Goal: Information Seeking & Learning: Learn about a topic

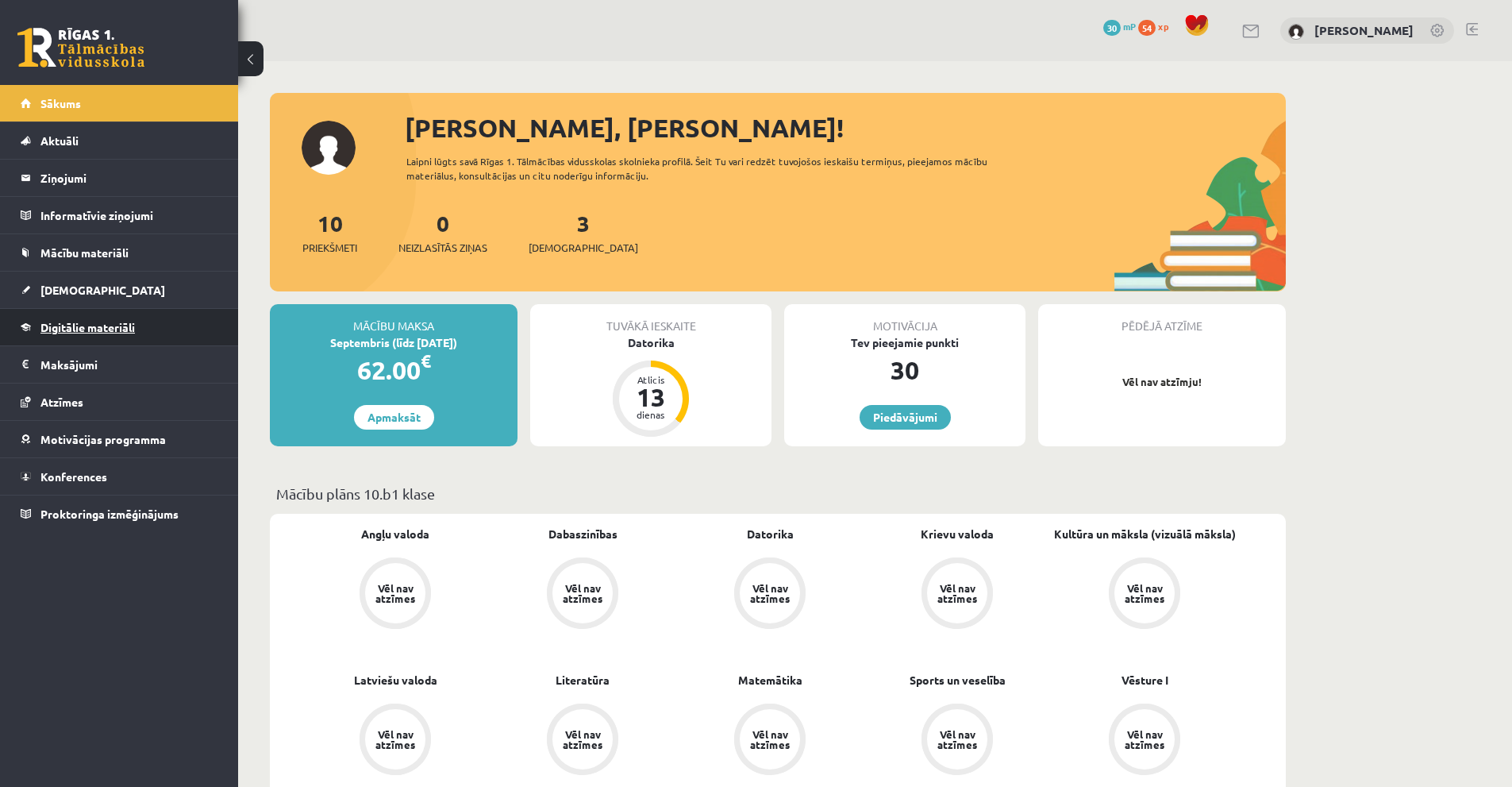
click at [49, 330] on span "Digitālie materiāli" at bounding box center [87, 326] width 94 height 14
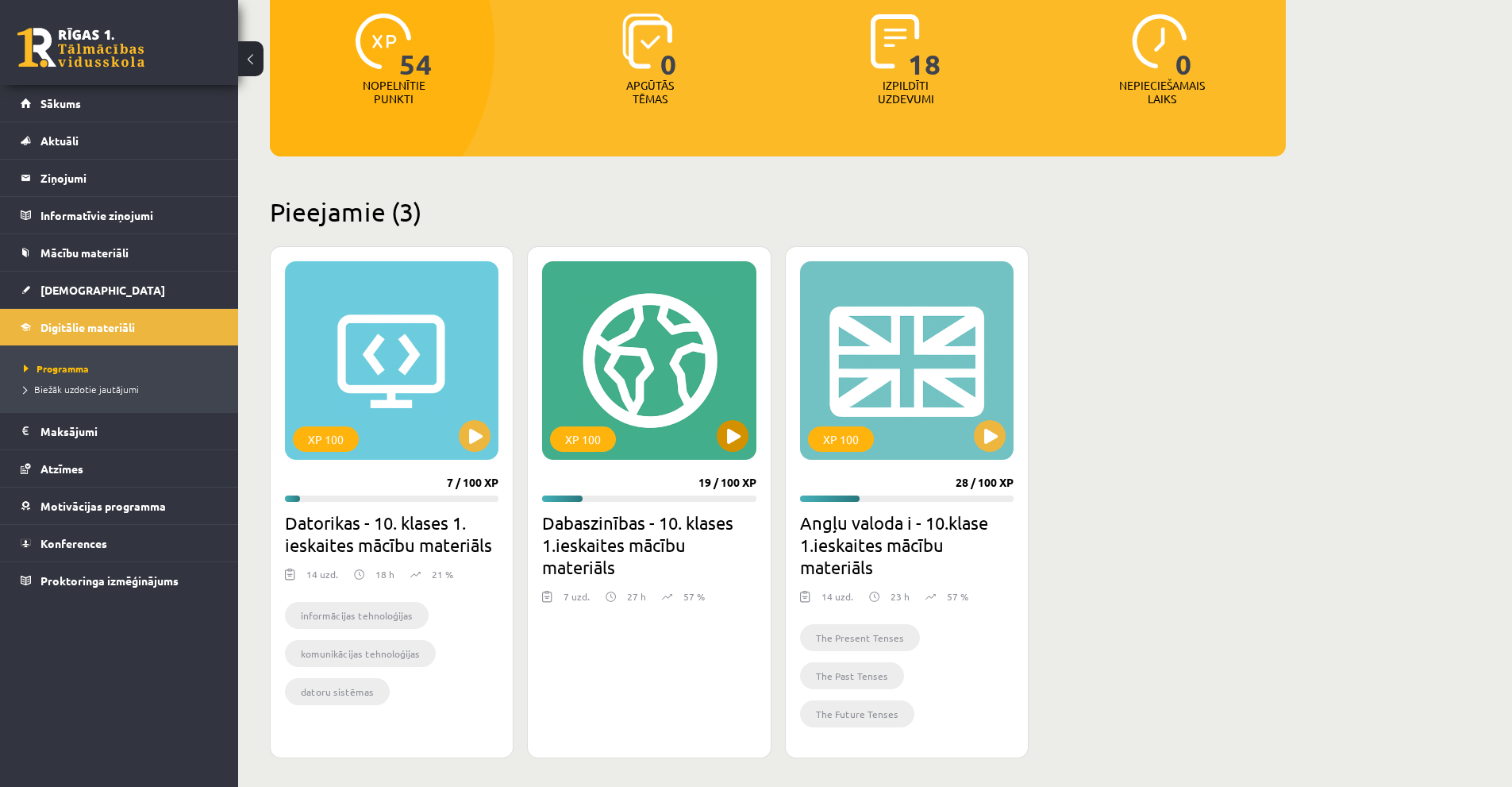
scroll to position [299, 0]
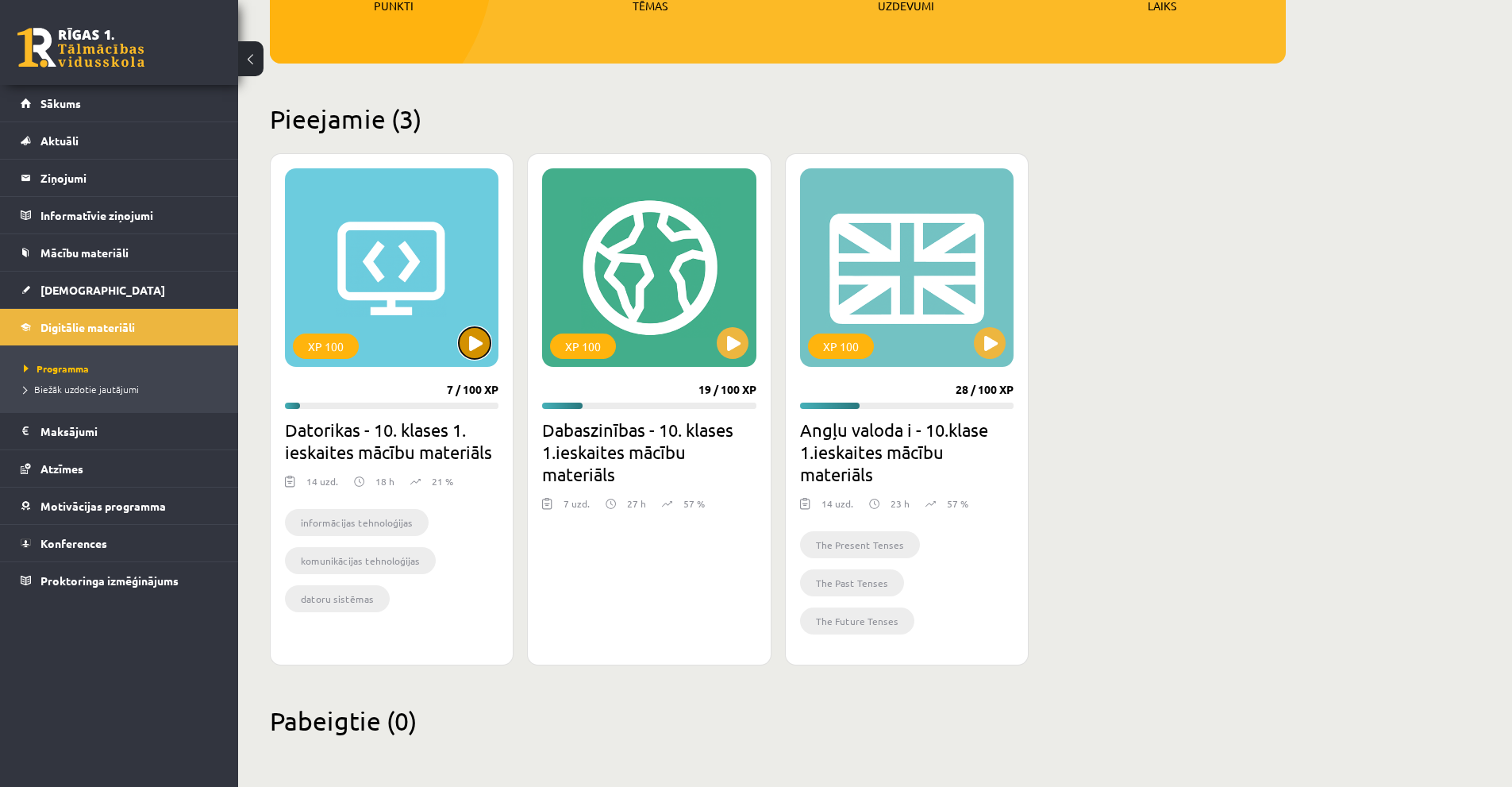
click at [480, 349] on button at bounding box center [475, 343] width 32 height 32
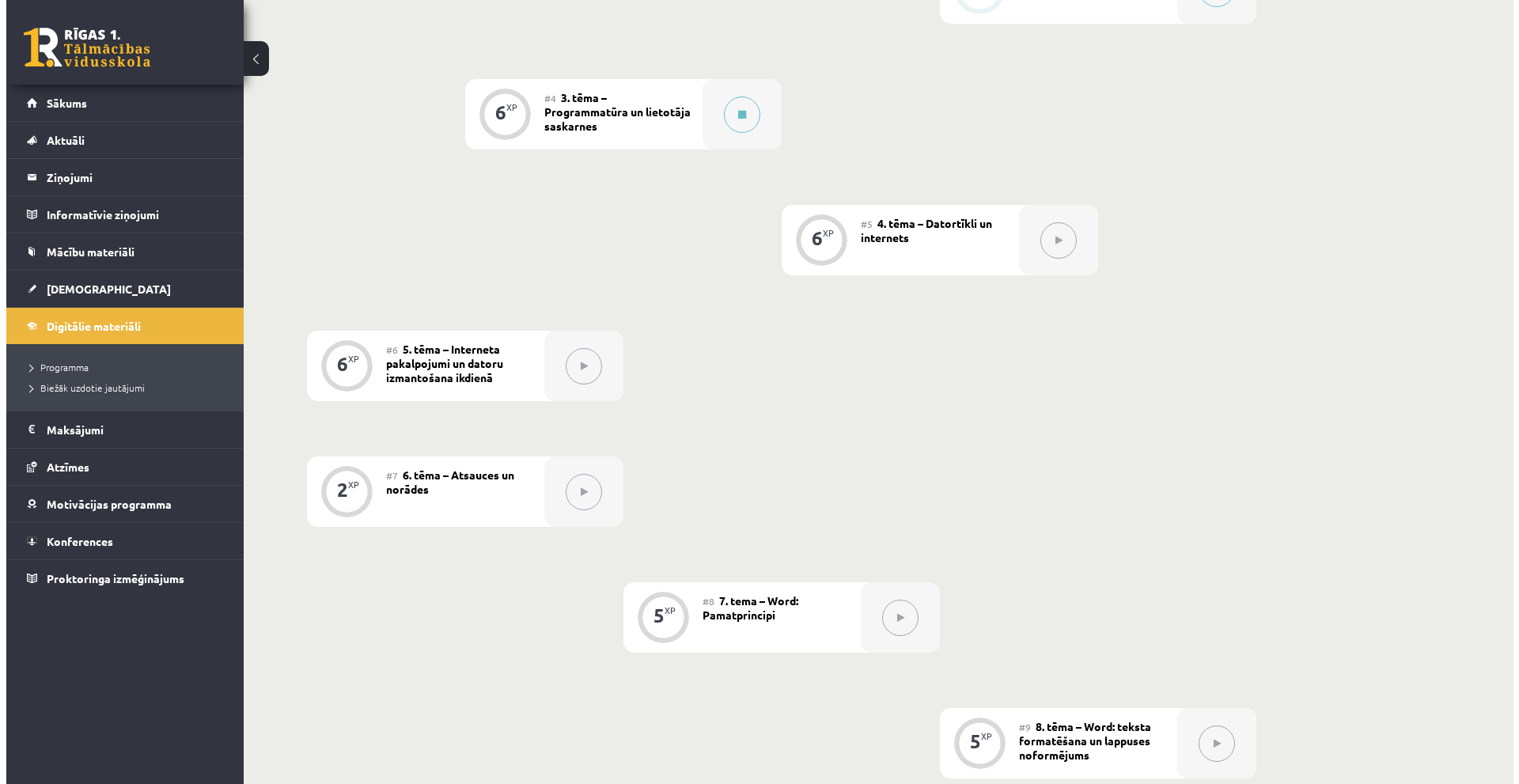
scroll to position [496, 0]
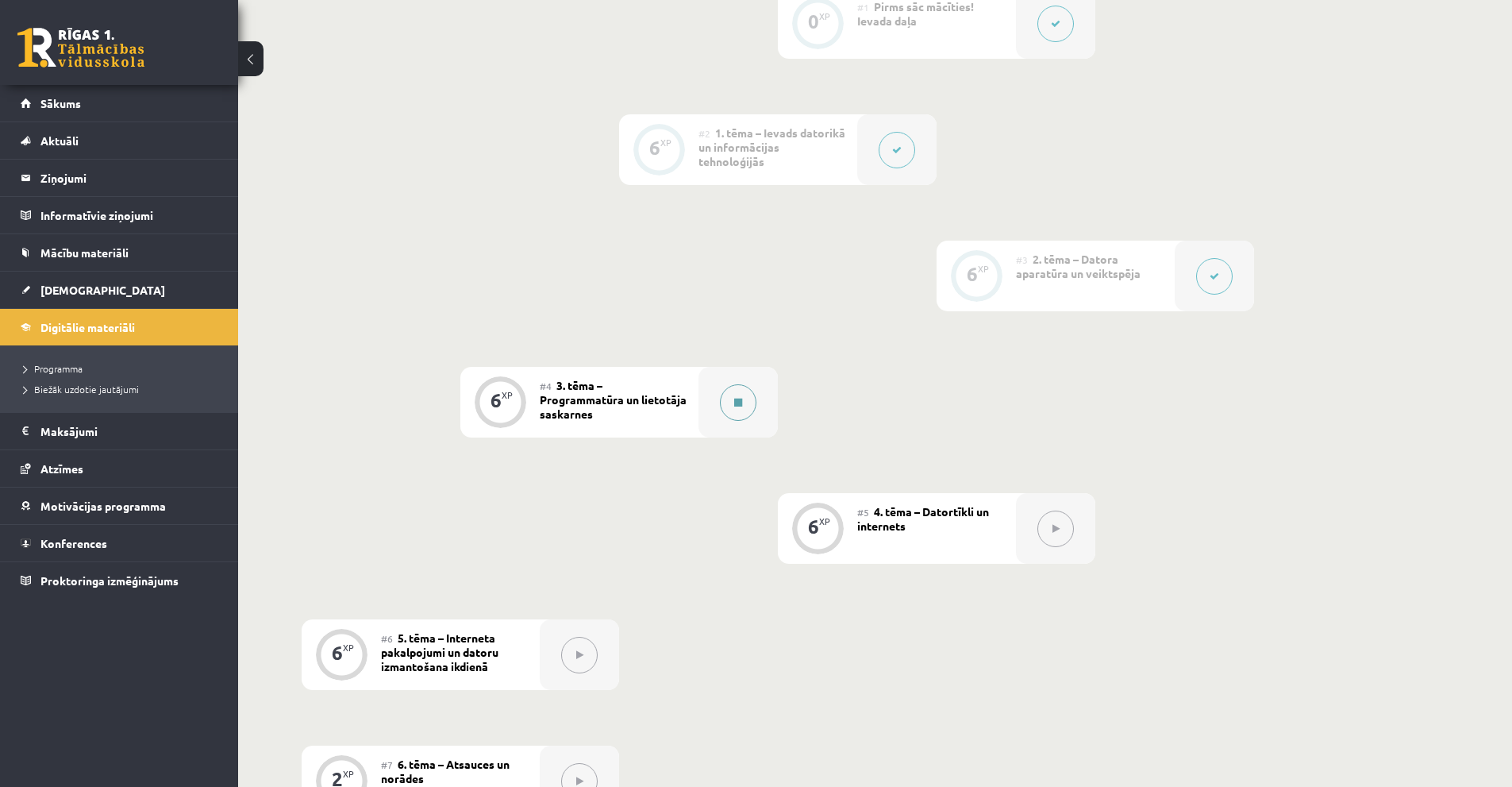
click at [716, 399] on div at bounding box center [738, 402] width 79 height 70
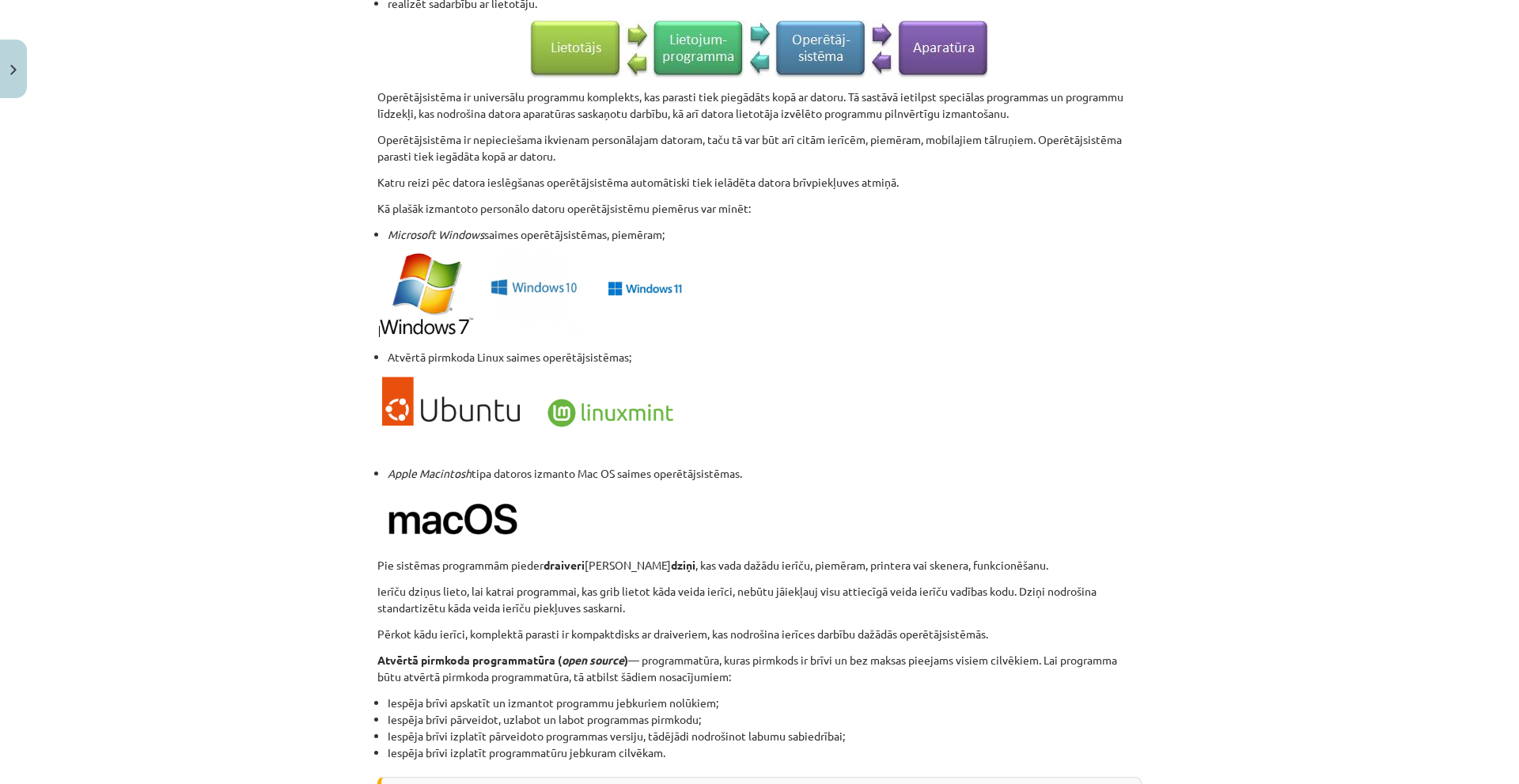
scroll to position [1456, 0]
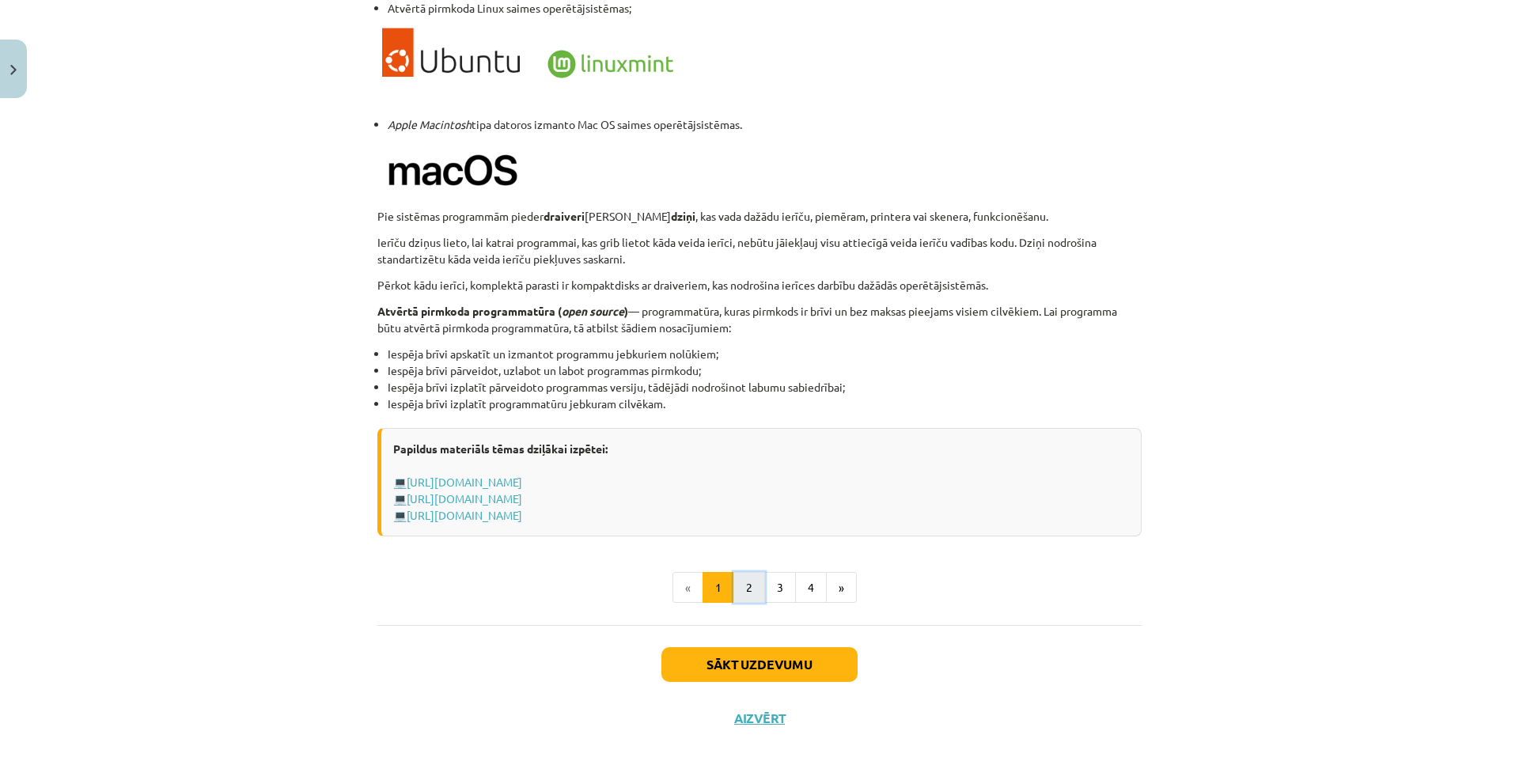
click at [736, 587] on button "2" at bounding box center [748, 588] width 32 height 32
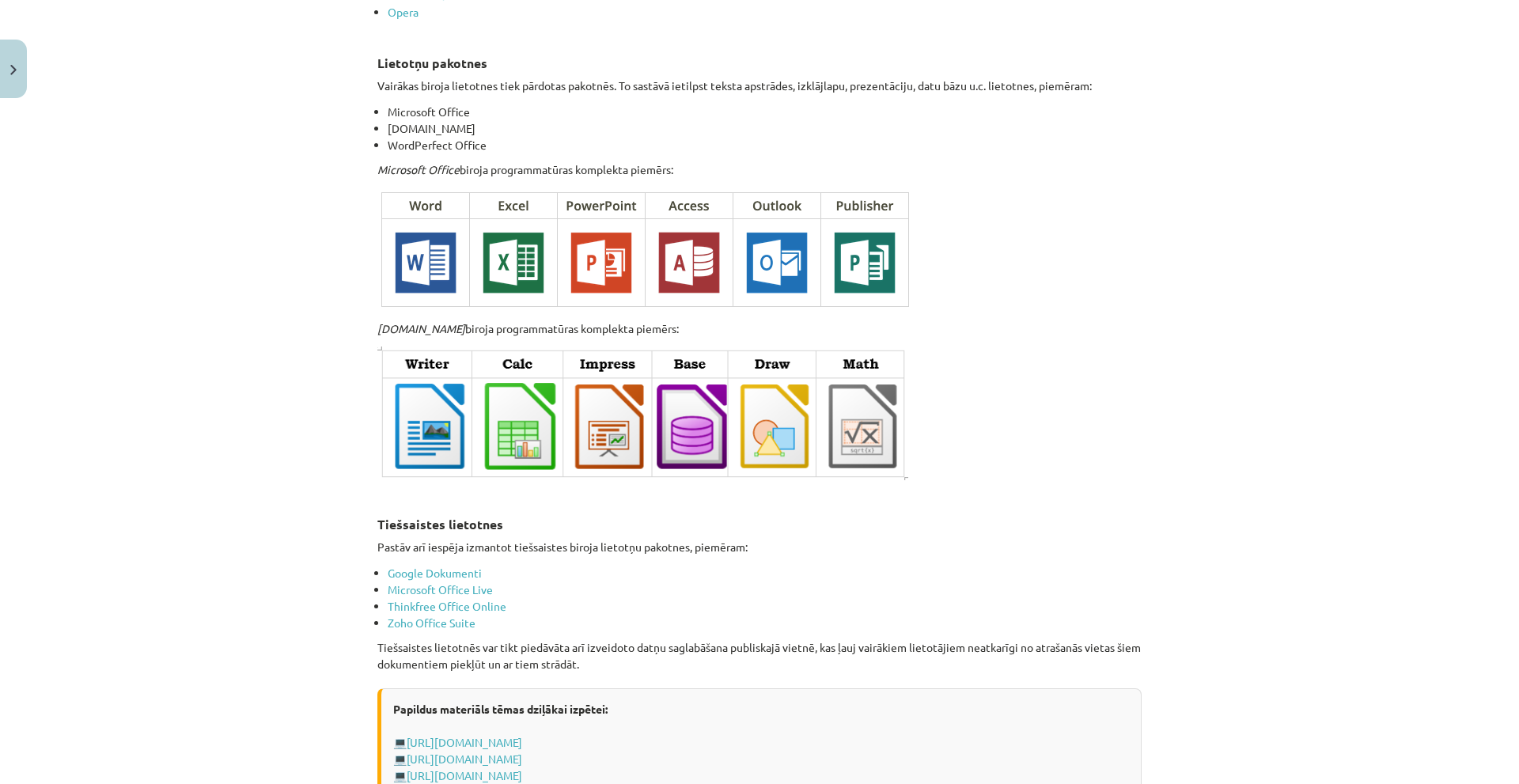
scroll to position [2506, 0]
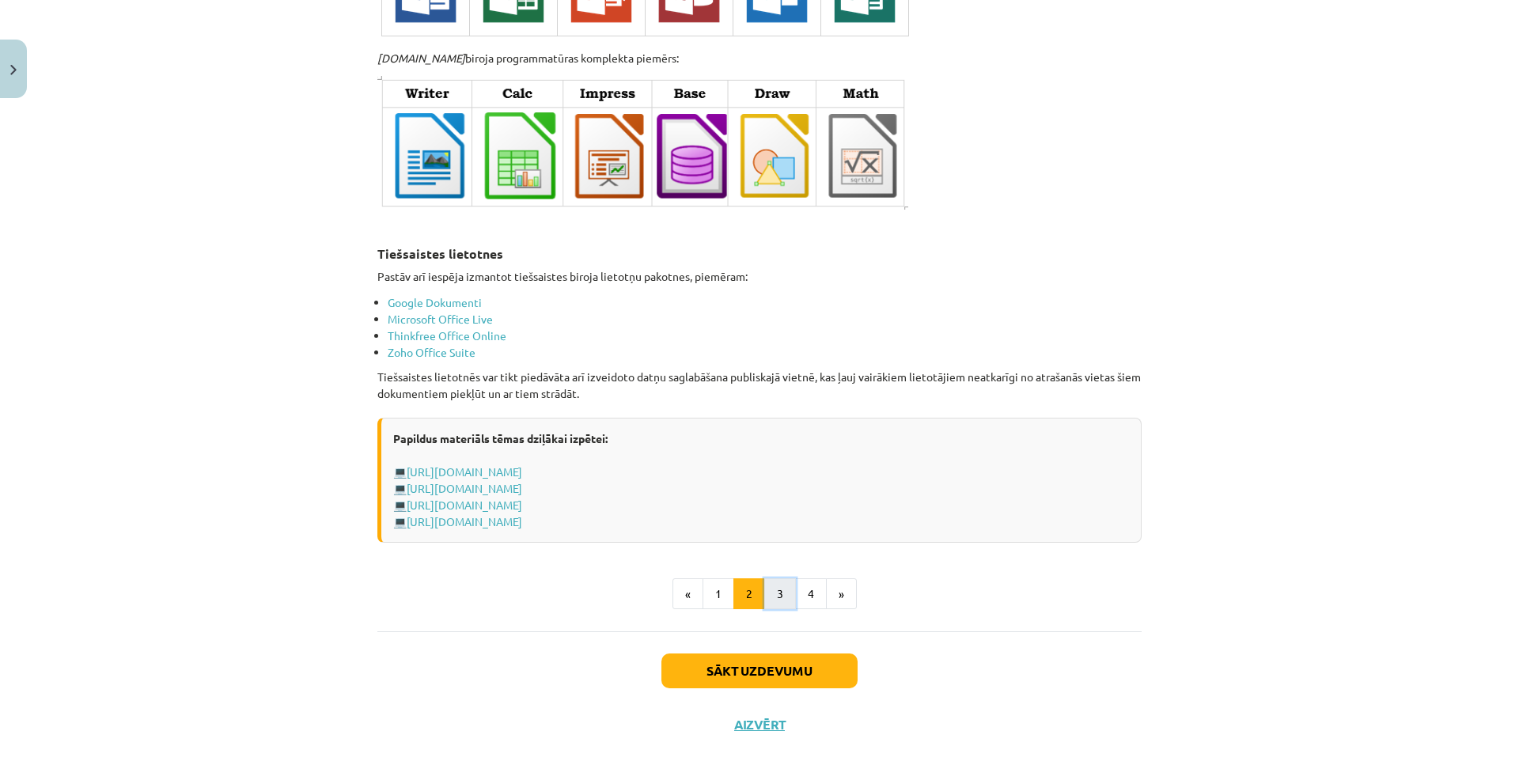
click at [764, 588] on button "3" at bounding box center [779, 593] width 32 height 32
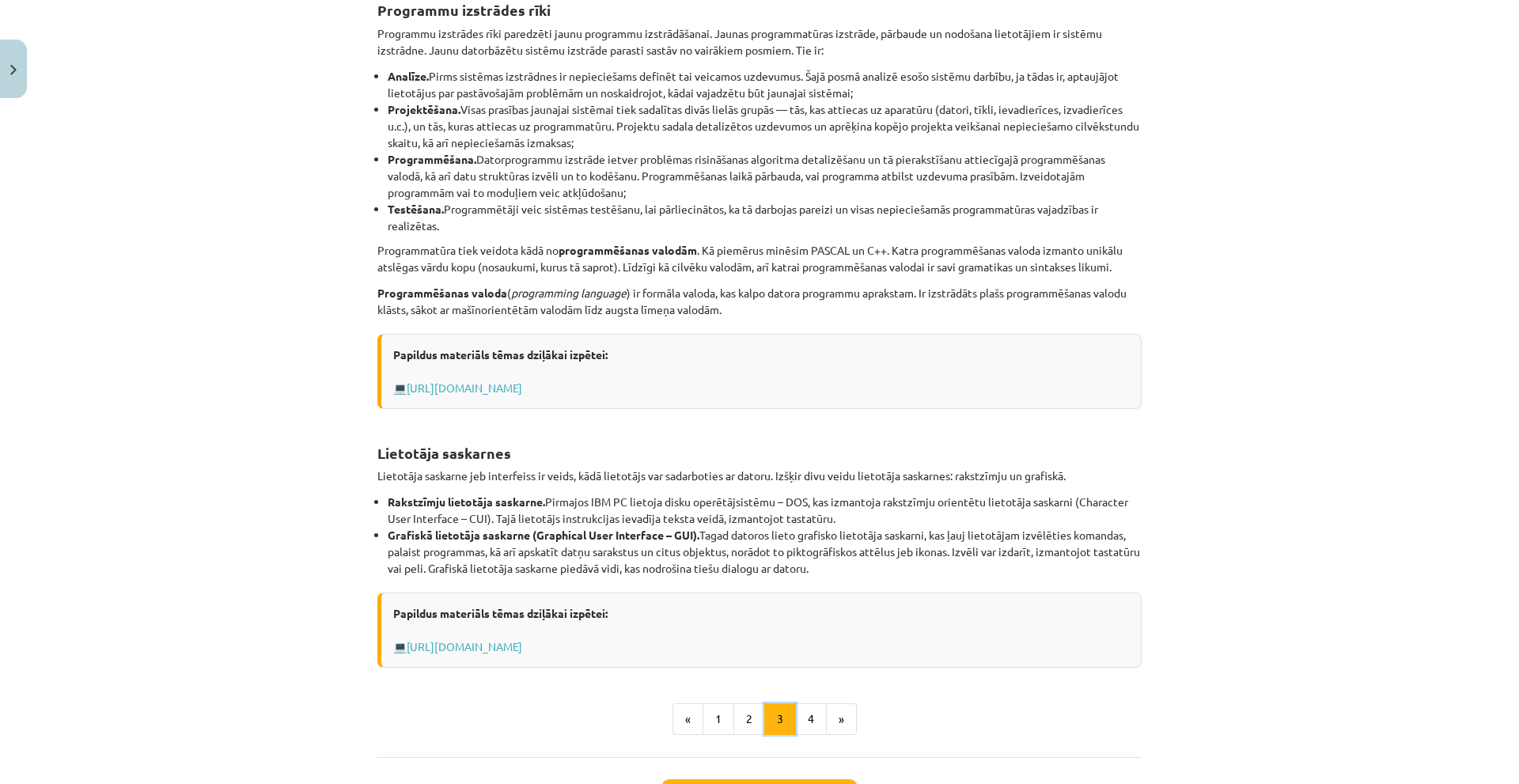
scroll to position [434, 0]
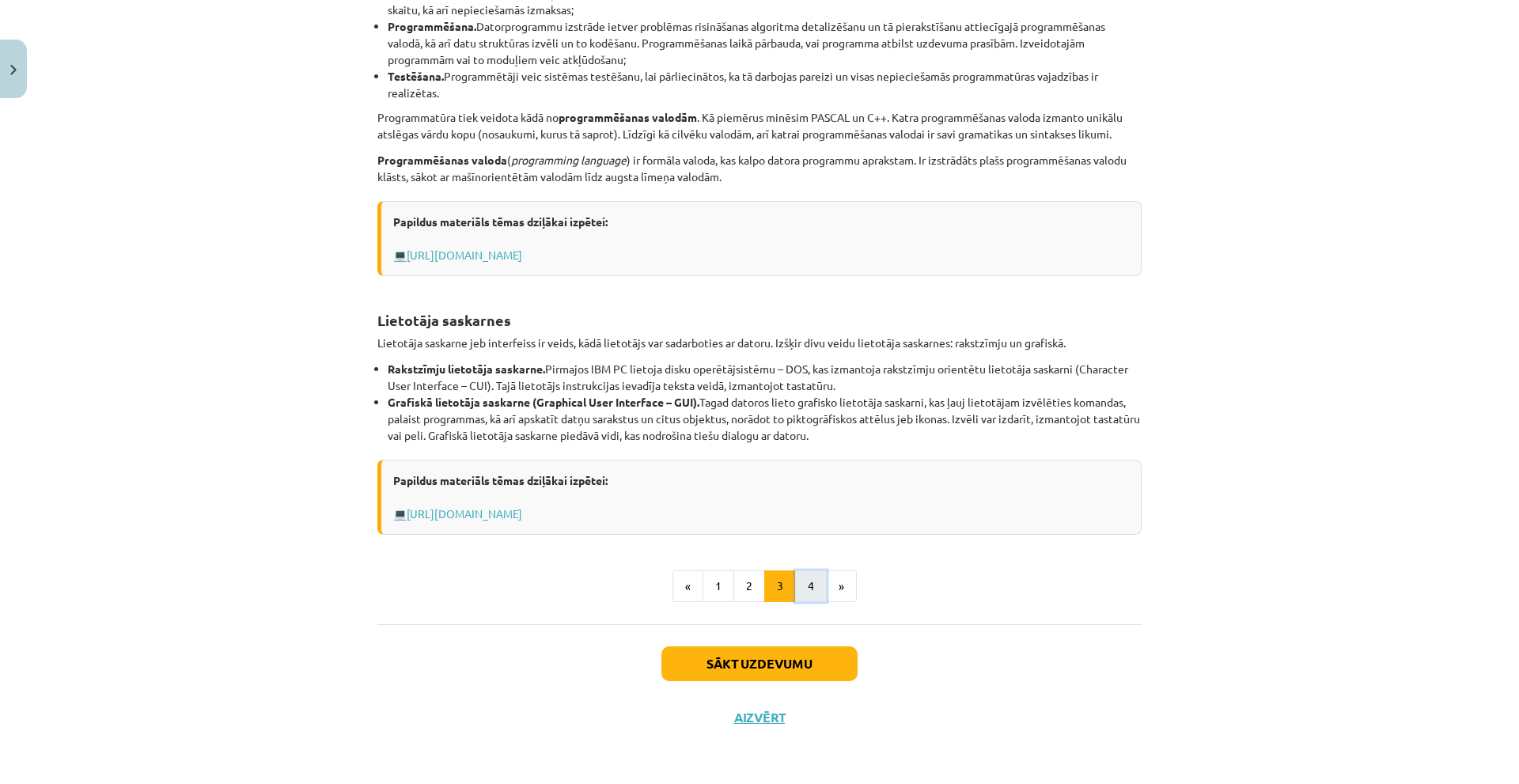
click at [795, 584] on button "4" at bounding box center [810, 586] width 32 height 32
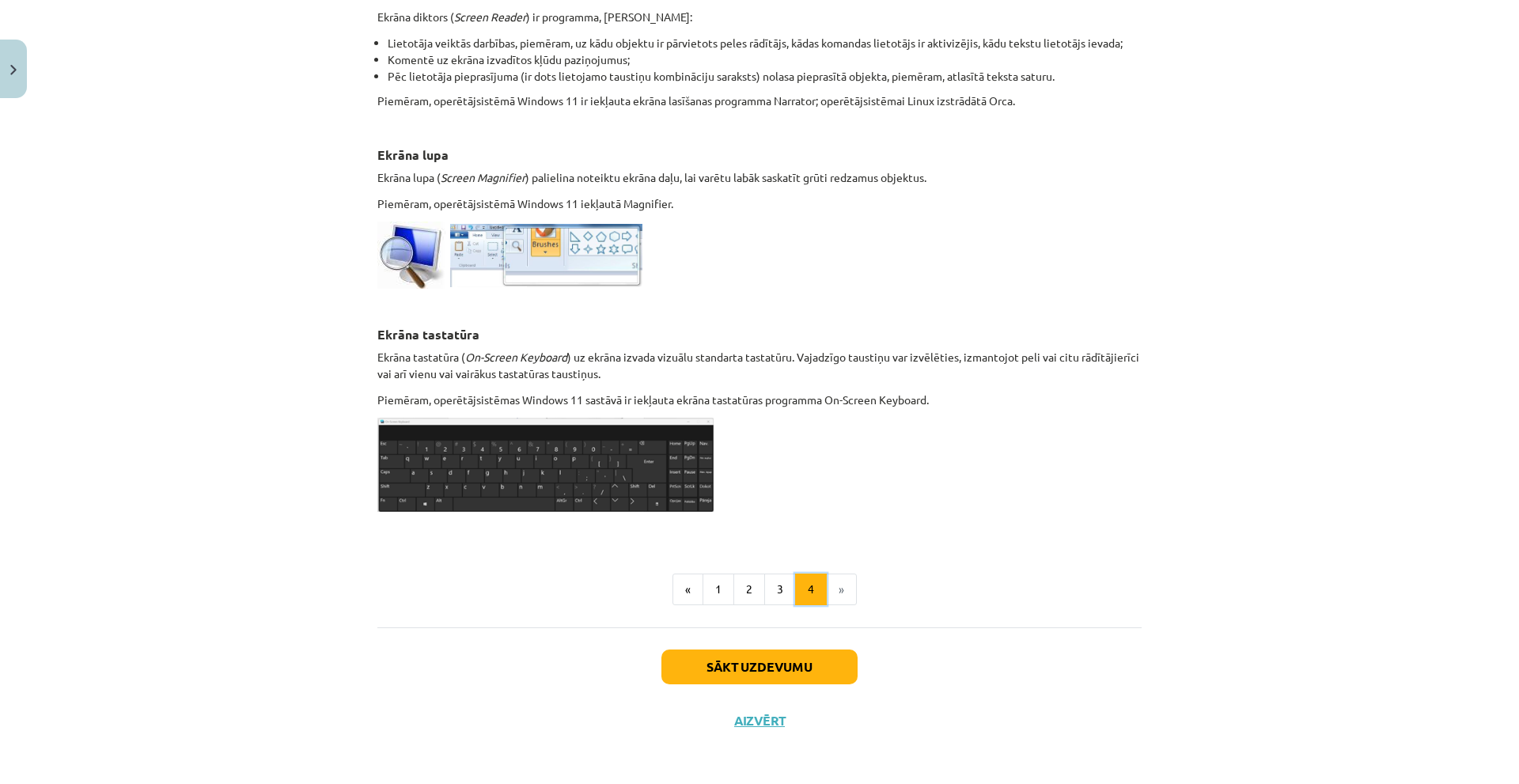
scroll to position [489, 0]
click at [722, 676] on button "Sākt uzdevumu" at bounding box center [759, 667] width 196 height 35
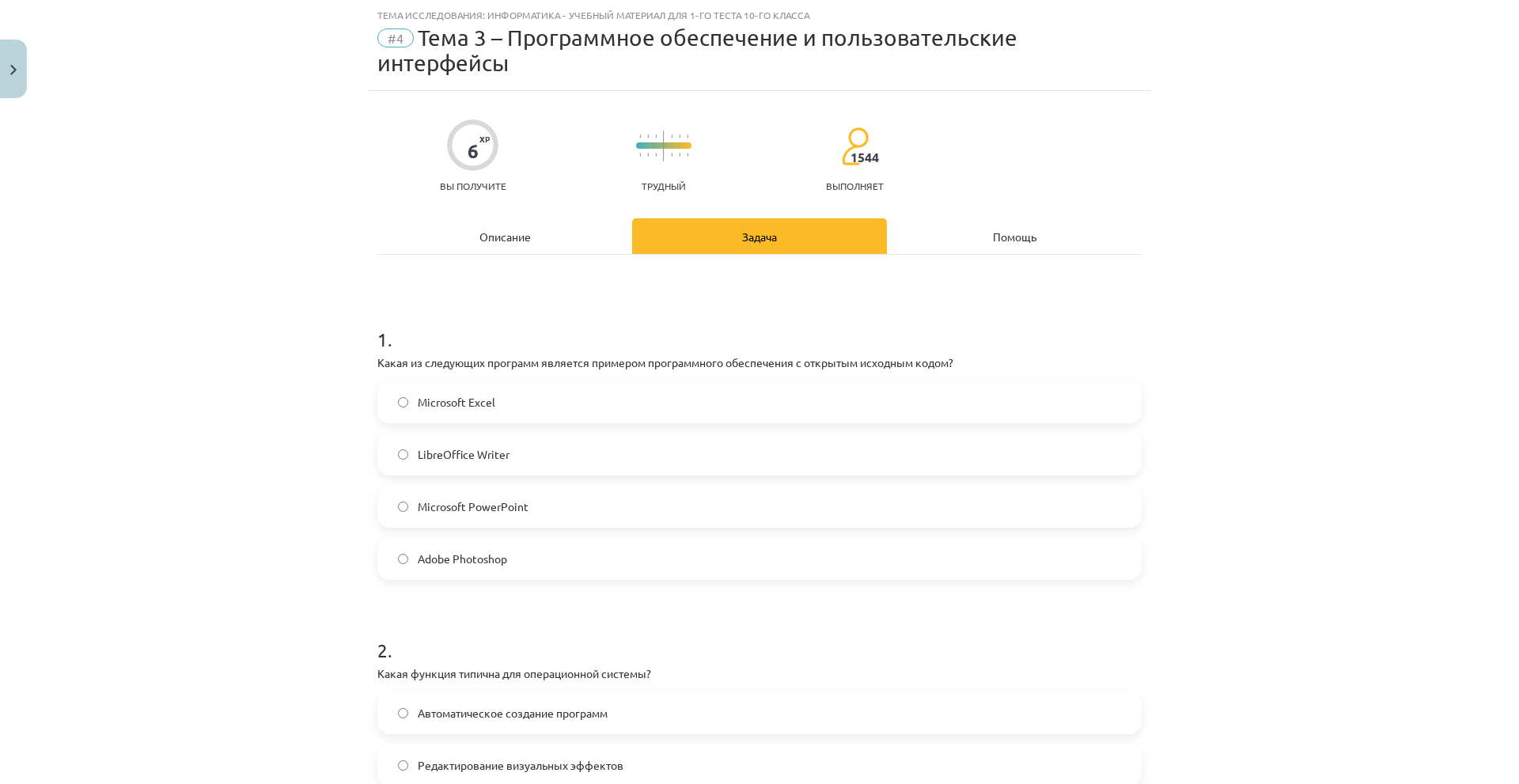
scroll to position [534, 0]
click at [453, 407] on font "Microsoft Excel" at bounding box center [456, 401] width 77 height 14
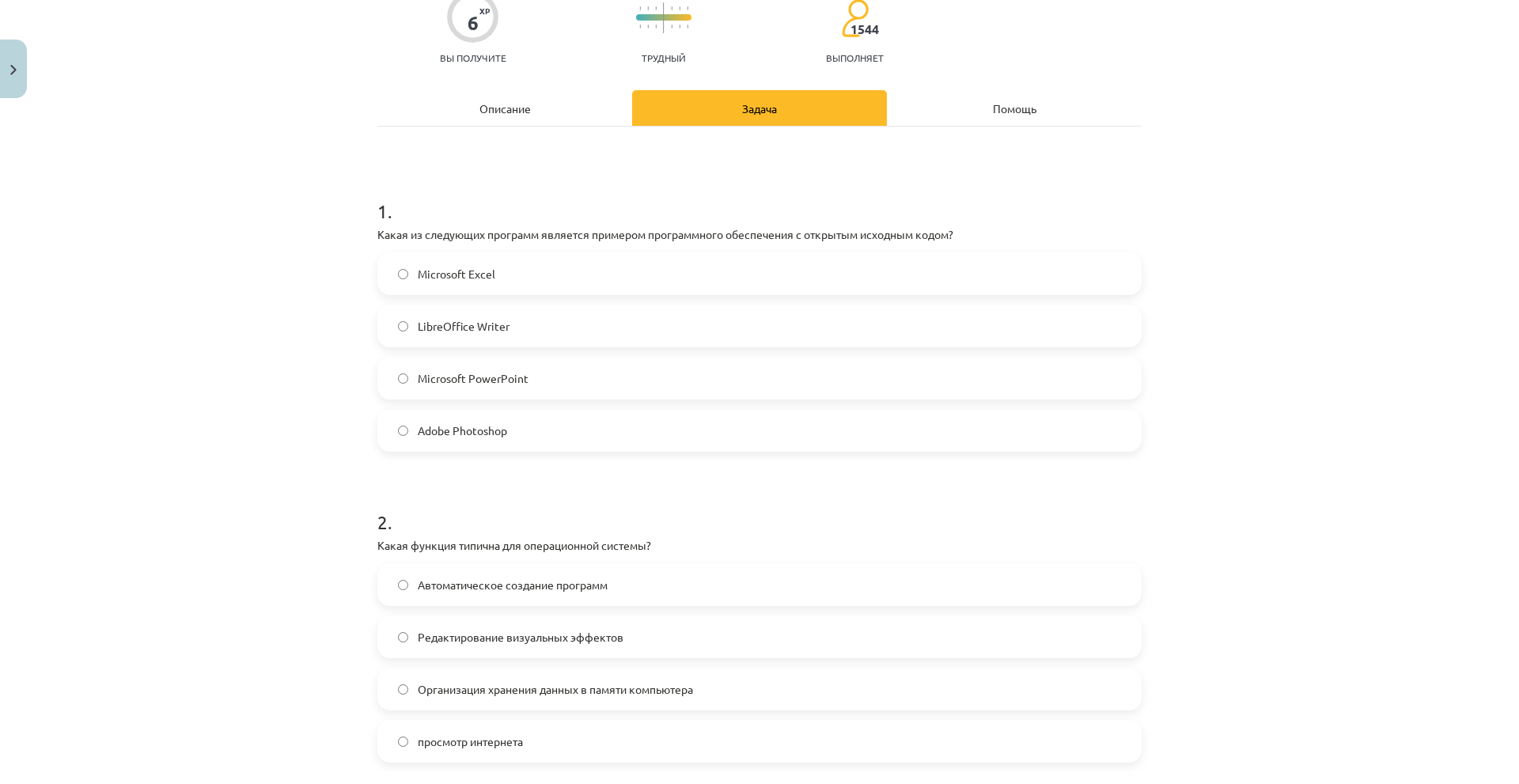
scroll to position [514, 0]
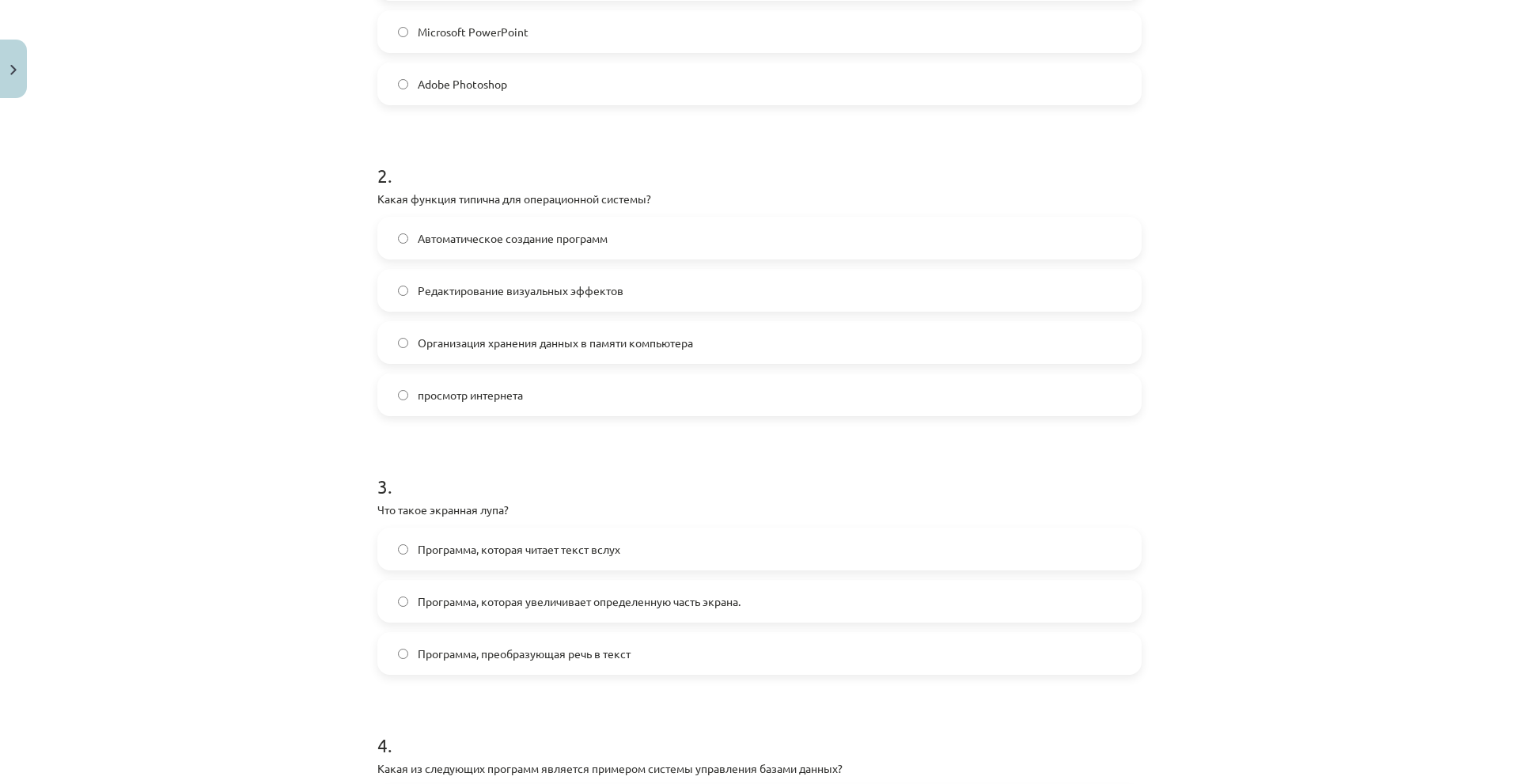
click at [433, 404] on label "просмотр интернета" at bounding box center [759, 394] width 761 height 40
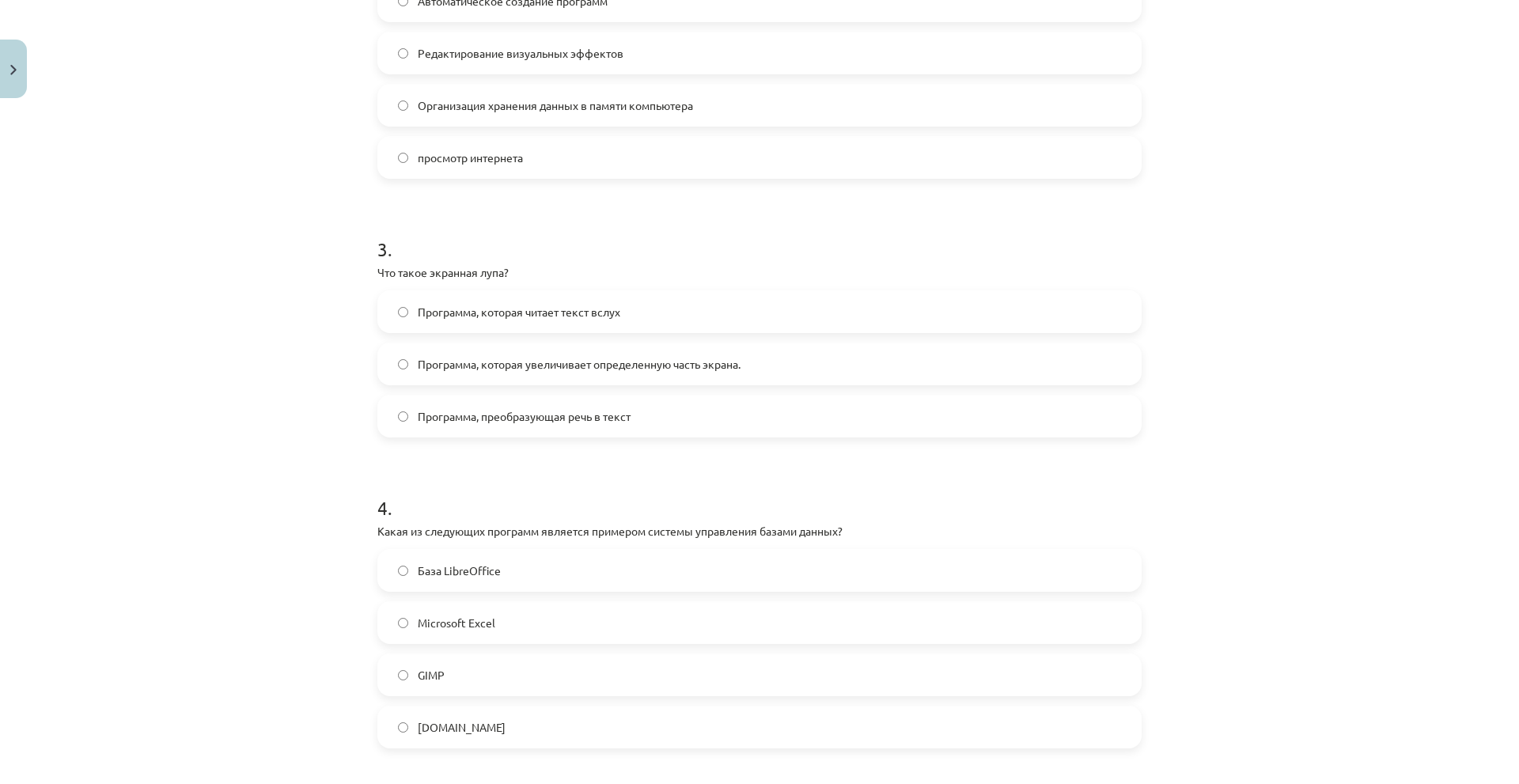
click at [441, 372] on span "Программа, которая увеличивает определенную часть экрана." at bounding box center [579, 364] width 323 height 16
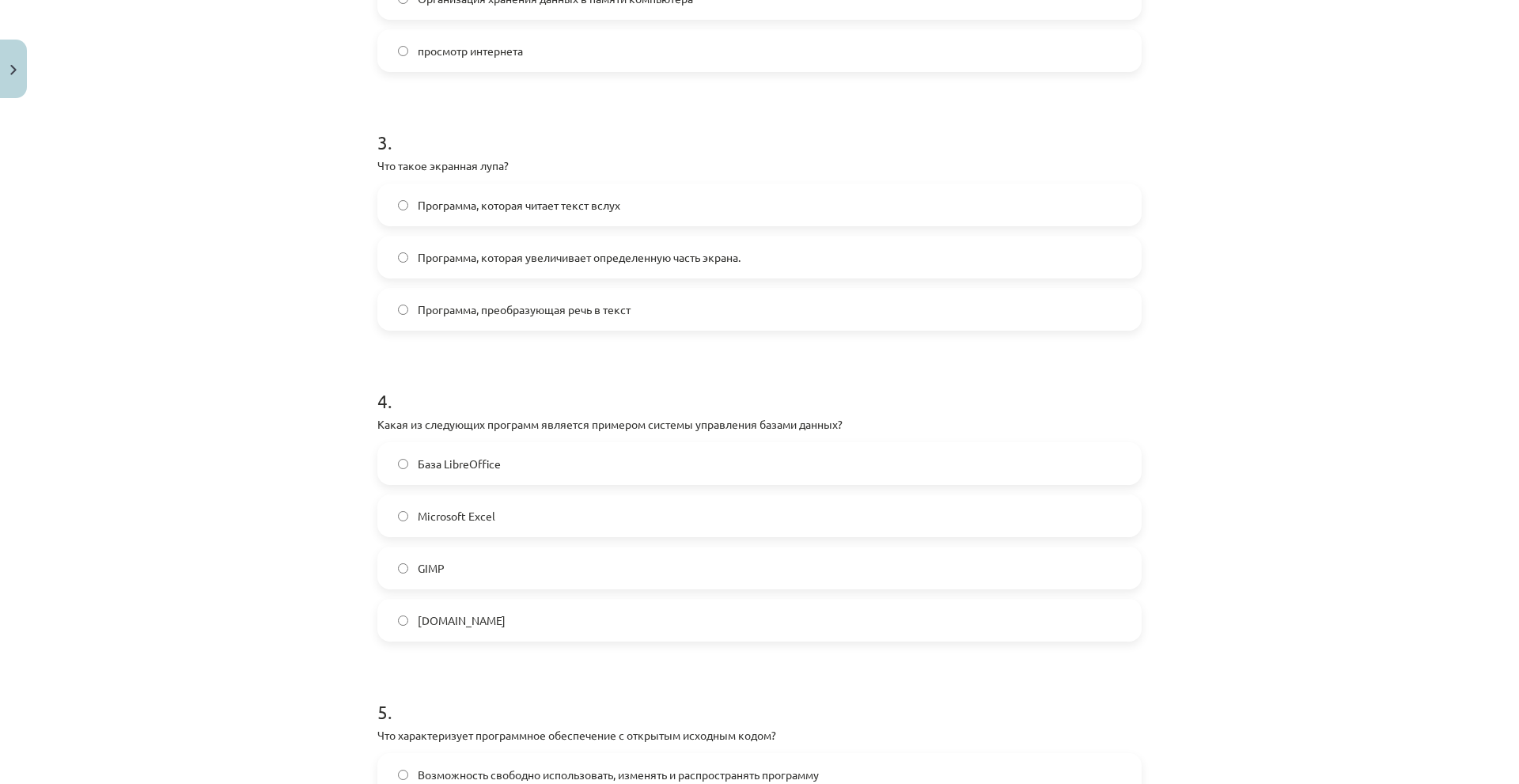
scroll to position [1068, 0]
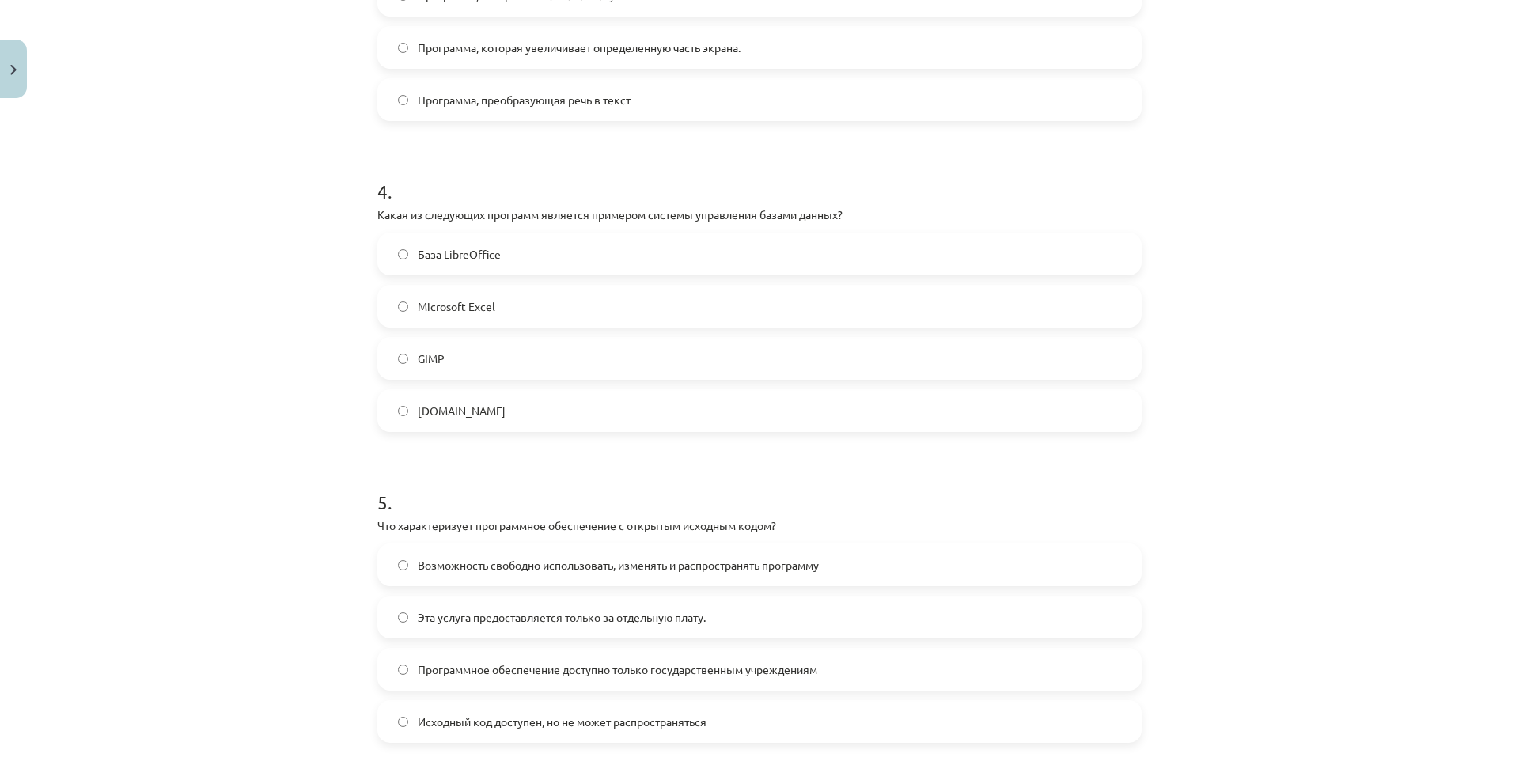
click at [457, 308] on font "Microsoft Excel" at bounding box center [456, 306] width 77 height 14
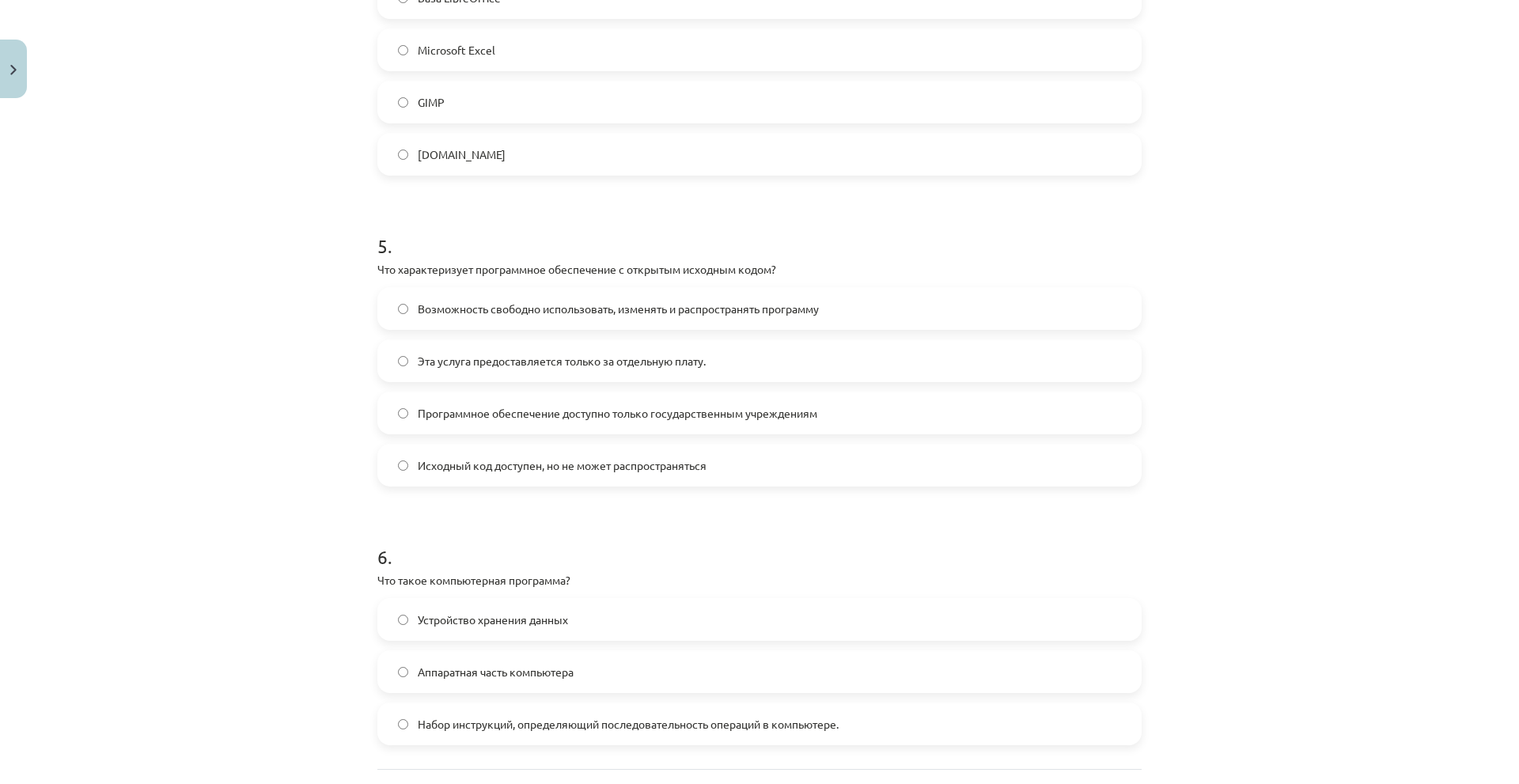
scroll to position [1310, 0]
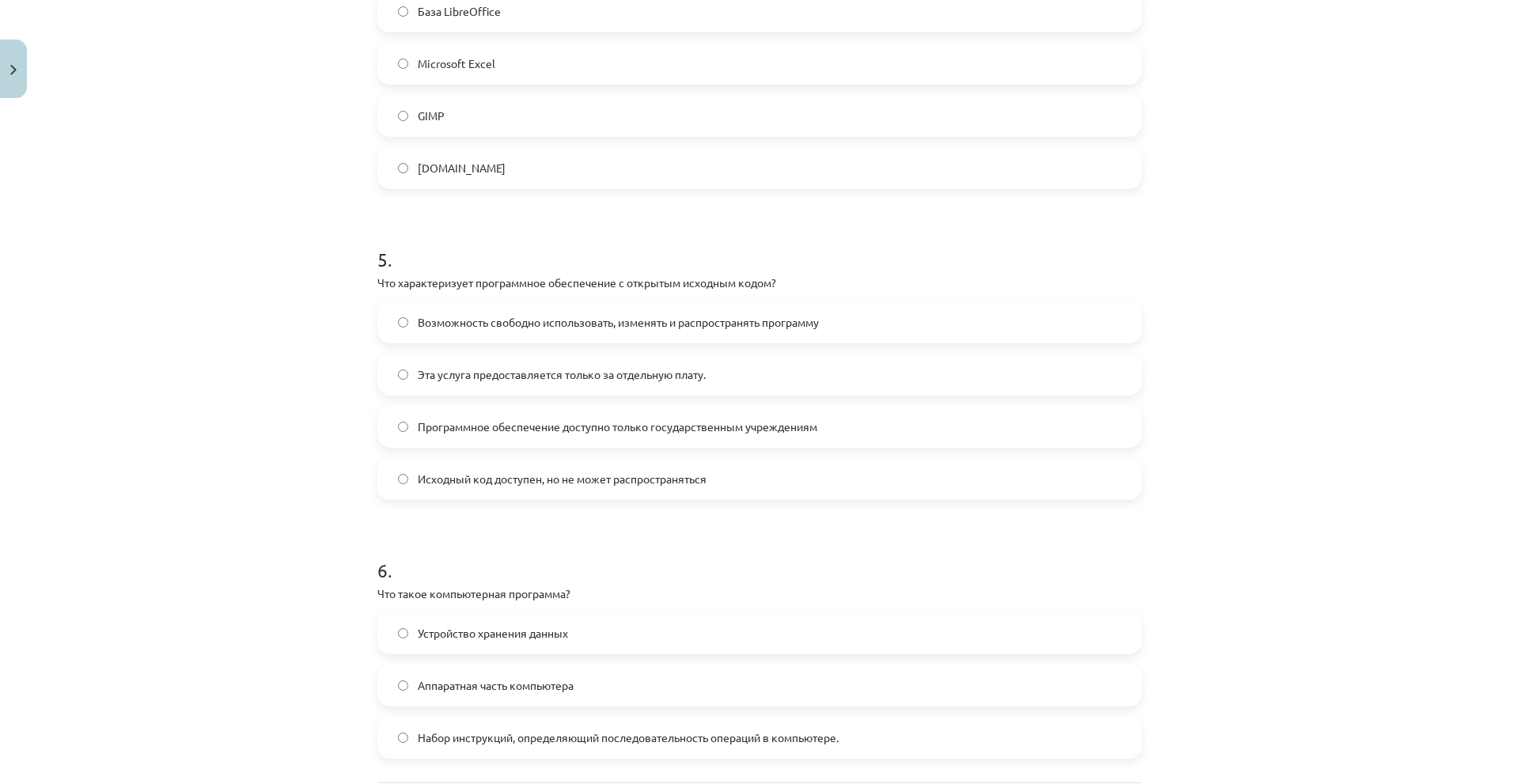
click at [576, 333] on label "Возможность свободно использовать, изменять и распространять программу" at bounding box center [759, 322] width 761 height 40
click at [580, 497] on label "Исходный код доступен, но не может распространяться" at bounding box center [759, 478] width 761 height 40
click at [599, 328] on span "Возможность свободно использовать, изменять и распространять программу" at bounding box center [618, 322] width 401 height 16
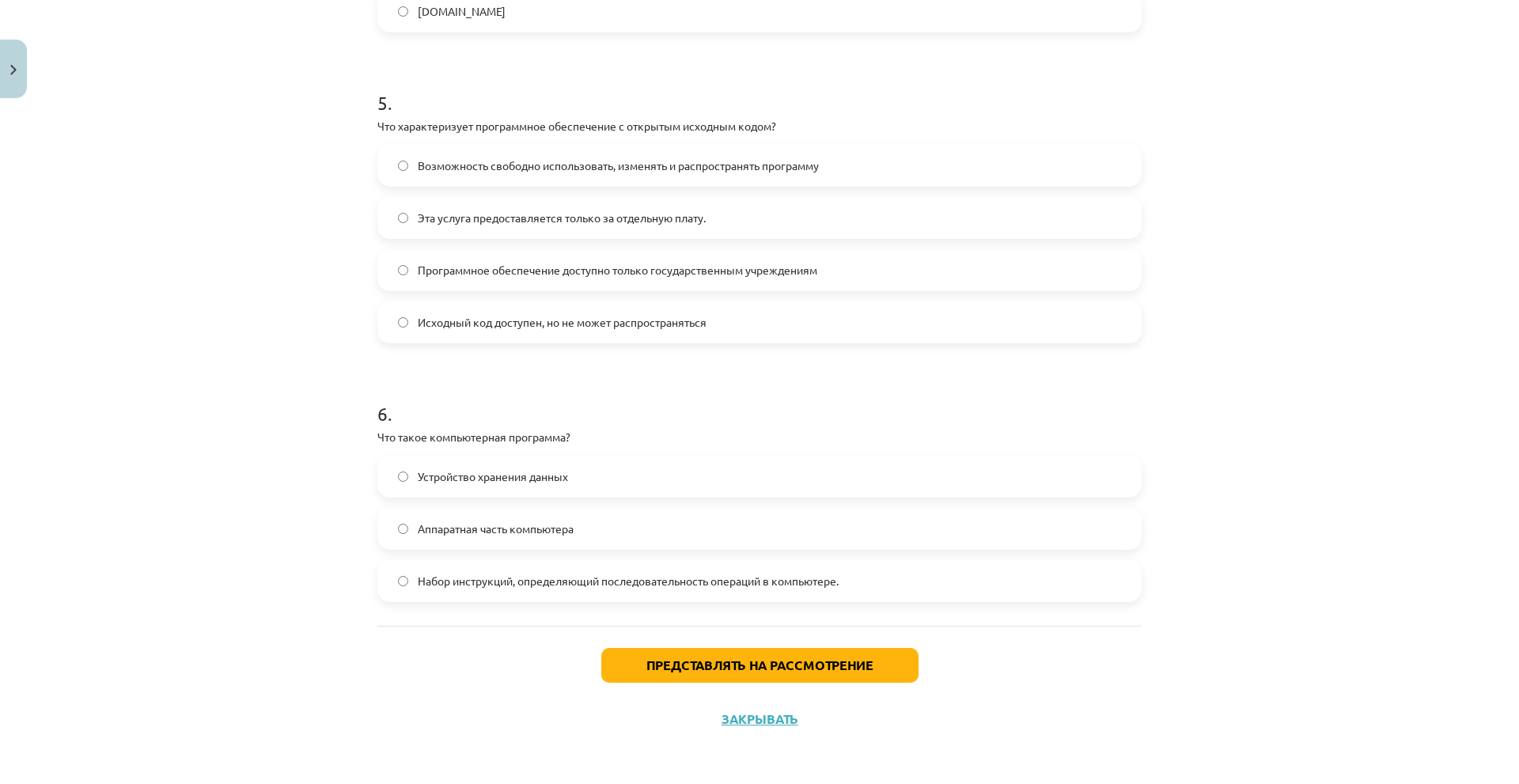
scroll to position [1469, 0]
click at [563, 586] on span "Набор инструкций, определяющий последовательность операций в компьютере." at bounding box center [628, 579] width 421 height 16
click at [620, 667] on button "Представлять на рассмотрение" at bounding box center [759, 663] width 317 height 35
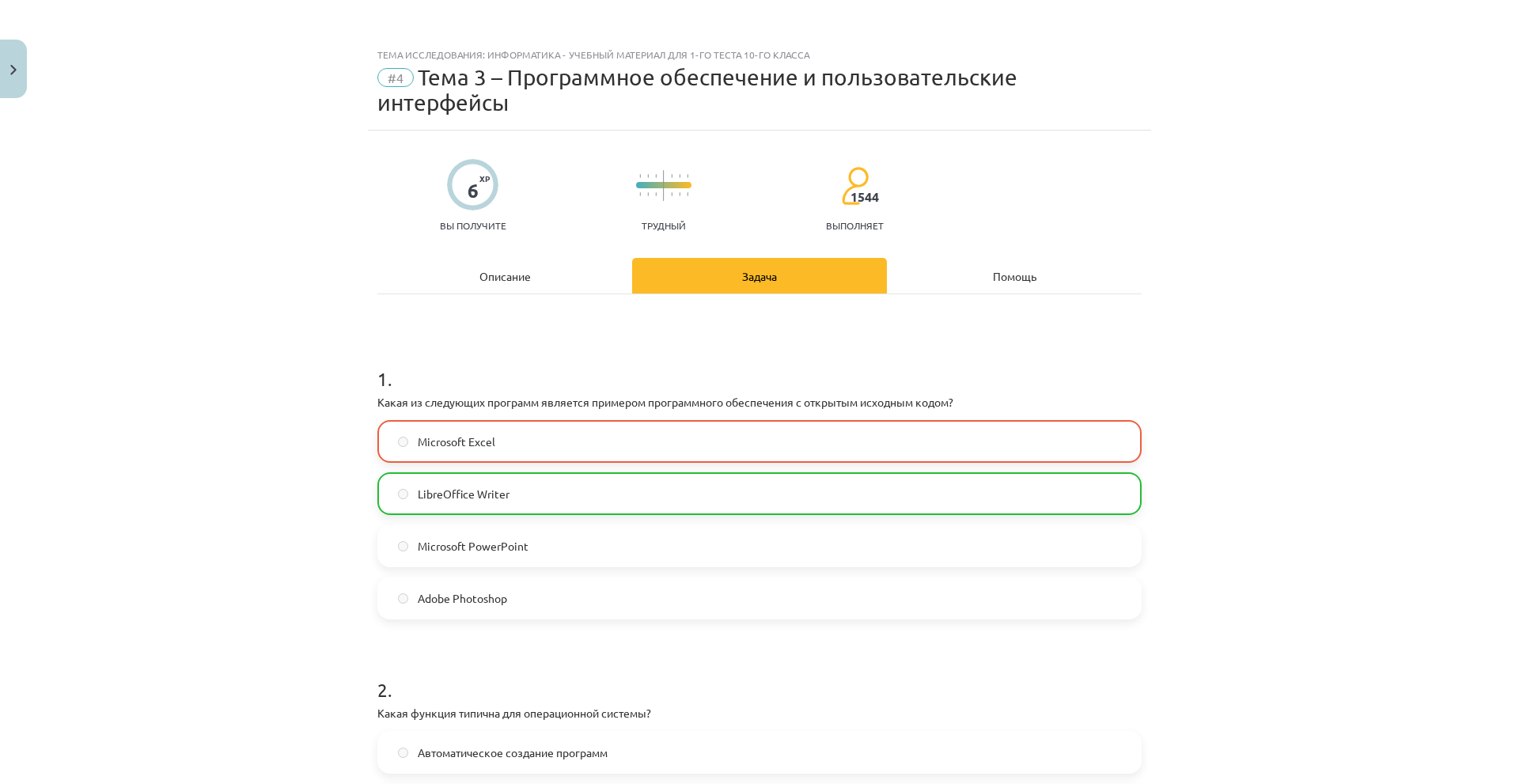
scroll to position [496, 0]
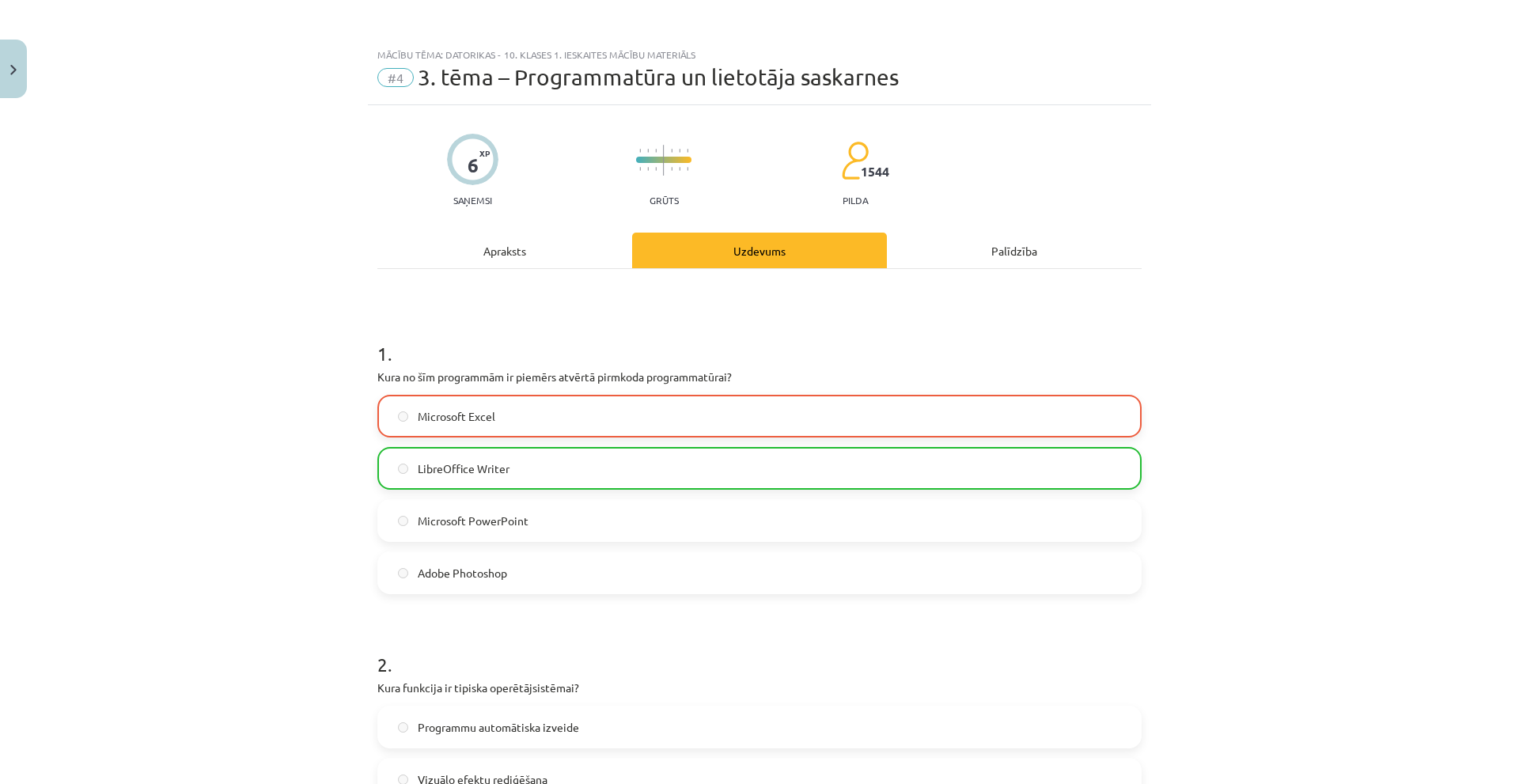
drag, startPoint x: 1243, startPoint y: 205, endPoint x: 1218, endPoint y: 204, distance: 25.0
click at [1243, 205] on div "Mācību tēma: Datorikas - 10. klases 1. ieskaites mācību materiāls #4 3. tēma – …" at bounding box center [759, 392] width 1519 height 784
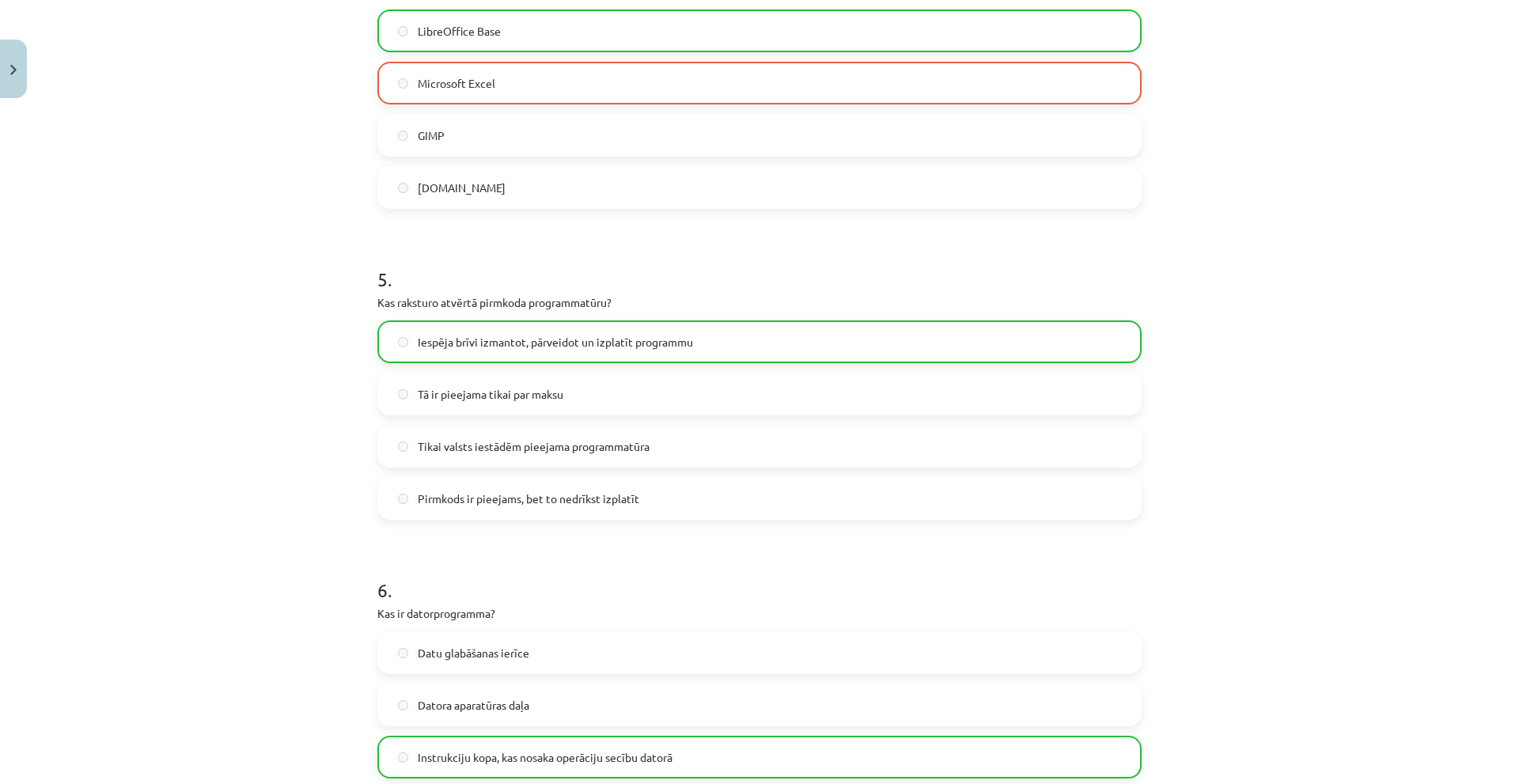
scroll to position [1494, 0]
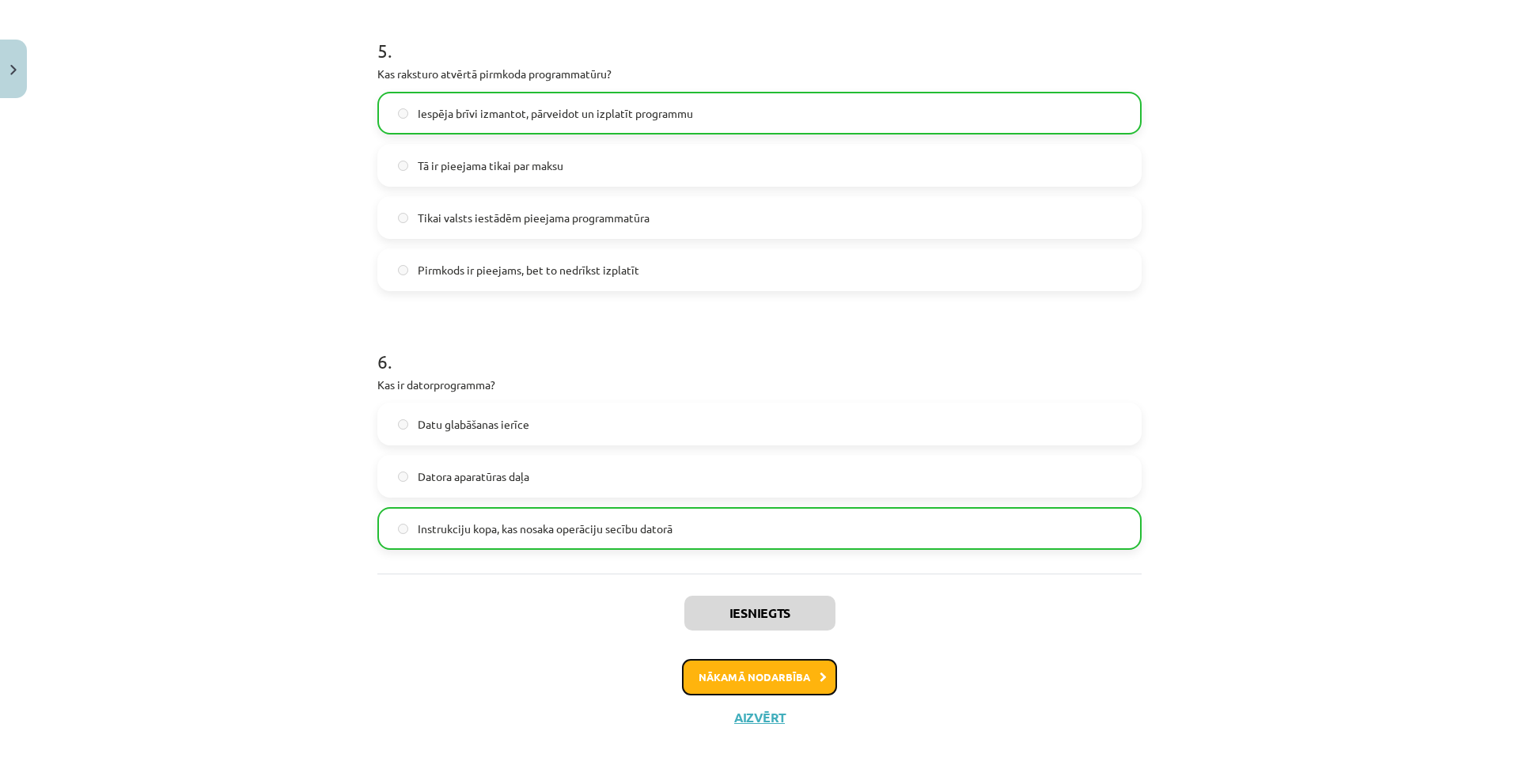
click at [719, 674] on button "Nākamā nodarbība" at bounding box center [759, 676] width 155 height 37
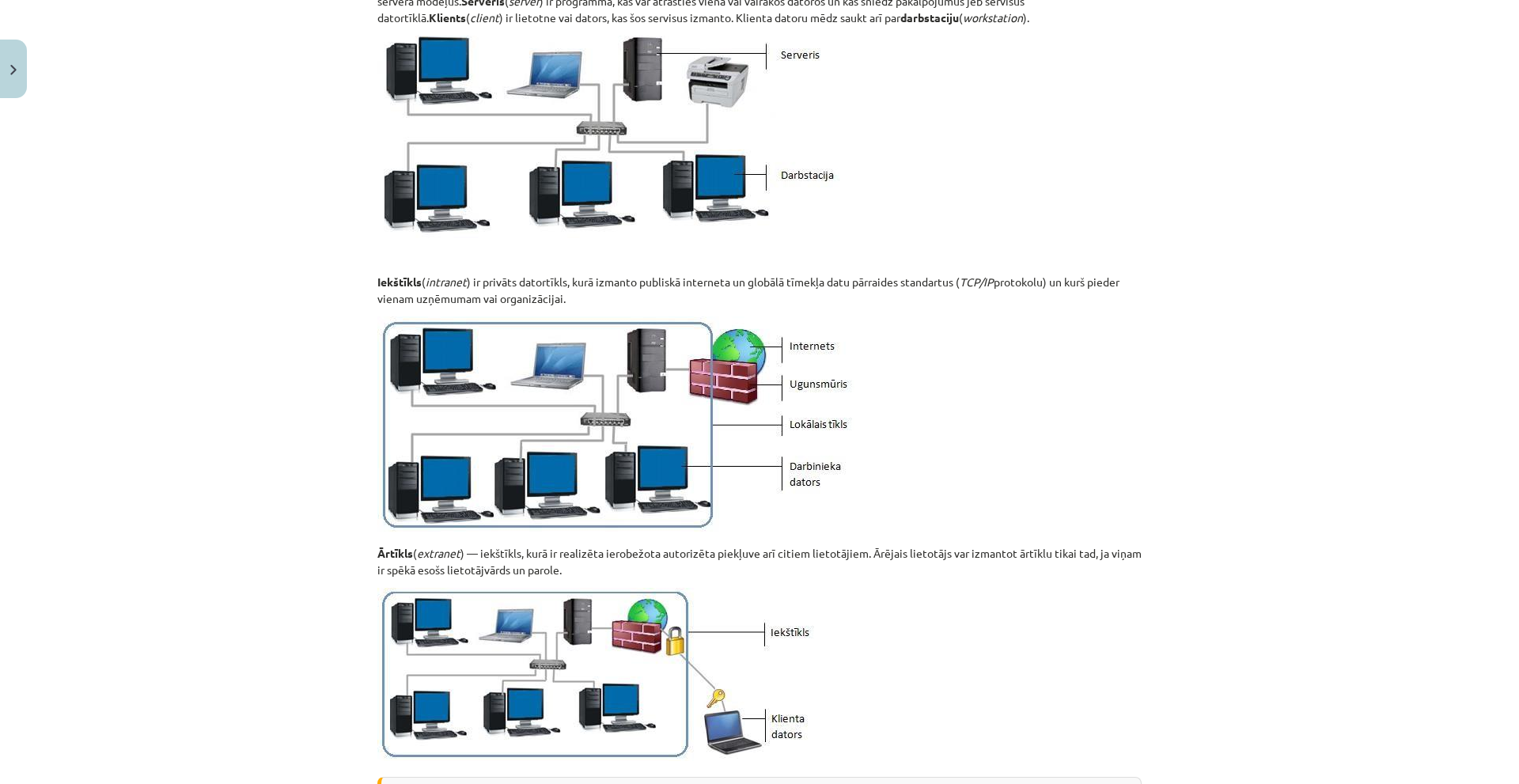
scroll to position [1729, 0]
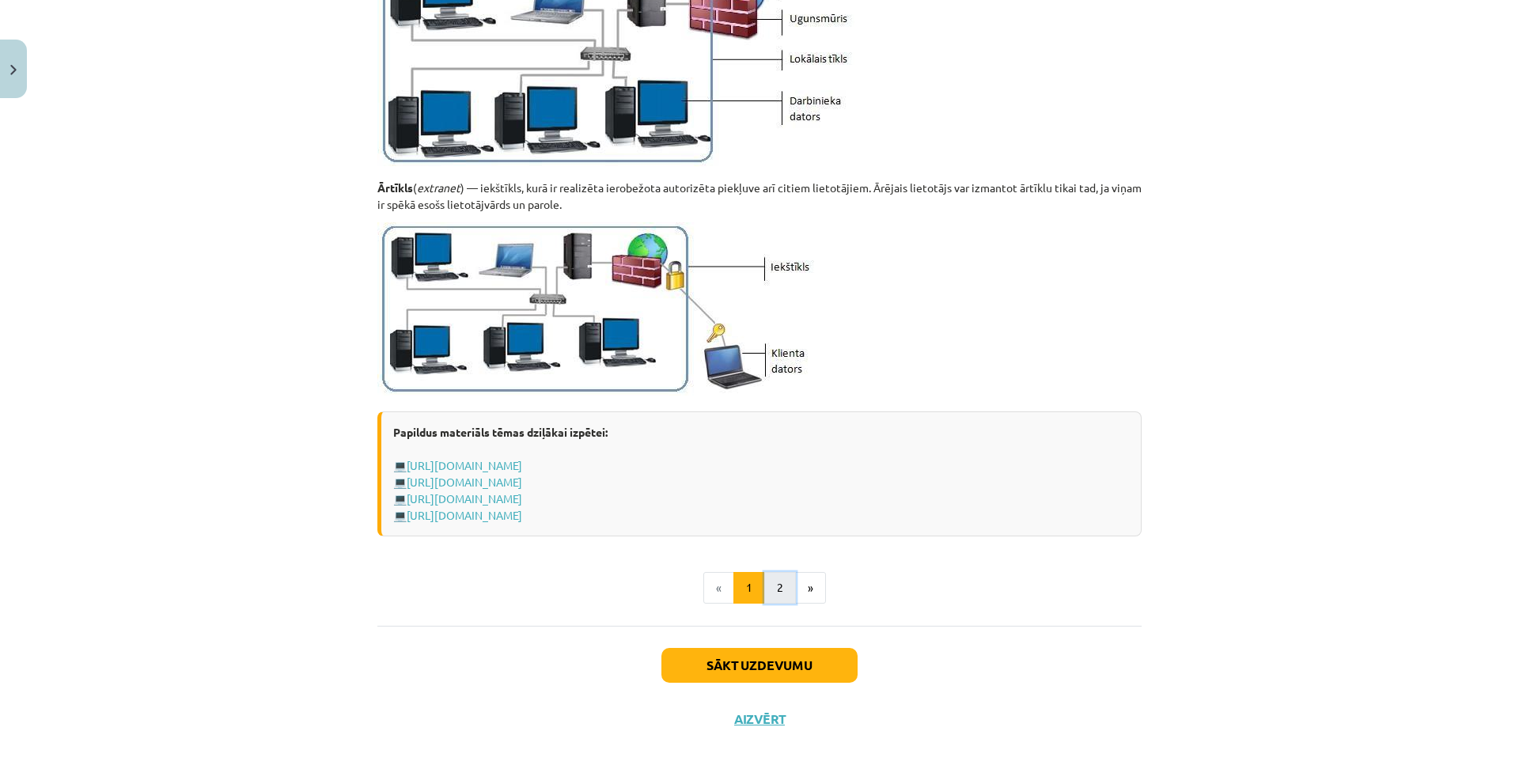
click at [765, 579] on button "2" at bounding box center [779, 588] width 32 height 32
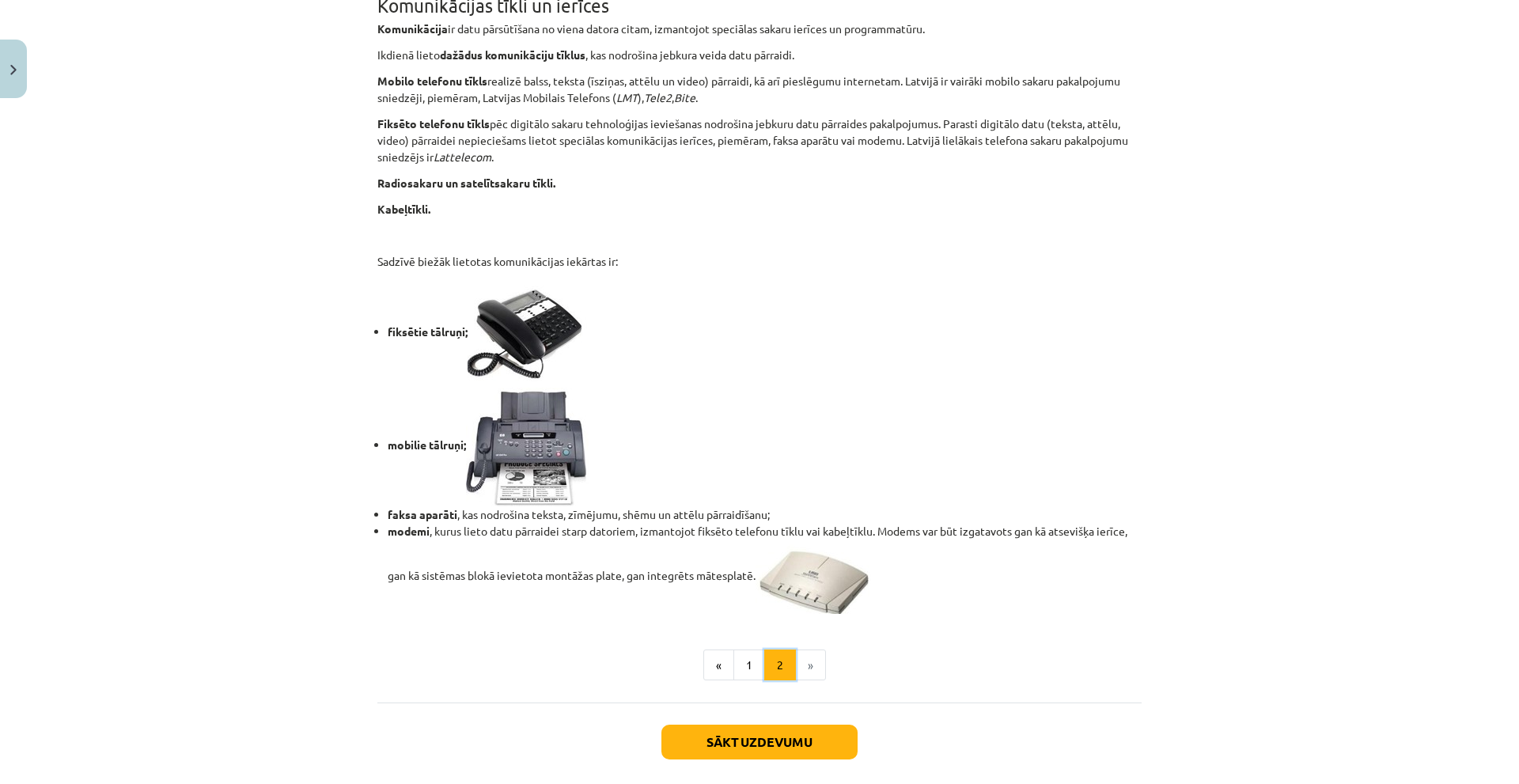
scroll to position [1159, 0]
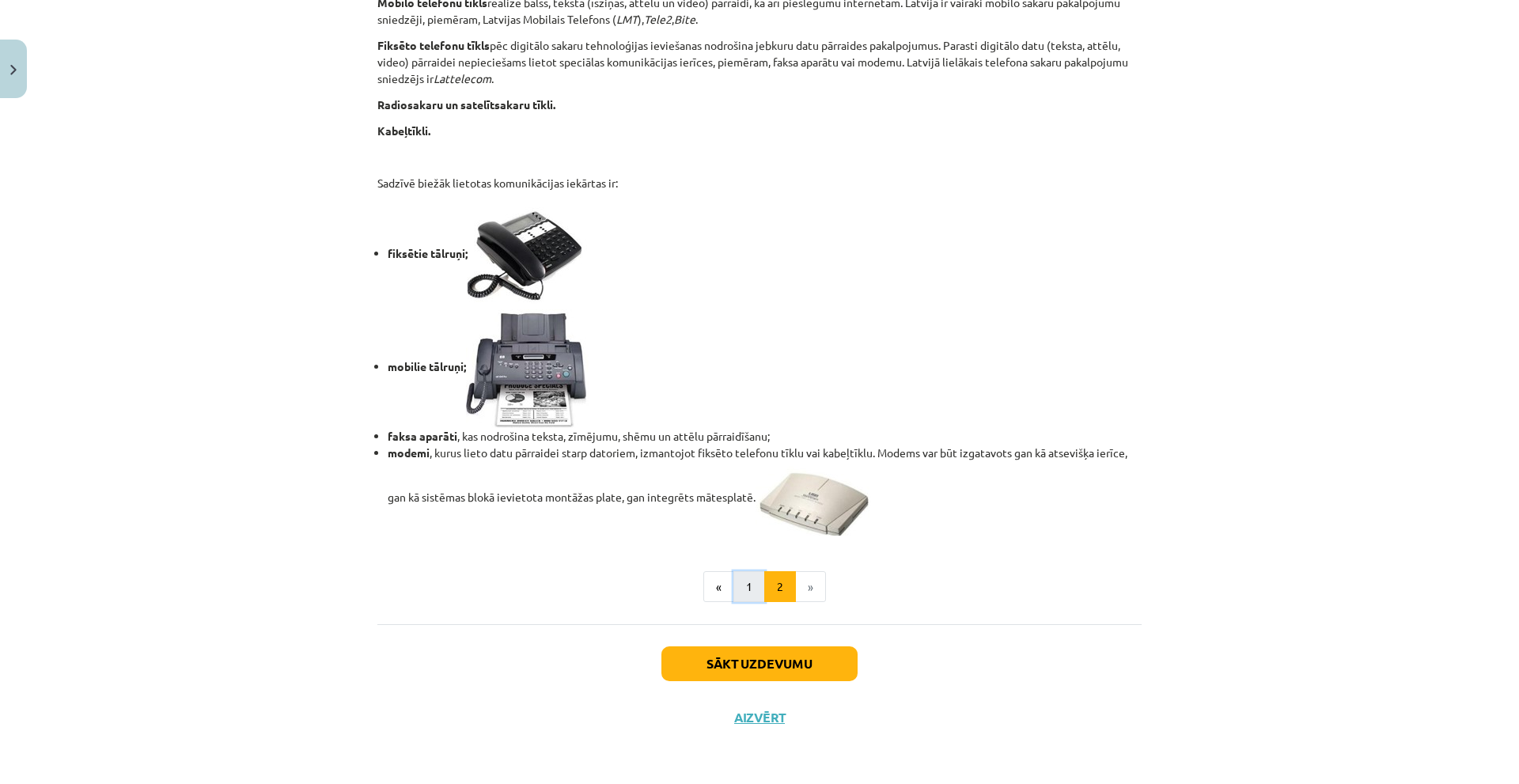
click at [744, 591] on button "1" at bounding box center [748, 587] width 32 height 32
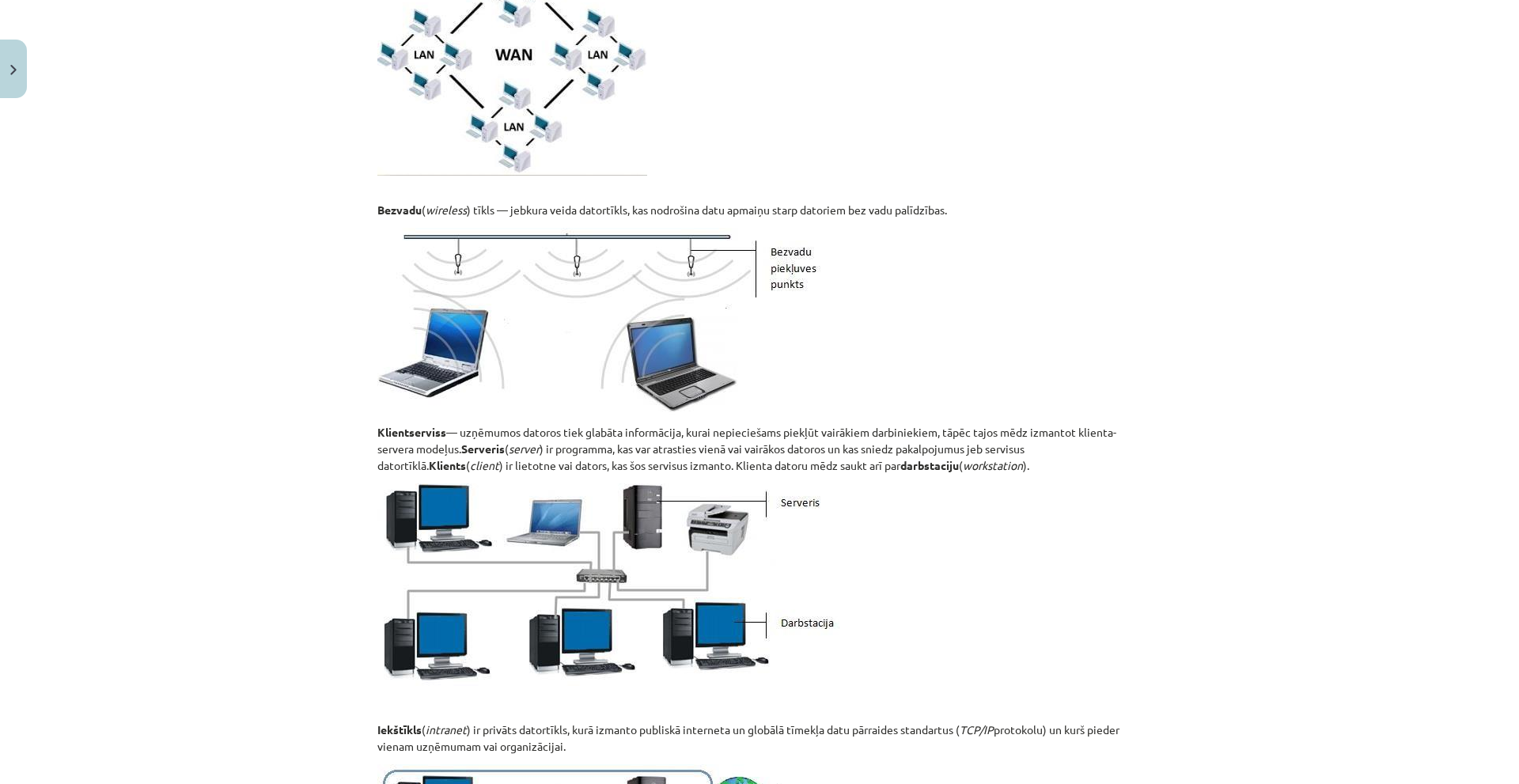
scroll to position [1153, 0]
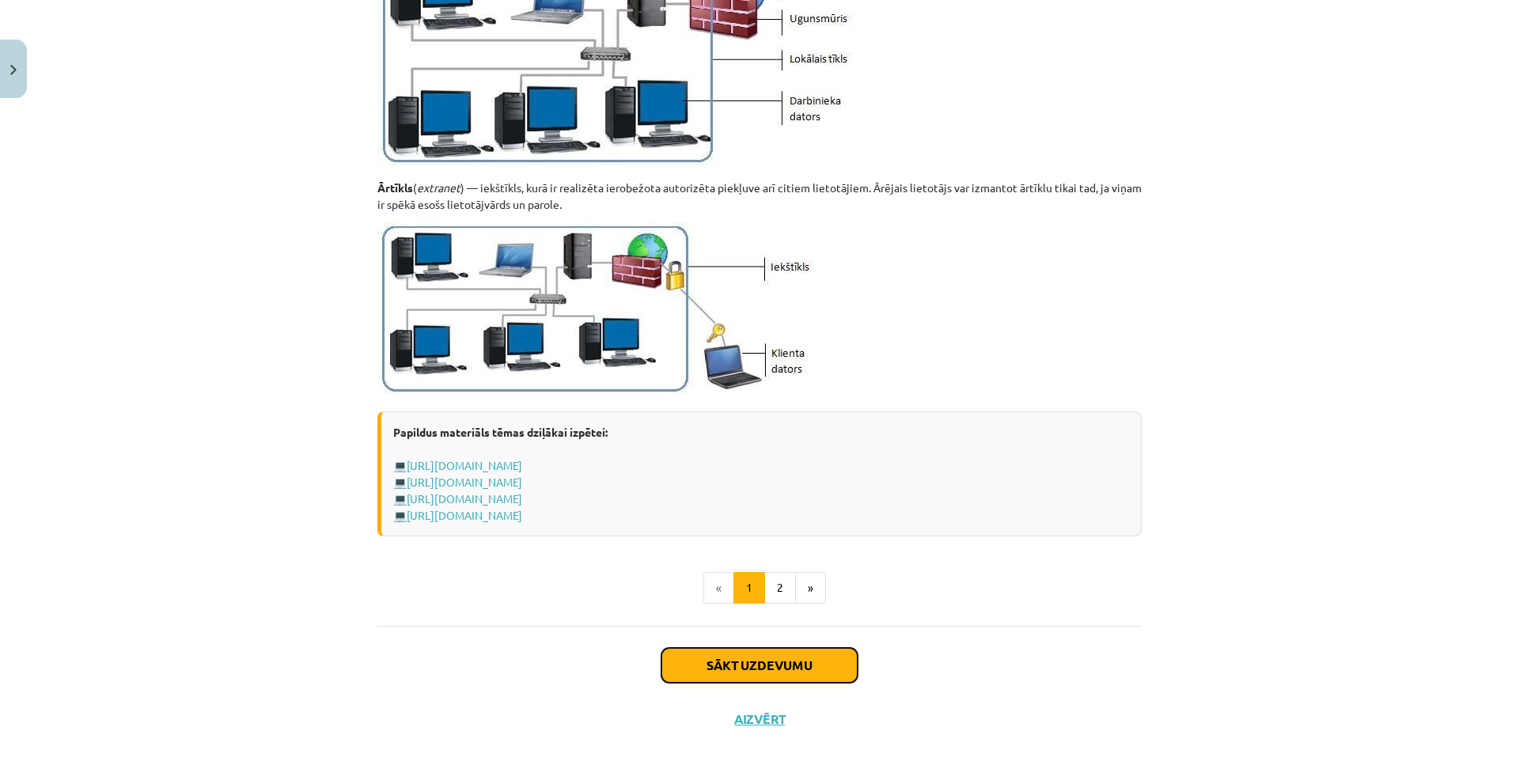
click at [725, 658] on button "Sākt uzdevumu" at bounding box center [759, 665] width 196 height 35
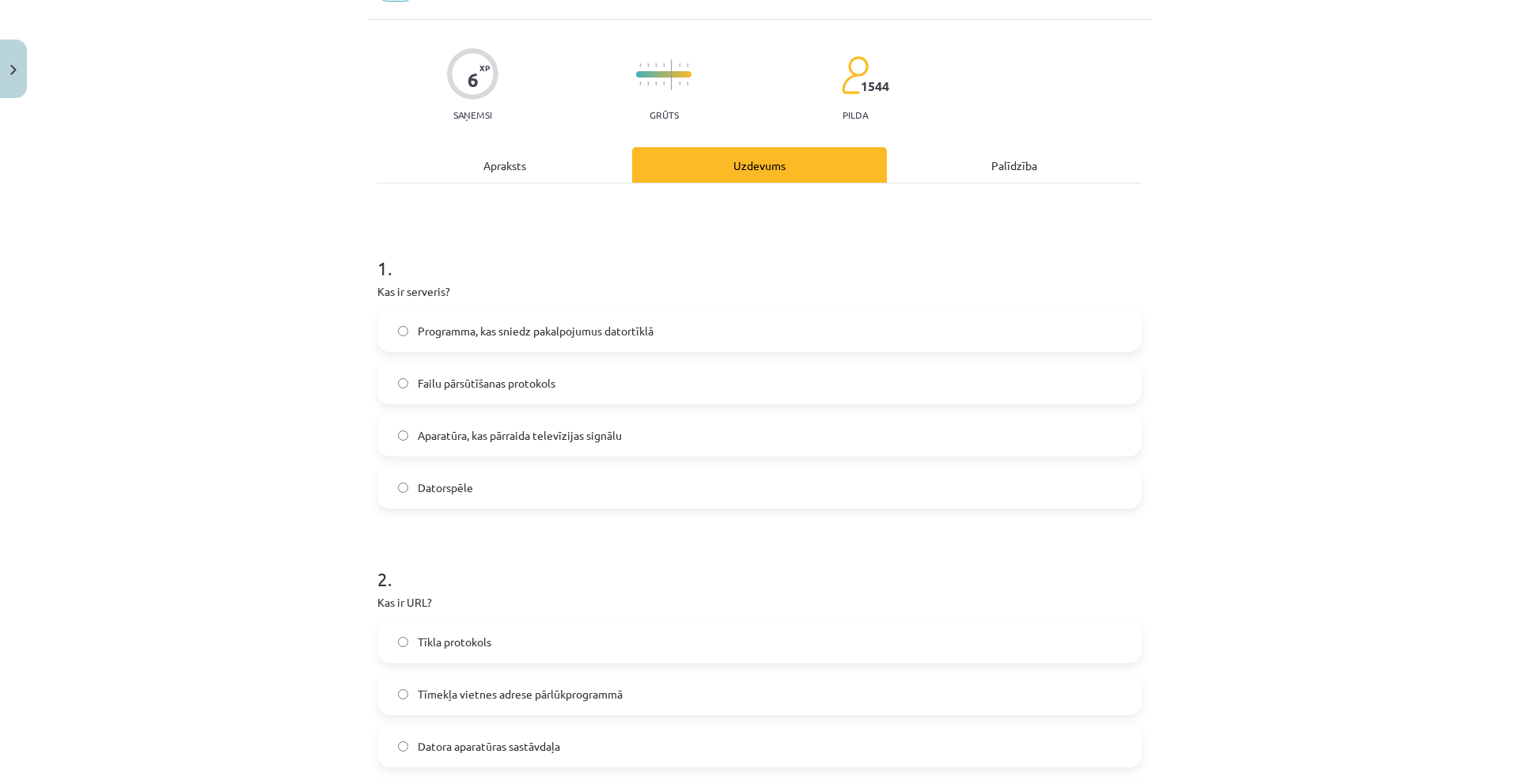
scroll to position [40, 0]
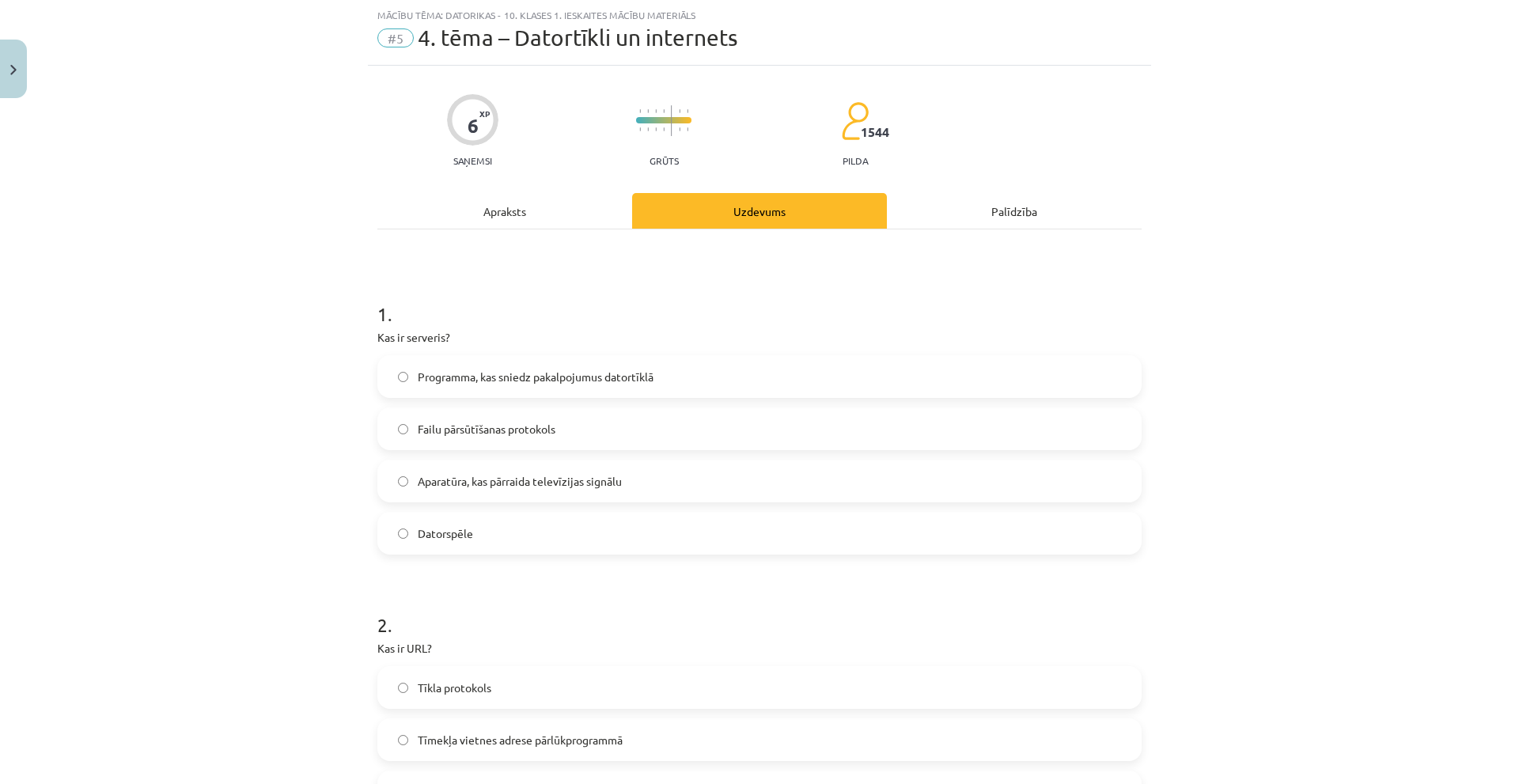
click at [511, 201] on div "Apraksts" at bounding box center [505, 211] width 254 height 36
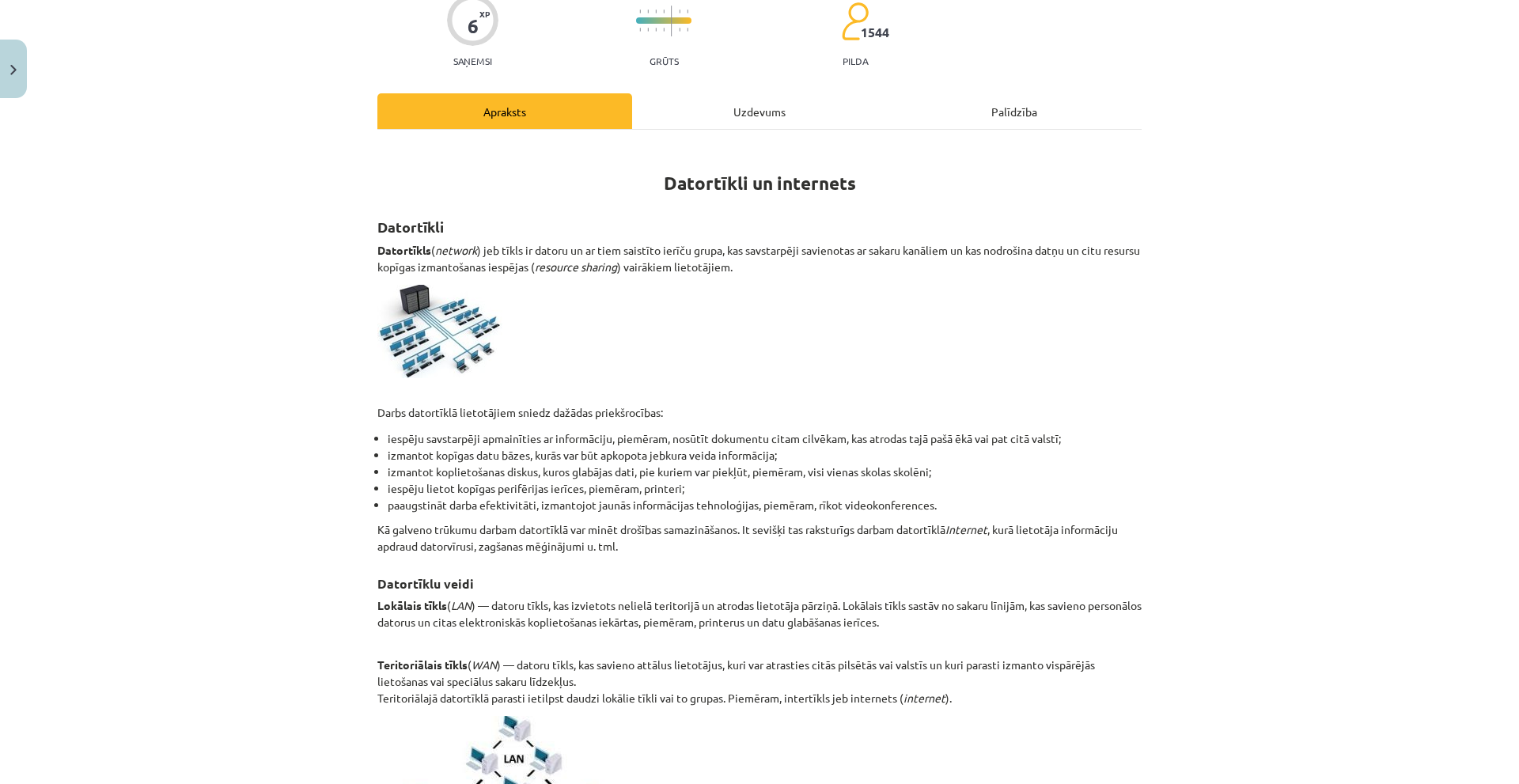
scroll to position [0, 0]
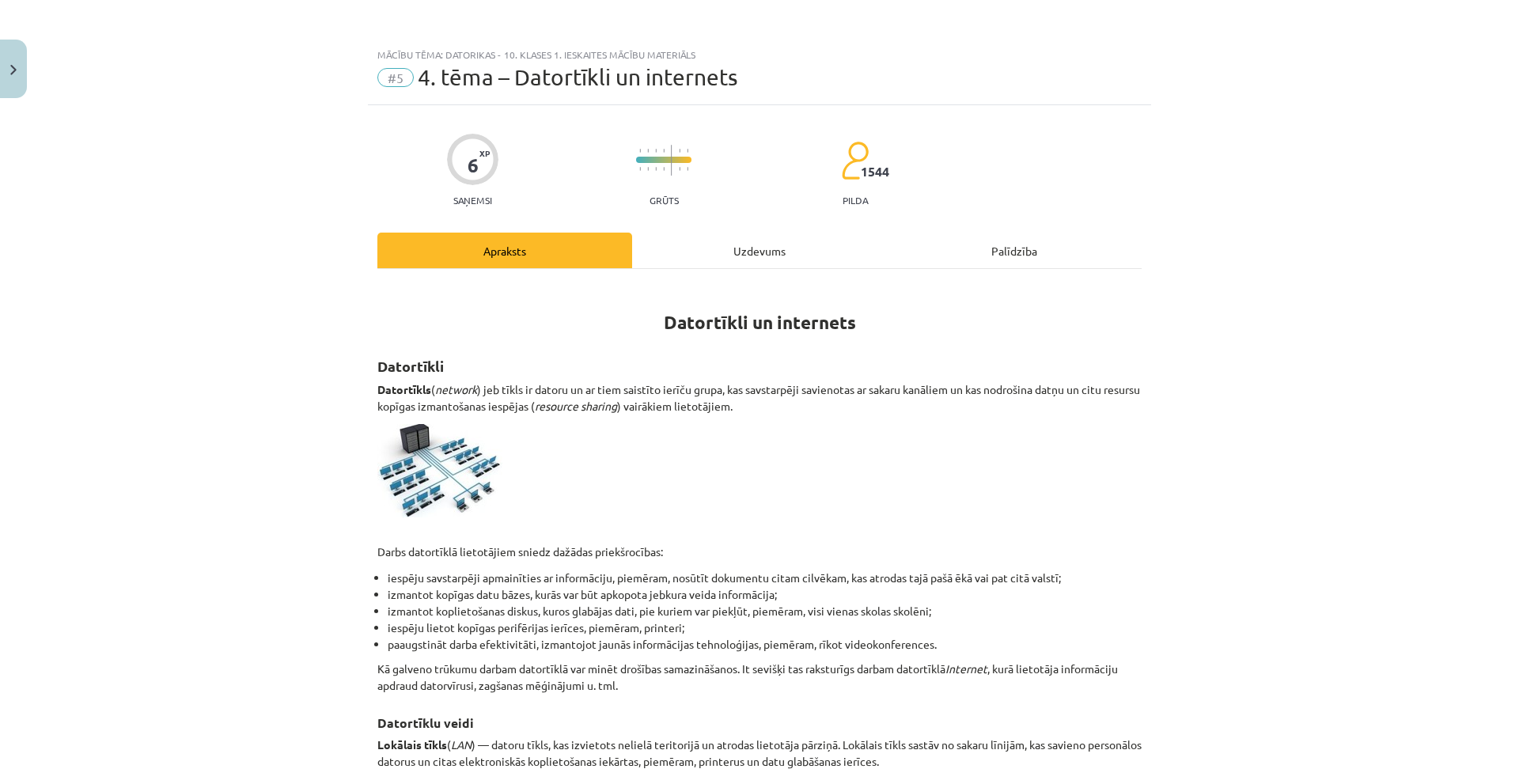
click at [747, 254] on div "Uzdevums" at bounding box center [759, 250] width 254 height 36
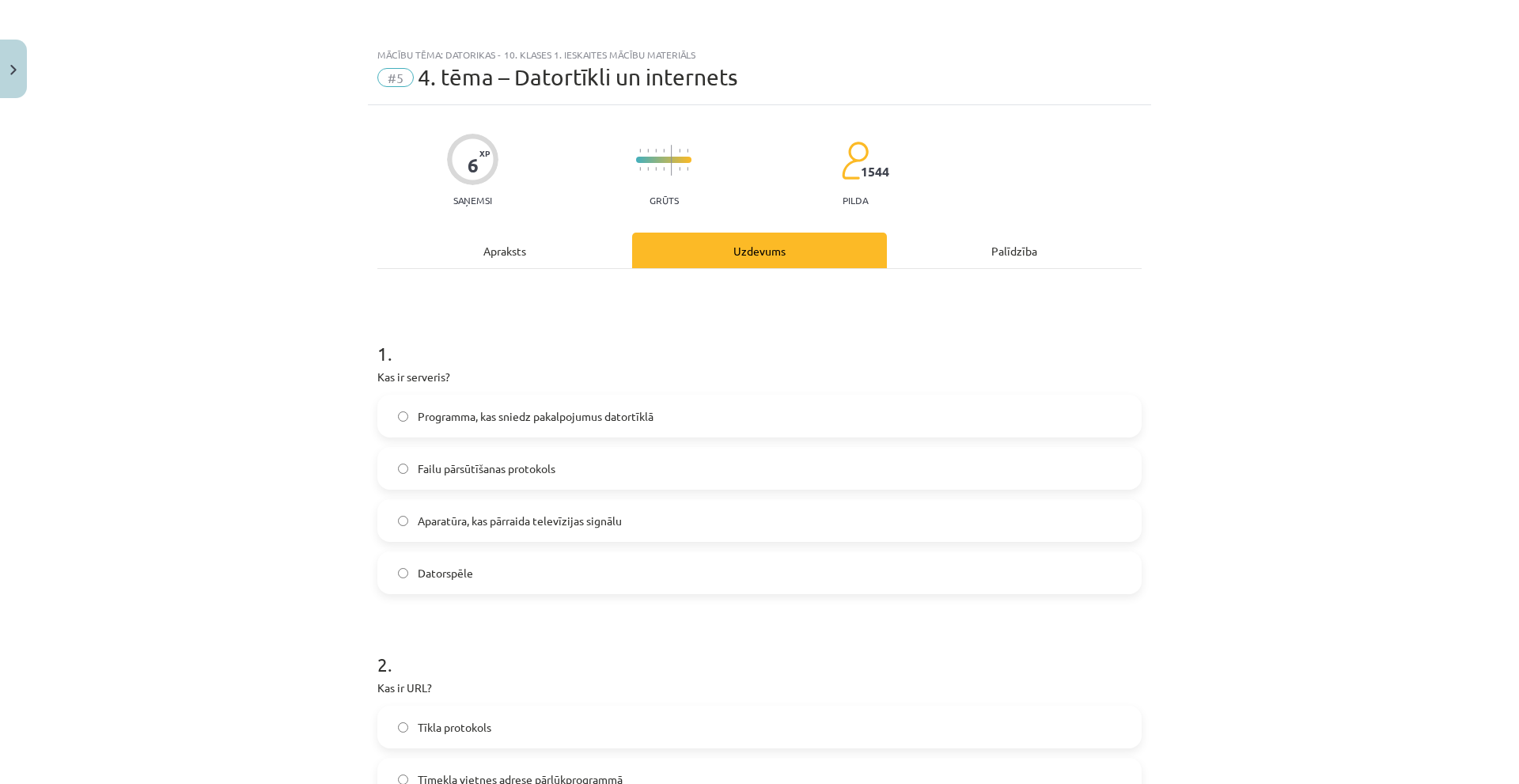
scroll to position [40, 0]
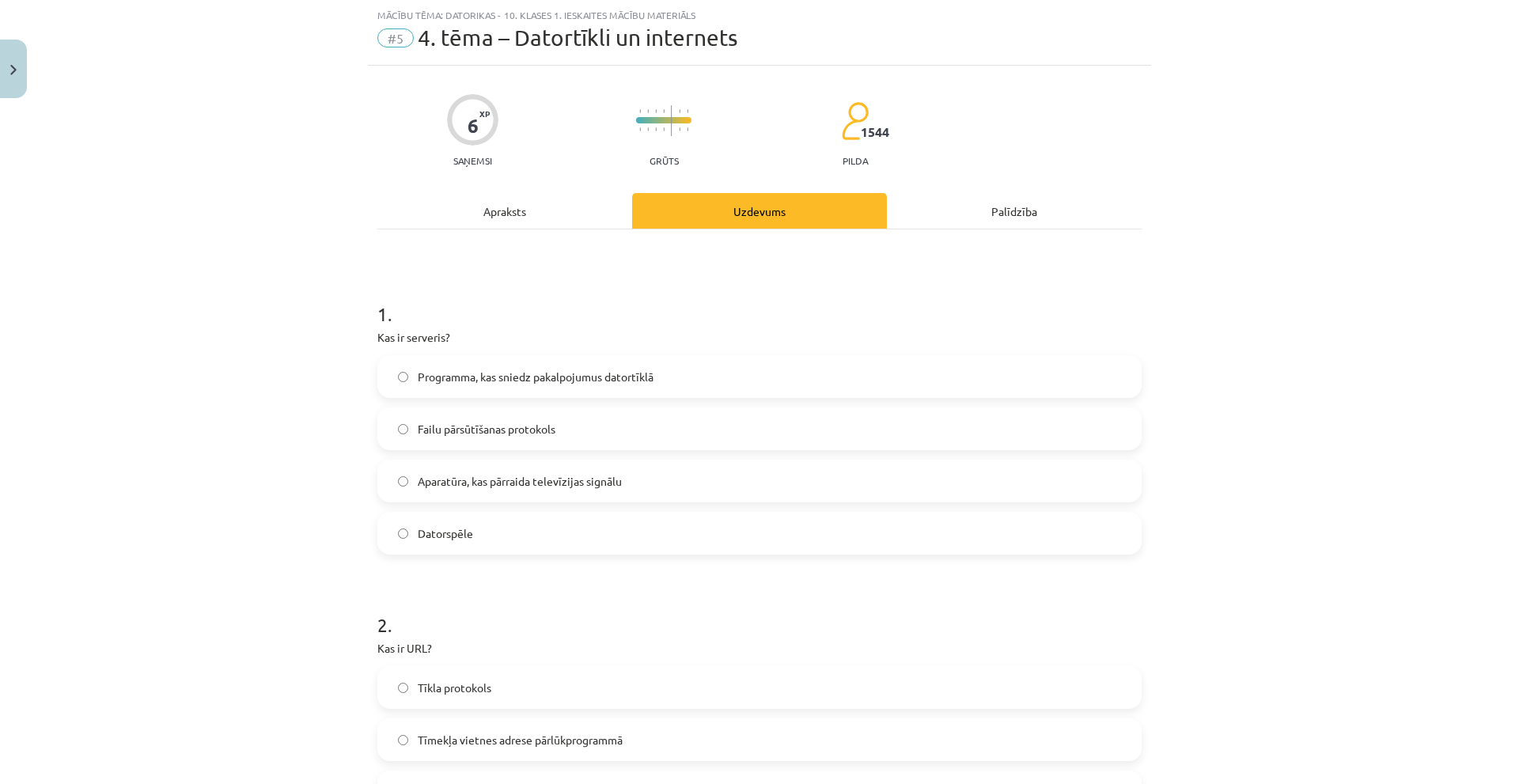
click at [436, 375] on span "Programma, kas sniedz pakalpojumus datortīklā" at bounding box center [535, 377] width 236 height 16
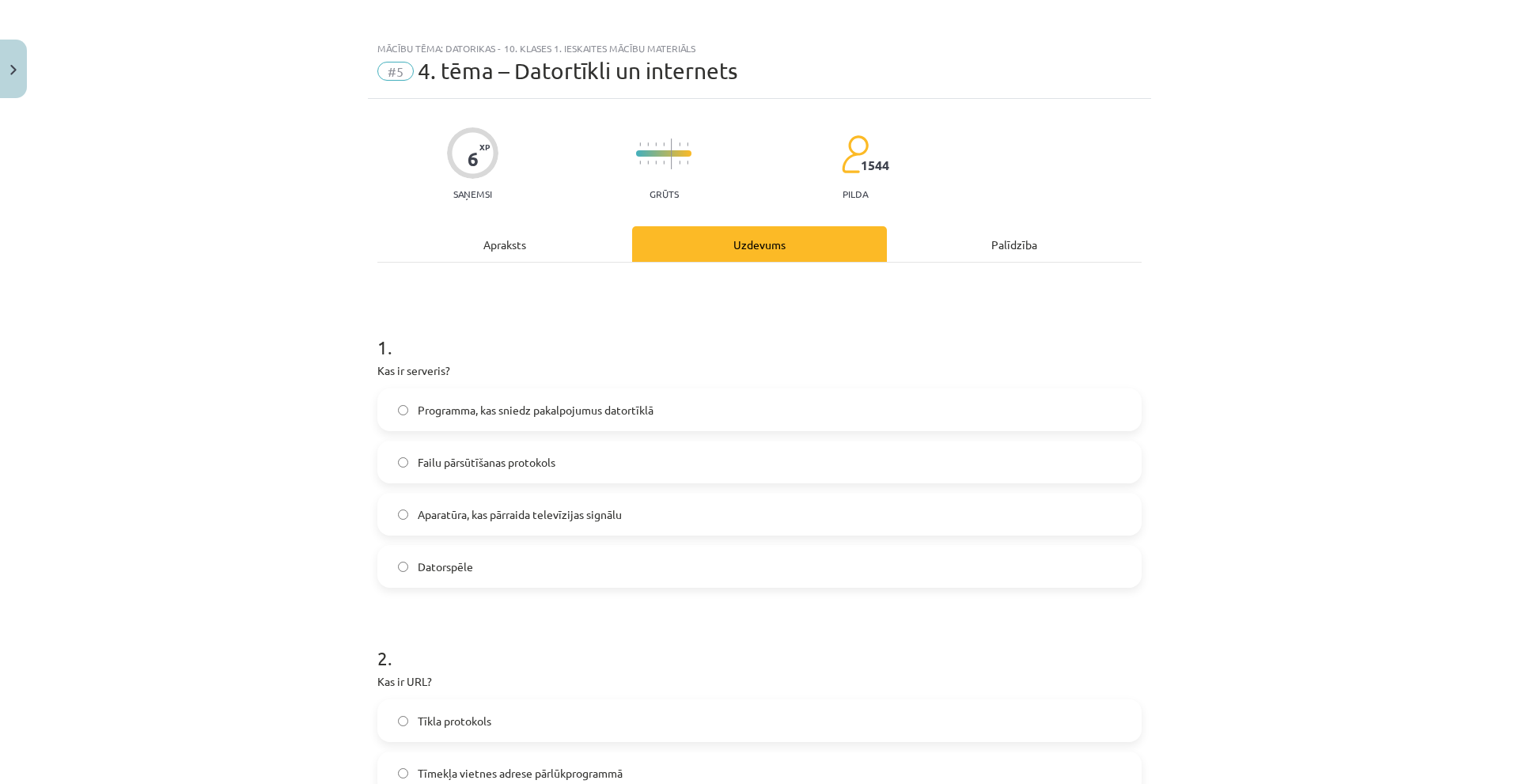
scroll to position [0, 0]
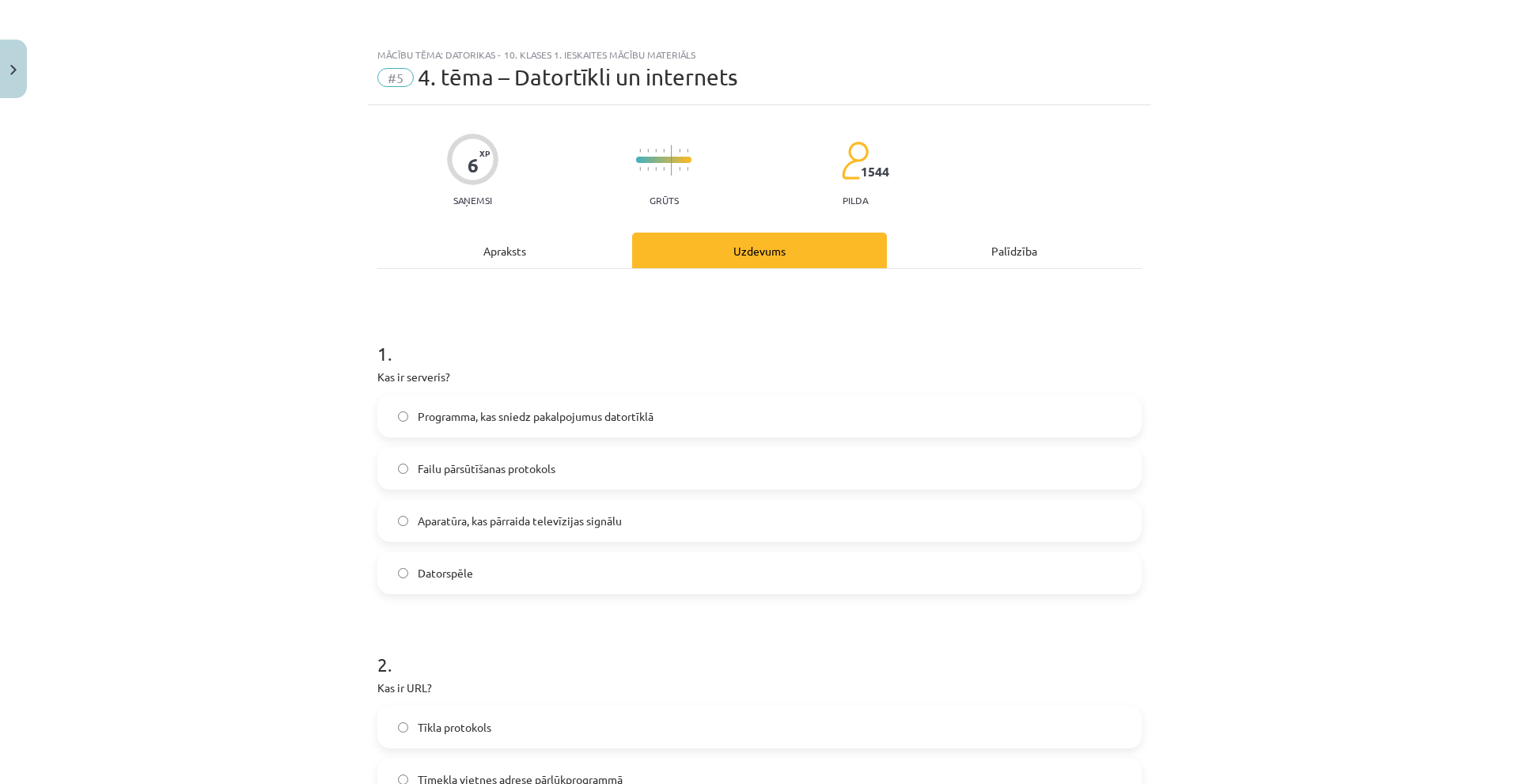
click at [519, 253] on div "Apraksts" at bounding box center [505, 250] width 254 height 36
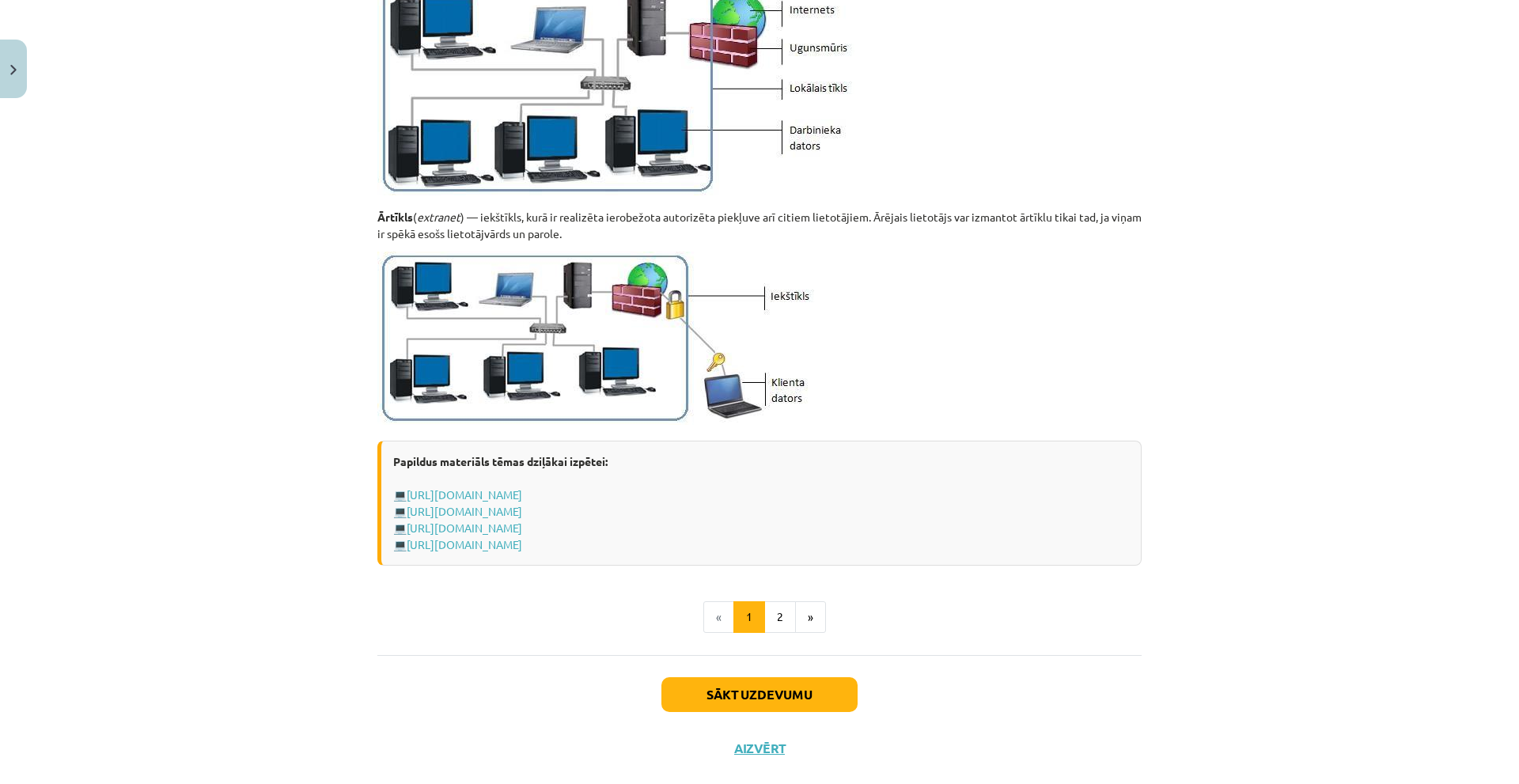
scroll to position [1700, 0]
click at [769, 613] on button "2" at bounding box center [779, 615] width 32 height 32
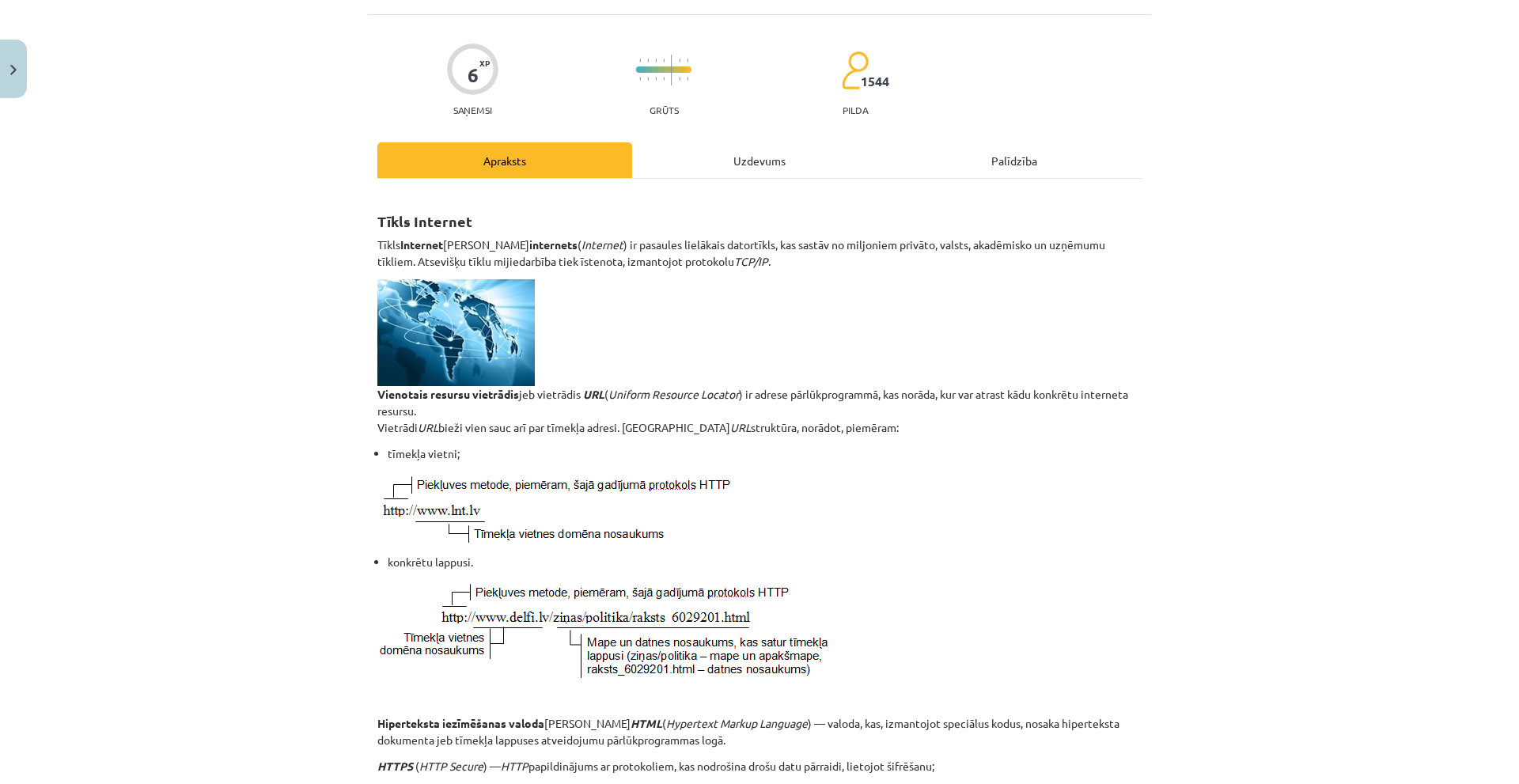
scroll to position [46, 0]
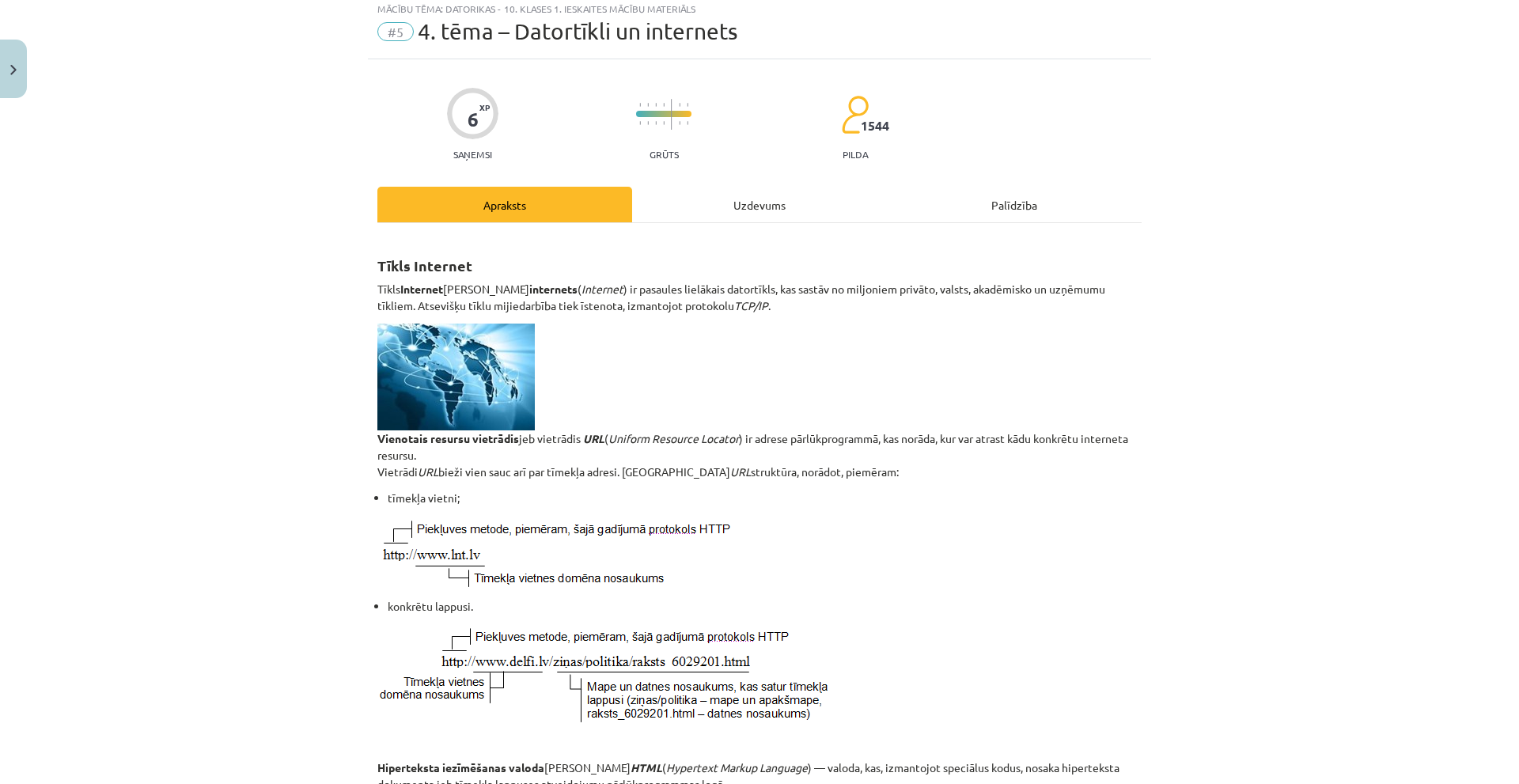
click at [737, 205] on div "Uzdevums" at bounding box center [759, 205] width 254 height 36
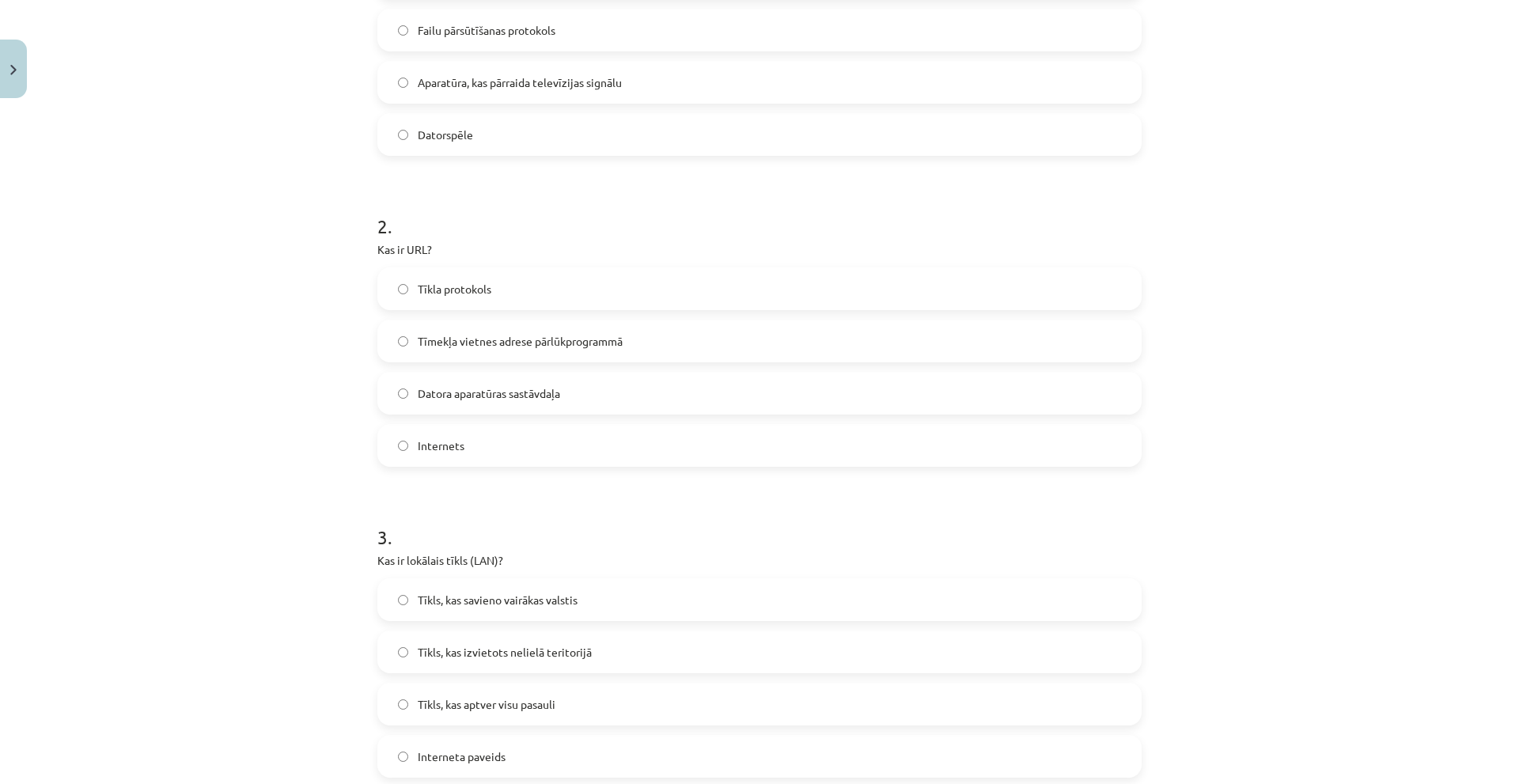
scroll to position [435, 0]
click at [475, 436] on label "Internets" at bounding box center [759, 448] width 761 height 40
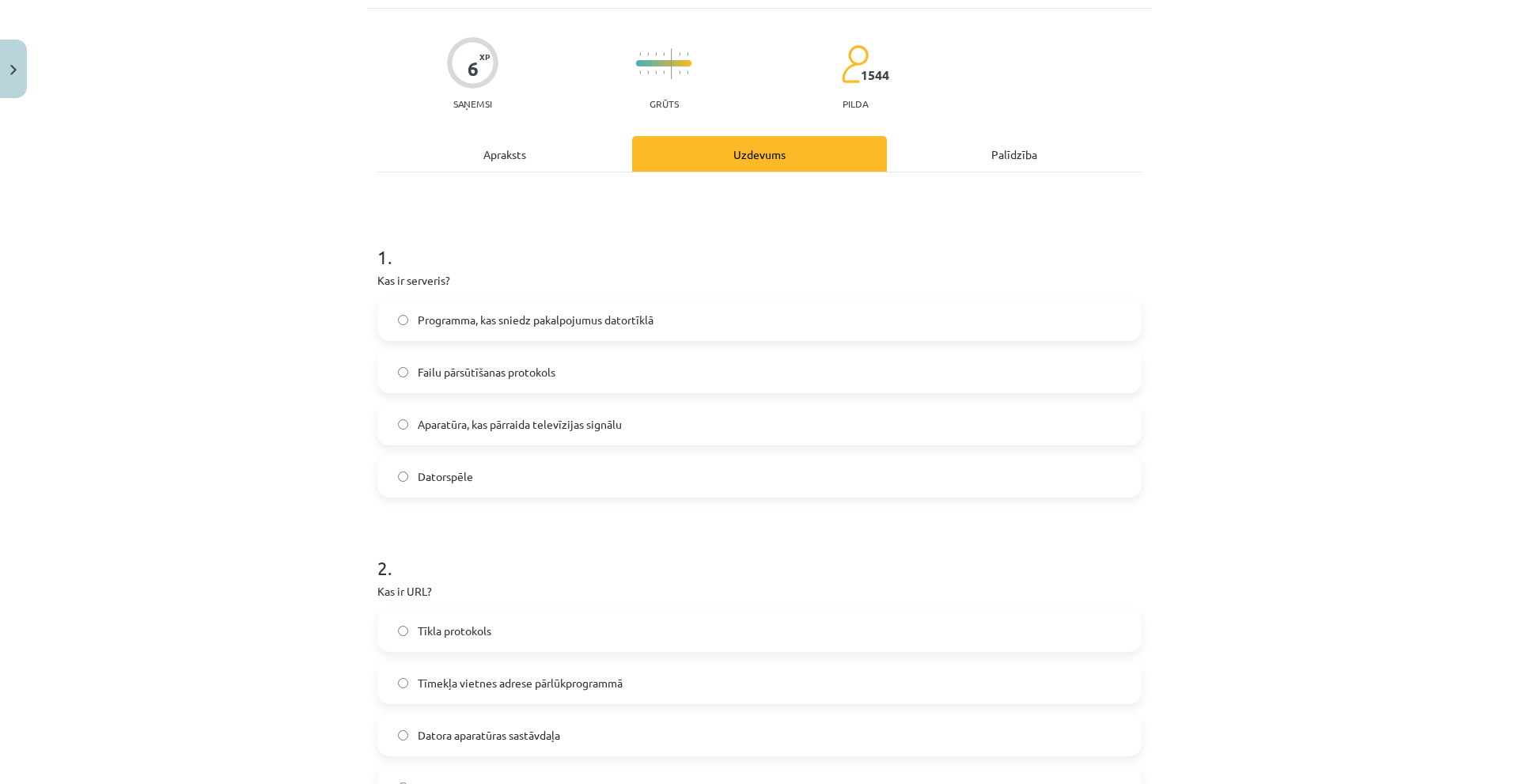
scroll to position [0, 0]
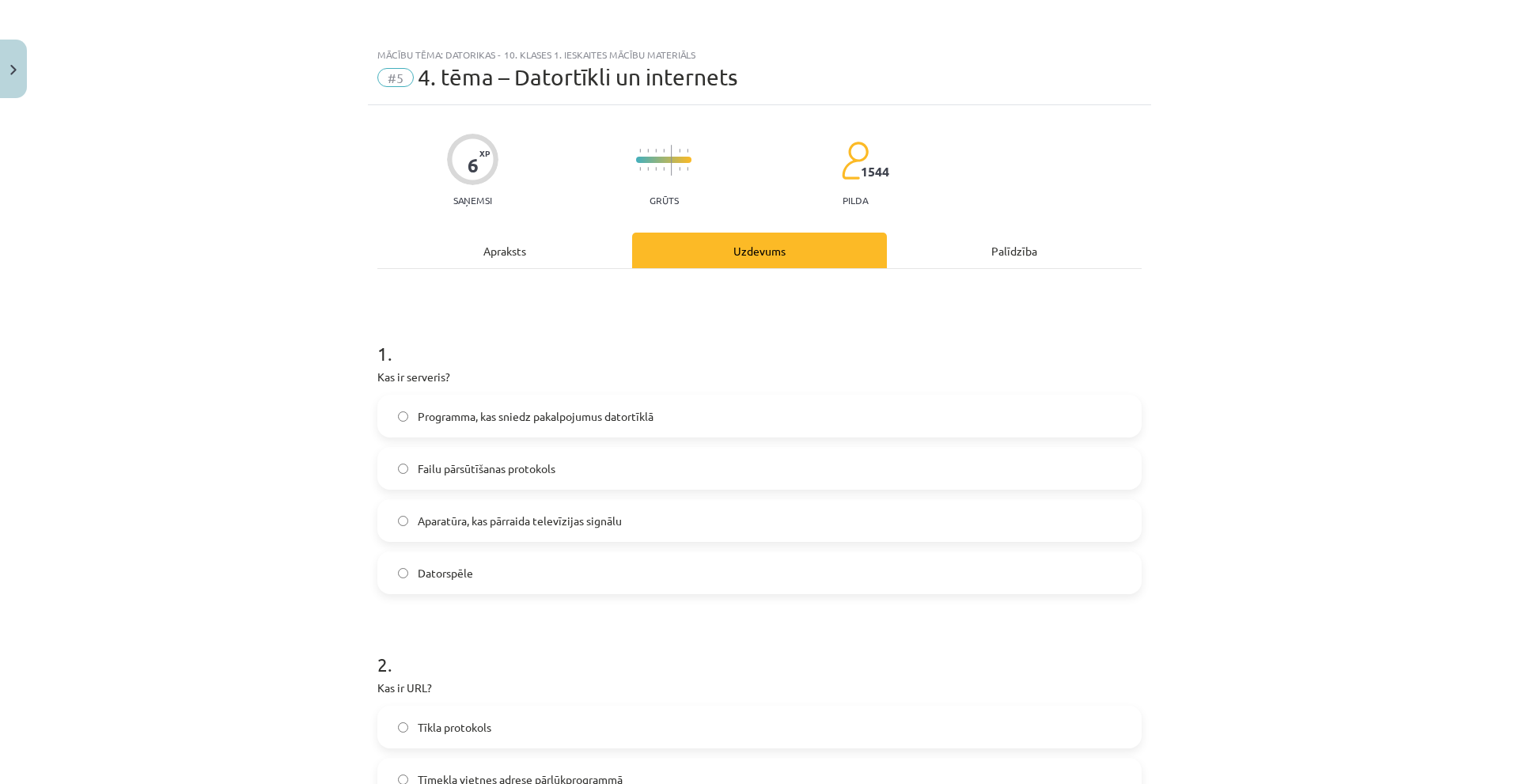
click at [542, 258] on div "Apraksts" at bounding box center [505, 250] width 254 height 36
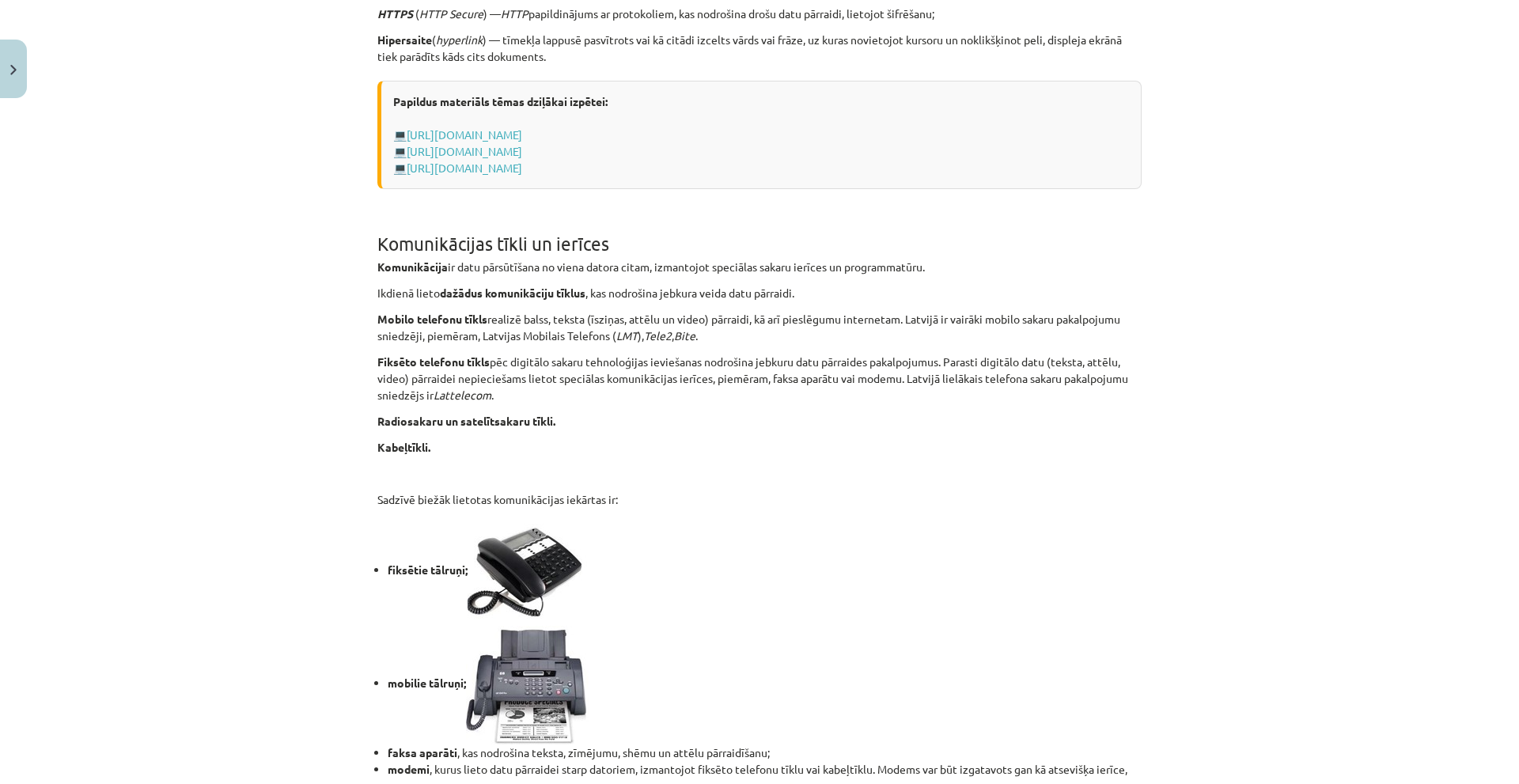
scroll to position [1159, 0]
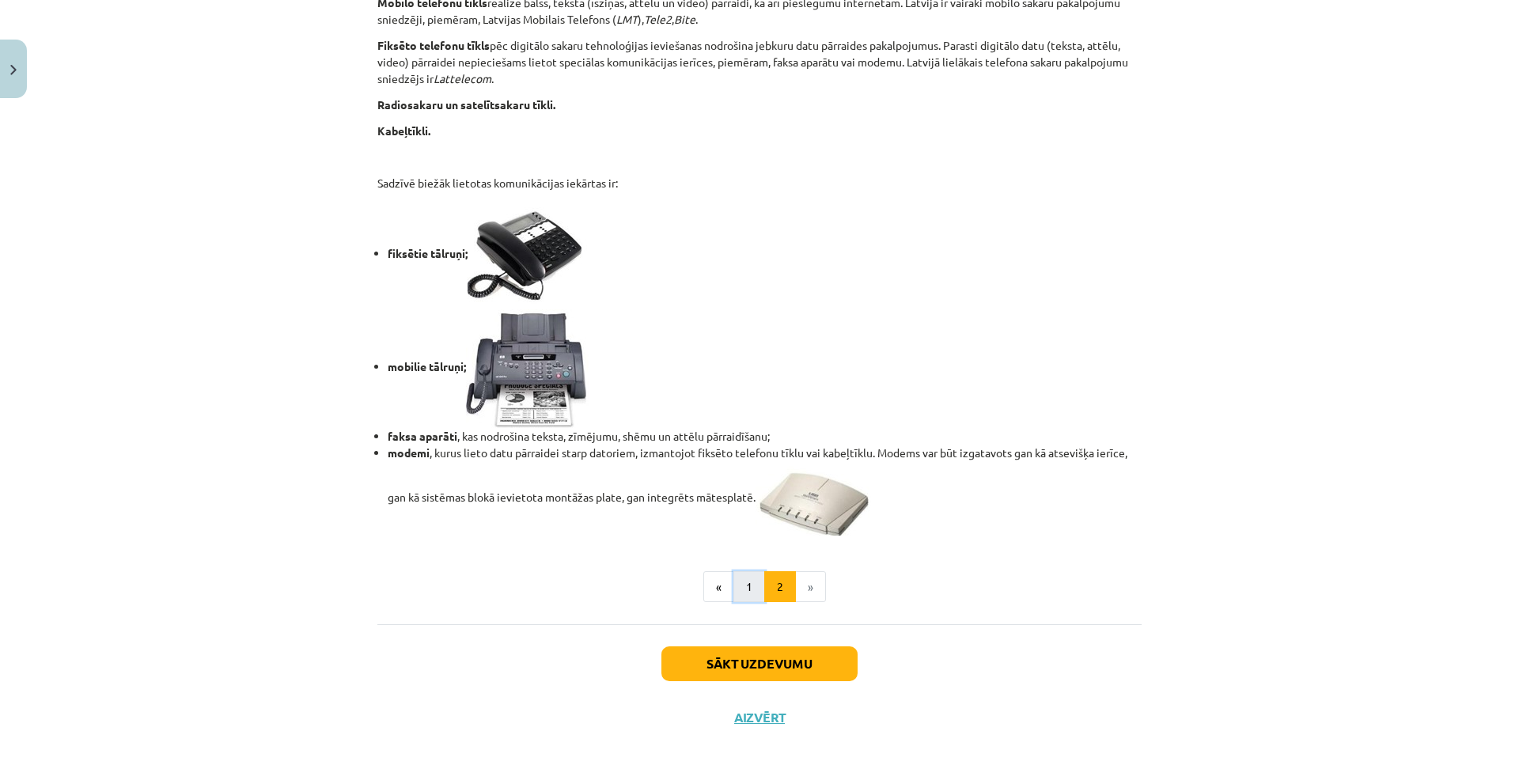
click at [748, 594] on button "1" at bounding box center [748, 587] width 32 height 32
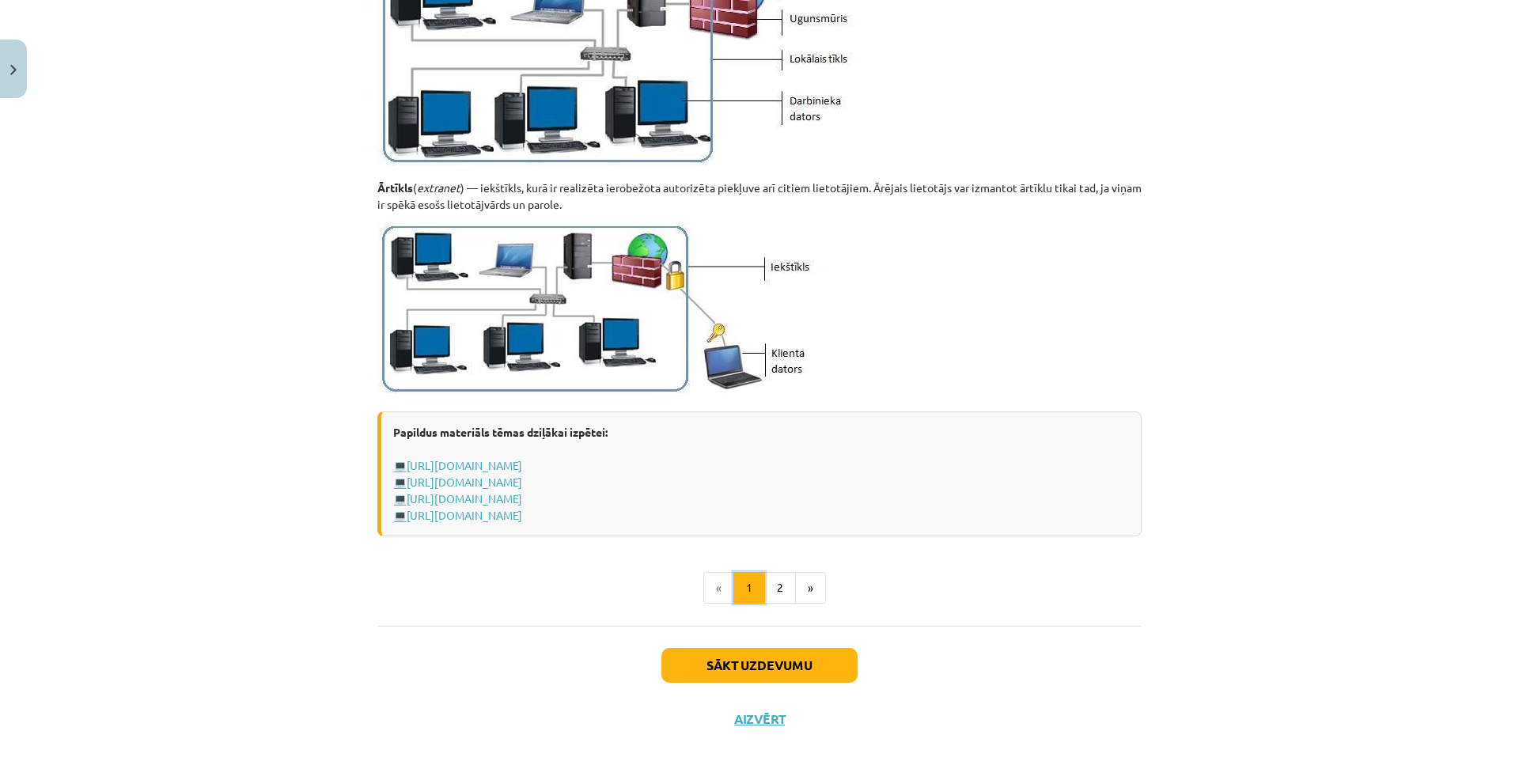
click at [756, 575] on button "1" at bounding box center [748, 588] width 32 height 32
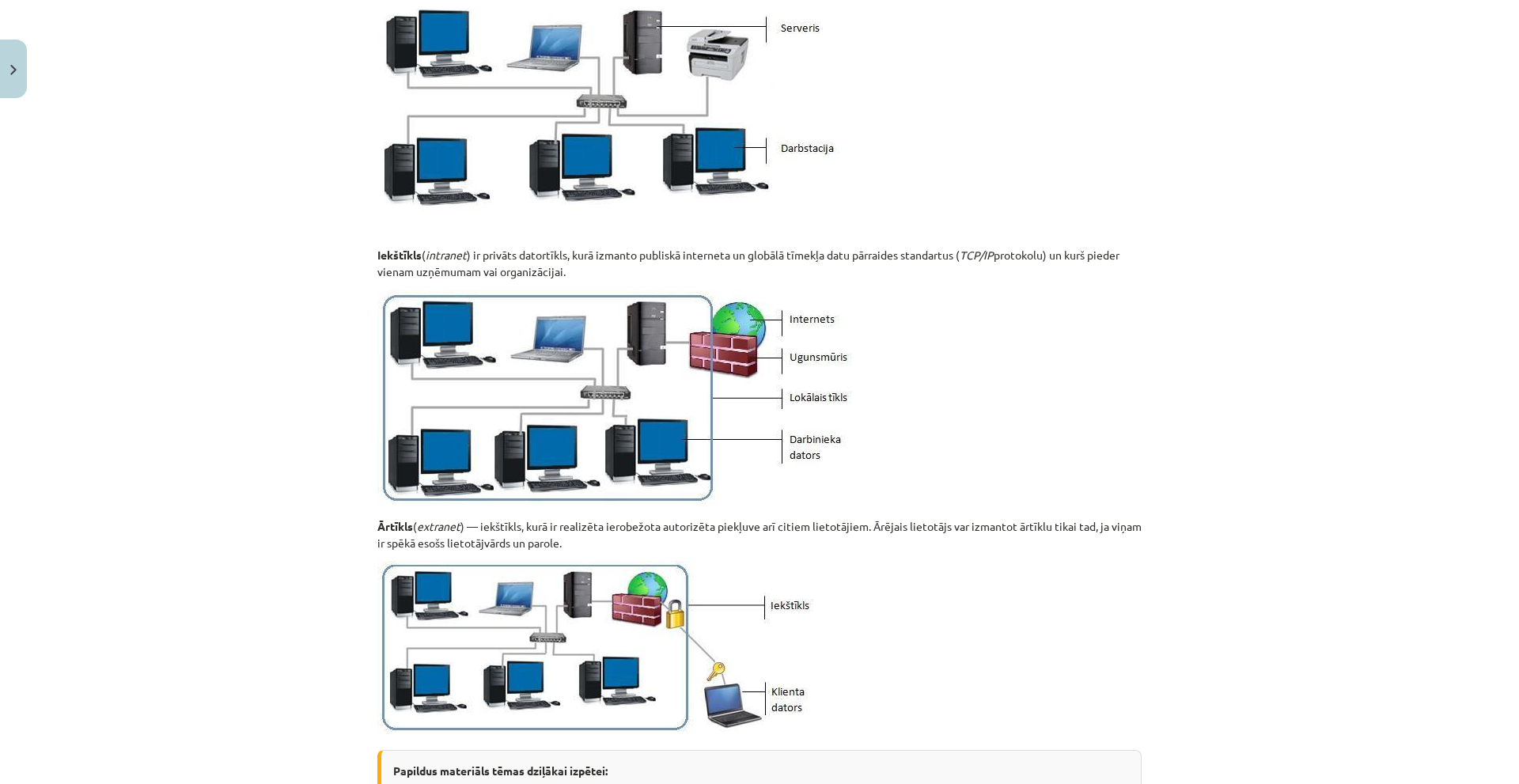
scroll to position [1707, 0]
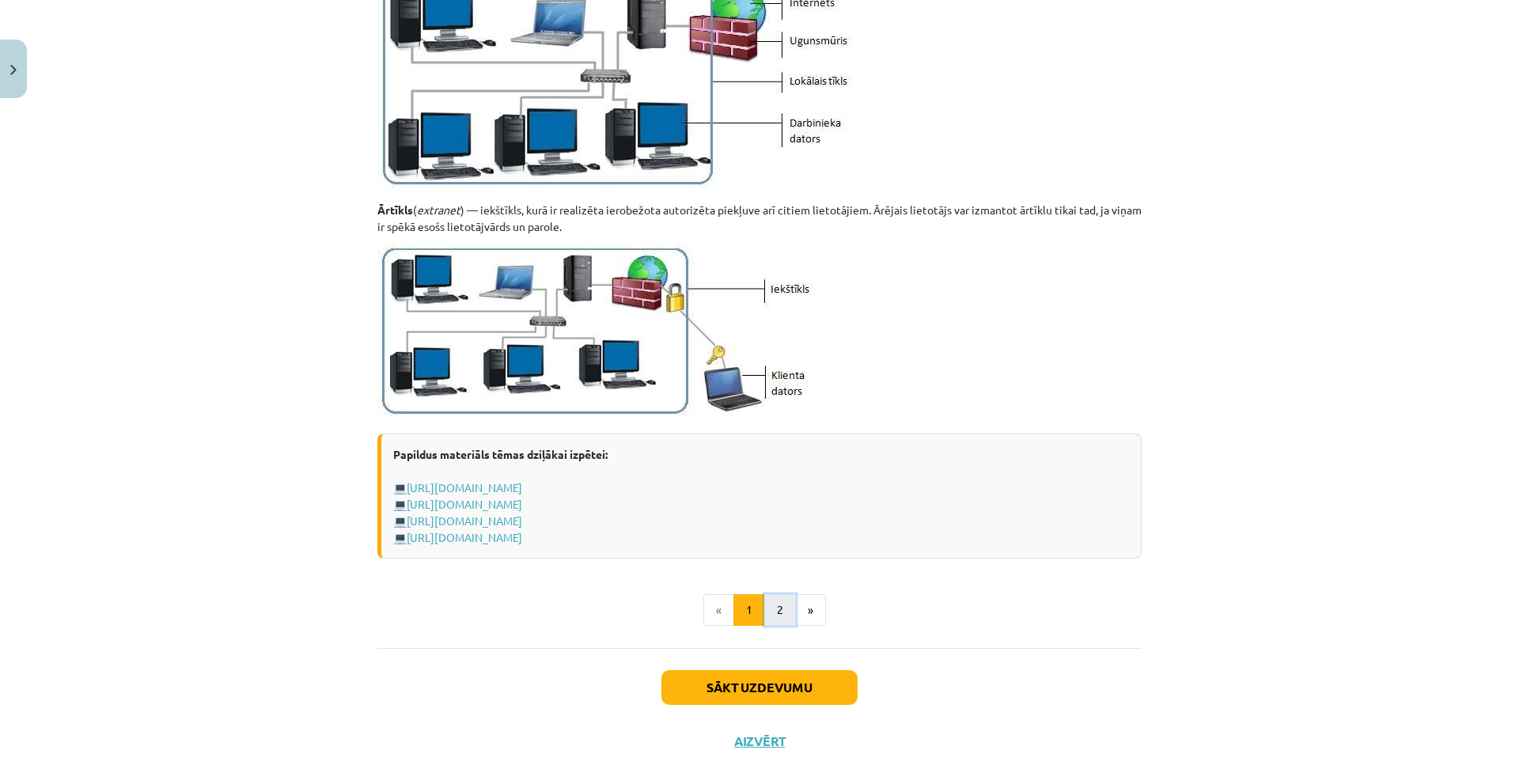
click at [766, 601] on button "2" at bounding box center [779, 610] width 32 height 32
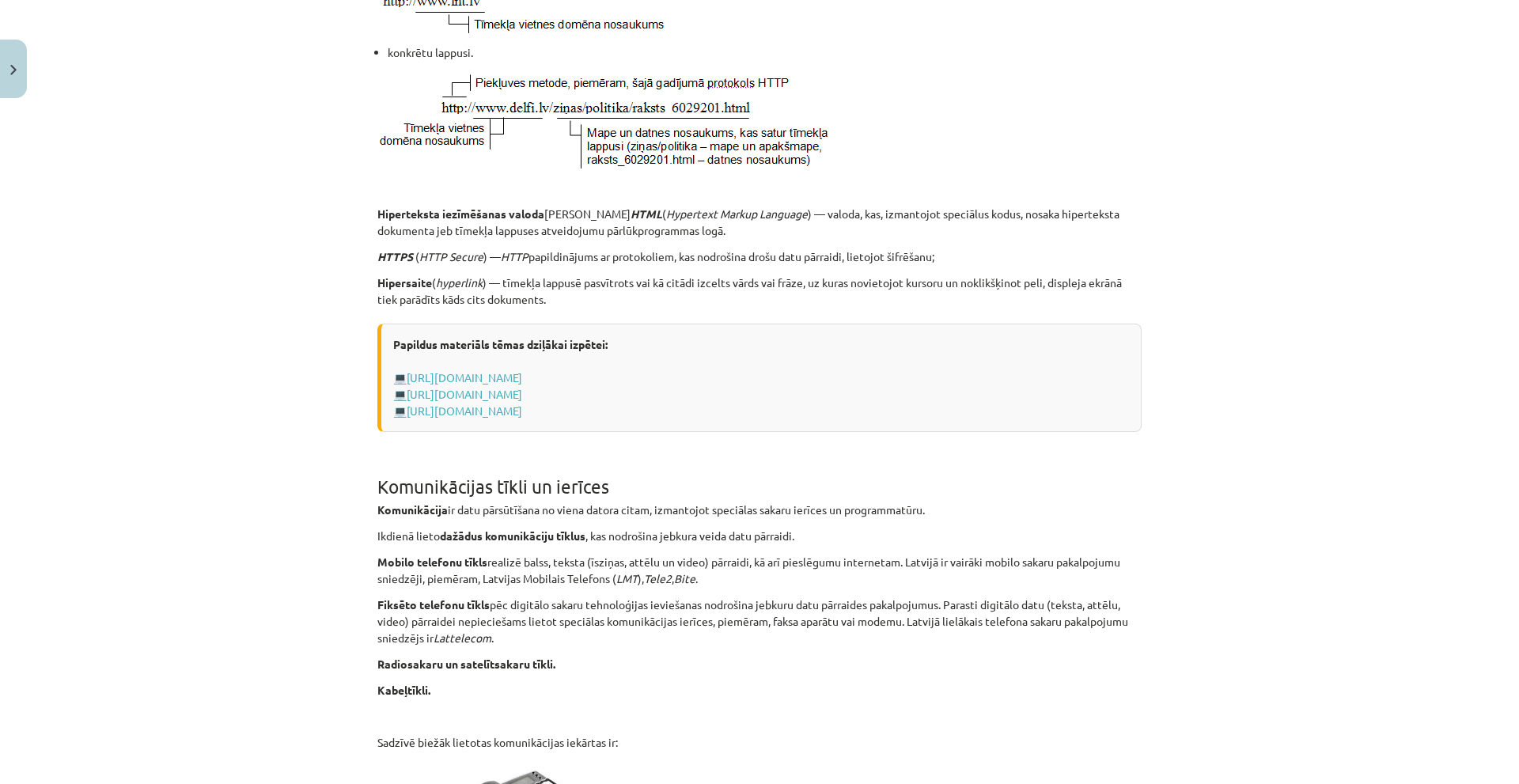
scroll to position [125, 0]
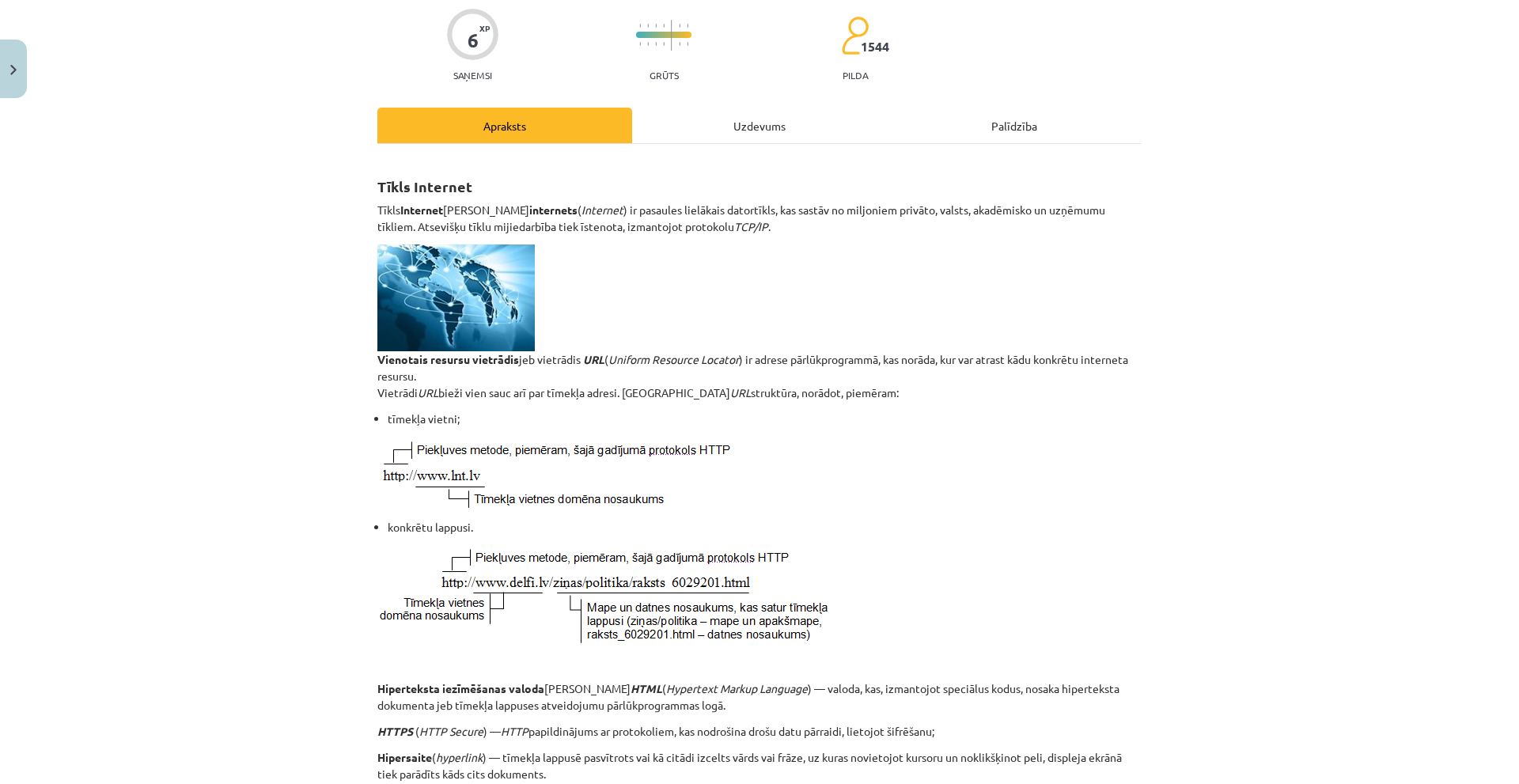
click at [733, 127] on div "Uzdevums" at bounding box center [759, 126] width 254 height 36
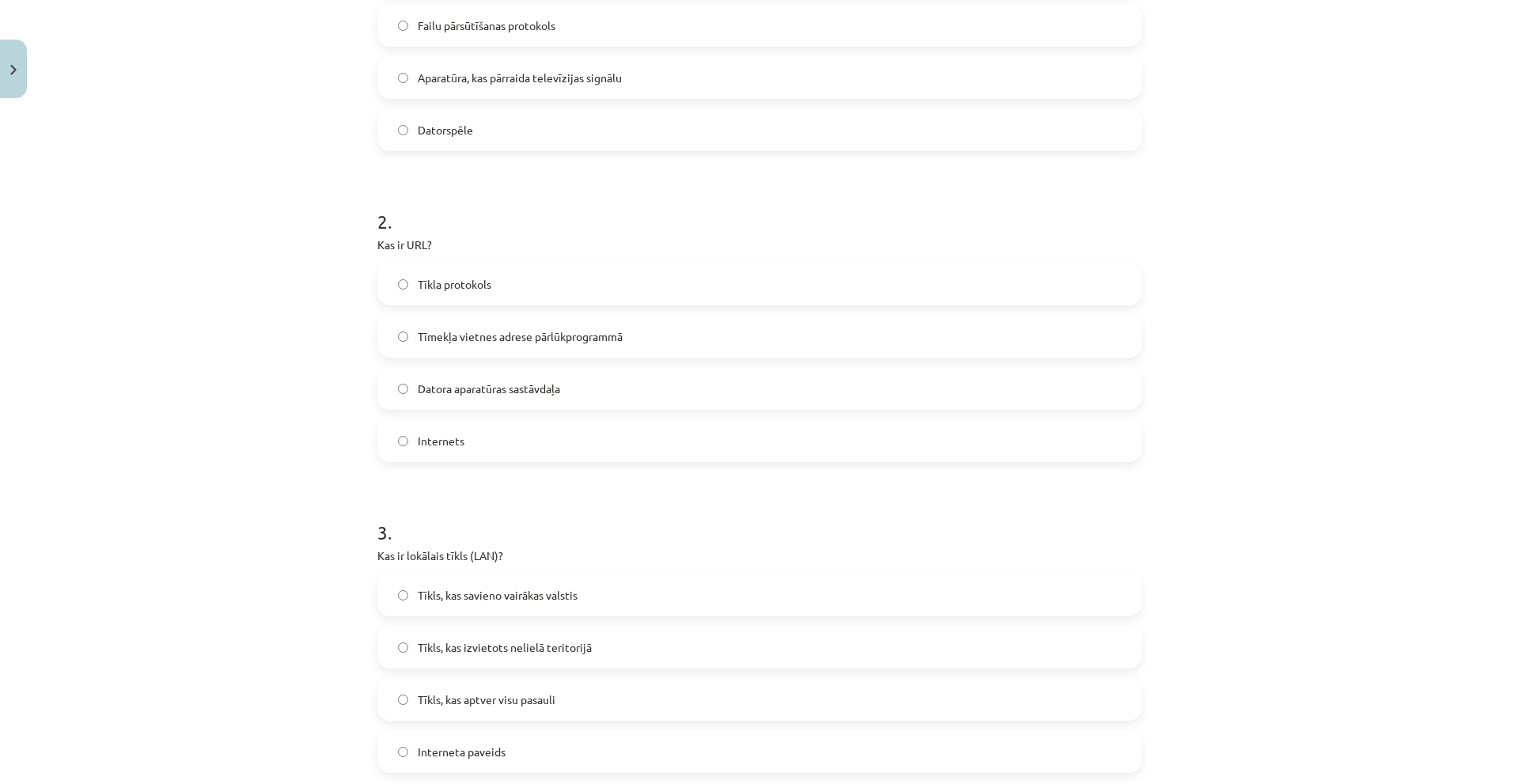
scroll to position [435, 0]
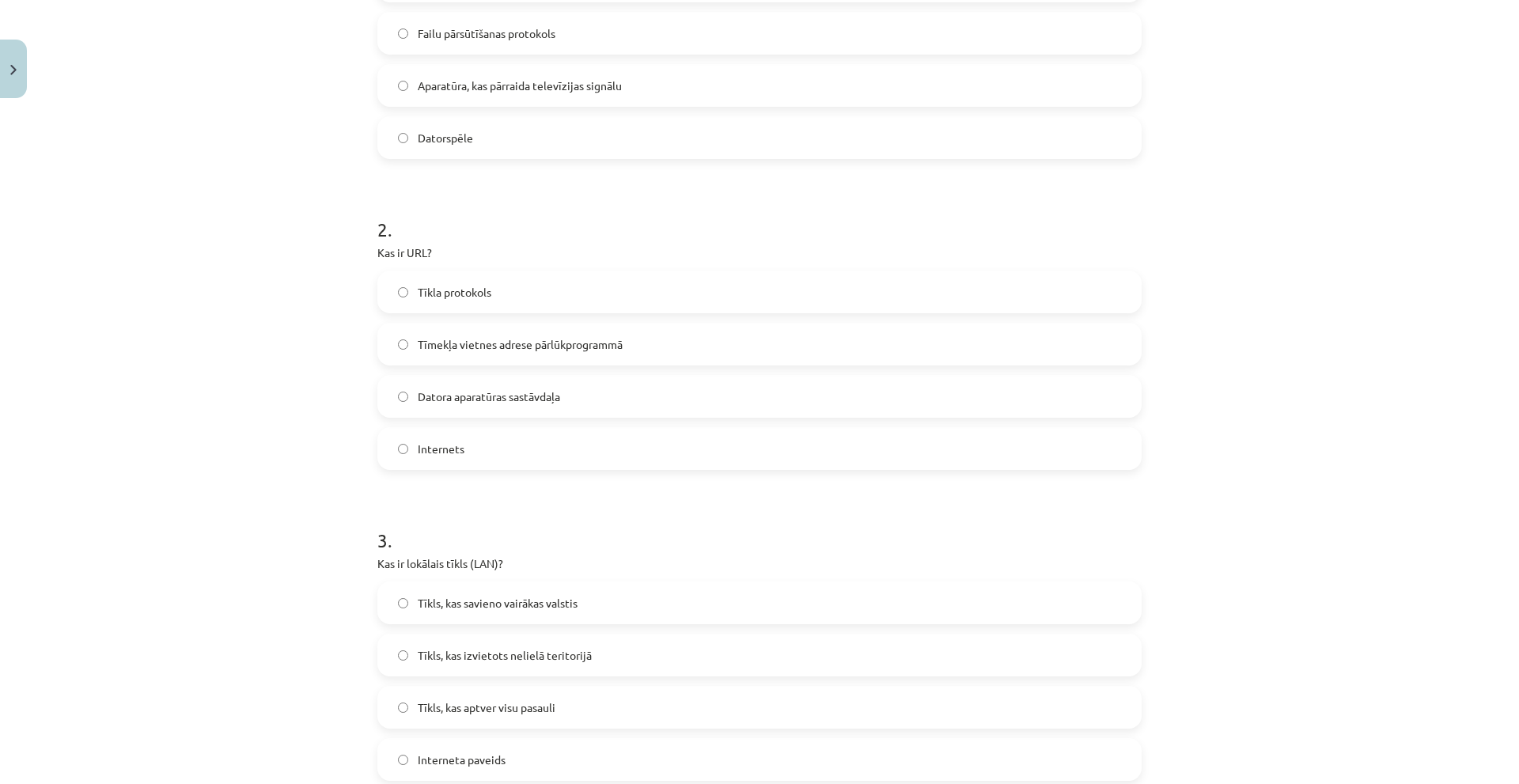
click at [453, 352] on span "Tīmekļa vietnes adrese pārlūkprogrammā" at bounding box center [519, 344] width 205 height 16
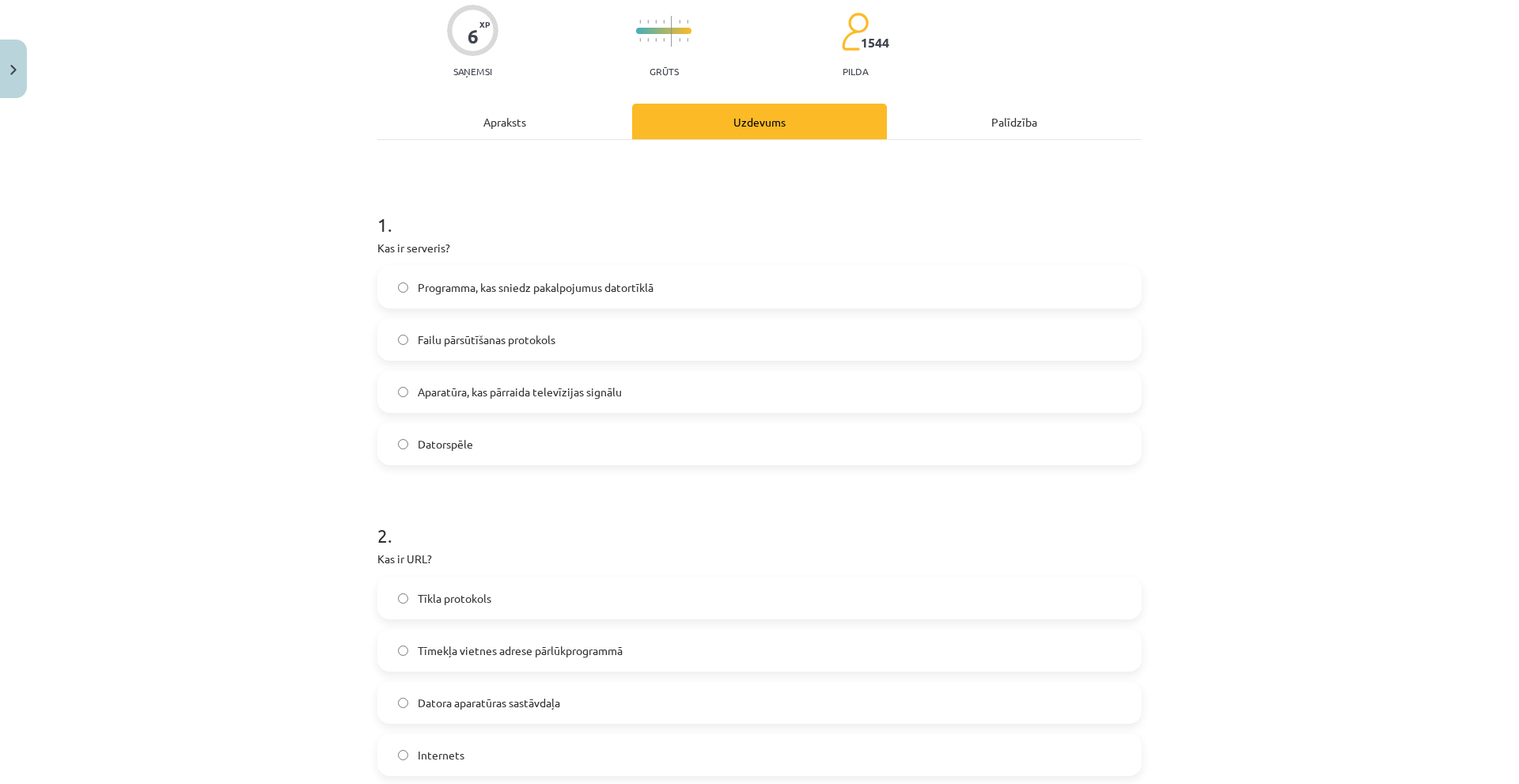
scroll to position [0, 0]
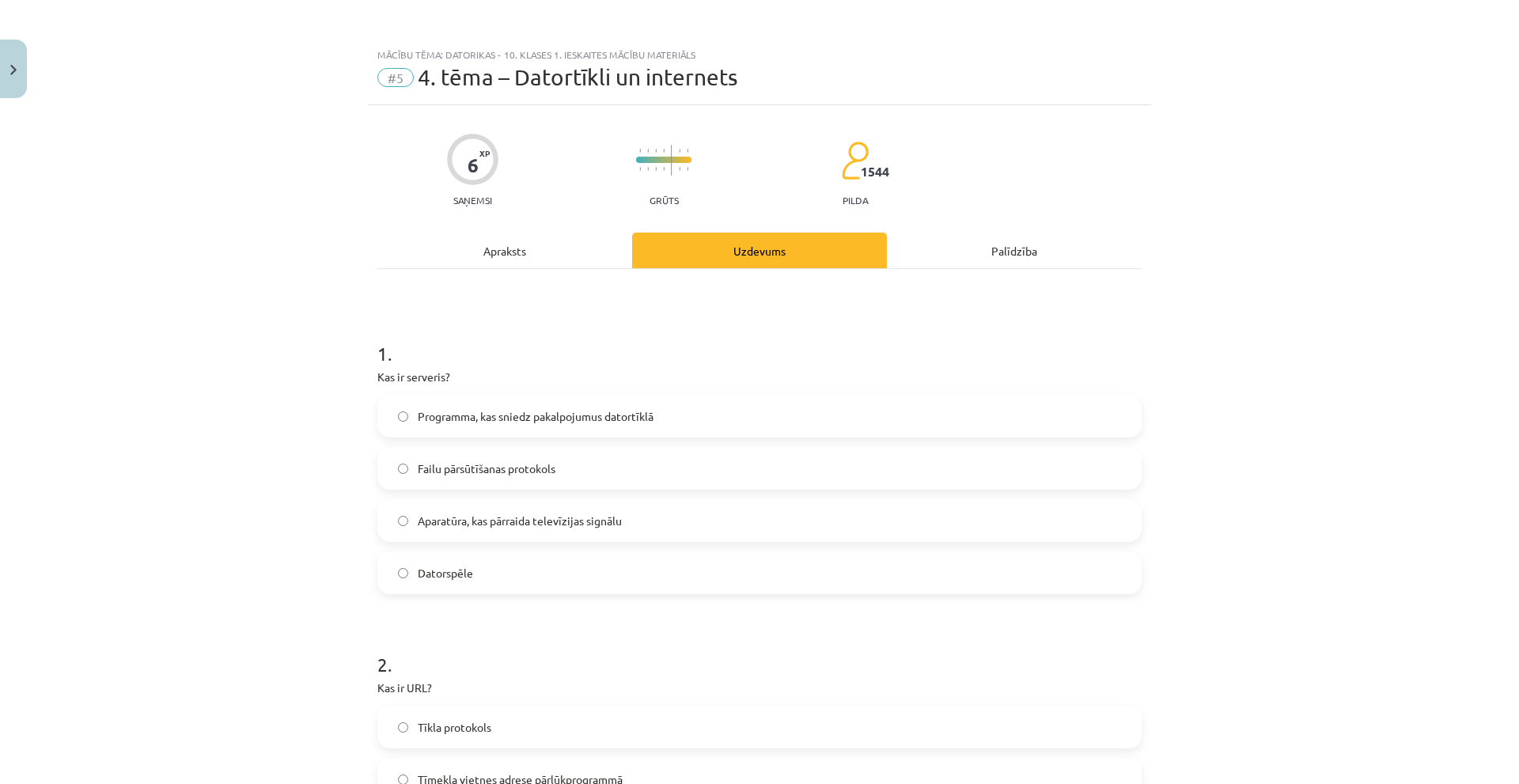
click at [503, 253] on div "Apraksts" at bounding box center [505, 250] width 254 height 36
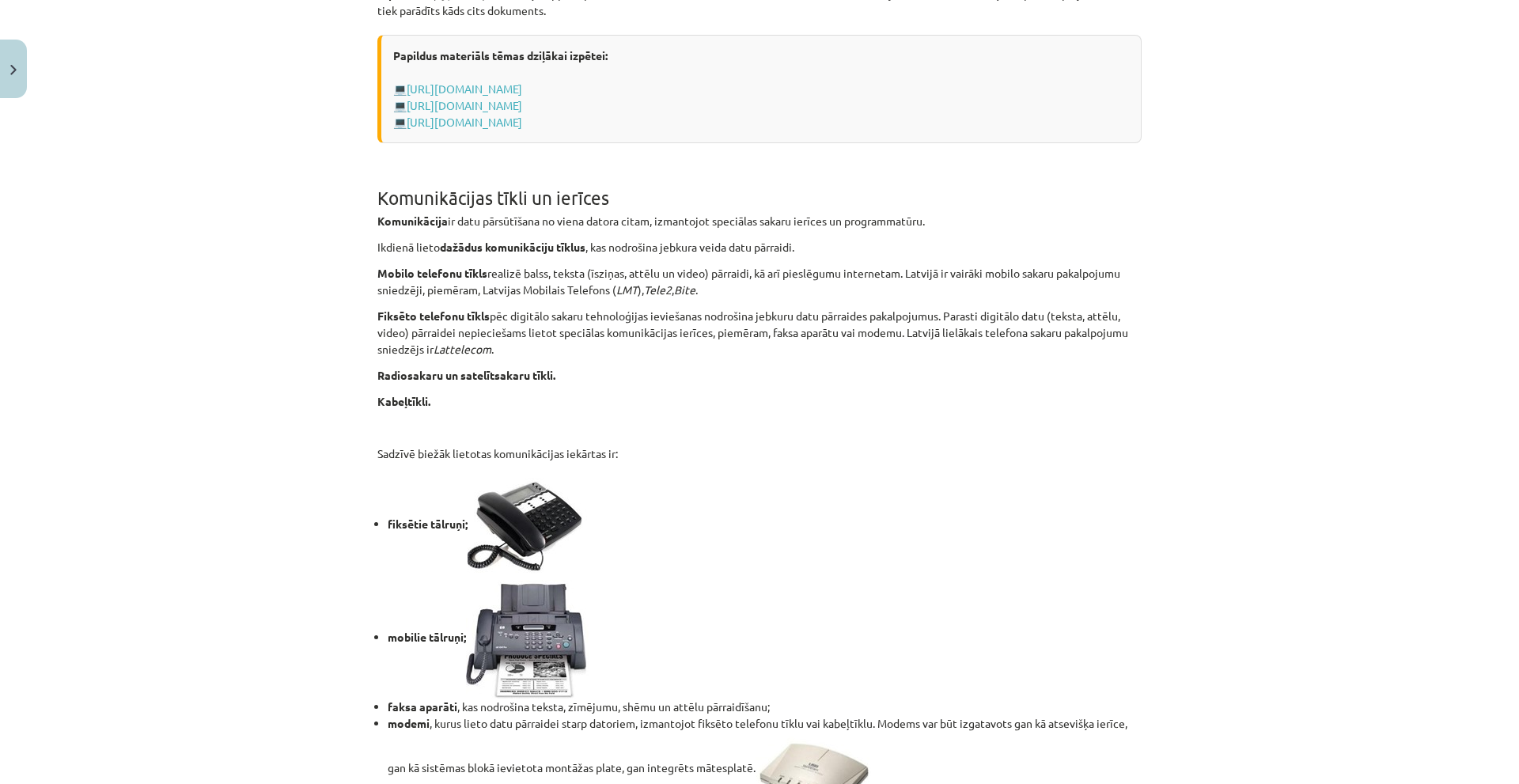
scroll to position [1159, 0]
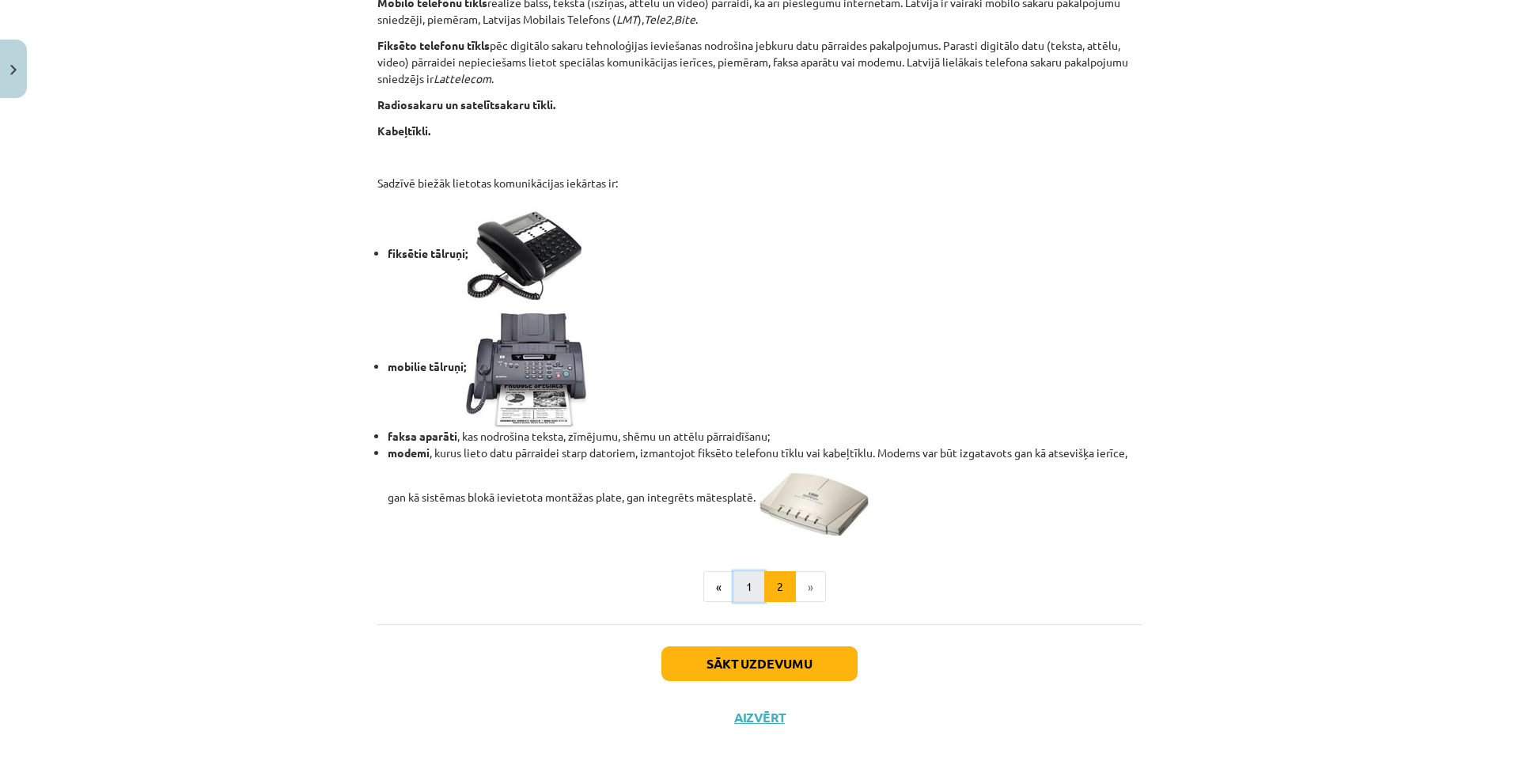
click at [743, 587] on button "1" at bounding box center [748, 587] width 32 height 32
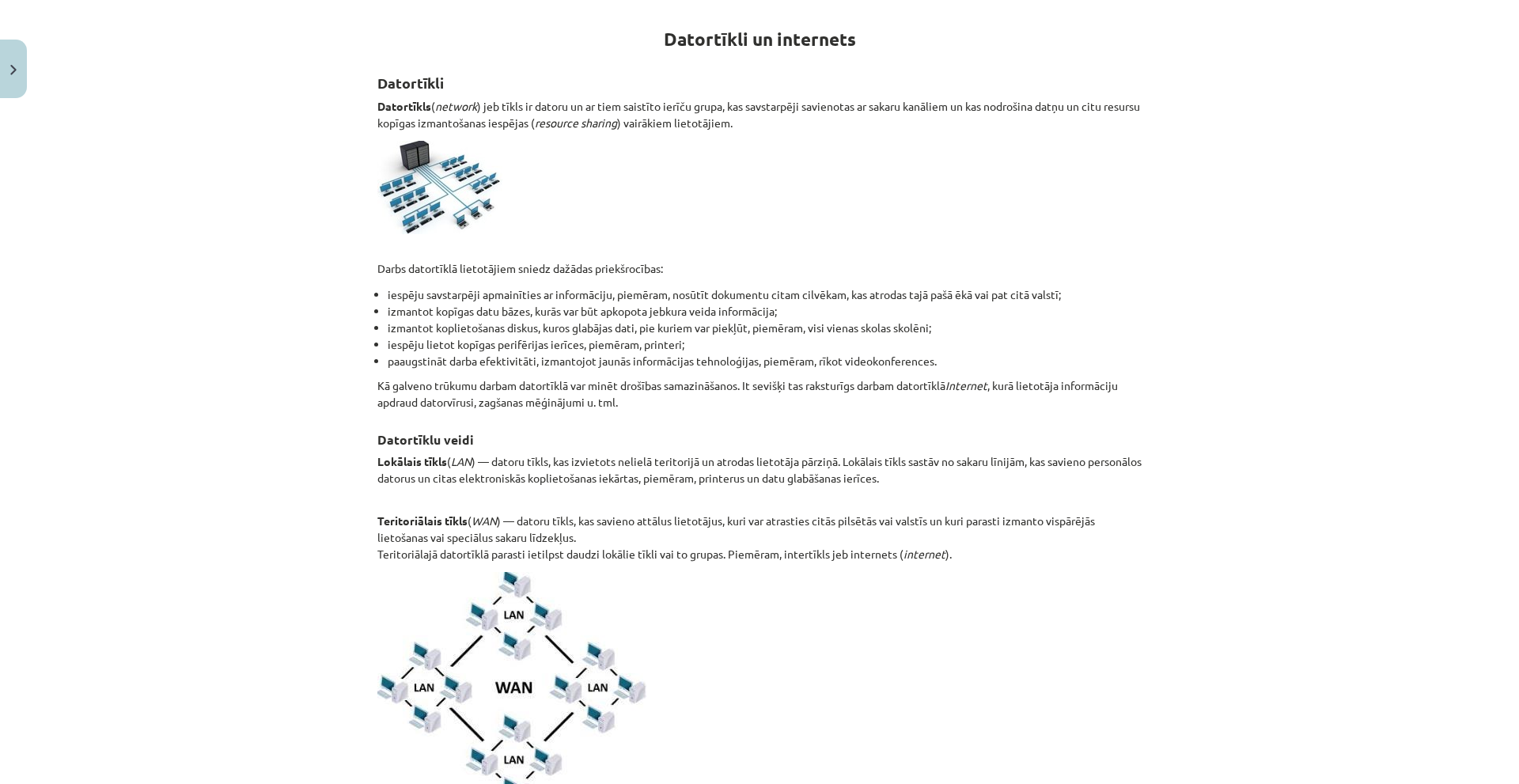
scroll to position [0, 0]
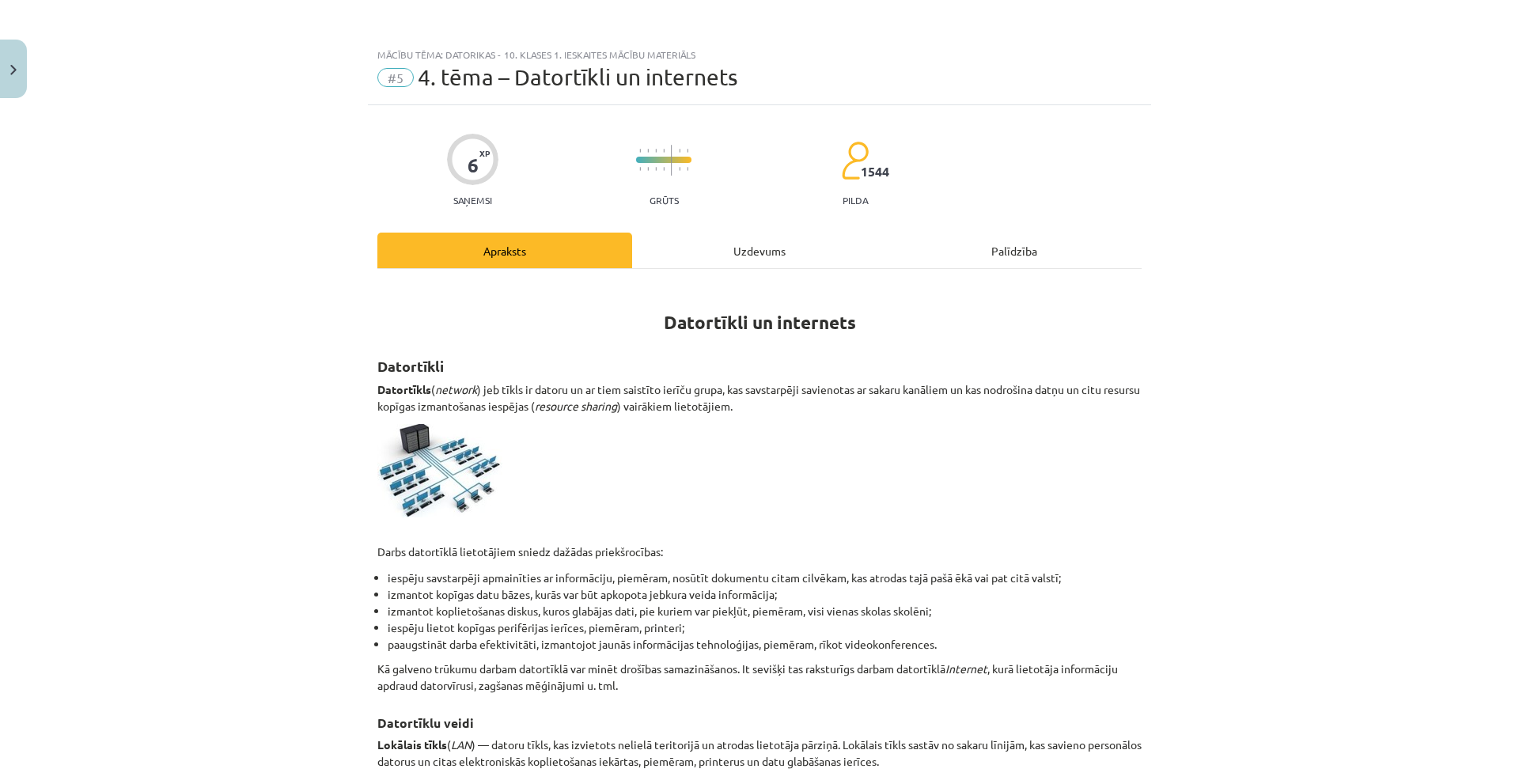
click at [762, 253] on div "Uzdevums" at bounding box center [759, 250] width 254 height 36
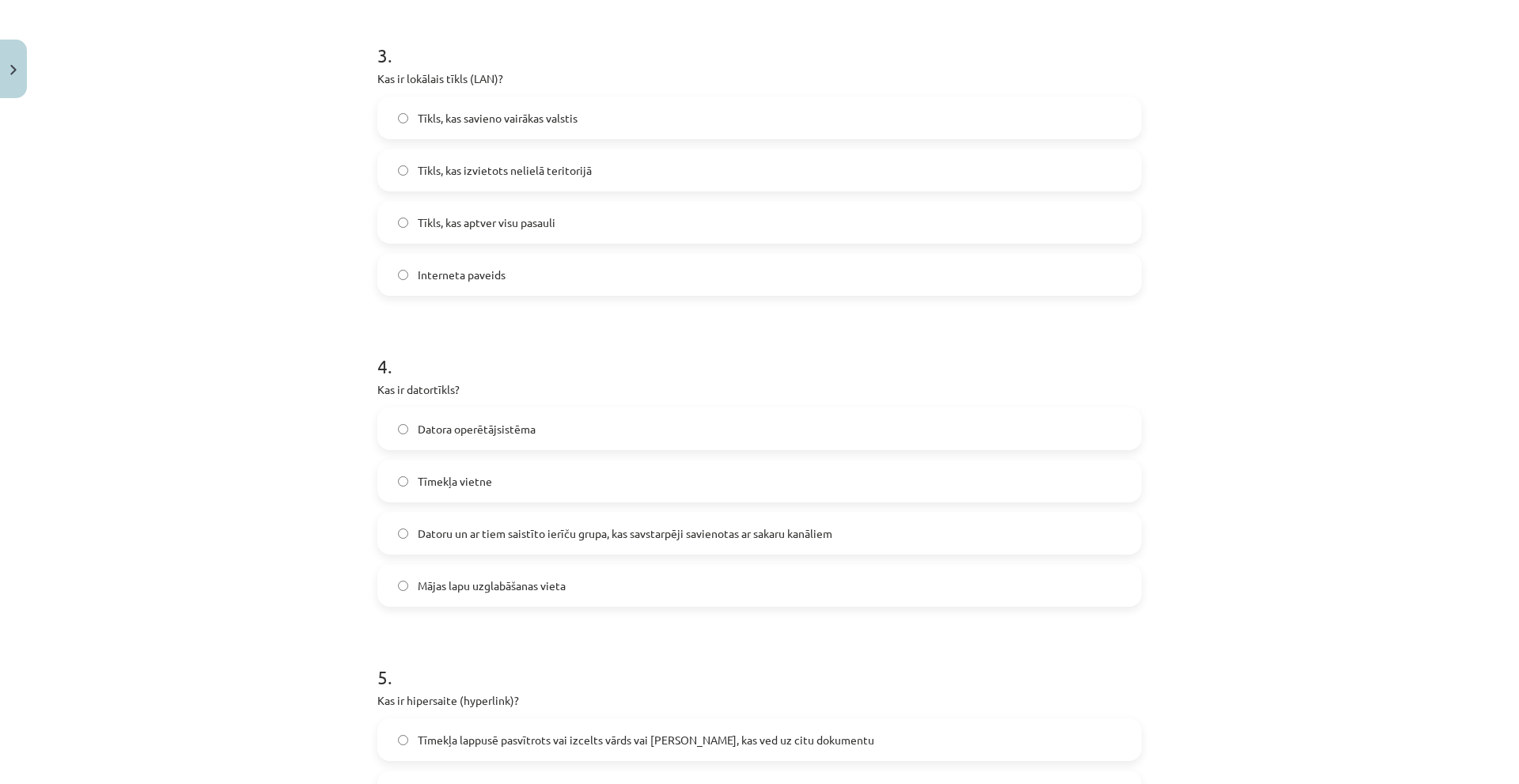
scroll to position [672, 0]
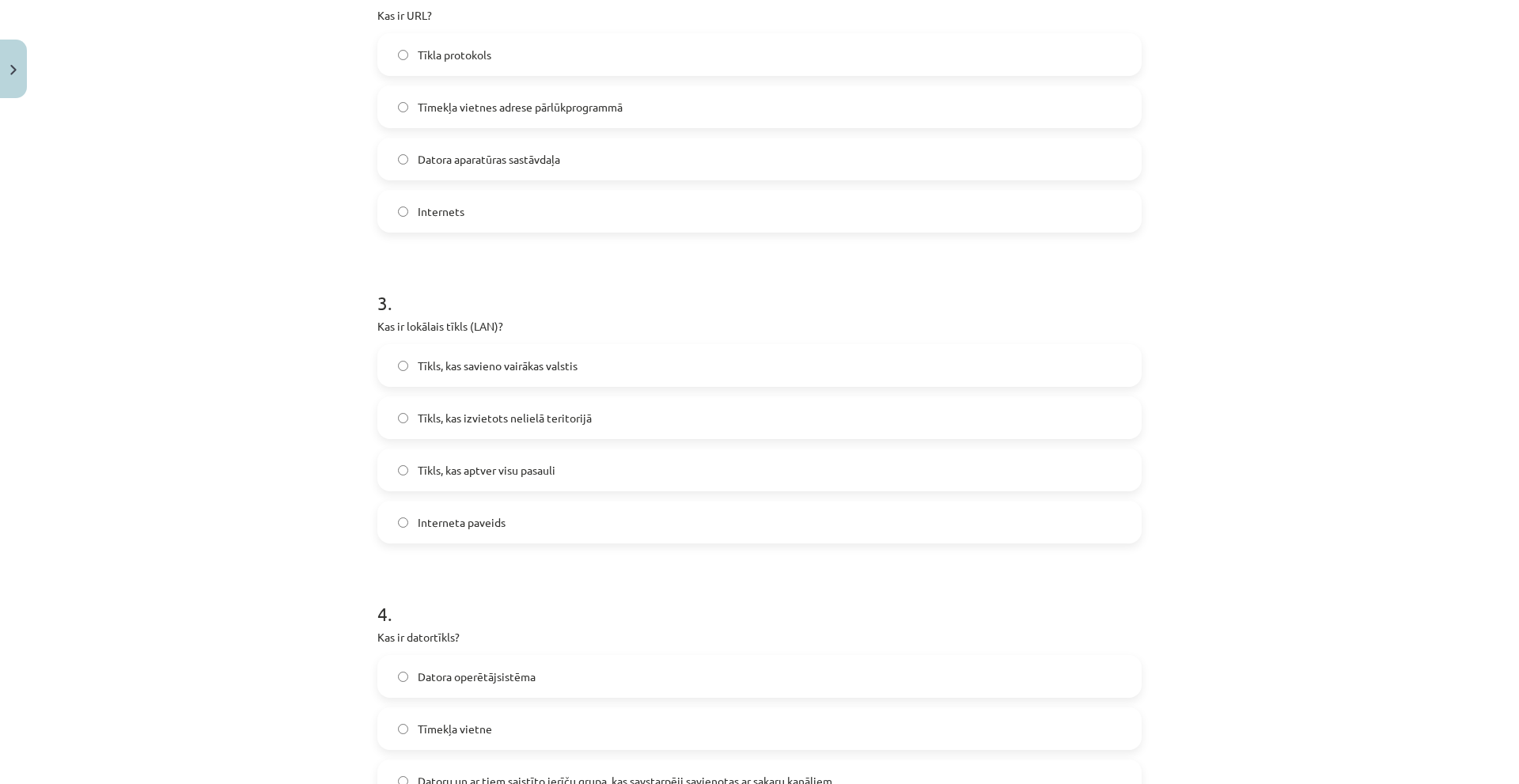
click at [539, 426] on label "Tīkls, kas izvietots nelielā teritorijā" at bounding box center [759, 417] width 761 height 40
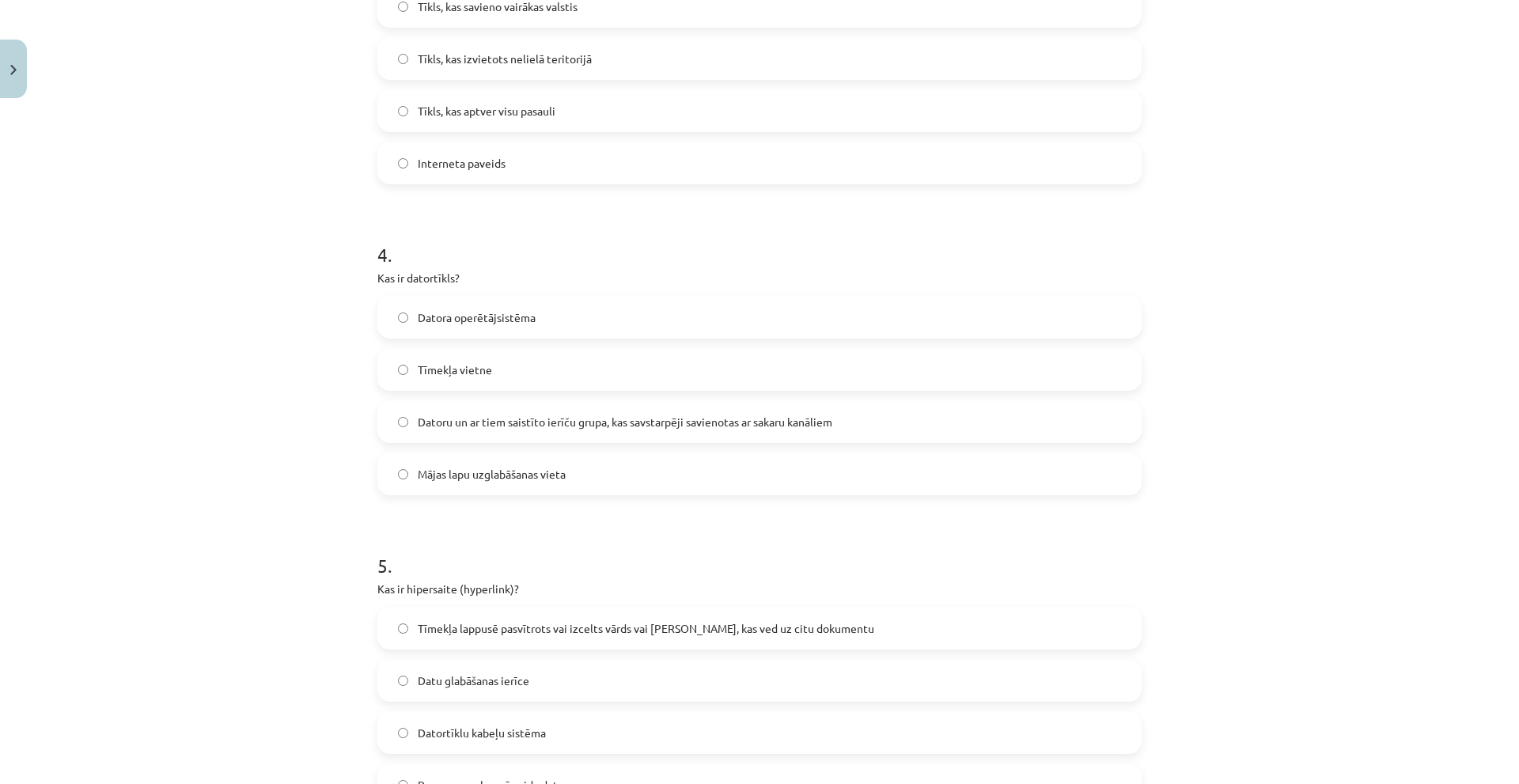
scroll to position [1068, 0]
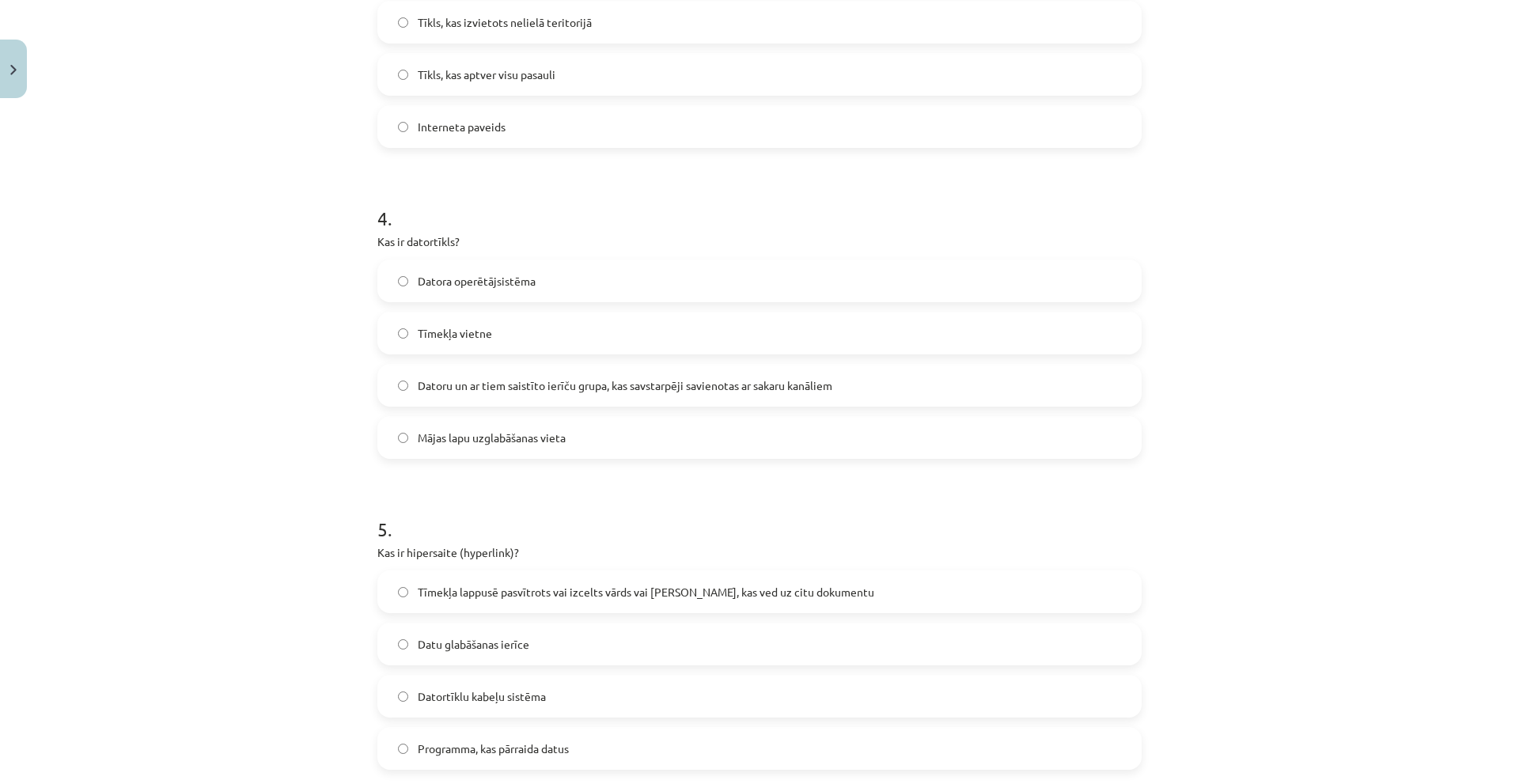
click at [446, 397] on label "Datoru un ar tiem saistīto ierīču grupa, kas savstarpēji savienotas ar sakaru k…" at bounding box center [759, 385] width 761 height 40
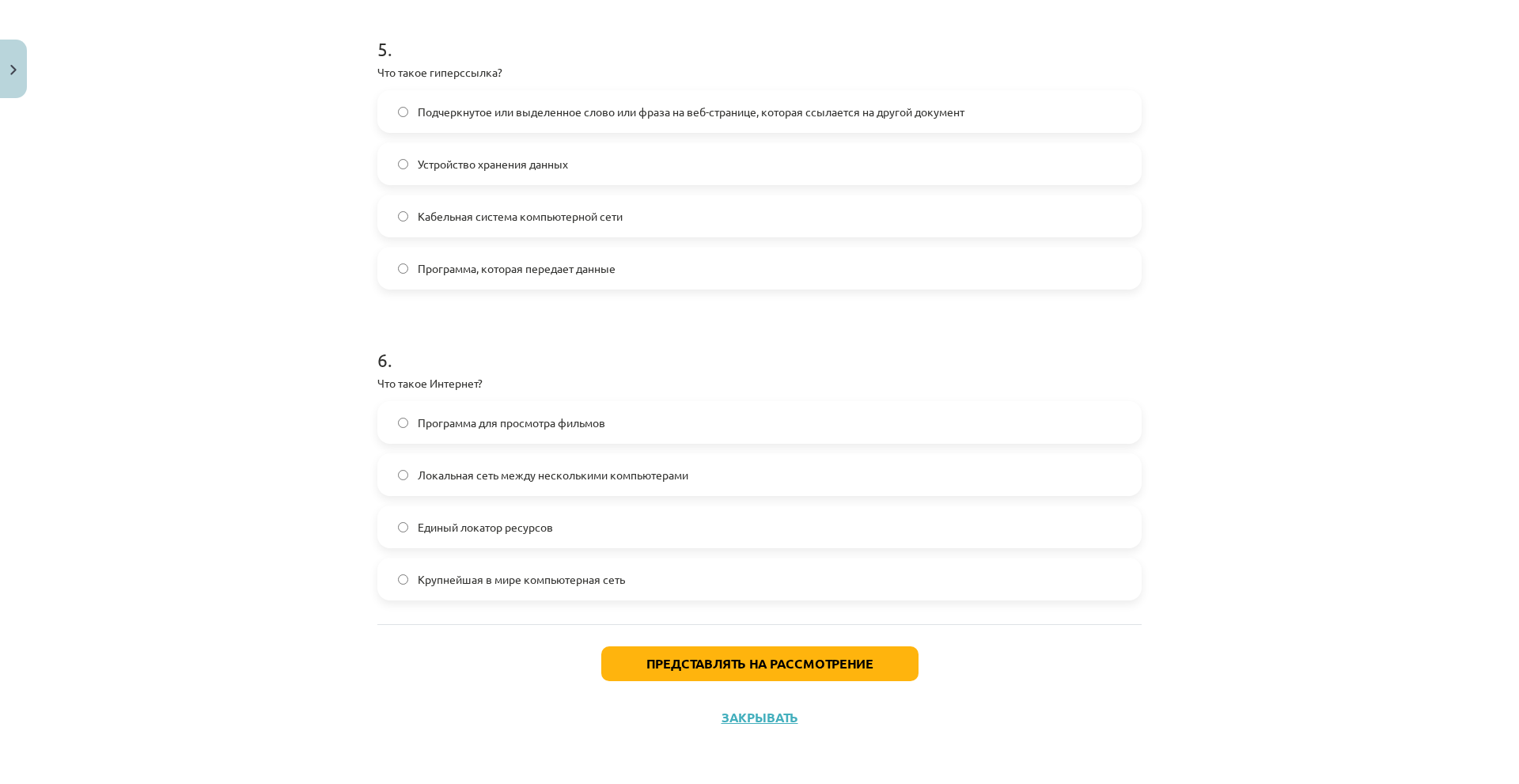
scroll to position [534, 0]
click at [424, 480] on font "Локальная сеть между несколькими компьютерами" at bounding box center [553, 473] width 271 height 14
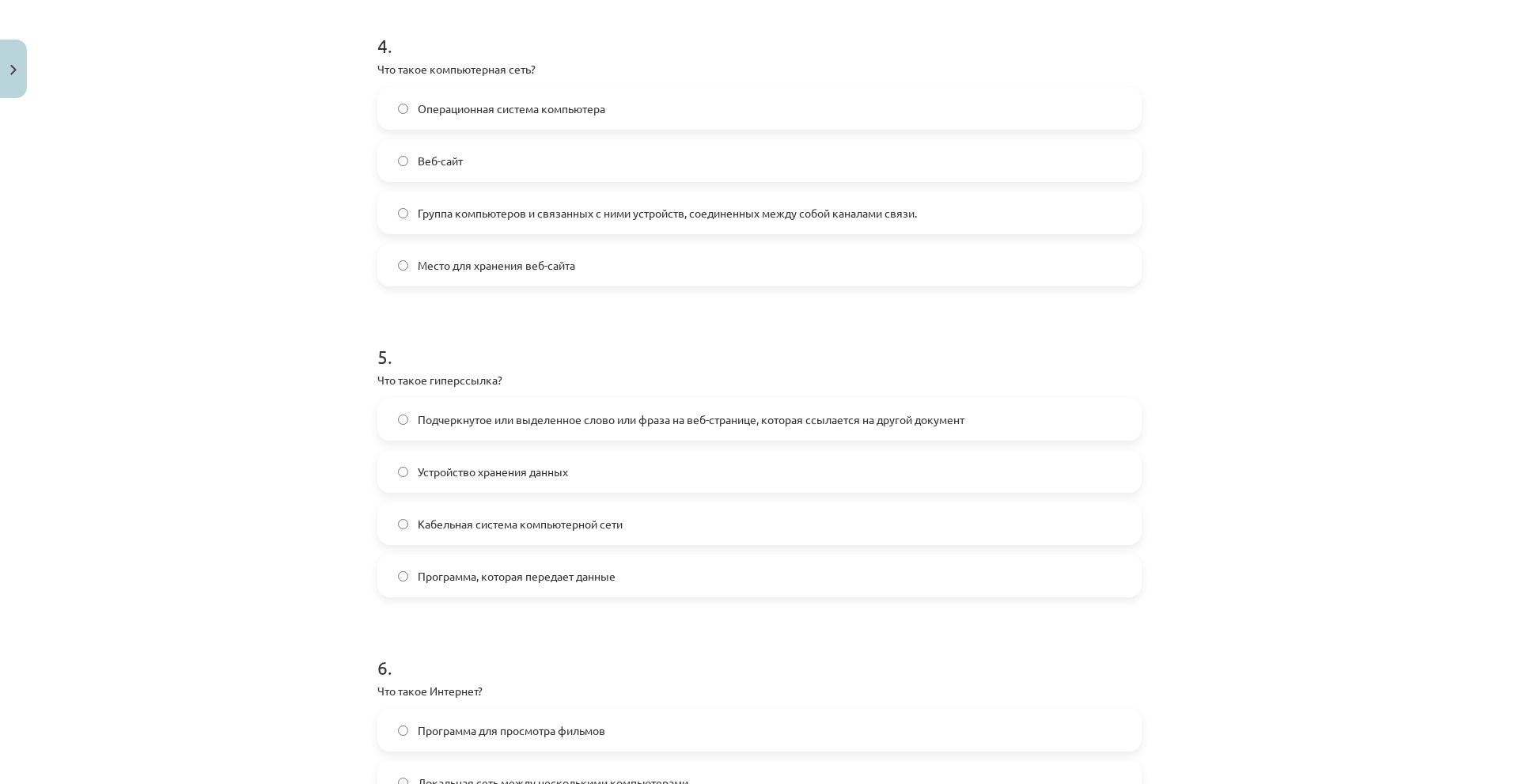
scroll to position [1231, 0]
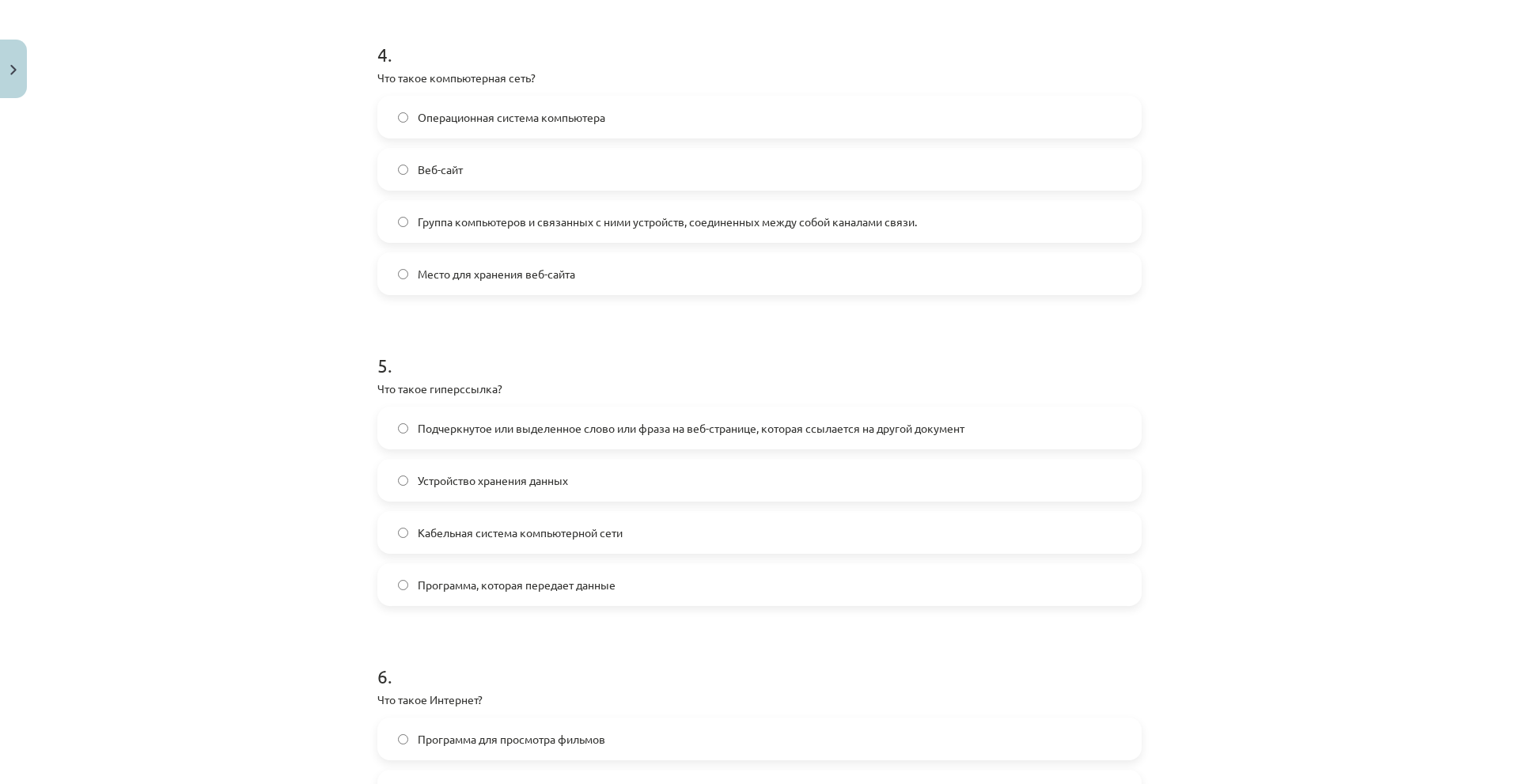
click at [463, 434] on font "Подчеркнутое или выделенное слово или фраза на веб-странице, которая ссылается …" at bounding box center [691, 427] width 546 height 14
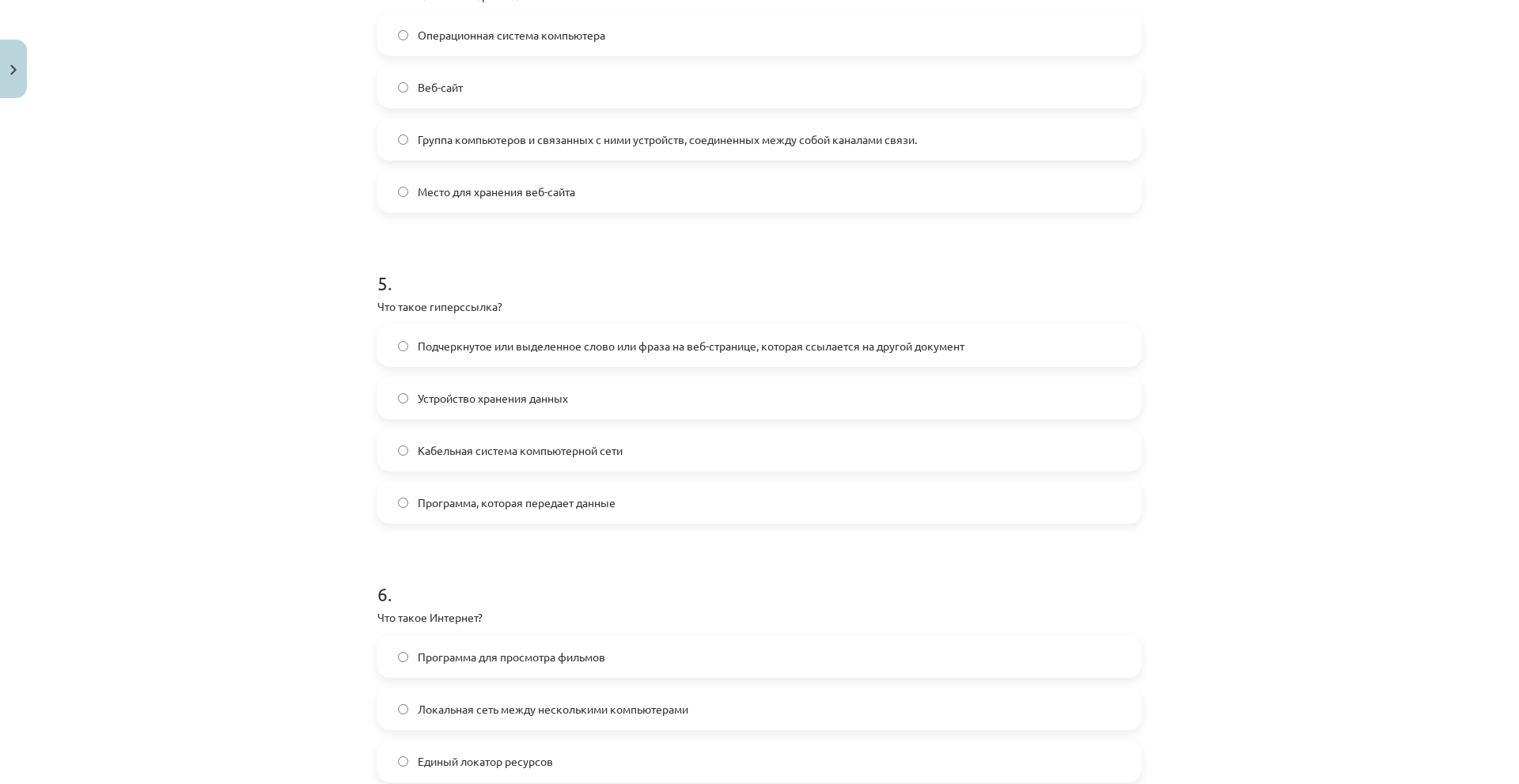
scroll to position [1548, 0]
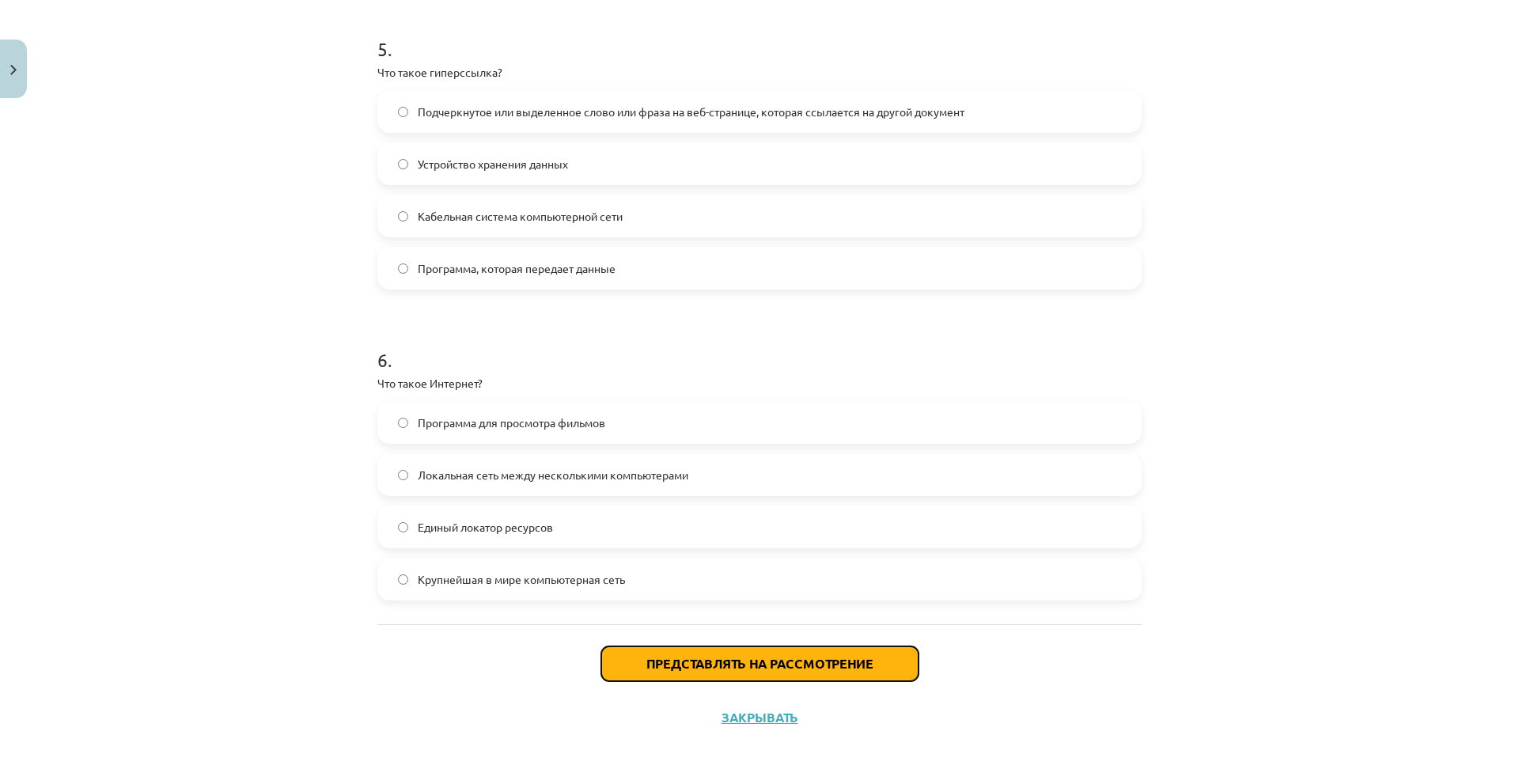
click at [671, 656] on font "Представлять на рассмотрение" at bounding box center [760, 663] width 227 height 16
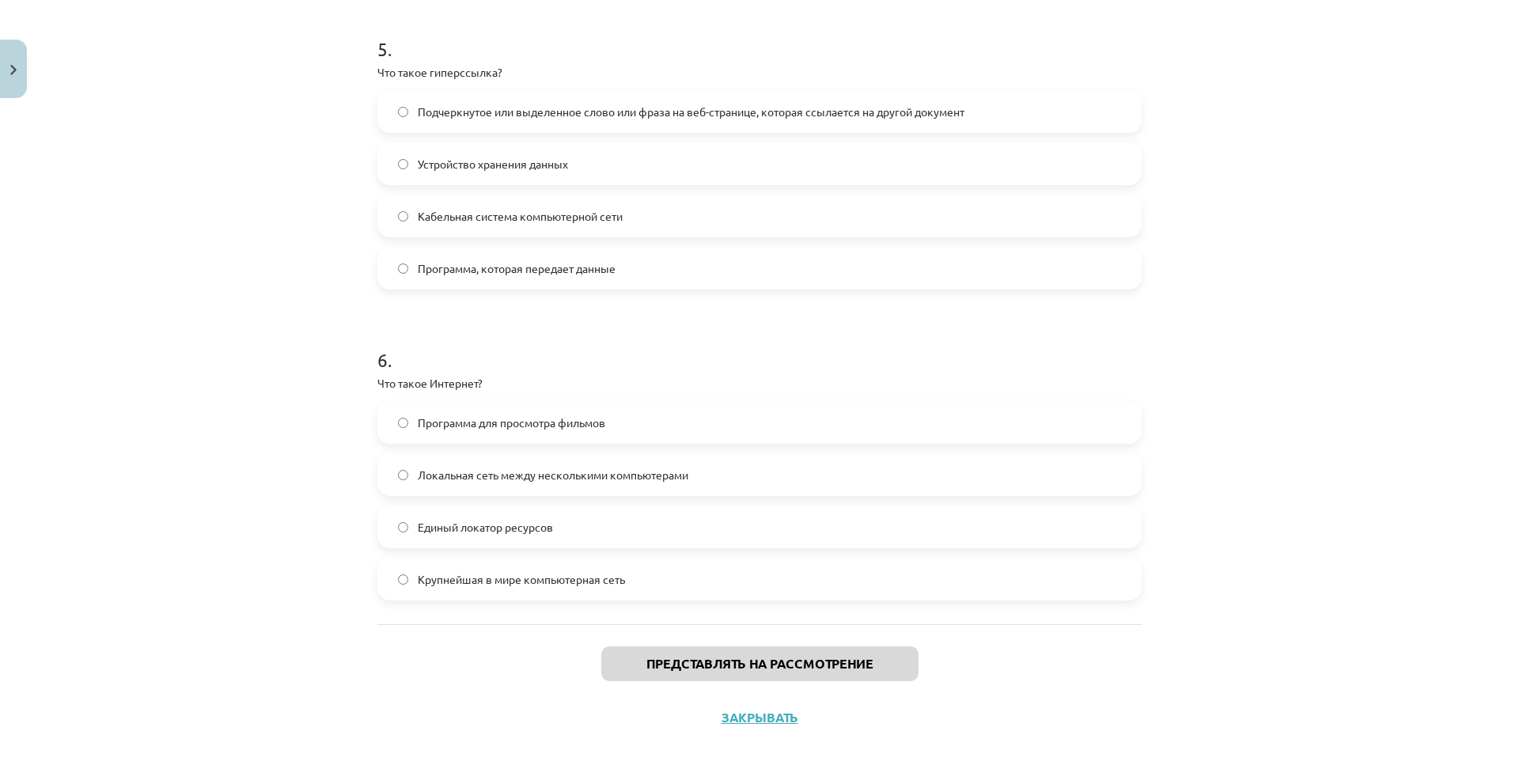
scroll to position [496, 0]
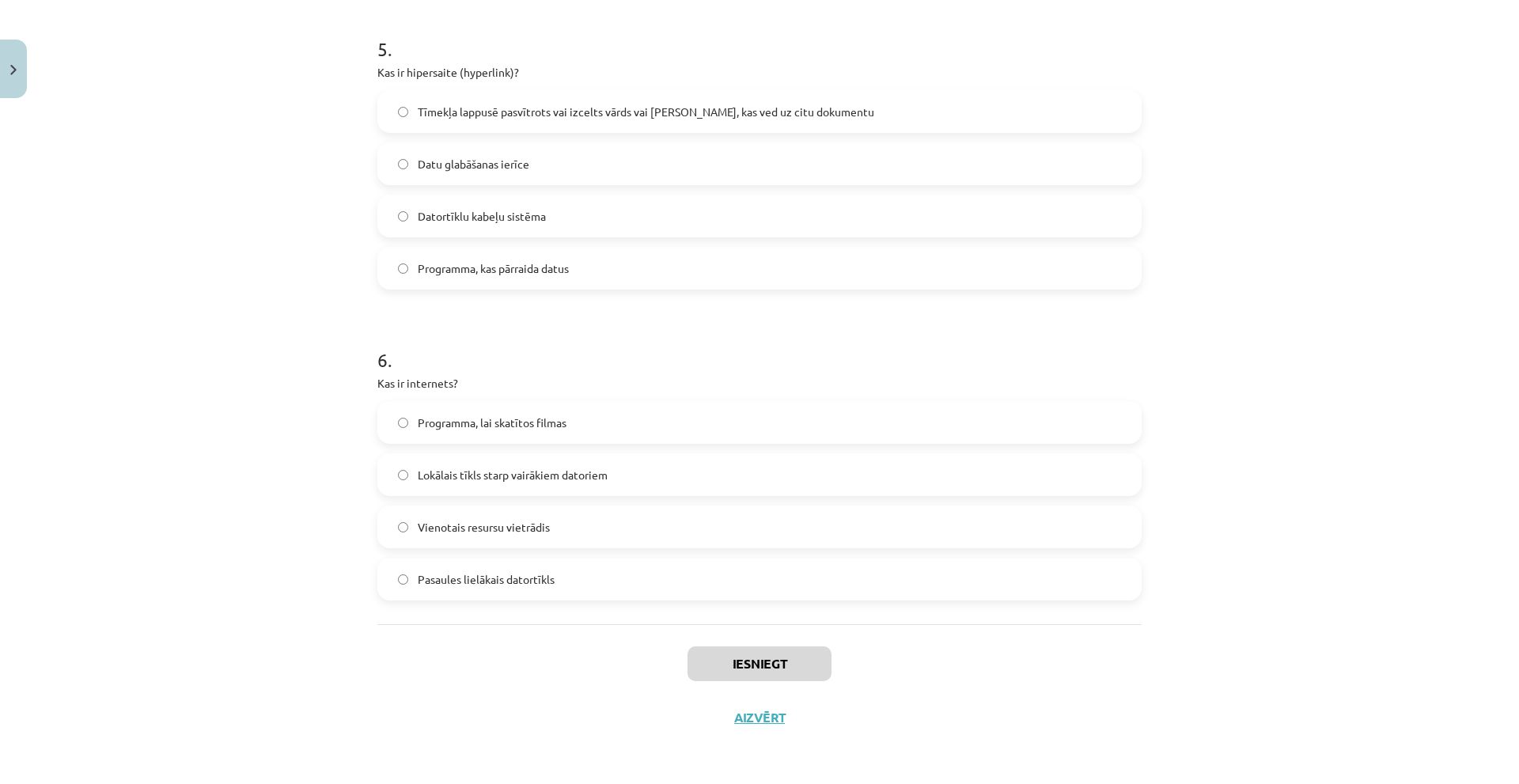
click at [1308, 271] on div "Mācību tēma: Datorikas - 10. klases 1. ieskaites mācību materiāls #5 4. tēma – …" at bounding box center [759, 392] width 1519 height 784
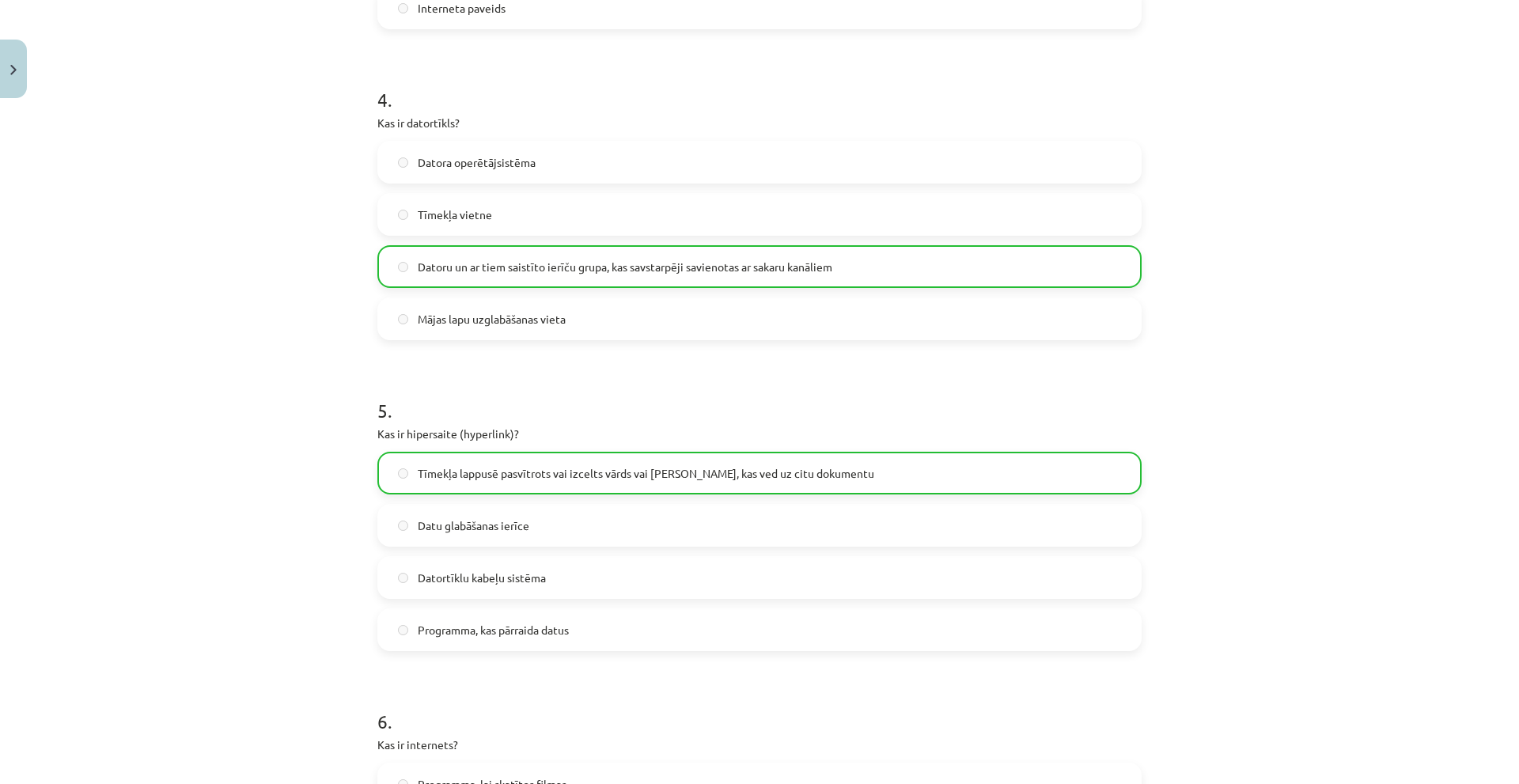
scroll to position [1598, 0]
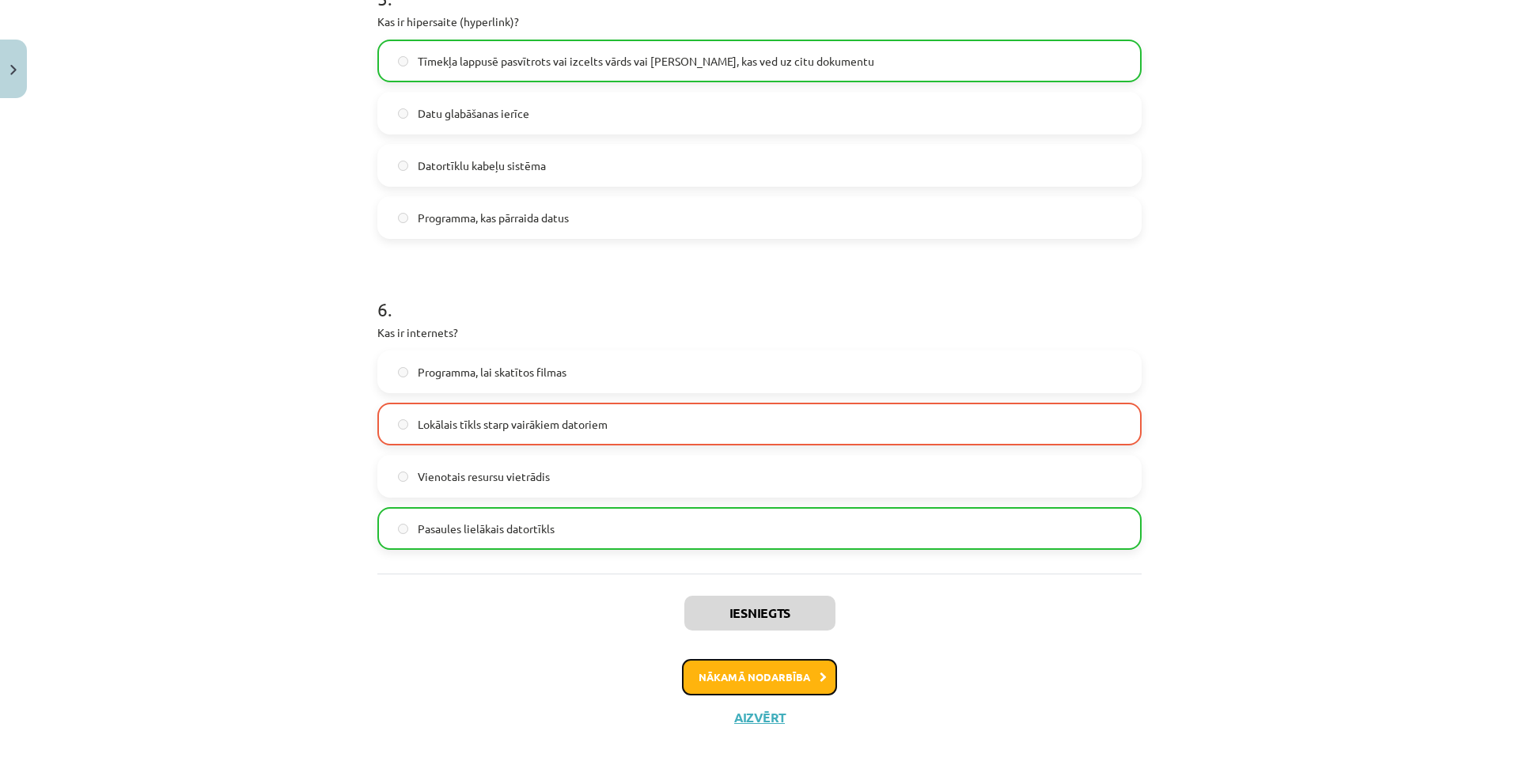
click at [713, 671] on button "Nākamā nodarbība" at bounding box center [759, 676] width 155 height 37
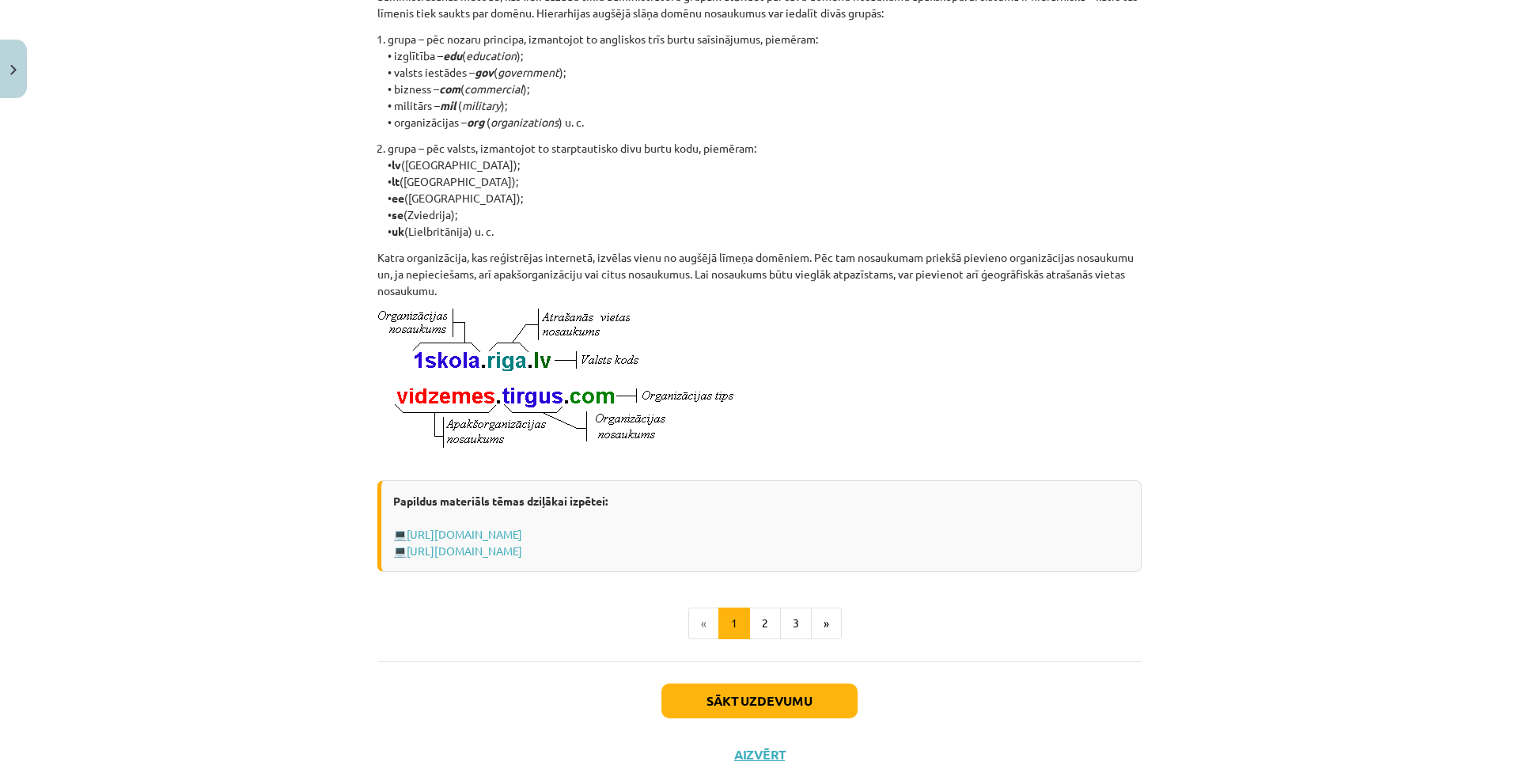
scroll to position [685, 0]
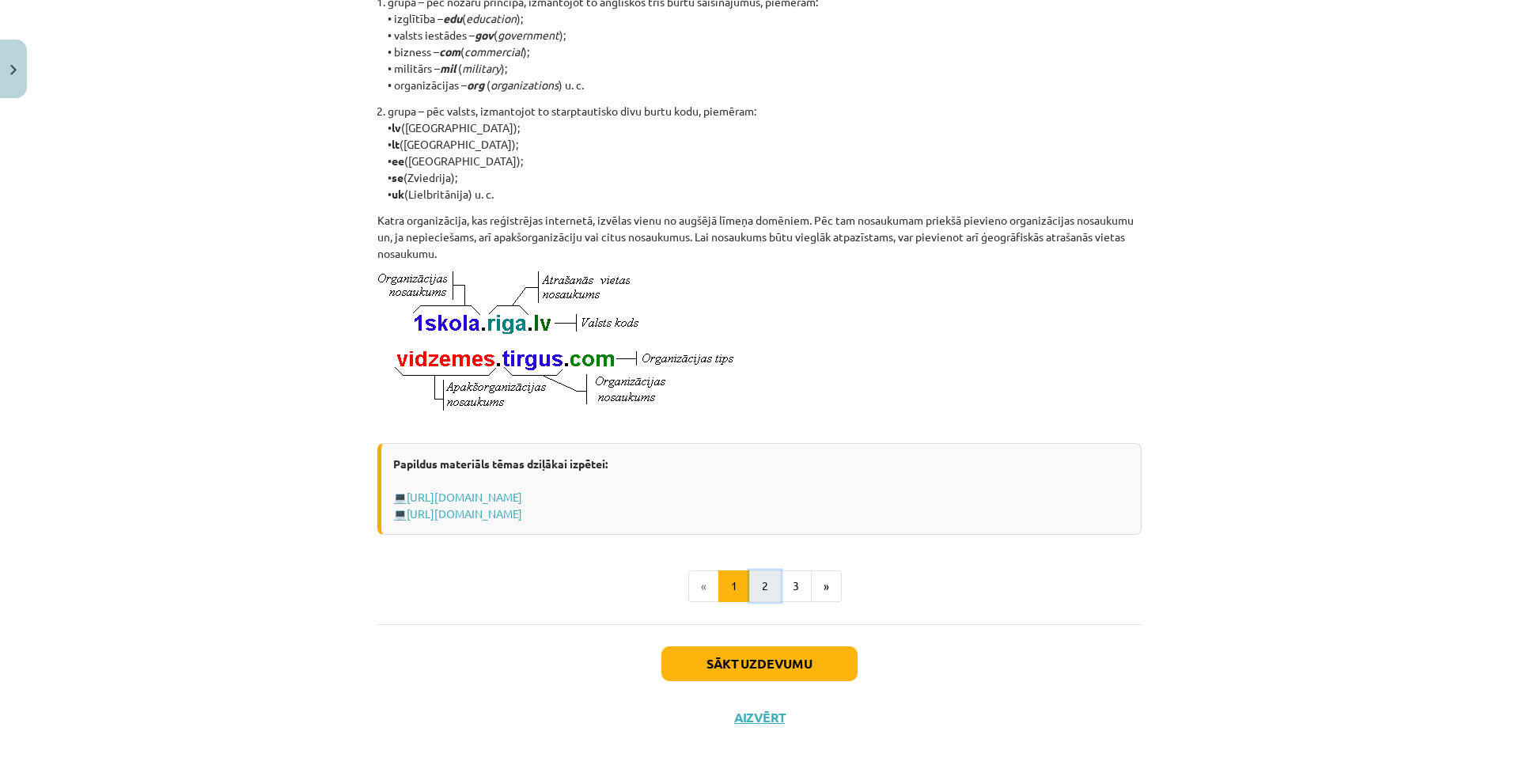
click at [756, 592] on button "2" at bounding box center [765, 586] width 32 height 32
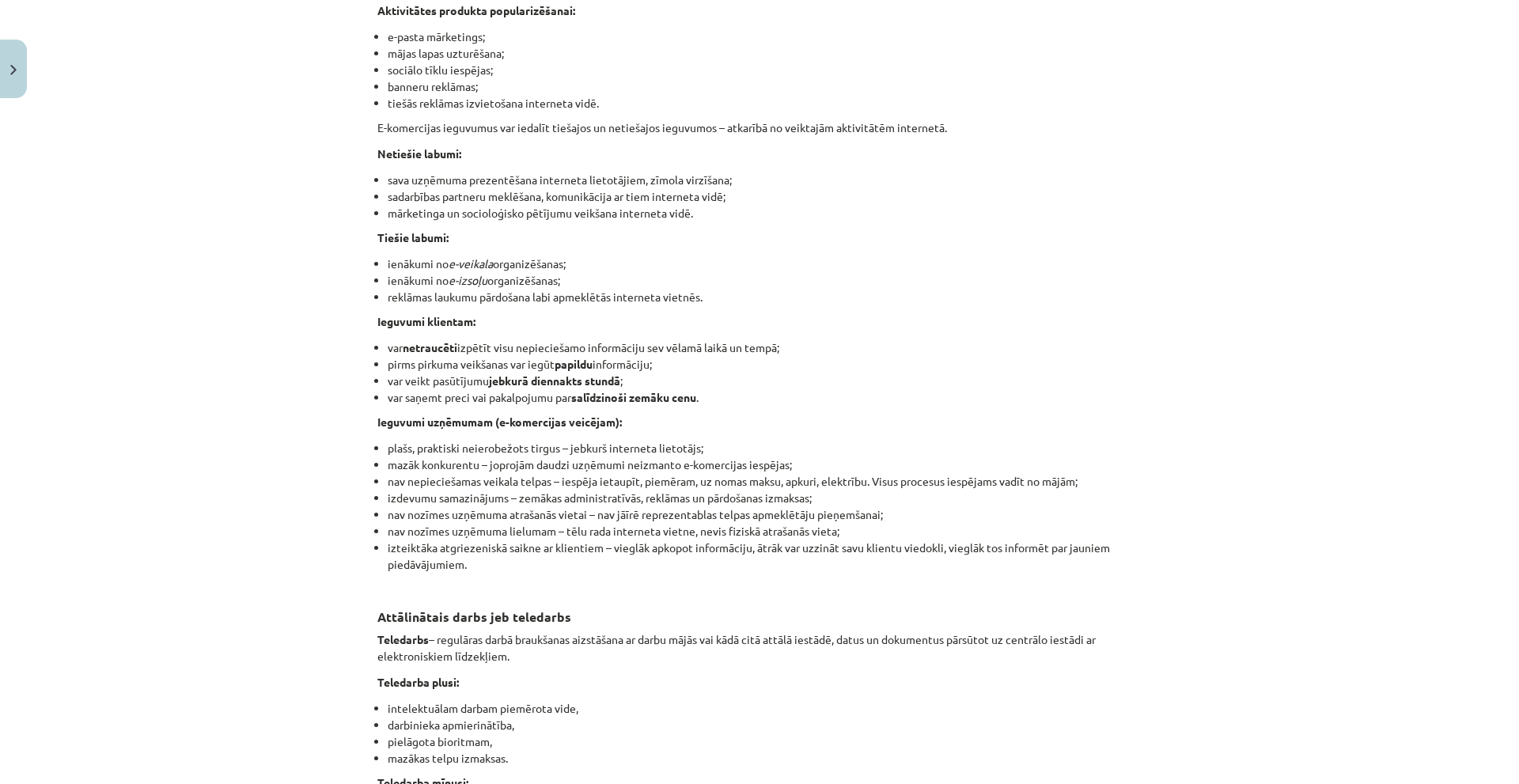
scroll to position [2339, 0]
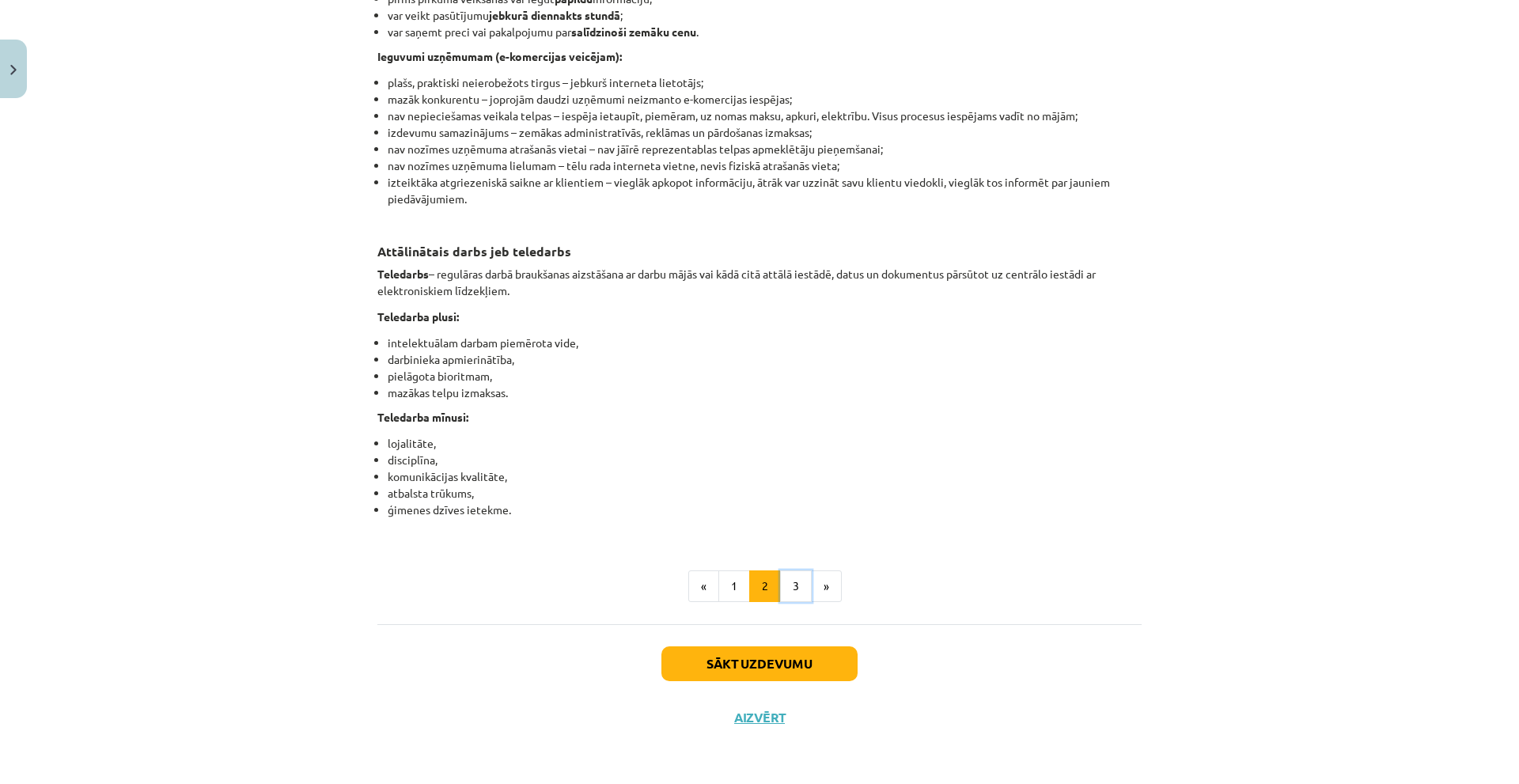
click at [788, 601] on button "3" at bounding box center [796, 586] width 32 height 32
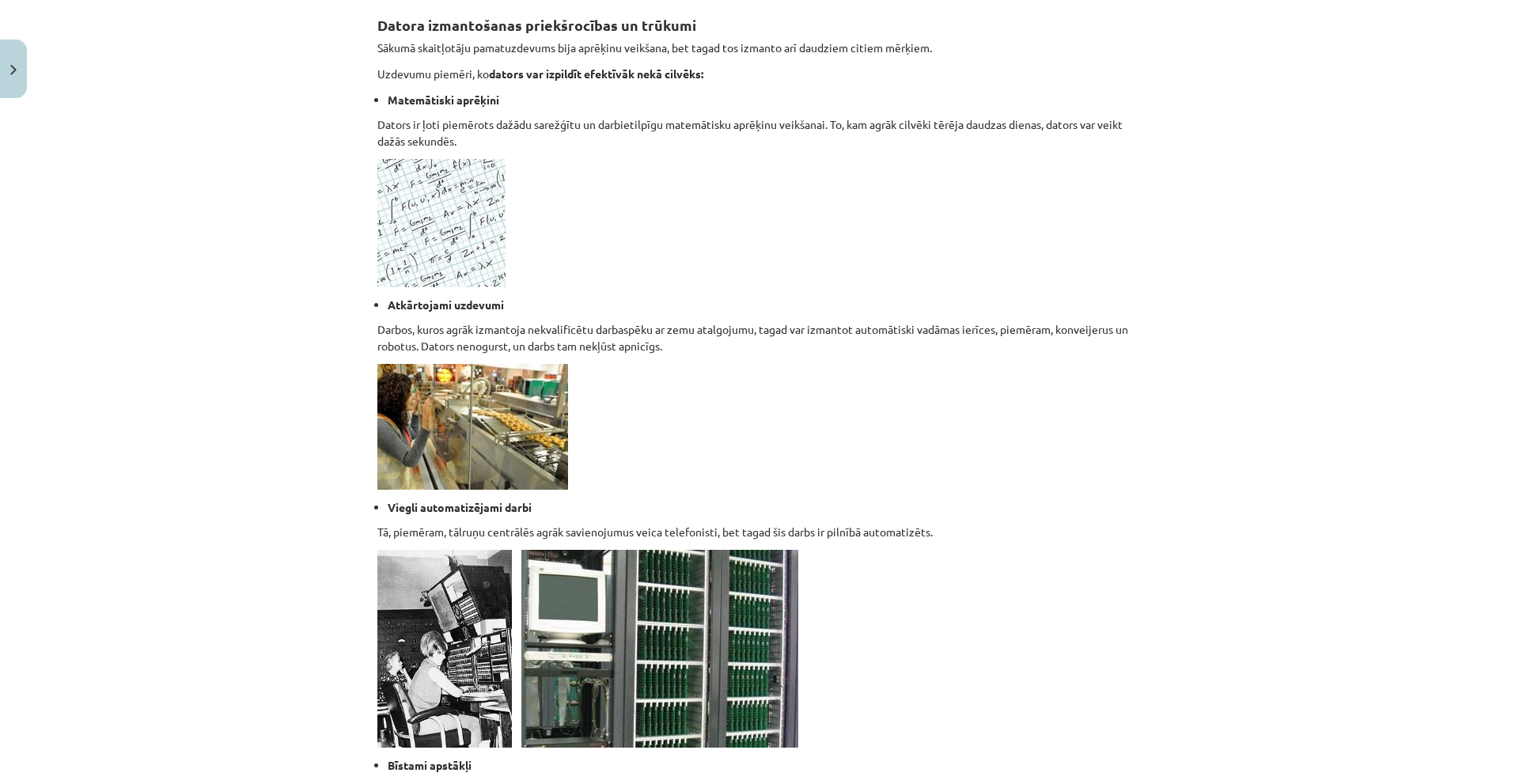
scroll to position [1333, 0]
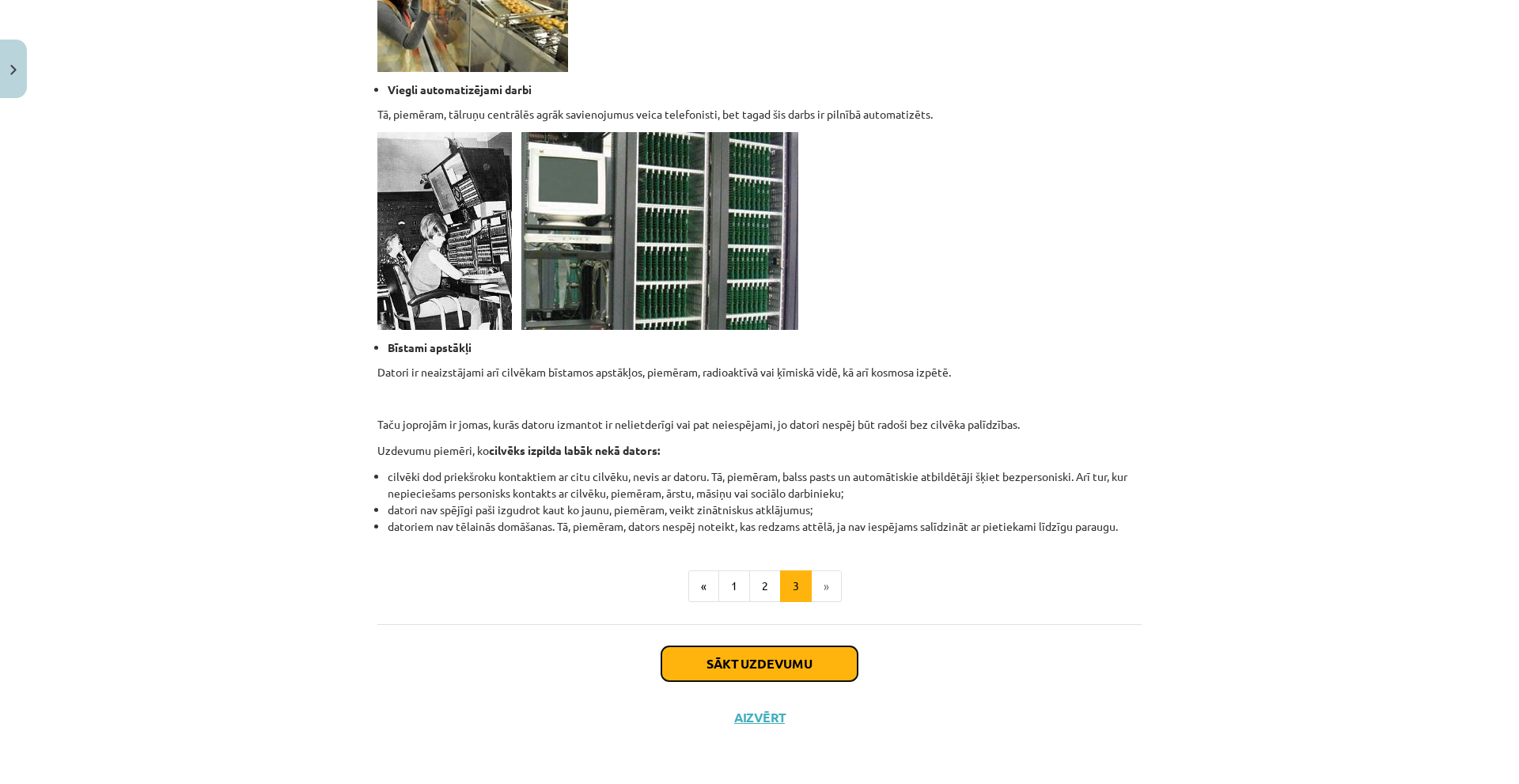
click at [743, 650] on button "Sākt uzdevumu" at bounding box center [759, 663] width 196 height 35
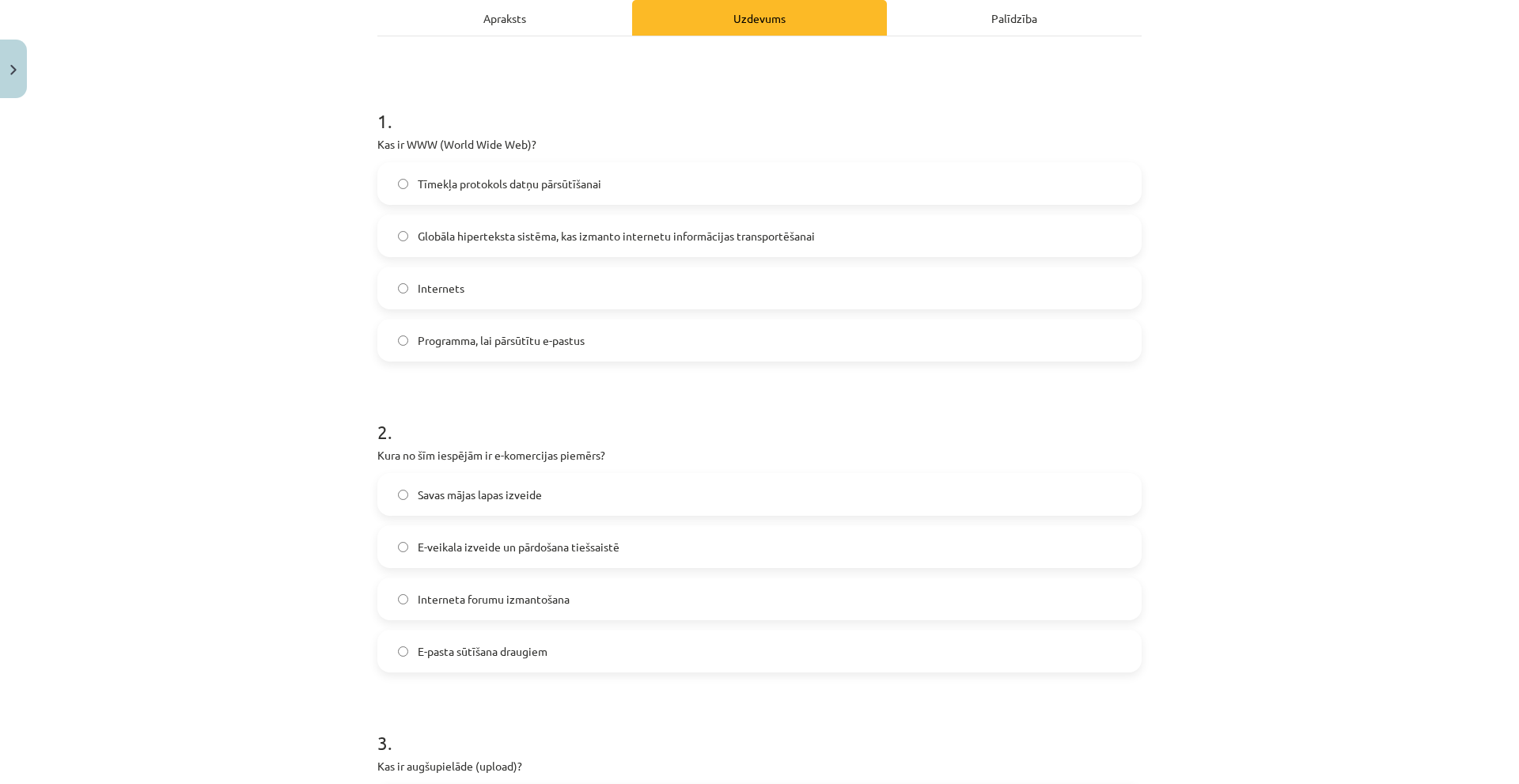
scroll to position [40, 0]
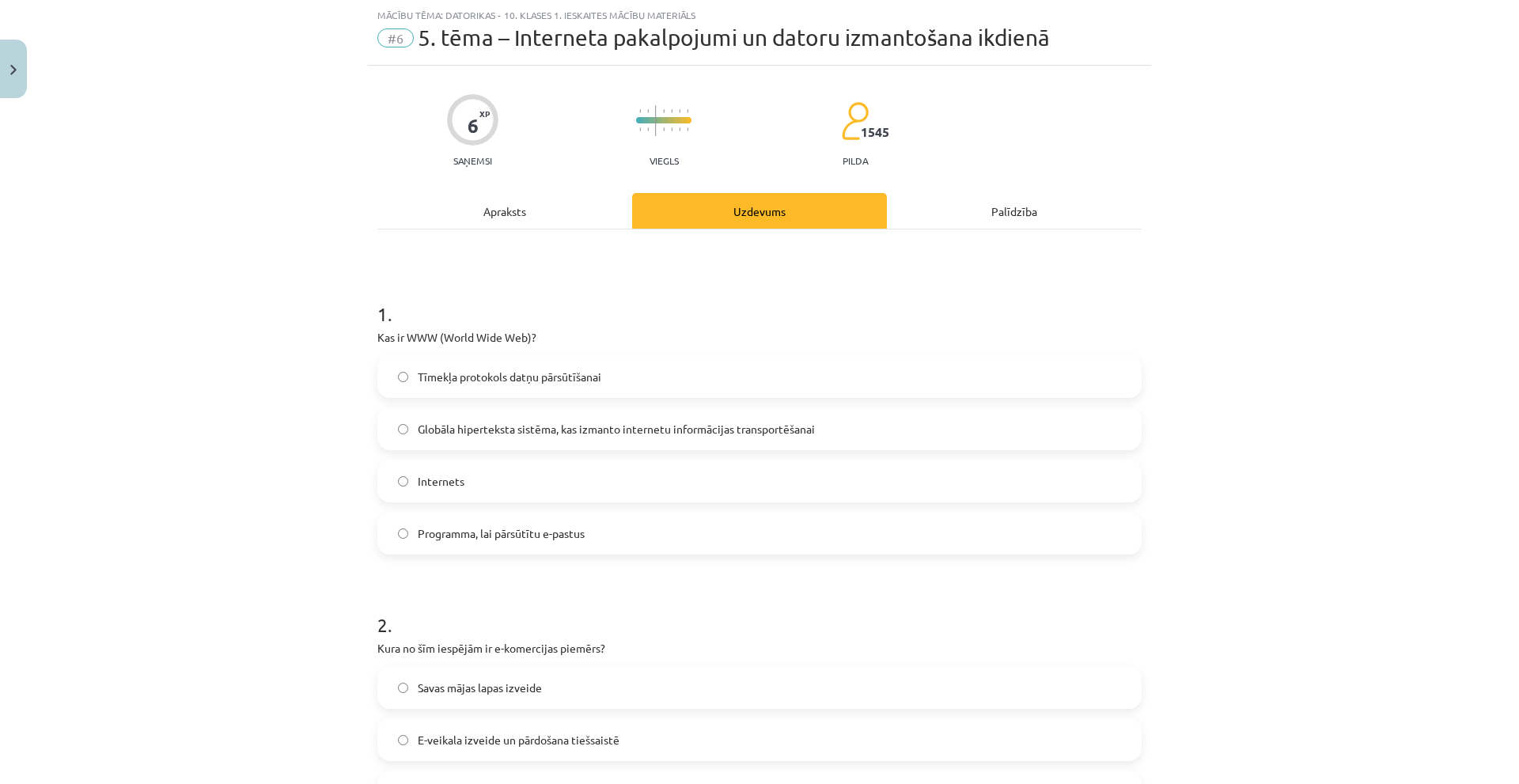
click at [517, 215] on div "Apraksts" at bounding box center [505, 211] width 254 height 36
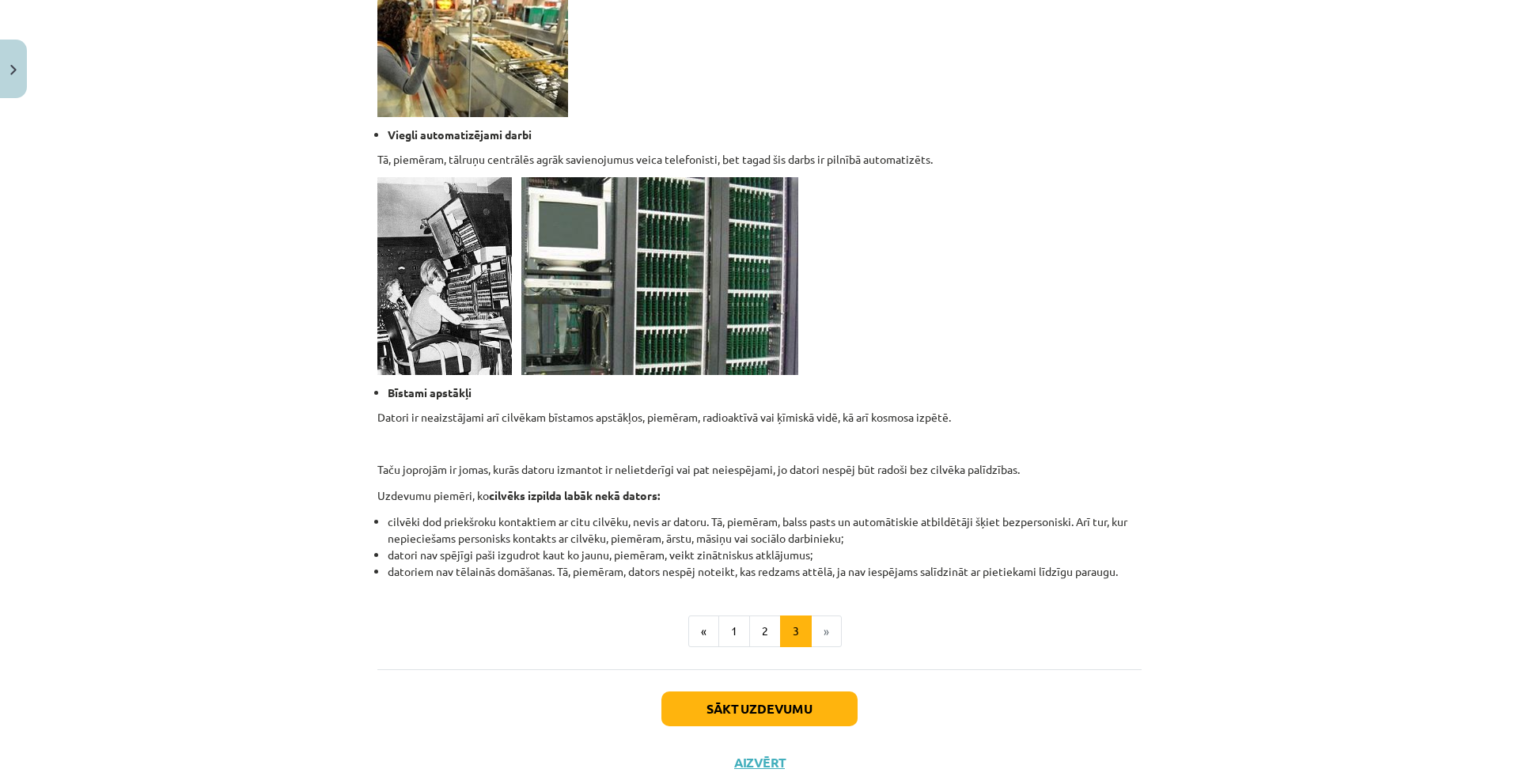
scroll to position [1254, 0]
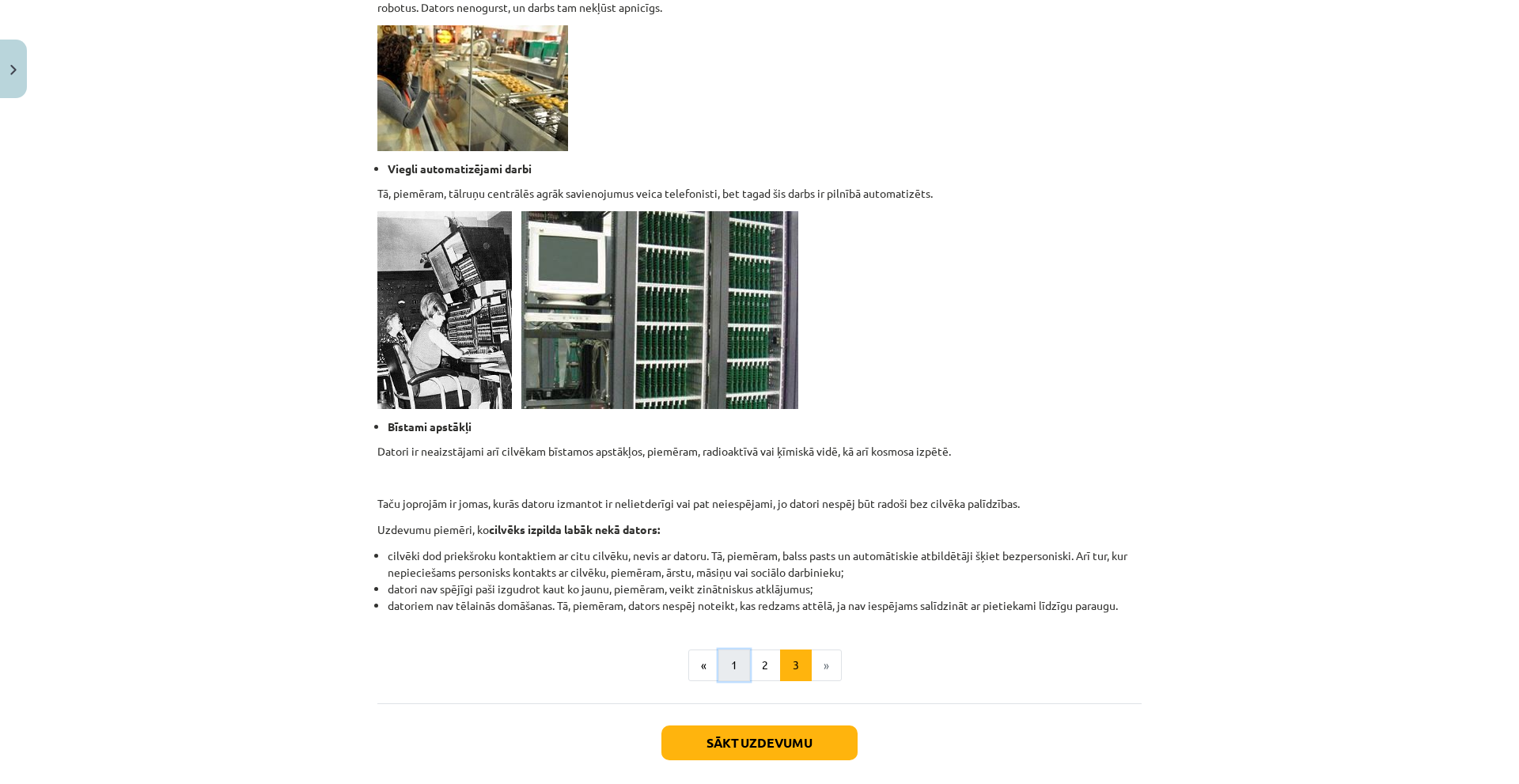
click at [721, 665] on button "1" at bounding box center [734, 665] width 32 height 32
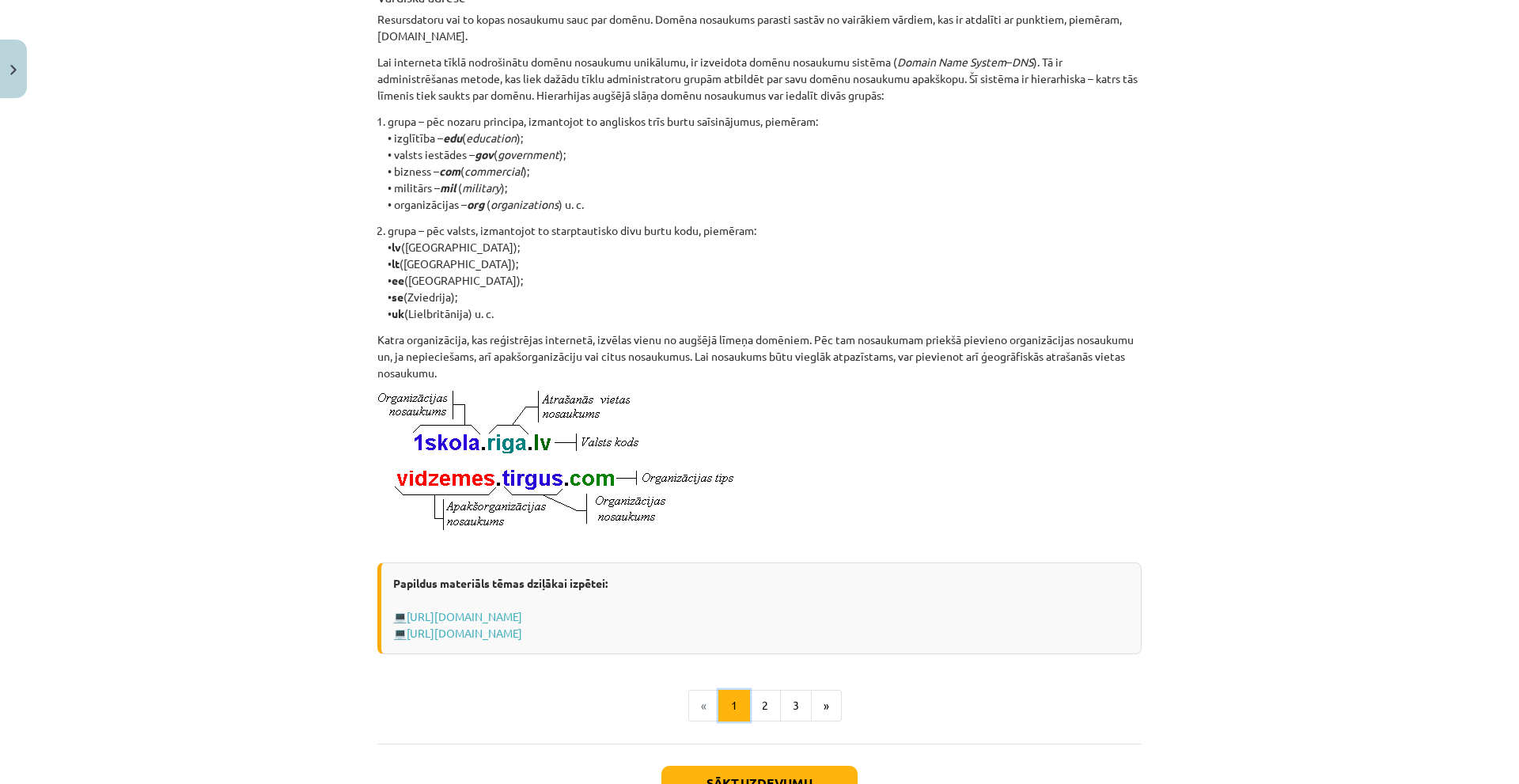
scroll to position [685, 0]
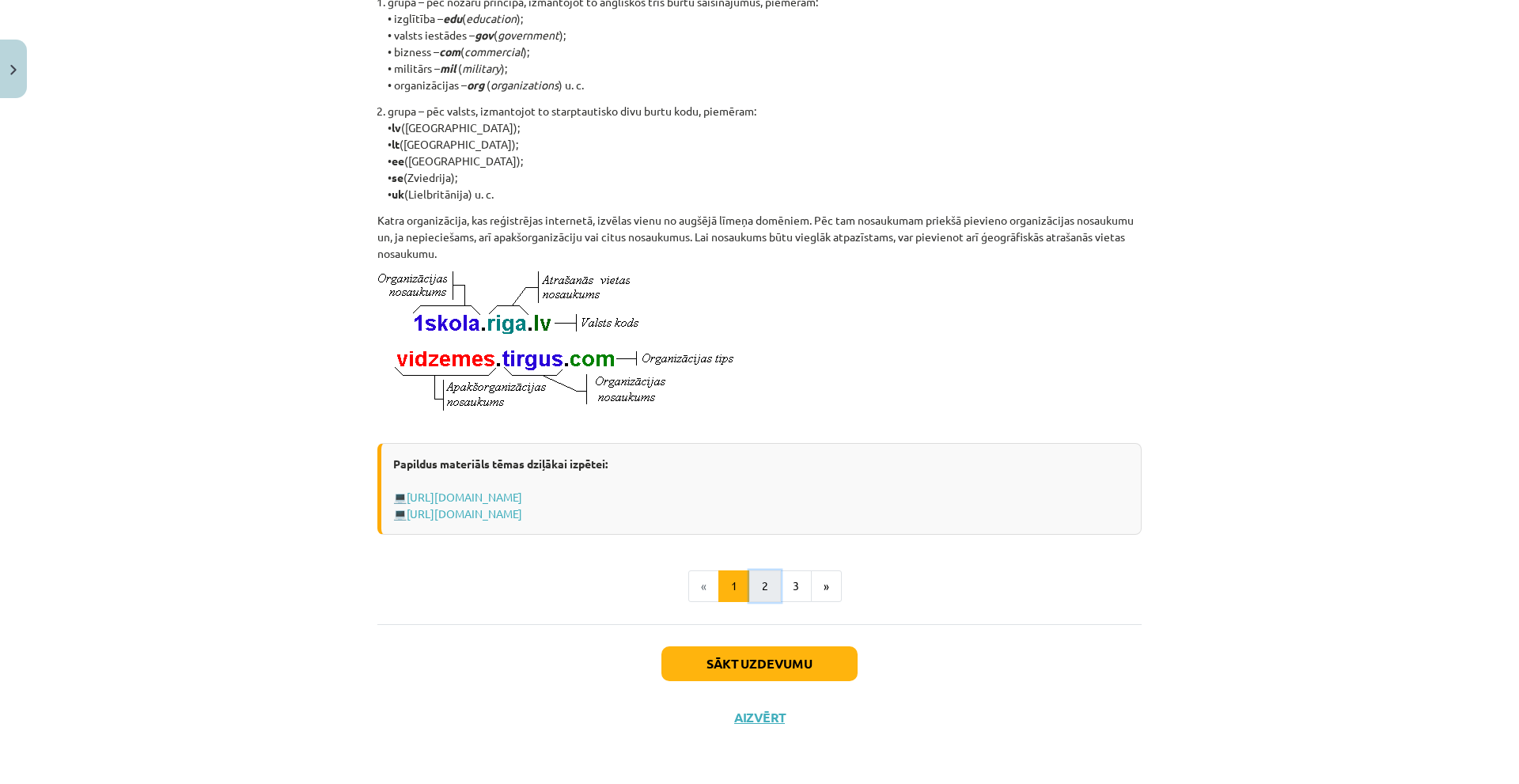
click at [759, 586] on button "2" at bounding box center [765, 586] width 32 height 32
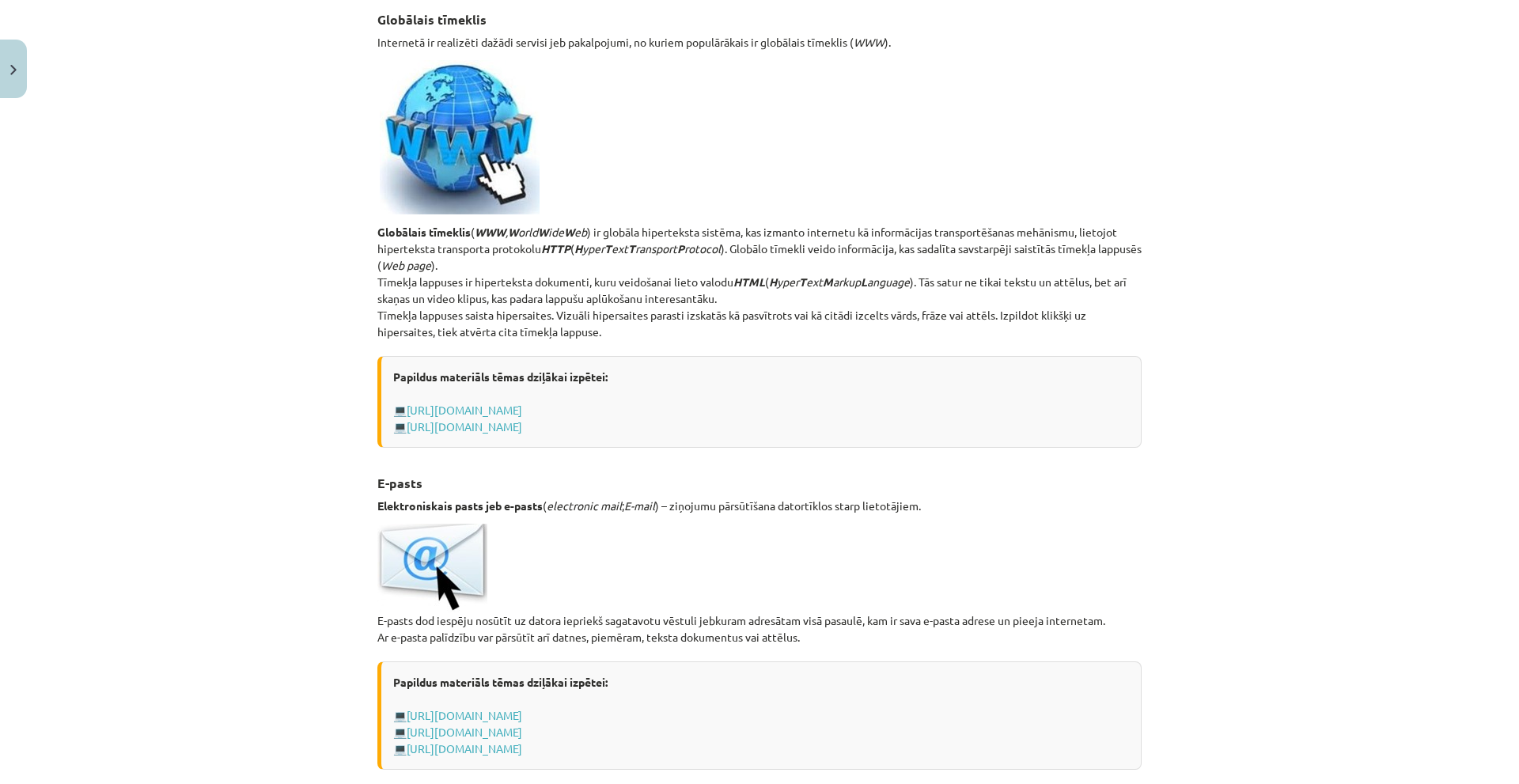
scroll to position [46, 0]
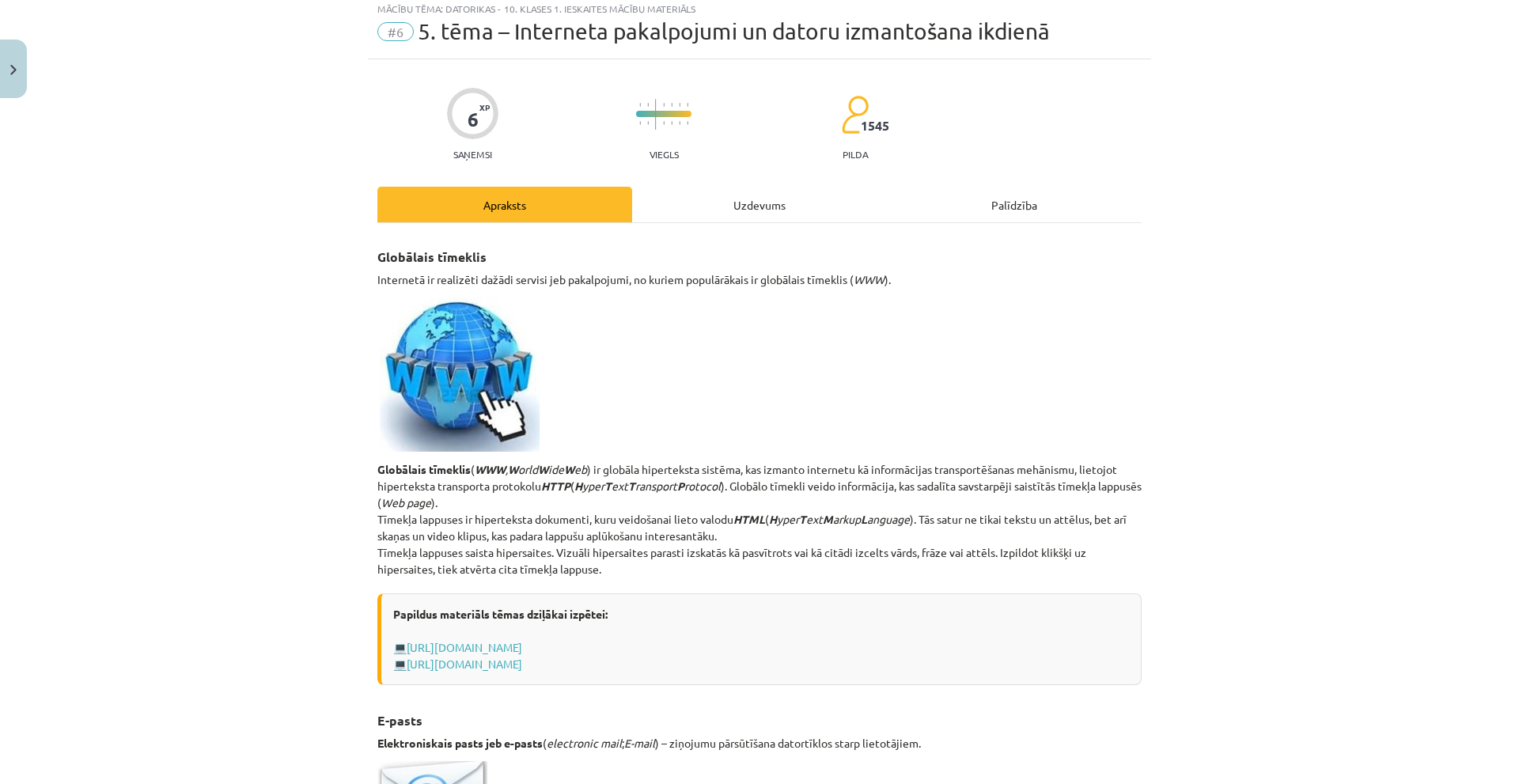
click at [749, 208] on div "Uzdevums" at bounding box center [759, 205] width 254 height 36
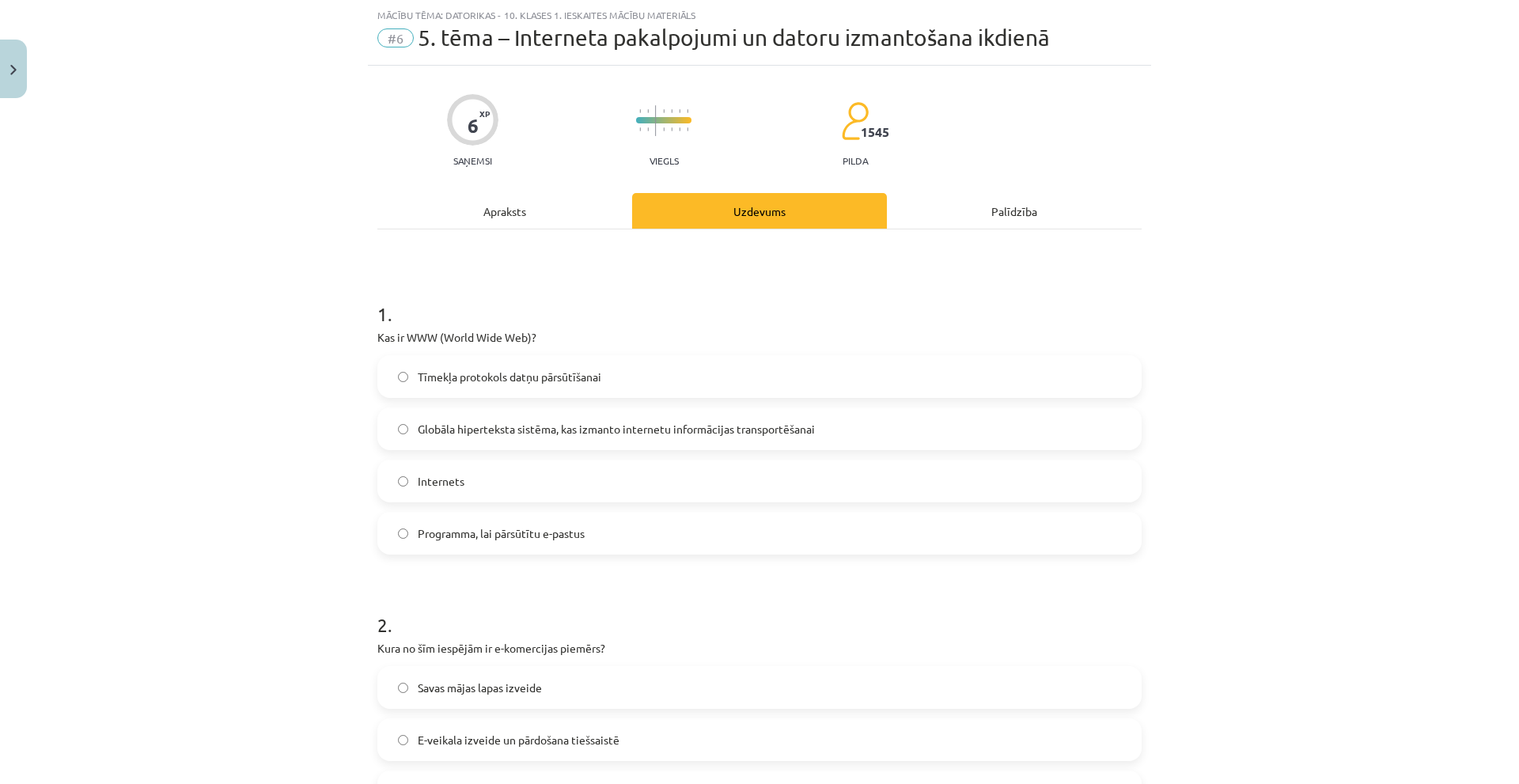
click at [521, 433] on span "Globāla hiperteksta sistēma, kas izmanto internetu informācijas transportēšanai" at bounding box center [616, 429] width 397 height 16
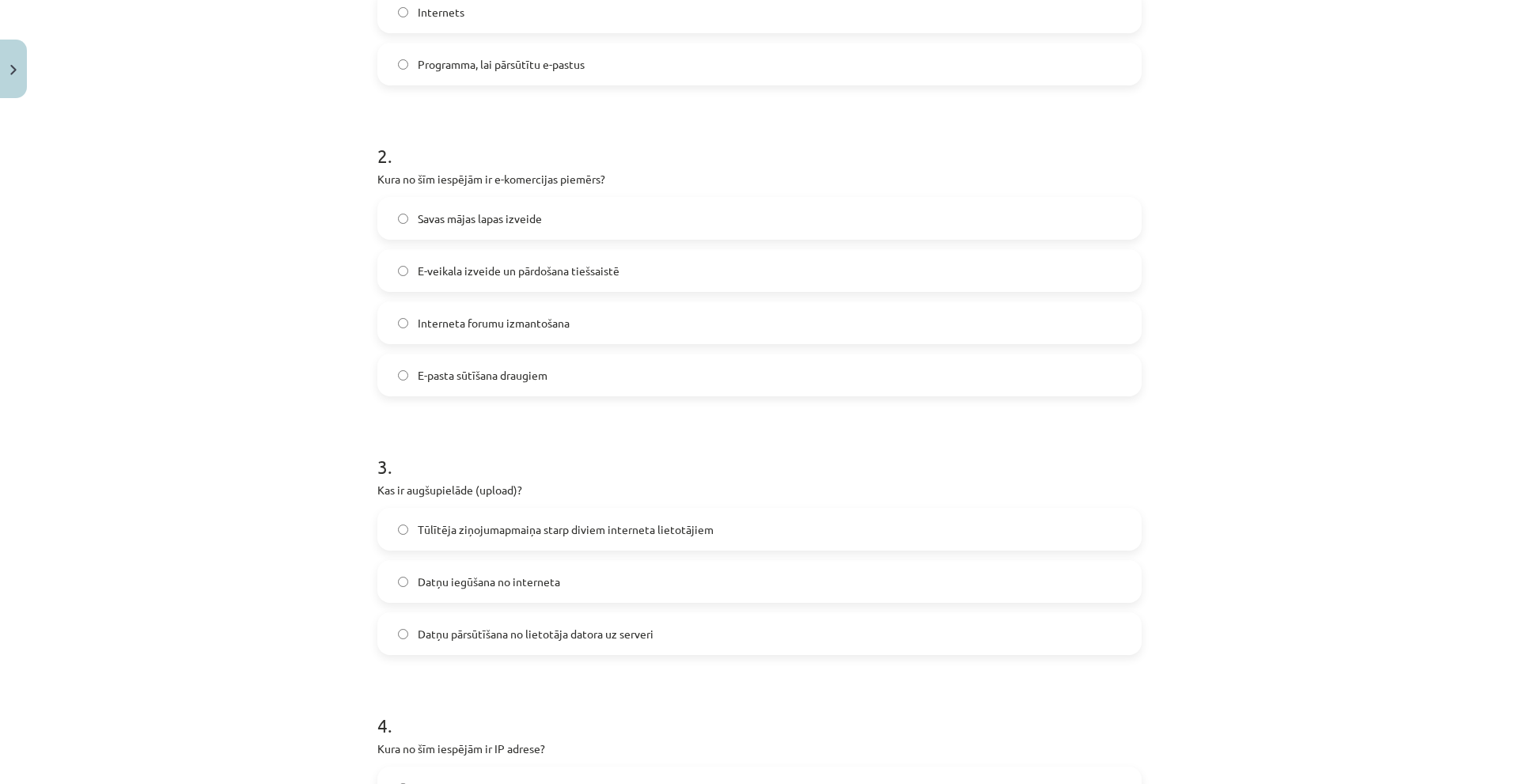
scroll to position [672, 0]
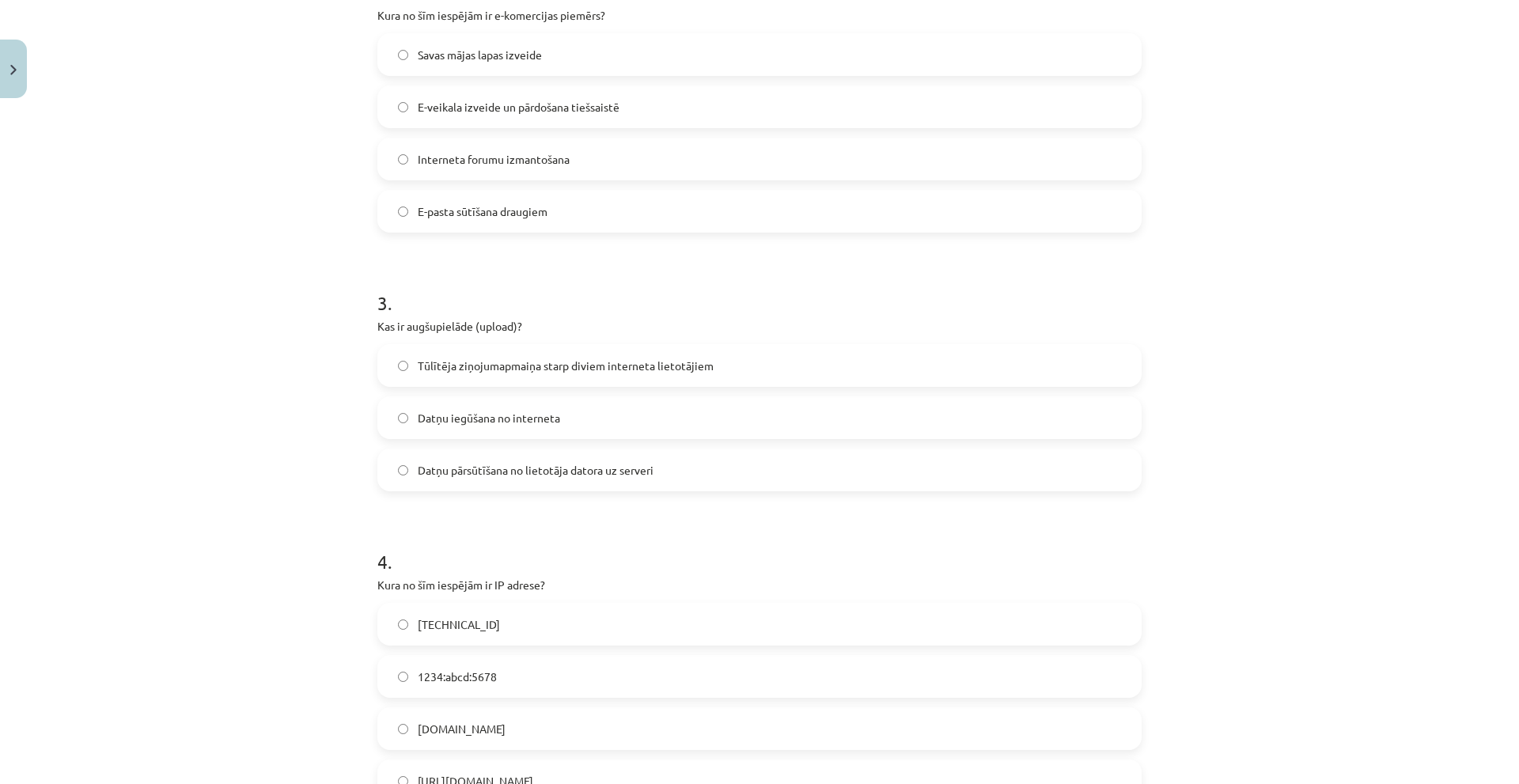
click at [439, 99] on span "E-veikala izveide un pārdošana tiešsaistē" at bounding box center [518, 107] width 201 height 16
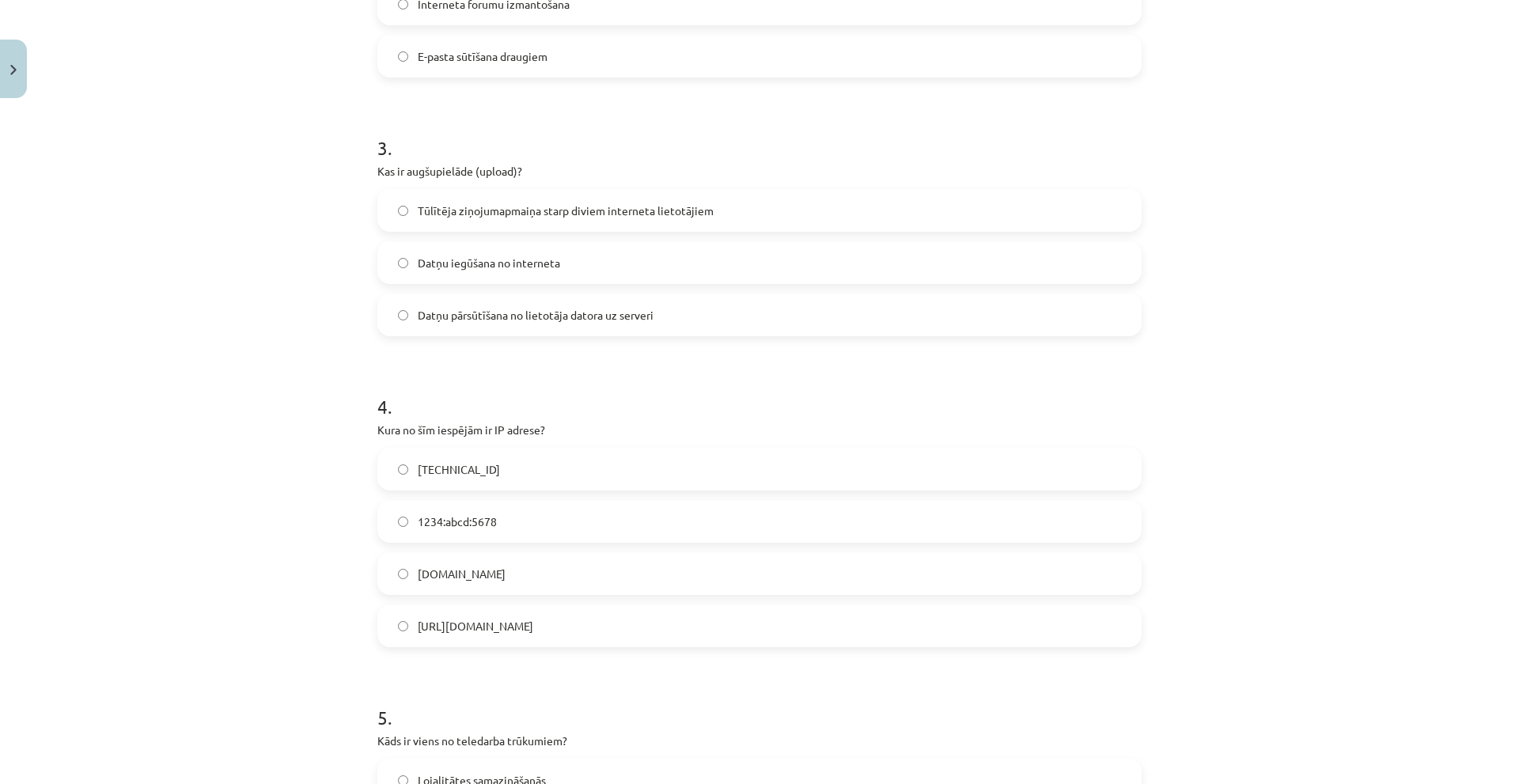
scroll to position [830, 0]
click at [466, 315] on span "Datņu pārsūtīšana no lietotāja datora uz serveri" at bounding box center [535, 312] width 236 height 16
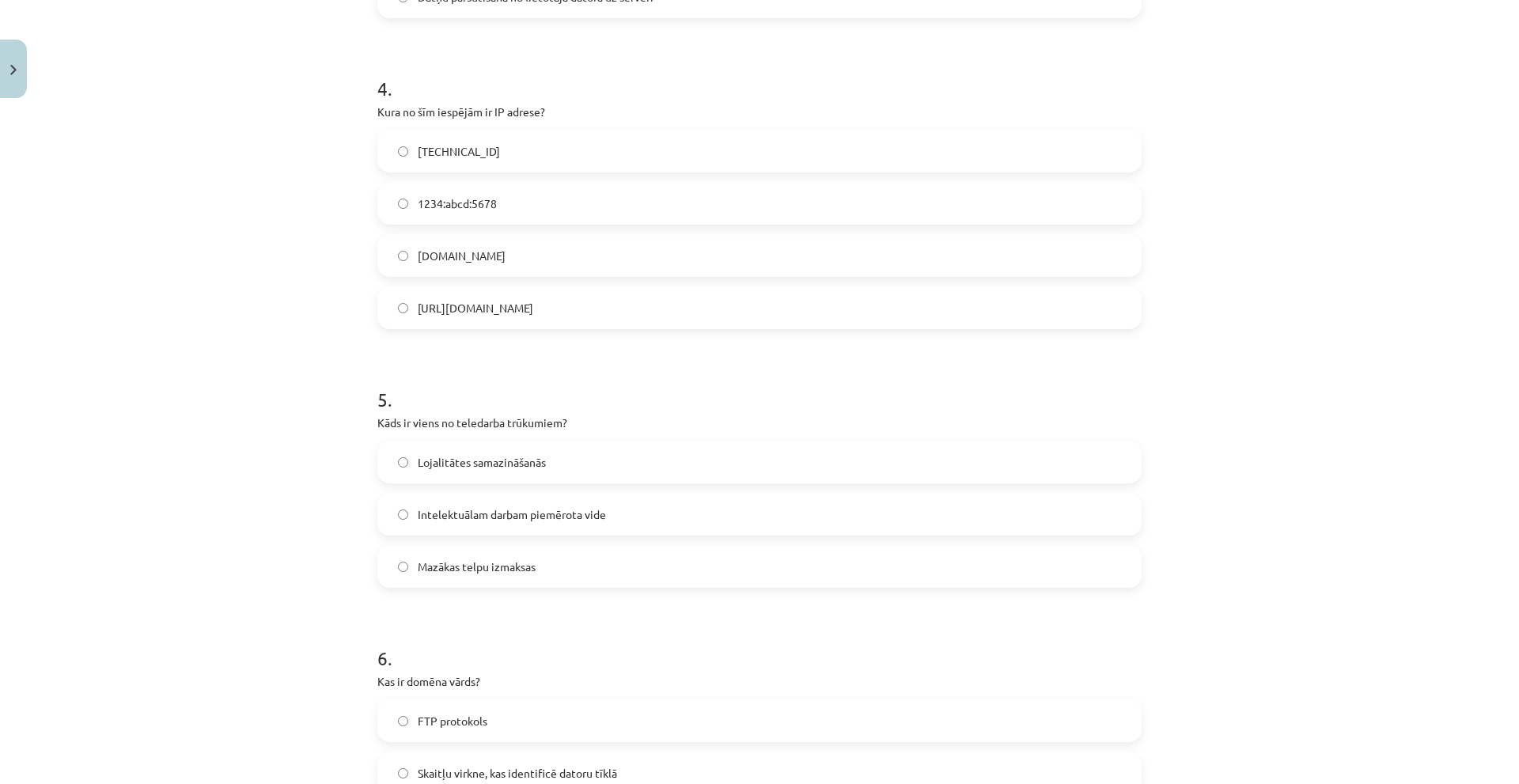
scroll to position [1147, 0]
click at [506, 152] on label "192.100.81.101" at bounding box center [759, 149] width 761 height 40
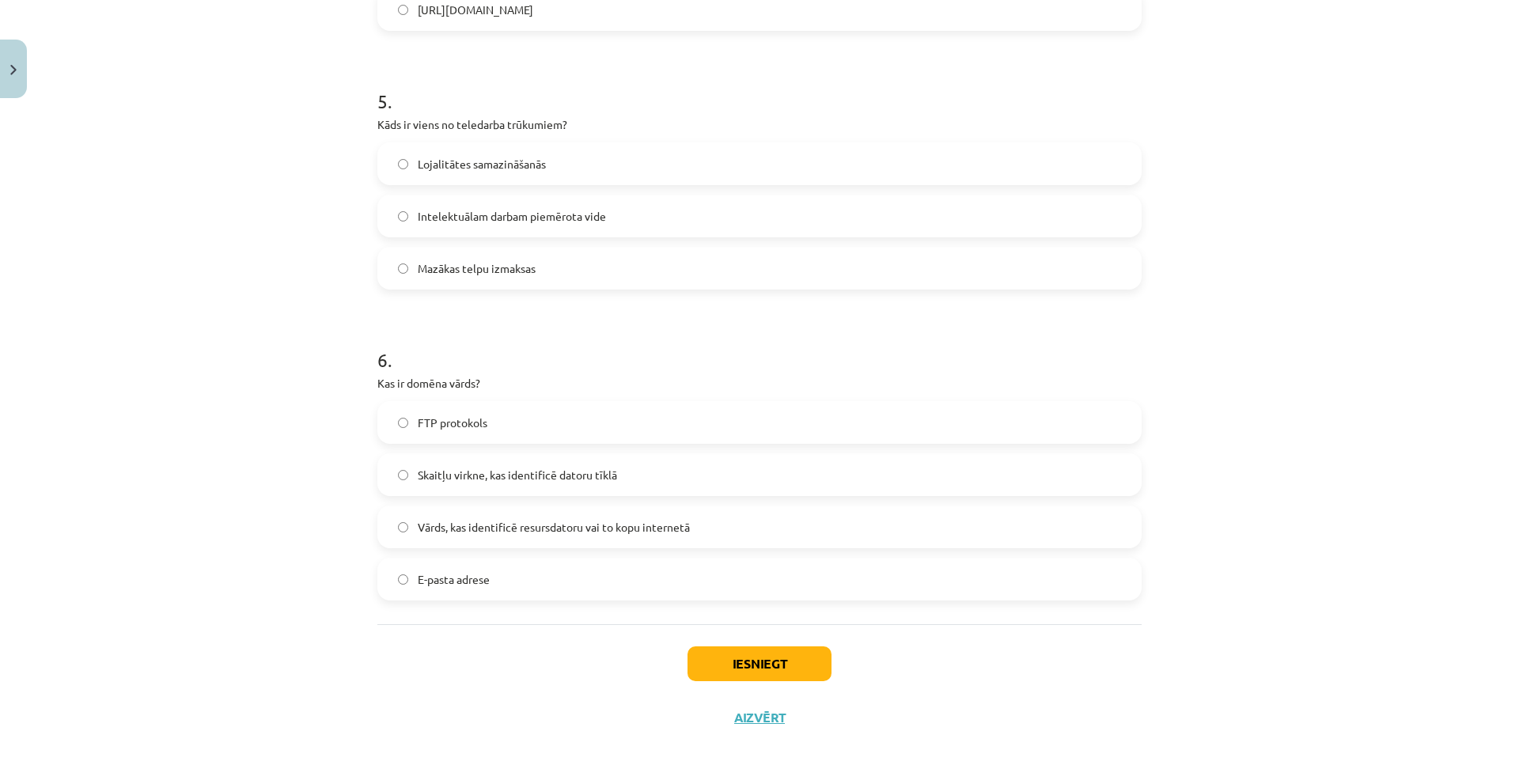
click at [496, 227] on label "Intelektuālam darbam piemērota vide" at bounding box center [759, 216] width 761 height 40
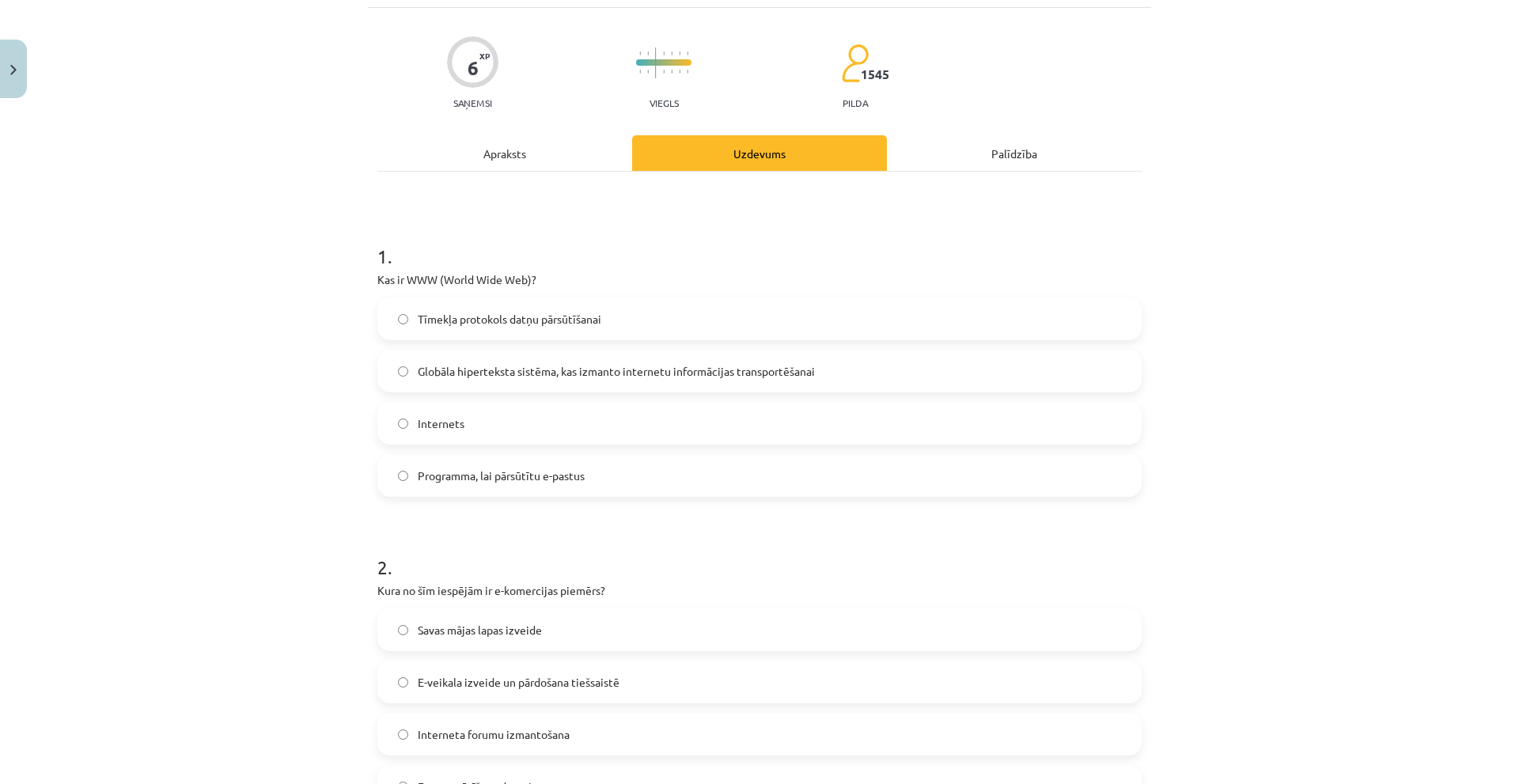
scroll to position [0, 0]
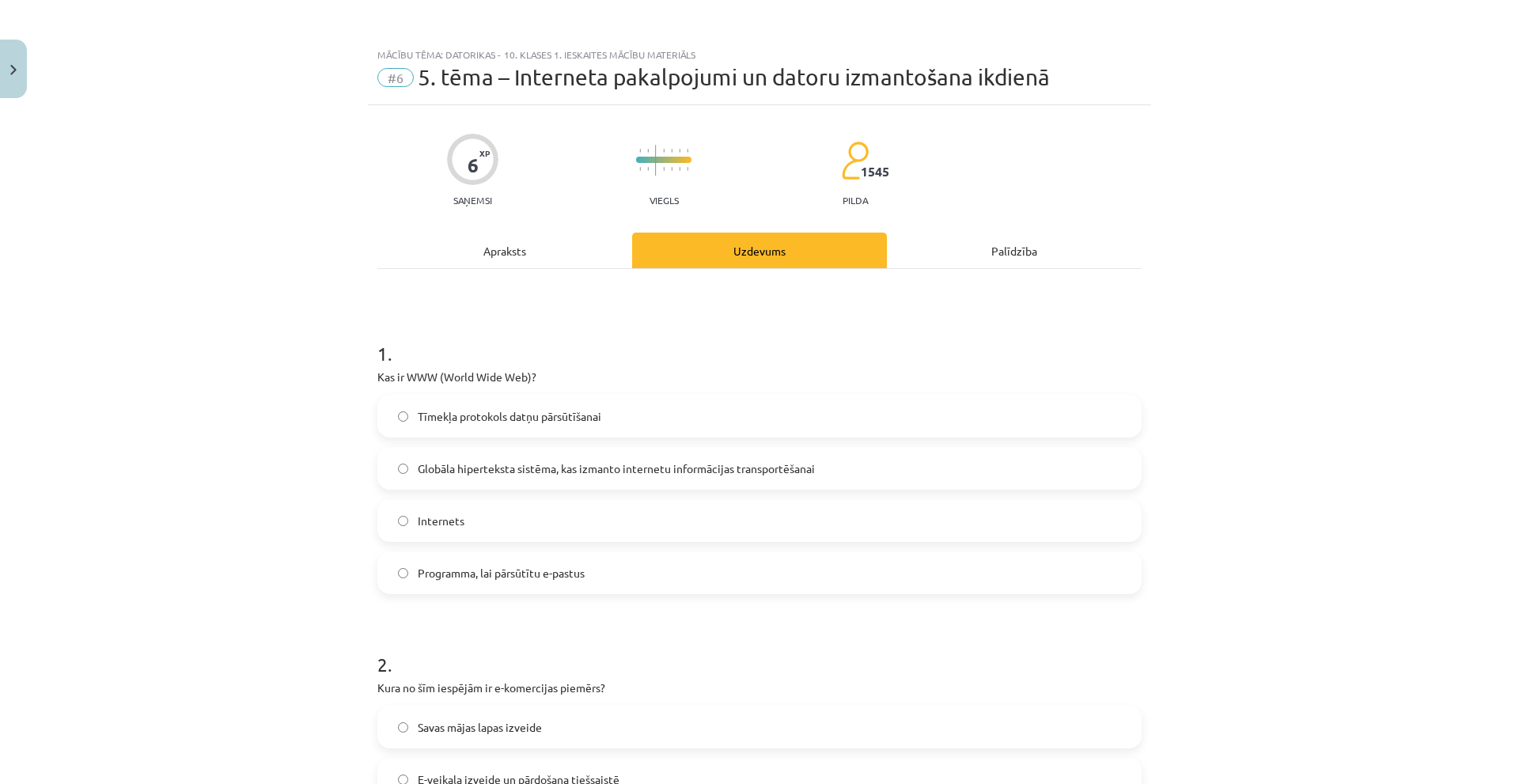
click at [493, 257] on div "Apraksts" at bounding box center [505, 250] width 254 height 36
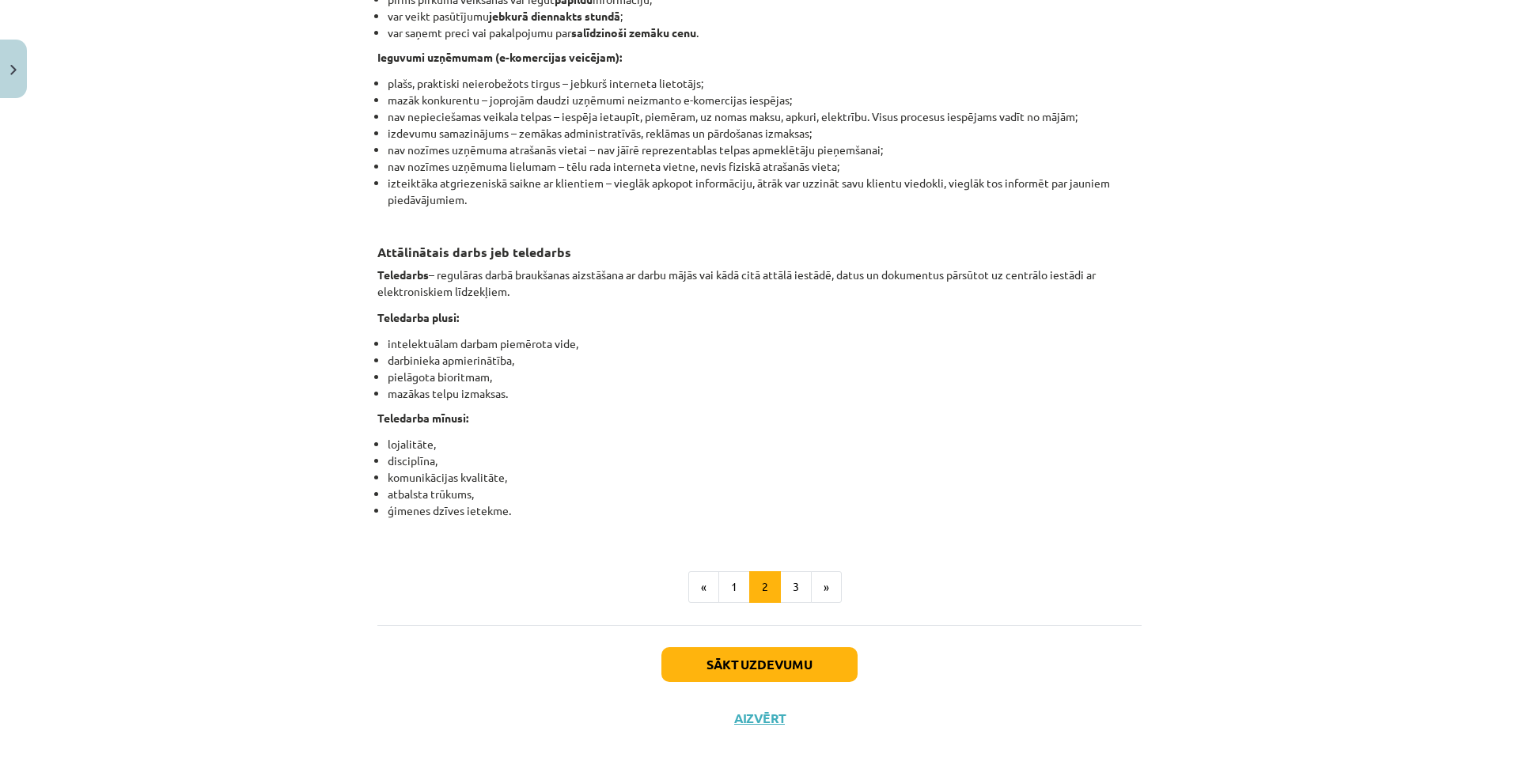
scroll to position [2332, 0]
click at [789, 601] on button "3" at bounding box center [796, 586] width 32 height 32
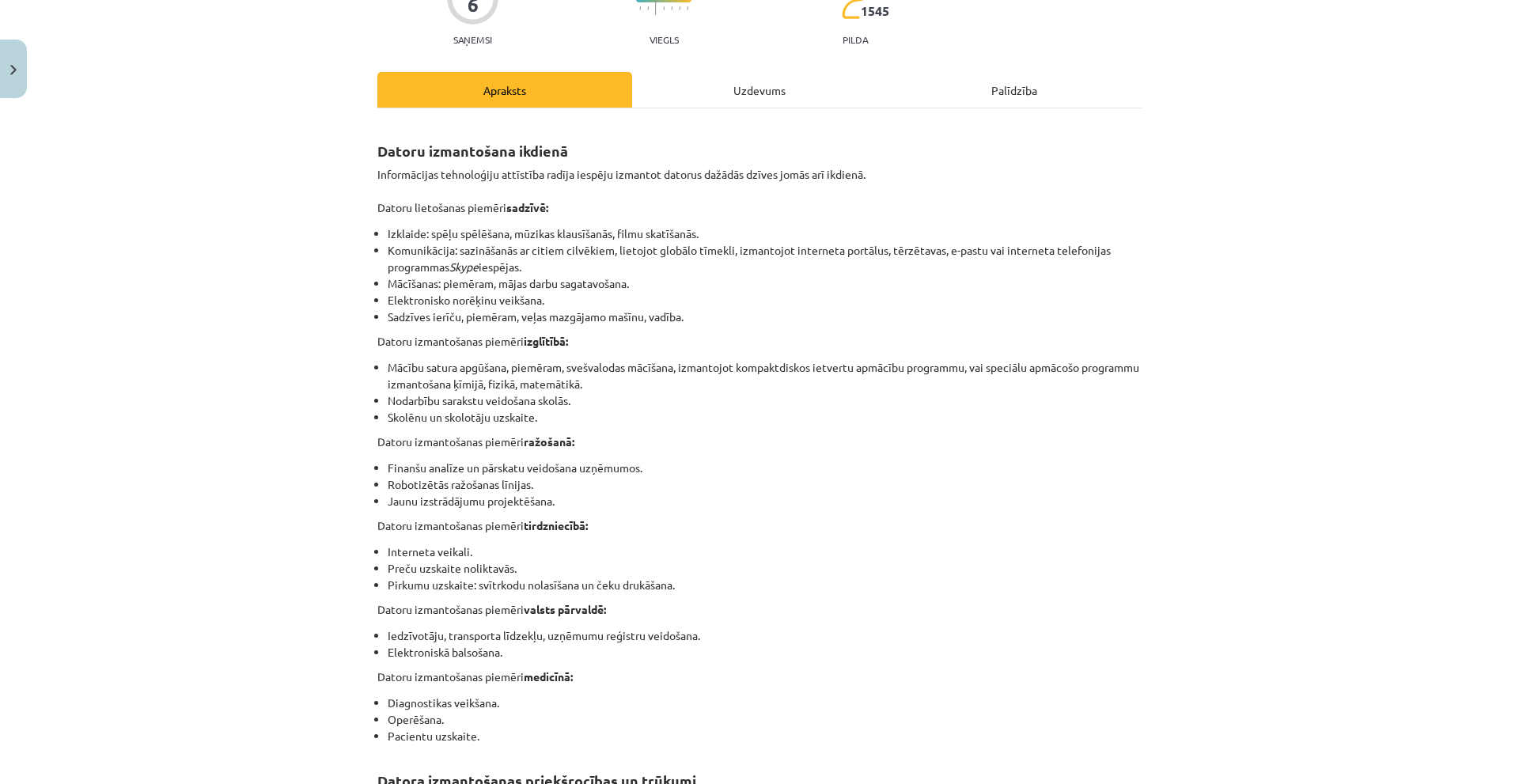
scroll to position [0, 0]
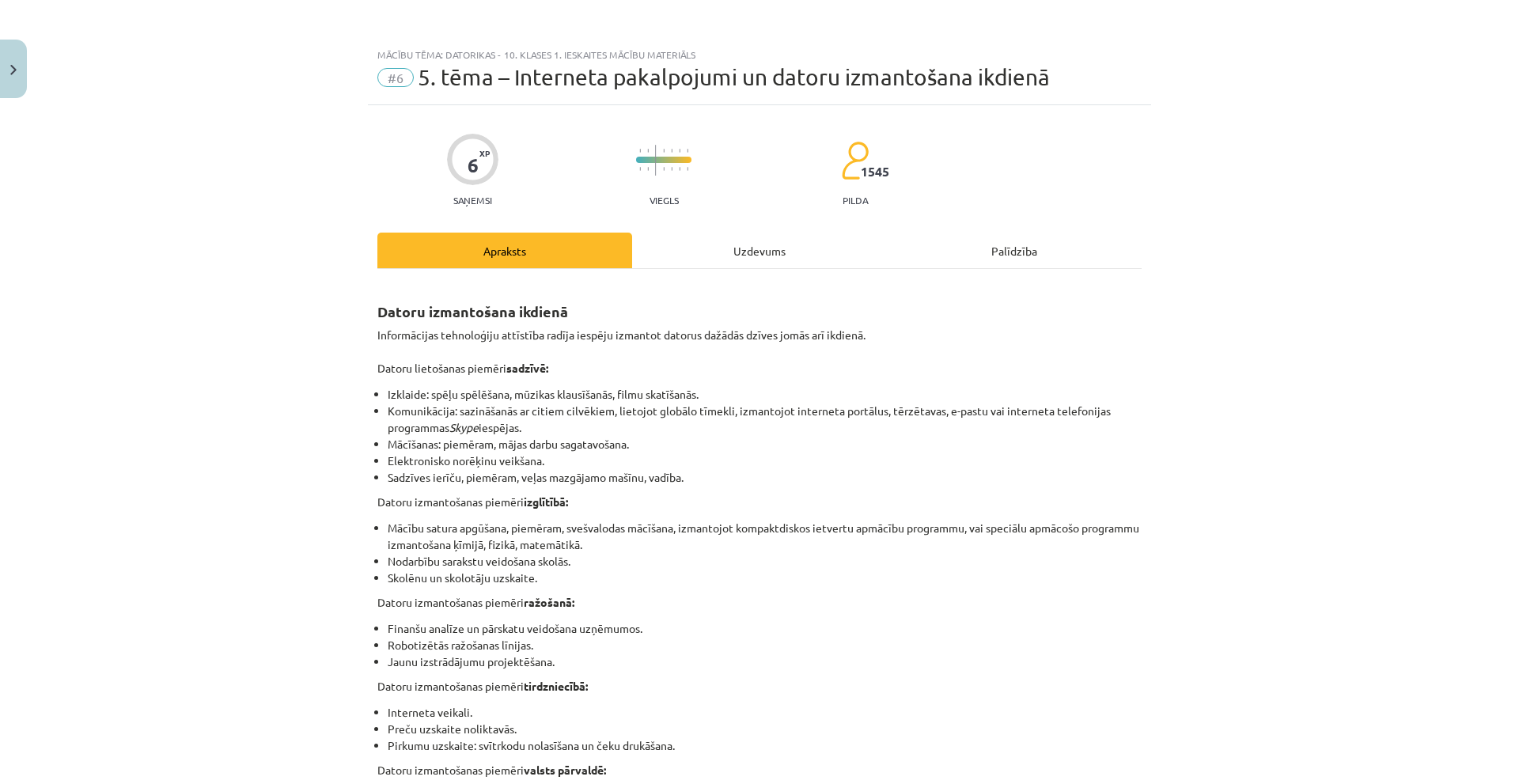
click at [688, 241] on div "Uzdevums" at bounding box center [759, 250] width 254 height 36
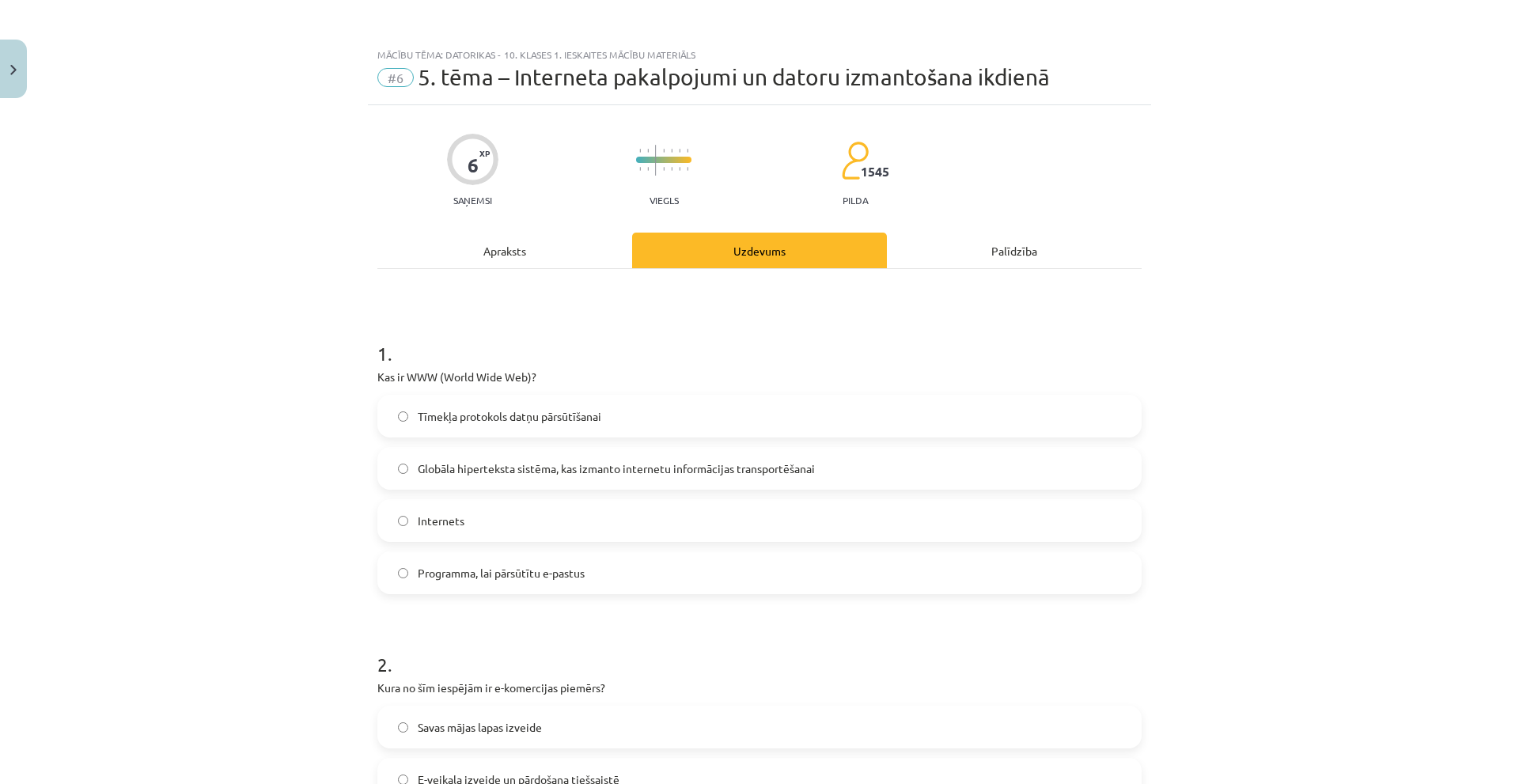
click at [487, 261] on div "Apraksts" at bounding box center [505, 250] width 254 height 36
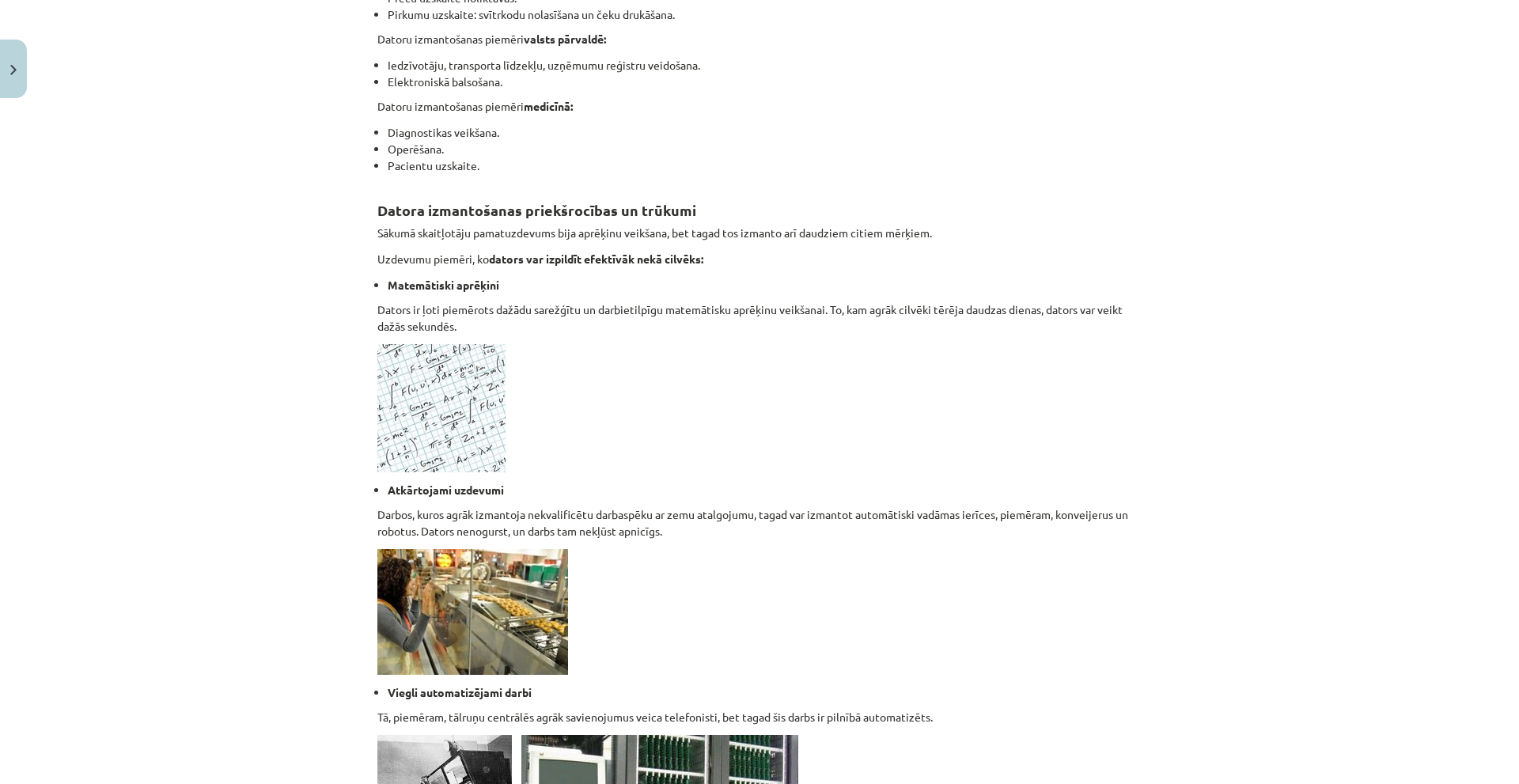
scroll to position [1333, 0]
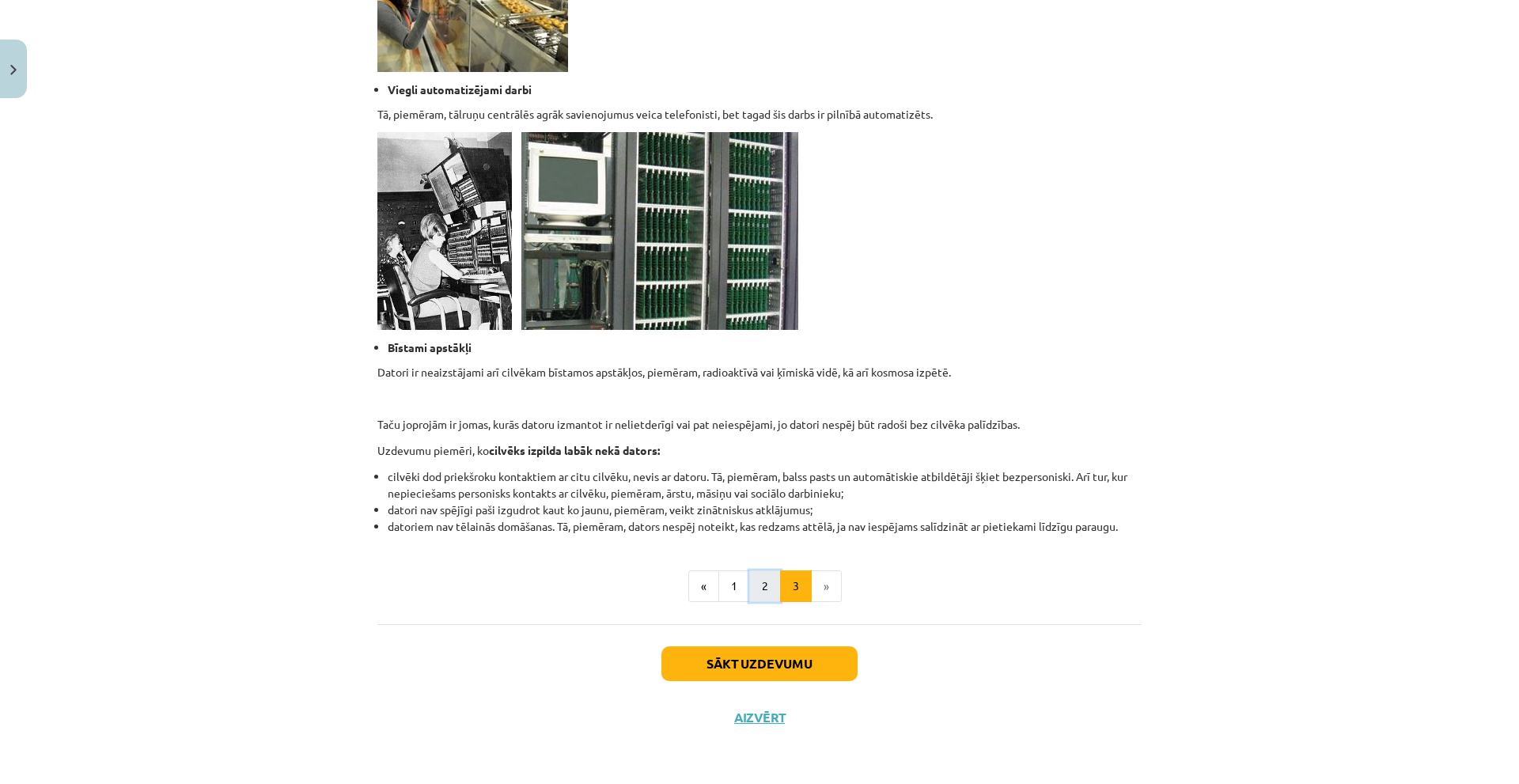
click at [759, 578] on button "2" at bounding box center [765, 586] width 32 height 32
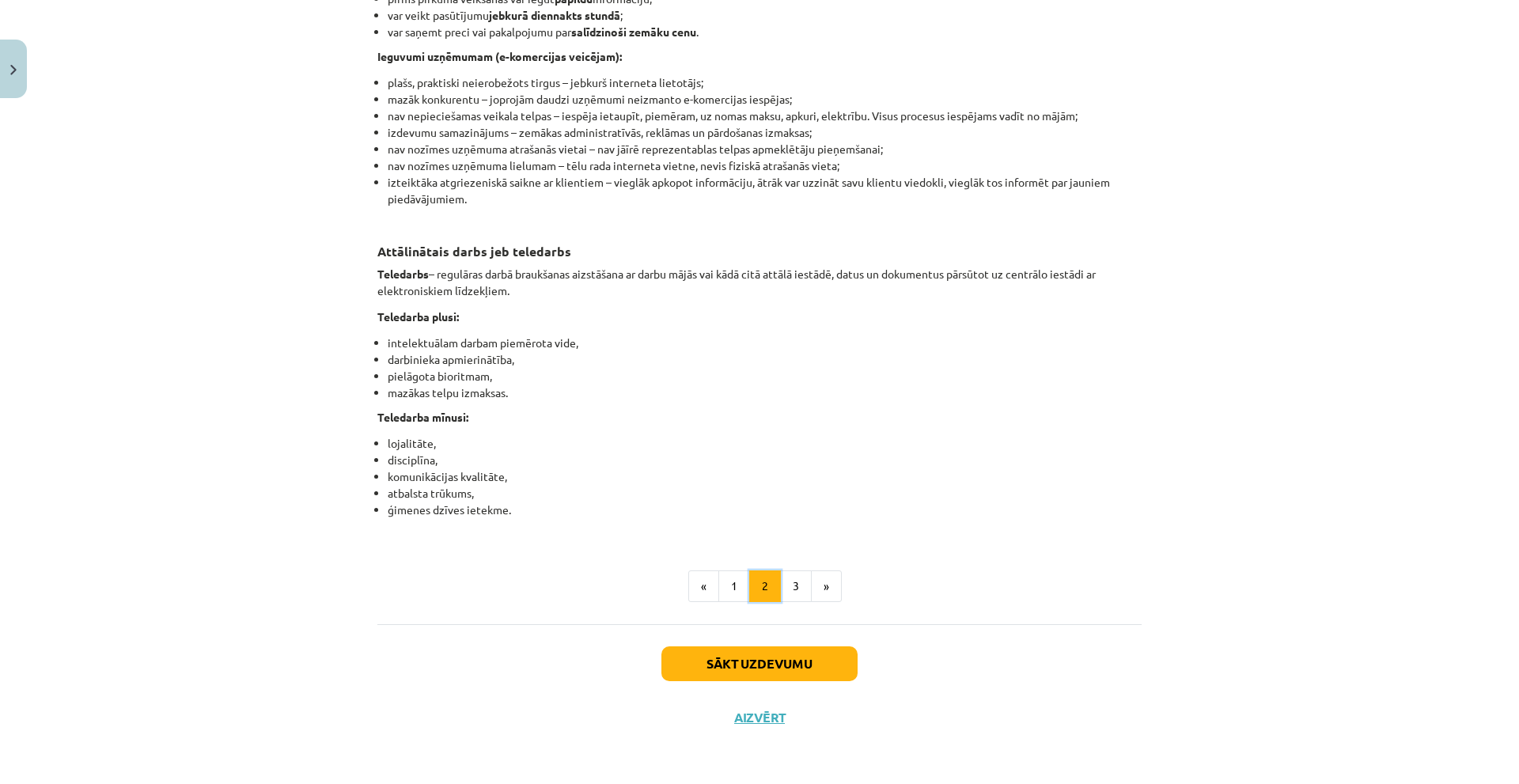
scroll to position [2360, 0]
click at [723, 586] on button "1" at bounding box center [734, 586] width 32 height 32
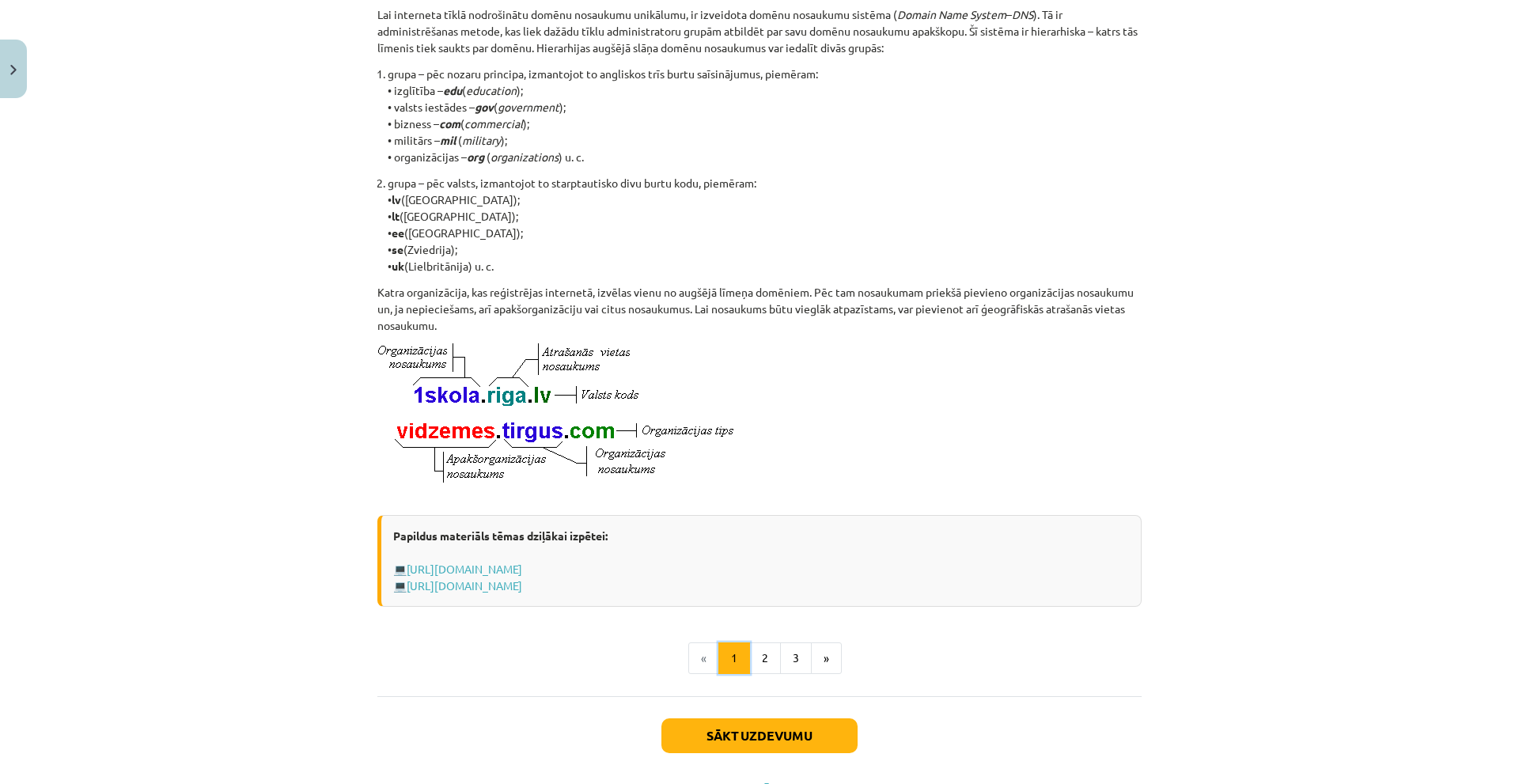
scroll to position [606, 0]
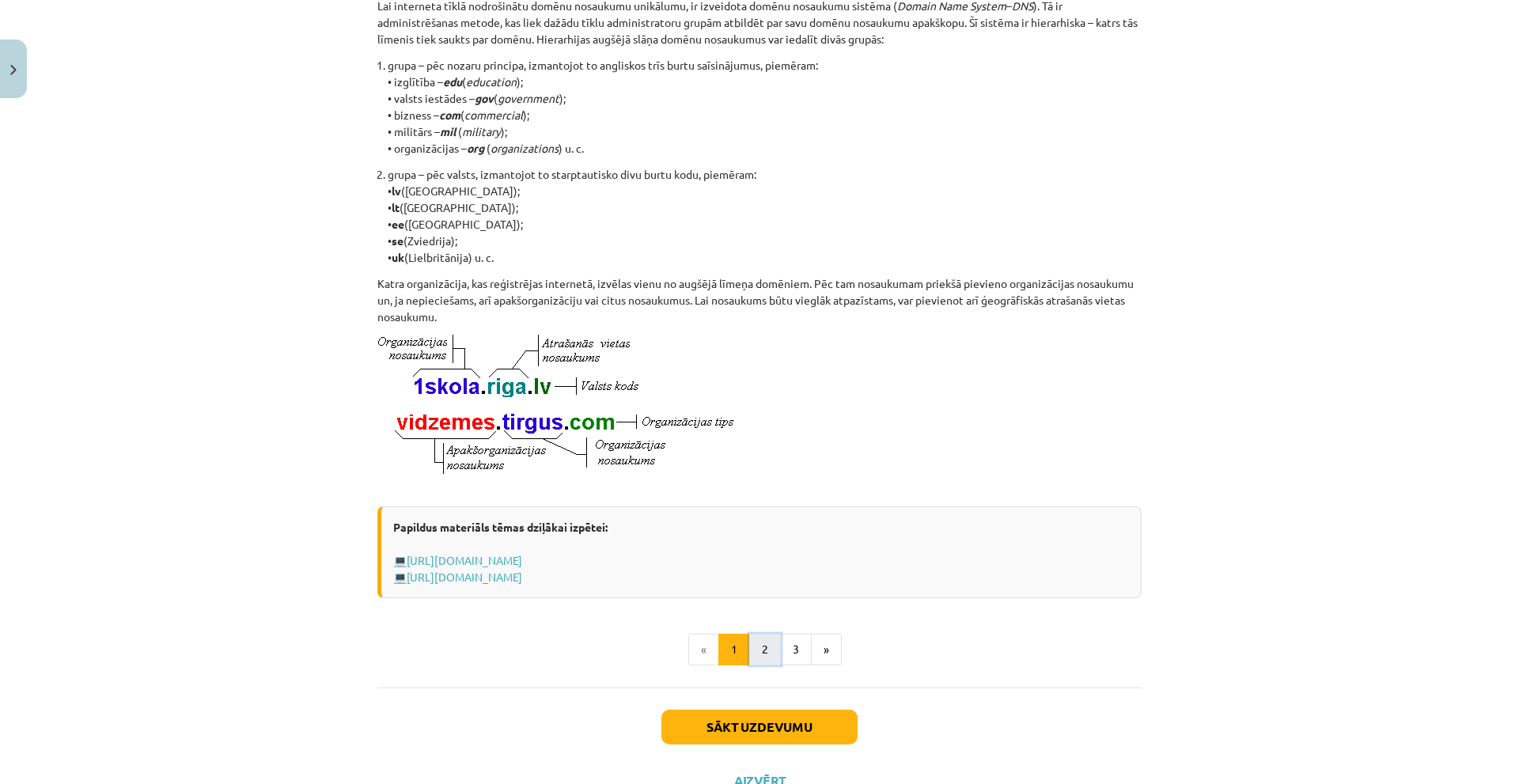
click at [764, 655] on button "2" at bounding box center [765, 649] width 32 height 32
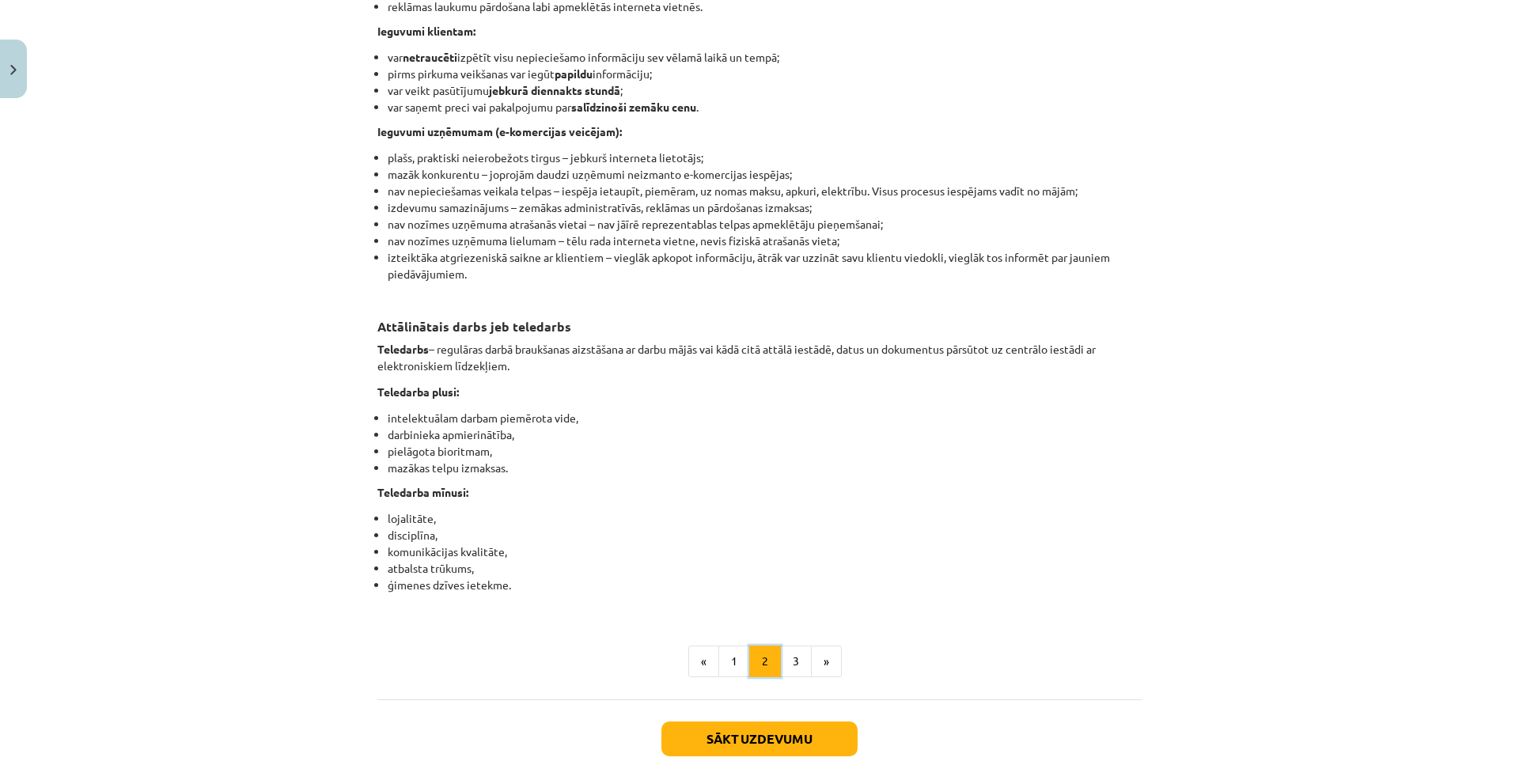
scroll to position [2260, 0]
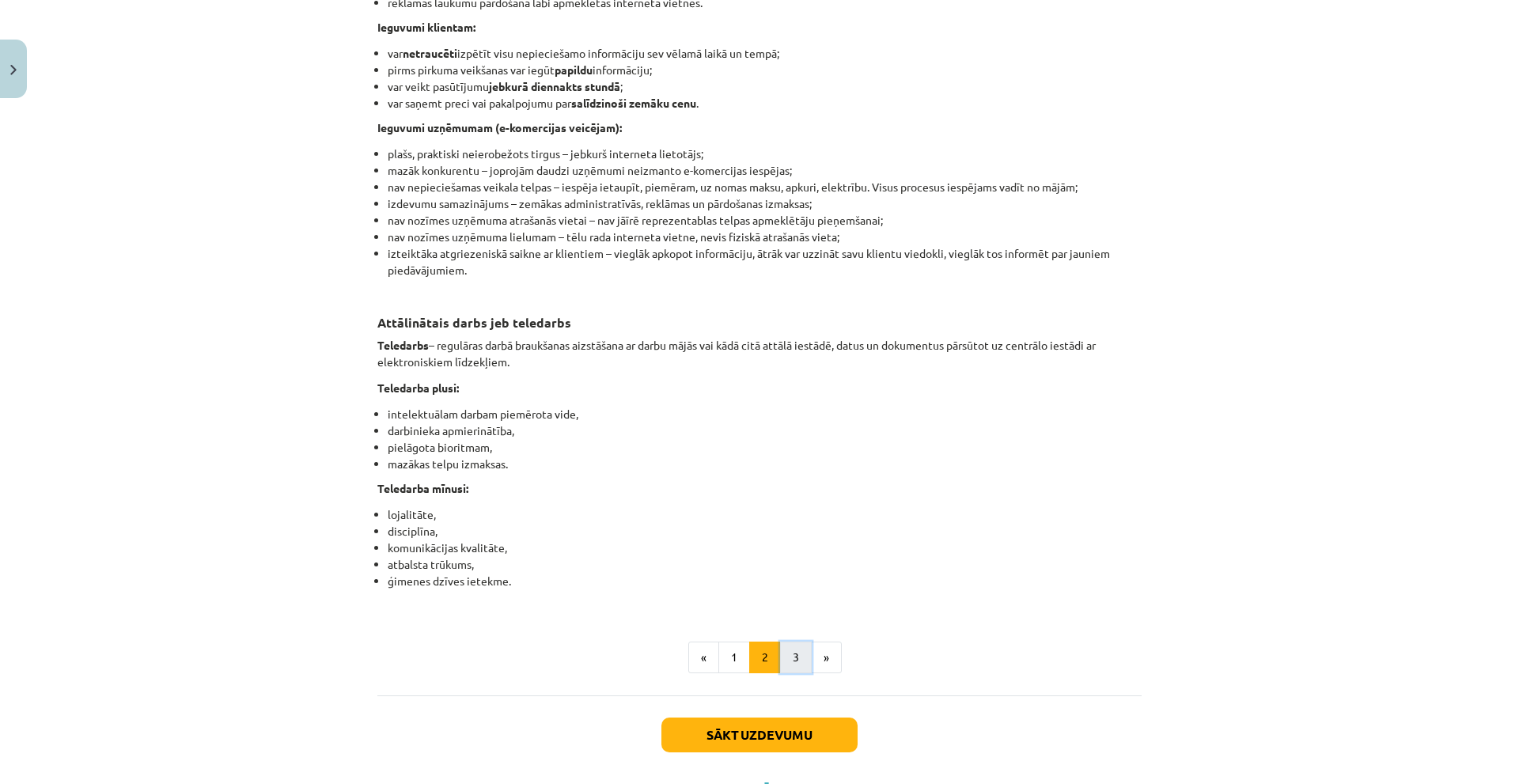
click at [798, 673] on button "3" at bounding box center [796, 657] width 32 height 32
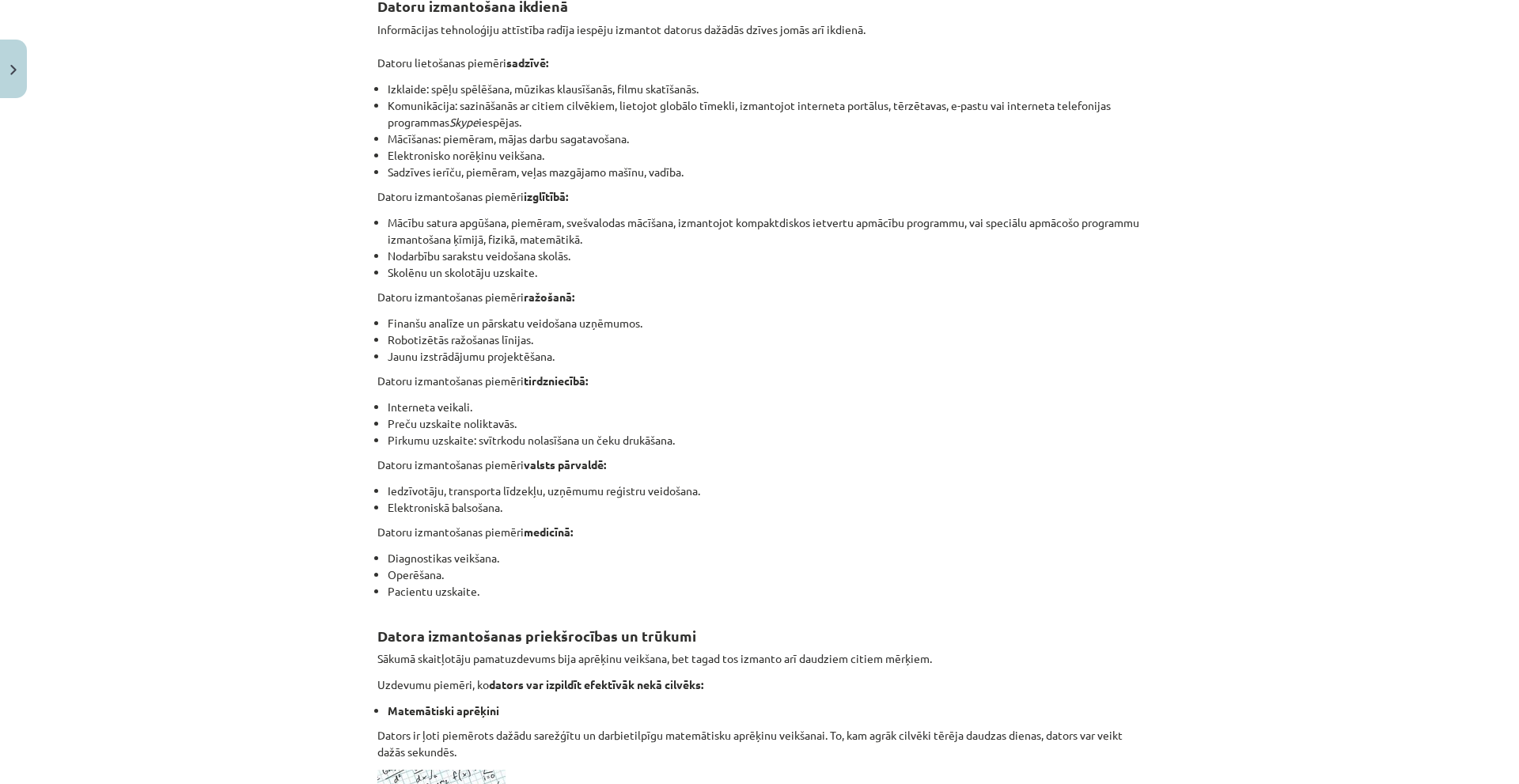
scroll to position [0, 0]
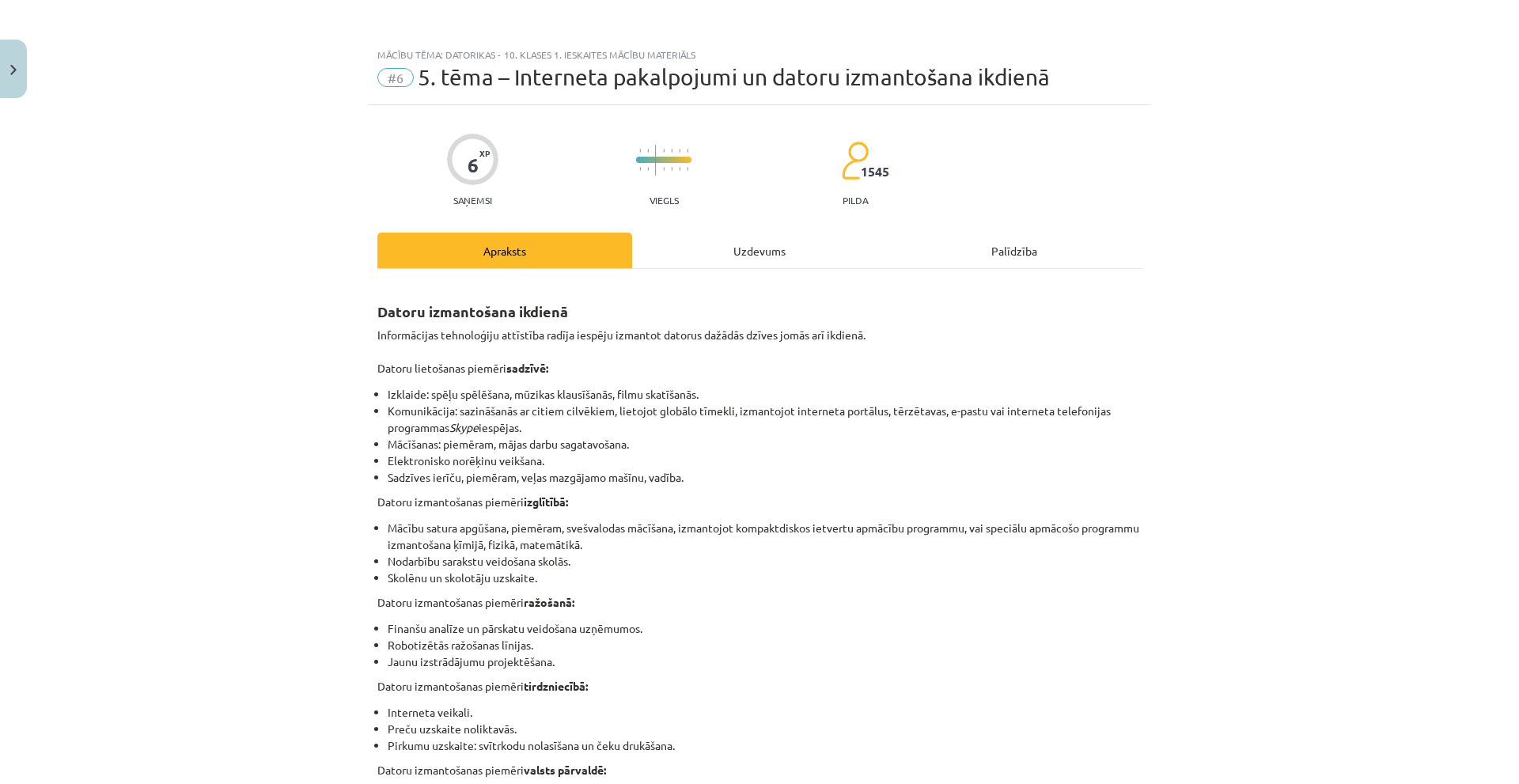
click at [709, 256] on div "Uzdevums" at bounding box center [759, 250] width 254 height 36
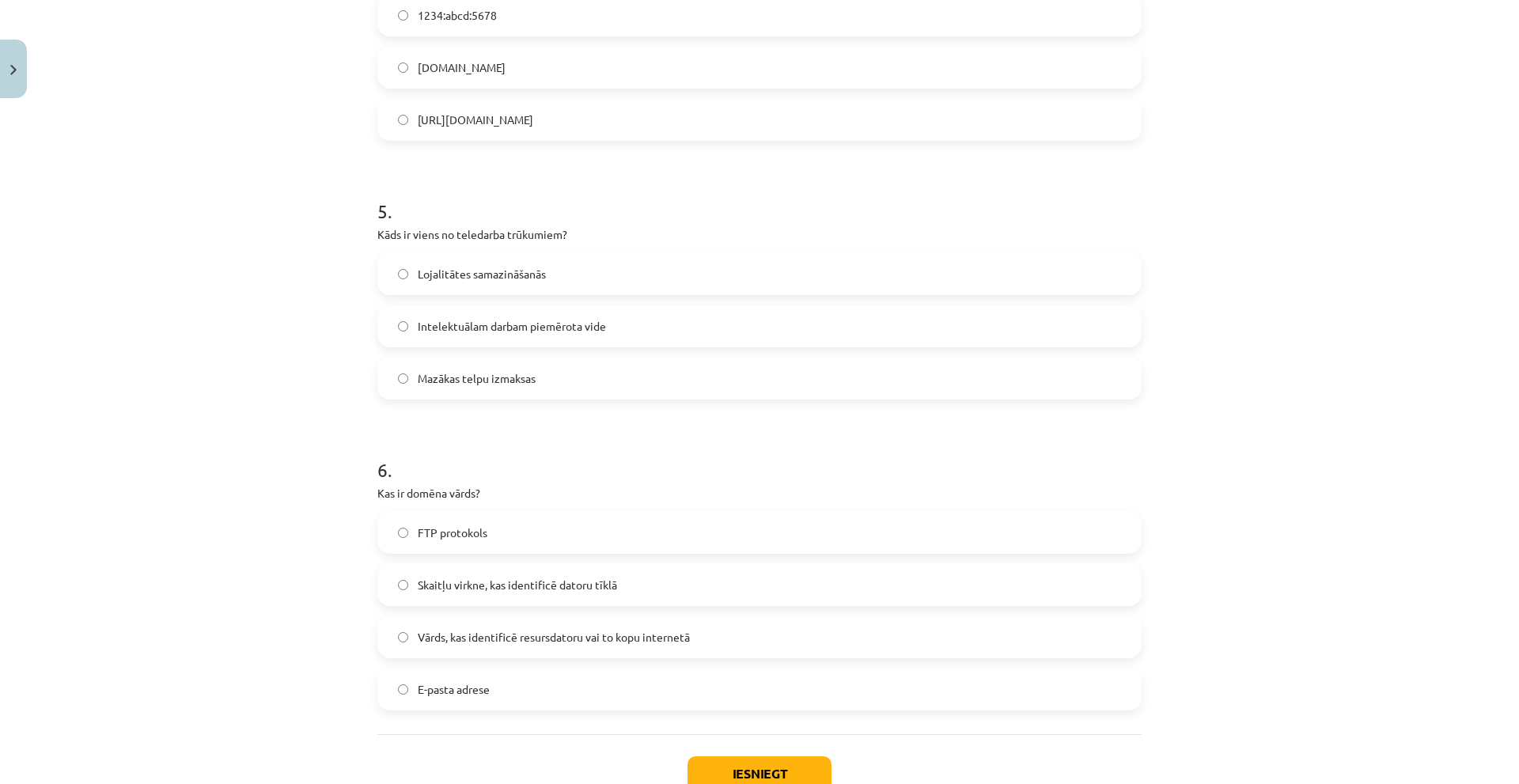
scroll to position [1443, 0]
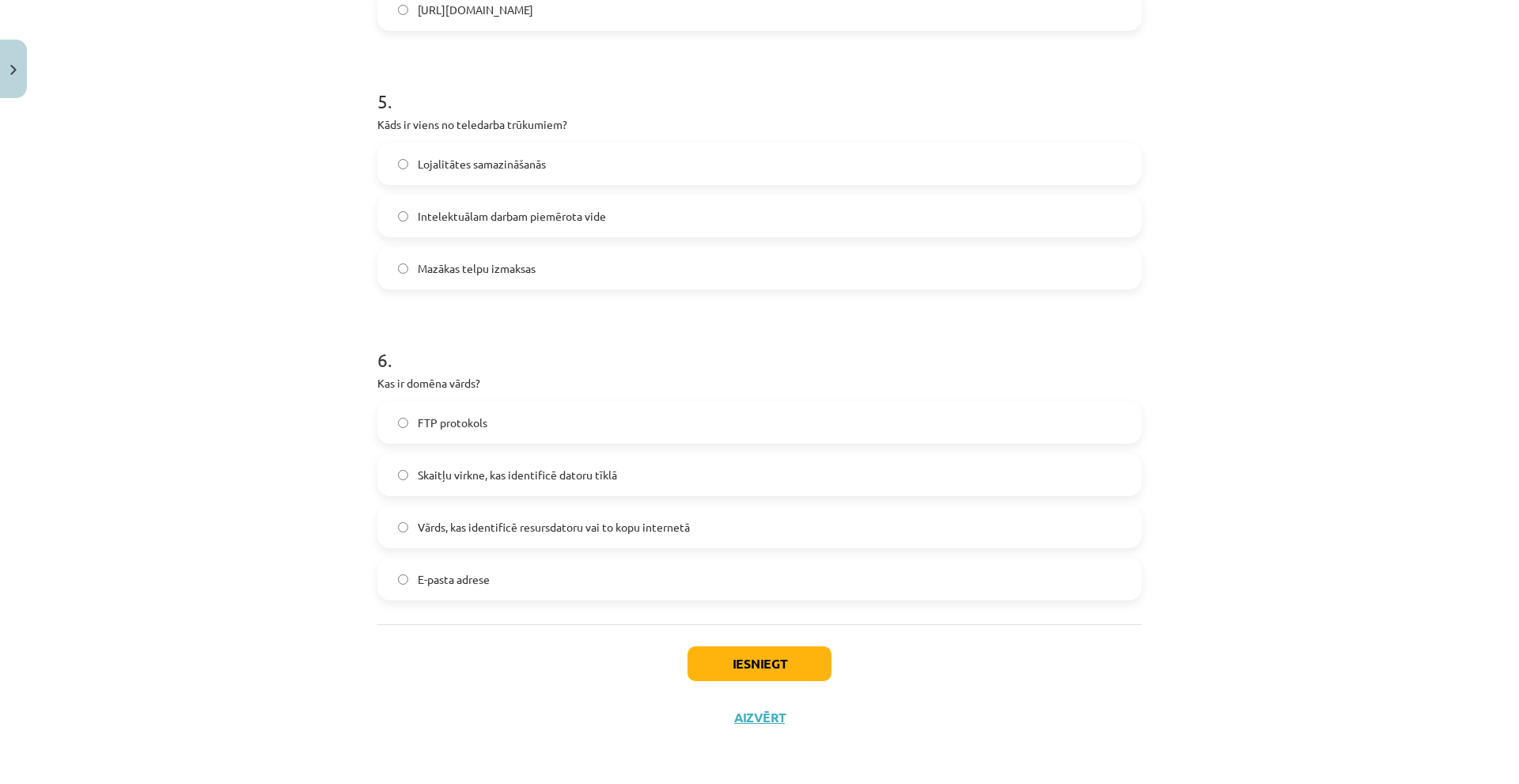
click at [476, 523] on span "Vārds, kas identificē resursdatoru vai to kopu internetā" at bounding box center [554, 527] width 272 height 16
click at [704, 657] on button "Iesniegt" at bounding box center [759, 663] width 144 height 35
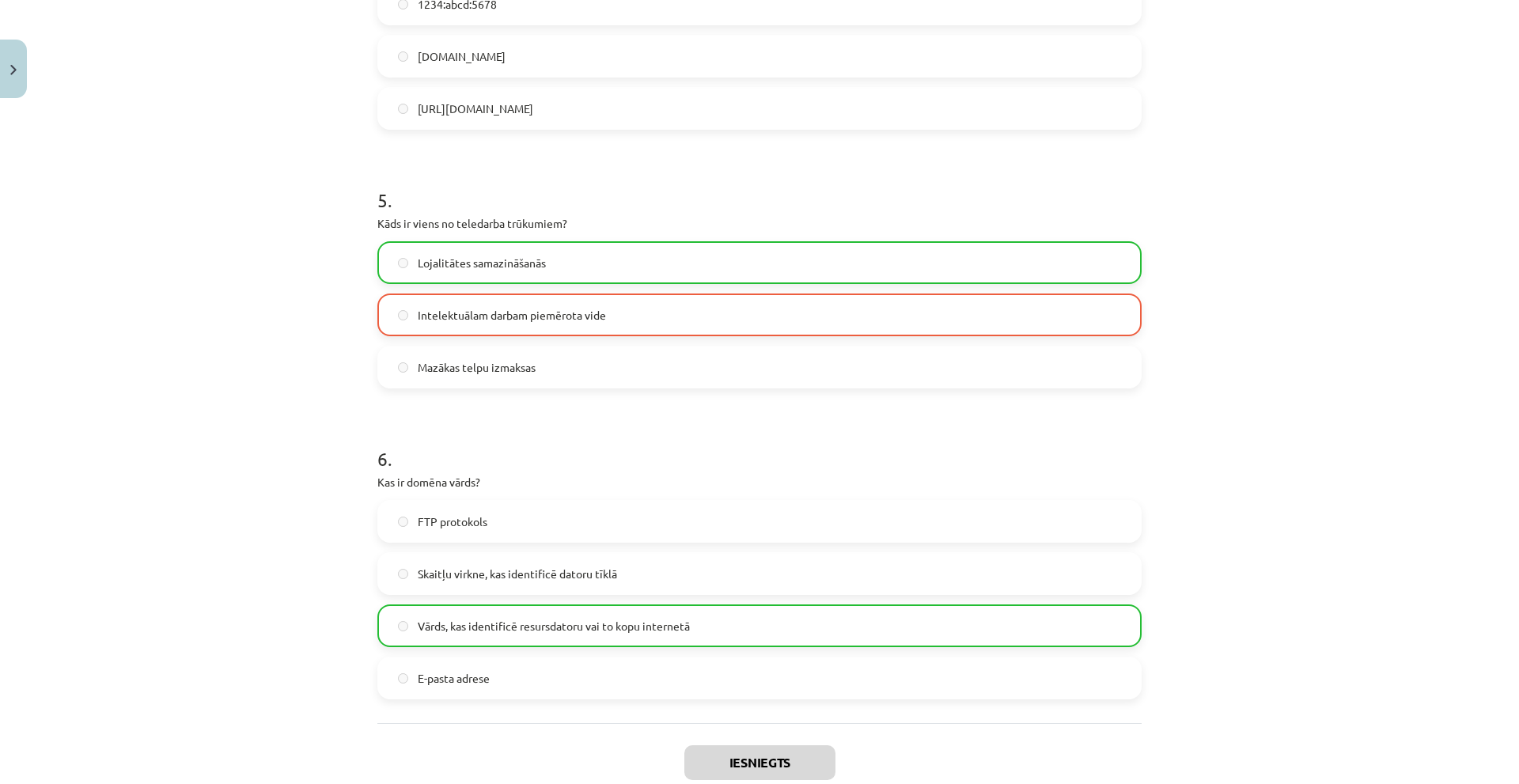
scroll to position [1494, 0]
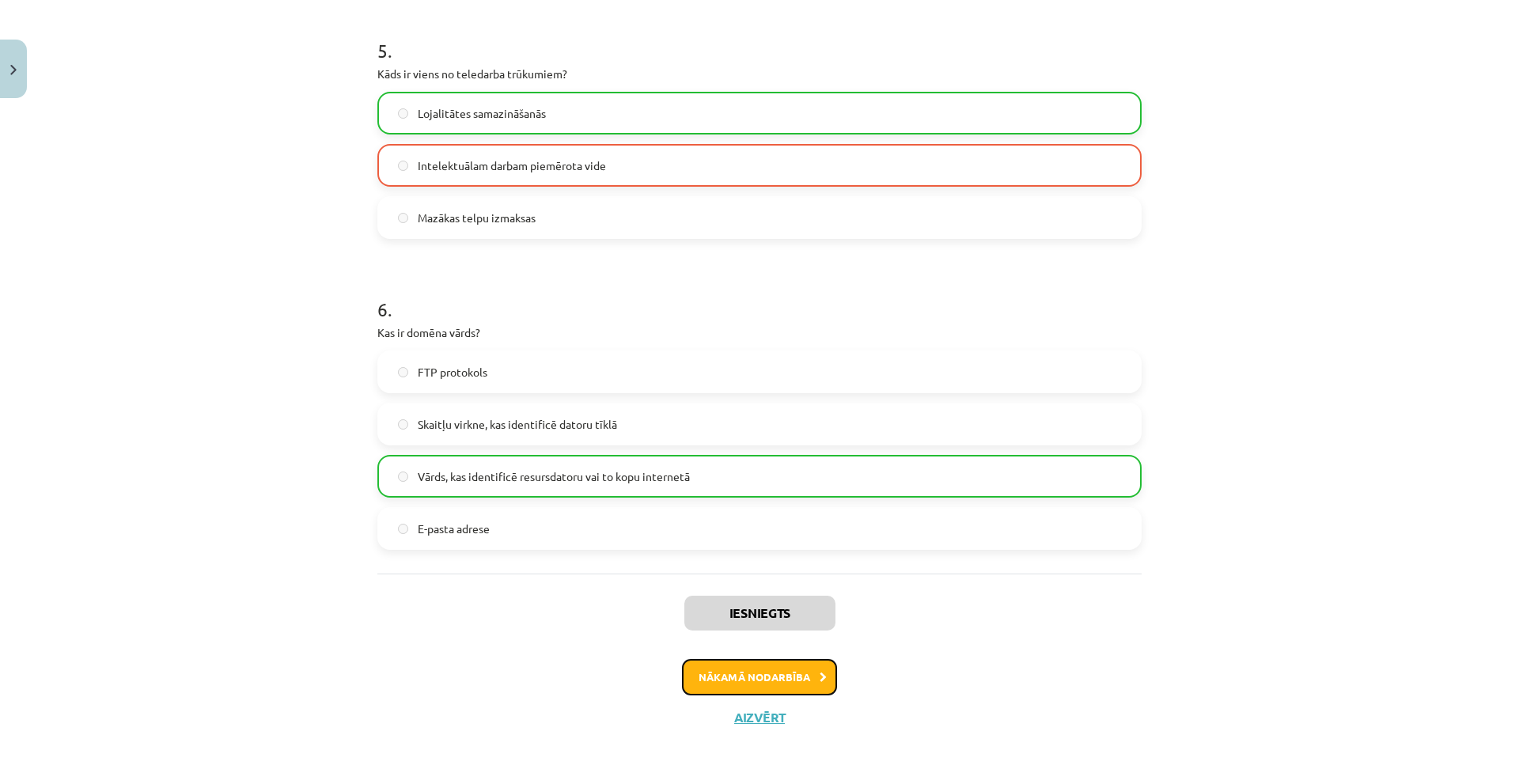
click at [703, 665] on button "Nākamā nodarbība" at bounding box center [759, 676] width 155 height 37
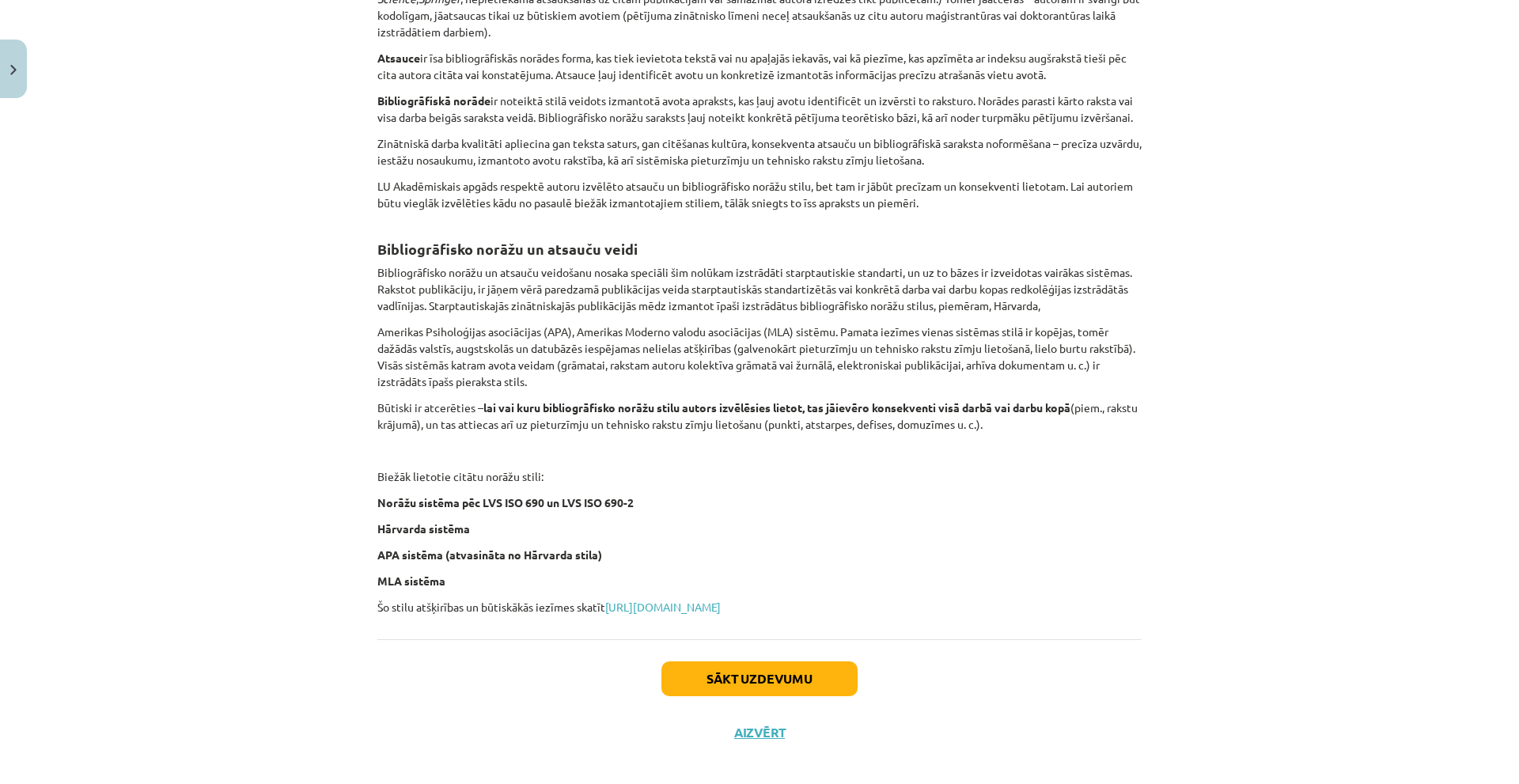
scroll to position [428, 0]
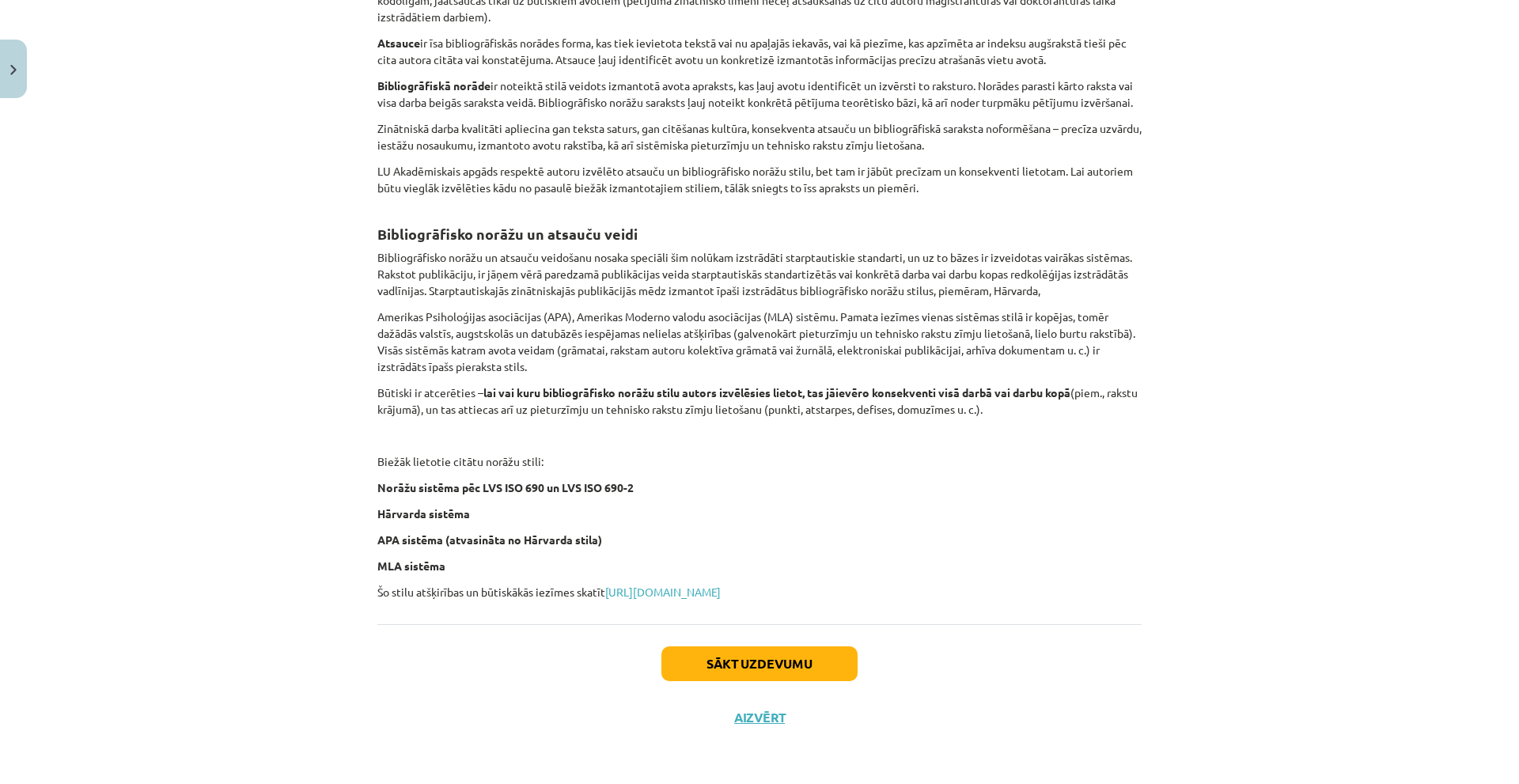
click at [722, 642] on div "Sākt uzdevumu Aizvērt" at bounding box center [759, 680] width 764 height 111
click at [722, 650] on button "Sākt uzdevumu" at bounding box center [759, 663] width 196 height 35
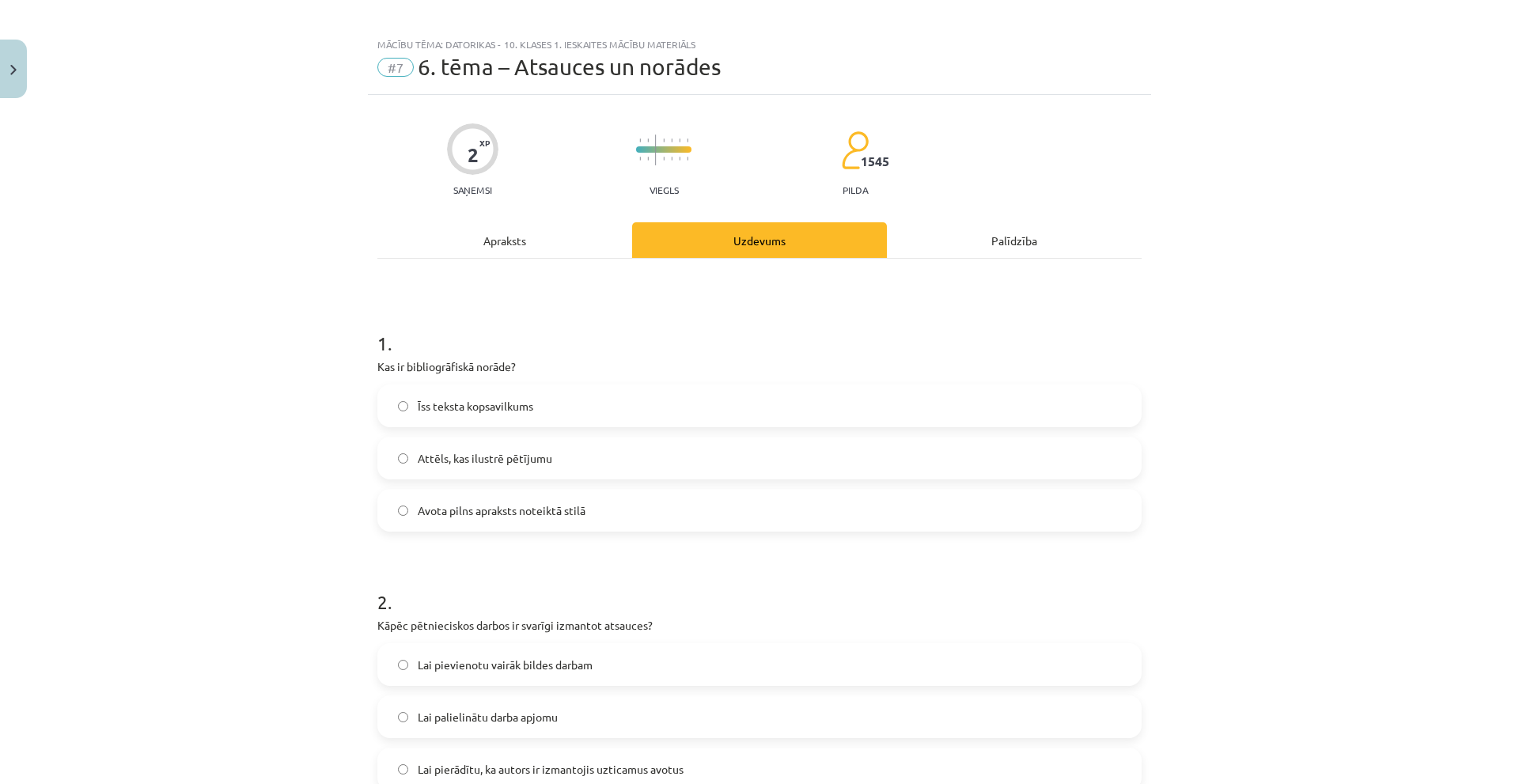
scroll to position [0, 0]
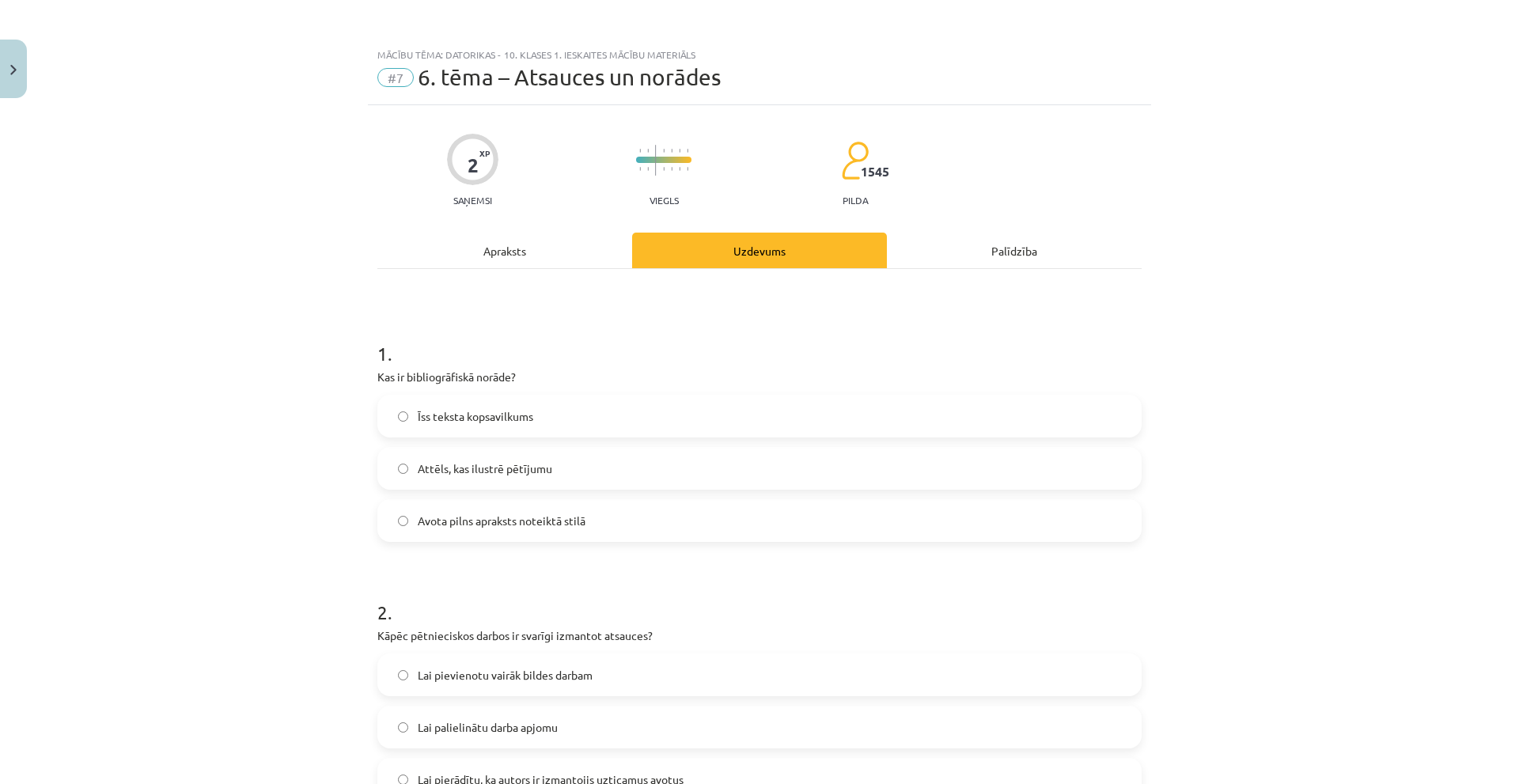
click at [504, 258] on div "Apraksts" at bounding box center [505, 250] width 254 height 36
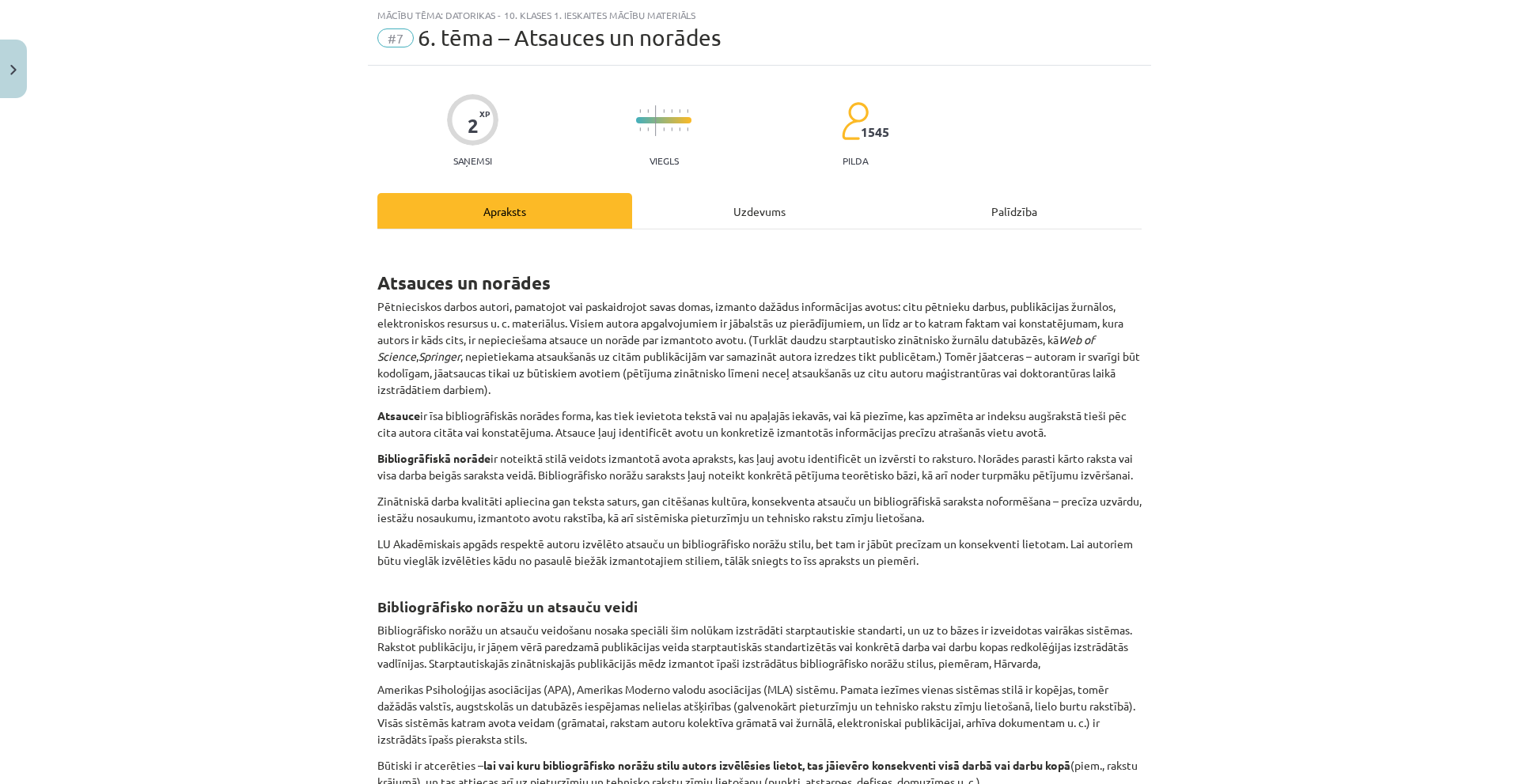
scroll to position [119, 0]
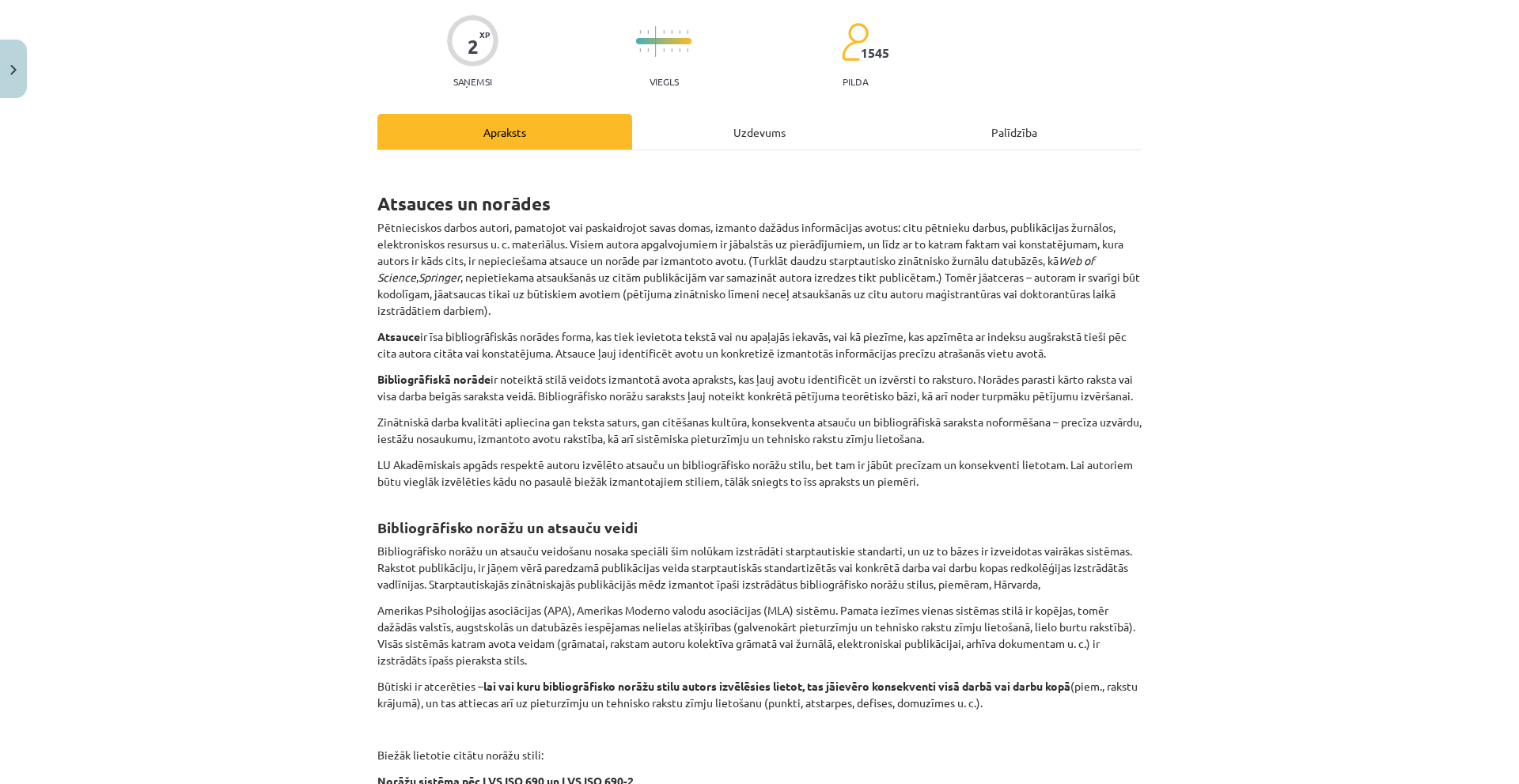
click at [723, 120] on div "Uzdevums" at bounding box center [759, 132] width 254 height 36
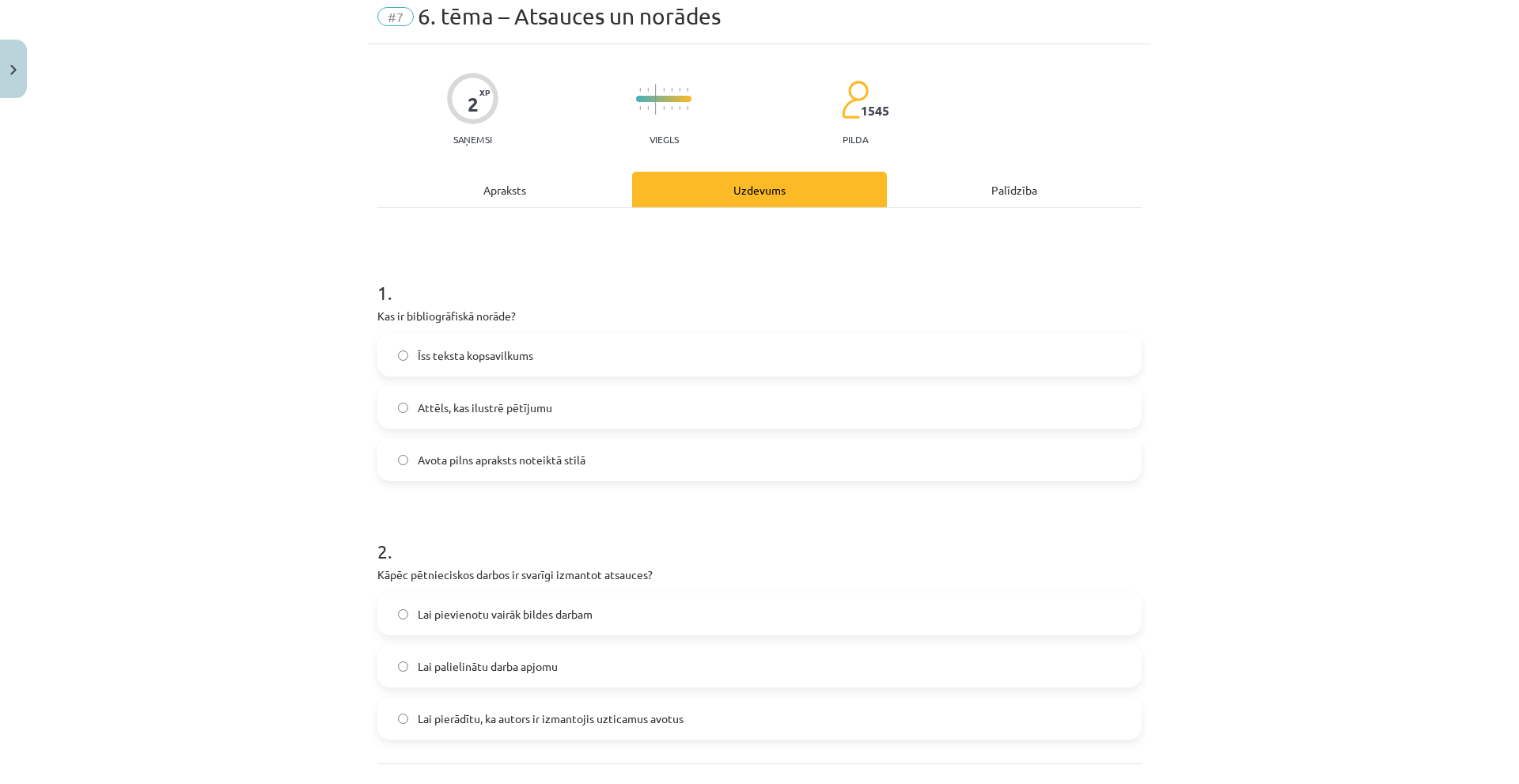
scroll to position [40, 0]
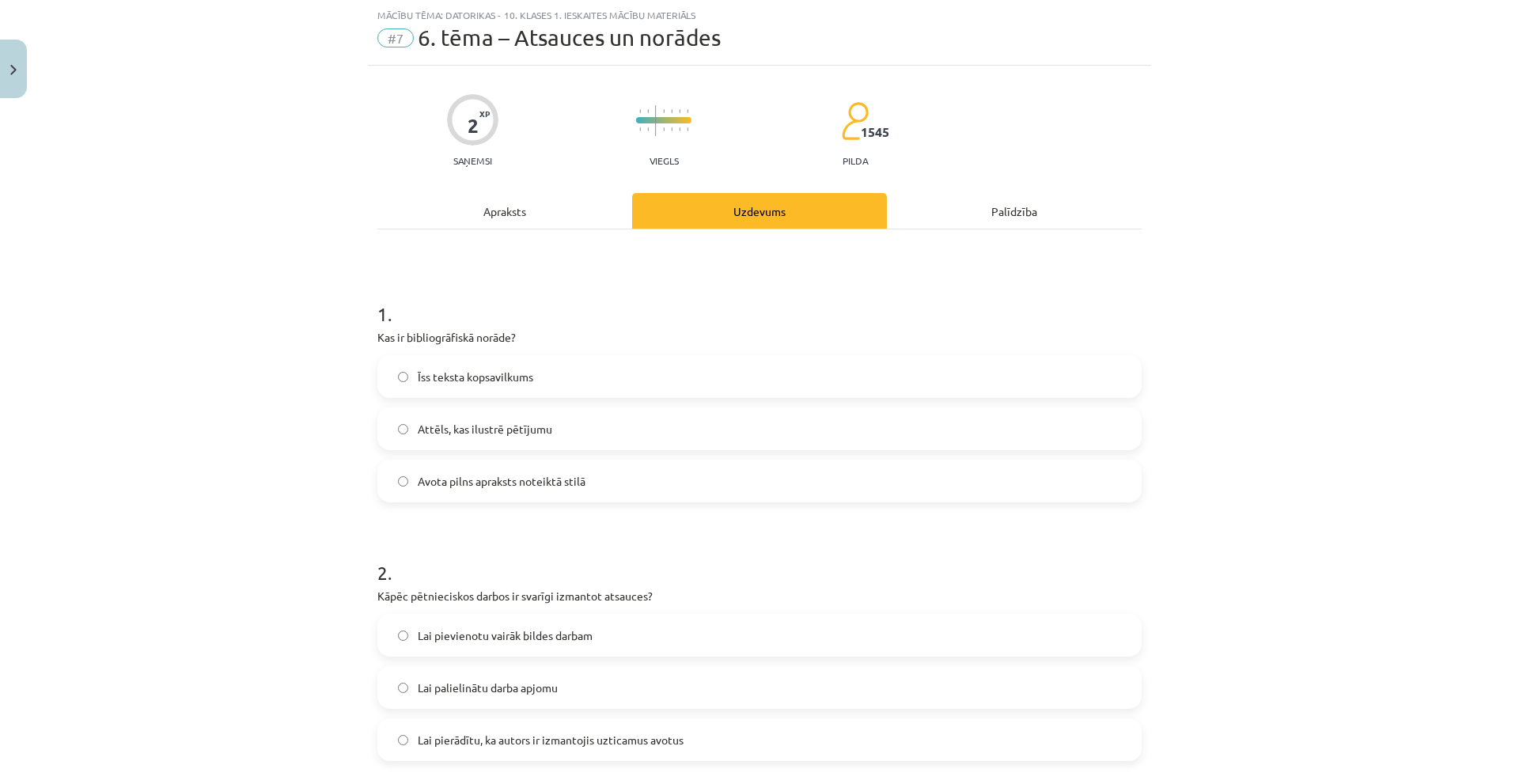
click at [525, 215] on div "Apraksts" at bounding box center [505, 211] width 254 height 36
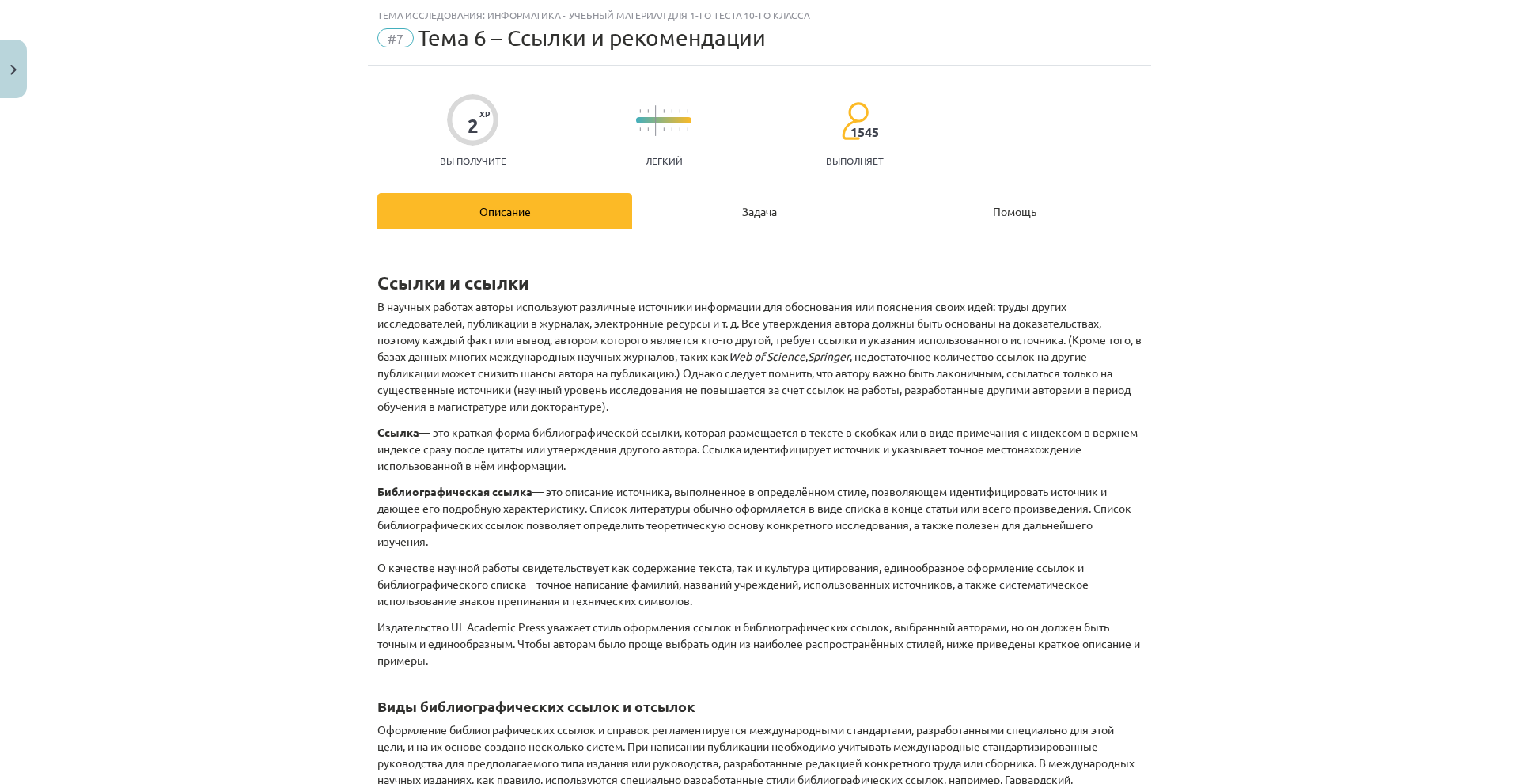
scroll to position [534, 0]
click at [751, 222] on div "Задача" at bounding box center [759, 211] width 254 height 36
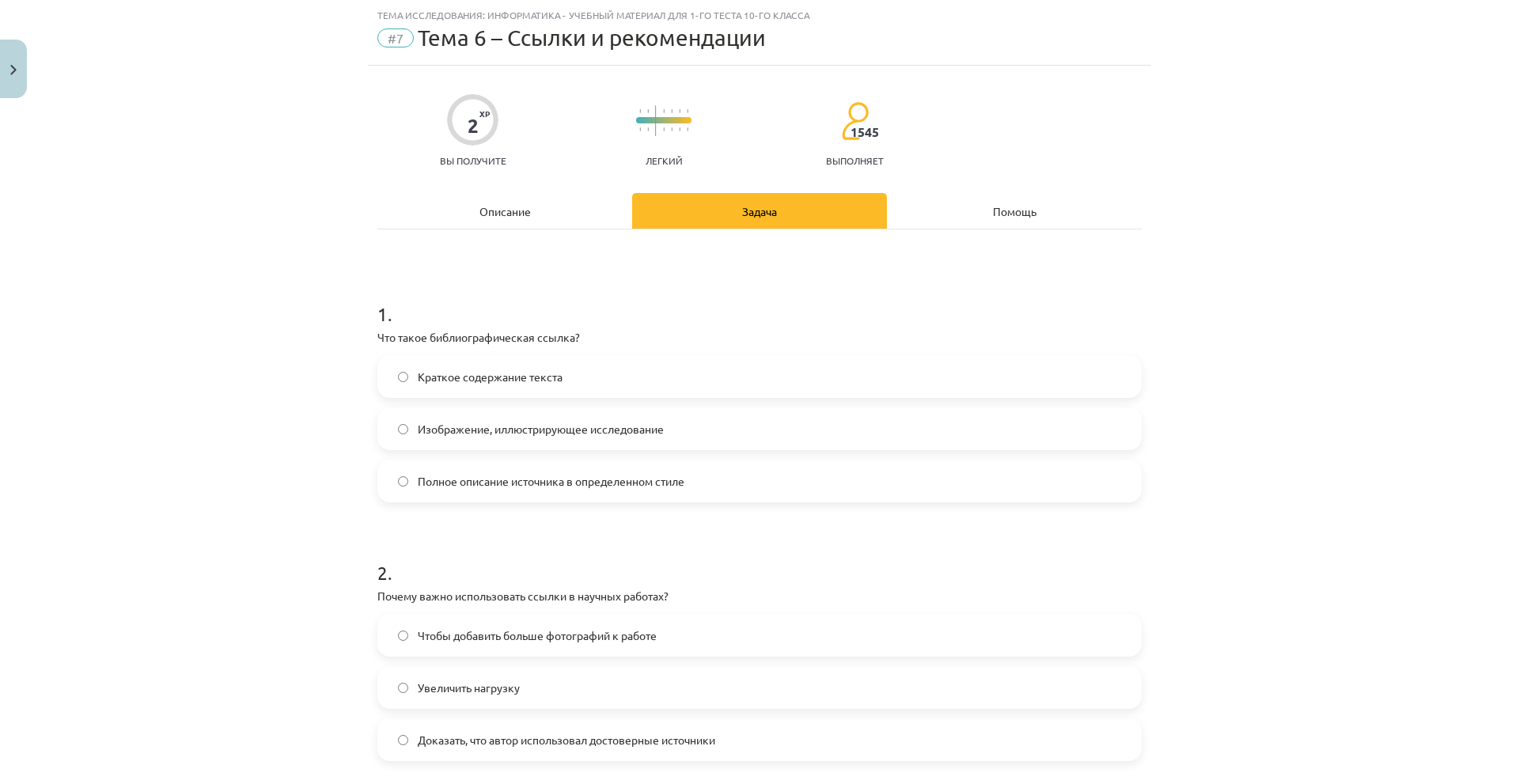
click at [508, 220] on div "Описание" at bounding box center [505, 211] width 254 height 36
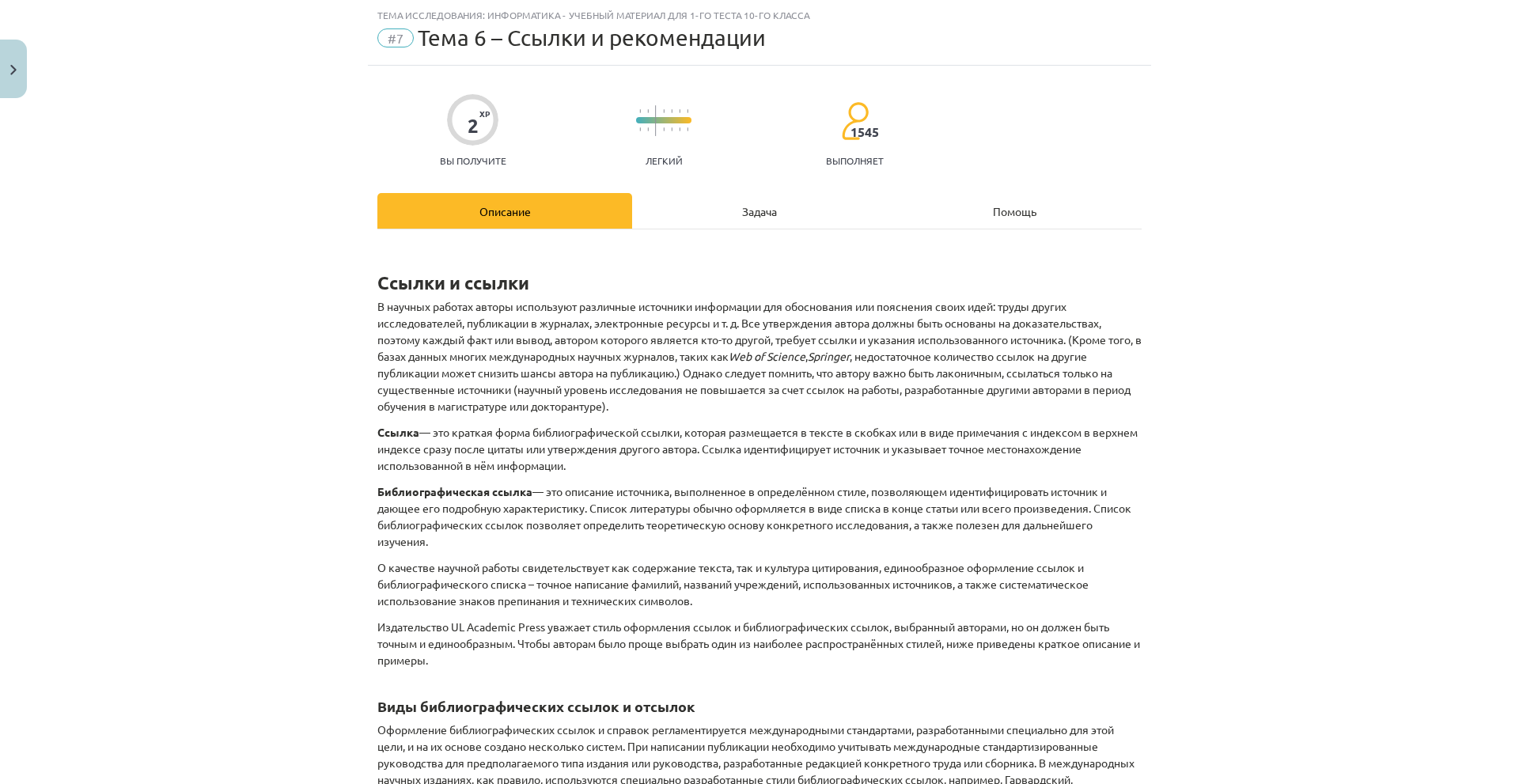
click at [710, 203] on div "Задача" at bounding box center [759, 211] width 254 height 36
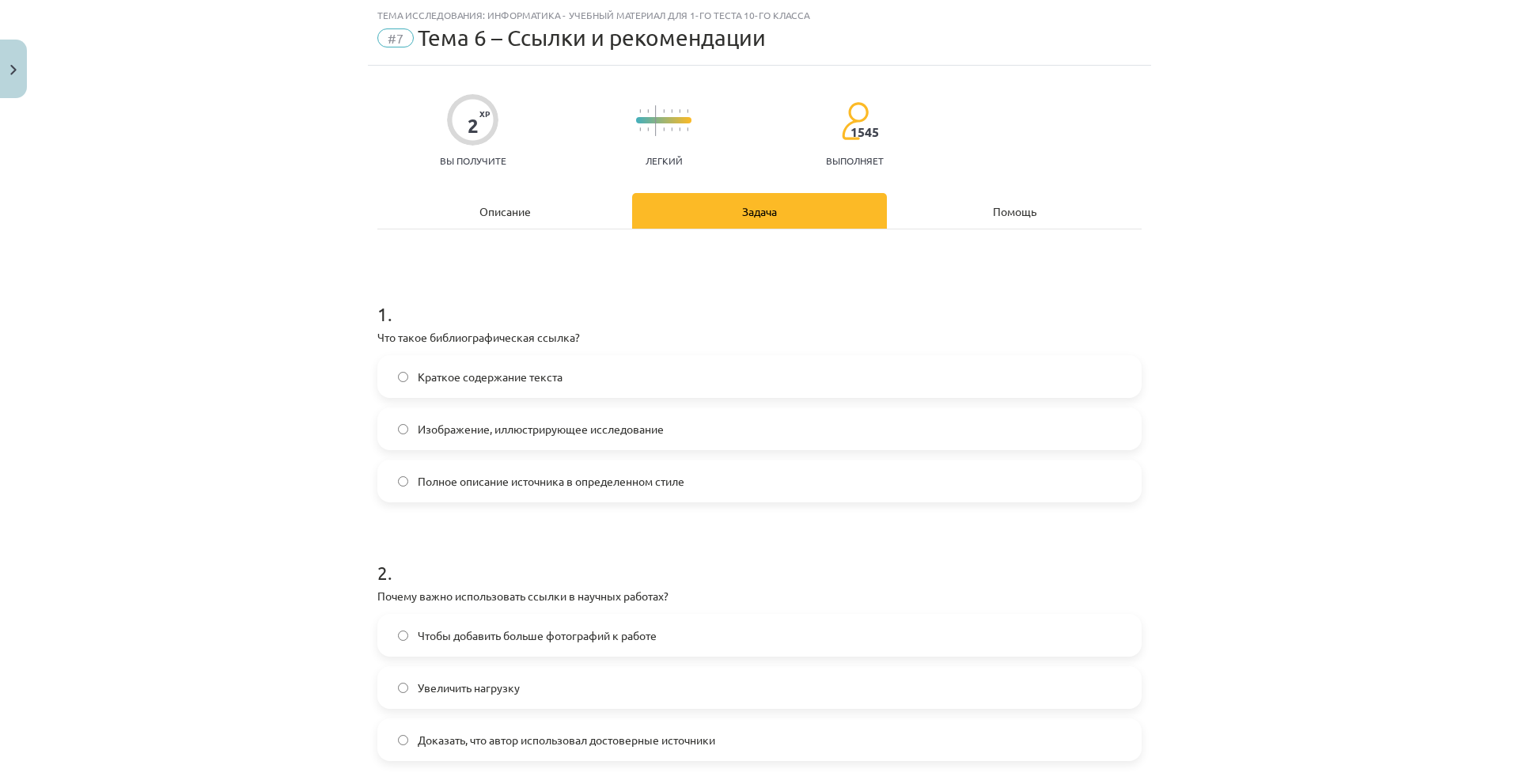
click at [500, 491] on label "Полное описание источника в определенном стиле" at bounding box center [759, 481] width 761 height 40
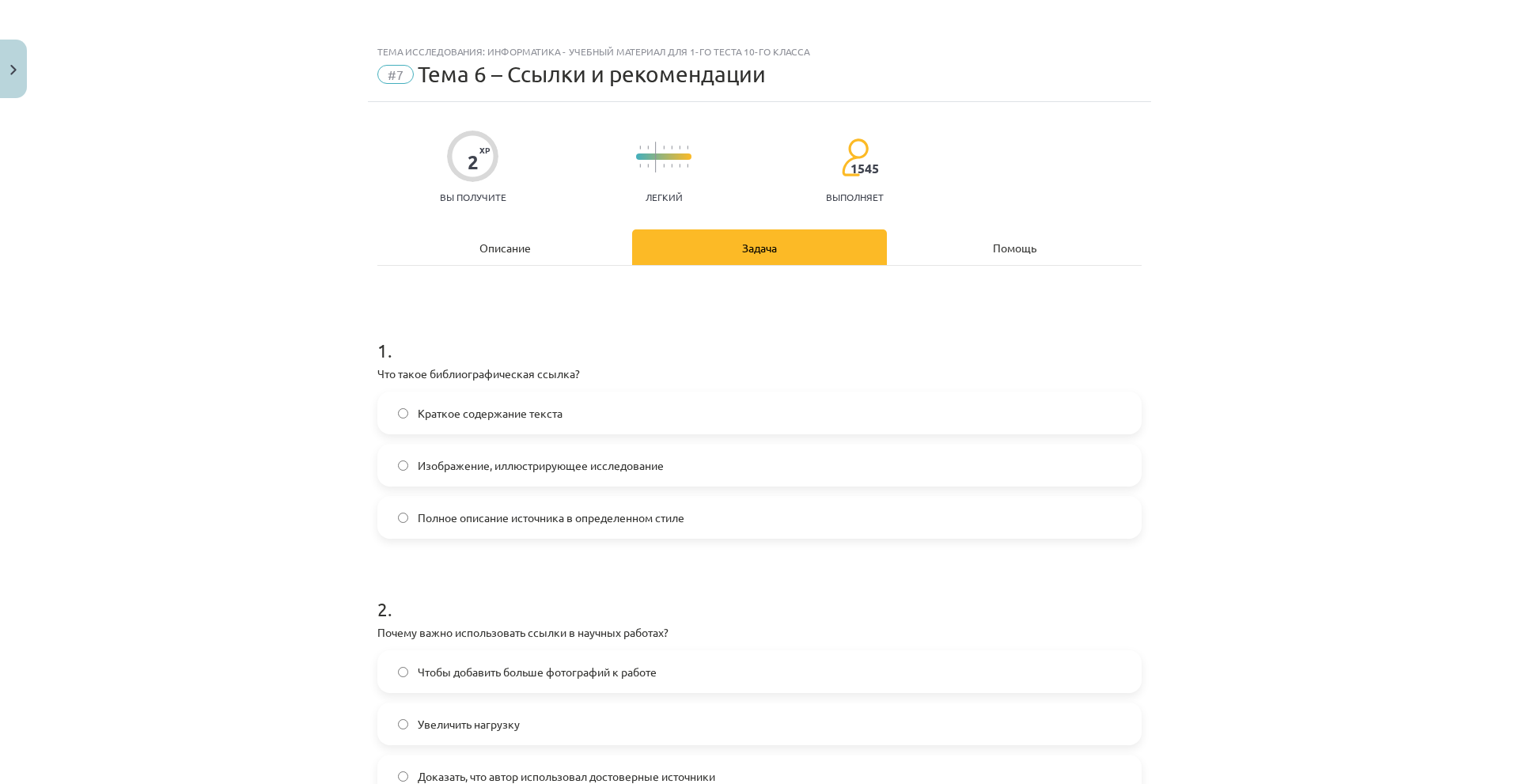
scroll to position [0, 0]
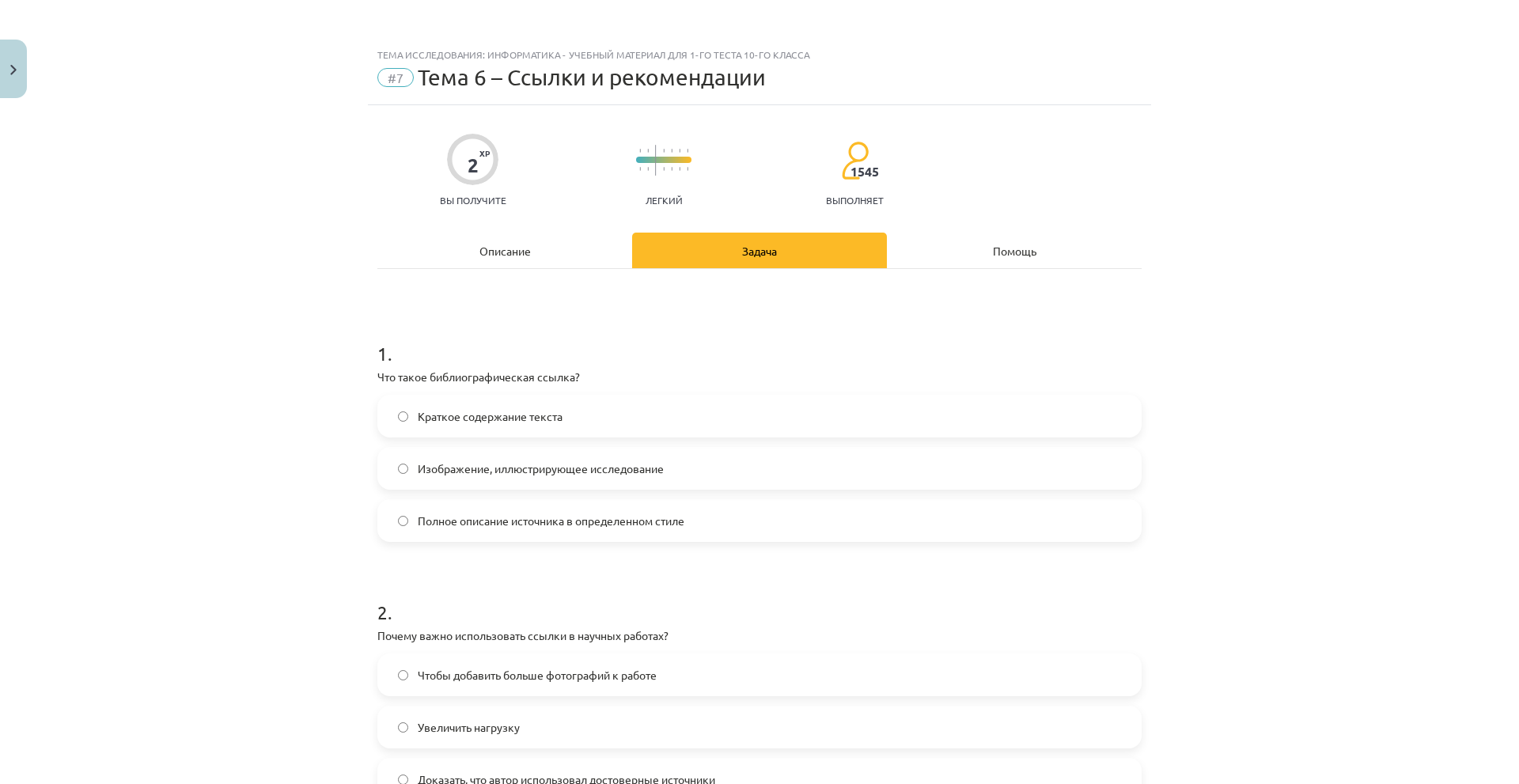
click at [510, 256] on font "Описание" at bounding box center [505, 250] width 51 height 14
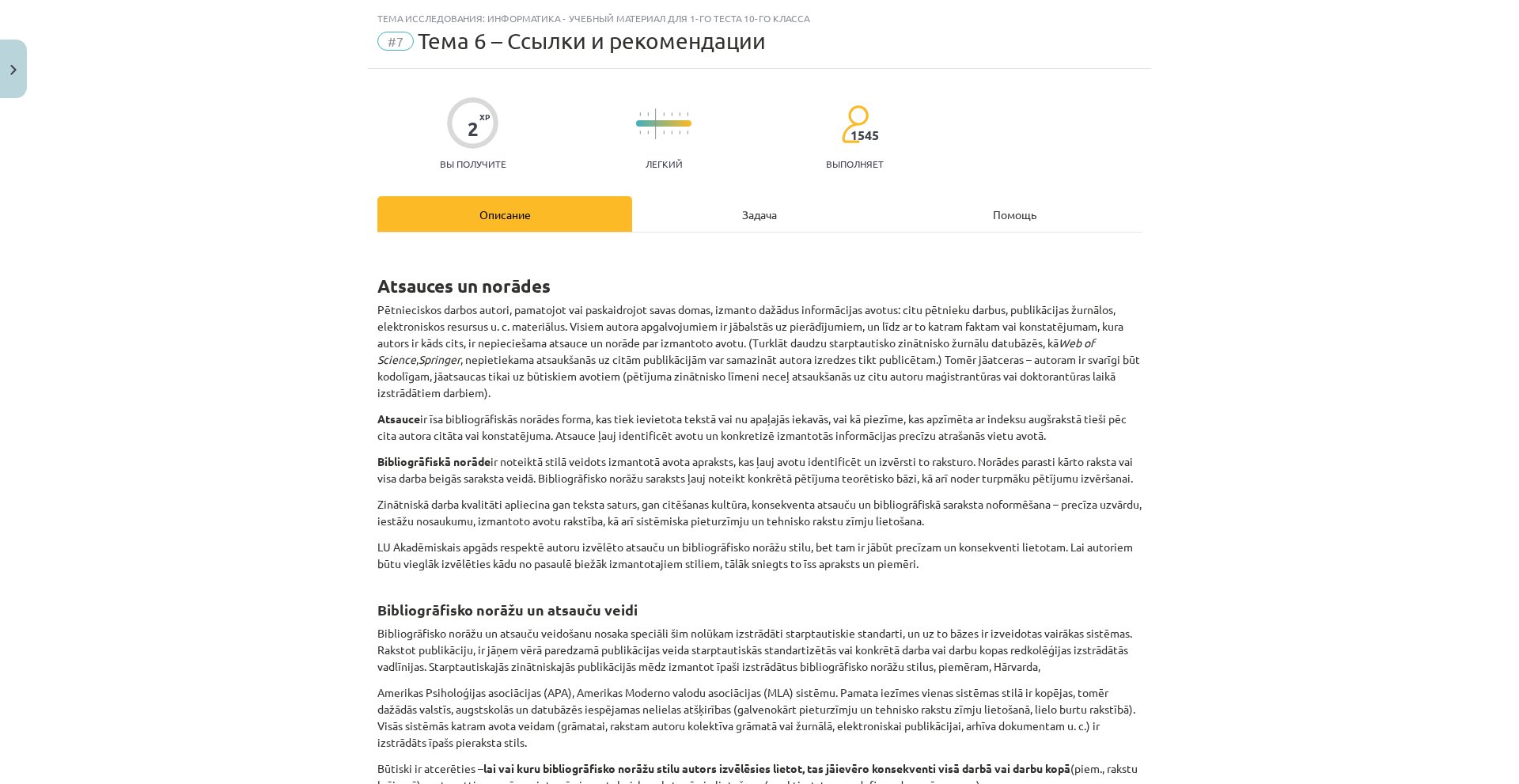
scroll to position [40, 0]
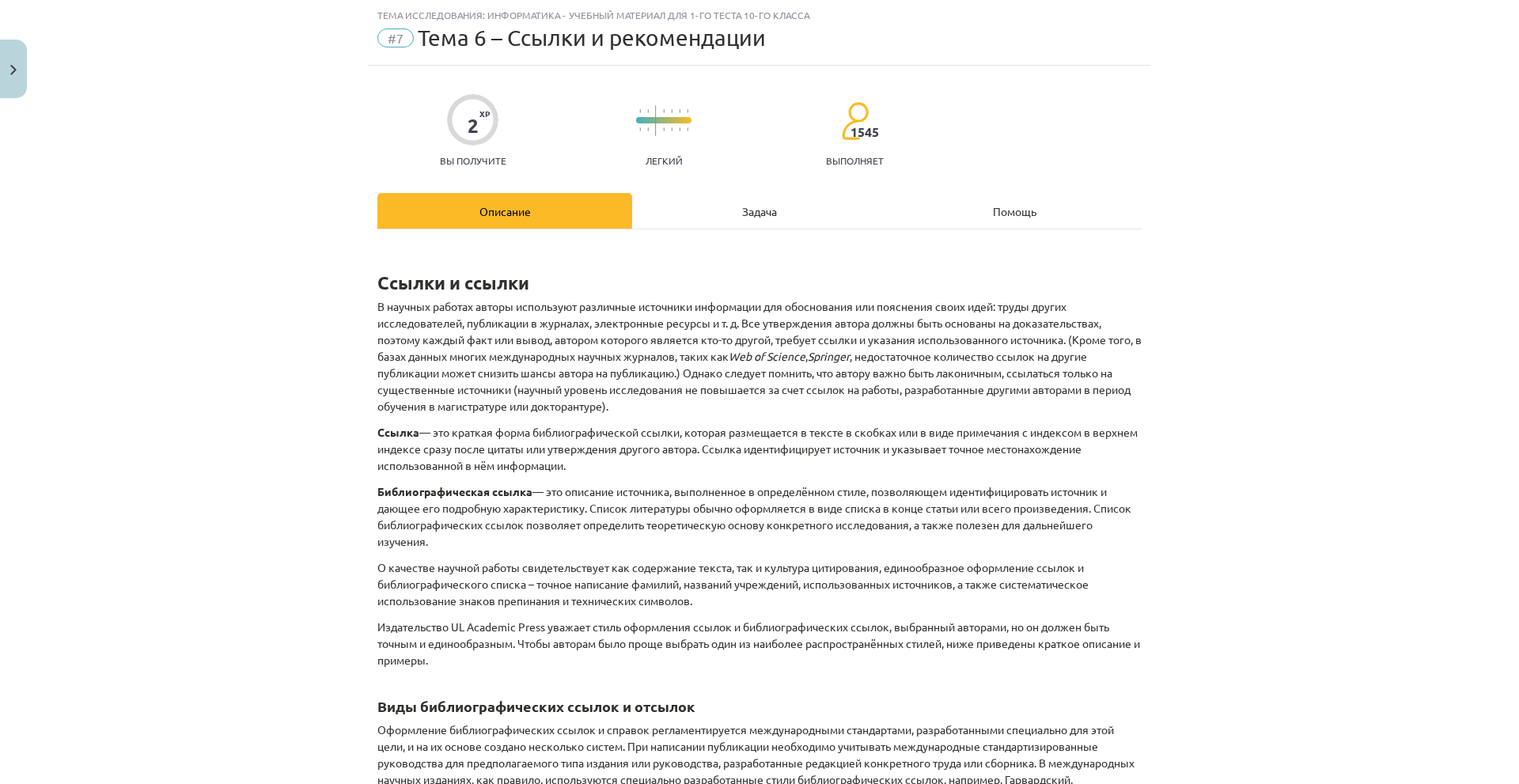
click at [806, 203] on div "Задача" at bounding box center [759, 211] width 254 height 36
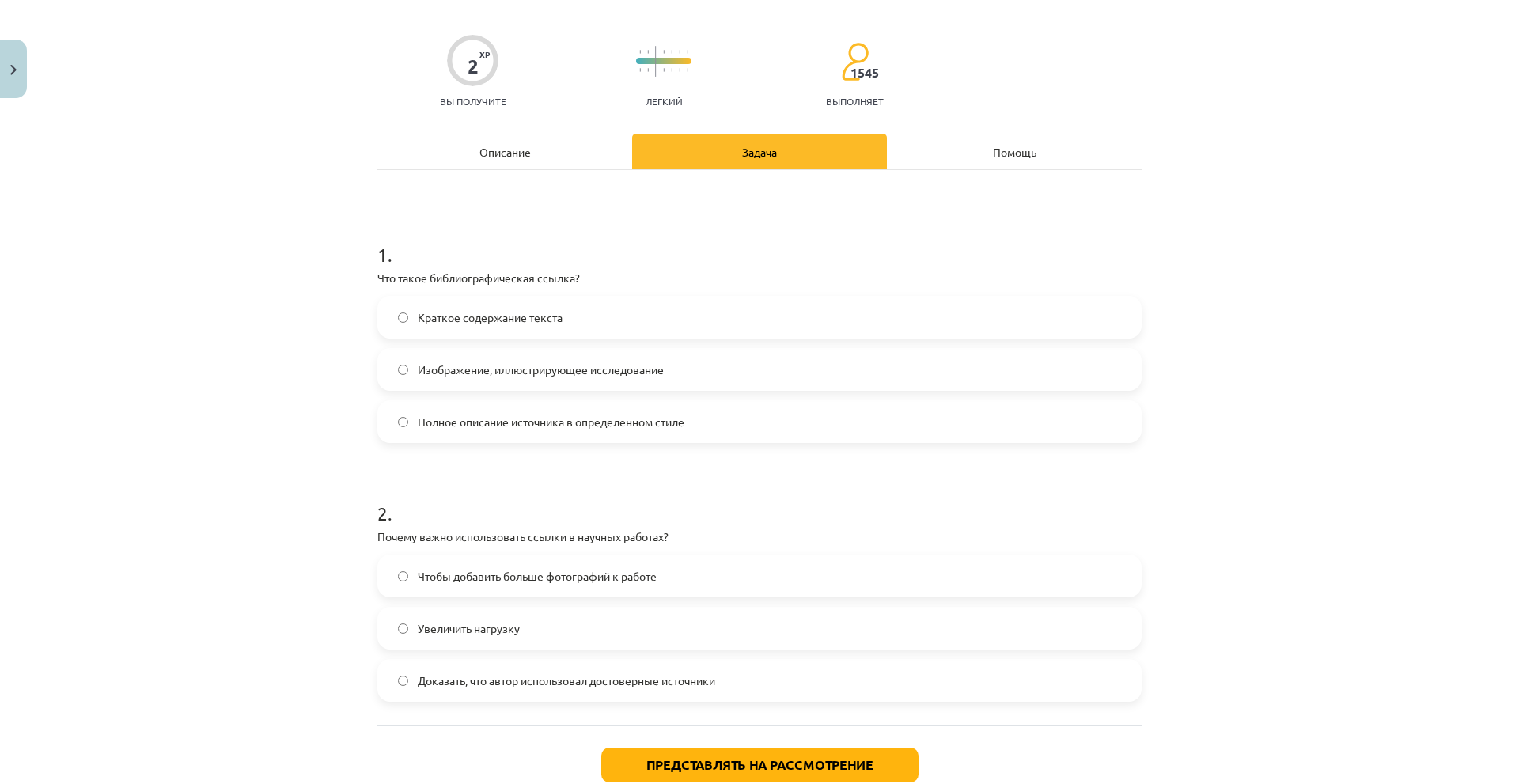
scroll to position [200, 0]
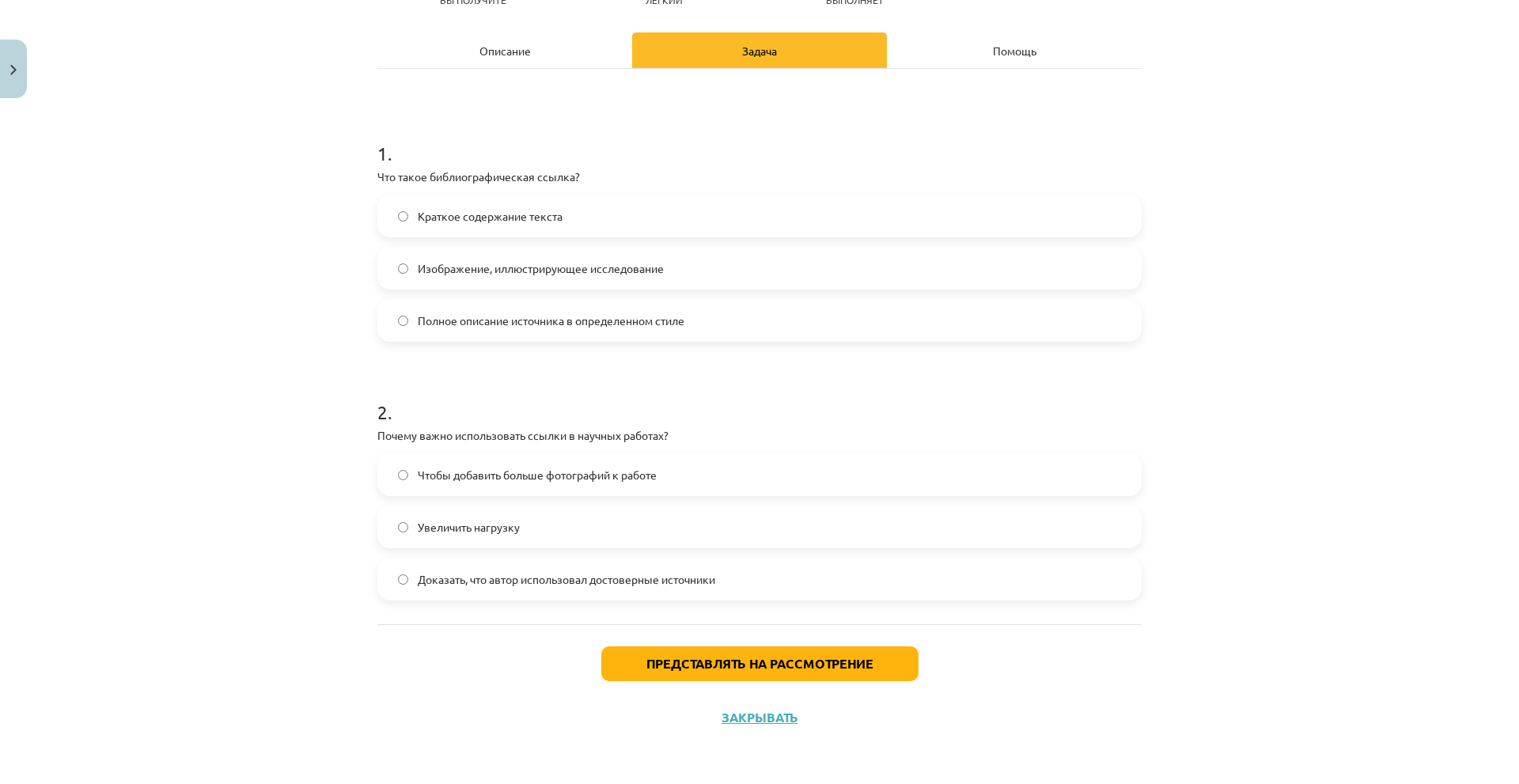
click at [603, 579] on font "Доказать, что автор использовал достоверные источники" at bounding box center [566, 579] width 298 height 14
click at [655, 654] on button "Представлять на рассмотрение" at bounding box center [759, 663] width 317 height 35
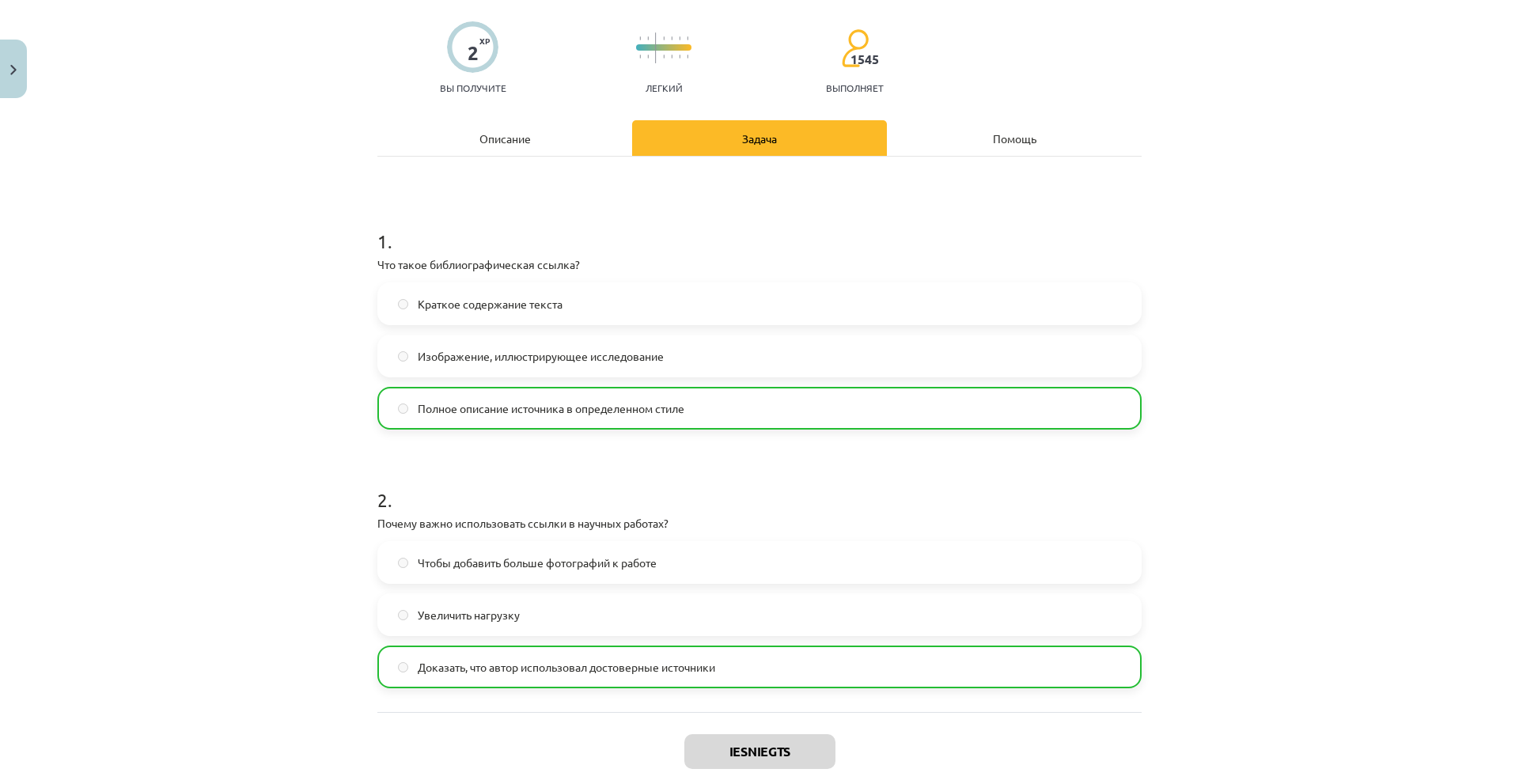
scroll to position [251, 0]
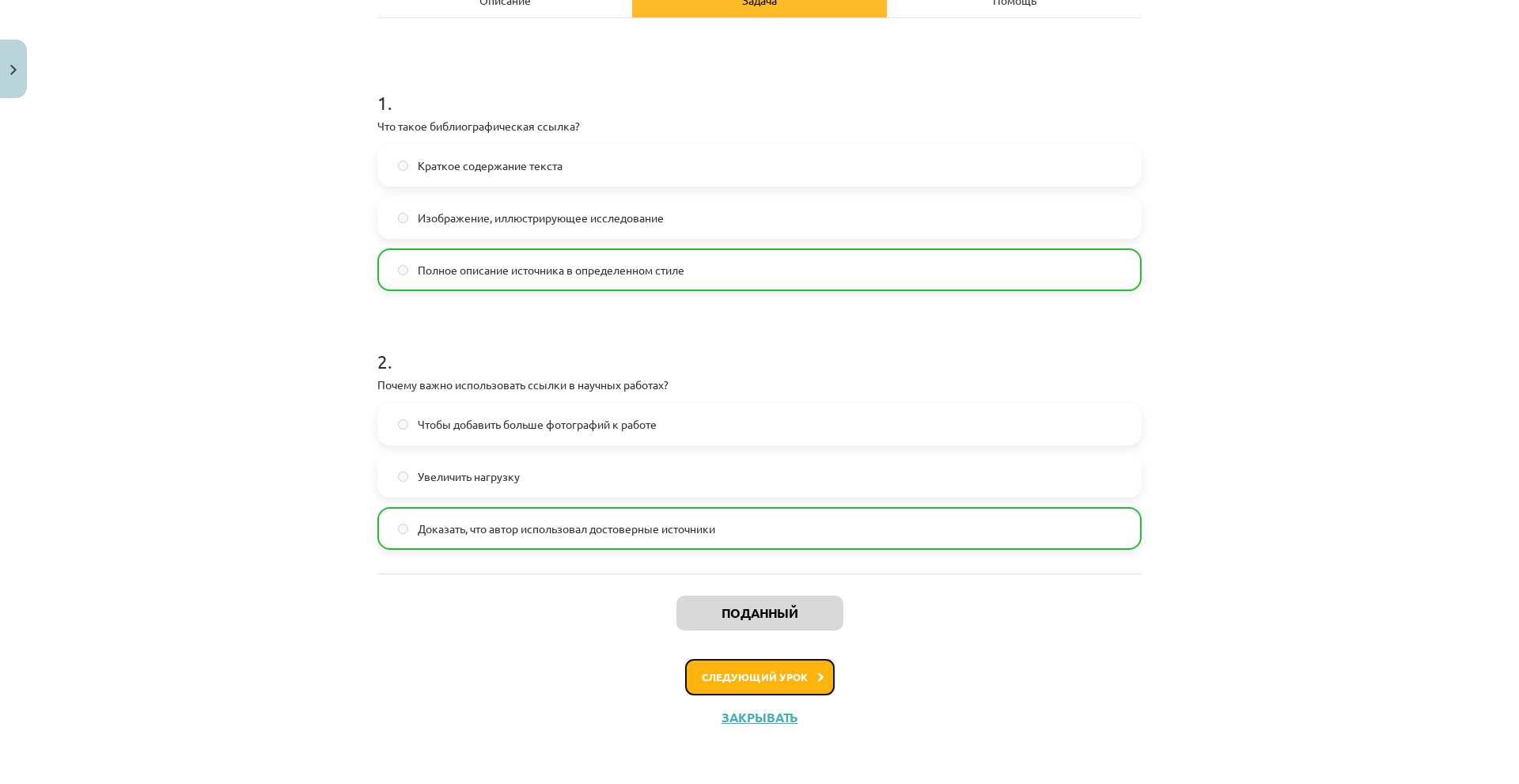
click at [763, 678] on font "Следующий урок" at bounding box center [755, 676] width 106 height 13
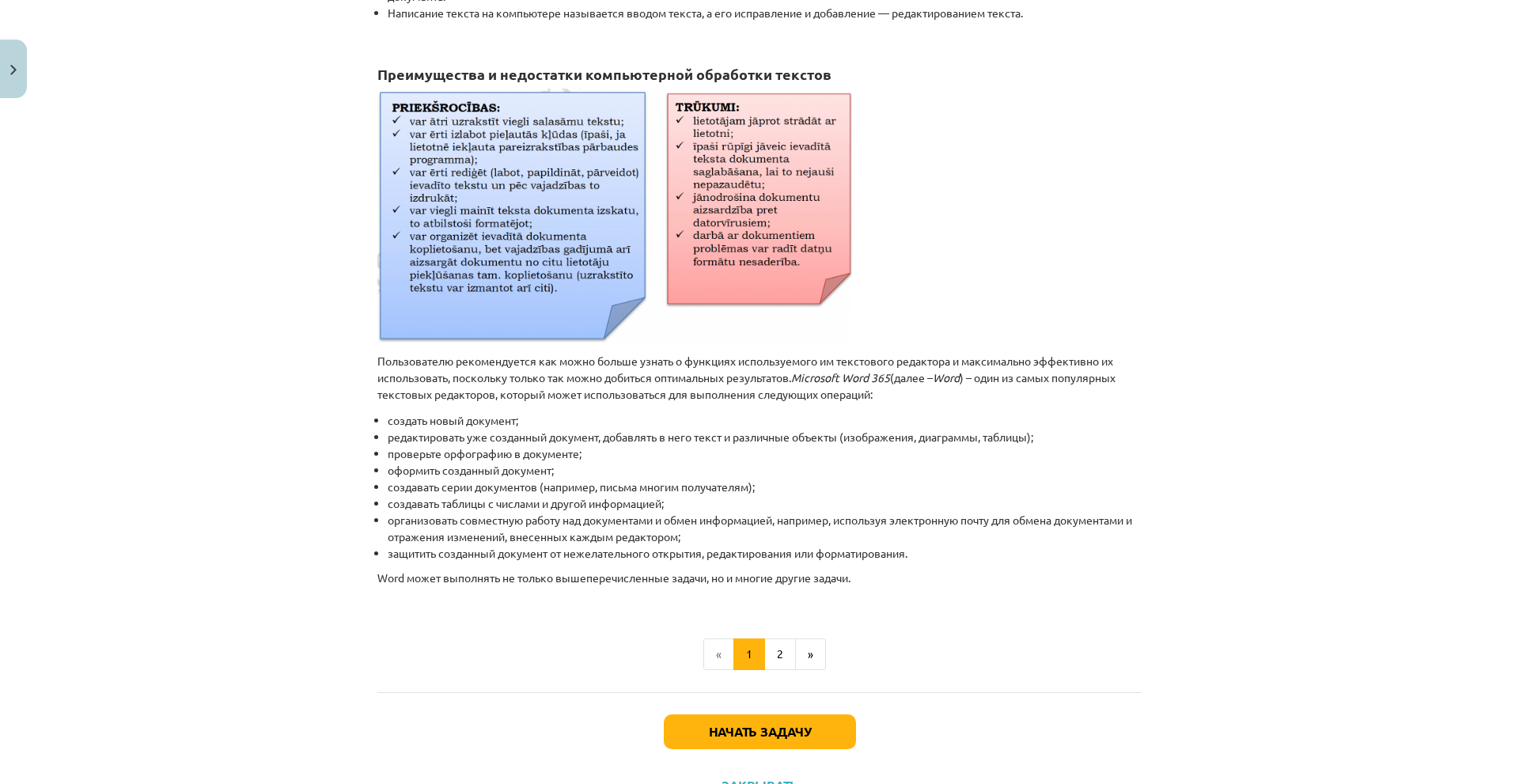
scroll to position [566, 0]
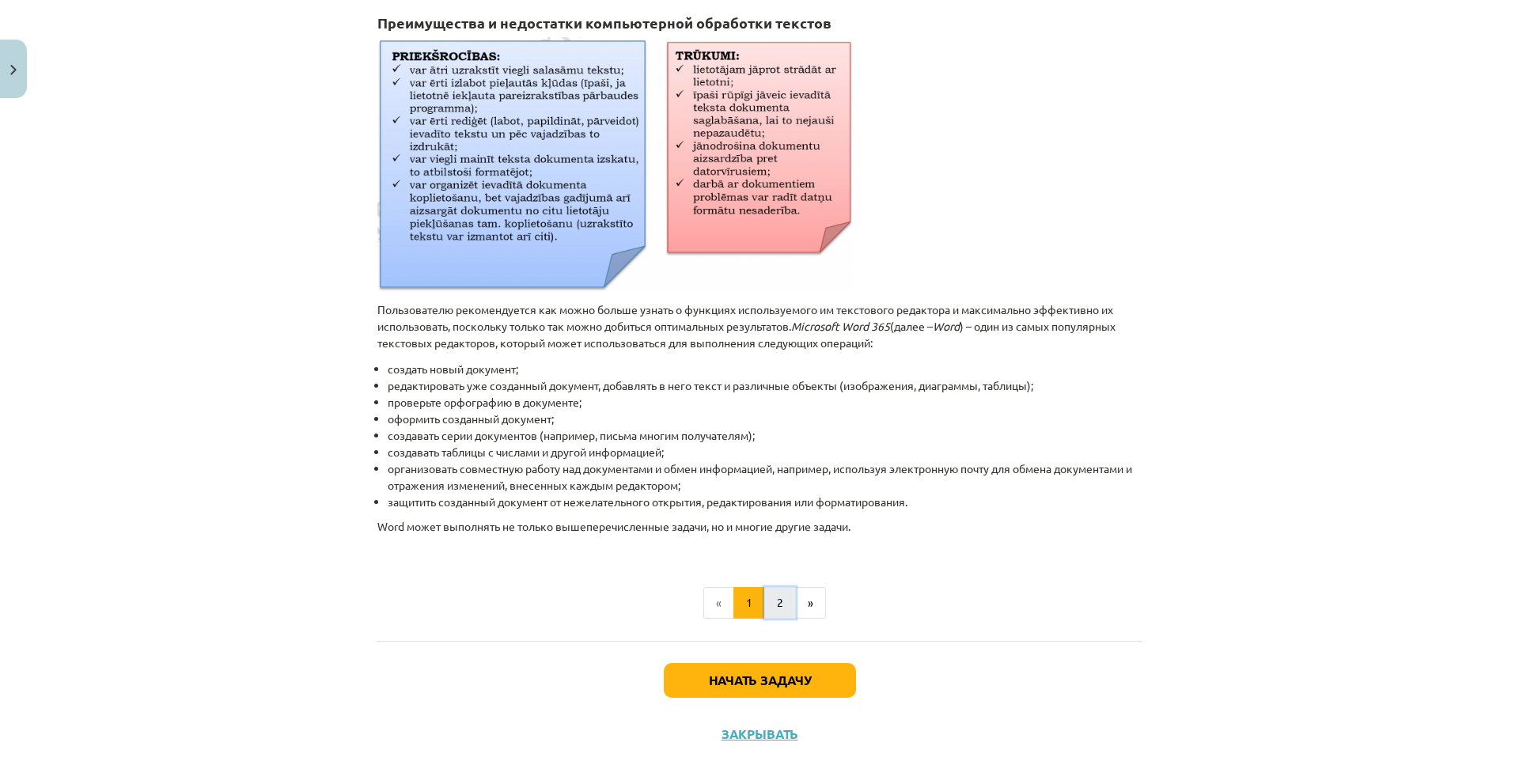
click at [777, 595] on font "2" at bounding box center [780, 601] width 7 height 14
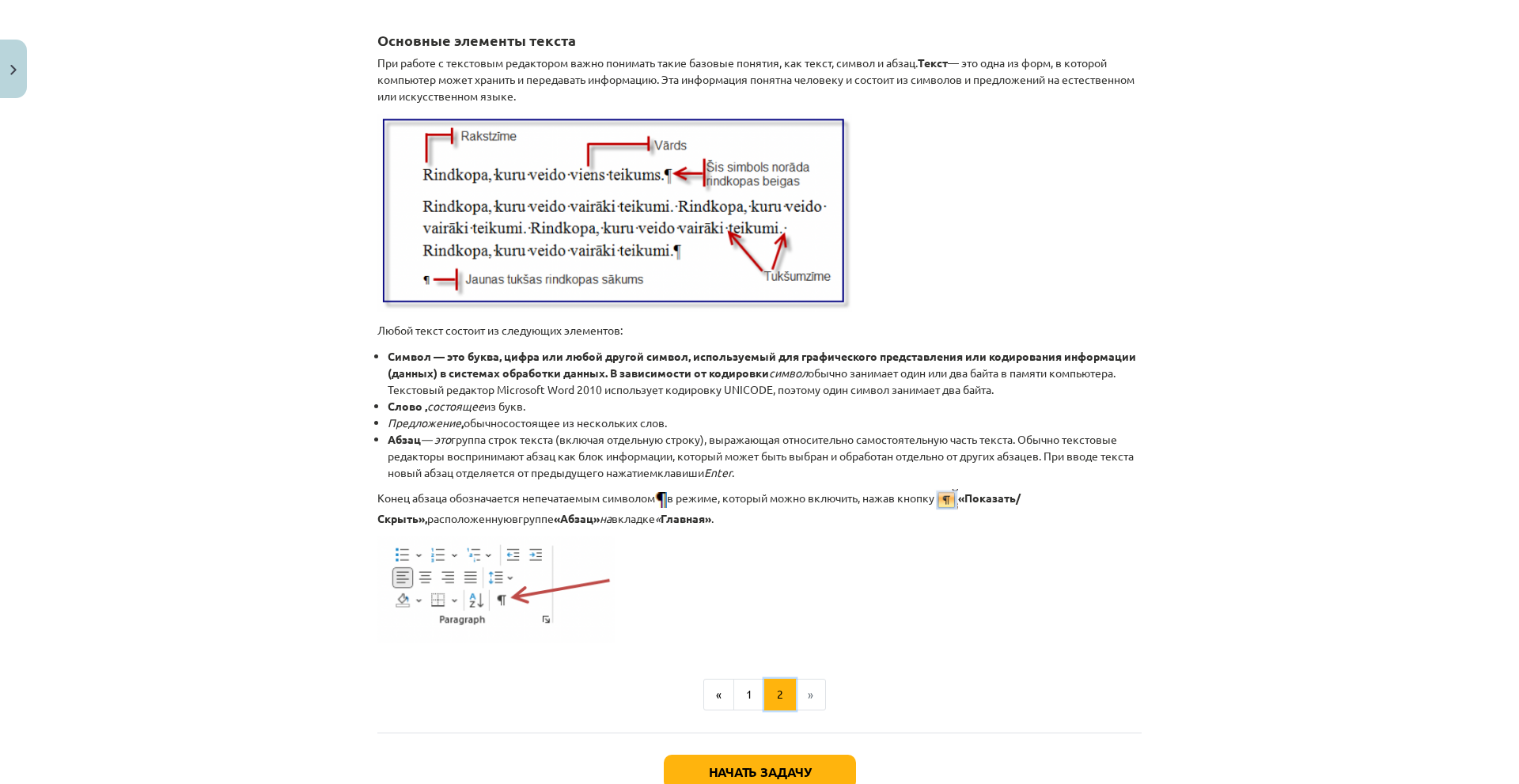
scroll to position [1868, 0]
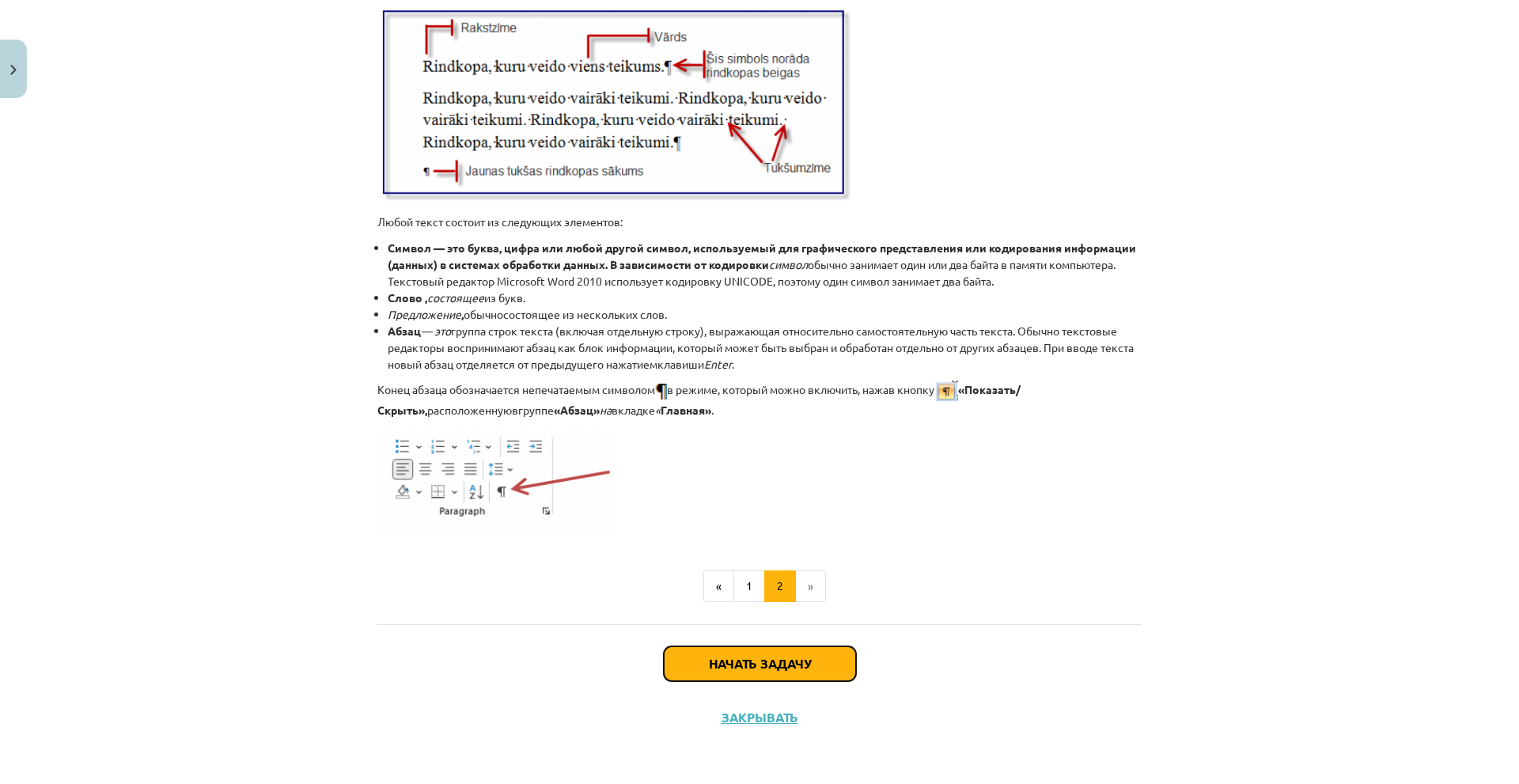
click at [796, 656] on font "Начать задачу" at bounding box center [759, 663] width 102 height 16
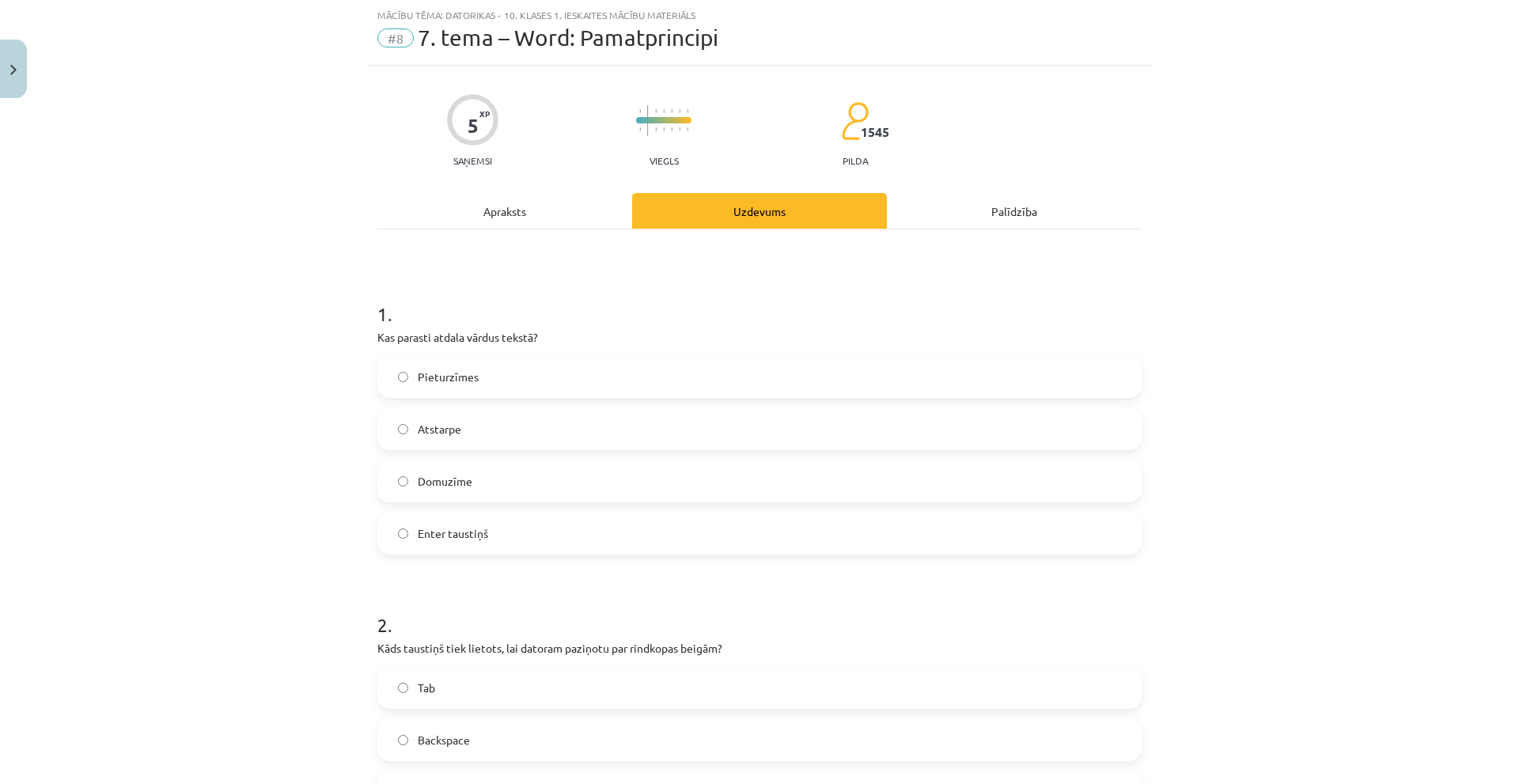
scroll to position [496, 0]
click at [1252, 170] on div "Mācību tēma: Datorikas - 10. klases 1. ieskaites mācību materiāls #8 7. tema – …" at bounding box center [759, 392] width 1519 height 784
click at [506, 213] on div "Apraksts" at bounding box center [505, 211] width 254 height 36
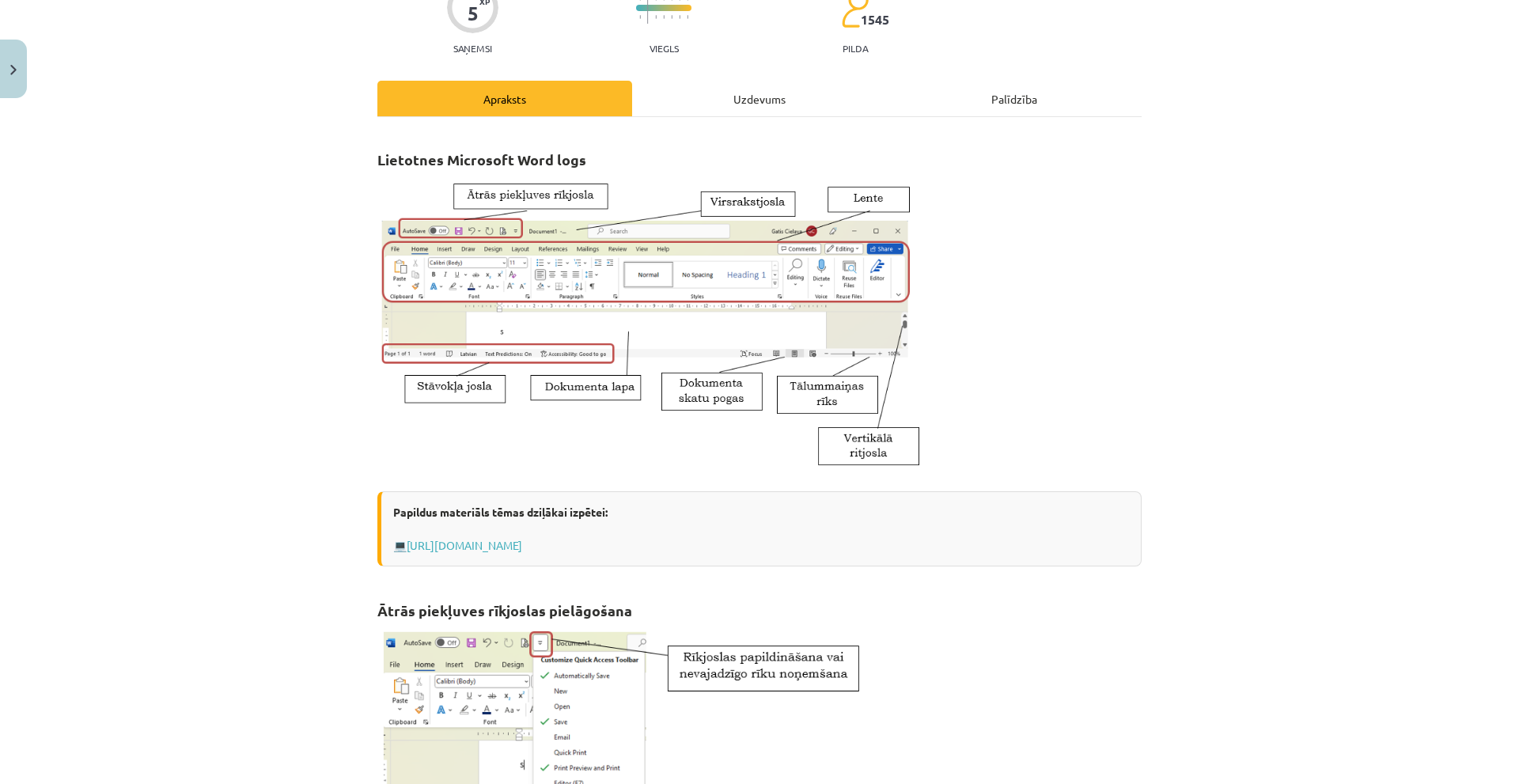
scroll to position [0, 0]
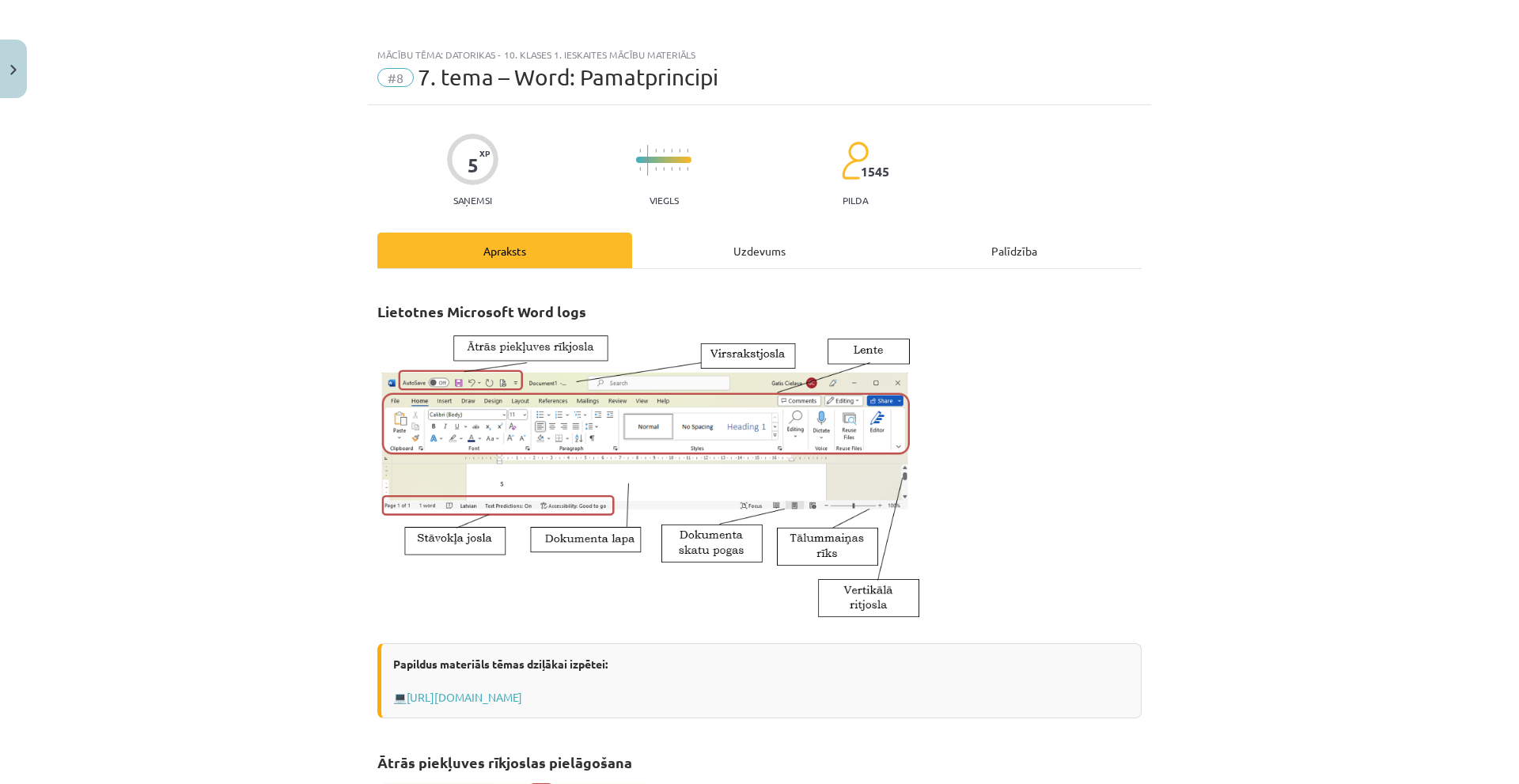
click at [733, 240] on div "Uzdevums" at bounding box center [759, 250] width 254 height 36
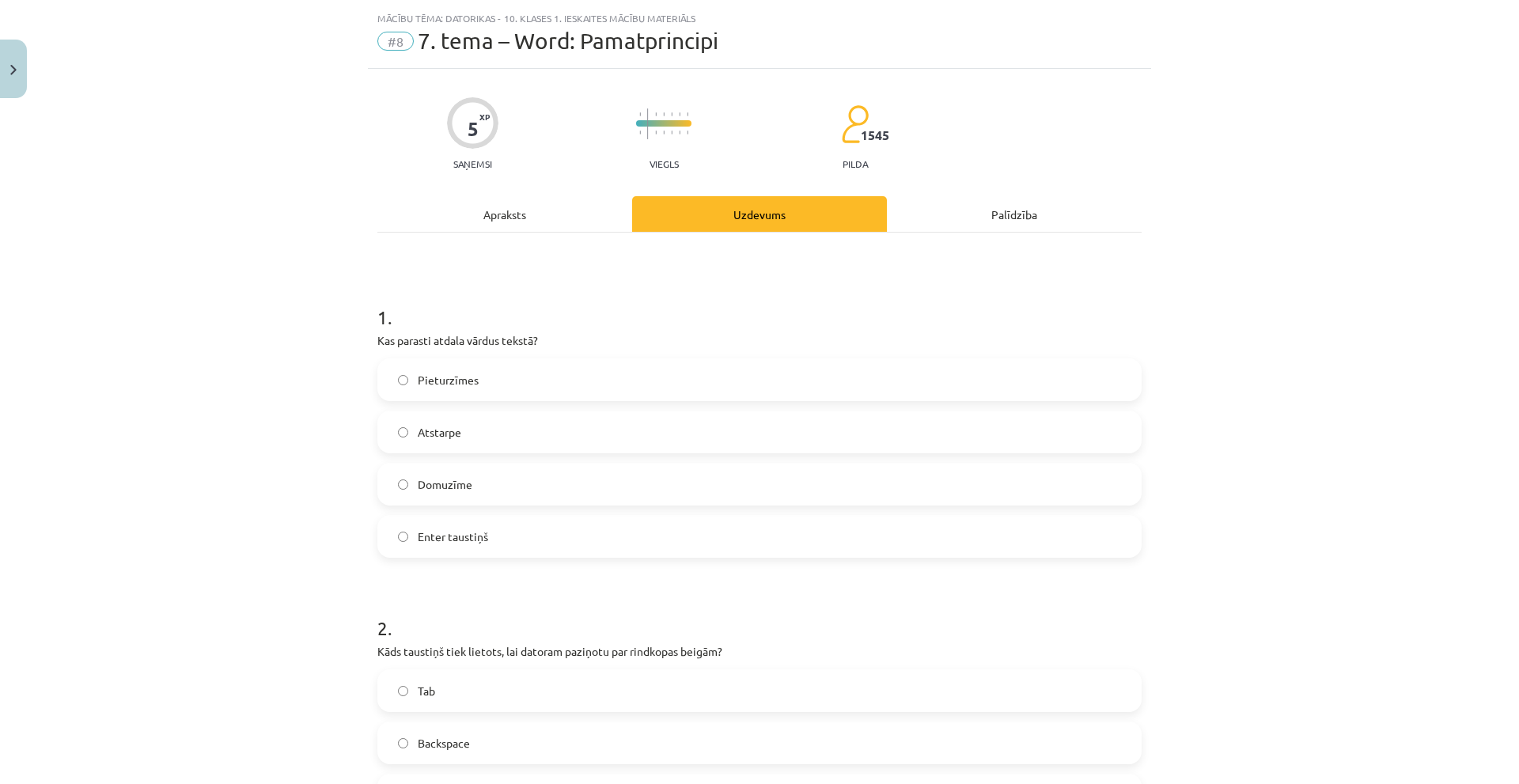
scroll to position [40, 0]
click at [460, 533] on span "Enter taustiņš" at bounding box center [453, 533] width 70 height 16
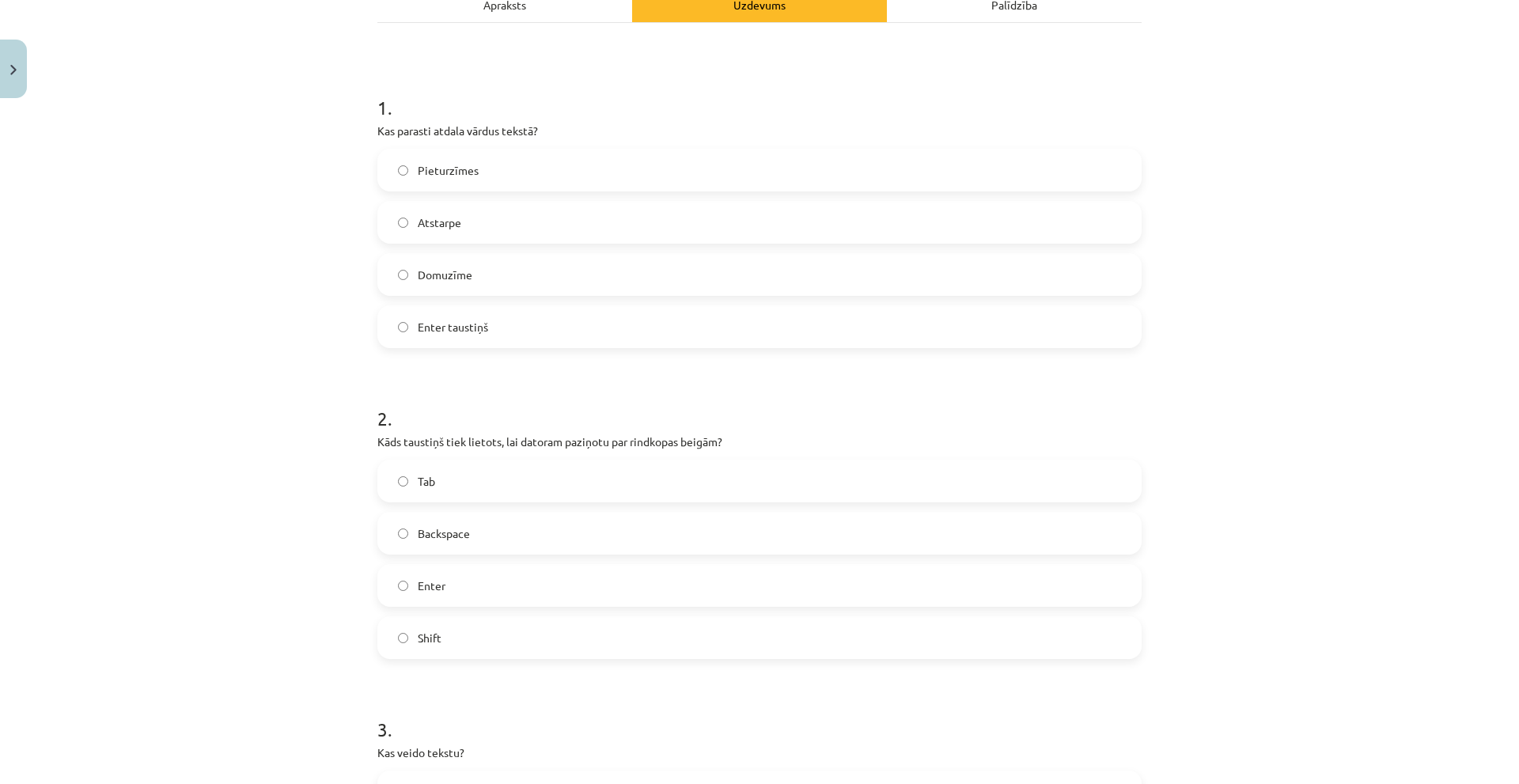
scroll to position [119, 0]
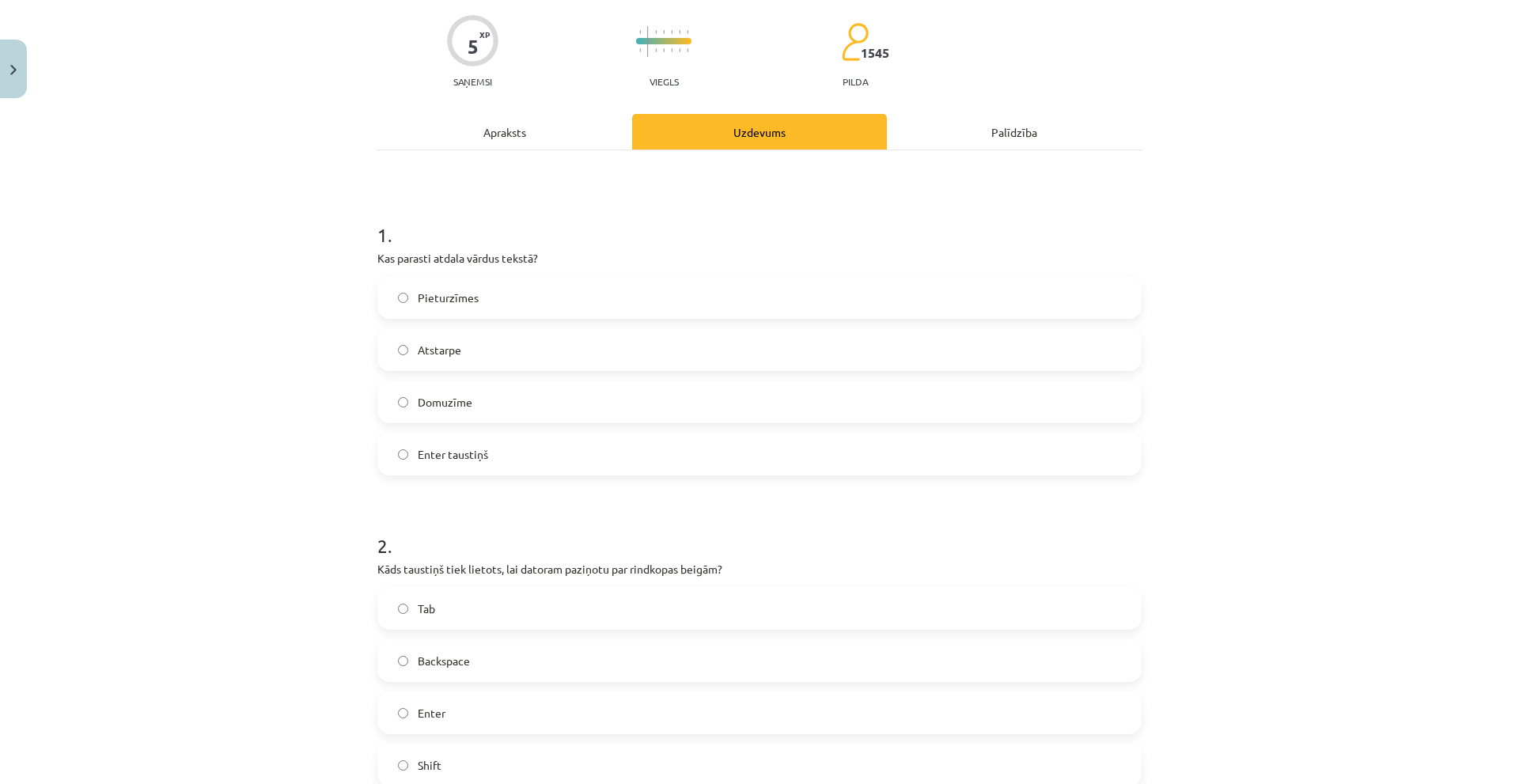
click at [445, 259] on p "Kas parasti atdala vārdus tekstā?" at bounding box center [759, 258] width 764 height 16
click at [443, 259] on p "Kas parasti atdala vārdus tekstā?" at bounding box center [759, 258] width 764 height 16
click at [441, 259] on p "Kas parasti atdala vārdus tekstā?" at bounding box center [759, 258] width 764 height 16
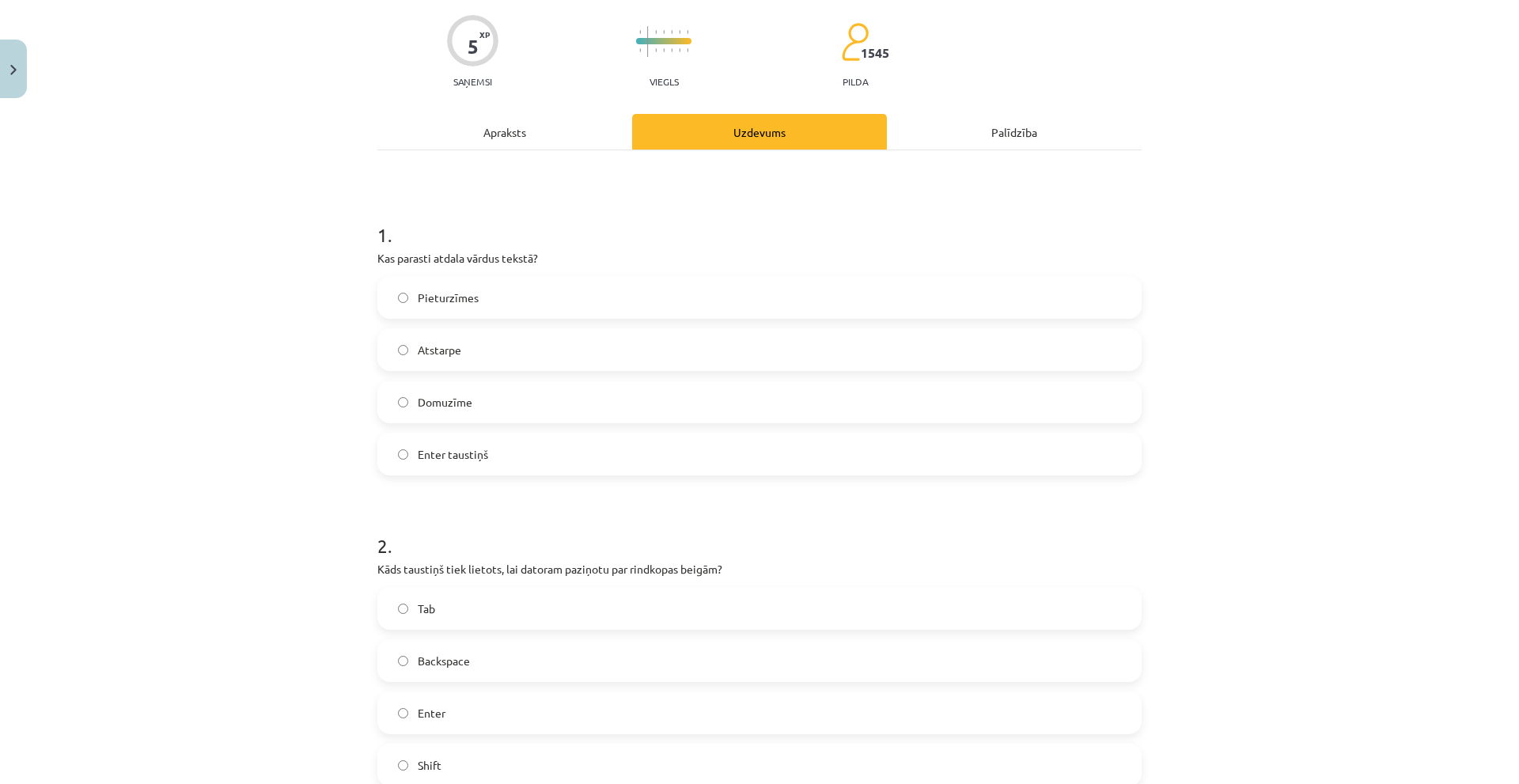
click at [309, 337] on div "Mācību tēma: Datorikas - 10. klases 1. ieskaites mācību materiāls #8 7. tema – …" at bounding box center [759, 392] width 1519 height 784
click at [468, 125] on div "Apraksts" at bounding box center [505, 132] width 254 height 36
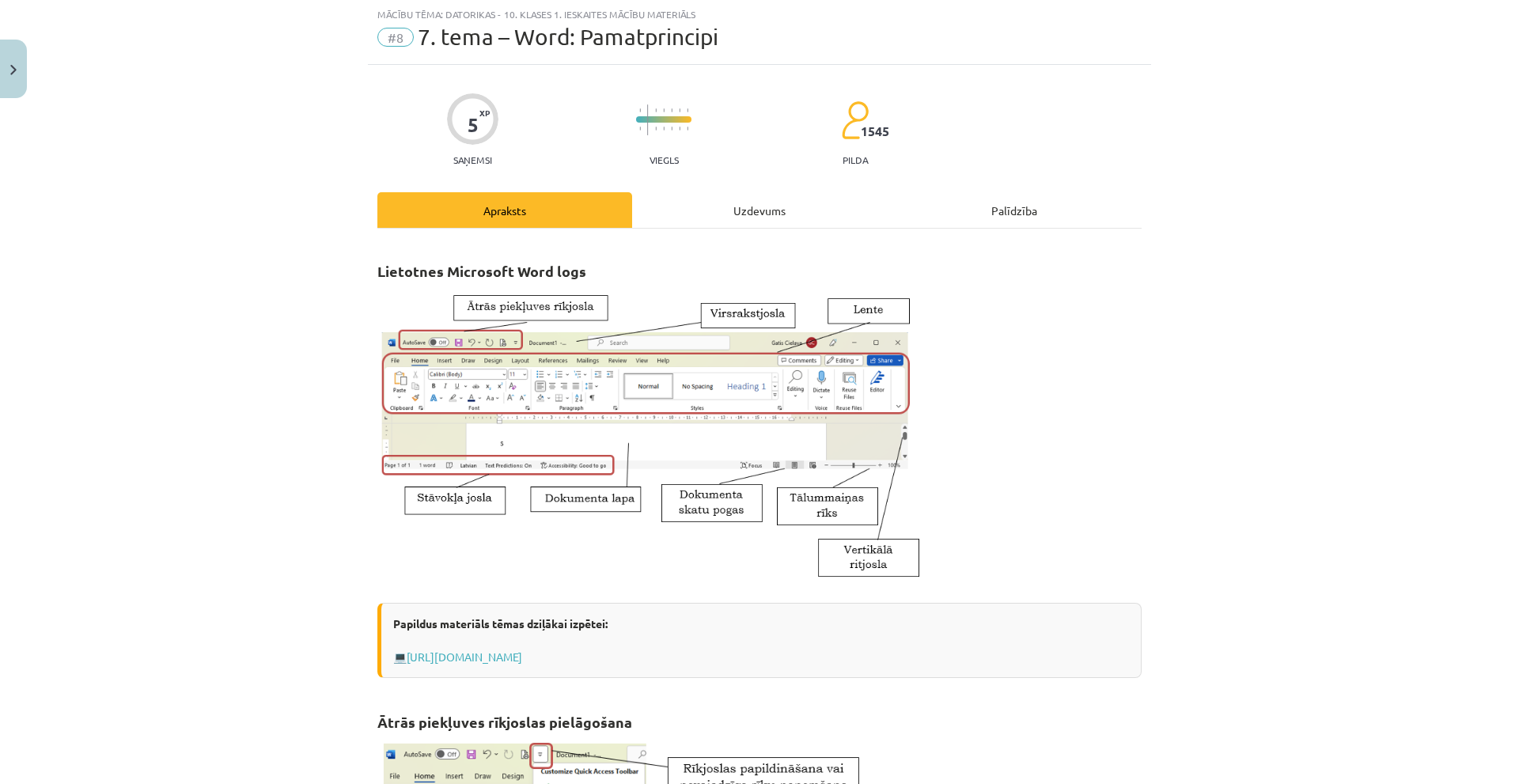
scroll to position [40, 0]
click at [736, 209] on div "Uzdevums" at bounding box center [759, 211] width 254 height 36
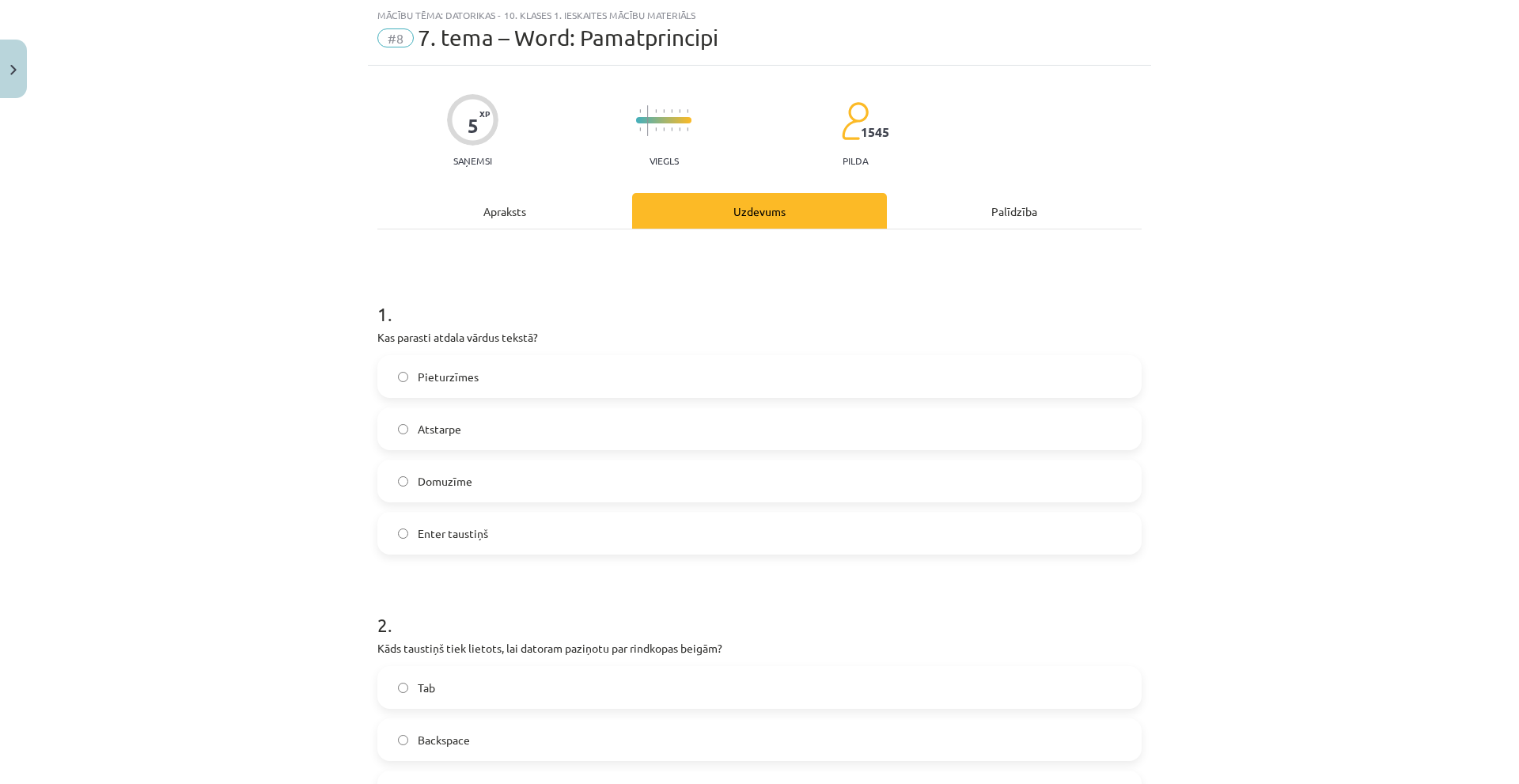
click at [471, 202] on div "Apraksts" at bounding box center [505, 211] width 254 height 36
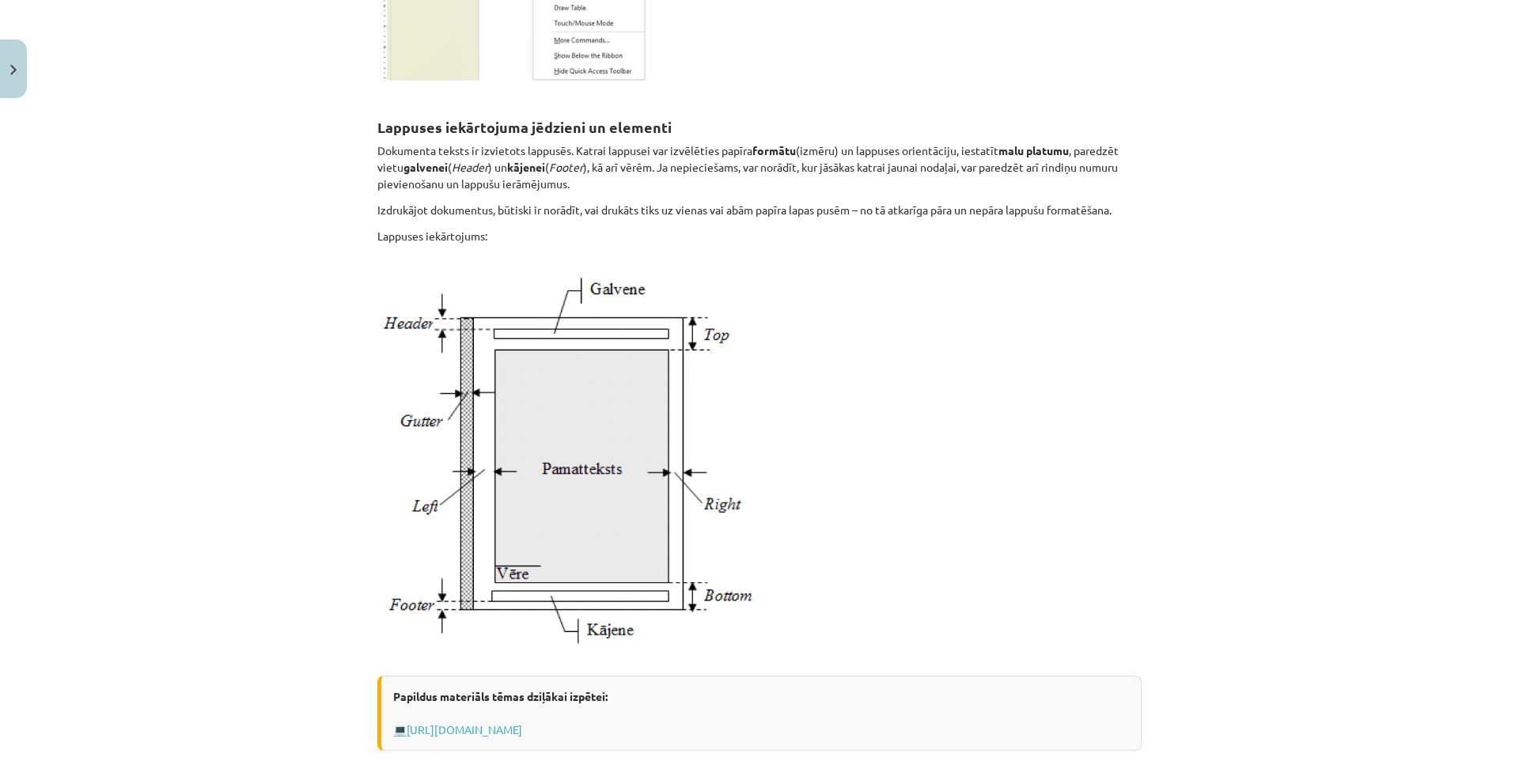
scroll to position [593, 0]
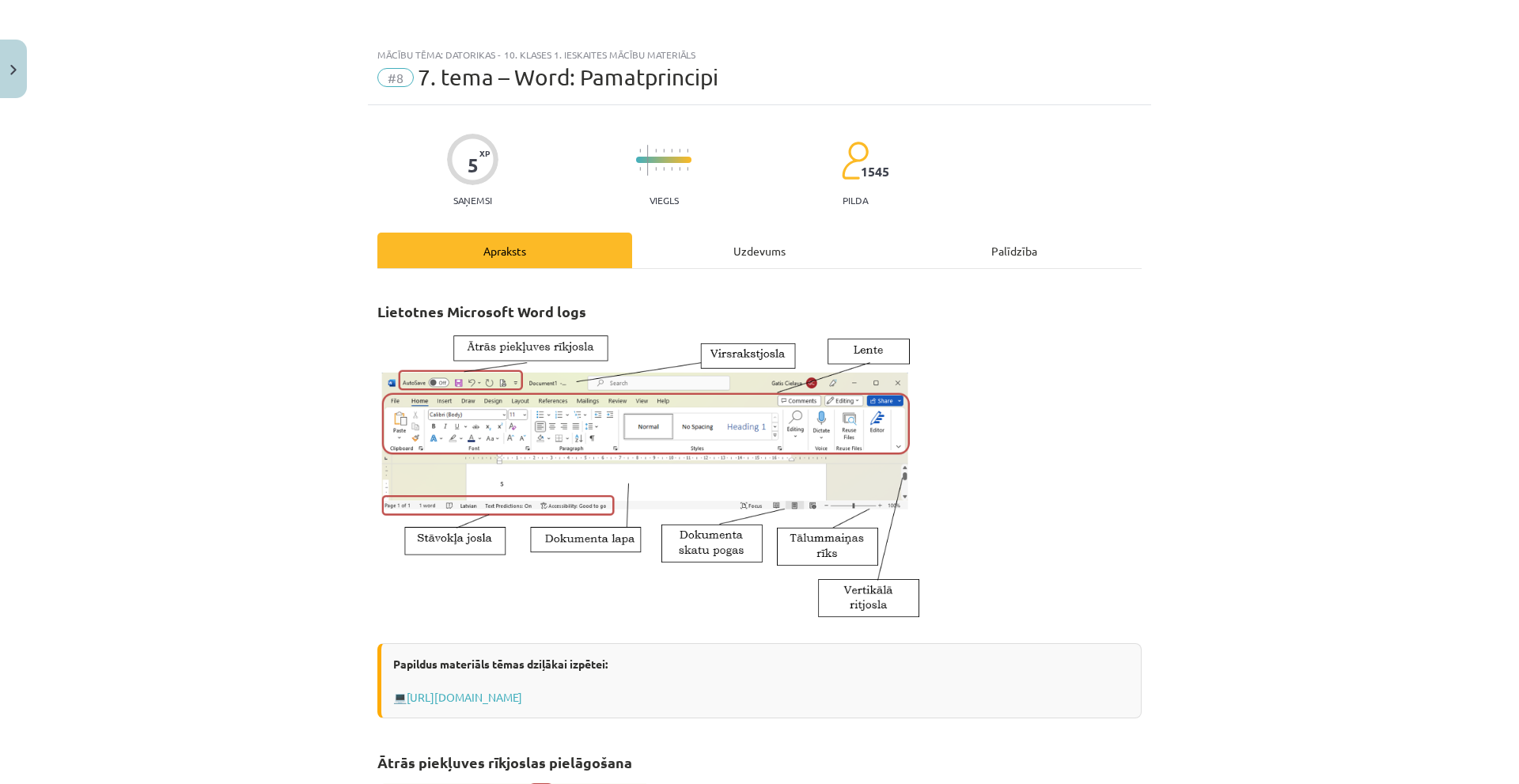
click at [750, 247] on div "Uzdevums" at bounding box center [759, 250] width 254 height 36
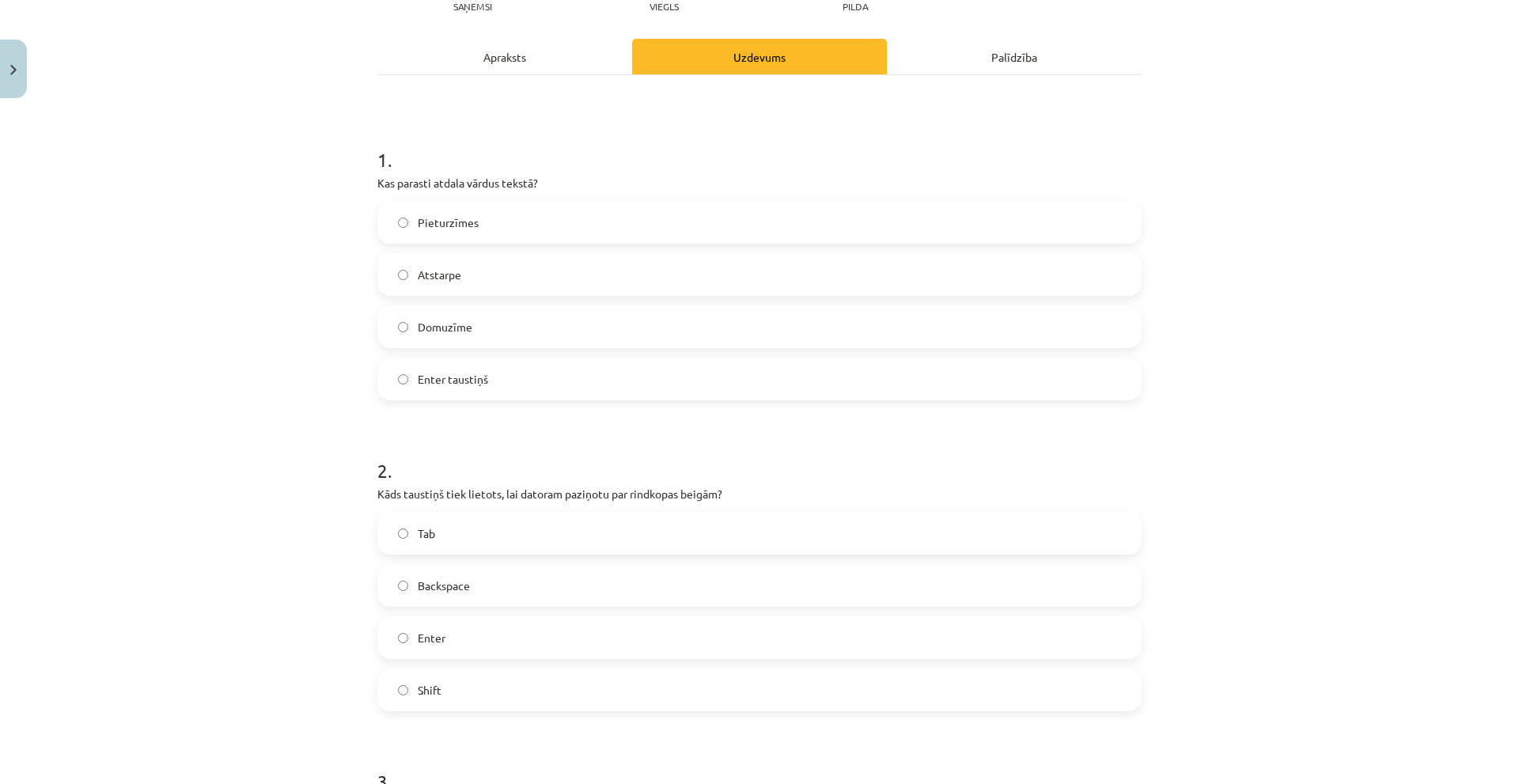
scroll to position [277, 0]
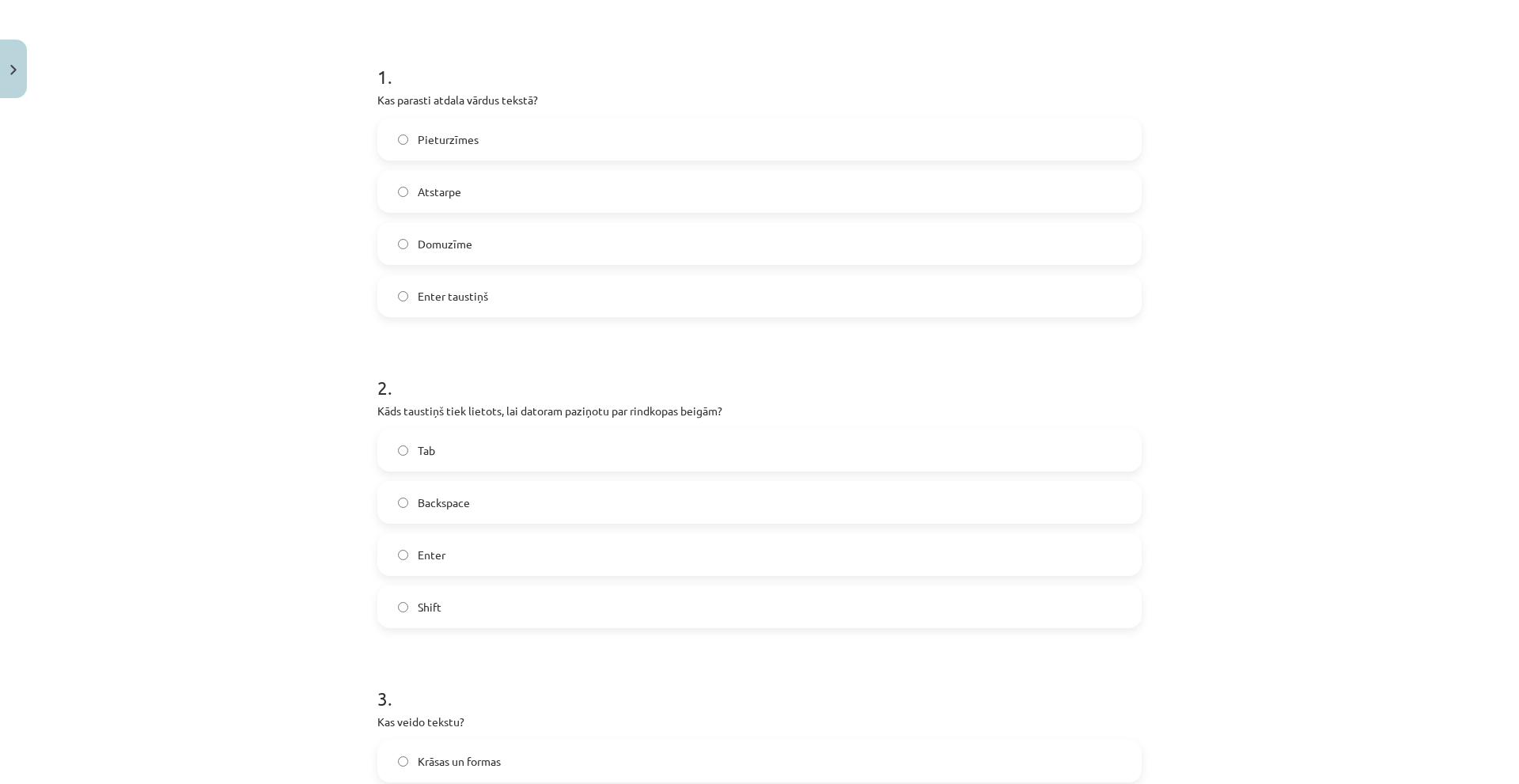
click at [504, 486] on label "Backspace" at bounding box center [759, 502] width 761 height 40
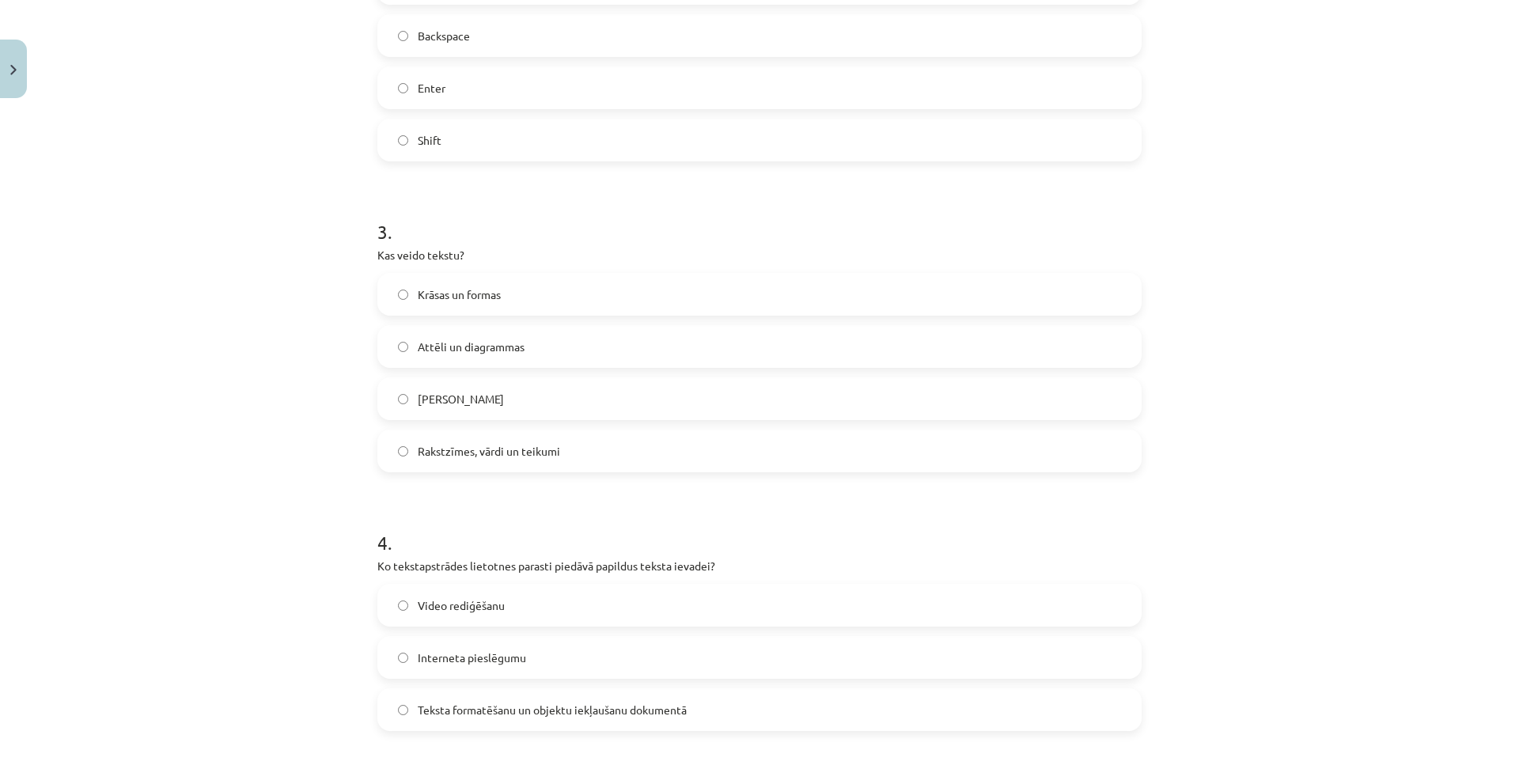
scroll to position [751, 0]
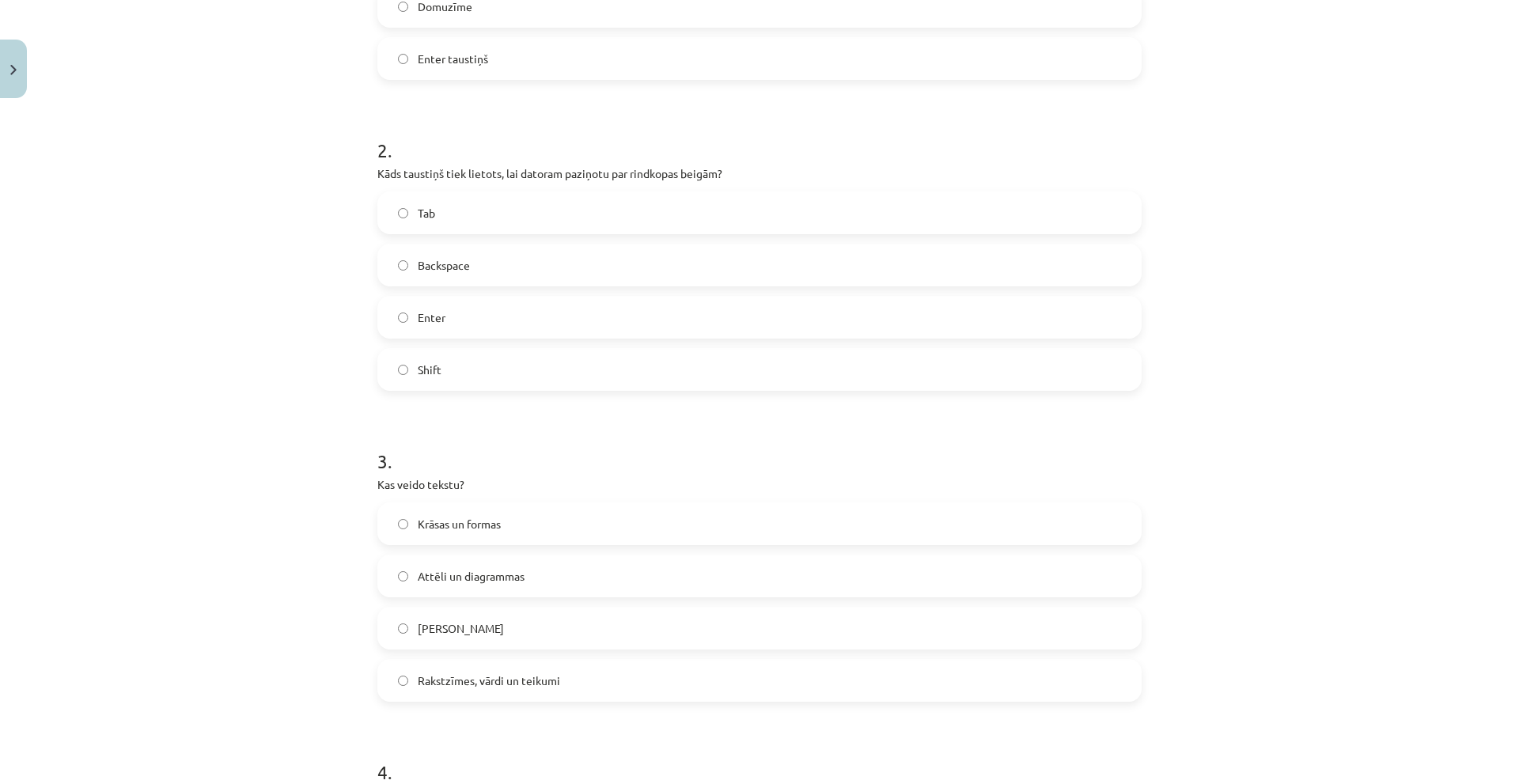
click at [473, 308] on label "Enter" at bounding box center [759, 317] width 761 height 40
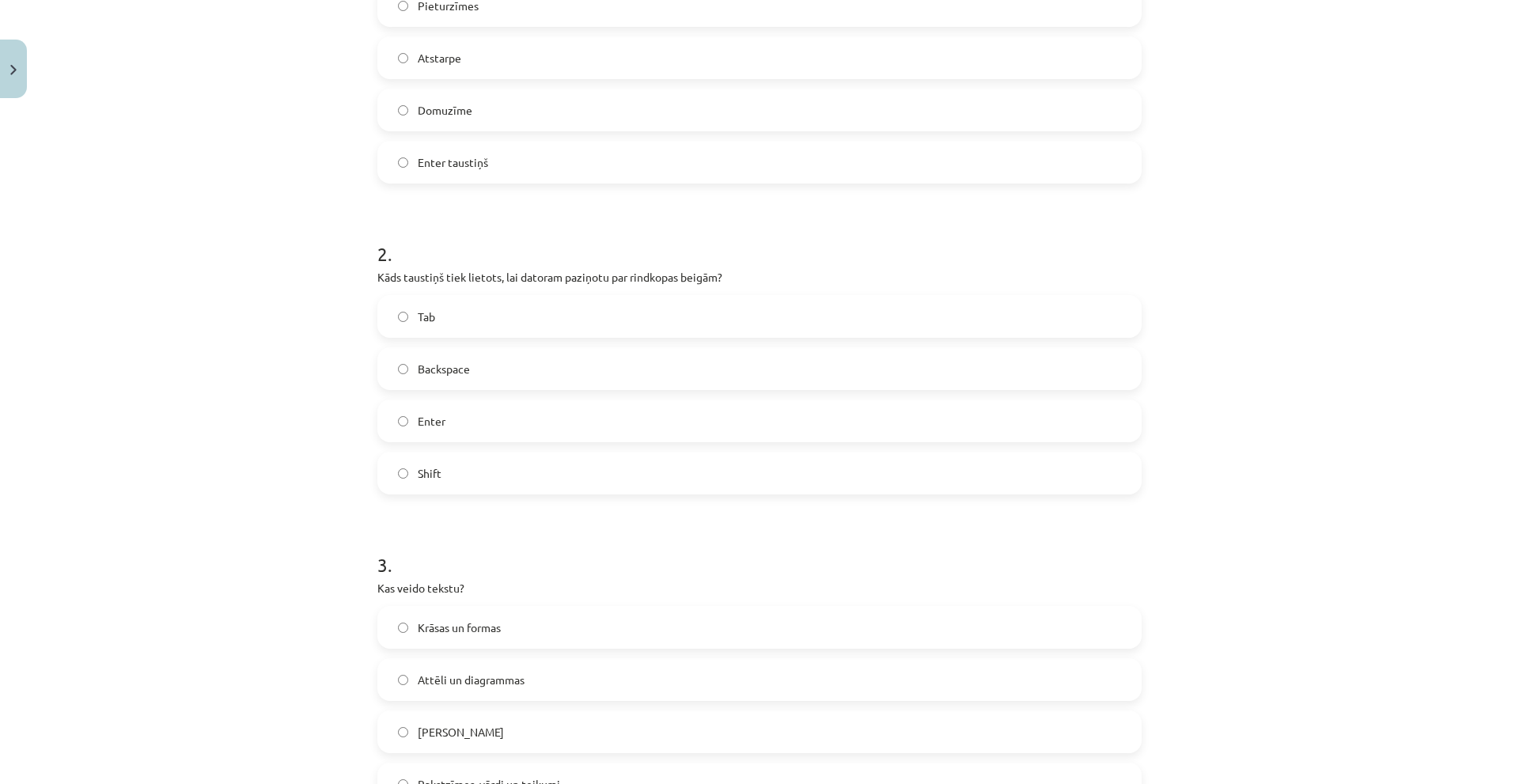
scroll to position [119, 0]
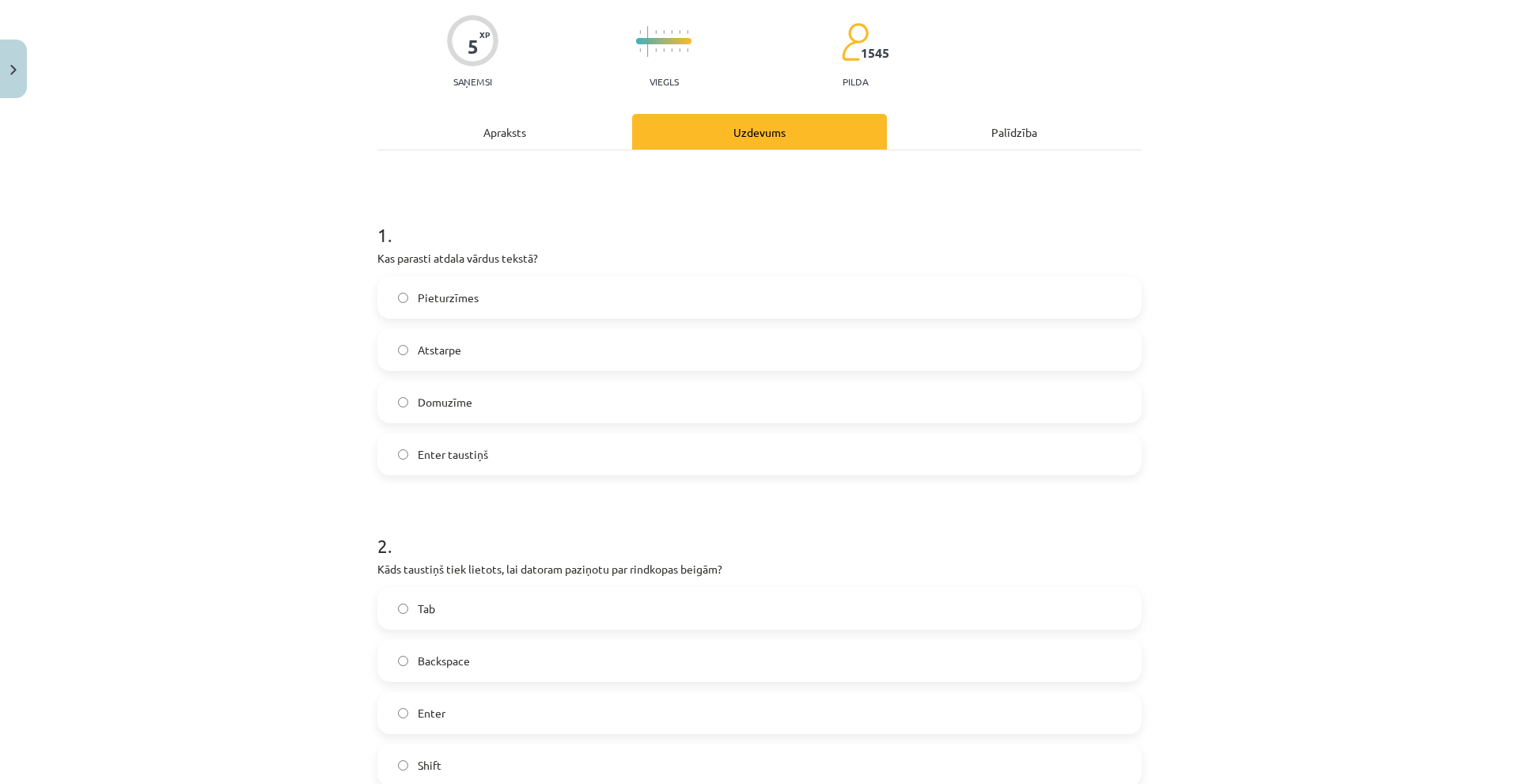
click at [458, 319] on div "Pieturzīmes Atstarpe Domuzīme Enter taustiņš" at bounding box center [759, 376] width 764 height 200
click at [451, 316] on label "Pieturzīmes" at bounding box center [759, 297] width 761 height 40
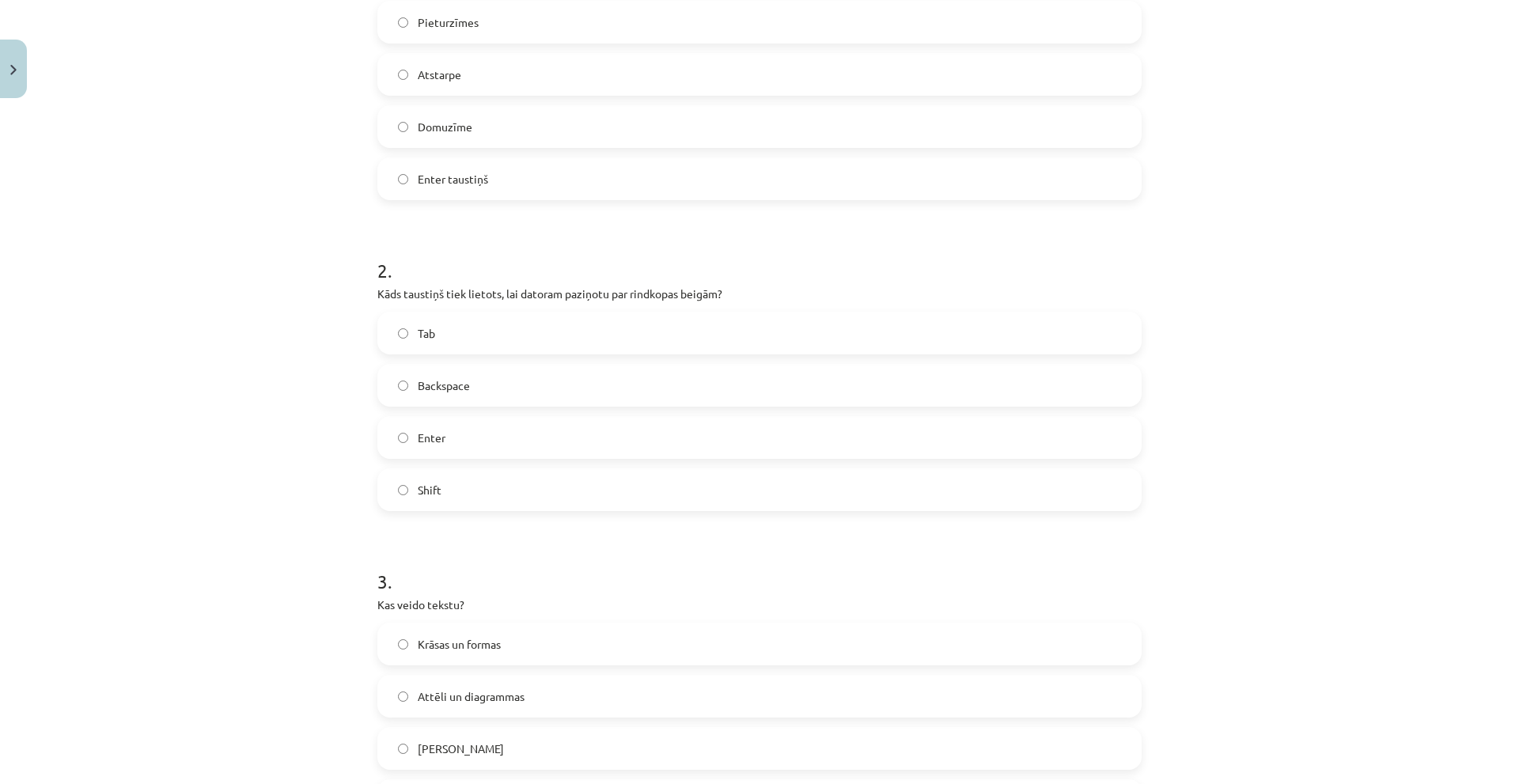
scroll to position [0, 0]
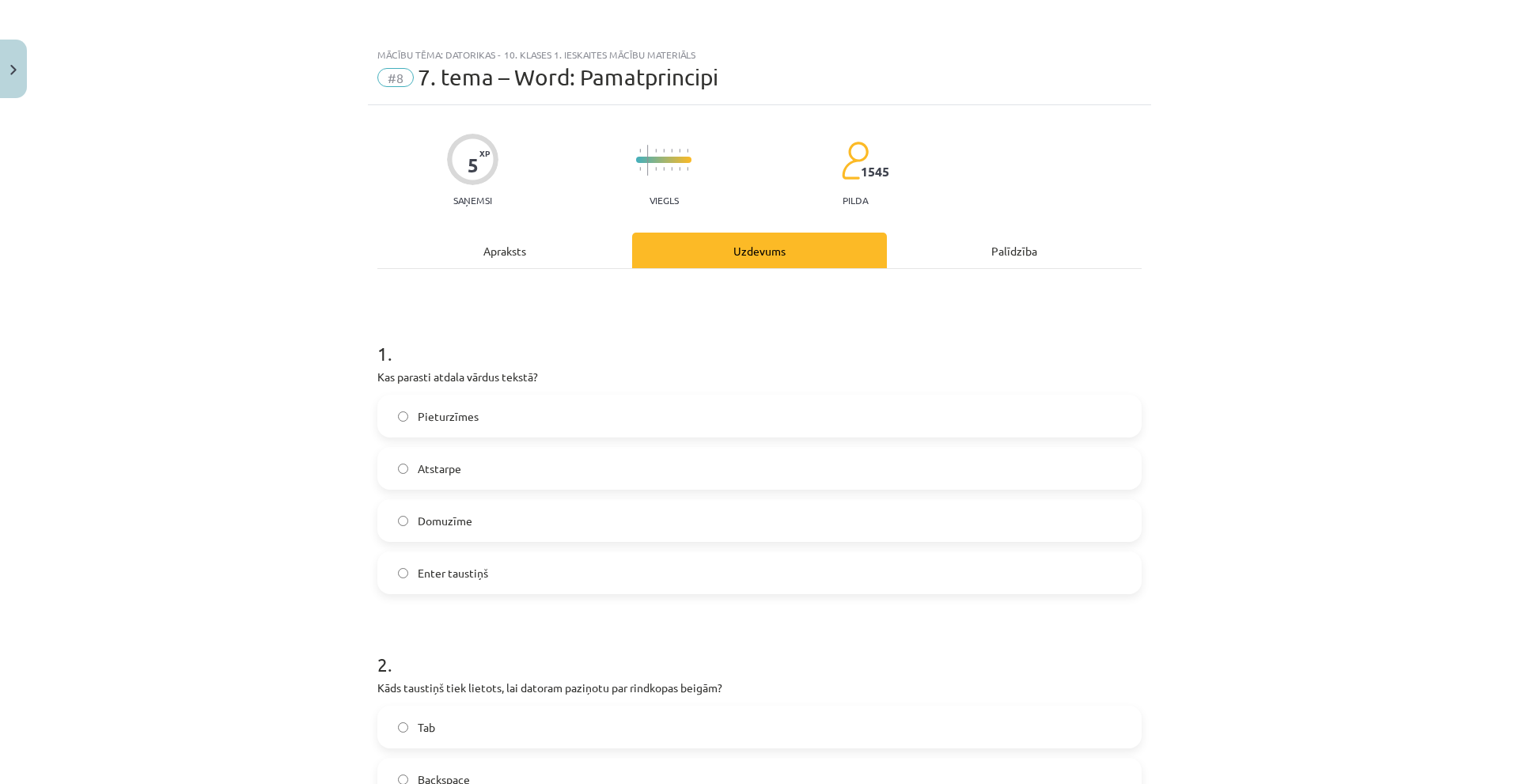
click at [454, 524] on span "Domuzīme" at bounding box center [444, 521] width 55 height 16
click at [471, 361] on h1 "1 ." at bounding box center [759, 339] width 764 height 49
click at [471, 359] on h1 "1 ." at bounding box center [759, 339] width 764 height 49
click at [462, 381] on p "Kas parasti atdala vārdus tekstā?" at bounding box center [759, 377] width 764 height 16
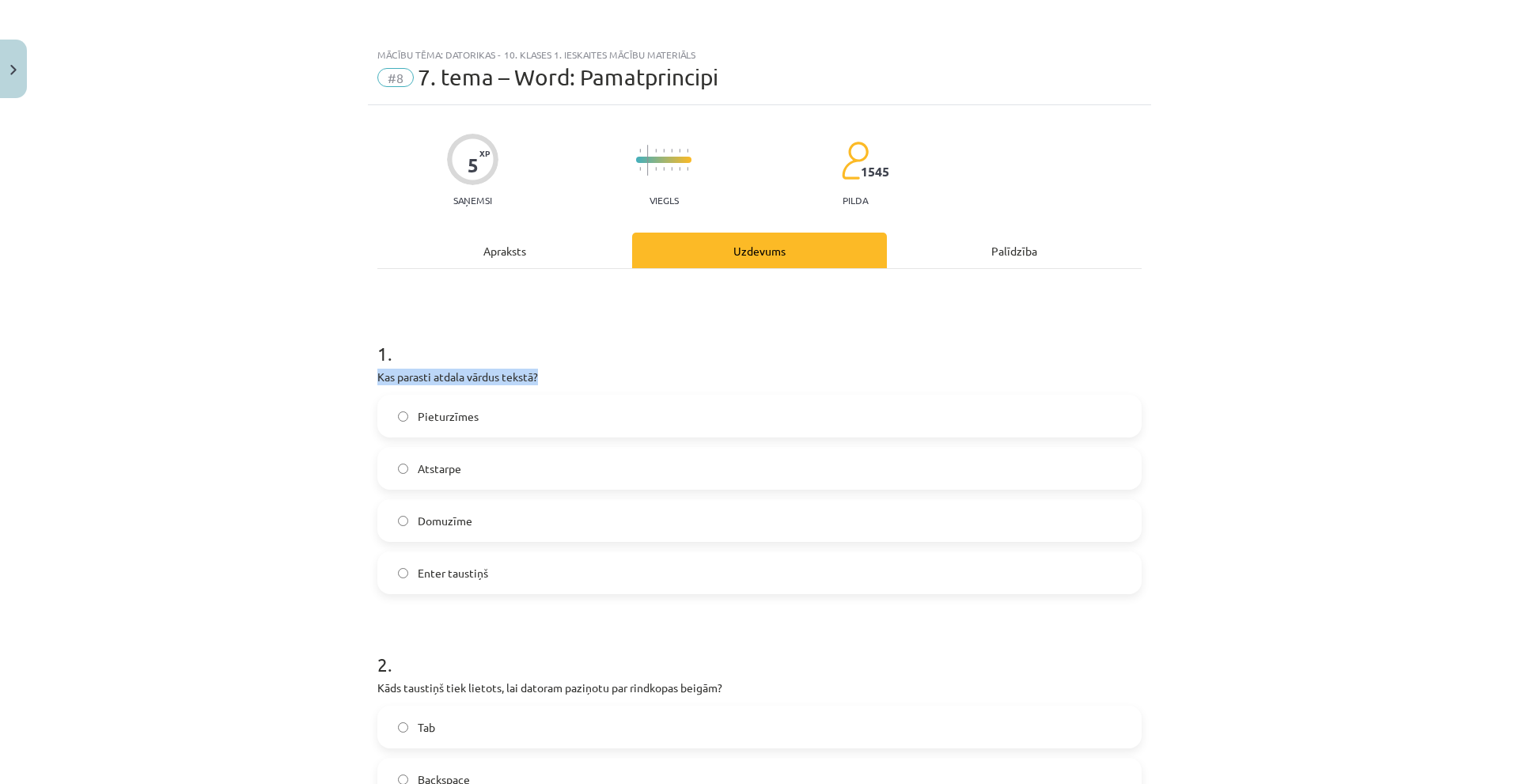
click at [462, 381] on p "Kas parasti atdala vārdus tekstā?" at bounding box center [759, 377] width 764 height 16
copy div "Kas parasti atdala vārdus tekstā?"
click at [355, 440] on div "Mācību tēma: Datorikas - 10. klases 1. ieskaites mācību materiāls #8 7. tema – …" at bounding box center [759, 392] width 1519 height 784
click at [403, 428] on label "Pieturzīmes" at bounding box center [759, 416] width 761 height 40
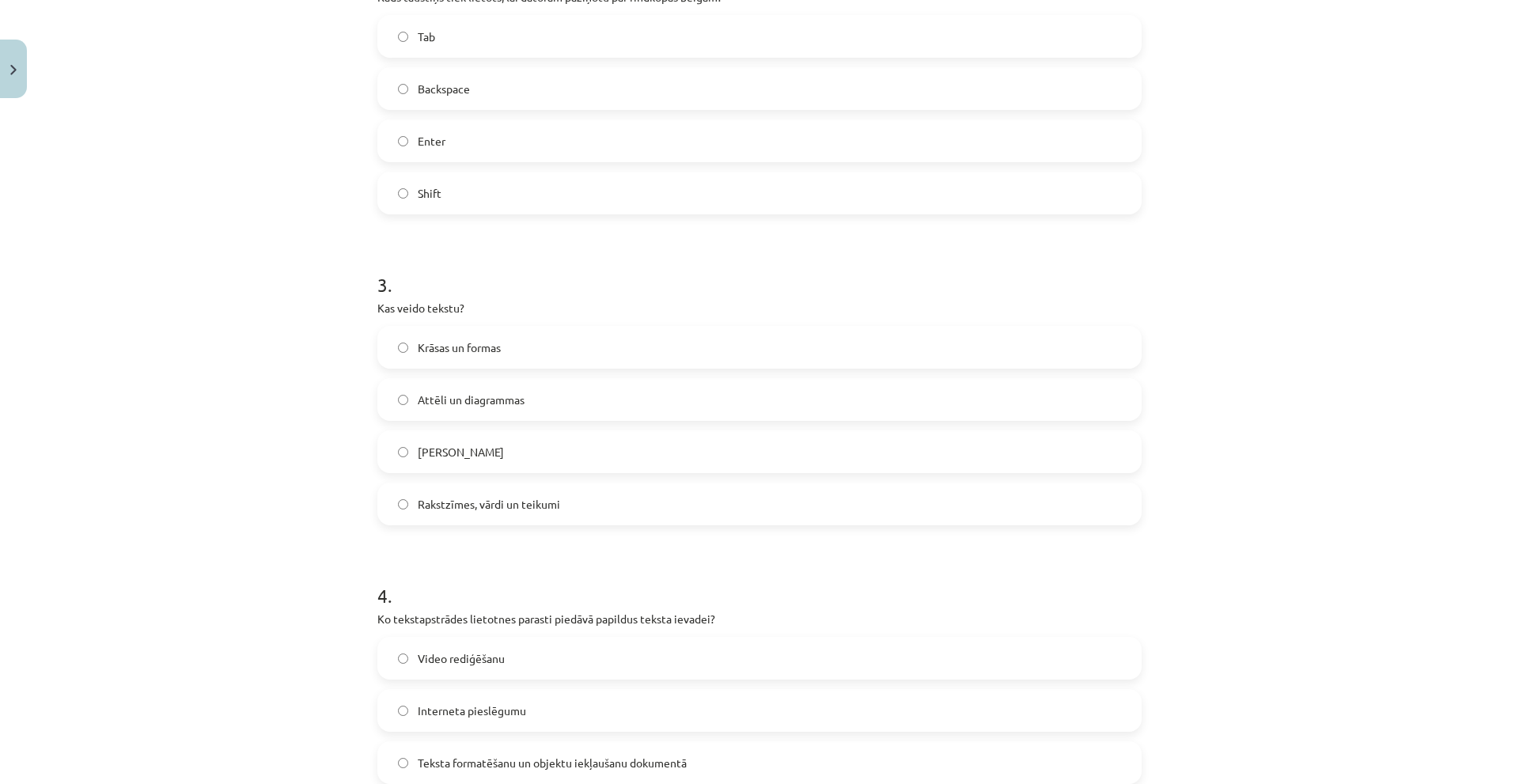
scroll to position [1185, 0]
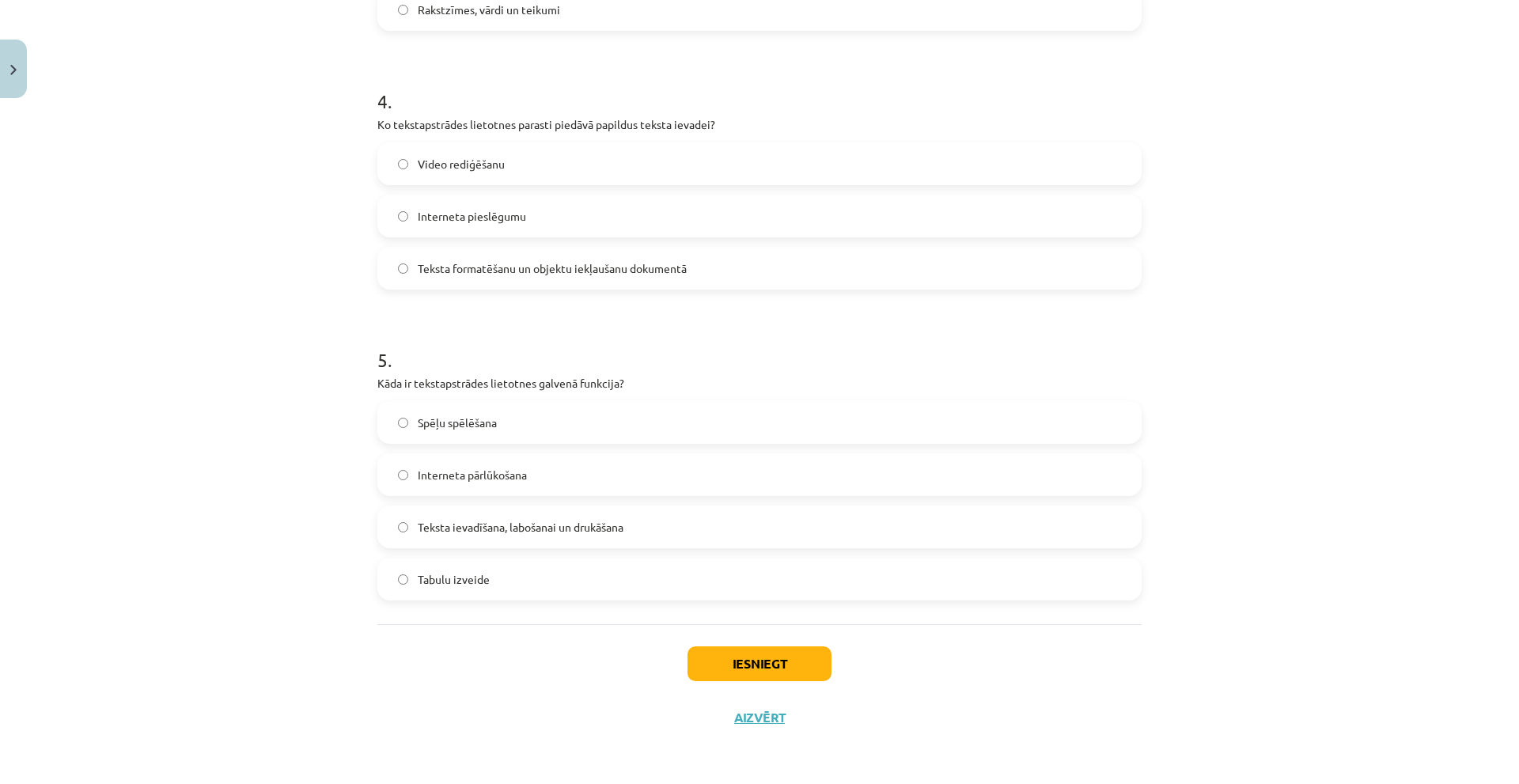
click at [458, 118] on p "Ko tekstapstrādes lietotnes parasti piedāvā papildus teksta ievadei?" at bounding box center [759, 125] width 764 height 16
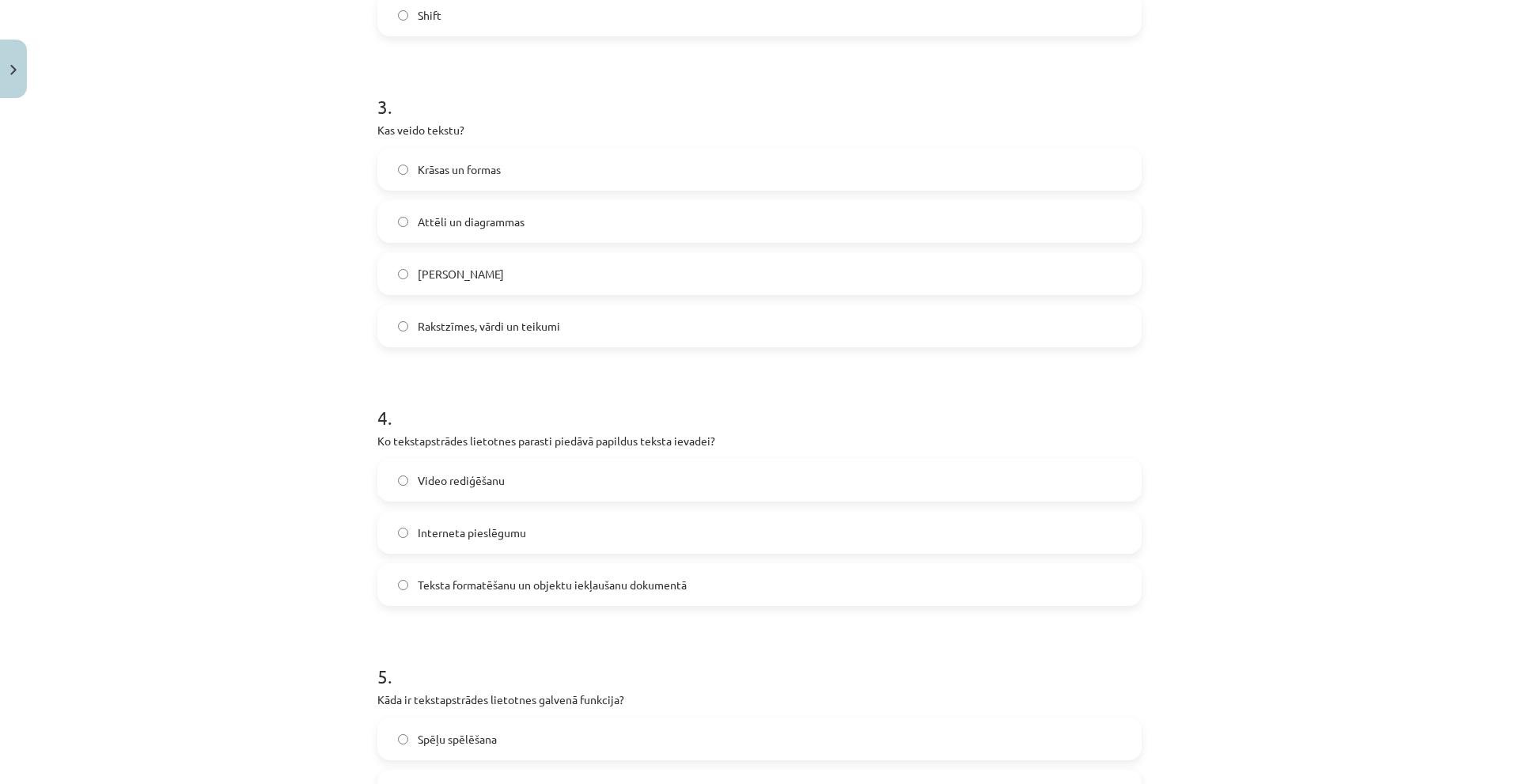
click at [453, 363] on form "1 . Kas parasti atdala vārdus tekstā? Pieturzīmes Atstarpe Domuzīme Enter taust…" at bounding box center [759, 182] width 764 height 1470
click at [413, 120] on div "3 . Kas veido tekstu? Krāsas un formas Attēli un diagrammas Tikai burti Rakstzī…" at bounding box center [759, 207] width 764 height 280
click at [416, 129] on p "Kas veido tekstu?" at bounding box center [759, 130] width 764 height 16
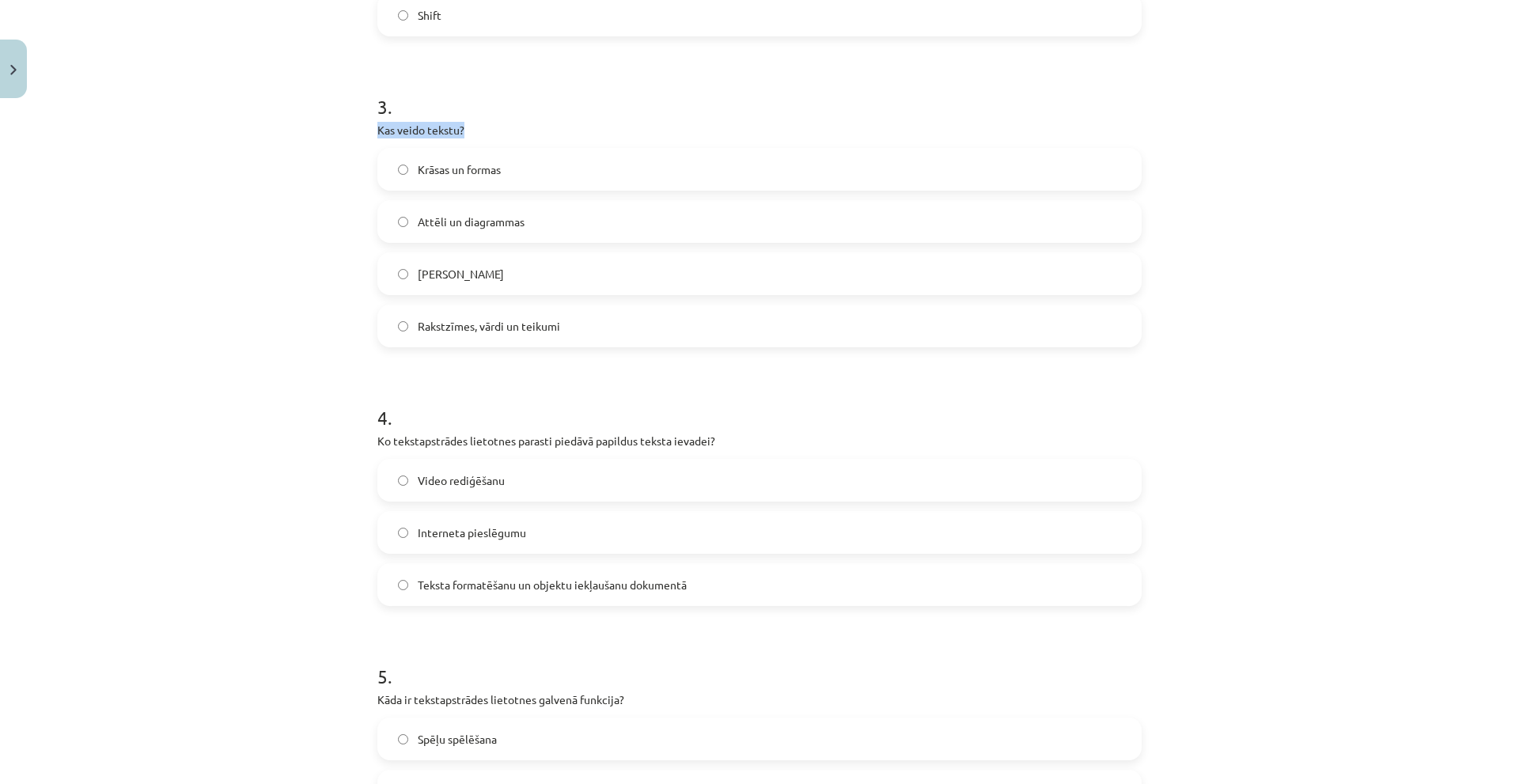
click at [416, 129] on p "Kas veido tekstu?" at bounding box center [759, 130] width 764 height 16
click at [210, 163] on div "Mācību tēma: Datorikas - 10. klases 1. ieskaites mācību materiāls #8 7. tema – …" at bounding box center [759, 392] width 1519 height 784
click at [445, 341] on label "Rakstzīmes, vārdi un teikumi" at bounding box center [759, 326] width 761 height 40
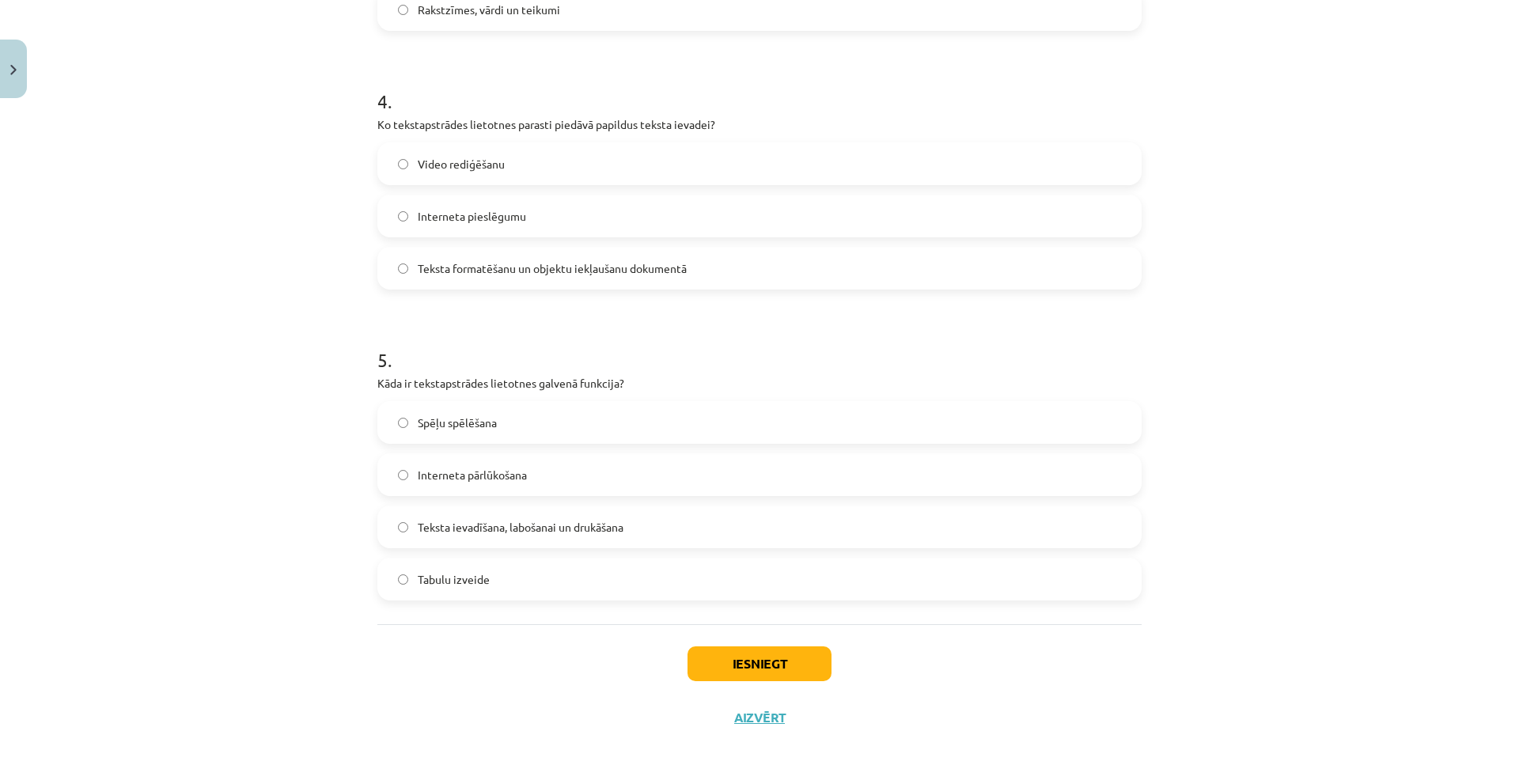
click at [447, 116] on div "4 . Ko tekstapstrādes lietotnes parasti piedāvā papildus teksta ievadei? Video …" at bounding box center [759, 176] width 764 height 227
click at [454, 120] on p "Ko tekstapstrādes lietotnes parasti piedāvā papildus teksta ievadei?" at bounding box center [759, 125] width 764 height 16
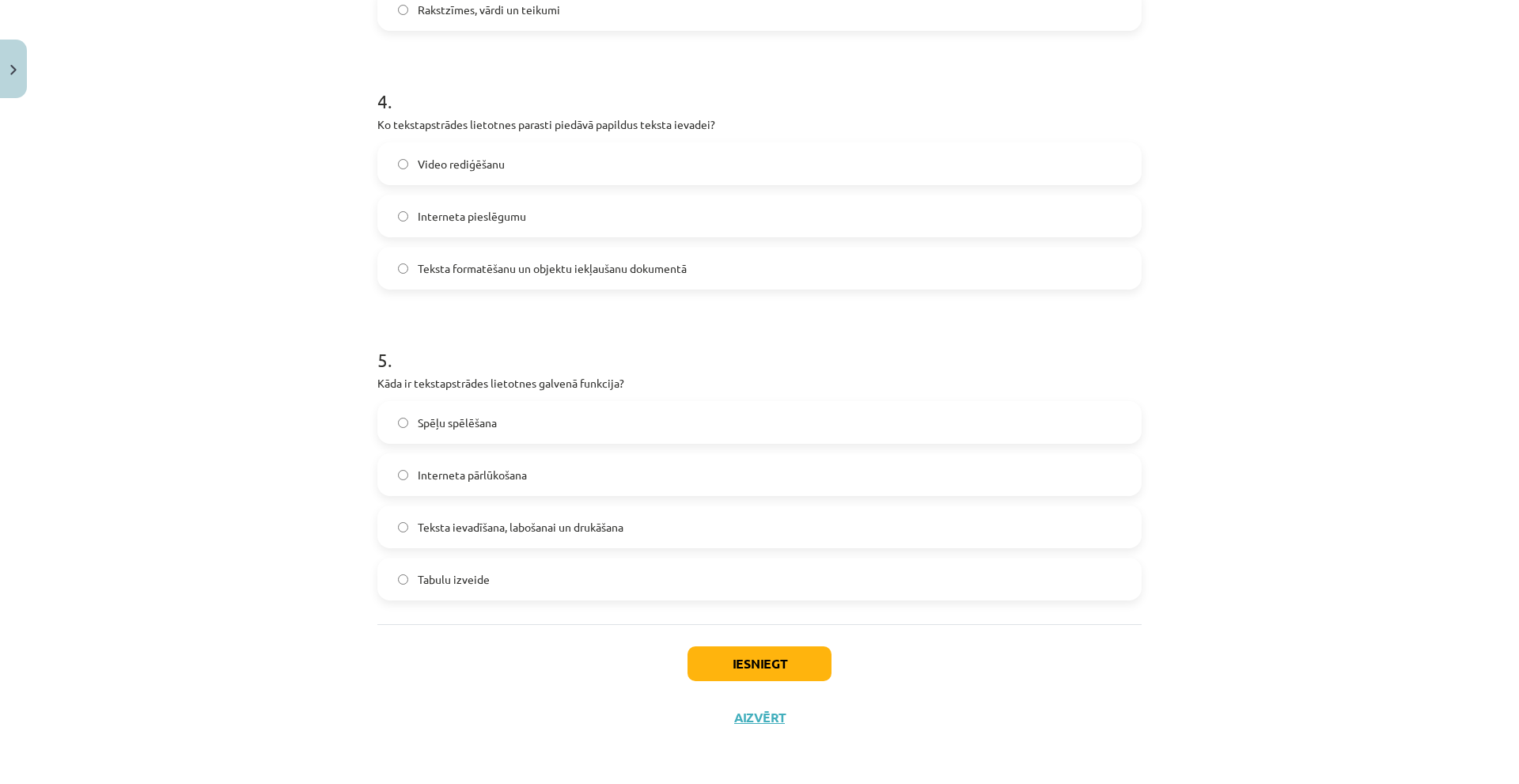
click at [468, 281] on label "Teksta formatēšanu un objektu iekļaušanu dokumentā" at bounding box center [759, 268] width 761 height 40
click at [453, 386] on p "Kāda ir tekstapstrādes lietotnes galvenā funkcija?" at bounding box center [759, 383] width 764 height 16
copy div "Kāda ir tekstapstrādes lietotnes galvenā funkcija?"
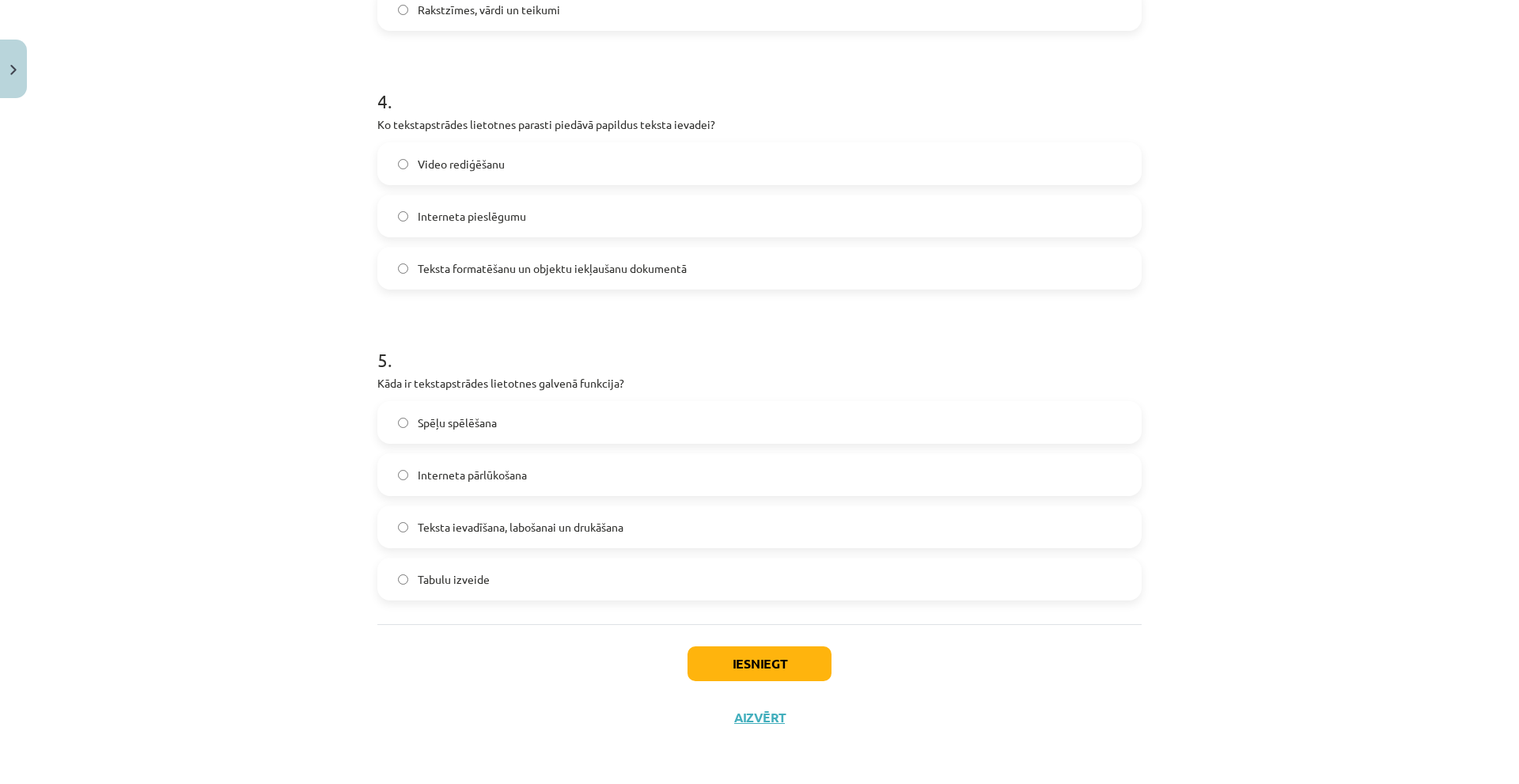
click at [496, 629] on div "Iesniegt Aizvērt" at bounding box center [759, 680] width 764 height 111
click at [417, 531] on span "Teksta ievadīšana, labošanai un drukāšana" at bounding box center [520, 527] width 205 height 16
click at [756, 663] on button "Iesniegt" at bounding box center [759, 663] width 144 height 35
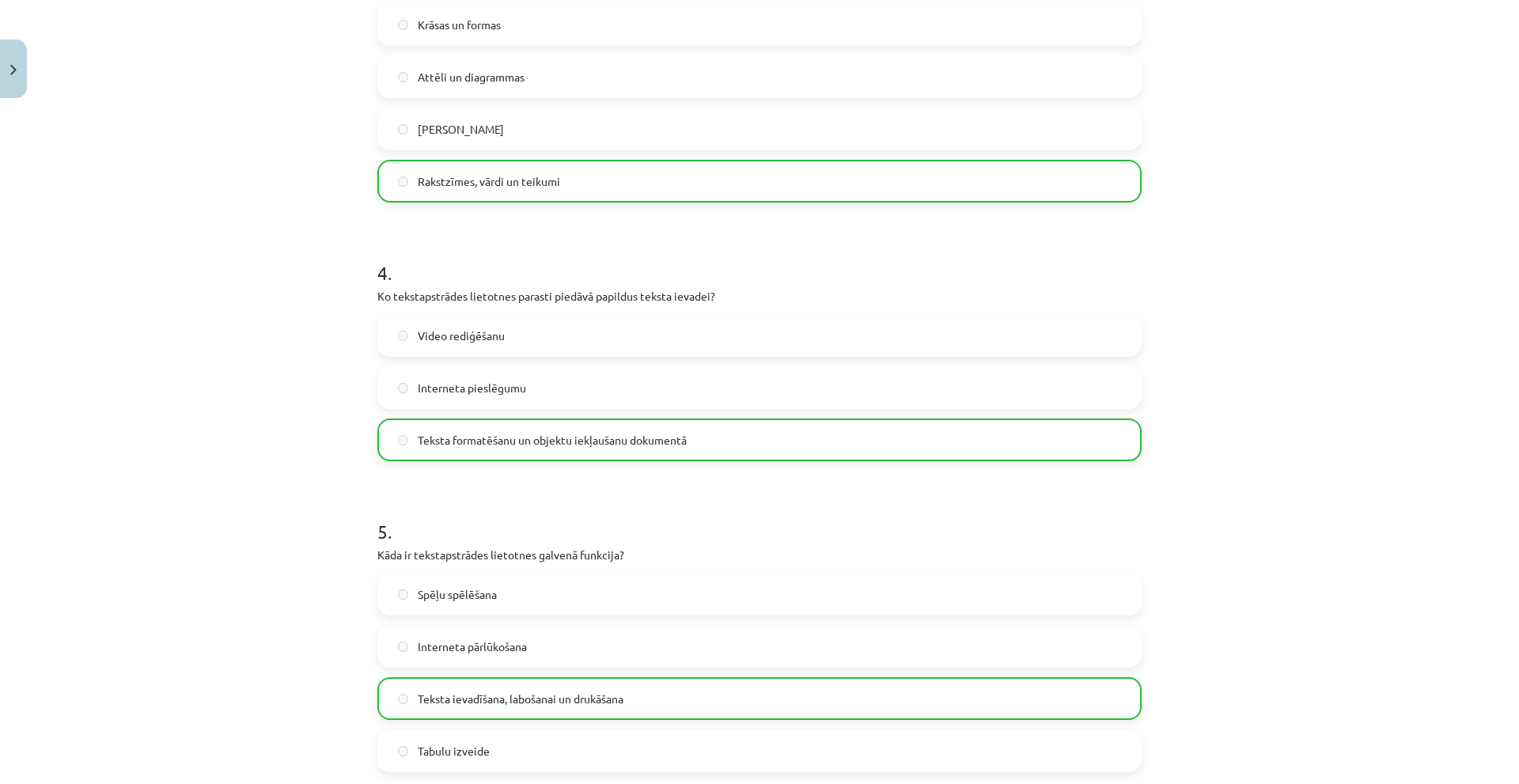
scroll to position [1235, 0]
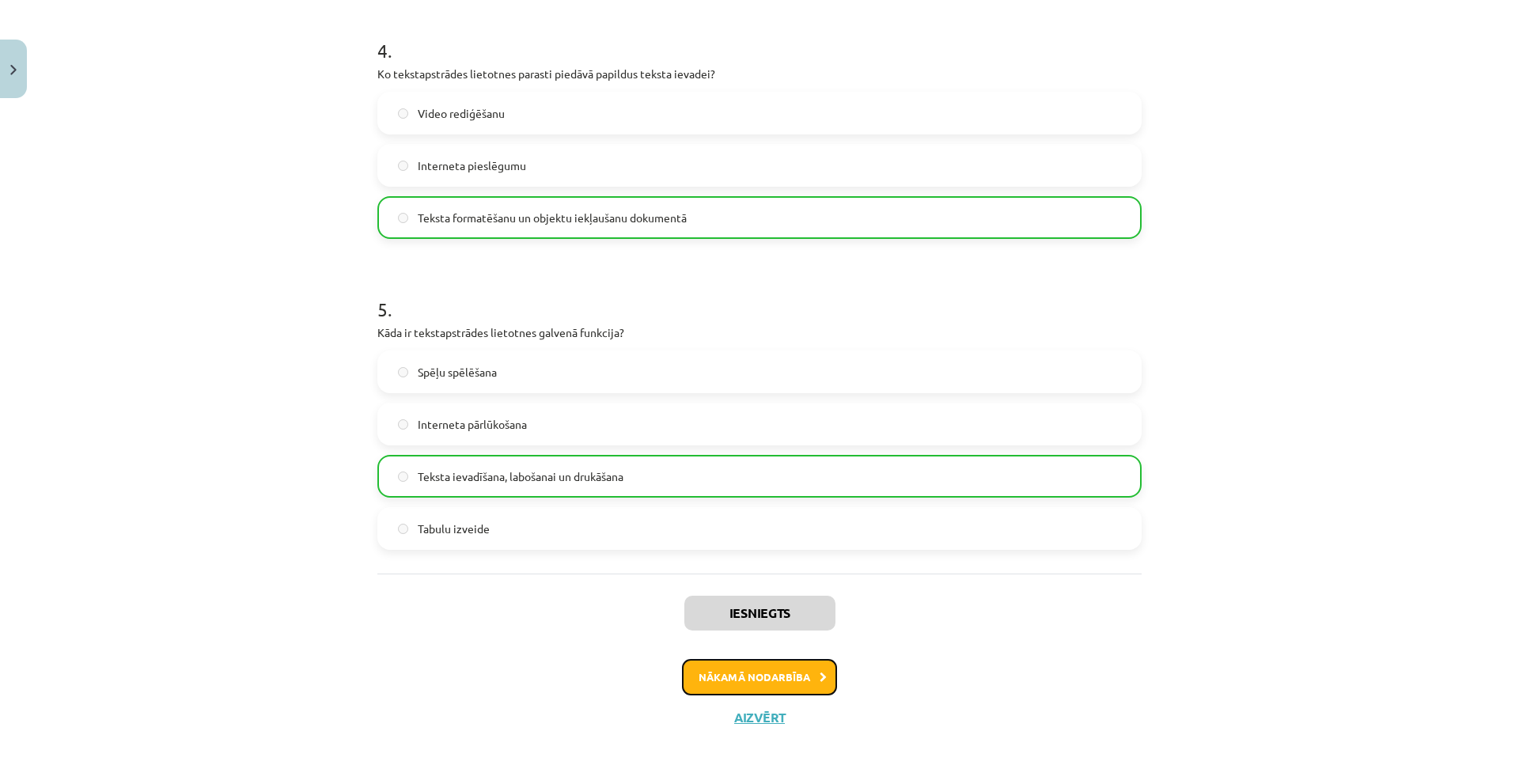
click at [724, 673] on button "Nākamā nodarbība" at bounding box center [759, 676] width 155 height 37
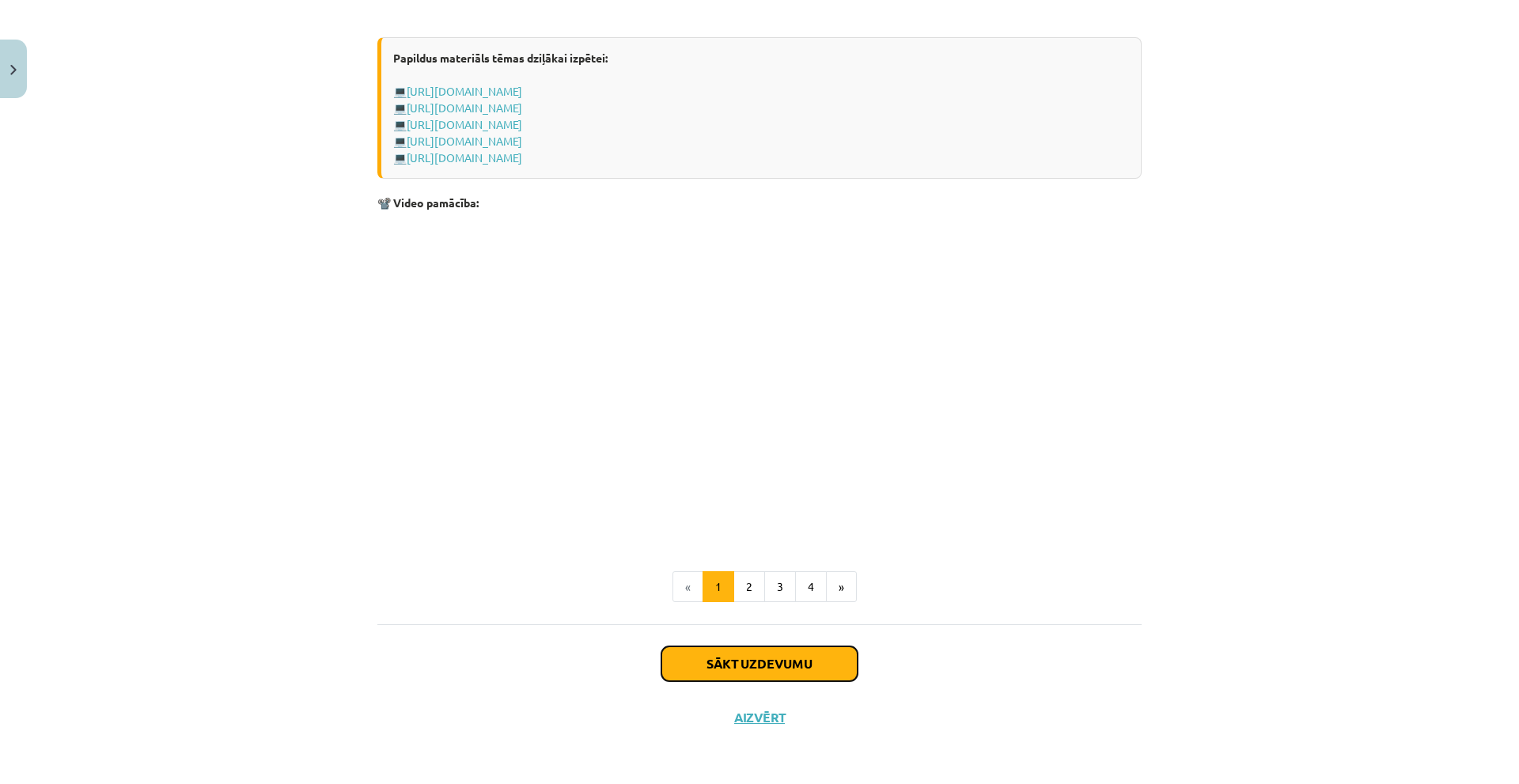
click at [723, 653] on button "Sākt uzdevumu" at bounding box center [759, 663] width 196 height 35
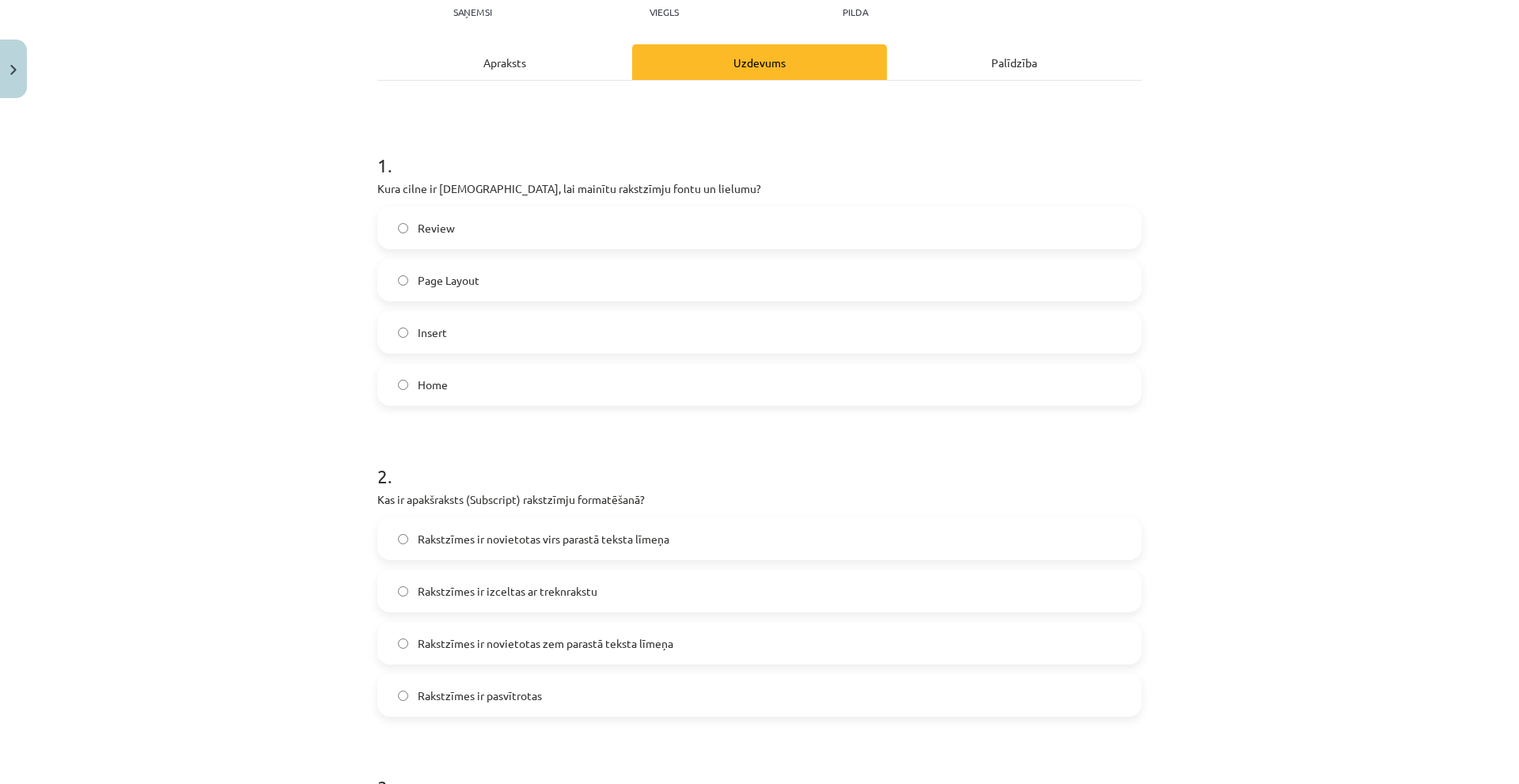
scroll to position [40, 0]
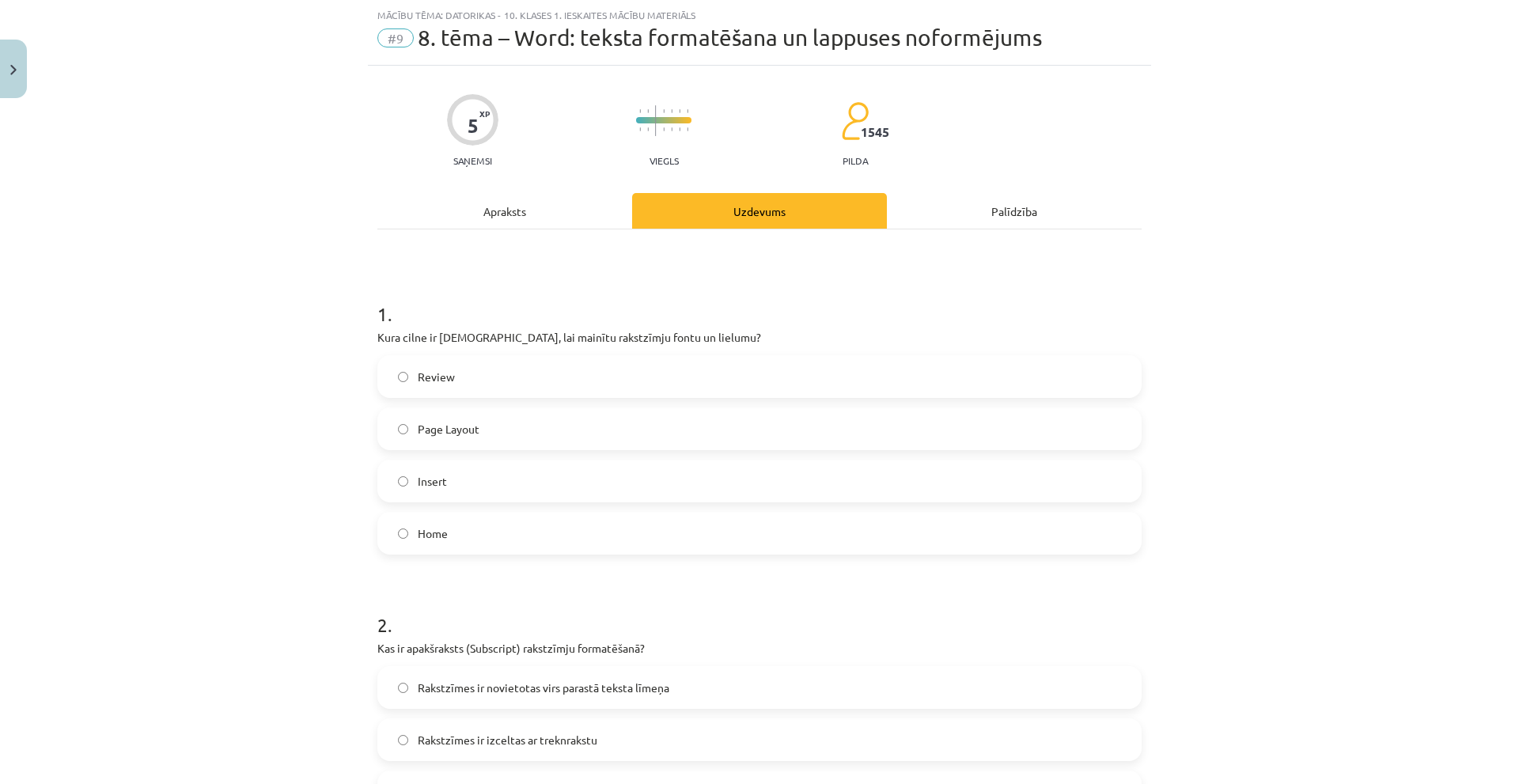
click at [503, 225] on div "Apraksts" at bounding box center [505, 211] width 254 height 36
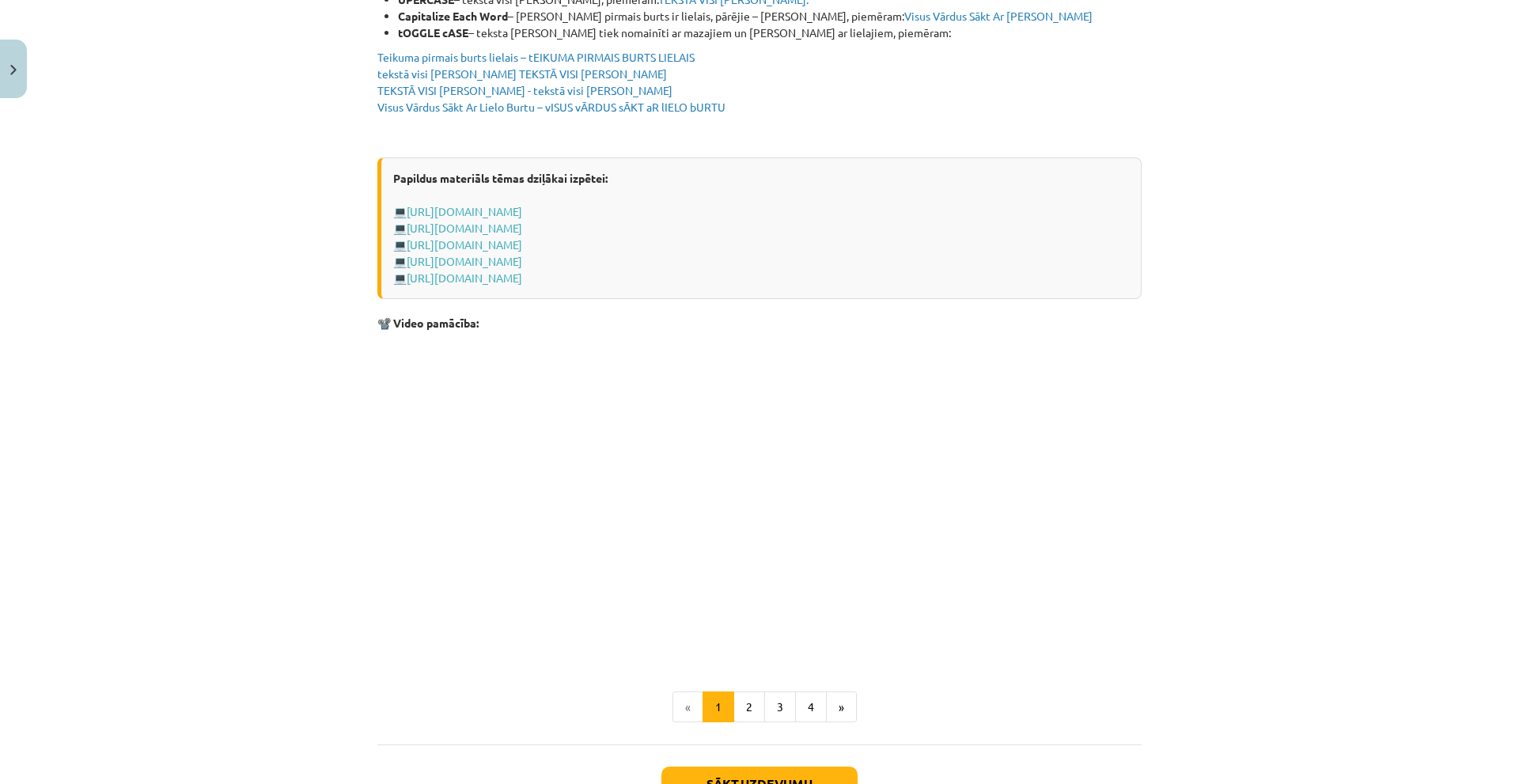
scroll to position [2962, 0]
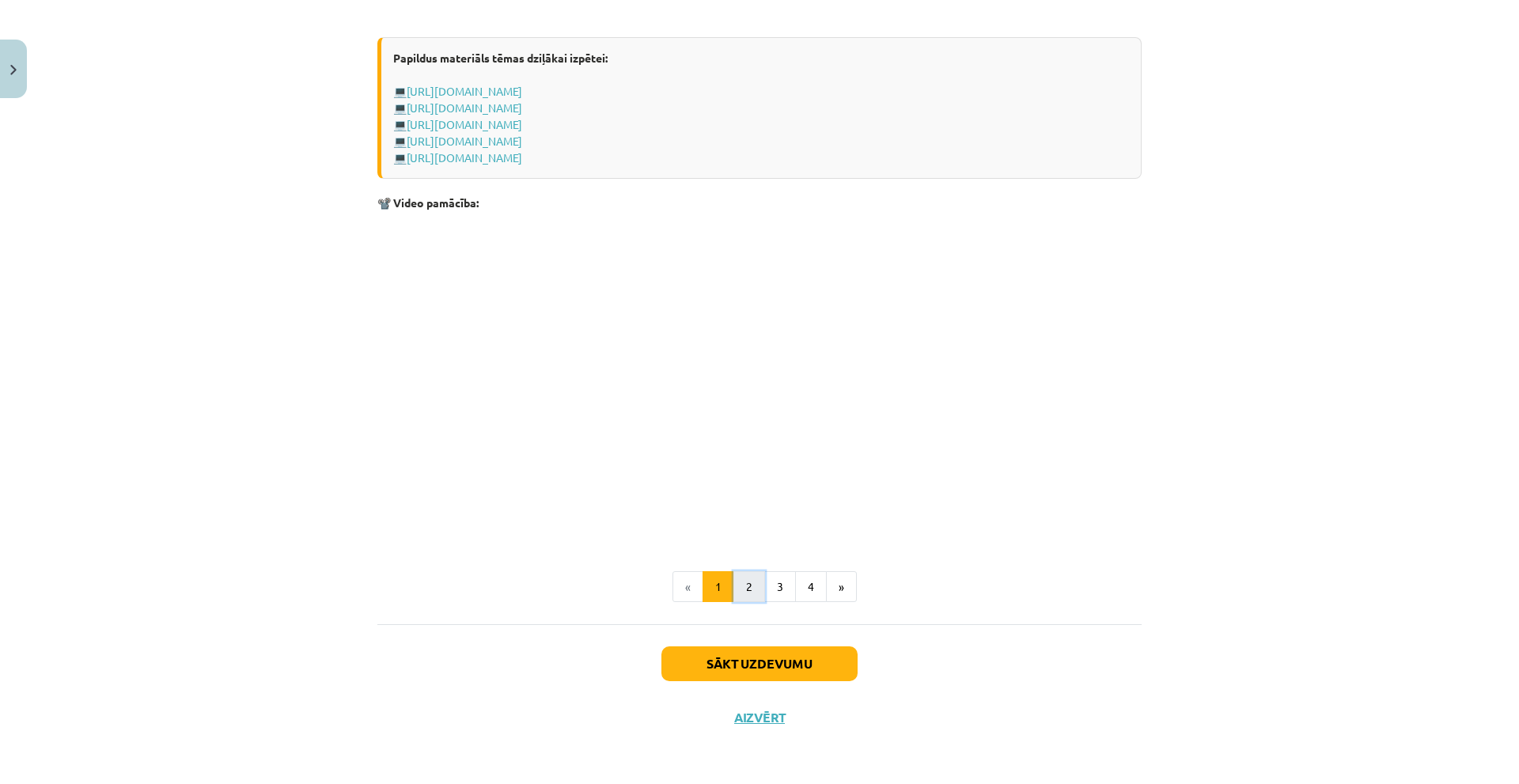
click at [735, 592] on button "2" at bounding box center [748, 587] width 32 height 32
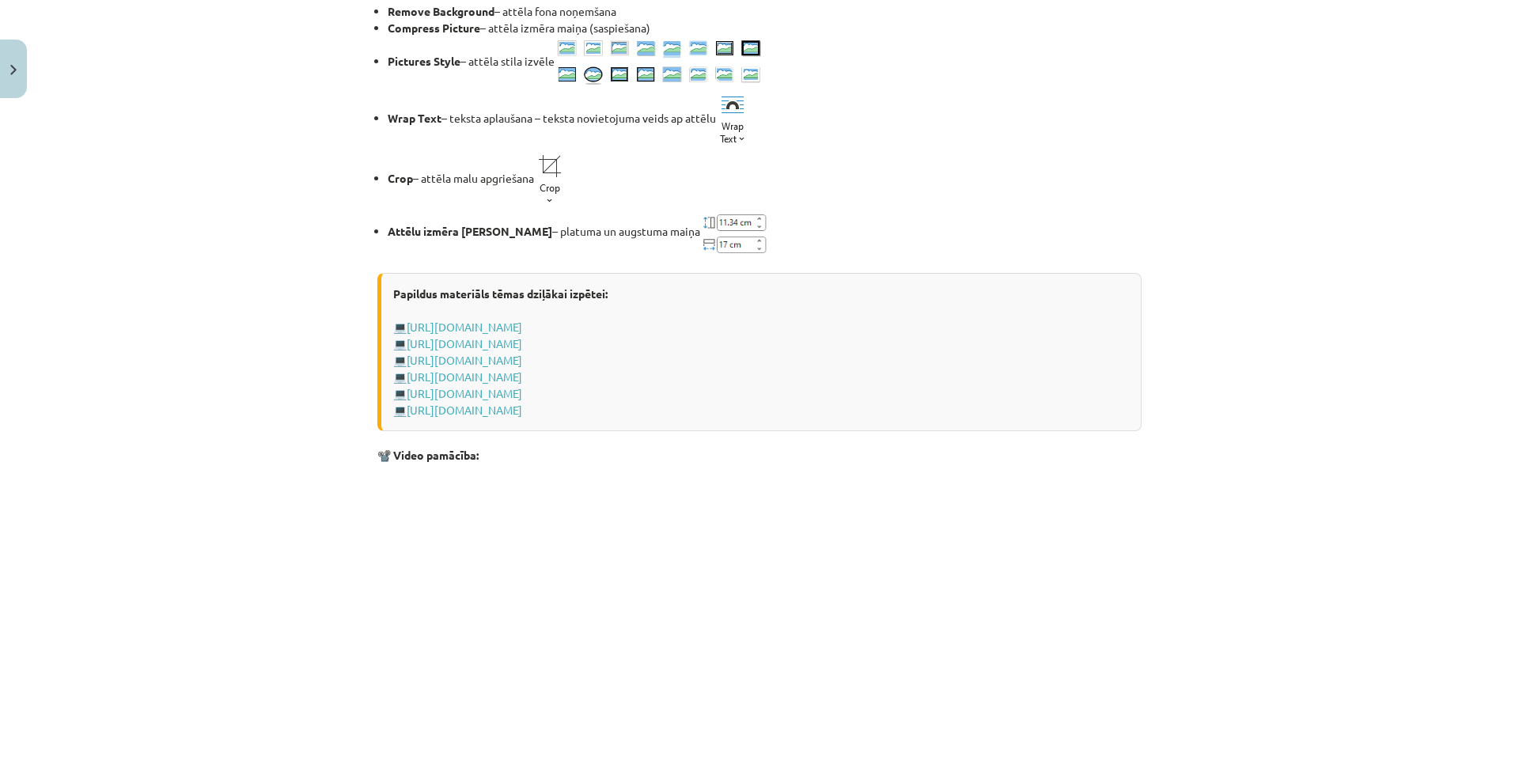
scroll to position [2240, 0]
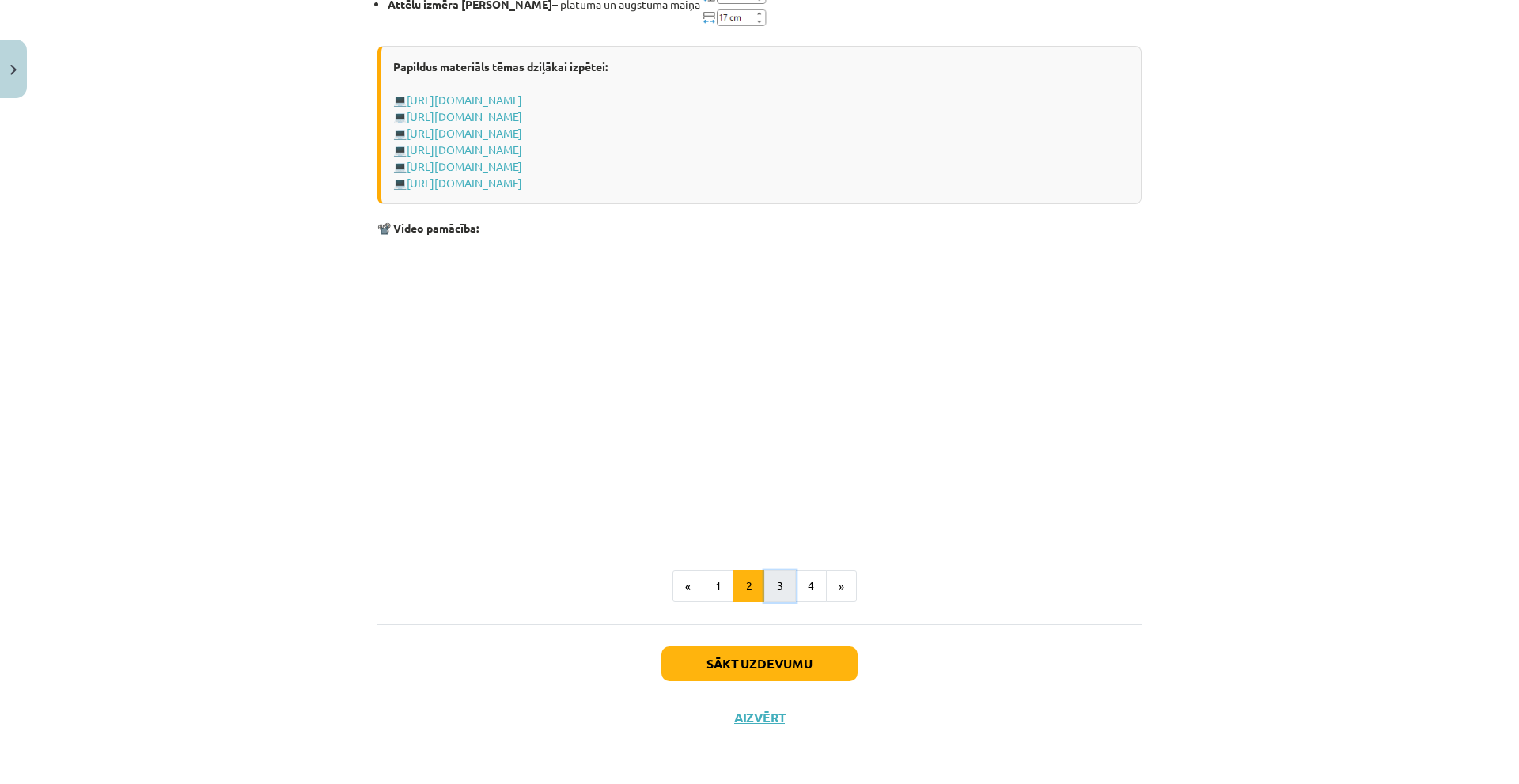
click at [784, 583] on button "3" at bounding box center [779, 586] width 32 height 32
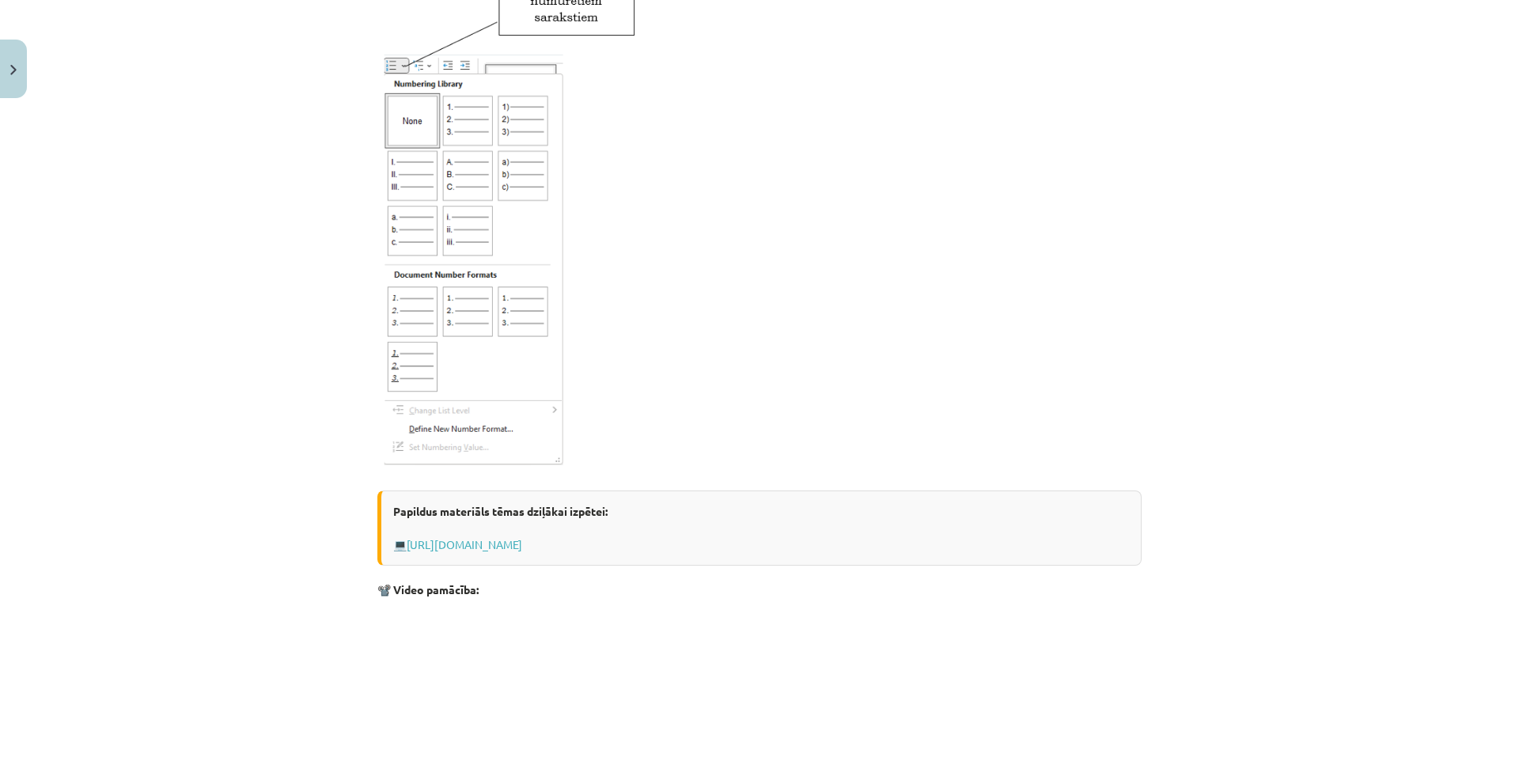
scroll to position [2385, 0]
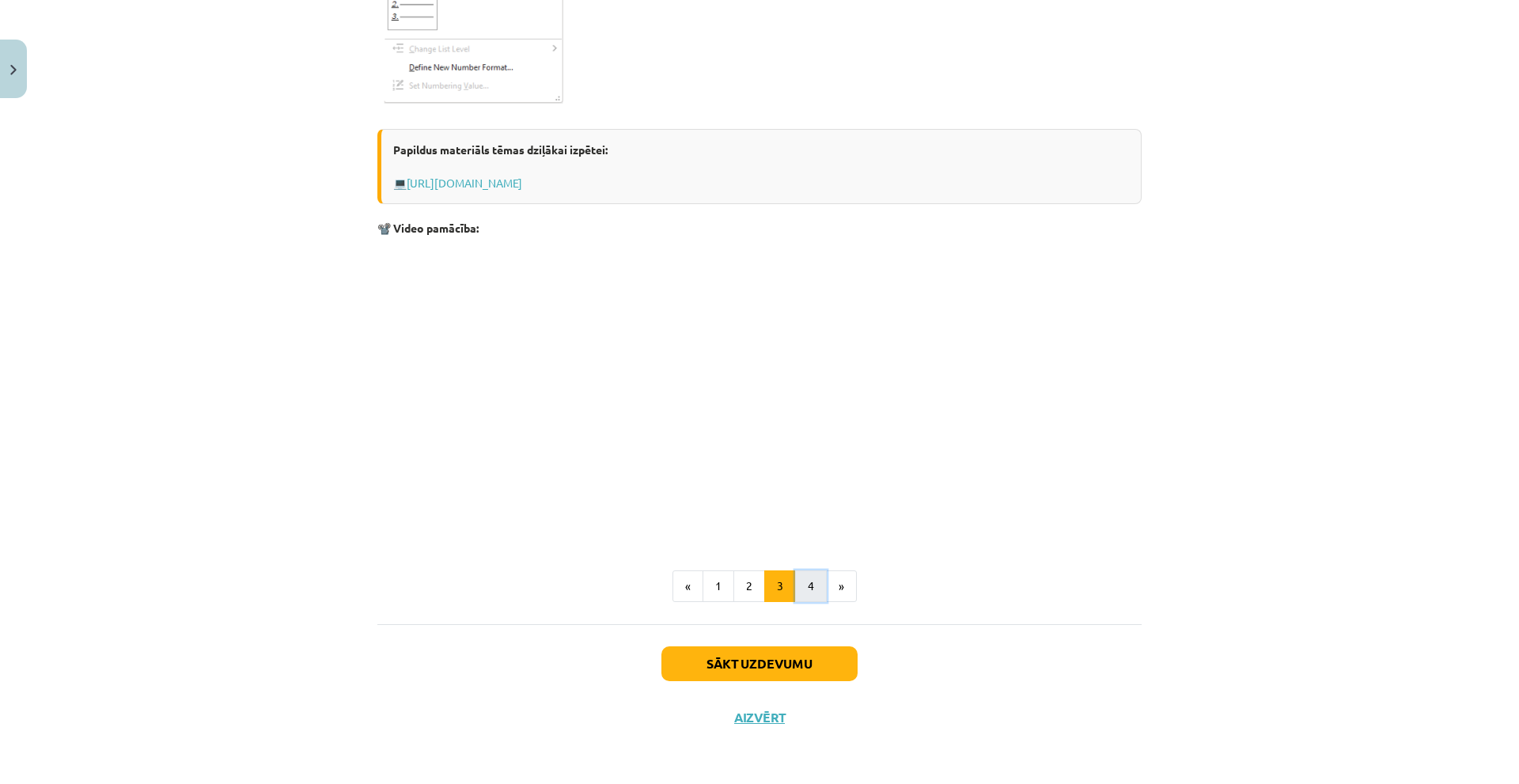
click at [804, 590] on button "4" at bounding box center [810, 586] width 32 height 32
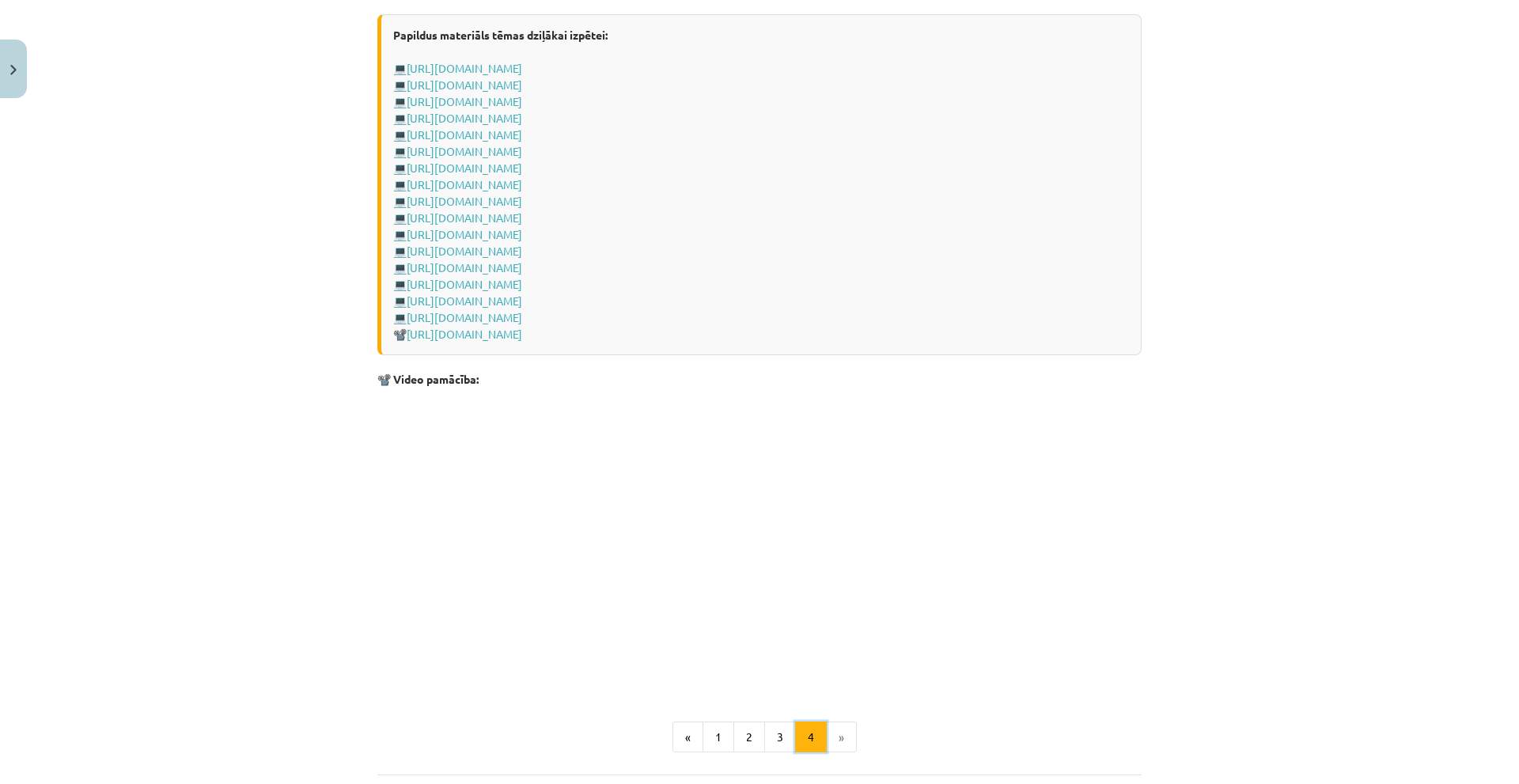
scroll to position [2156, 0]
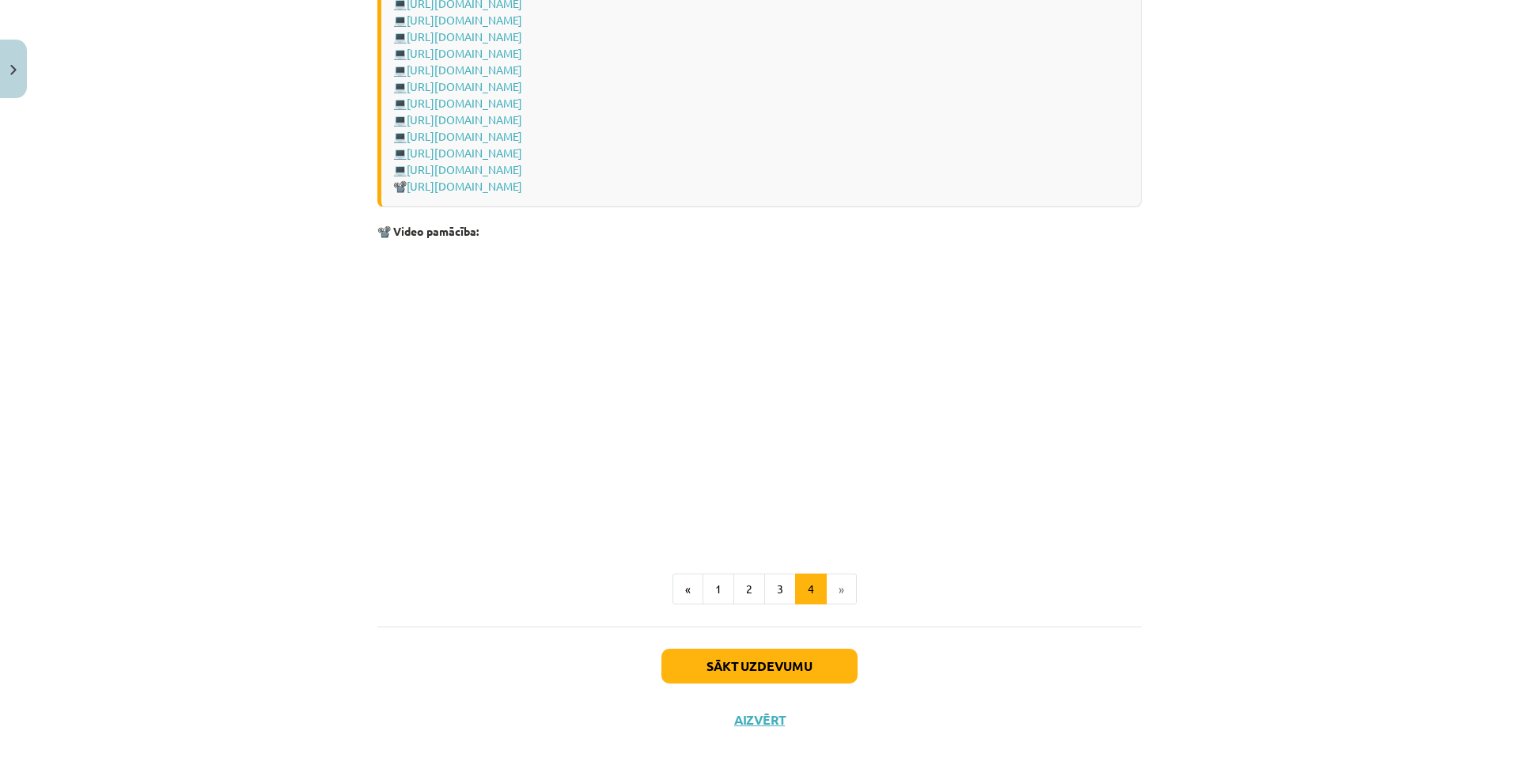
click at [813, 687] on div "Sākt uzdevumu Aizvērt" at bounding box center [759, 681] width 764 height 111
click at [796, 666] on button "Sākt uzdevumu" at bounding box center [759, 666] width 196 height 35
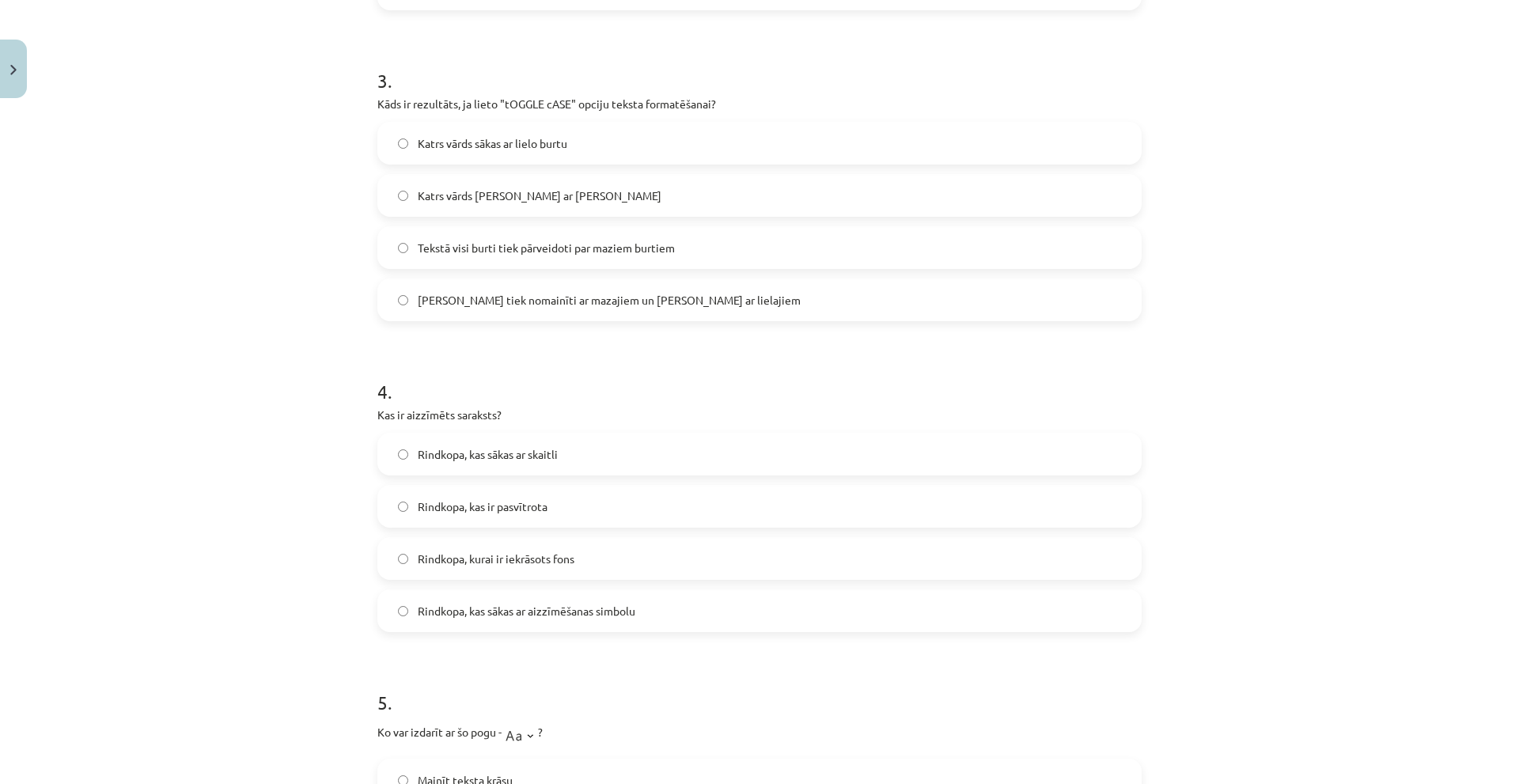
scroll to position [1252, 0]
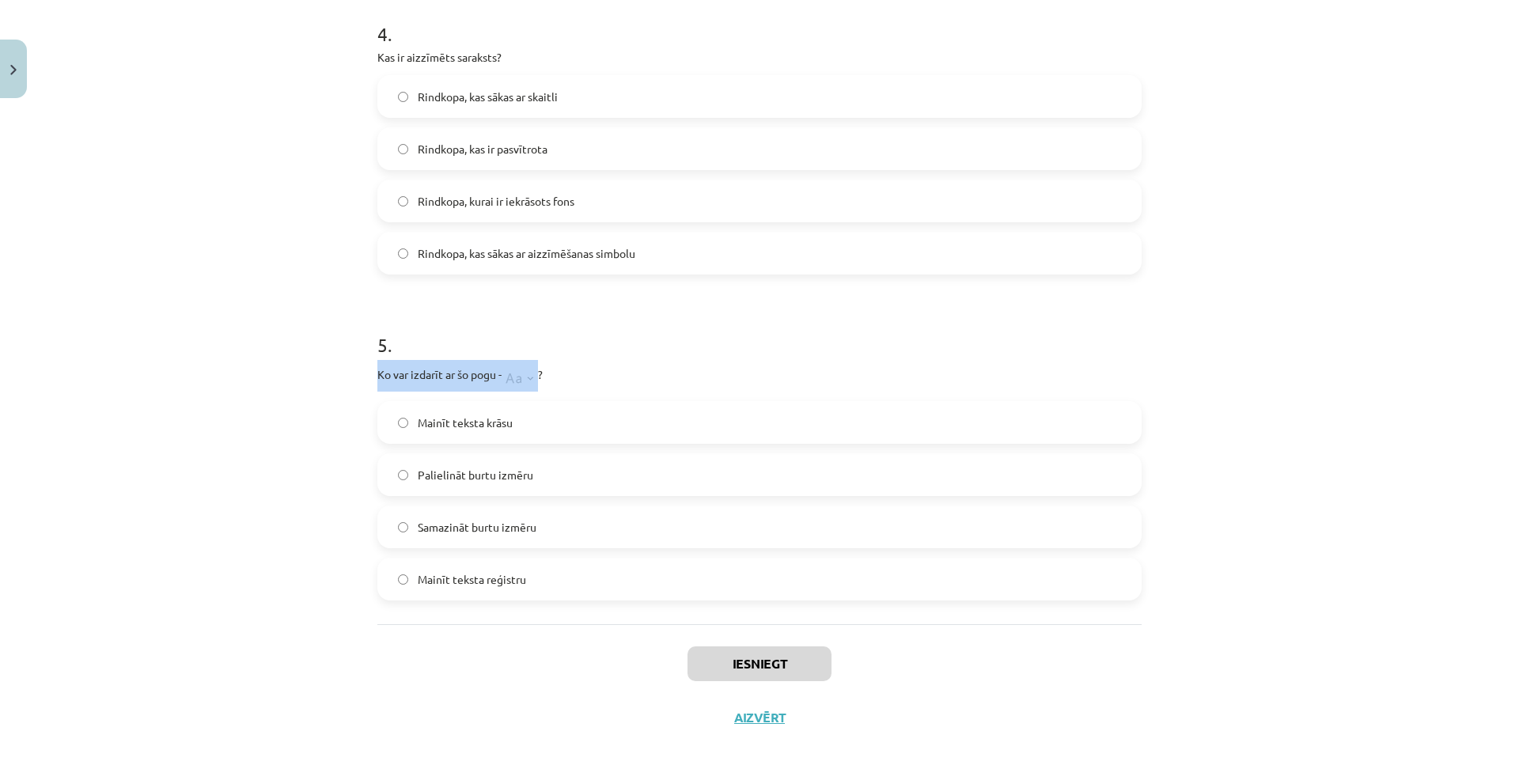
drag, startPoint x: 365, startPoint y: 372, endPoint x: 532, endPoint y: 377, distance: 167.1
copy p "Ko var izdarīt ar šo pogu -"
click at [594, 385] on p "Ko var izdarīt ar šo pogu - ?" at bounding box center [759, 375] width 764 height 32
click at [538, 477] on label "Palielināt burtu izmēru" at bounding box center [759, 474] width 761 height 40
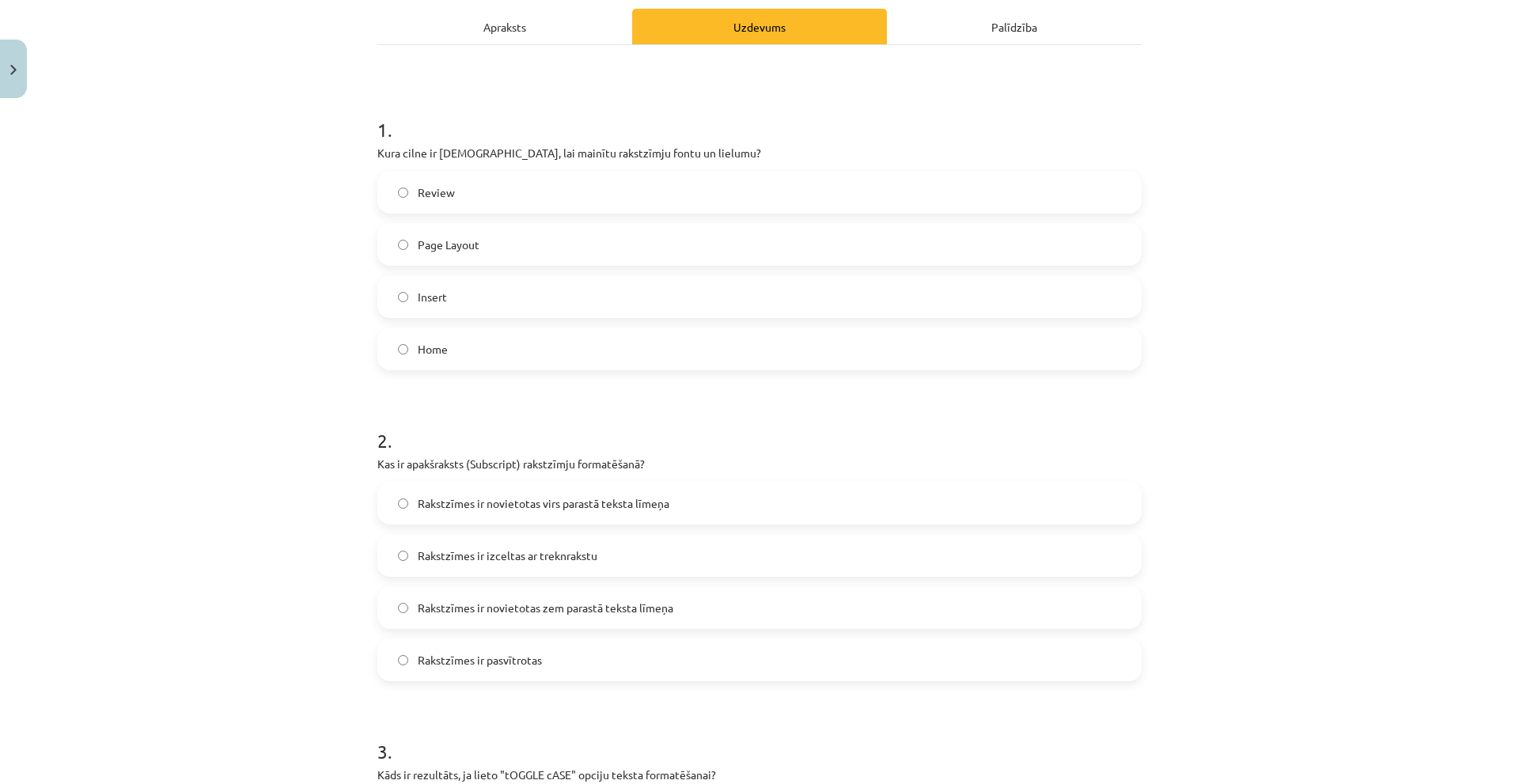
scroll to position [0, 0]
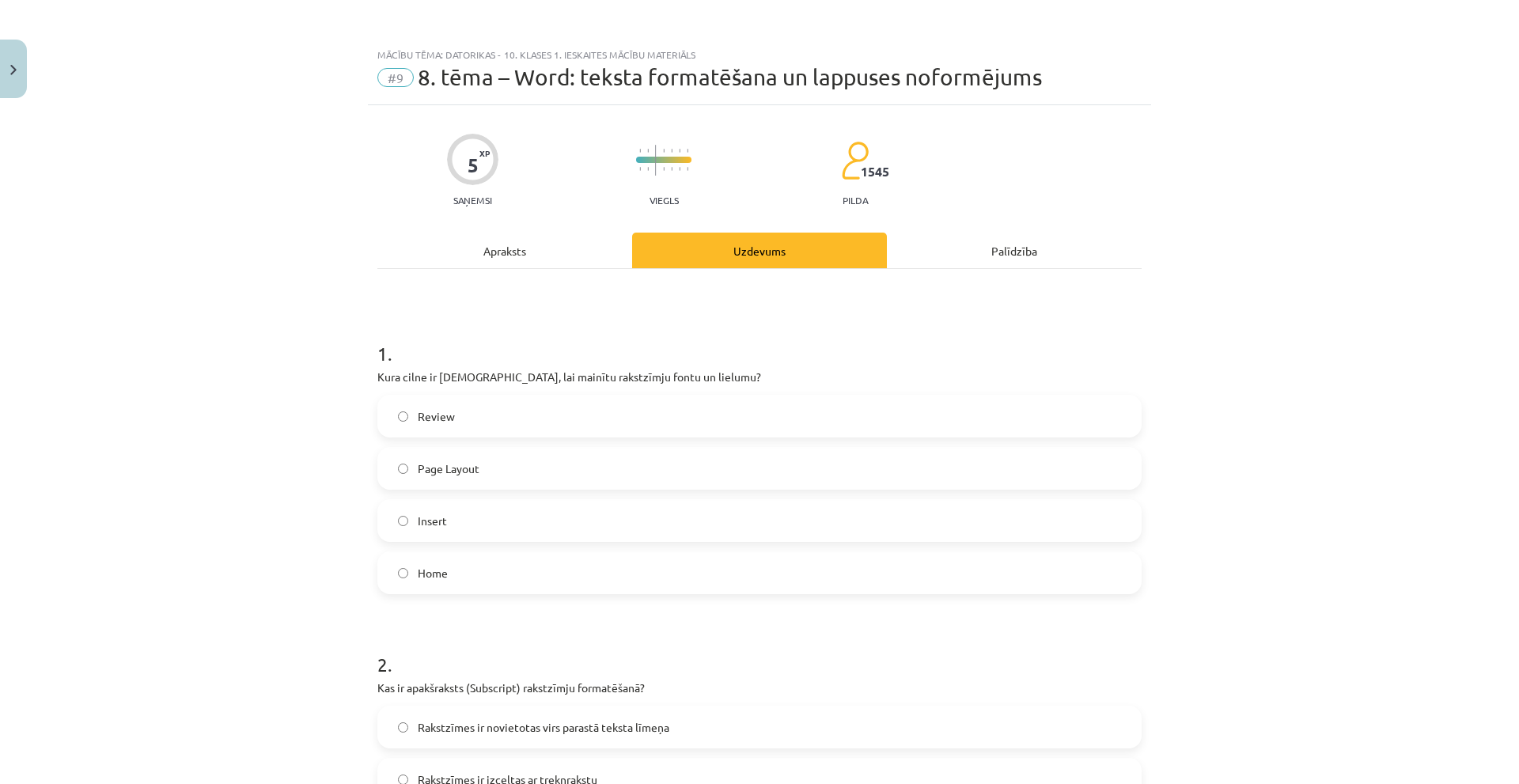
click at [456, 370] on p "Kura cilne ir [DEMOGRAPHIC_DATA], lai mainītu rakstzīmju fontu un lielumu?" at bounding box center [759, 377] width 764 height 16
copy div "Kura cilne ir [DEMOGRAPHIC_DATA], lai mainītu rakstzīmju fontu un lielumu?"
click at [249, 287] on div "Mācību tēma: Datorikas - 10. klases 1. ieskaites mācību materiāls #9 8. tēma – …" at bounding box center [759, 392] width 1519 height 784
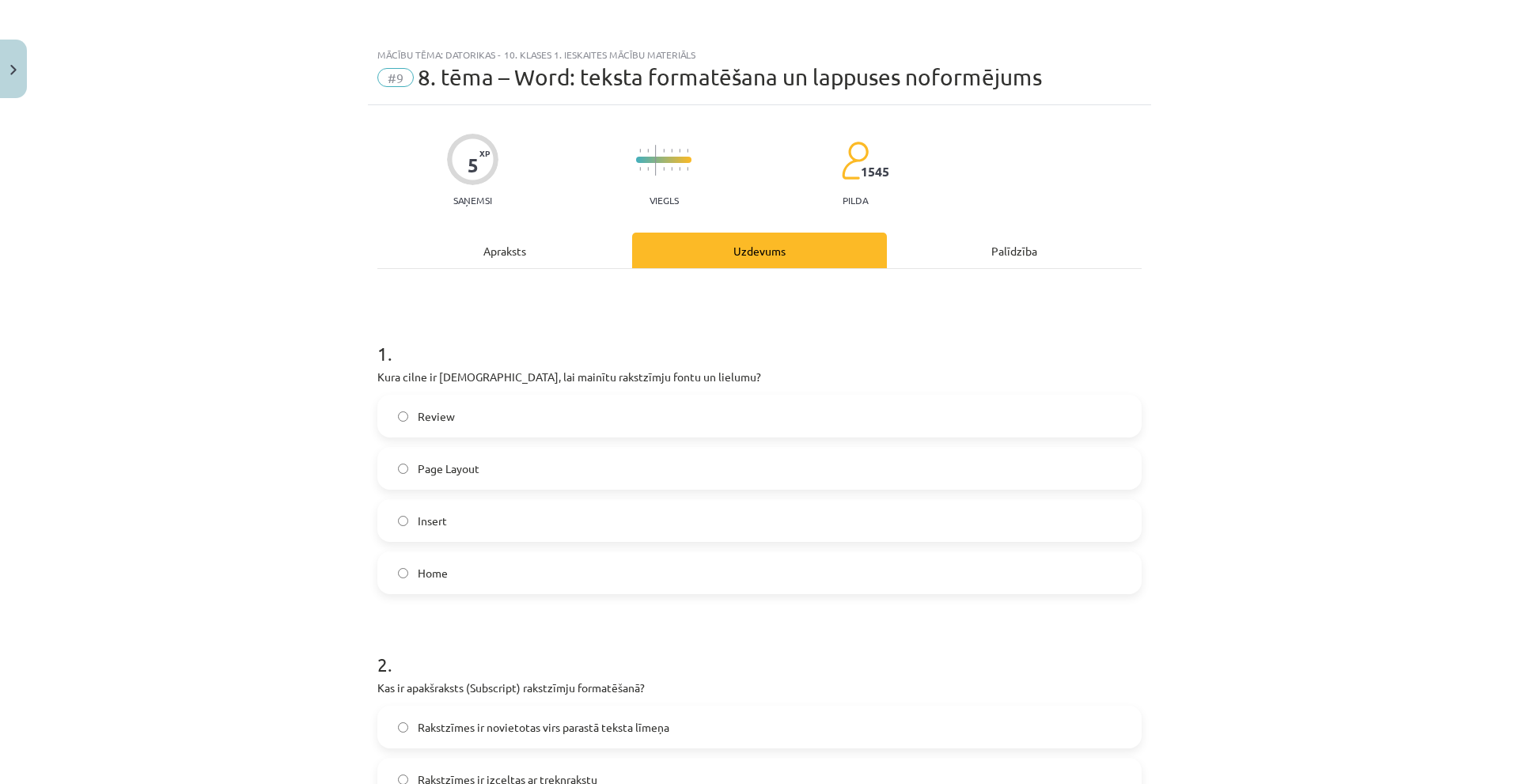
scroll to position [79, 0]
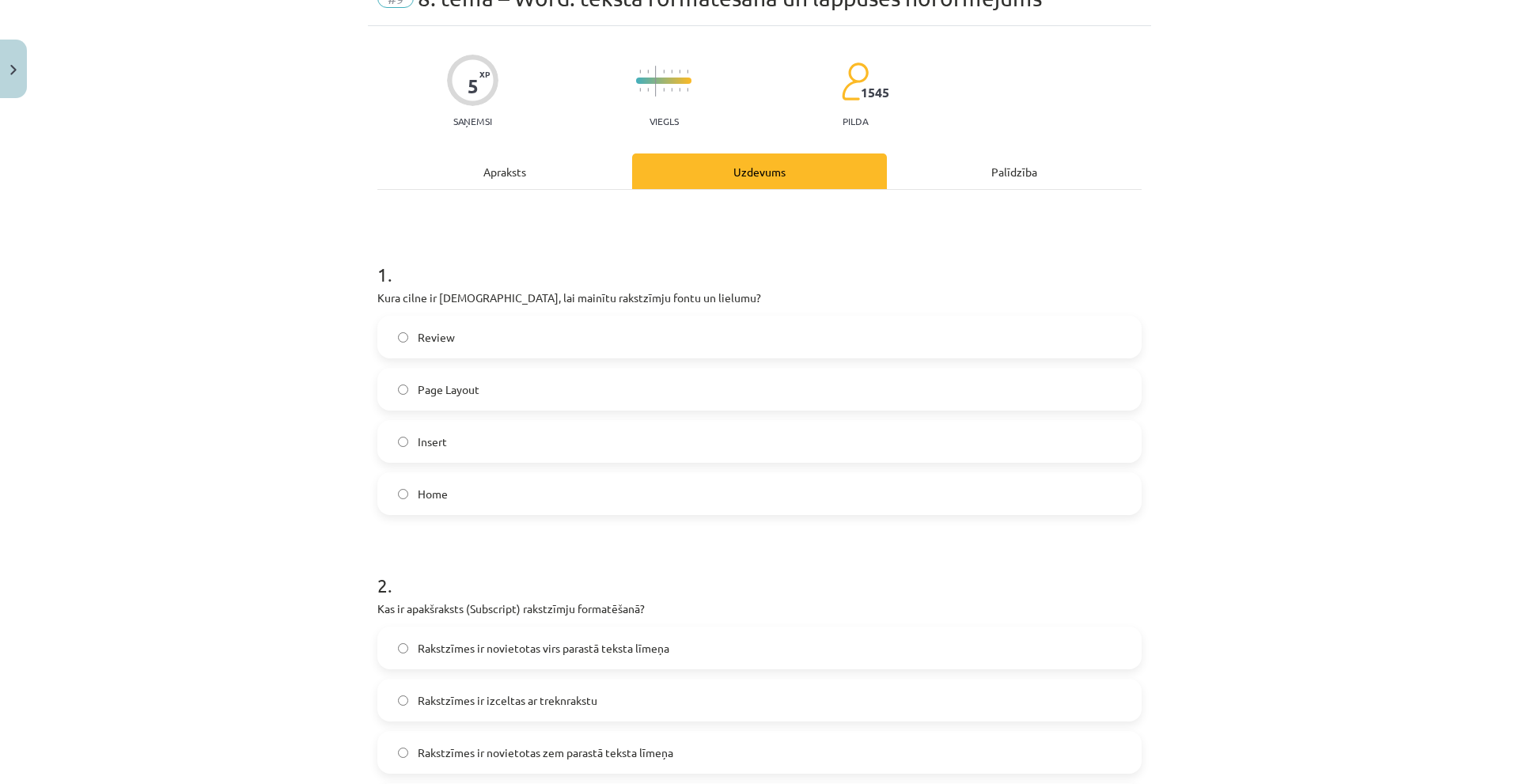
click at [230, 420] on div "Mācību tēma: Datorikas - 10. klases 1. ieskaites mācību materiāls #9 8. tēma – …" at bounding box center [759, 392] width 1519 height 784
click at [429, 497] on span "Home" at bounding box center [432, 494] width 30 height 16
click at [381, 390] on label "Page Layout" at bounding box center [759, 389] width 761 height 40
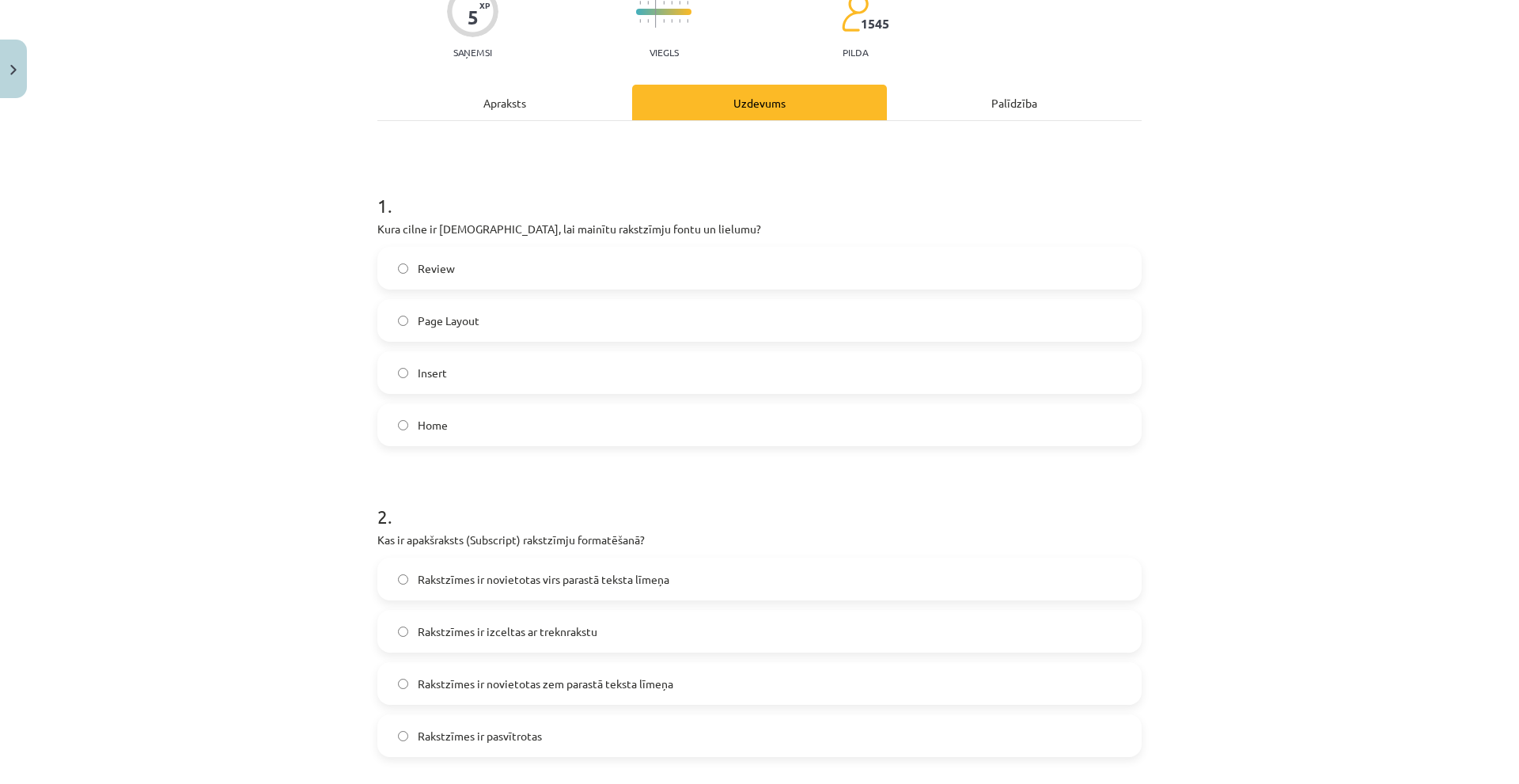
scroll to position [395, 0]
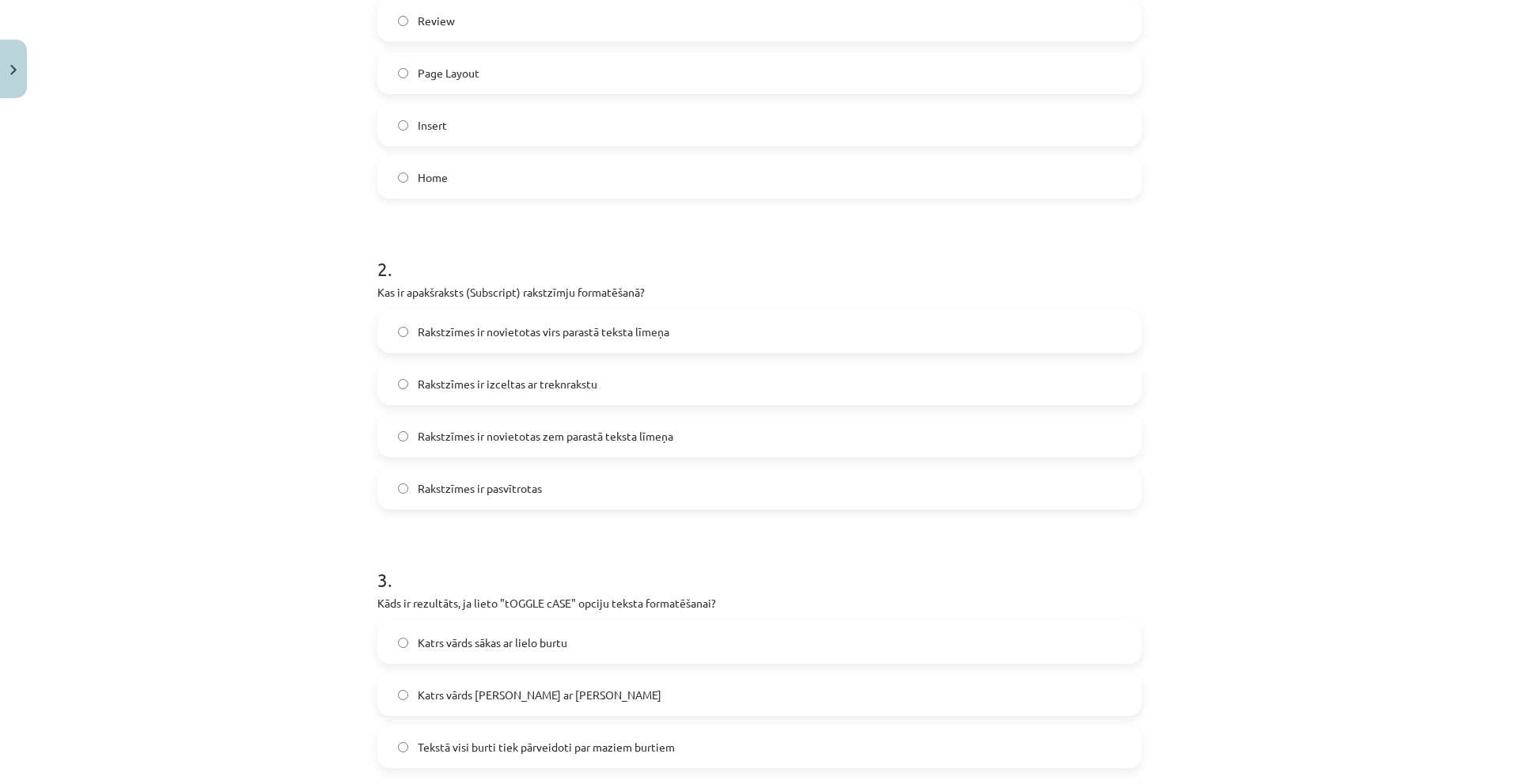
click at [466, 428] on span "Rakstzīmes ir novietotas zem parastā teksta līmeņa" at bounding box center [545, 436] width 255 height 16
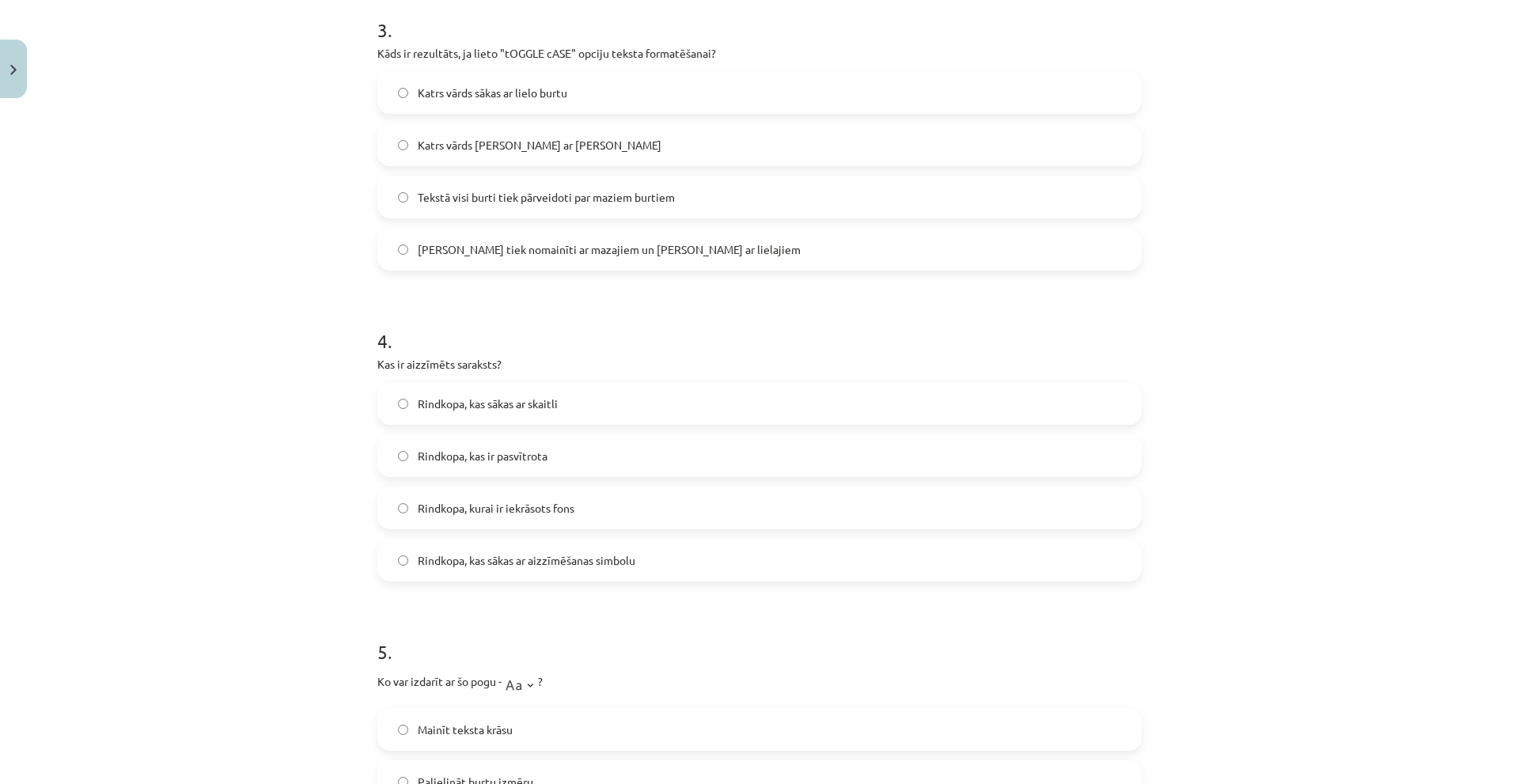
scroll to position [1107, 0]
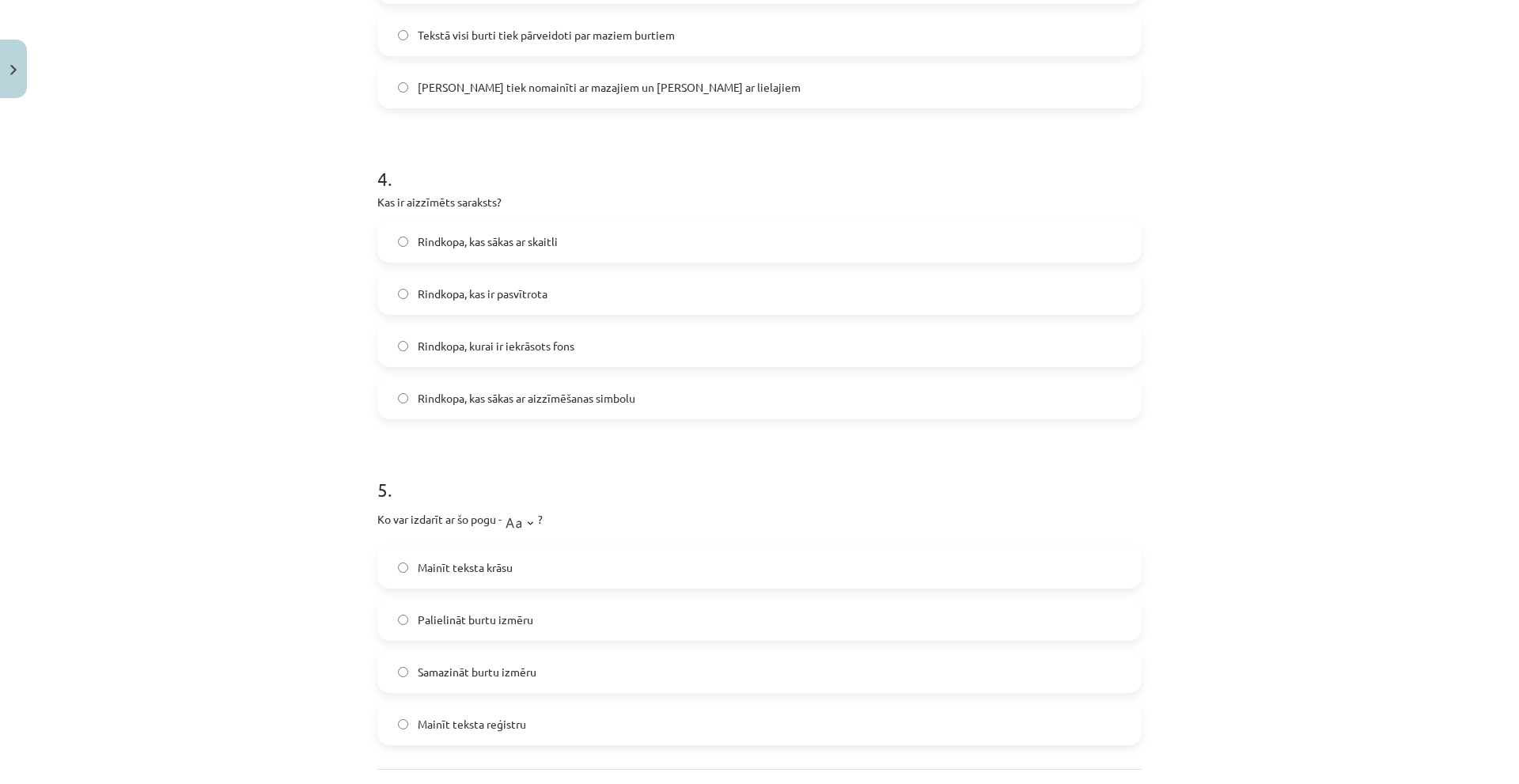
click at [468, 336] on label "Rindkopa, kurai ir iekrāsots fons" at bounding box center [759, 346] width 761 height 40
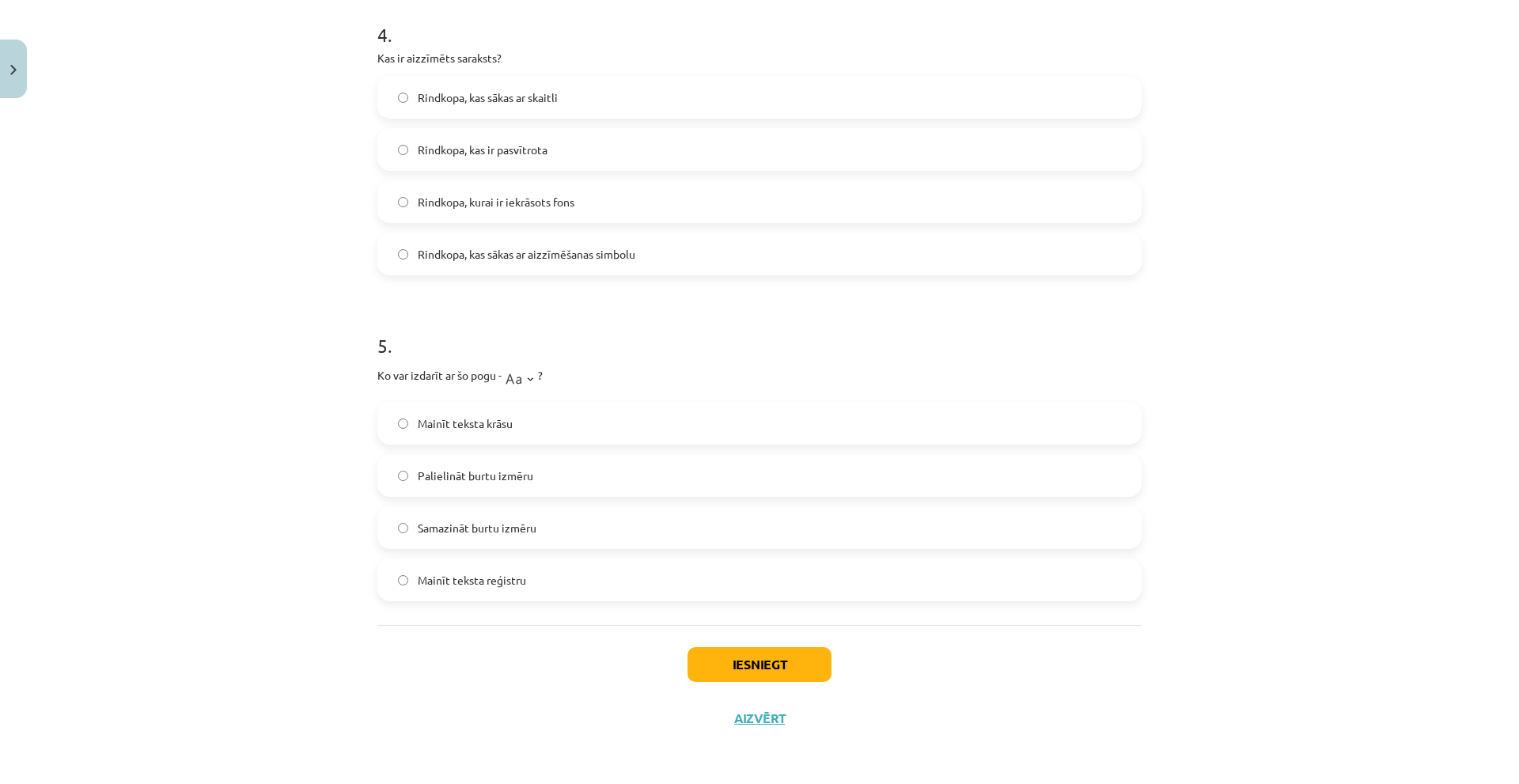
scroll to position [1252, 0]
click at [744, 673] on button "Iesniegt" at bounding box center [759, 663] width 144 height 35
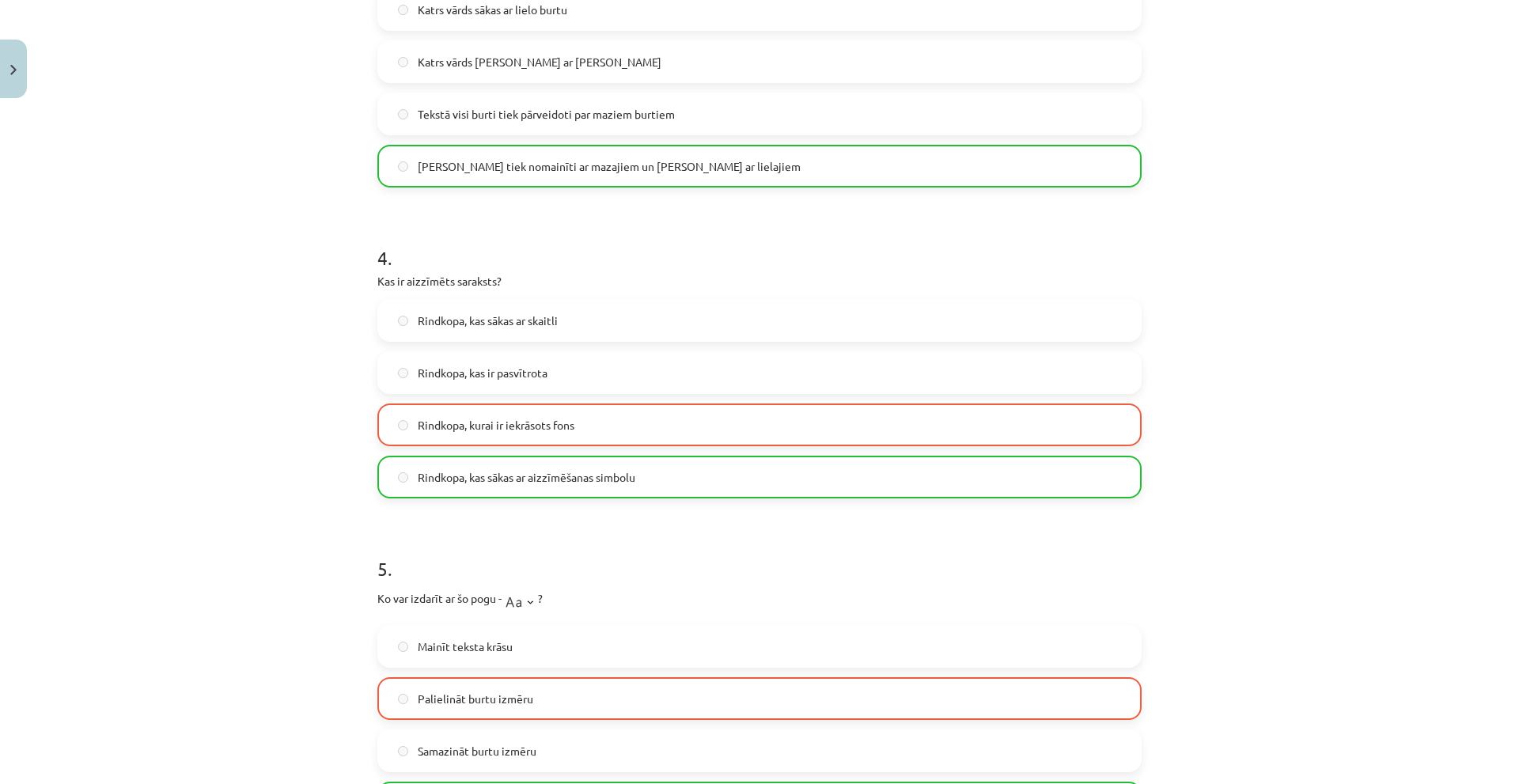
scroll to position [1302, 0]
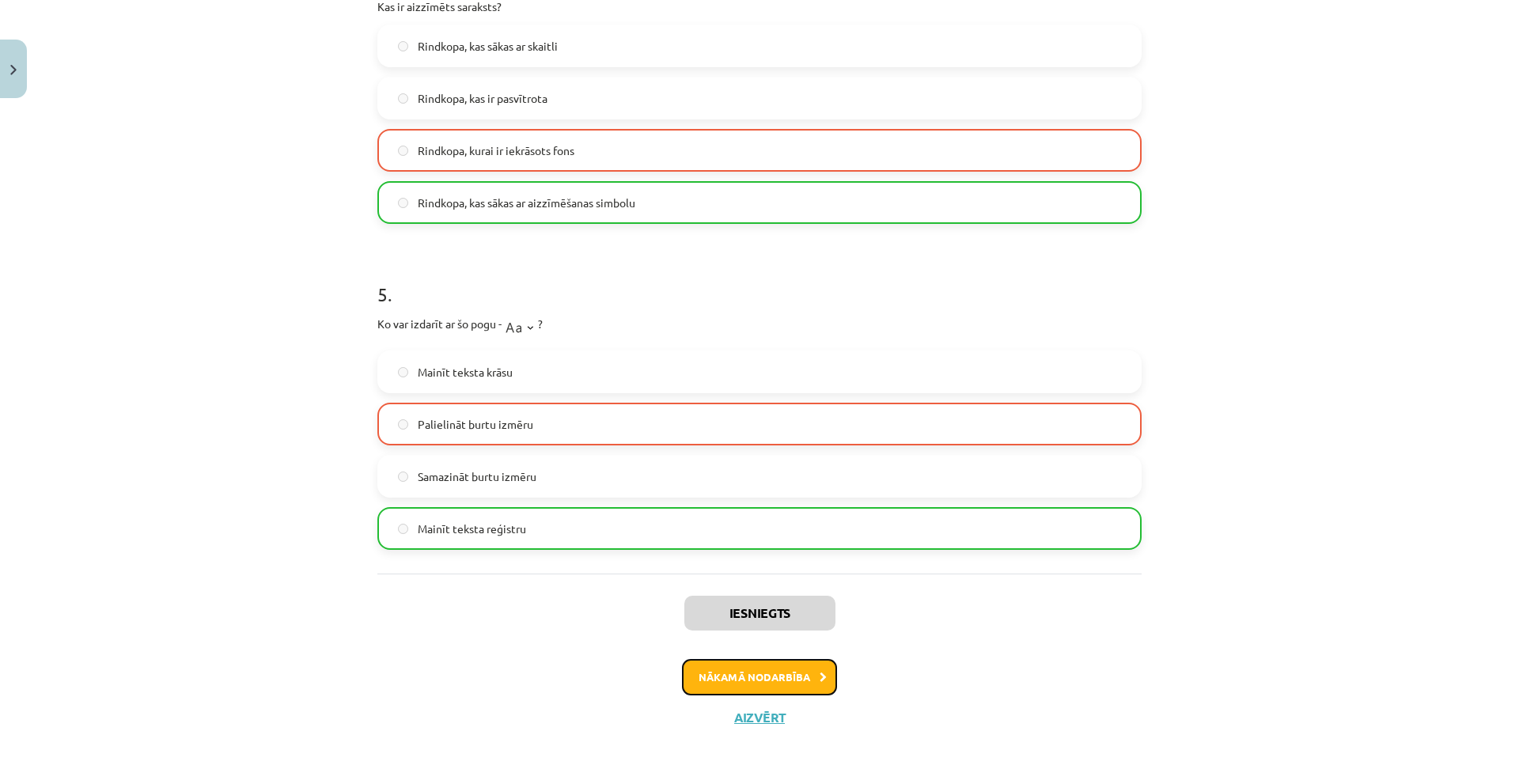
click at [702, 673] on button "Nākamā nodarbība" at bounding box center [759, 676] width 155 height 37
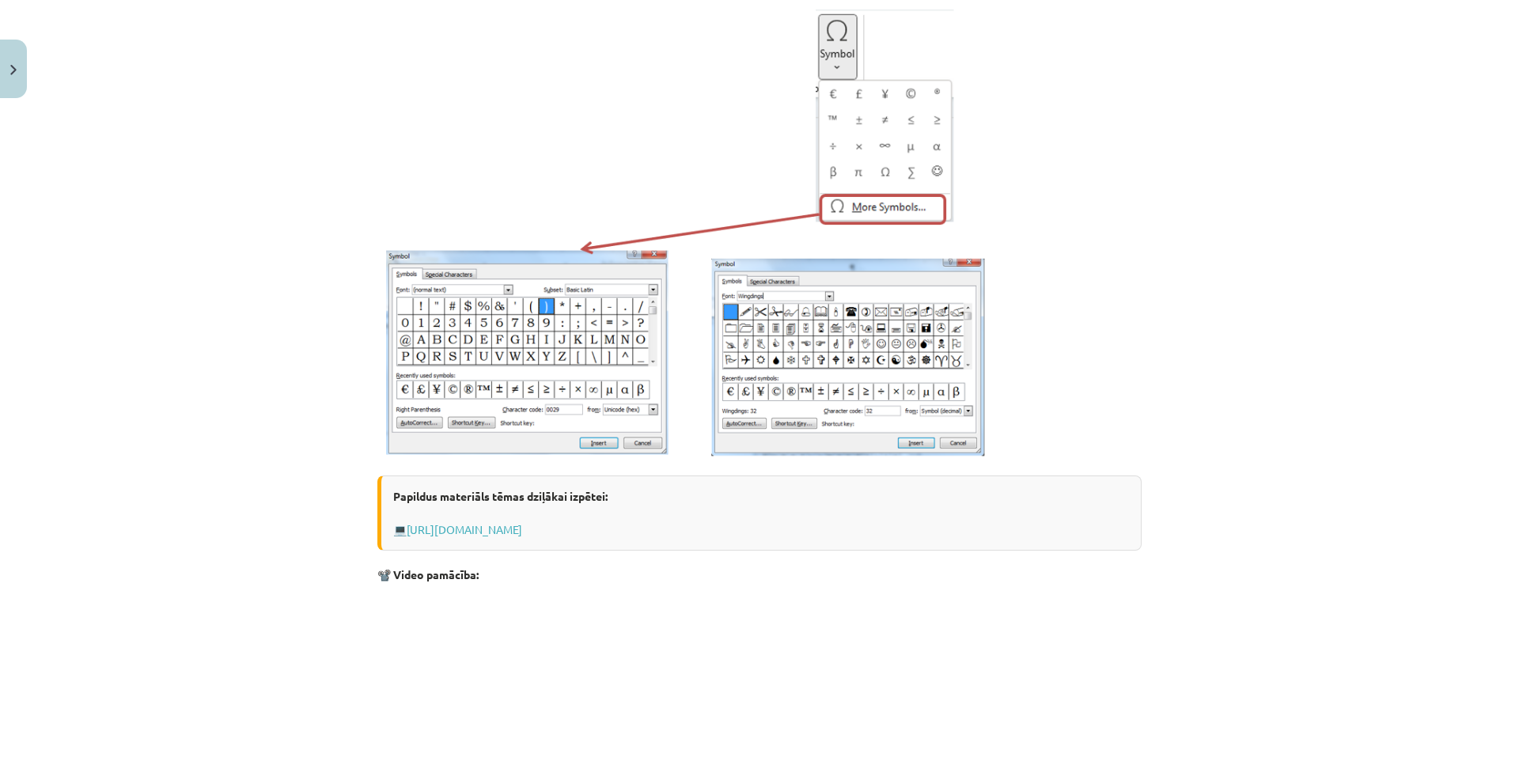
scroll to position [358, 0]
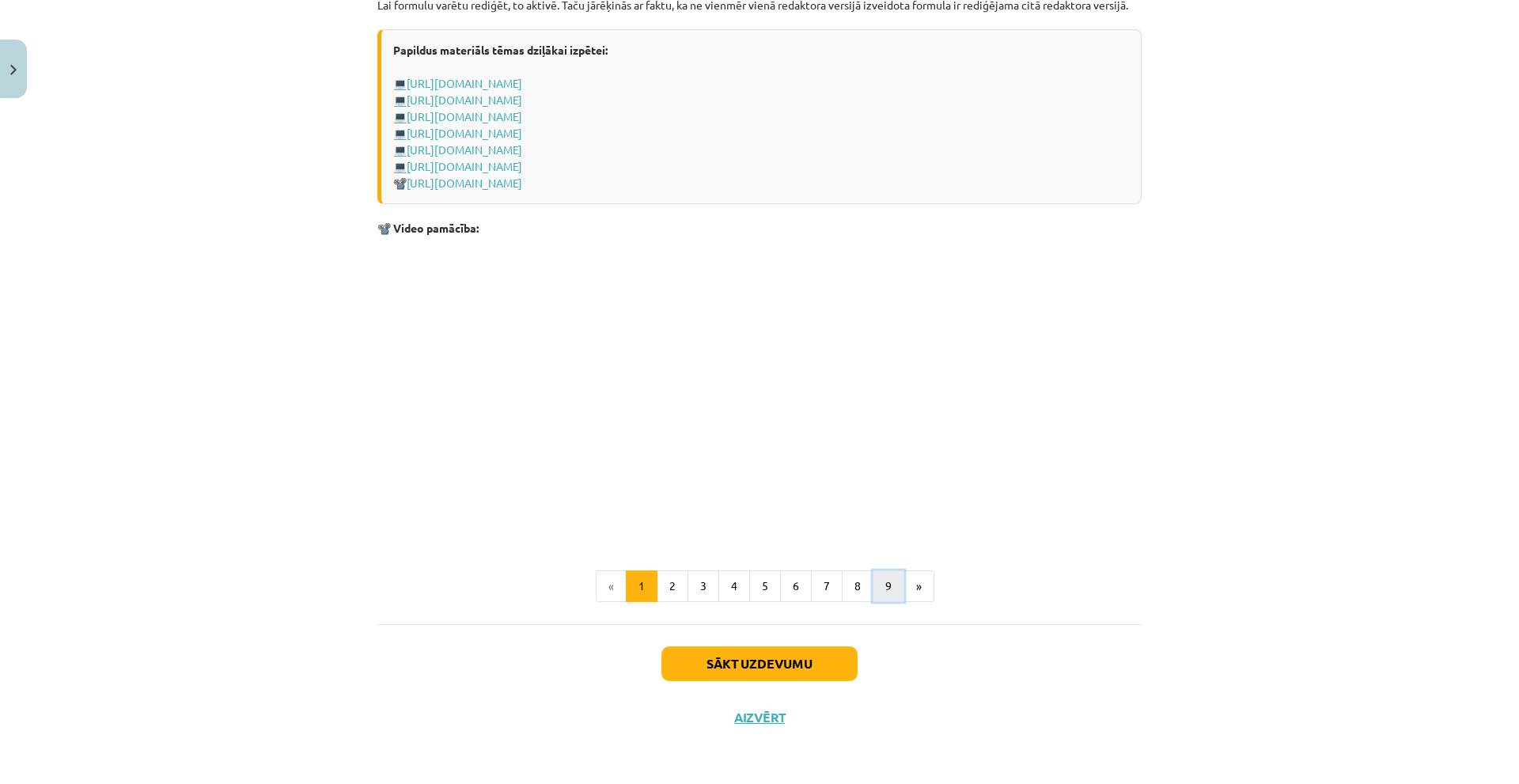
click at [877, 595] on button "9" at bounding box center [888, 586] width 32 height 32
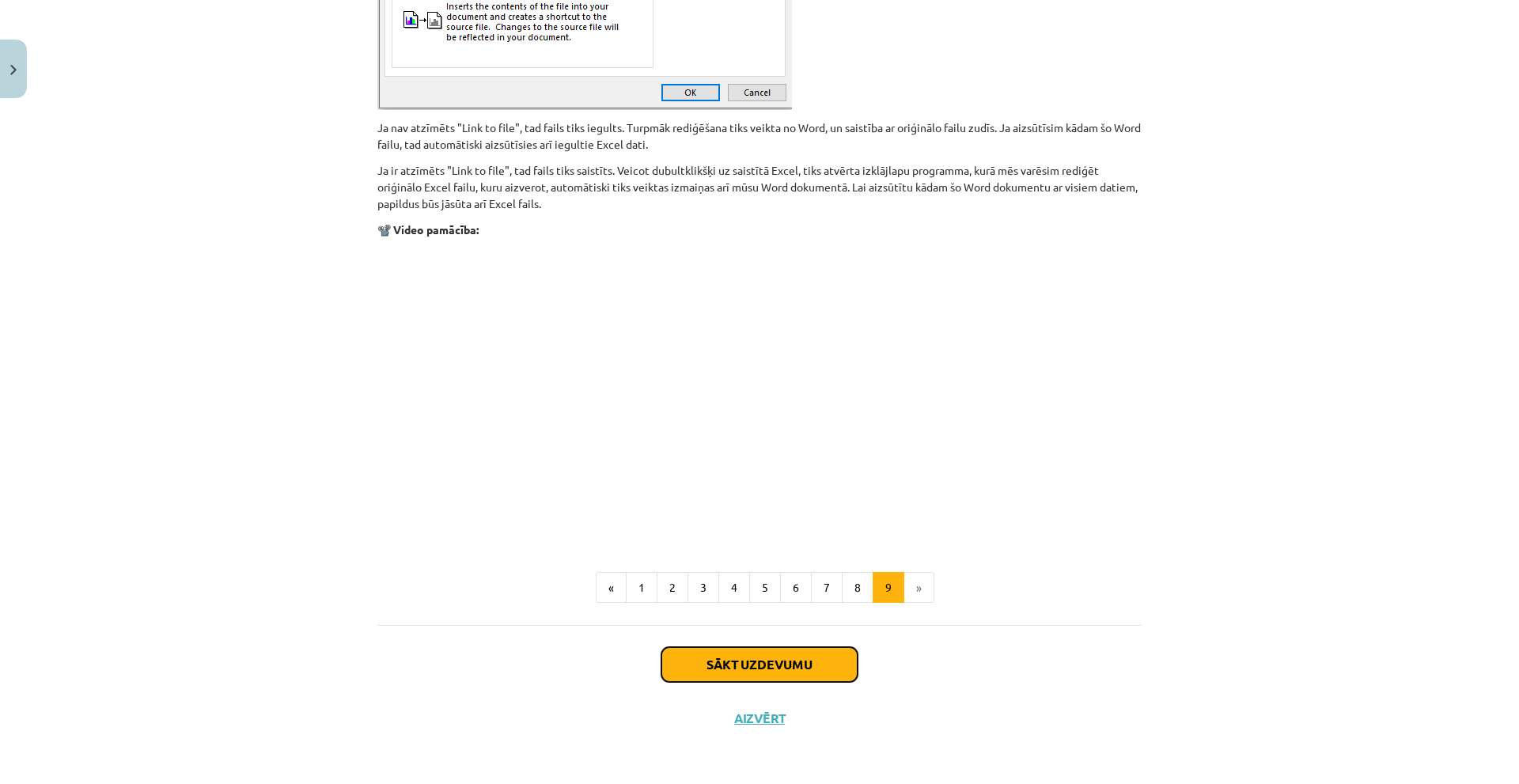
click at [815, 668] on button "Sākt uzdevumu" at bounding box center [759, 664] width 196 height 35
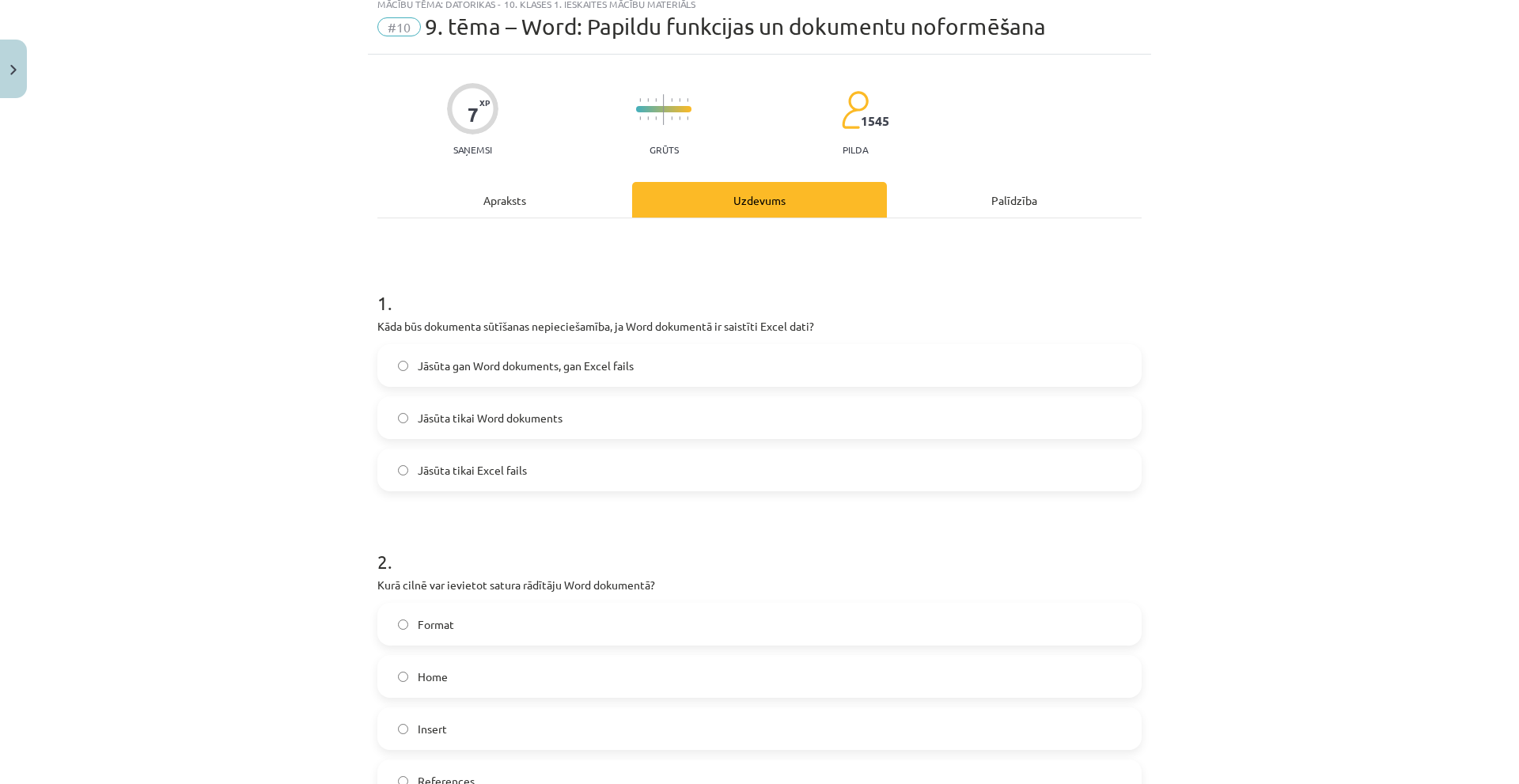
scroll to position [0, 0]
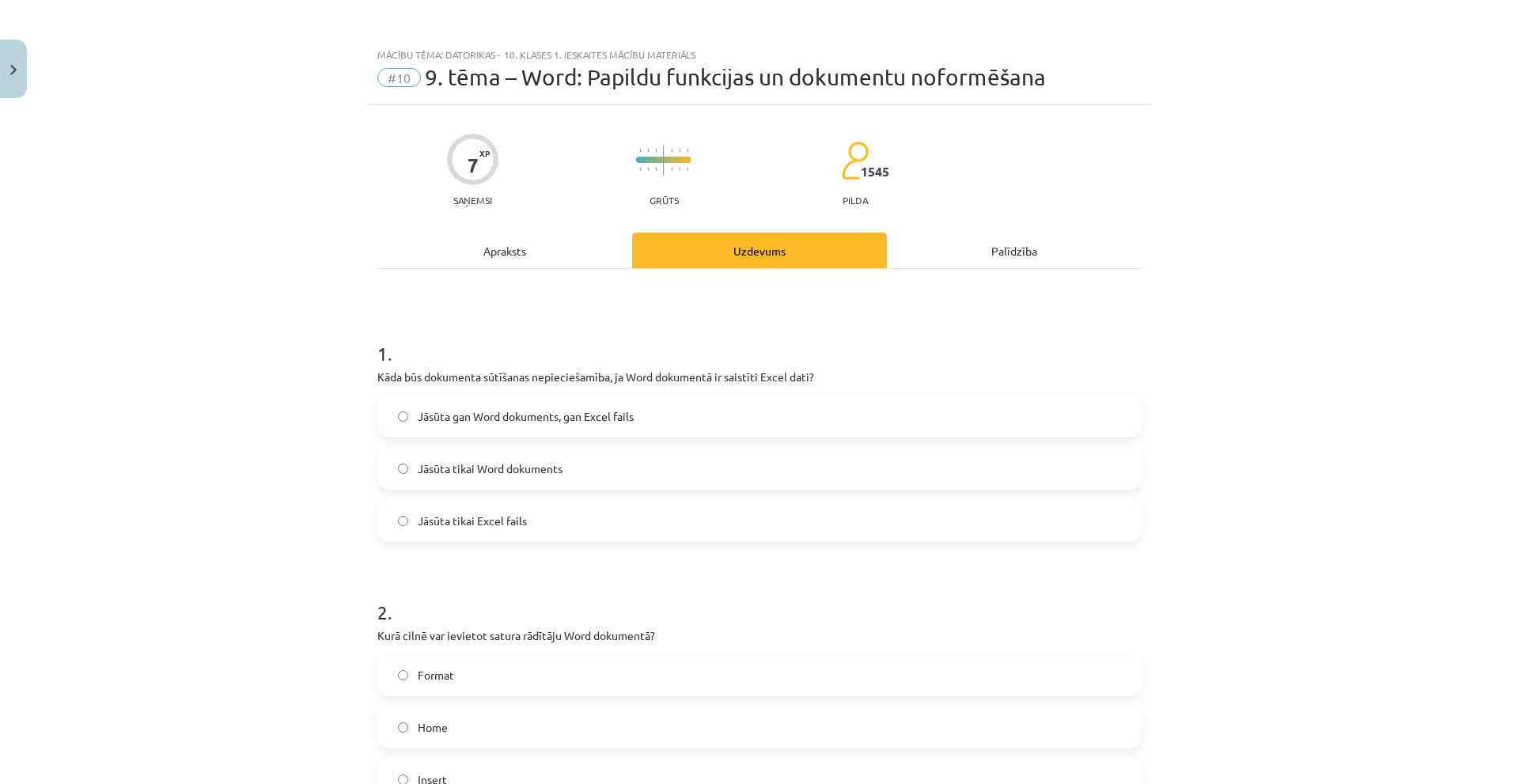
click at [455, 381] on p "Kāda būs dokumenta sūtīšanas nepieciešamība, ja Word dokumentā ir saistīti Exce…" at bounding box center [759, 377] width 764 height 16
click at [429, 333] on h1 "1 ." at bounding box center [759, 339] width 764 height 49
click at [502, 459] on label "Jāsūta tikai Word dokuments" at bounding box center [759, 468] width 761 height 40
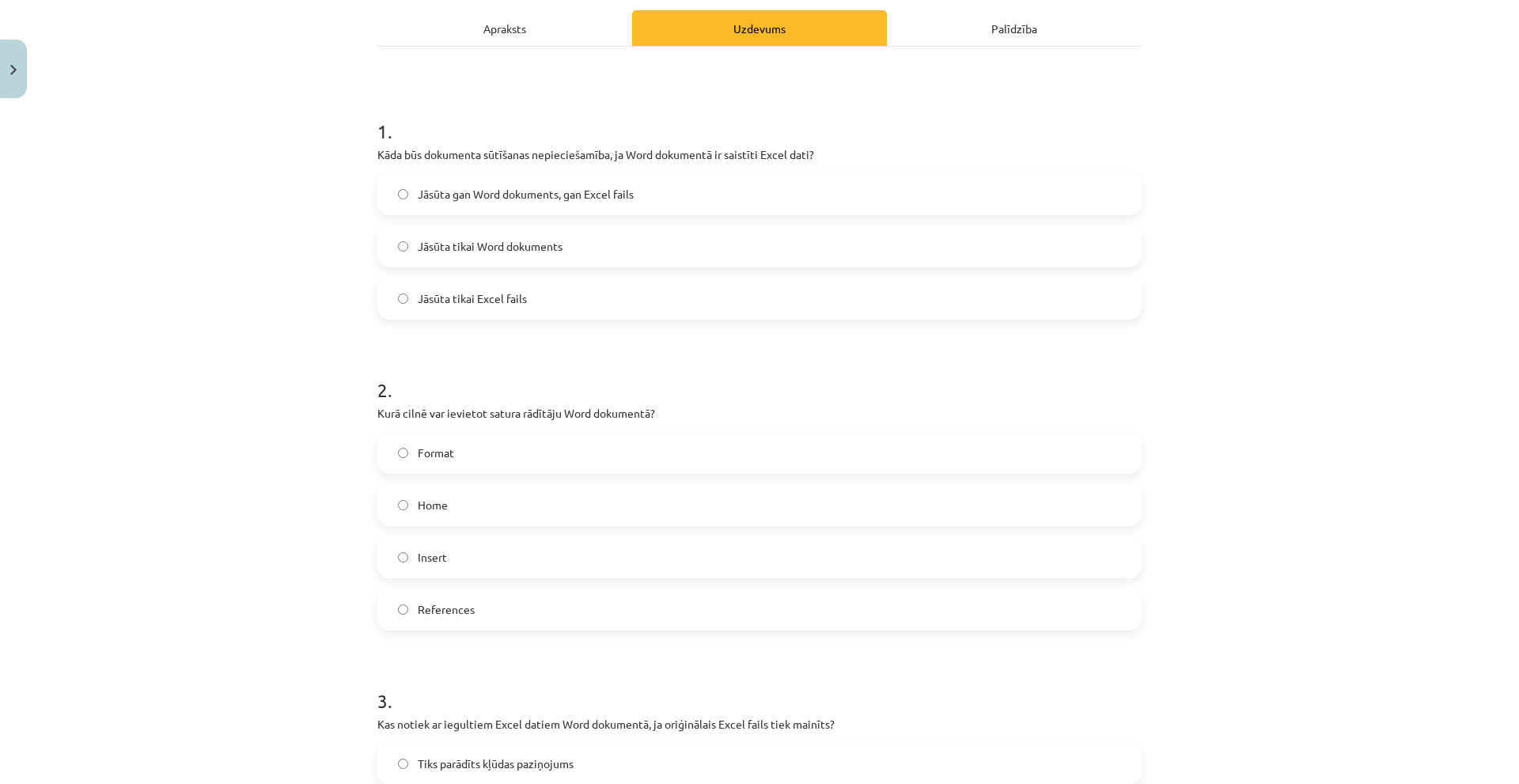
scroll to position [237, 0]
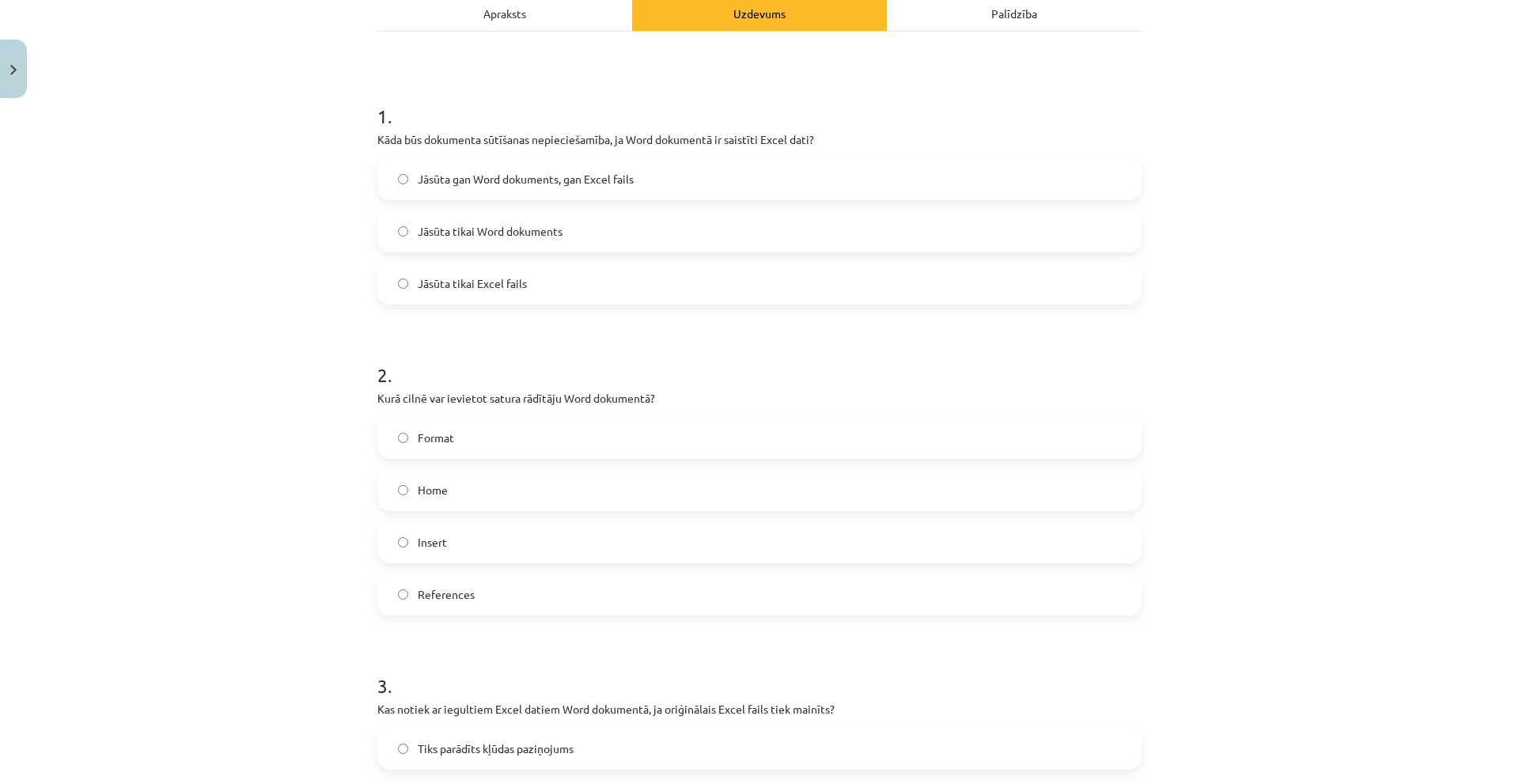
click at [455, 393] on p "Kurā cilnē var ievietot satura rādītāju Word dokumentā?" at bounding box center [759, 398] width 764 height 16
click at [439, 127] on div "1 . Kāda būs dokumenta sūtīšanas nepieciešamība, ja Word dokumentā ir saistīti …" at bounding box center [759, 191] width 764 height 227
click at [448, 143] on p "Kāda būs dokumenta sūtīšanas nepieciešamība, ja Word dokumentā ir saistīti Exce…" at bounding box center [759, 139] width 764 height 16
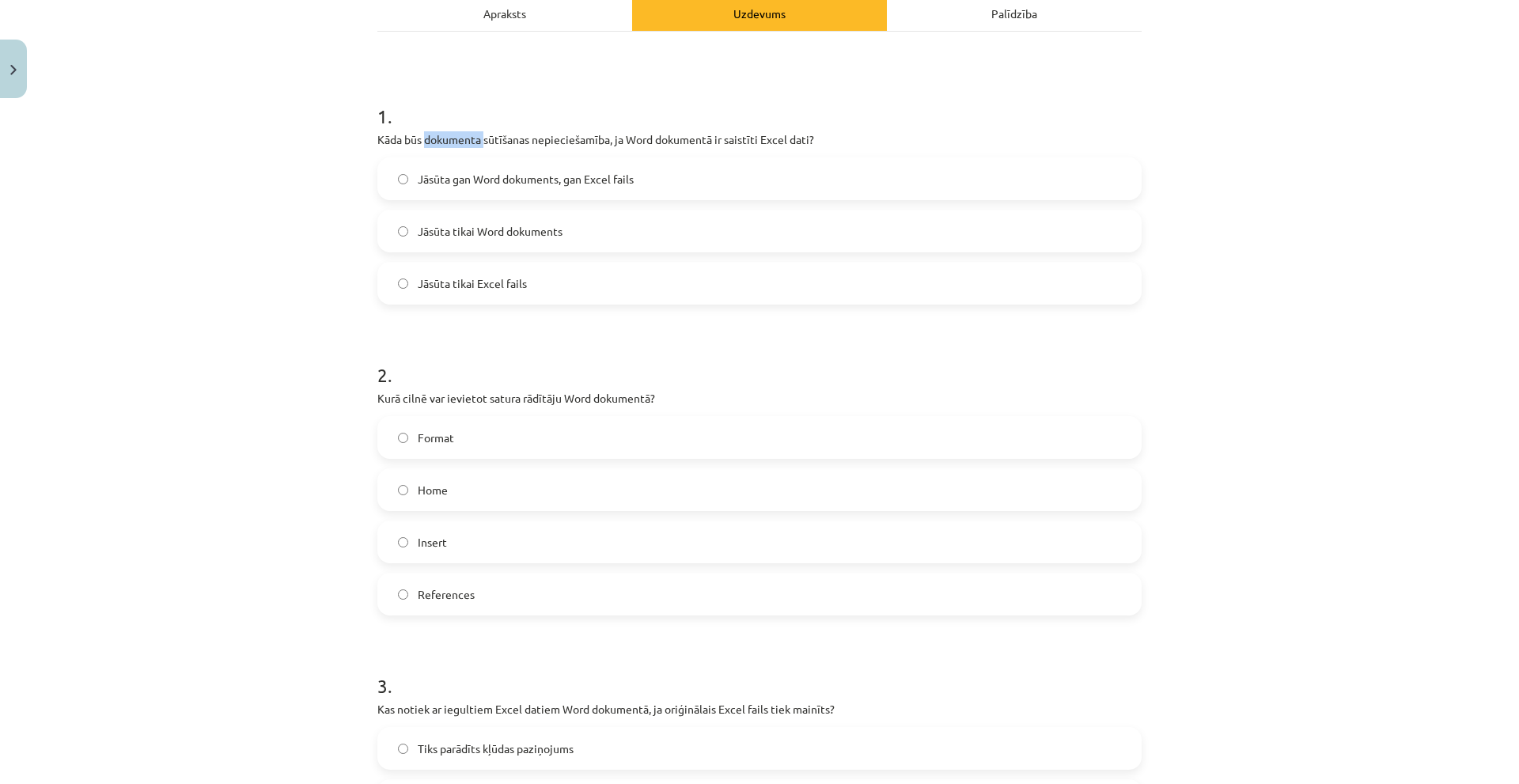
click at [448, 143] on p "Kāda būs dokumenta sūtīšanas nepieciešamība, ja Word dokumentā ir saistīti Exce…" at bounding box center [759, 139] width 764 height 16
click at [264, 279] on div "Mācību tēma: Datorikas - 10. klases 1. ieskaites mācību materiāls #10 9. tēma –…" at bounding box center [759, 392] width 1519 height 784
click at [1304, 187] on div "Mācību tēma: Datorikas - 10. klases 1. ieskaites mācību materiāls #10 9. tēma –…" at bounding box center [759, 392] width 1519 height 784
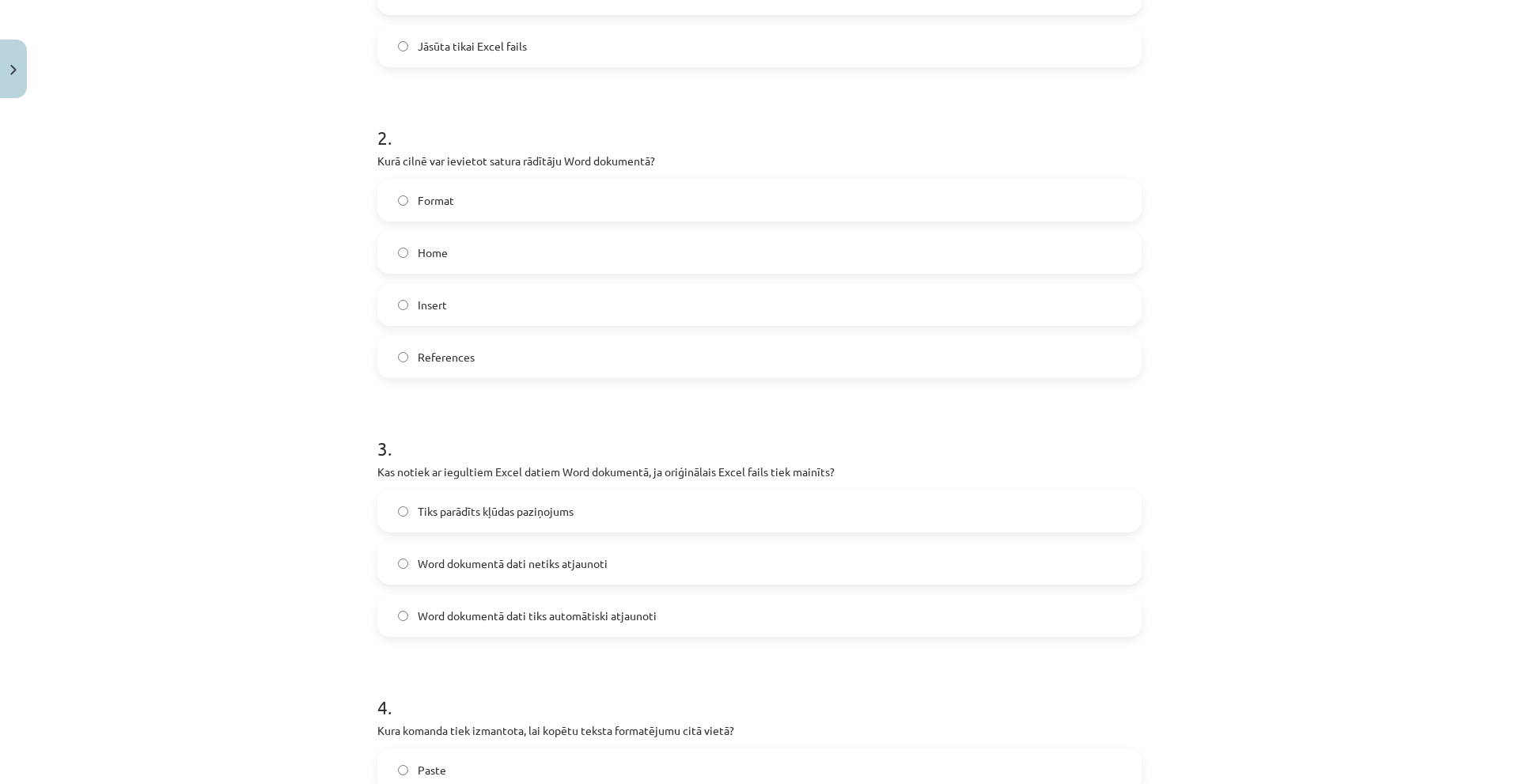
scroll to position [496, 0]
drag, startPoint x: 1268, startPoint y: 182, endPoint x: 1252, endPoint y: 183, distance: 16.0
click at [1268, 182] on div "Mācību tēma: Datorikas - 10. klases 1. ieskaites mācību materiāls #10 9. tēma –…" at bounding box center [759, 392] width 1519 height 784
click at [453, 187] on label "Format" at bounding box center [759, 200] width 761 height 40
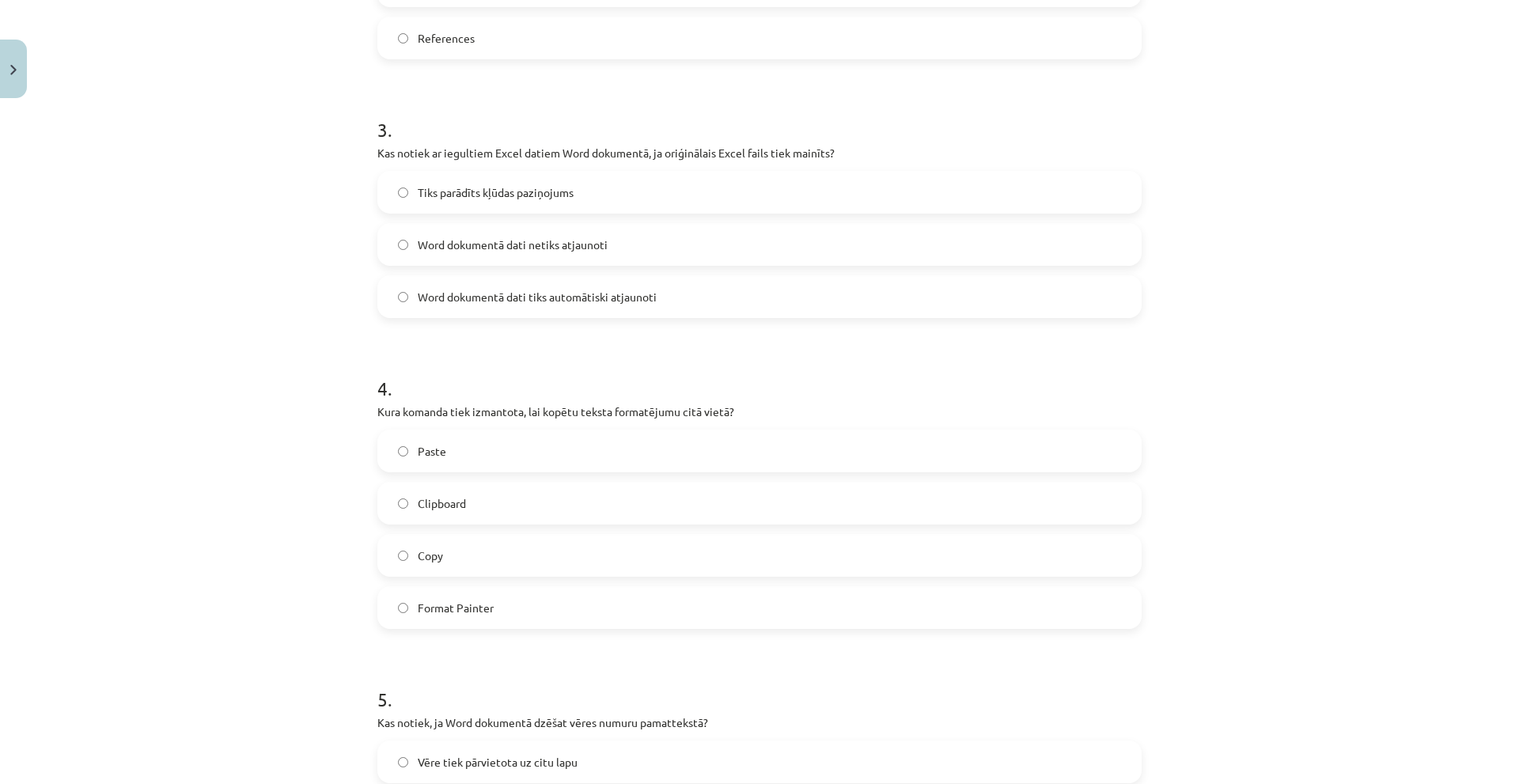
scroll to position [791, 0]
click at [458, 222] on div "Tiks parādīts kļūdas paziņojums Word dokumentā dati netiks atjaunoti Word dokum…" at bounding box center [759, 246] width 764 height 147
click at [483, 270] on div "Tiks parādīts kļūdas paziņojums Word dokumentā dati netiks atjaunoti Word dokum…" at bounding box center [759, 246] width 764 height 147
click at [470, 241] on span "Word dokumentā dati netiks atjaunoti" at bounding box center [512, 247] width 190 height 16
click at [479, 197] on span "Tiks parādīts kļūdas paziņojums" at bounding box center [495, 195] width 156 height 16
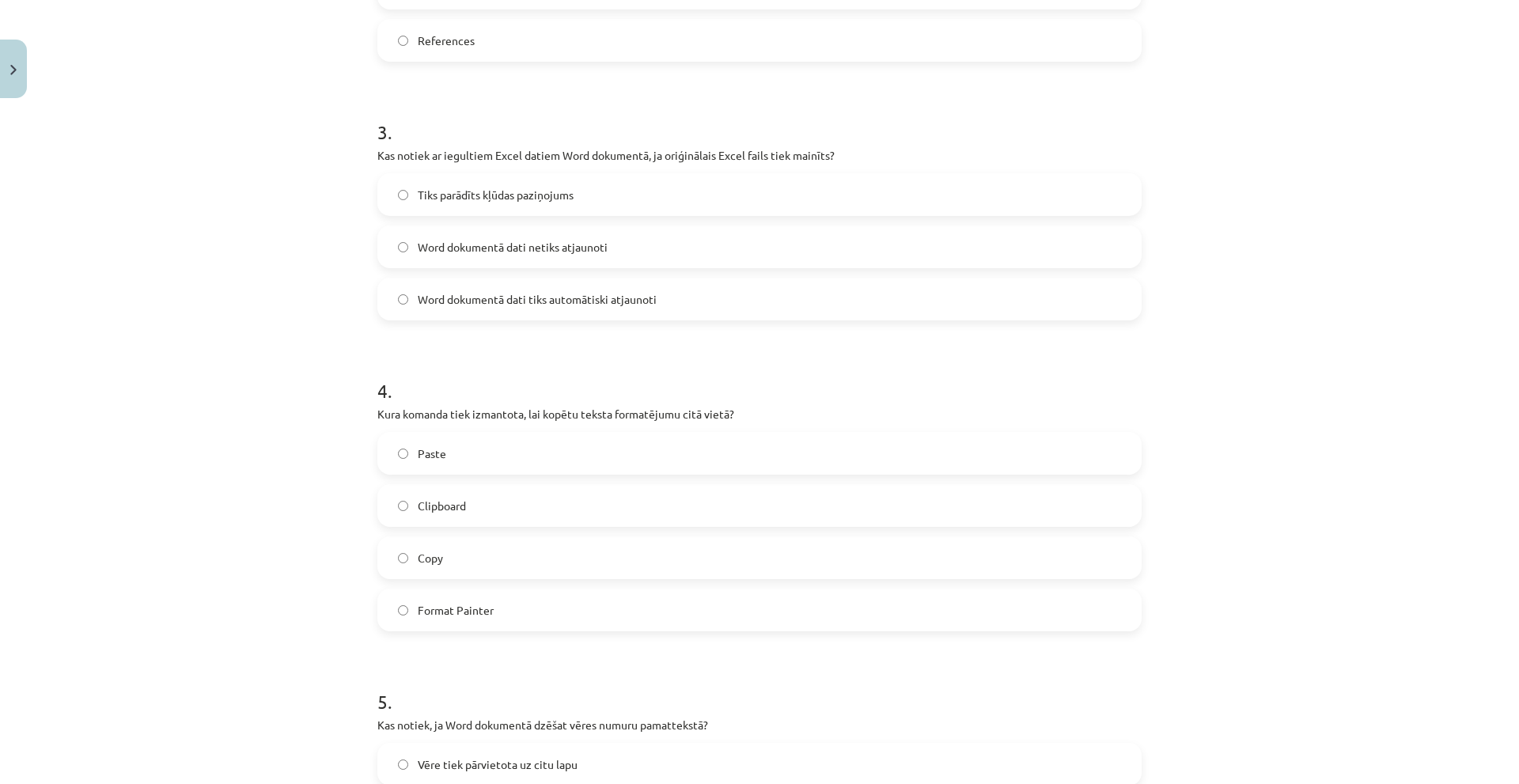
click at [492, 268] on div "Tiks parādīts kļūdas paziņojums Word dokumentā dati netiks atjaunoti Word dokum…" at bounding box center [759, 246] width 764 height 147
drag, startPoint x: 481, startPoint y: 242, endPoint x: 443, endPoint y: 263, distance: 43.4
click at [480, 242] on span "Word dokumentā dati netiks atjaunoti" at bounding box center [512, 247] width 190 height 16
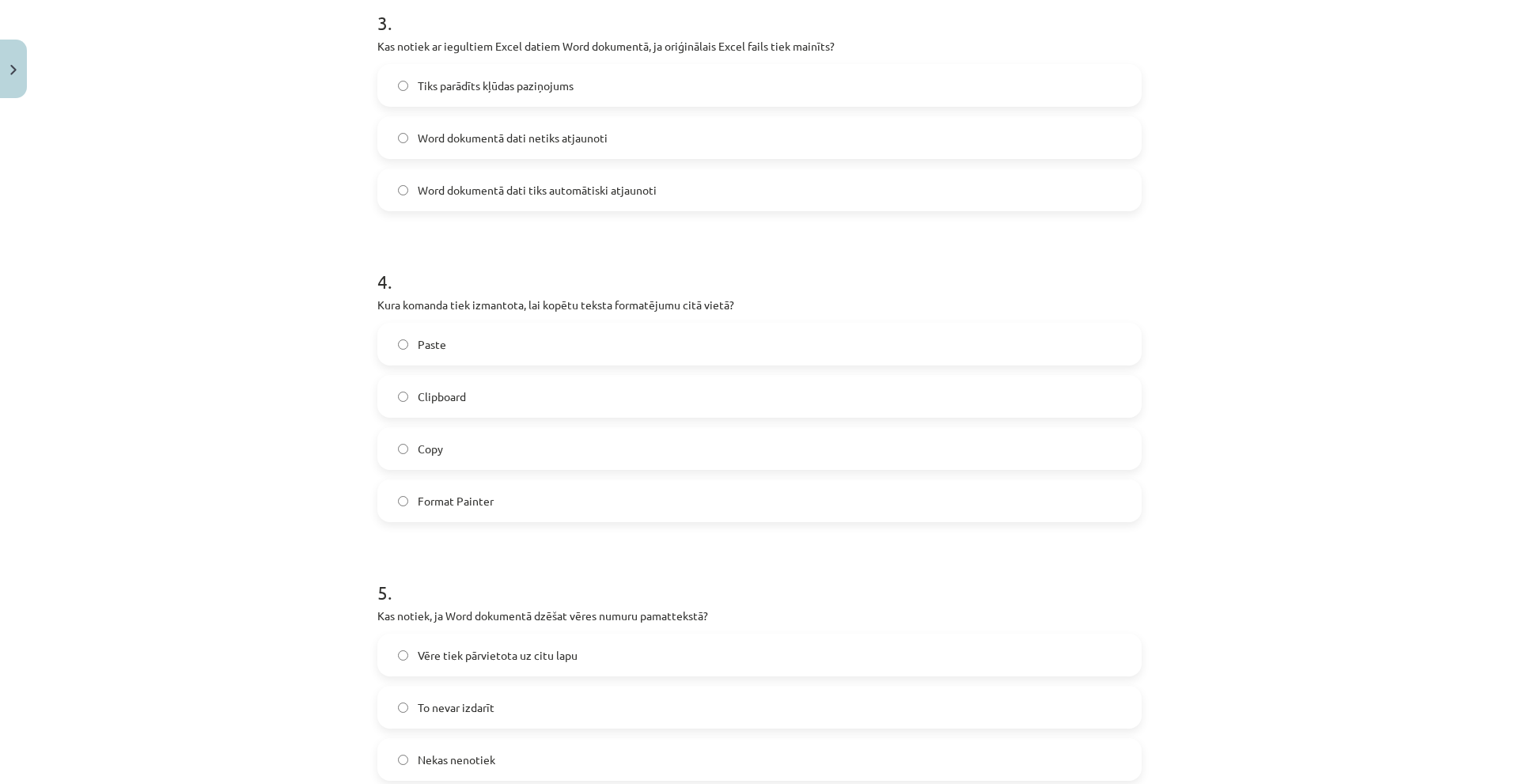
scroll to position [1107, 0]
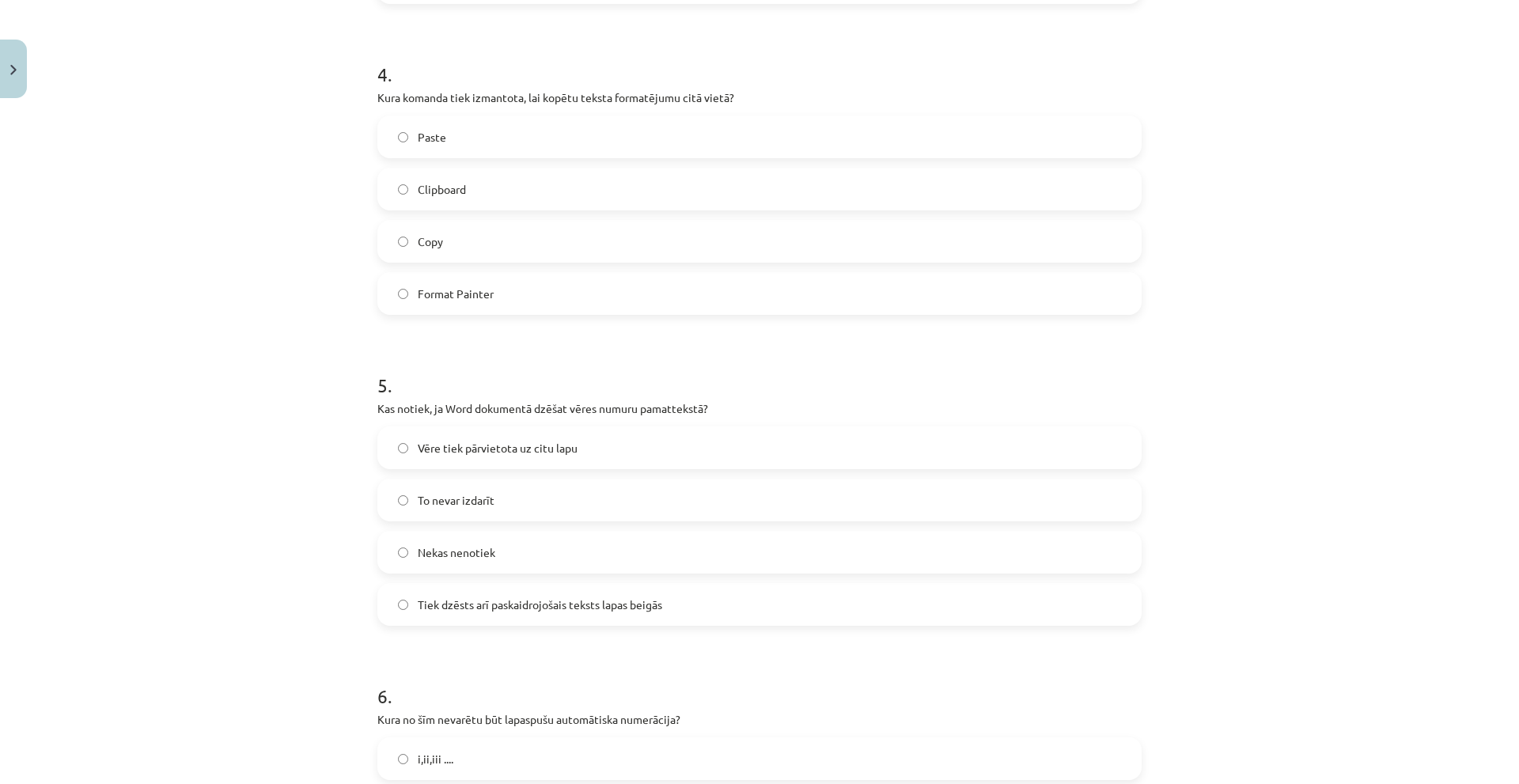
click at [457, 252] on label "Copy" at bounding box center [759, 241] width 761 height 40
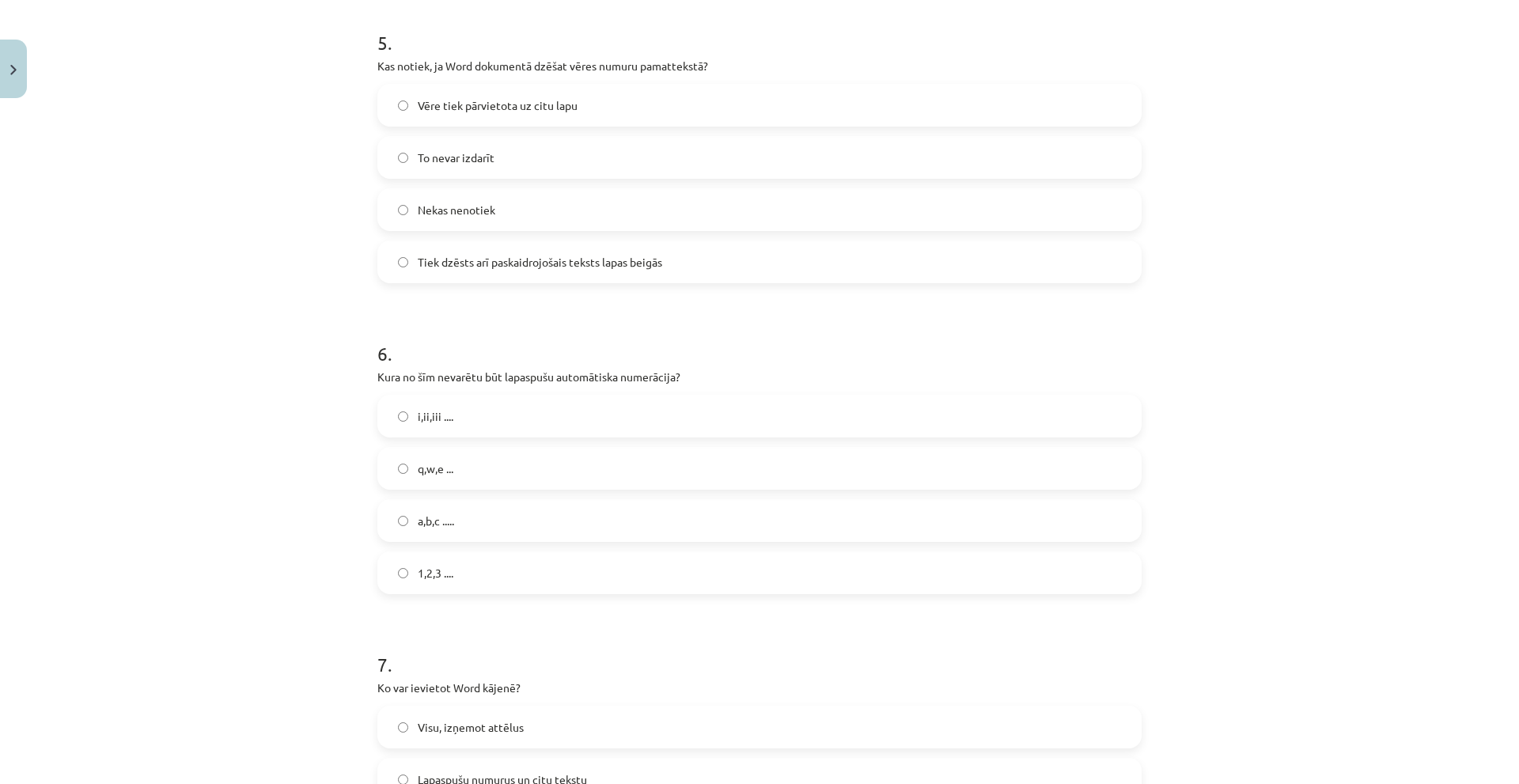
scroll to position [1424, 0]
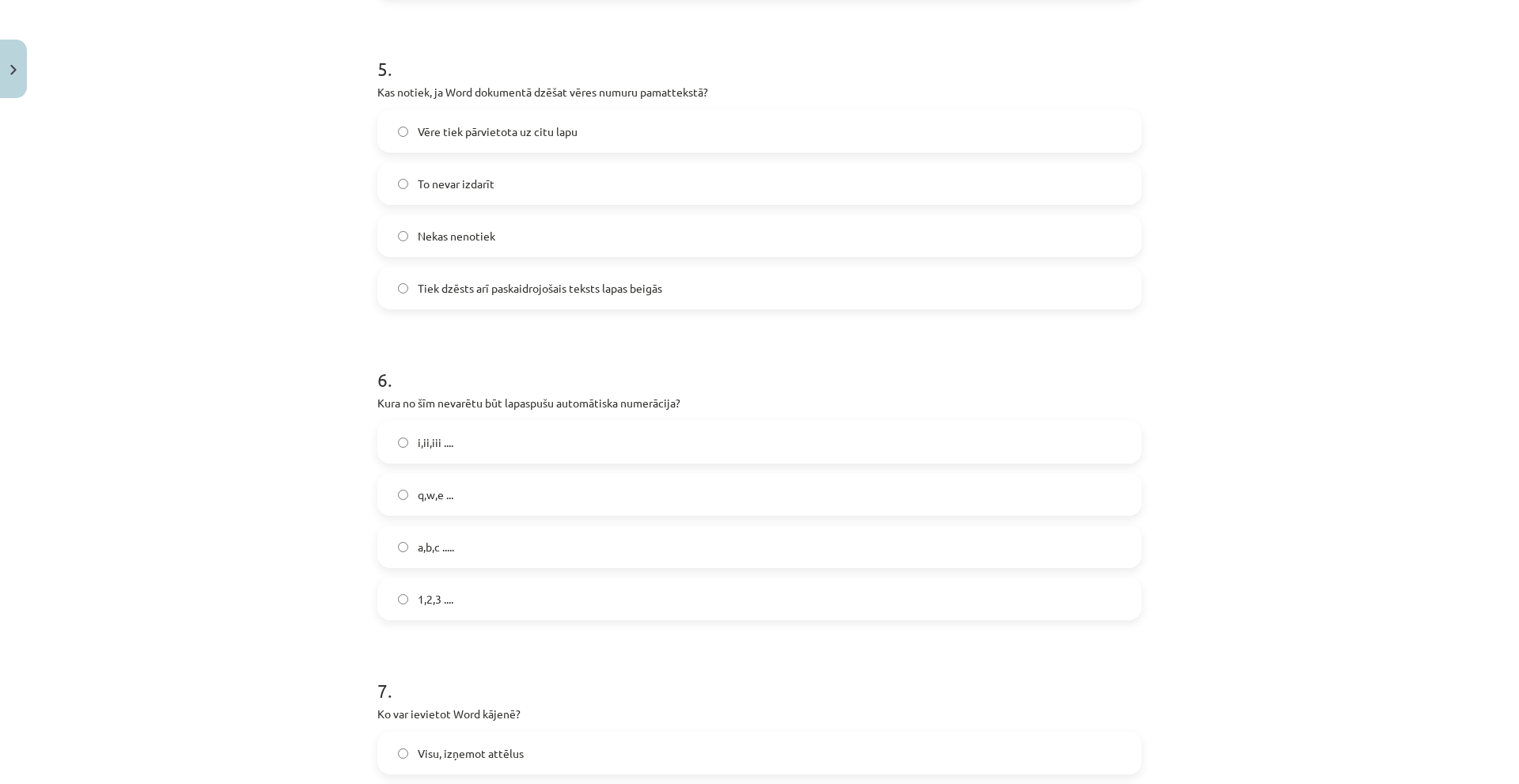
click at [431, 236] on span "Nekas nenotiek" at bounding box center [456, 236] width 77 height 16
click at [437, 280] on span "Tiek dzēsts arī paskaidrojošais teksts lapas beigās" at bounding box center [540, 288] width 245 height 16
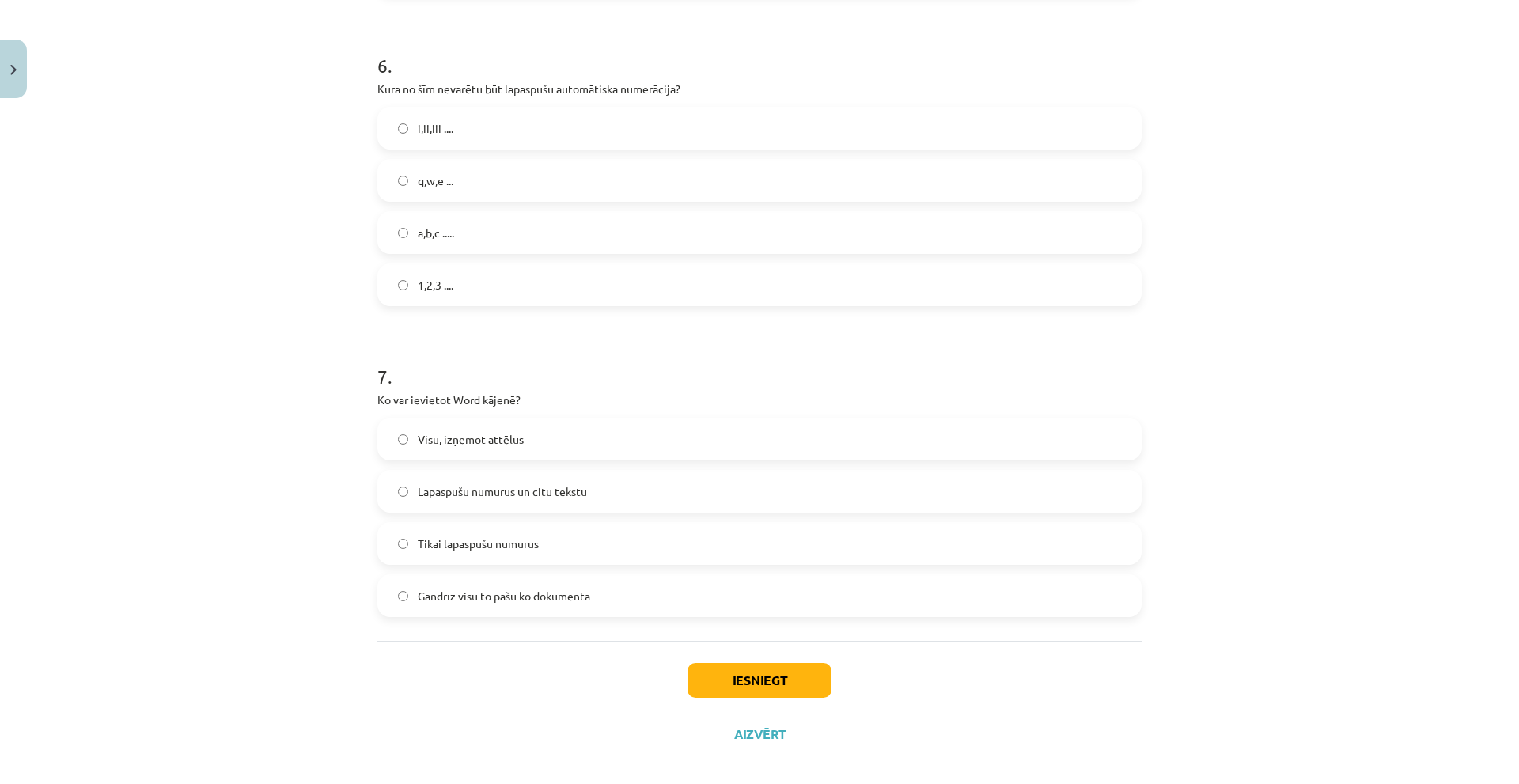
scroll to position [1740, 0]
click at [472, 115] on label "i,ii,iii ...." at bounding box center [759, 126] width 761 height 40
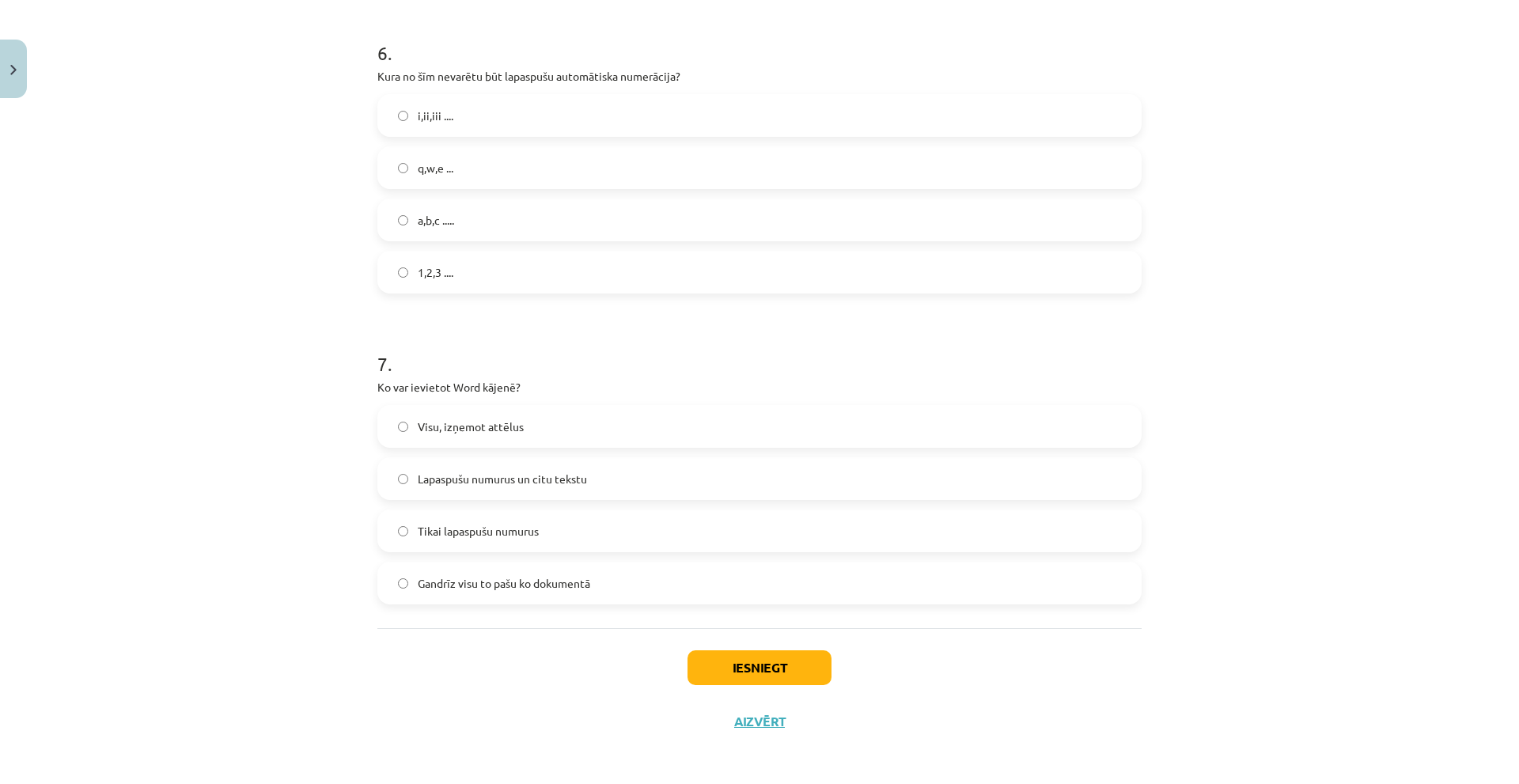
scroll to position [1754, 0]
drag, startPoint x: 488, startPoint y: 498, endPoint x: 488, endPoint y: 506, distance: 8.0
click at [488, 499] on div "Visu, izņemot attēlus [PERSON_NAME] numurus un citu tekstu Tikai lapaspušu numu…" at bounding box center [759, 500] width 764 height 200
drag, startPoint x: 525, startPoint y: 526, endPoint x: 557, endPoint y: 544, distance: 36.7
click at [525, 526] on span "Tikai lapaspušu numurus" at bounding box center [478, 527] width 121 height 16
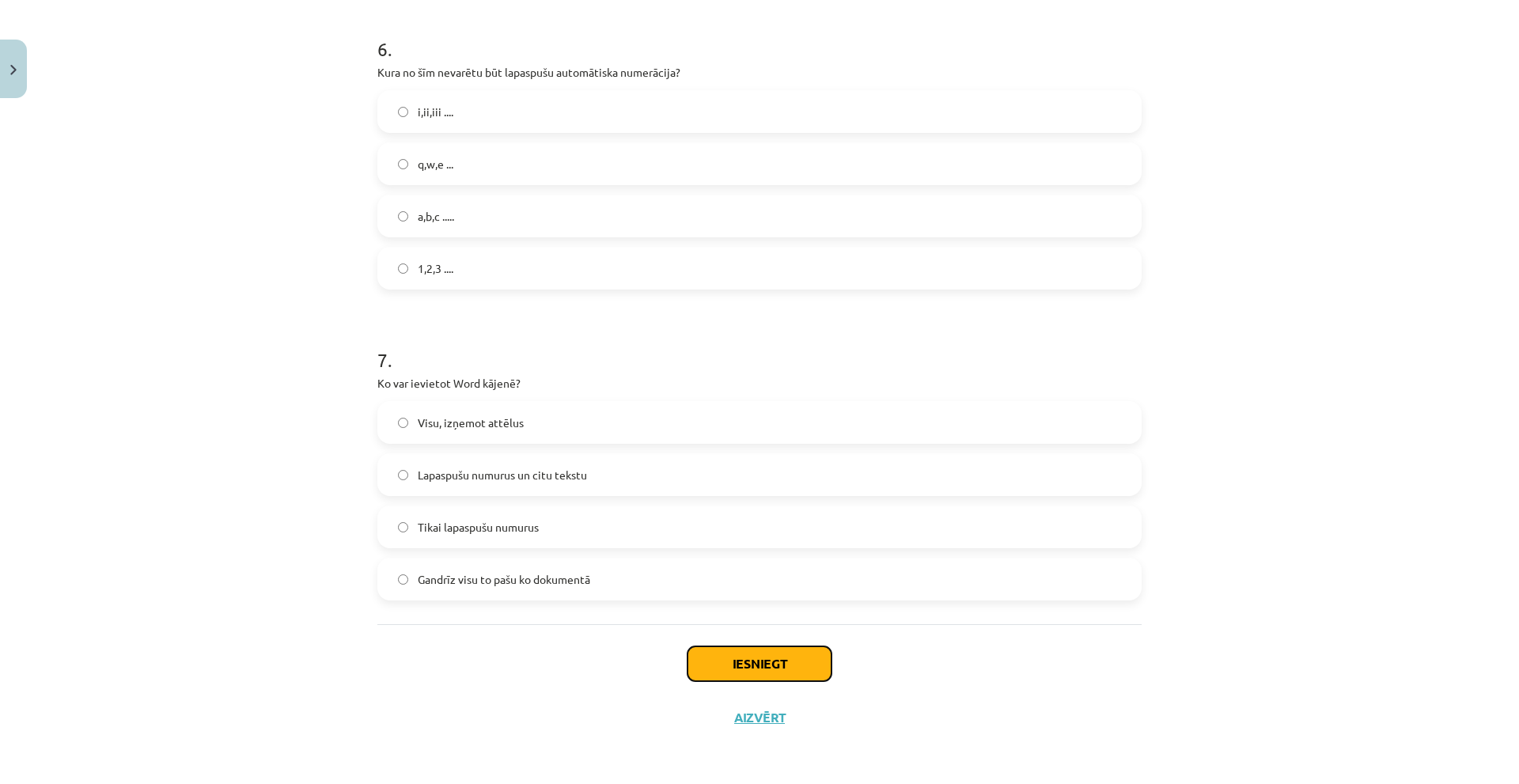
click at [753, 677] on button "Iesniegt" at bounding box center [759, 663] width 144 height 35
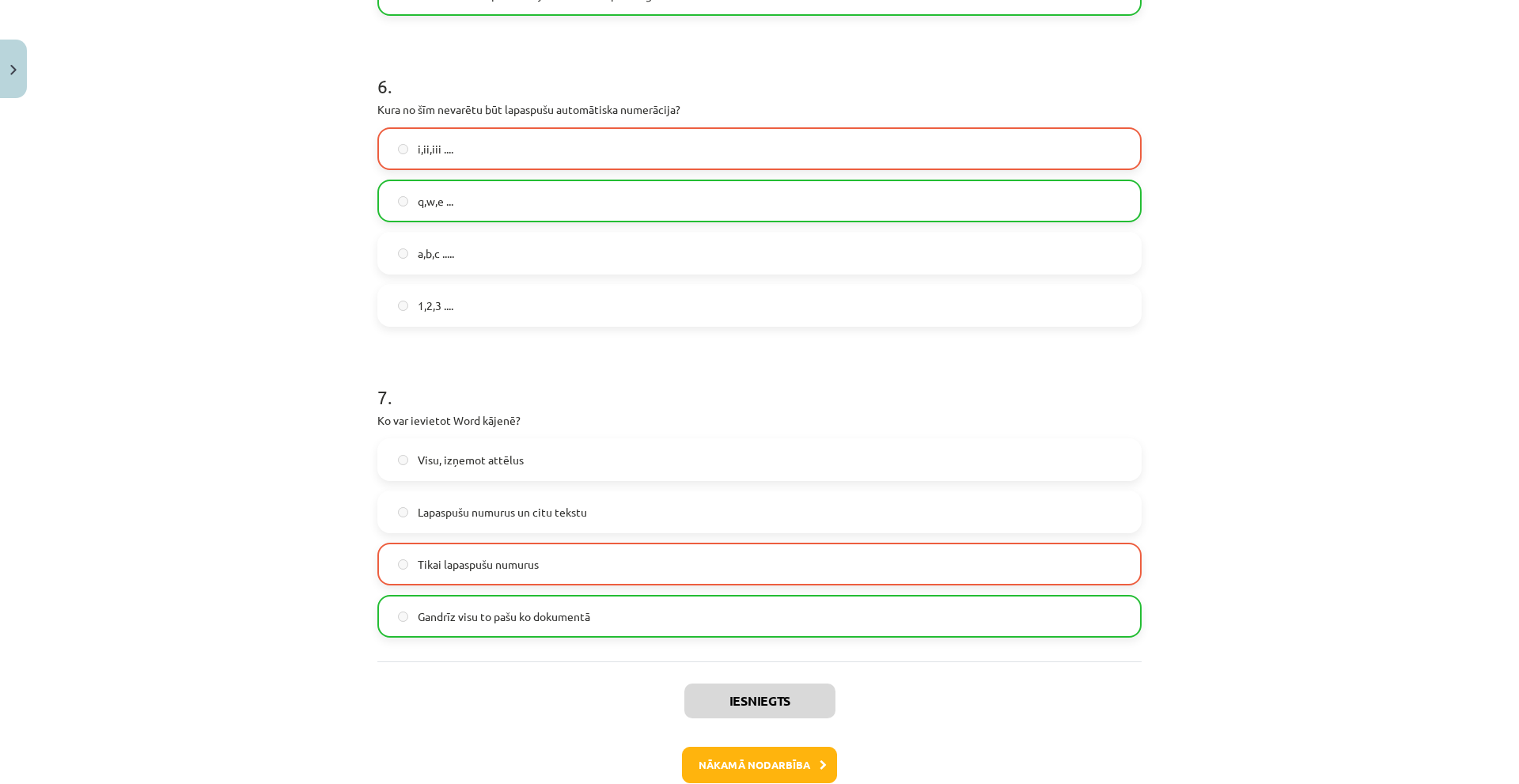
scroll to position [1804, 0]
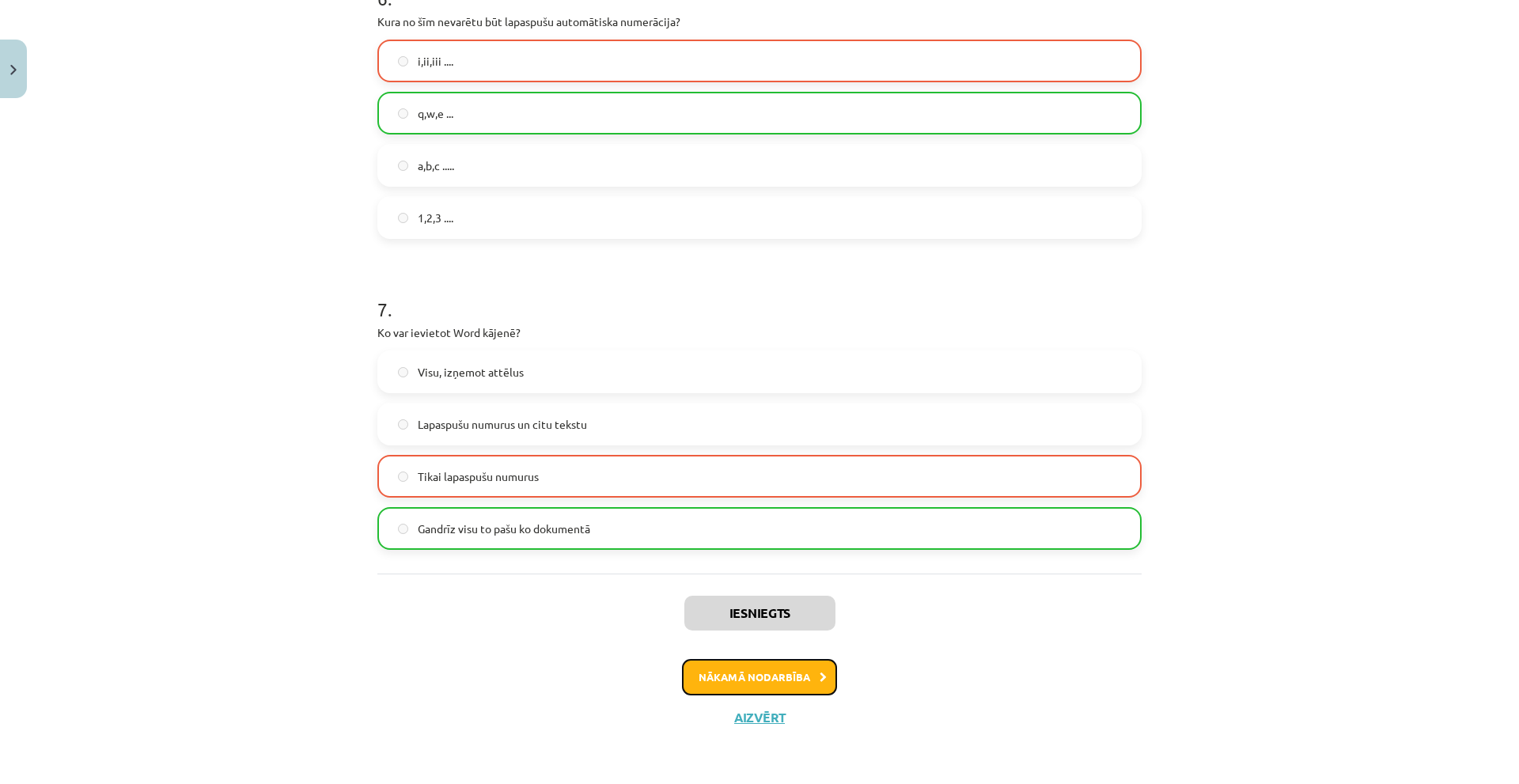
click at [713, 666] on button "Nākamā nodarbība" at bounding box center [759, 676] width 155 height 37
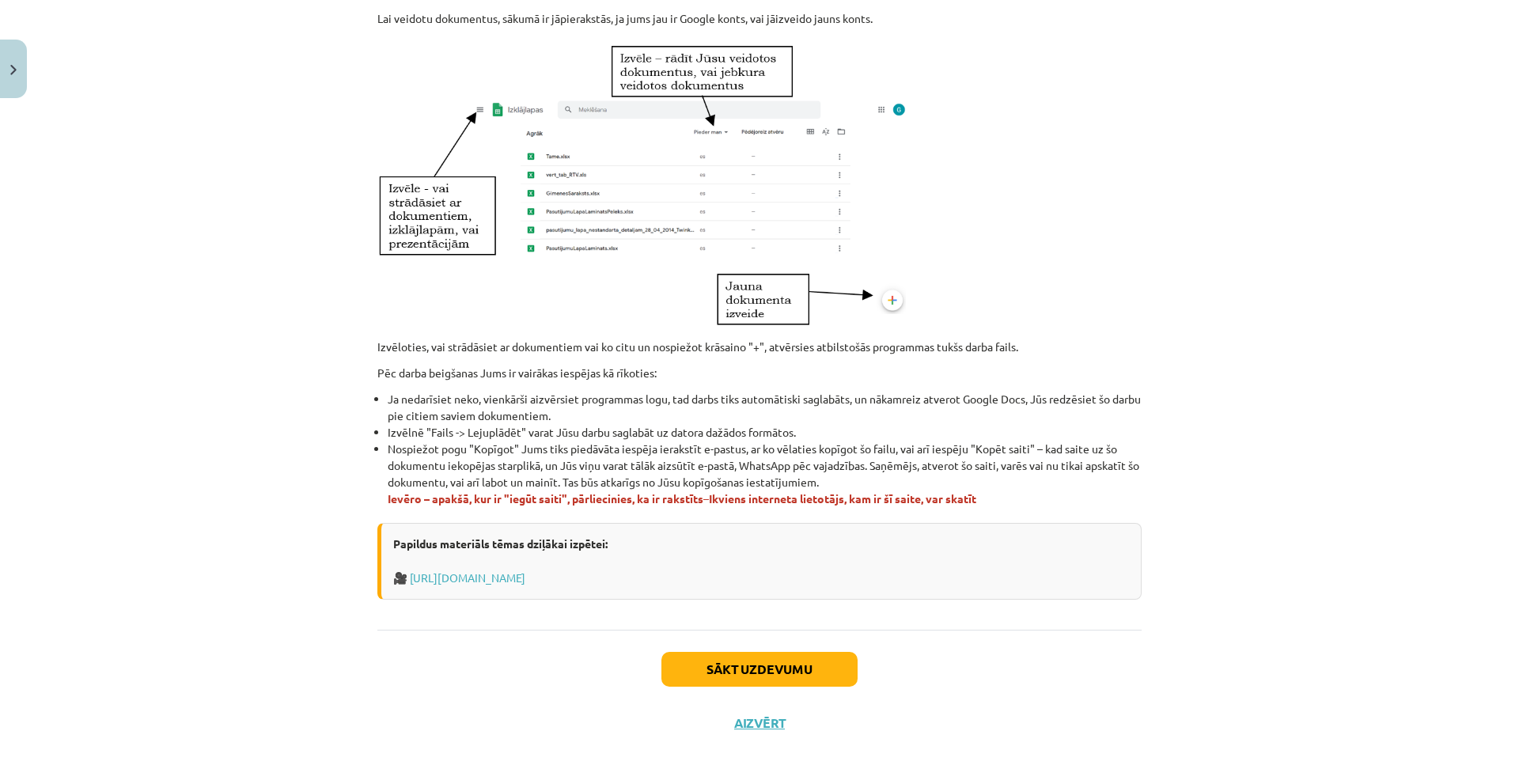
scroll to position [744, 0]
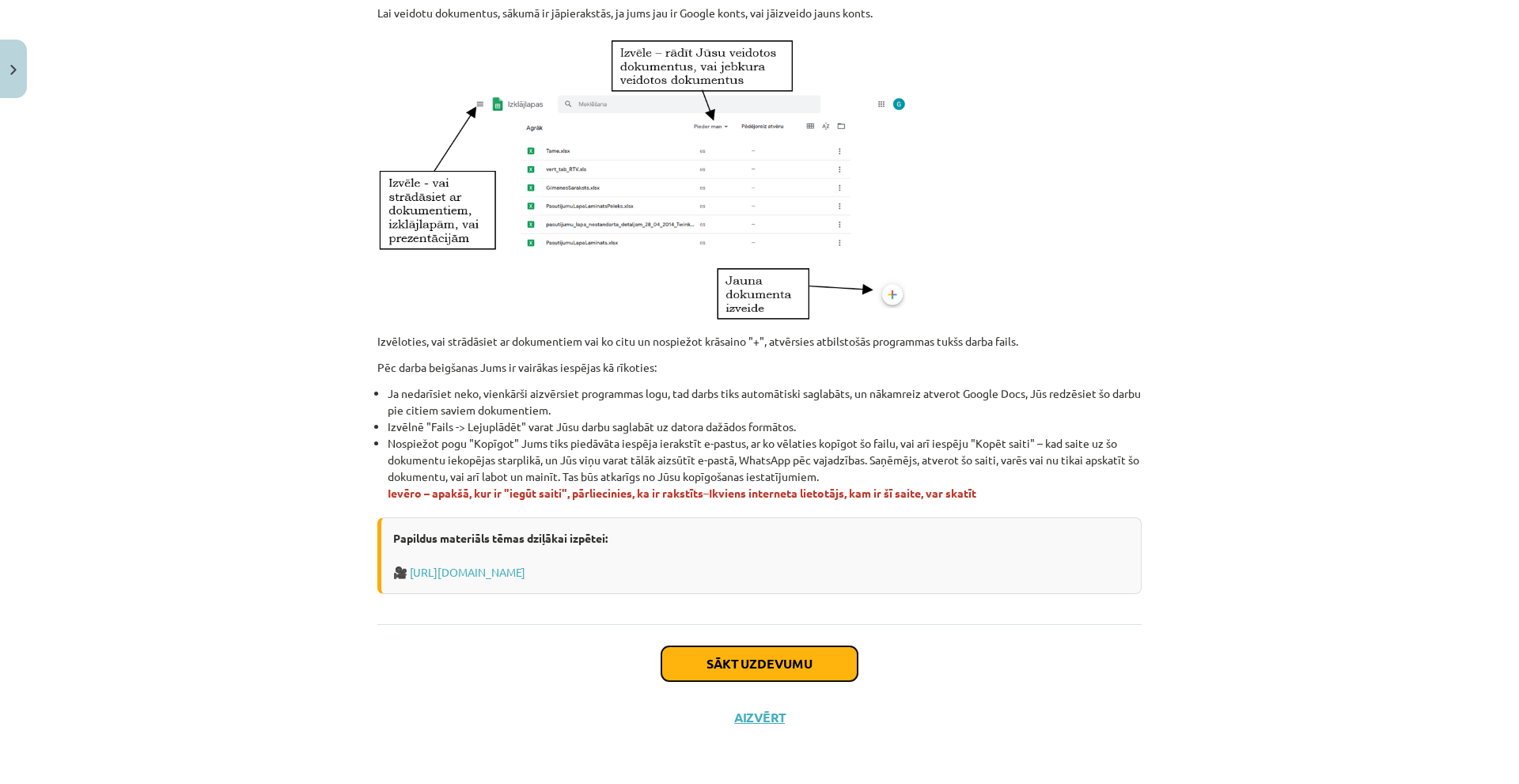
click at [764, 658] on button "Sākt uzdevumu" at bounding box center [759, 663] width 196 height 35
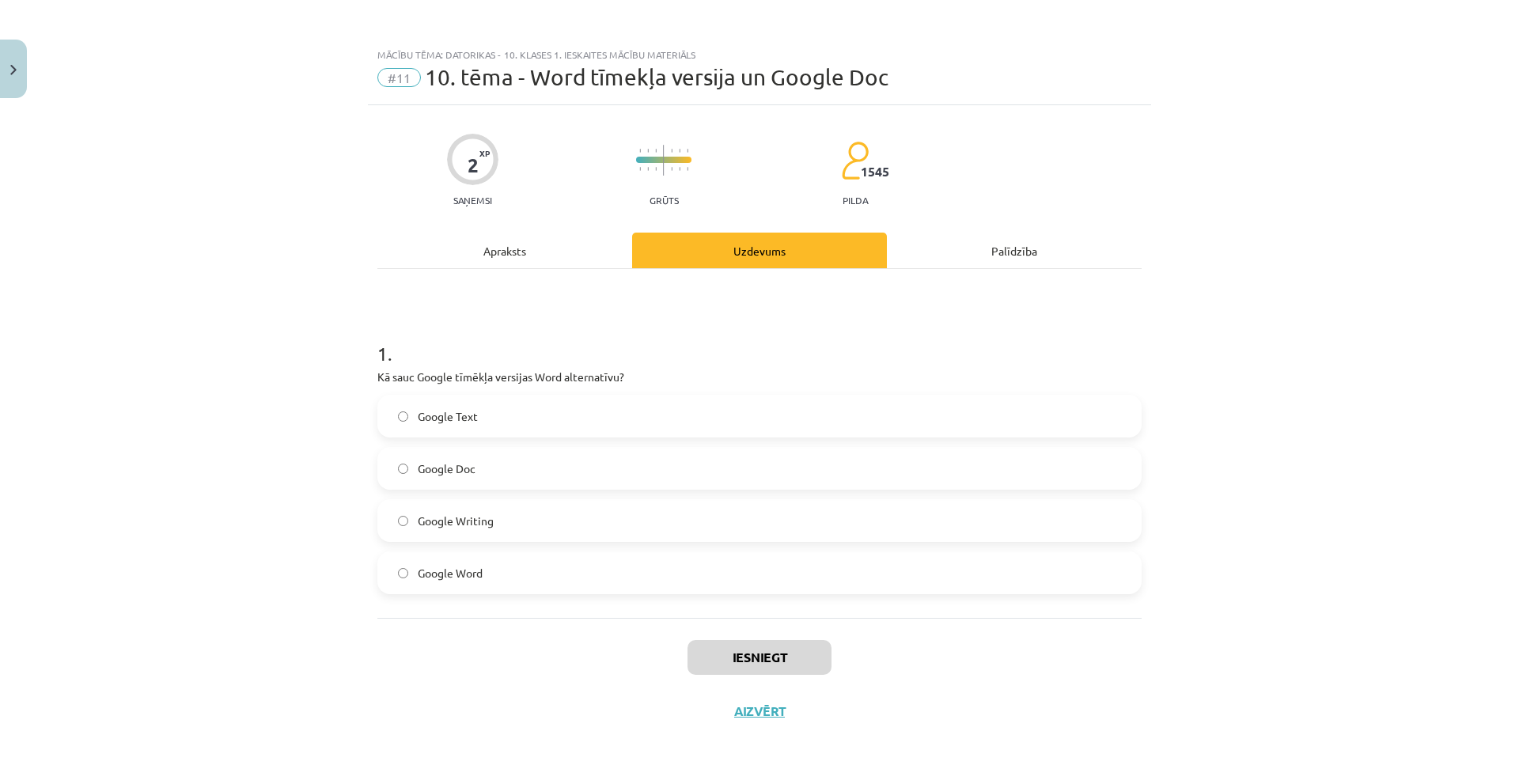
click at [468, 466] on span "Google Doc" at bounding box center [446, 469] width 58 height 16
click at [712, 654] on button "Iesniegt" at bounding box center [759, 657] width 144 height 35
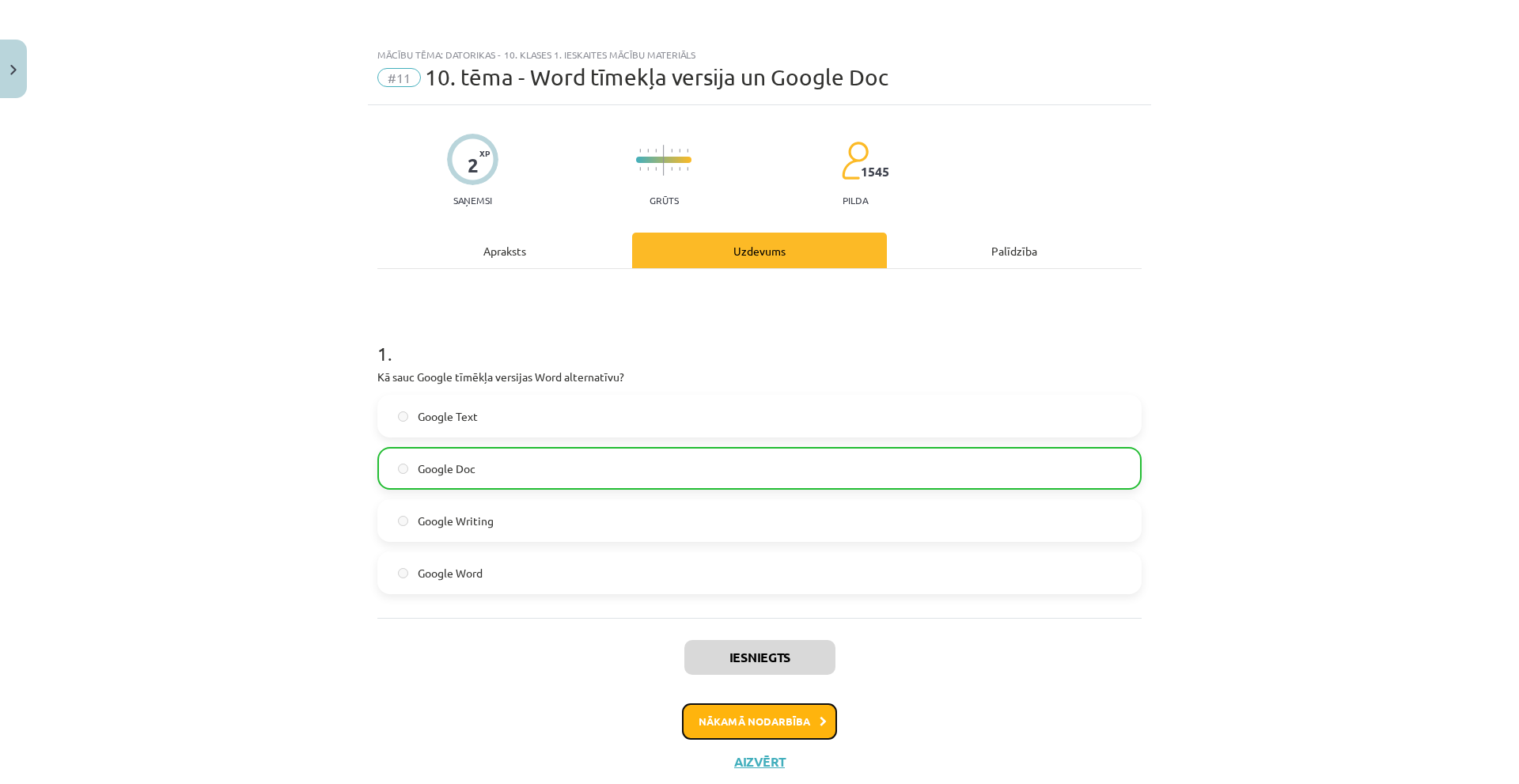
click at [720, 725] on button "Nākamā nodarbība" at bounding box center [759, 721] width 155 height 37
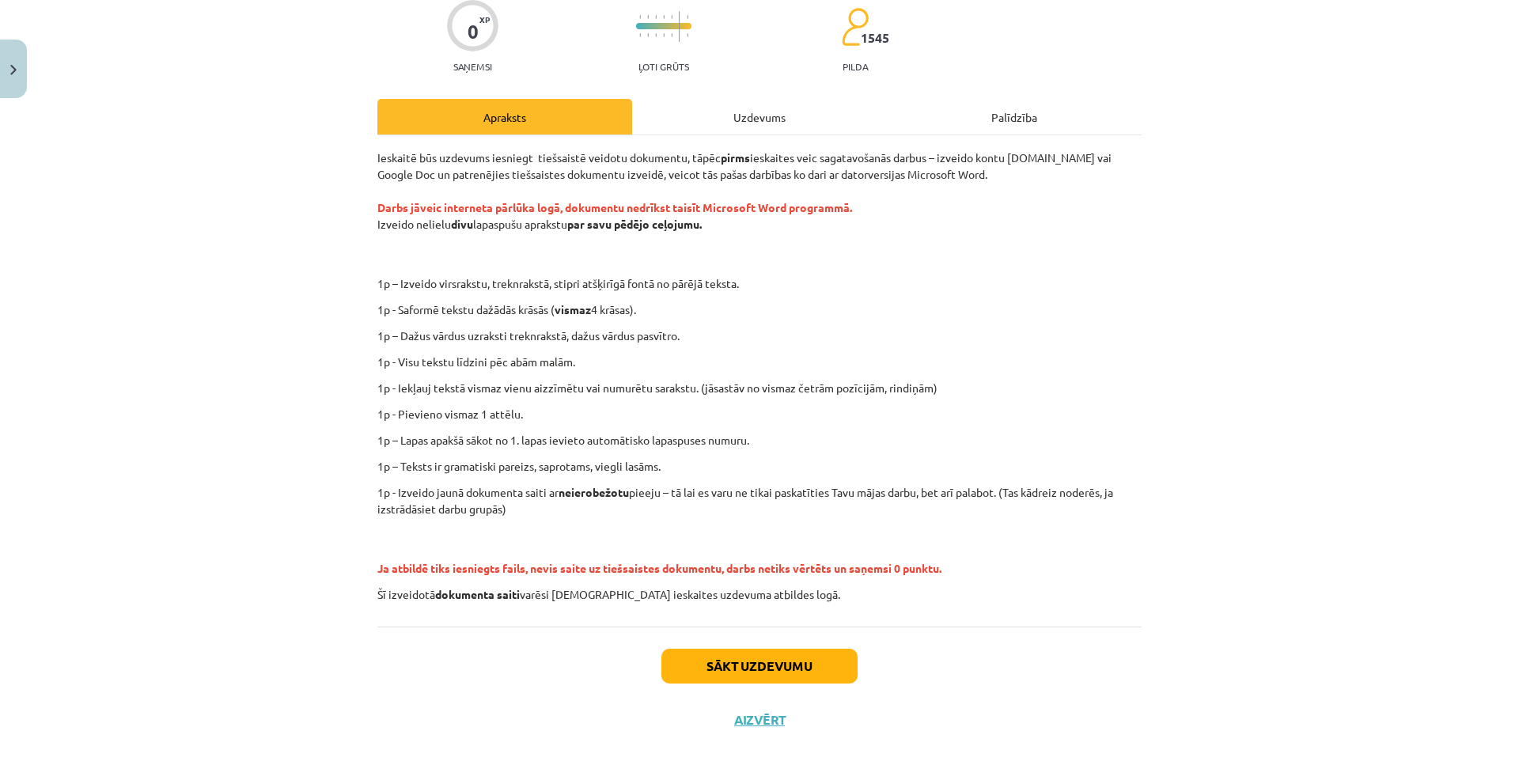
scroll to position [136, 0]
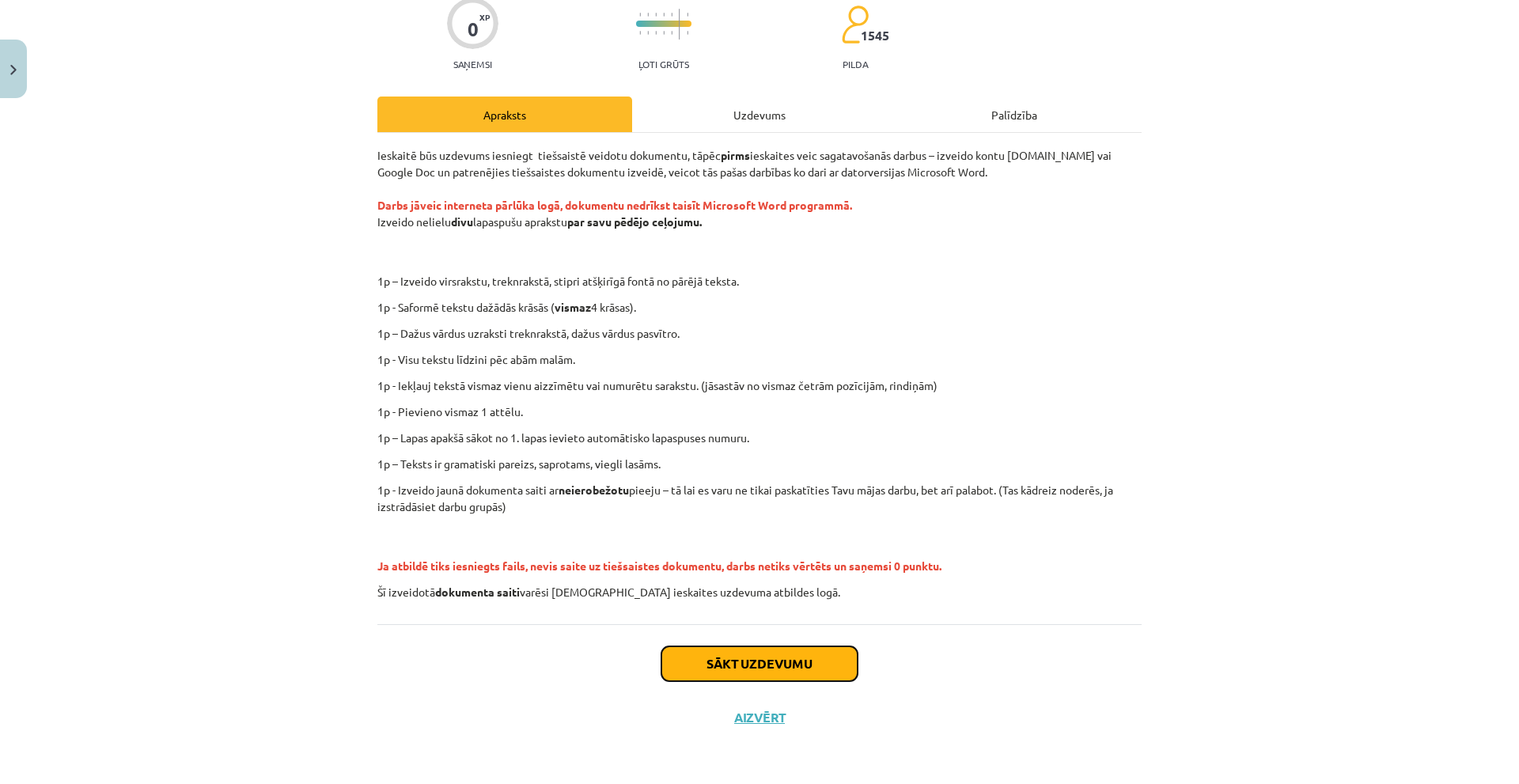
click at [731, 658] on button "Sākt uzdevumu" at bounding box center [759, 663] width 196 height 35
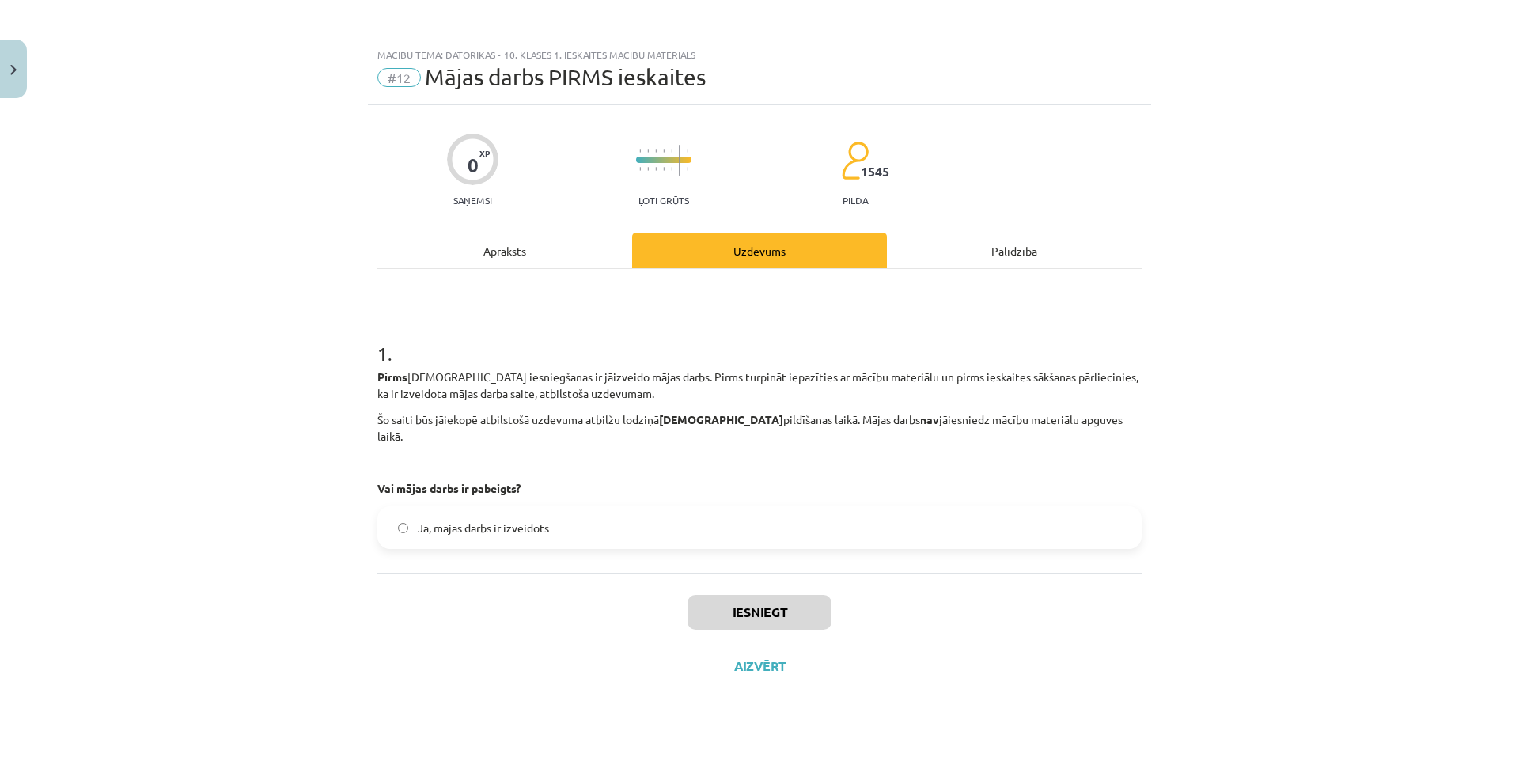
click at [527, 258] on div "Apraksts" at bounding box center [505, 250] width 254 height 36
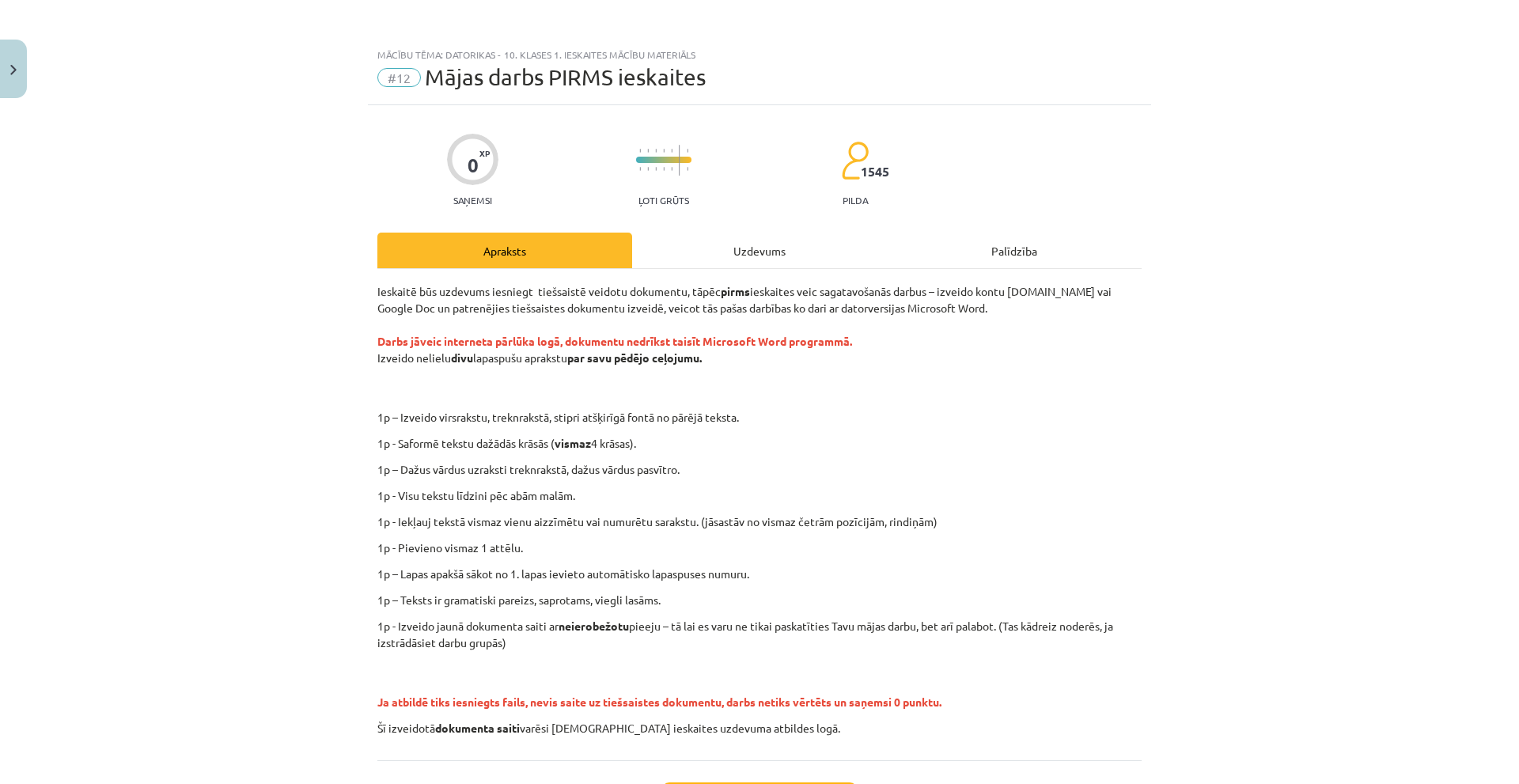
drag, startPoint x: 1310, startPoint y: 258, endPoint x: 1287, endPoint y: 263, distance: 23.5
click at [1310, 258] on div "Mācību tēma: Datorikas - 10. klases 1. ieskaites mācību materiāls #12 Mājas dar…" at bounding box center [759, 392] width 1519 height 784
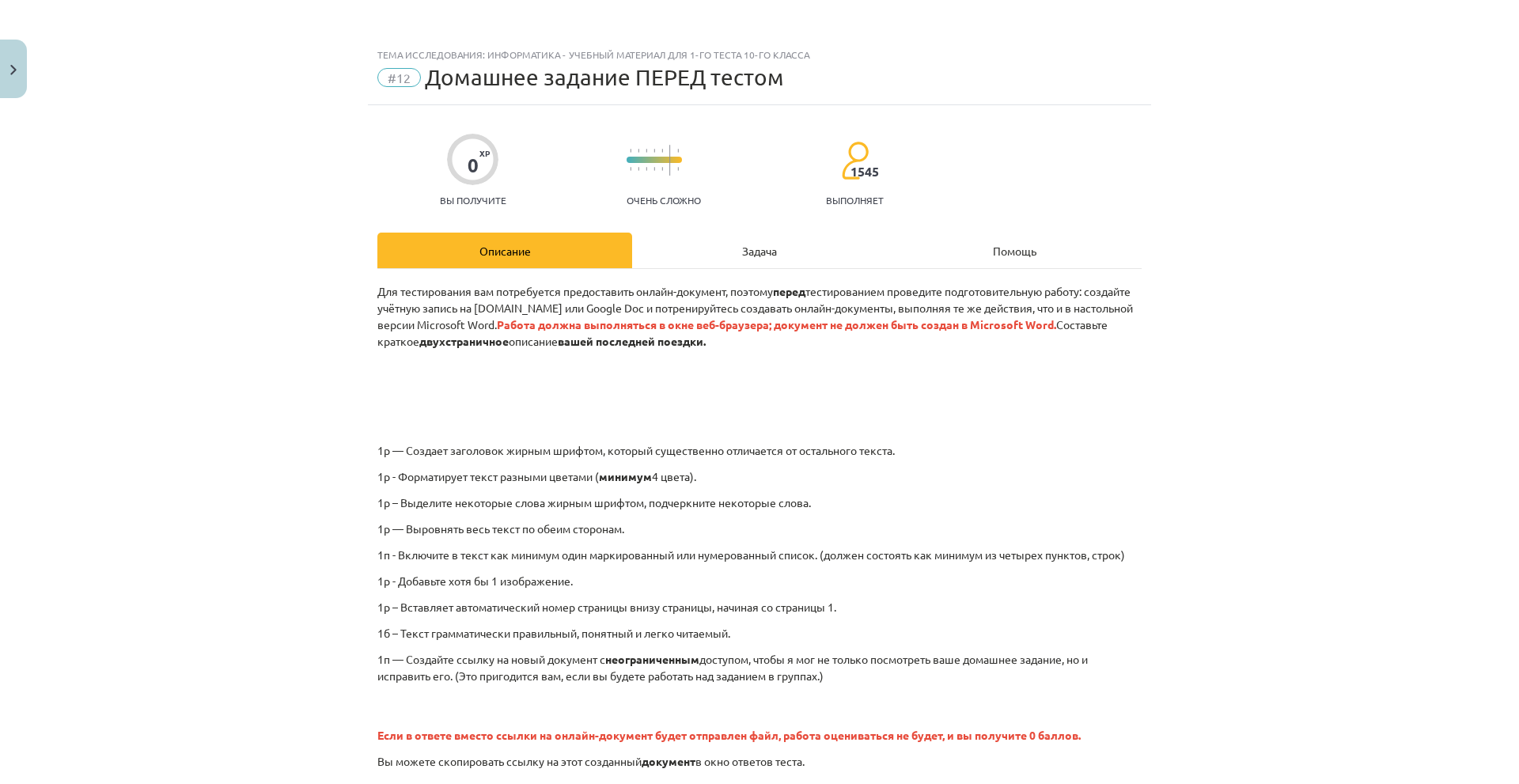
click at [704, 262] on div "Задача" at bounding box center [759, 250] width 254 height 36
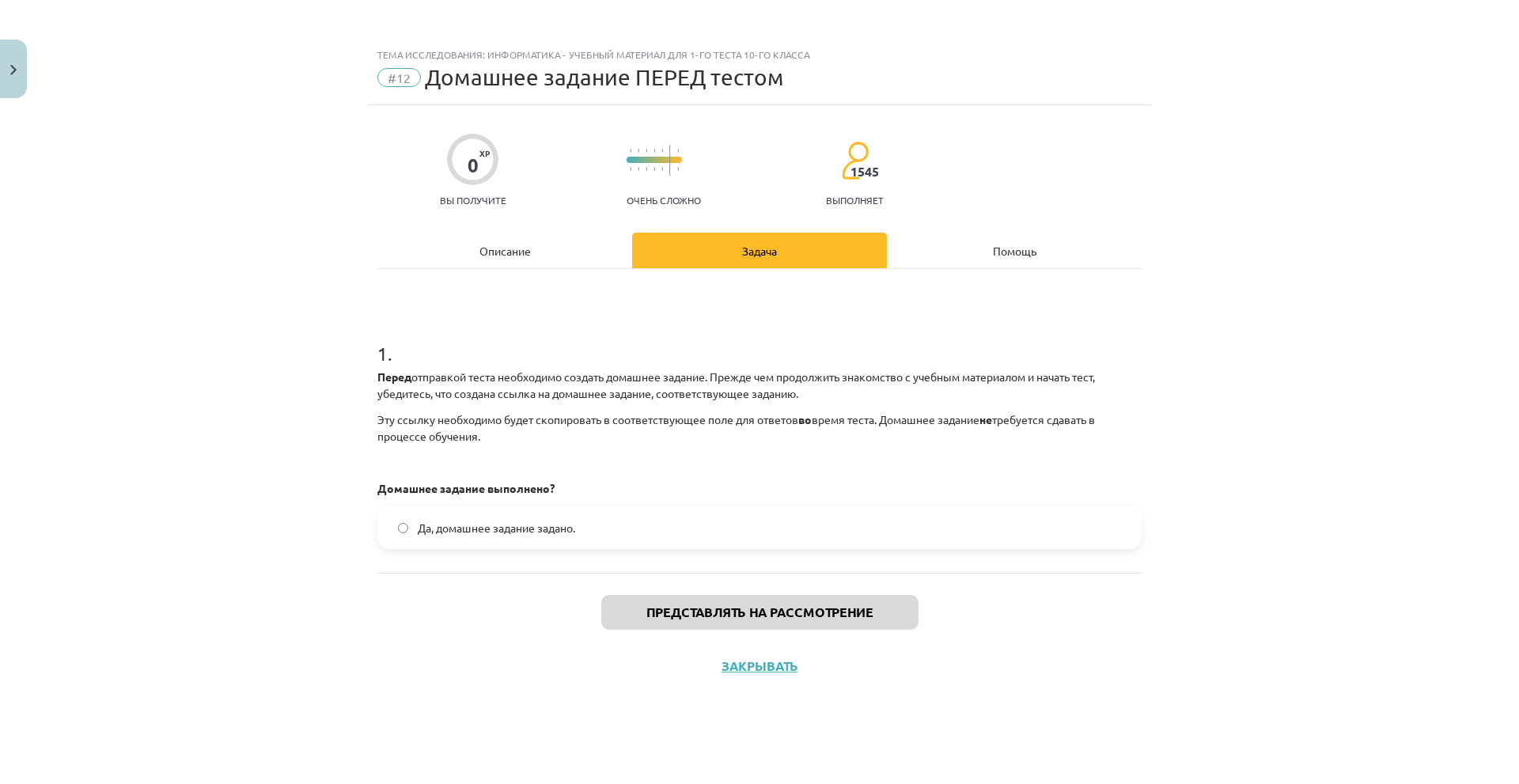
click at [577, 253] on div "Описание" at bounding box center [505, 250] width 254 height 36
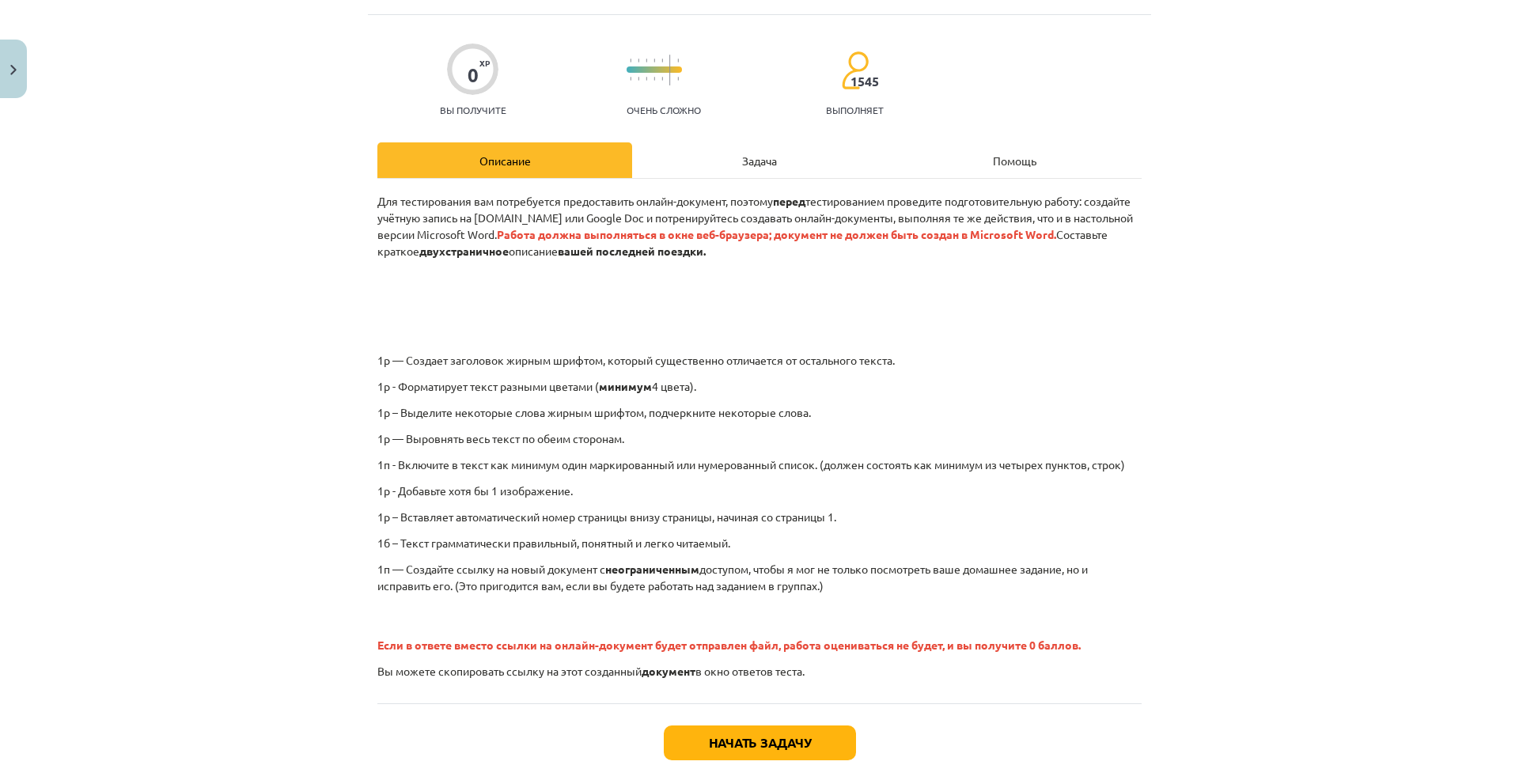
scroll to position [170, 0]
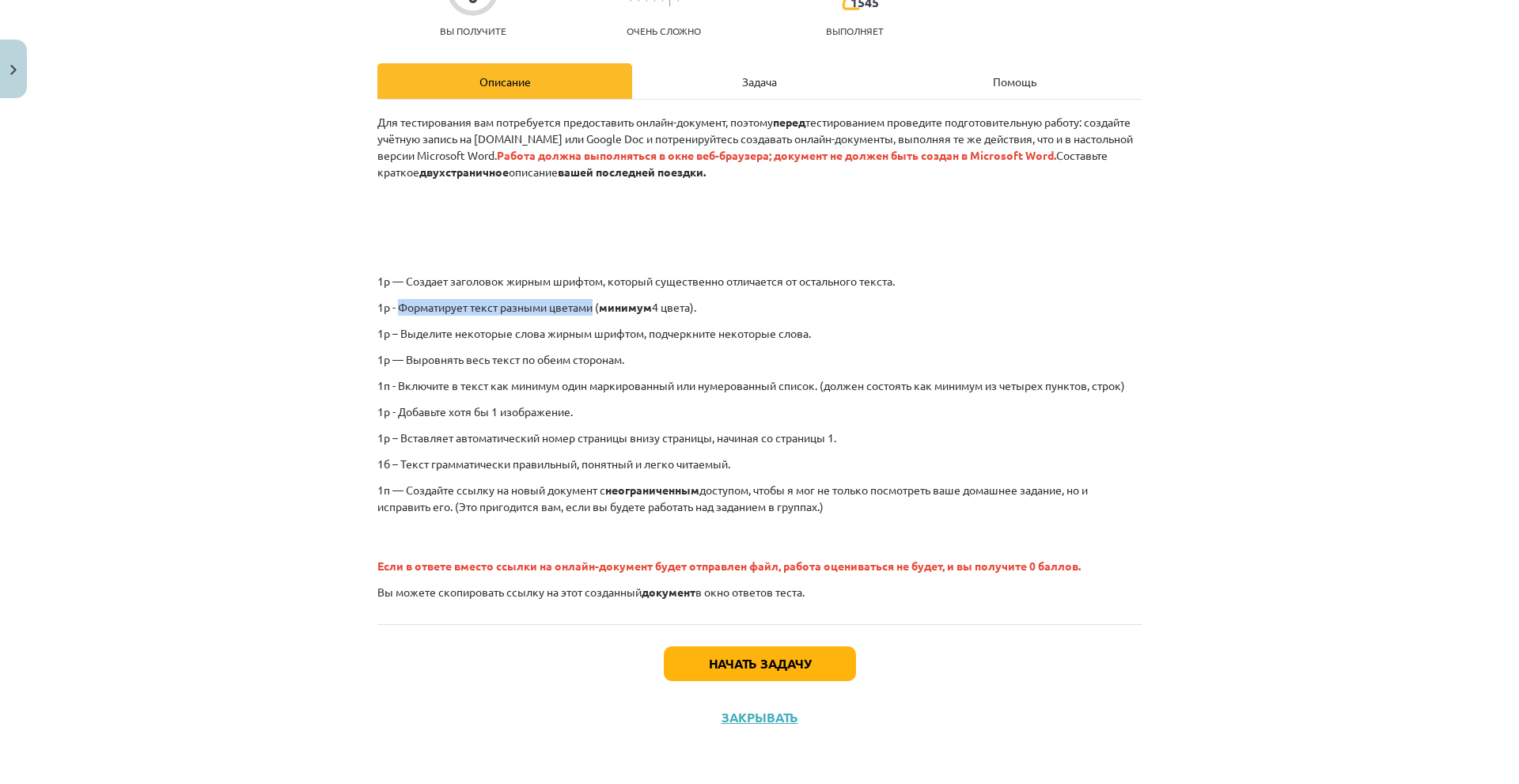
drag, startPoint x: 394, startPoint y: 308, endPoint x: 590, endPoint y: 303, distance: 196.1
click at [590, 303] on font "1p - Форматирует текст разными цветами (" at bounding box center [488, 306] width 222 height 14
copy font "Форматирует текст разными цветами"
click at [572, 187] on p "Для тестирования вам потребуется предоставить онлайн-документ, поэтому перед те…" at bounding box center [759, 188] width 764 height 149
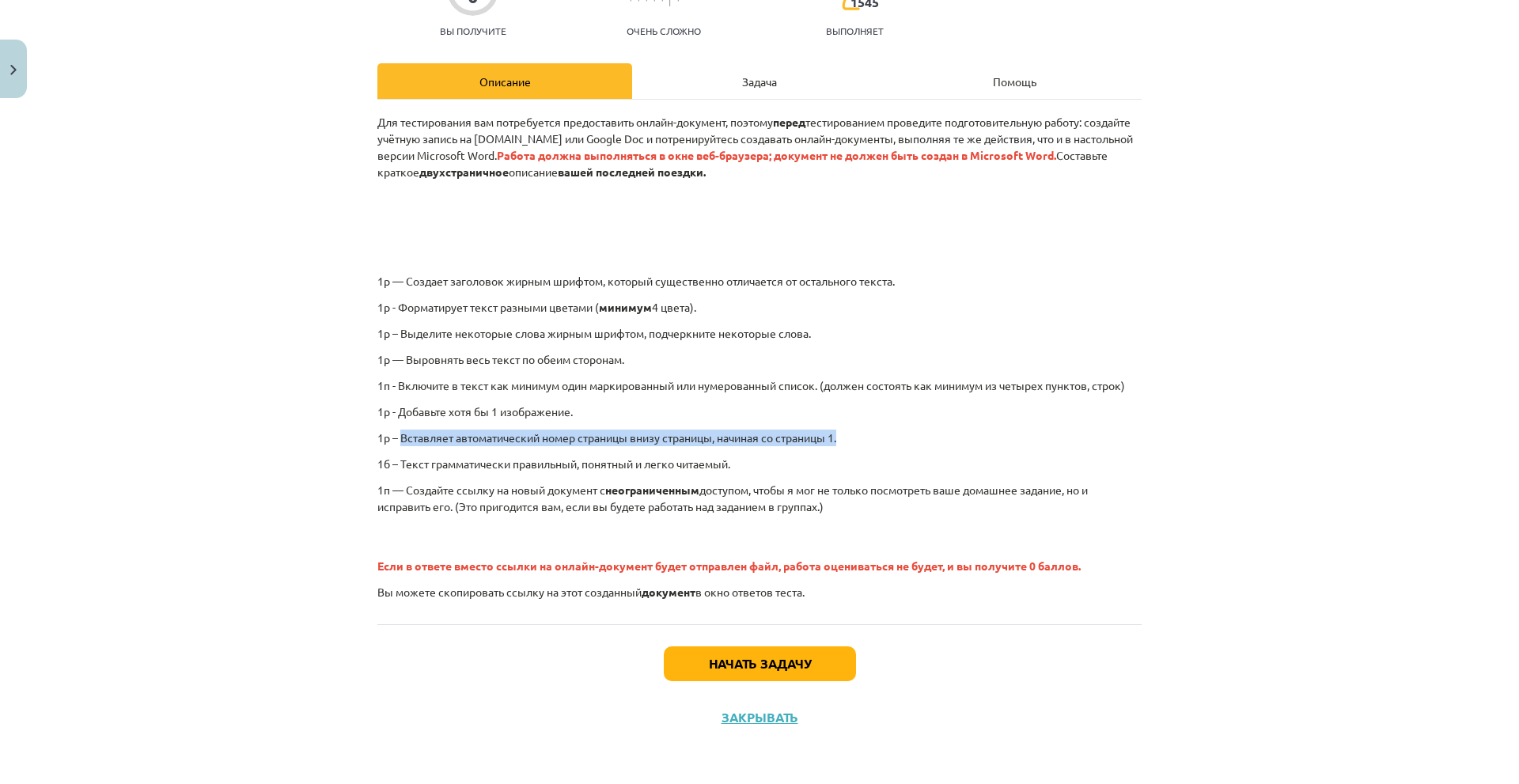
drag, startPoint x: 395, startPoint y: 438, endPoint x: 866, endPoint y: 430, distance: 471.1
click at [866, 430] on p "1p – Вставляет автоматический номер страницы внизу страницы, начиная со страниц…" at bounding box center [759, 438] width 764 height 16
click at [793, 410] on p "1p - Добавьте хотя бы 1 изображение." at bounding box center [759, 412] width 764 height 16
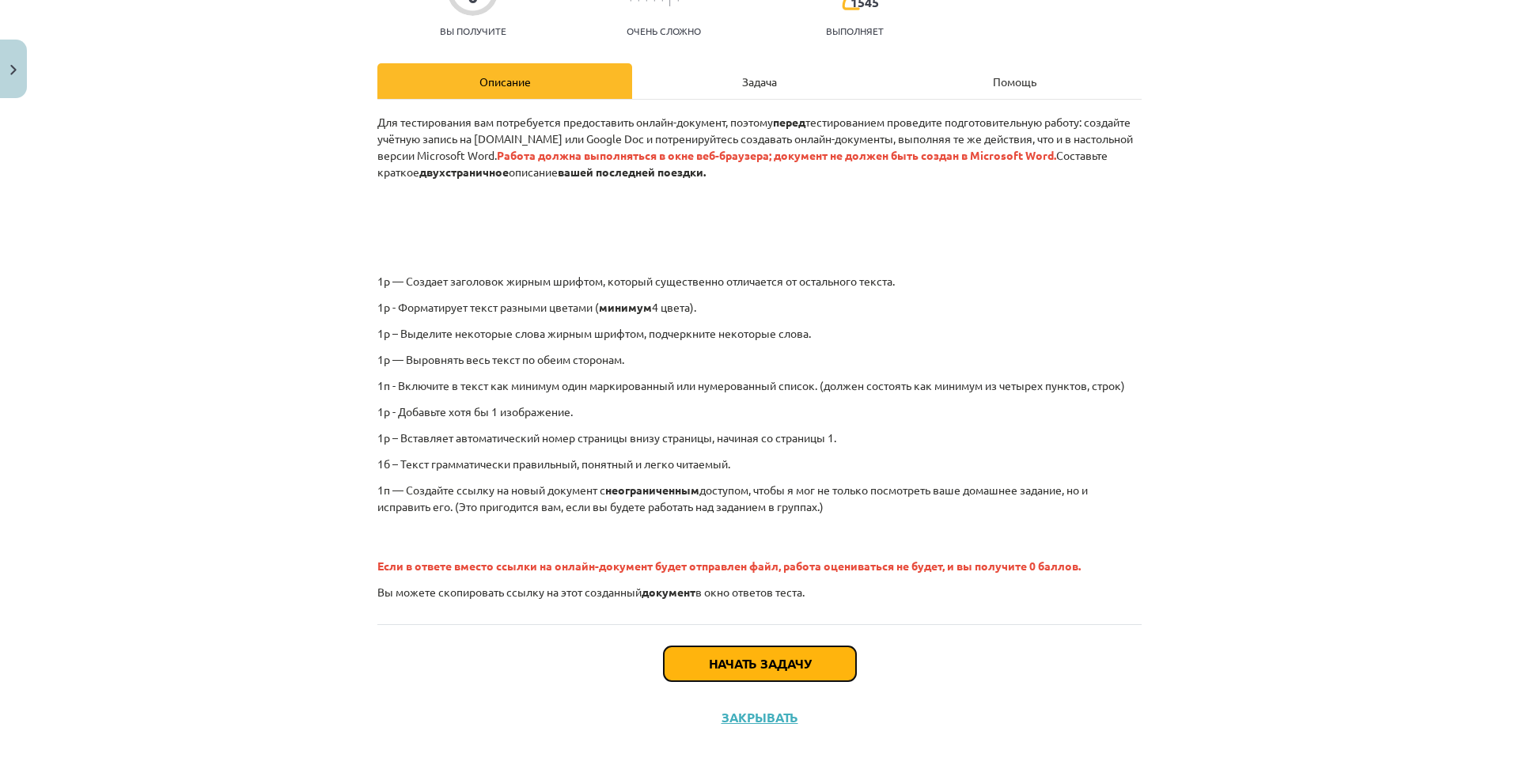
click at [717, 663] on font "Начать задачу" at bounding box center [759, 663] width 102 height 16
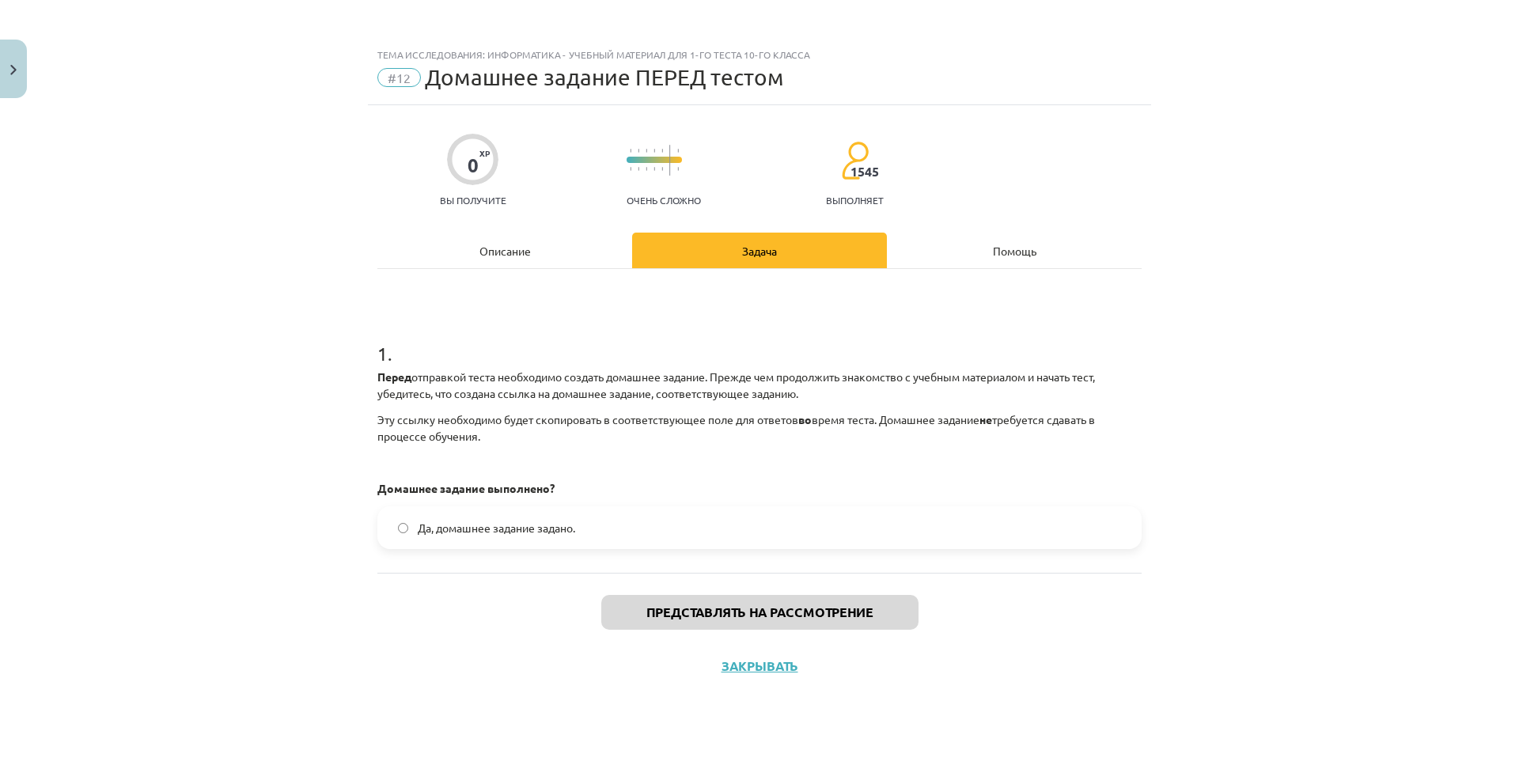
click at [502, 543] on label "Да, домашнее задание задано." at bounding box center [759, 527] width 761 height 40
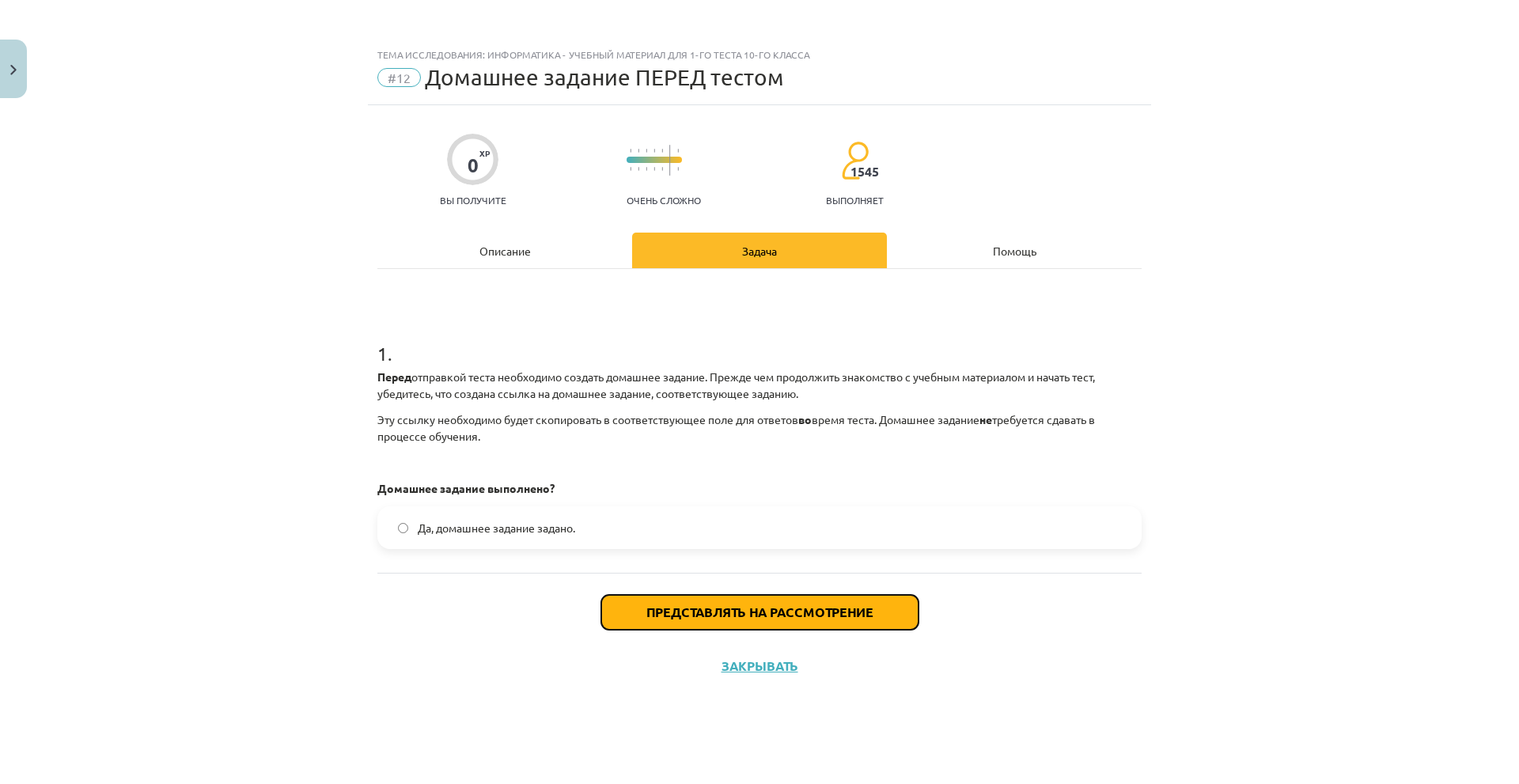
click at [709, 610] on font "Представлять на рассмотрение" at bounding box center [760, 611] width 227 height 16
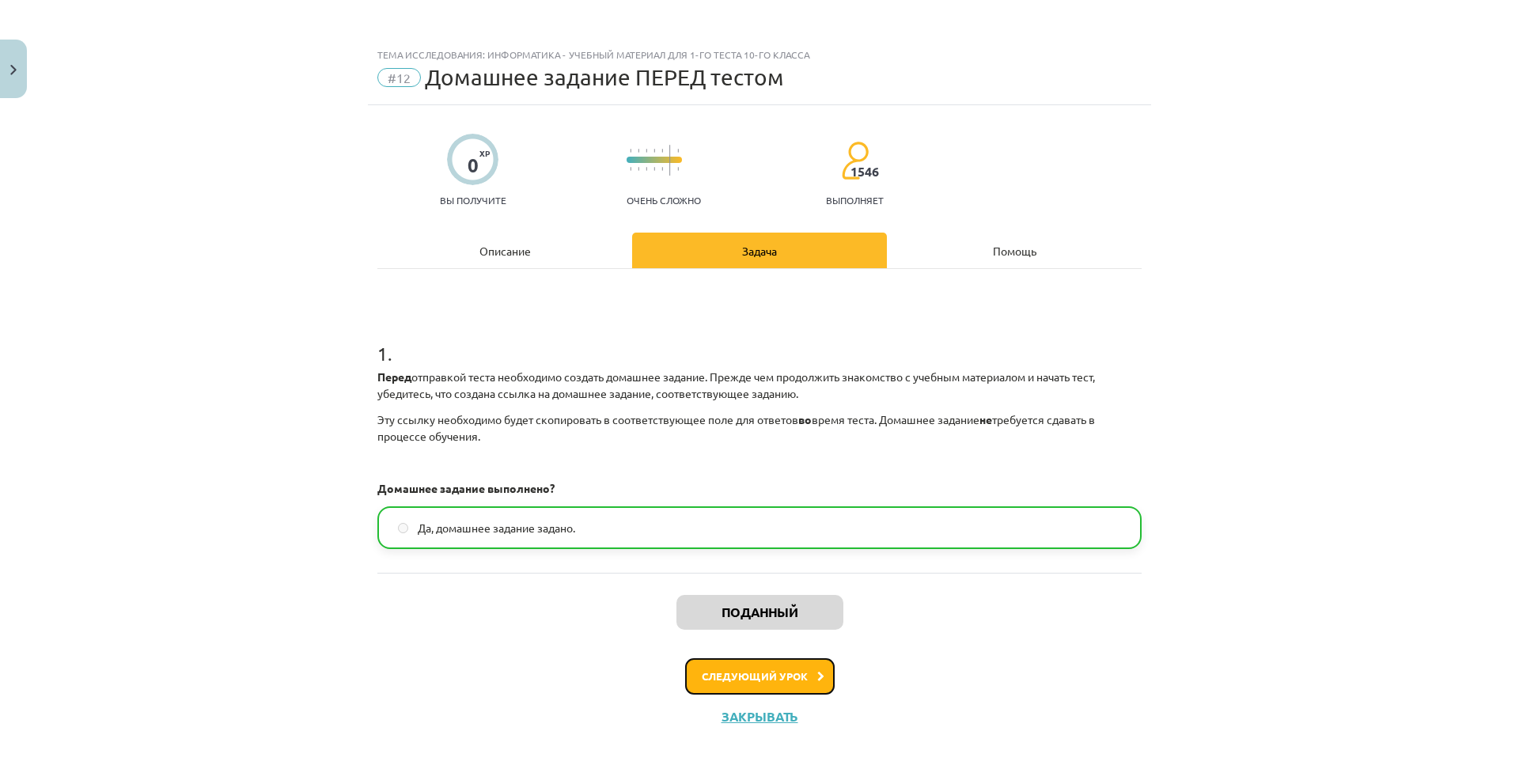
click at [756, 670] on font "Следующий урок" at bounding box center [755, 676] width 106 height 13
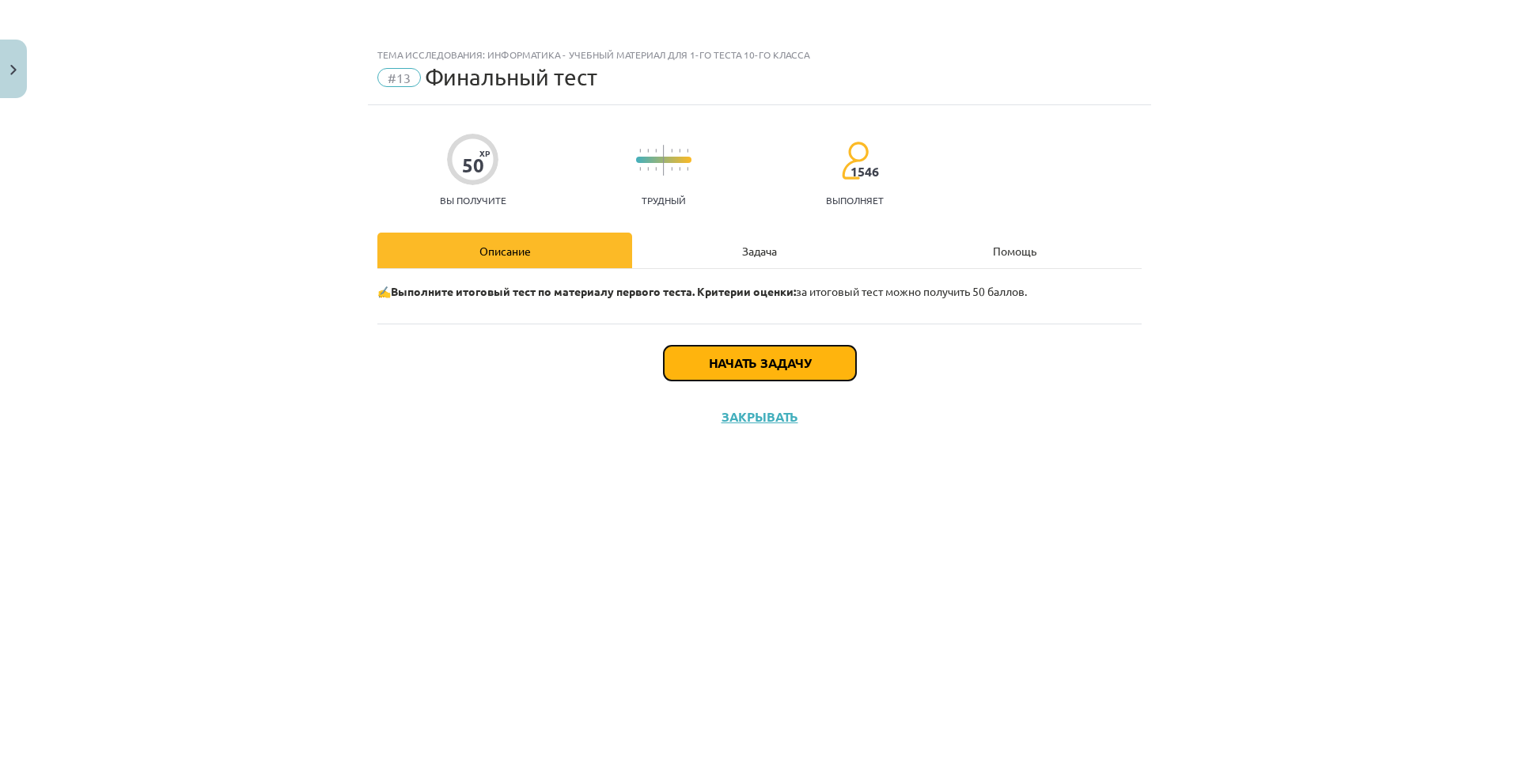
click at [684, 378] on button "Начать задачу" at bounding box center [760, 363] width 192 height 35
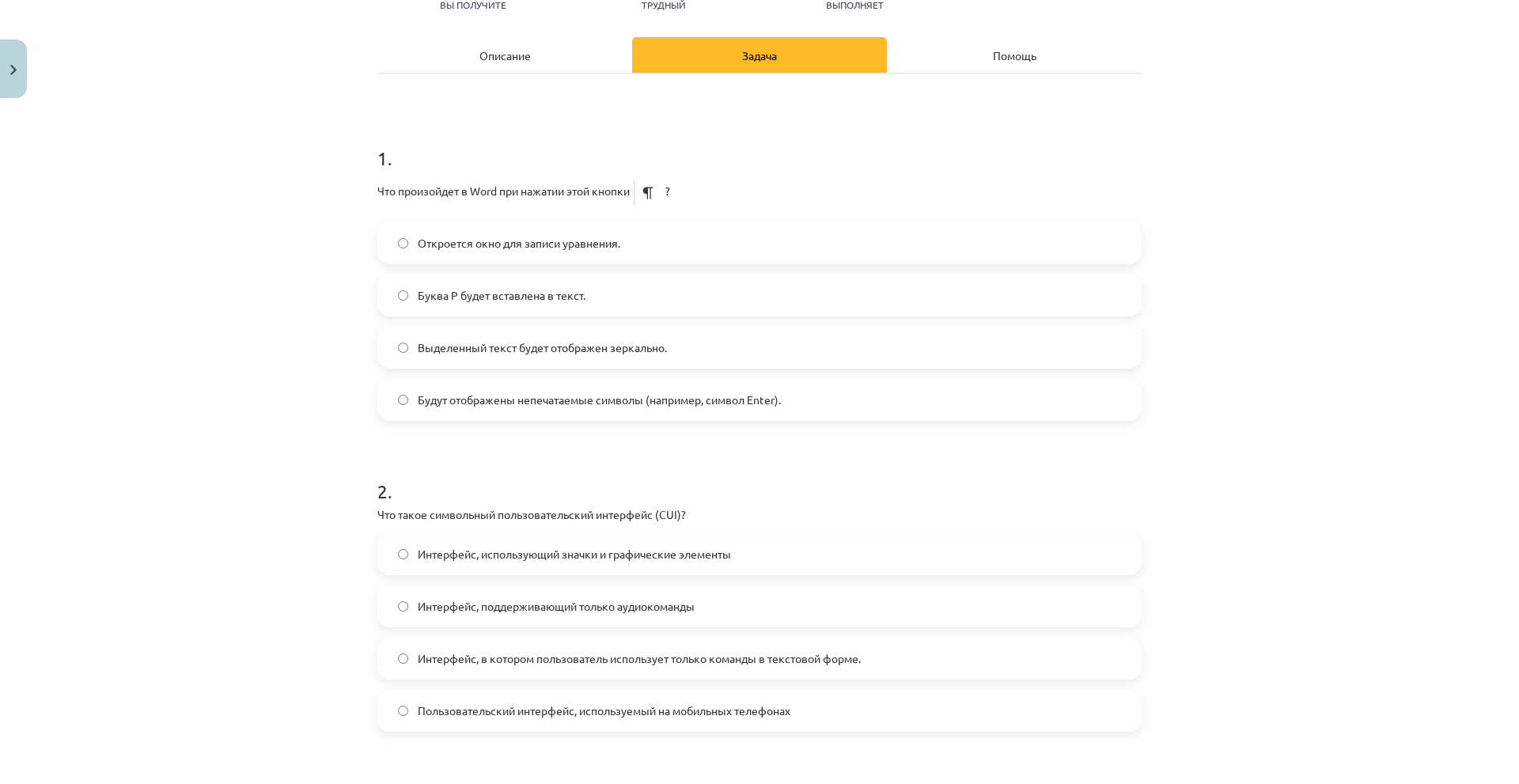
scroll to position [237, 0]
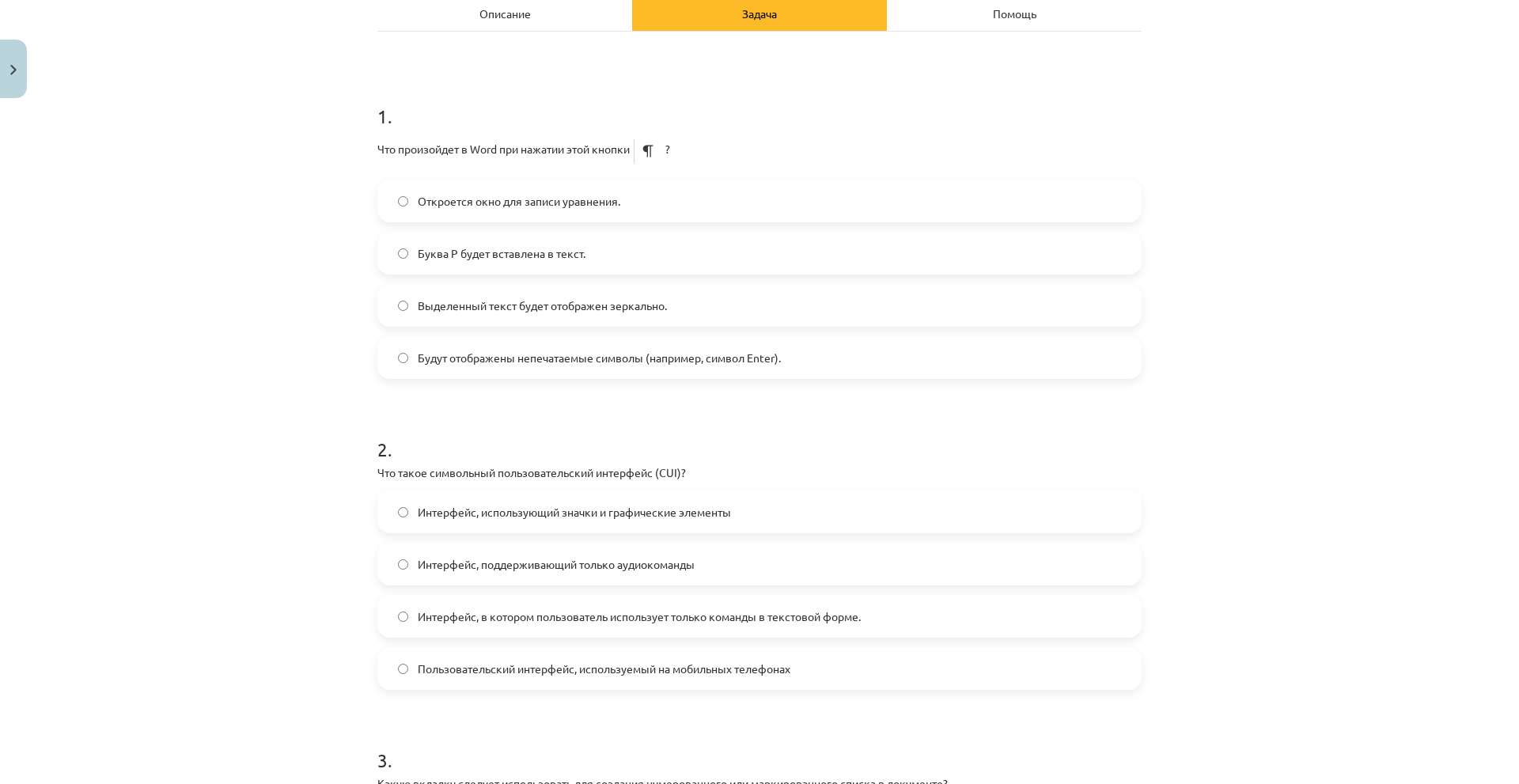
click at [540, 327] on div "Откроется окно для записи уравнения. Буква P будет вставлена ​​в текст. Выделен…" at bounding box center [759, 279] width 764 height 200
click at [540, 322] on label "Выделенный текст будет отображен зеркально." at bounding box center [759, 305] width 761 height 40
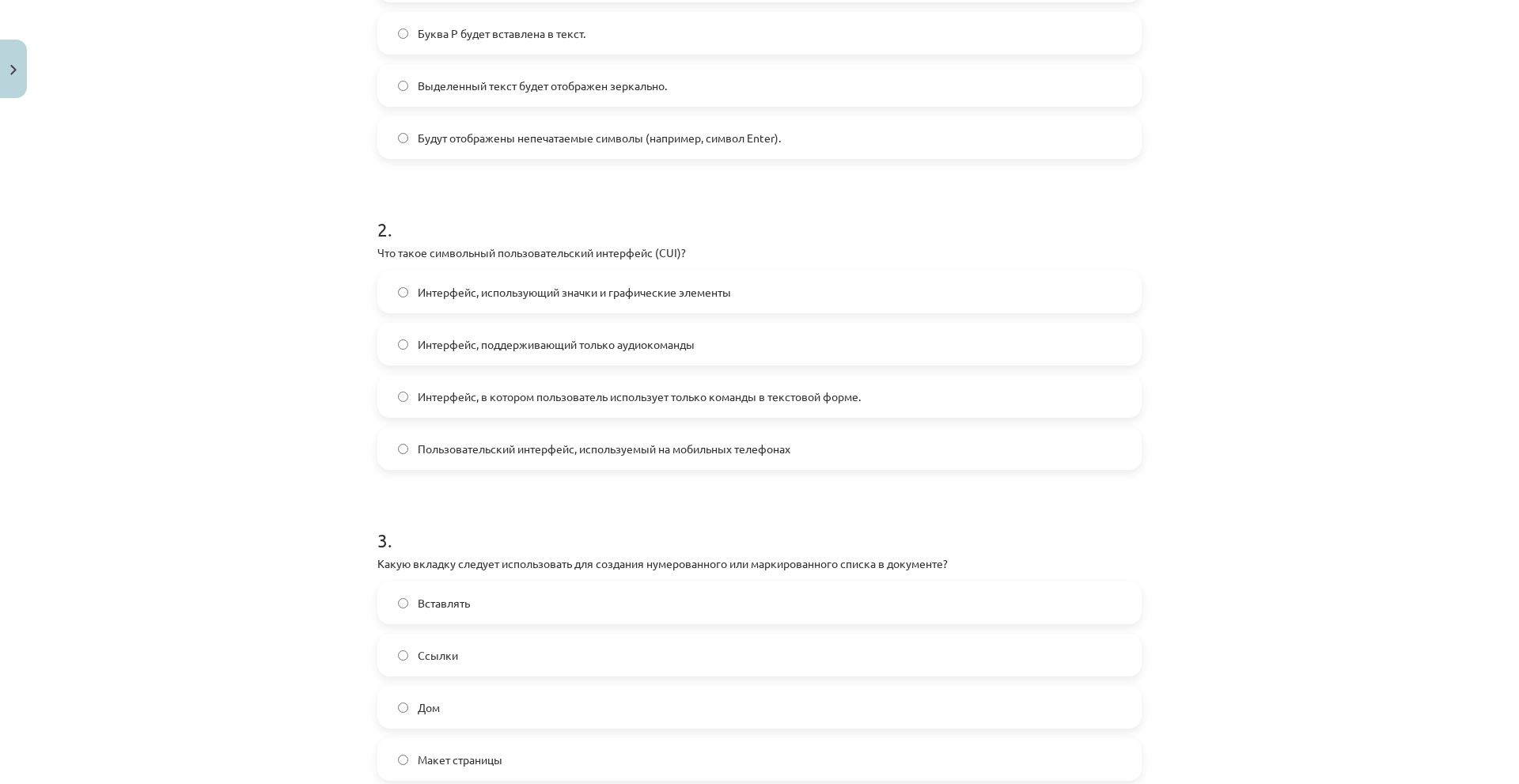
scroll to position [474, 0]
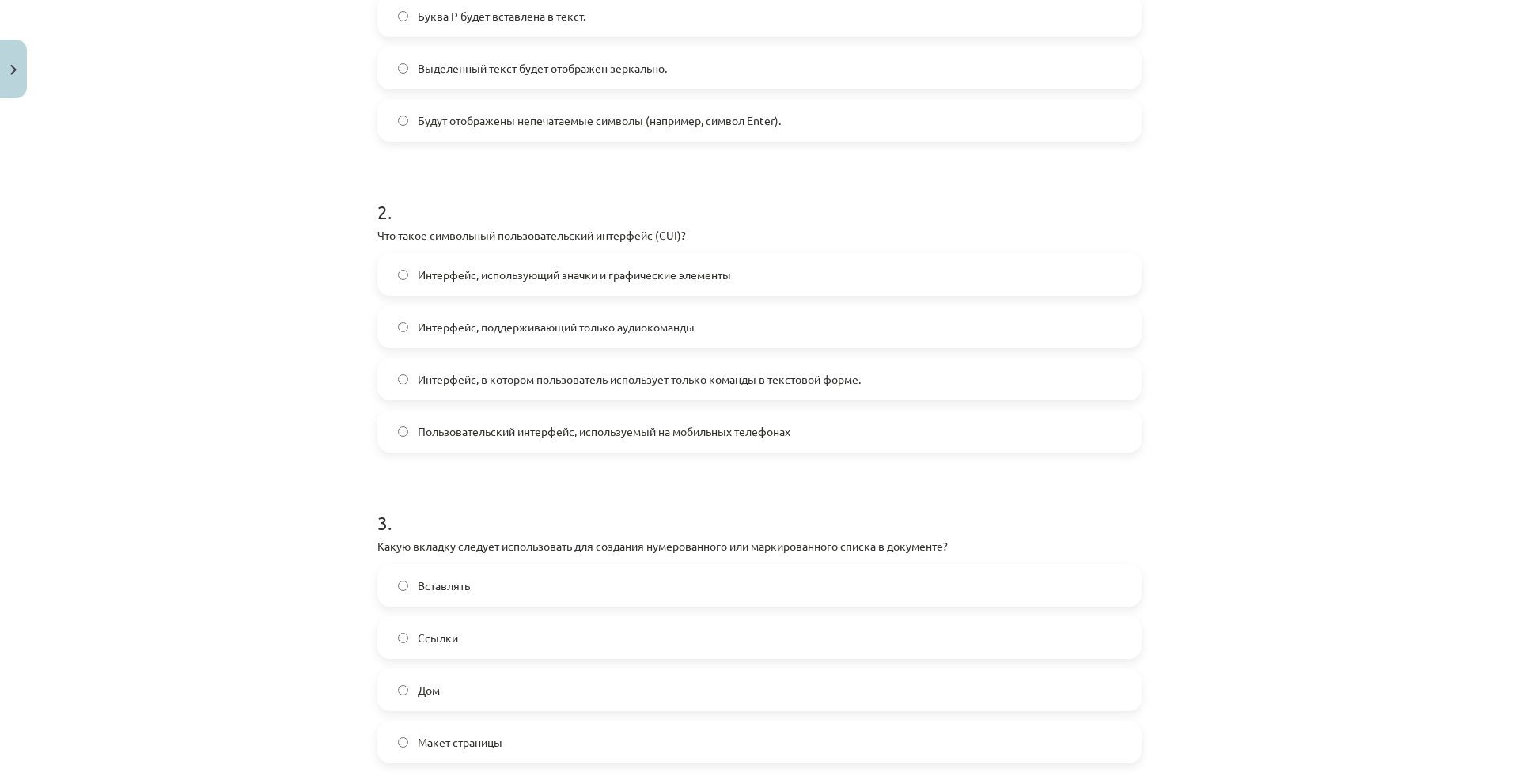
click at [336, 356] on div "Тема исследования: Информатика - учебный материал для 1-го теста 10-го класса #…" at bounding box center [759, 392] width 1519 height 784
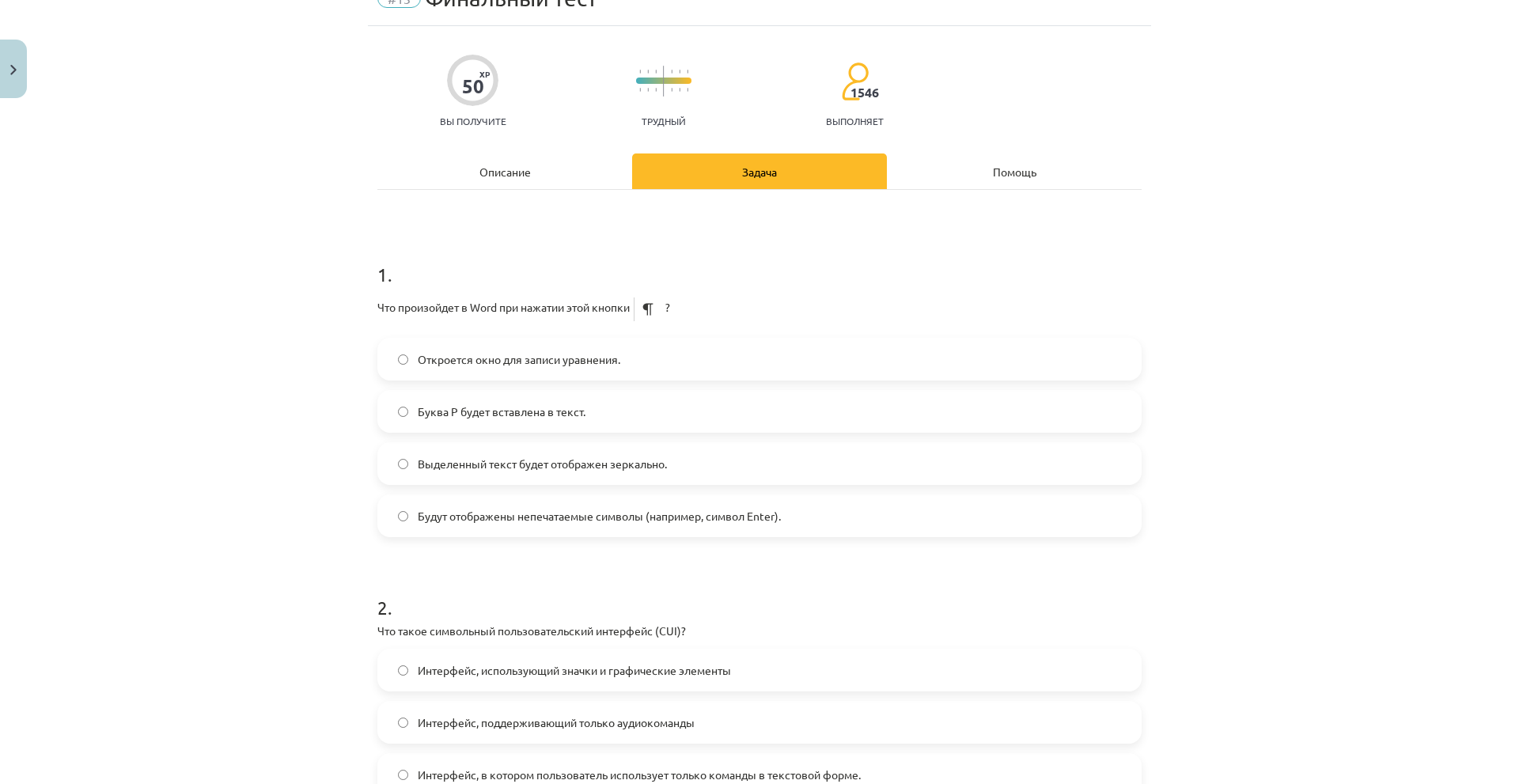
scroll to position [395, 0]
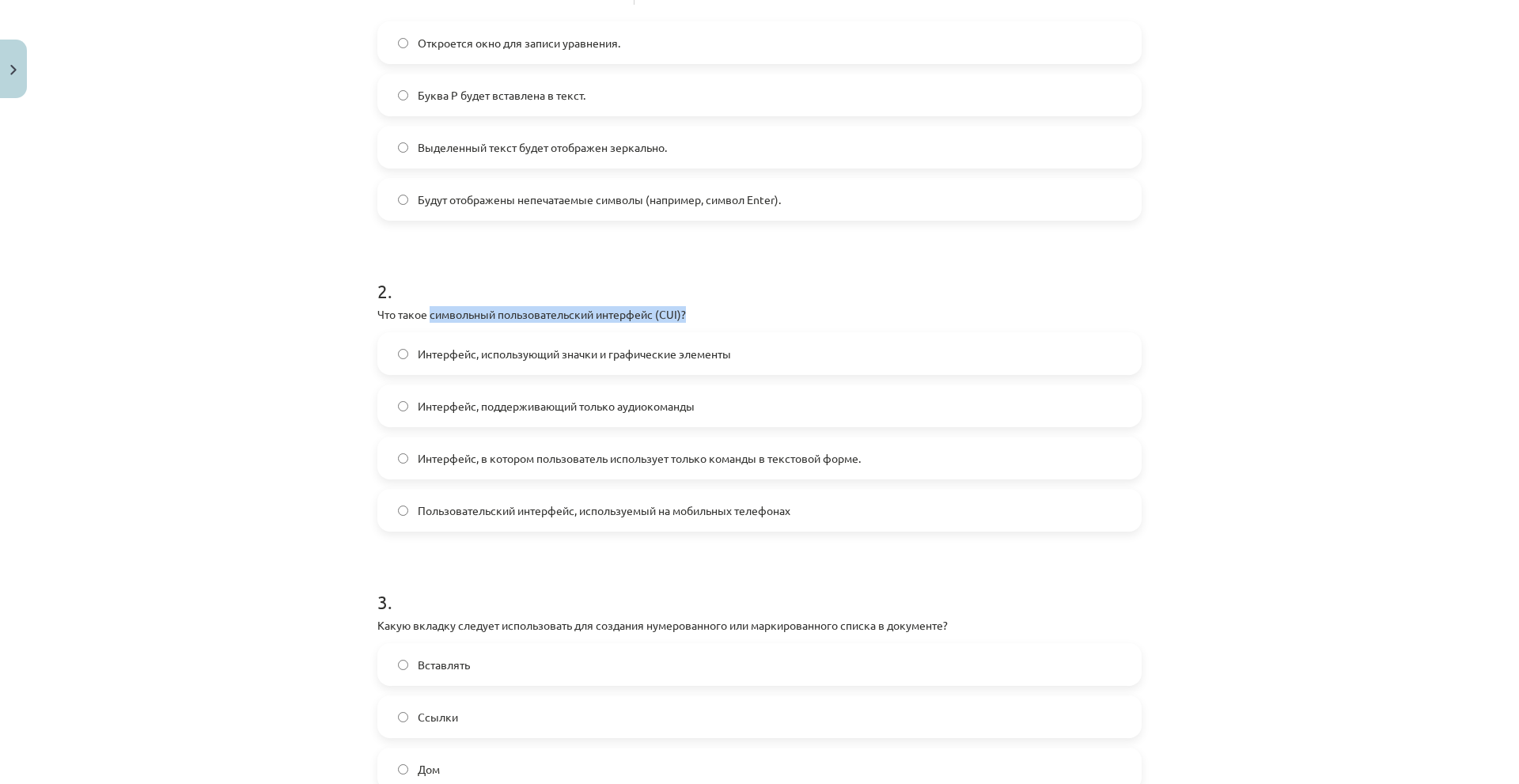
drag, startPoint x: 426, startPoint y: 313, endPoint x: 713, endPoint y: 314, distance: 287.0
click at [713, 314] on p "Что такое символьный пользовательский интерфейс (CUI)?" at bounding box center [759, 315] width 764 height 16
copy font "символьный пользовательский интерфейс (CUI)?"
click at [507, 280] on h1 "2 ." at bounding box center [759, 277] width 764 height 49
click at [521, 341] on label "Интерфейс, использующий значки и графические элементы" at bounding box center [759, 353] width 761 height 40
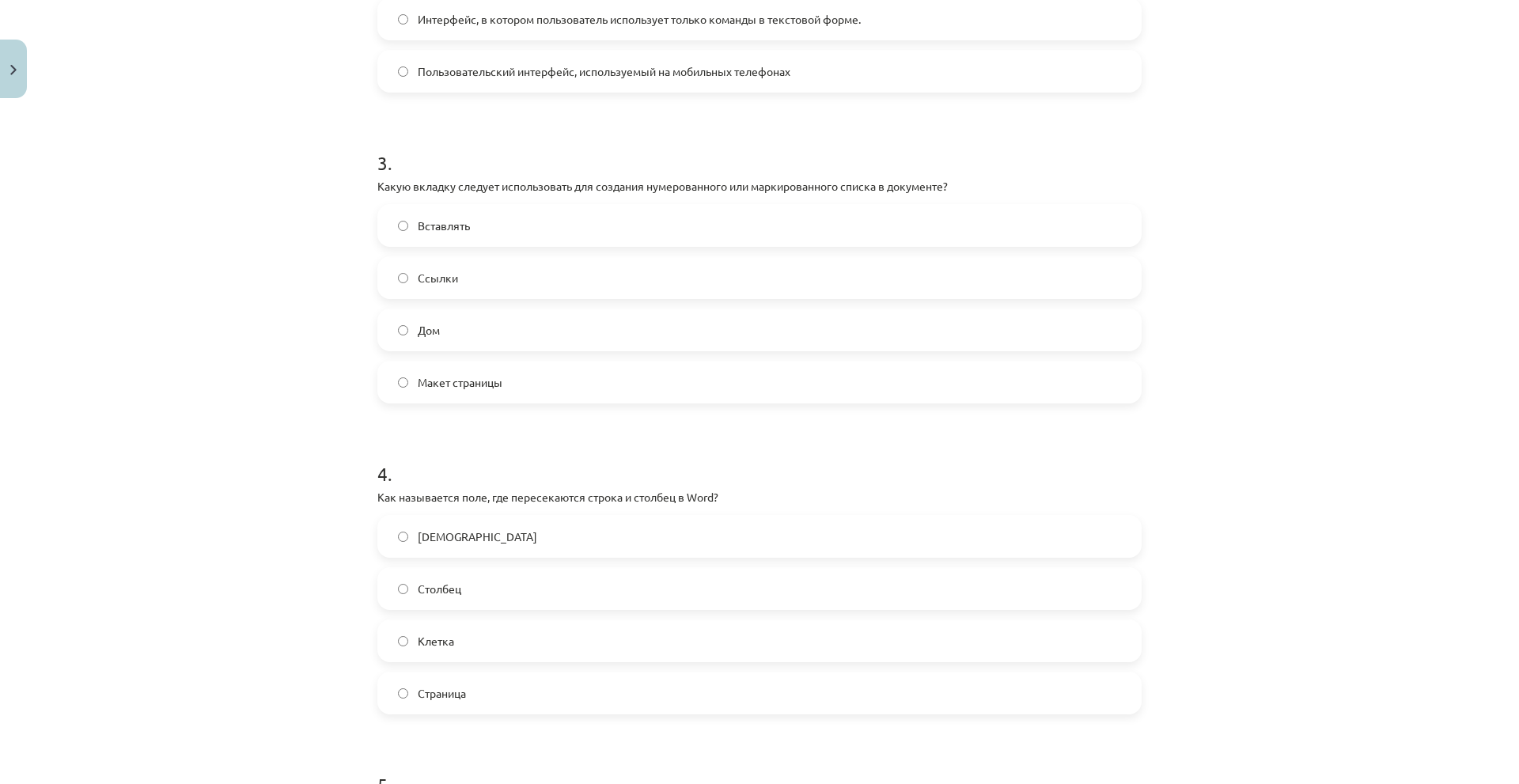
scroll to position [870, 0]
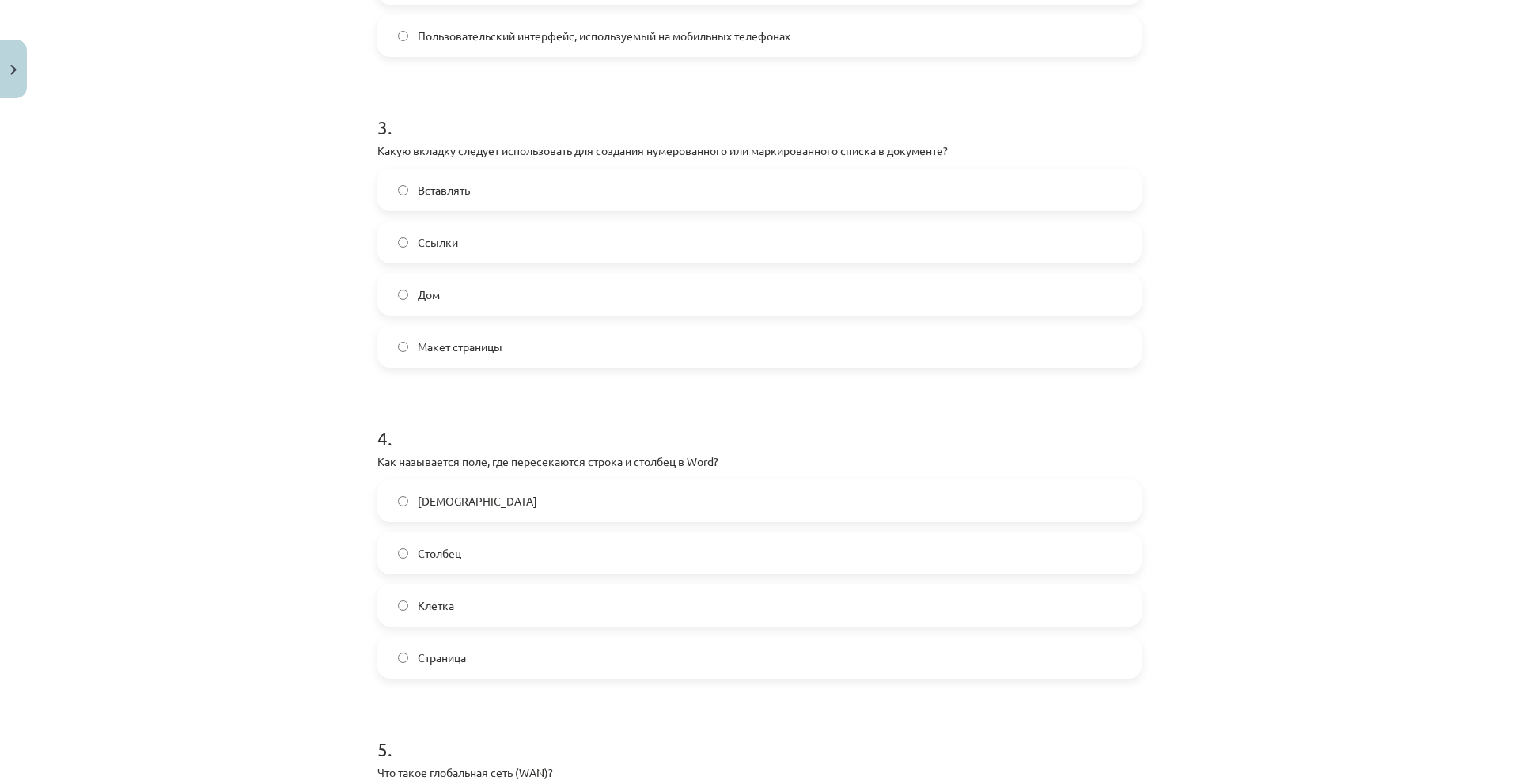
click at [1351, 98] on div "Тема исследования: Информатика - учебный материал для 1-го теста 10-го класса #…" at bounding box center [759, 392] width 1519 height 784
click at [1403, 90] on div "Тема исследования: Информатика - учебный материал для 1-го теста 10-го класса #…" at bounding box center [759, 392] width 1519 height 784
drag, startPoint x: 1293, startPoint y: 178, endPoint x: 1264, endPoint y: 177, distance: 29.0
click at [1293, 178] on div "Mācību tēma: Datorikas - 10. klases 1. ieskaites mācību materiāls #13 Noslēguma…" at bounding box center [759, 392] width 1519 height 784
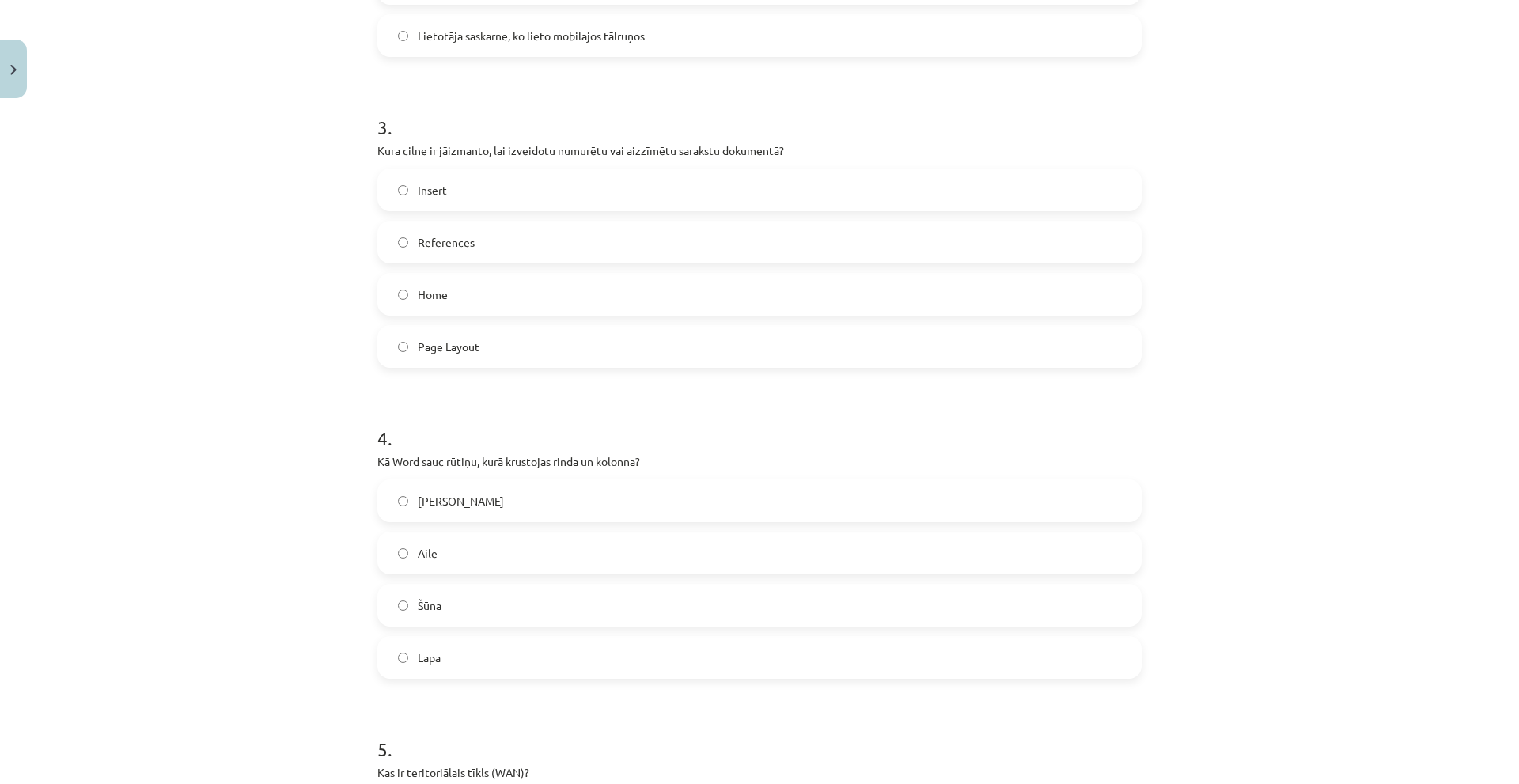
click at [488, 156] on p "Kura cilne ir jāizmanto, lai izveidotu numurētu vai aizzīmētu sarakstu dokument…" at bounding box center [759, 151] width 764 height 16
click at [439, 205] on label "Insert" at bounding box center [759, 190] width 761 height 40
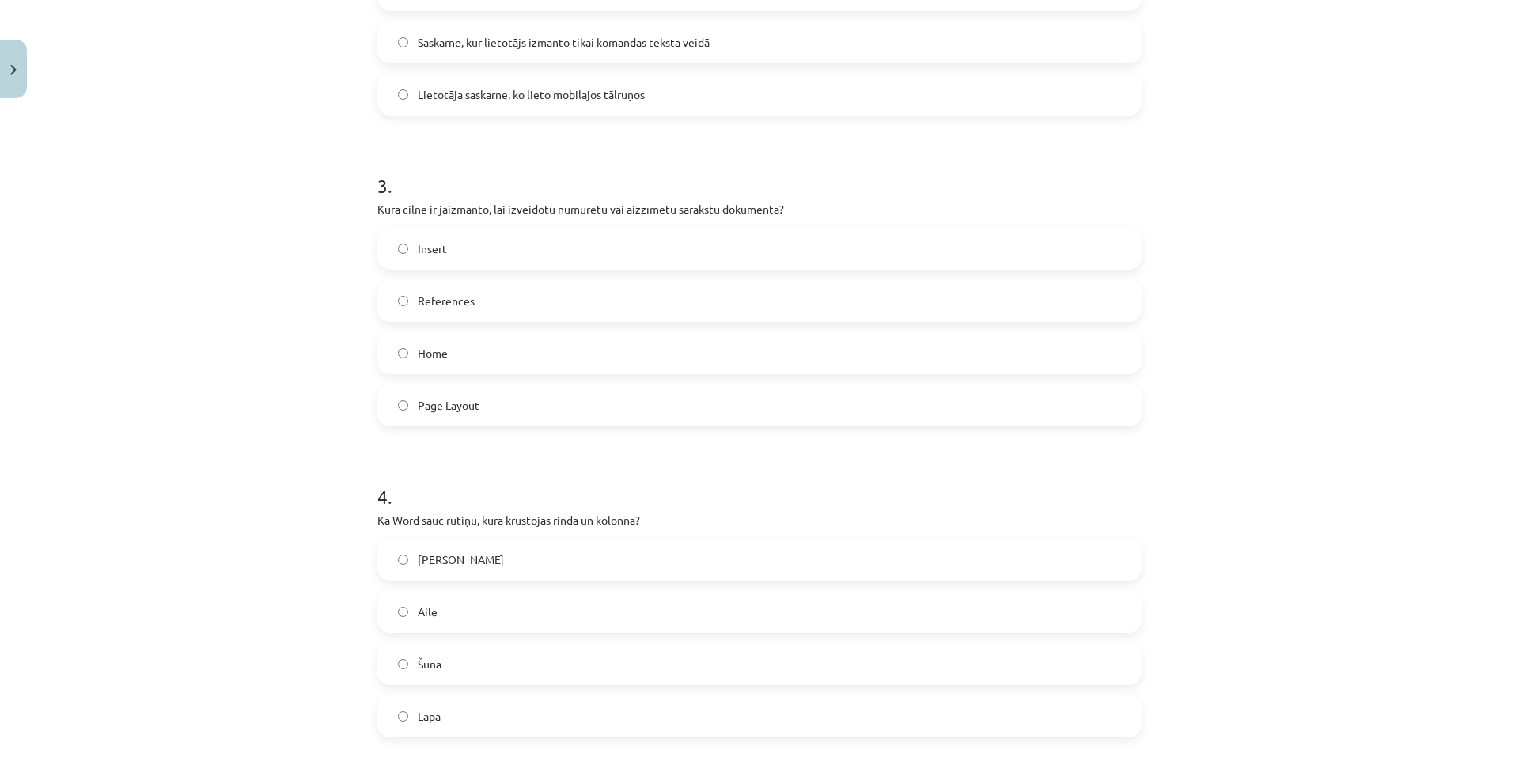
scroll to position [791, 0]
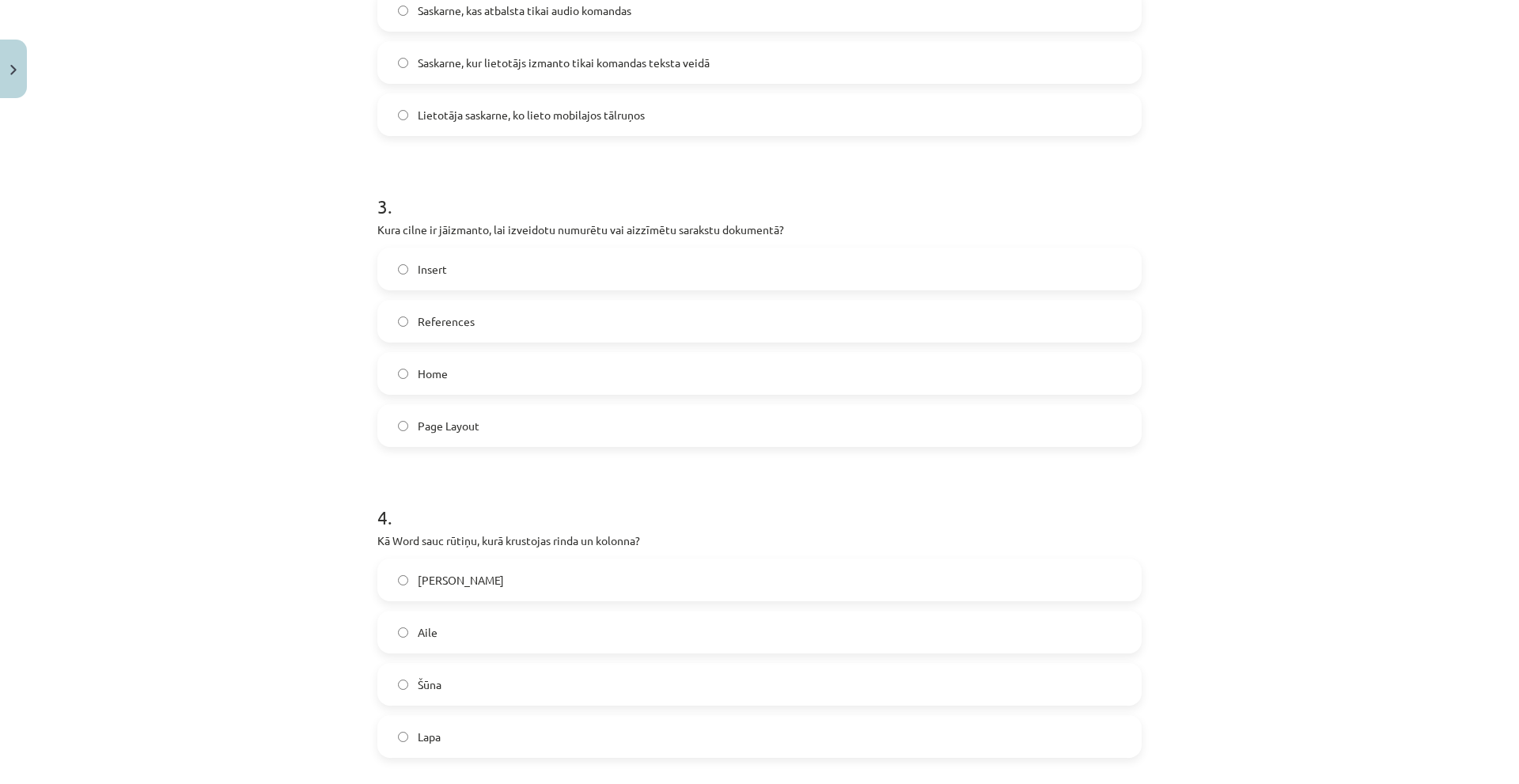
click at [466, 227] on p "Kura cilne ir jāizmanto, lai izveidotu numurētu vai aizzīmētu sarakstu dokument…" at bounding box center [759, 230] width 764 height 16
click at [466, 227] on p "Kura cilne ir jāizmanto, lai izveidotu numurētu vai aizzīmētu sarakstu dokument…" at bounding box center [759, 230] width 764 height 16
copy div "Kura cilne ir jāizmanto, lai izveidotu numurētu vai aizzīmētu sarakstu dokument…"
click at [459, 358] on label "Home" at bounding box center [759, 373] width 761 height 40
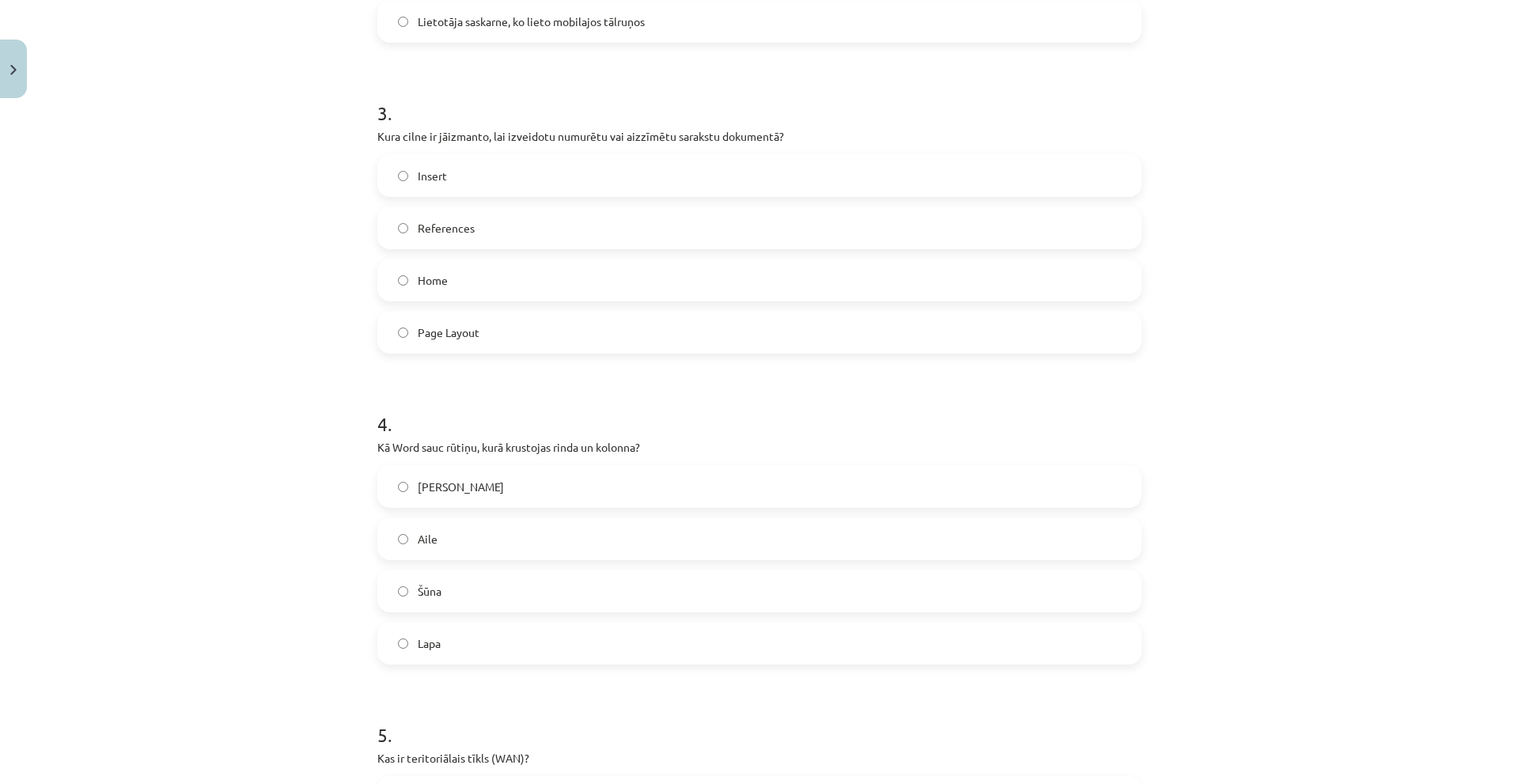
scroll to position [1186, 0]
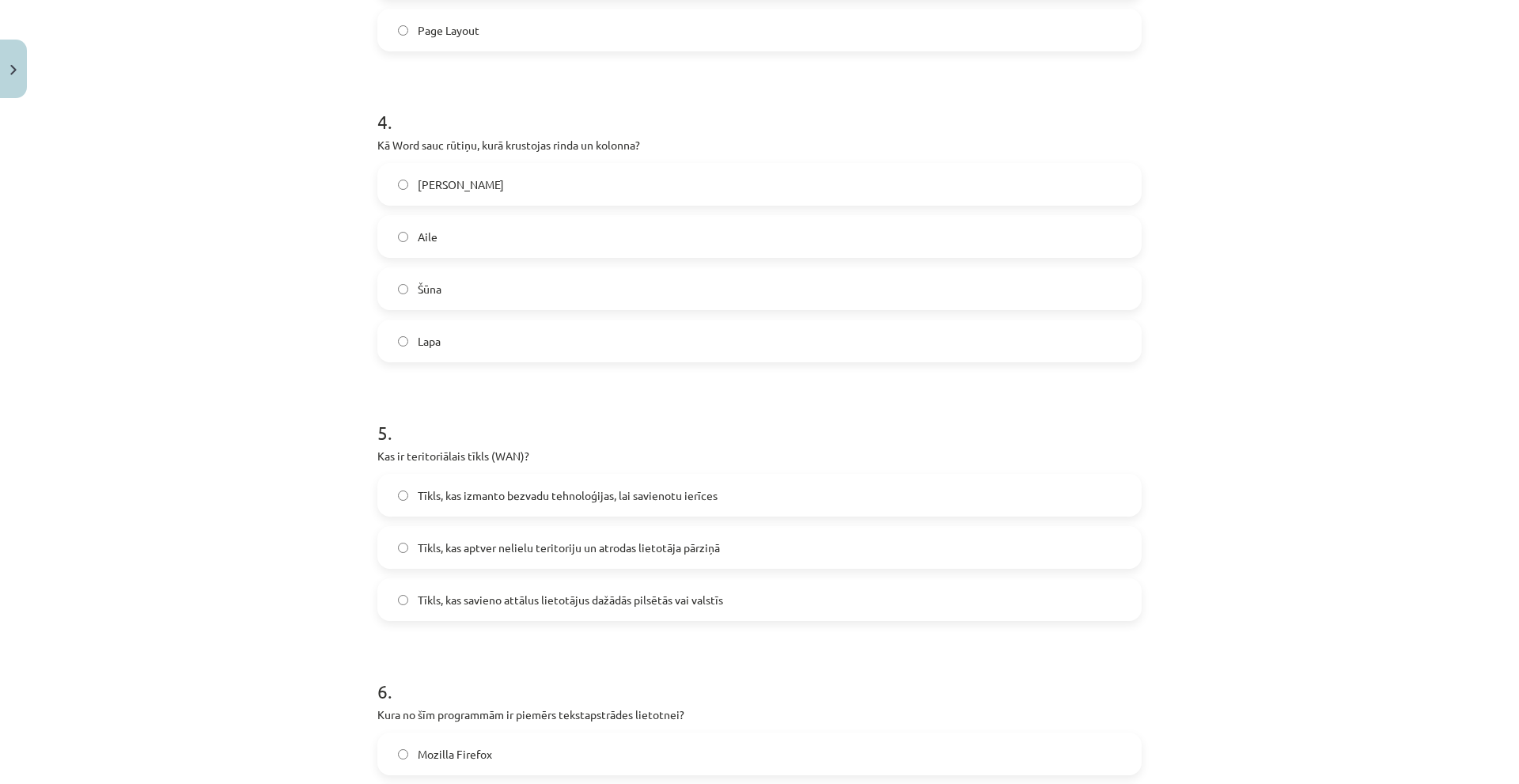
click at [455, 143] on p "Kā Word sauc rūtiņu, kurā krustojas rinda un kolonna?" at bounding box center [759, 145] width 764 height 16
copy div "Kā Word sauc rūtiņu, kurā krustojas rinda un kolonna?"
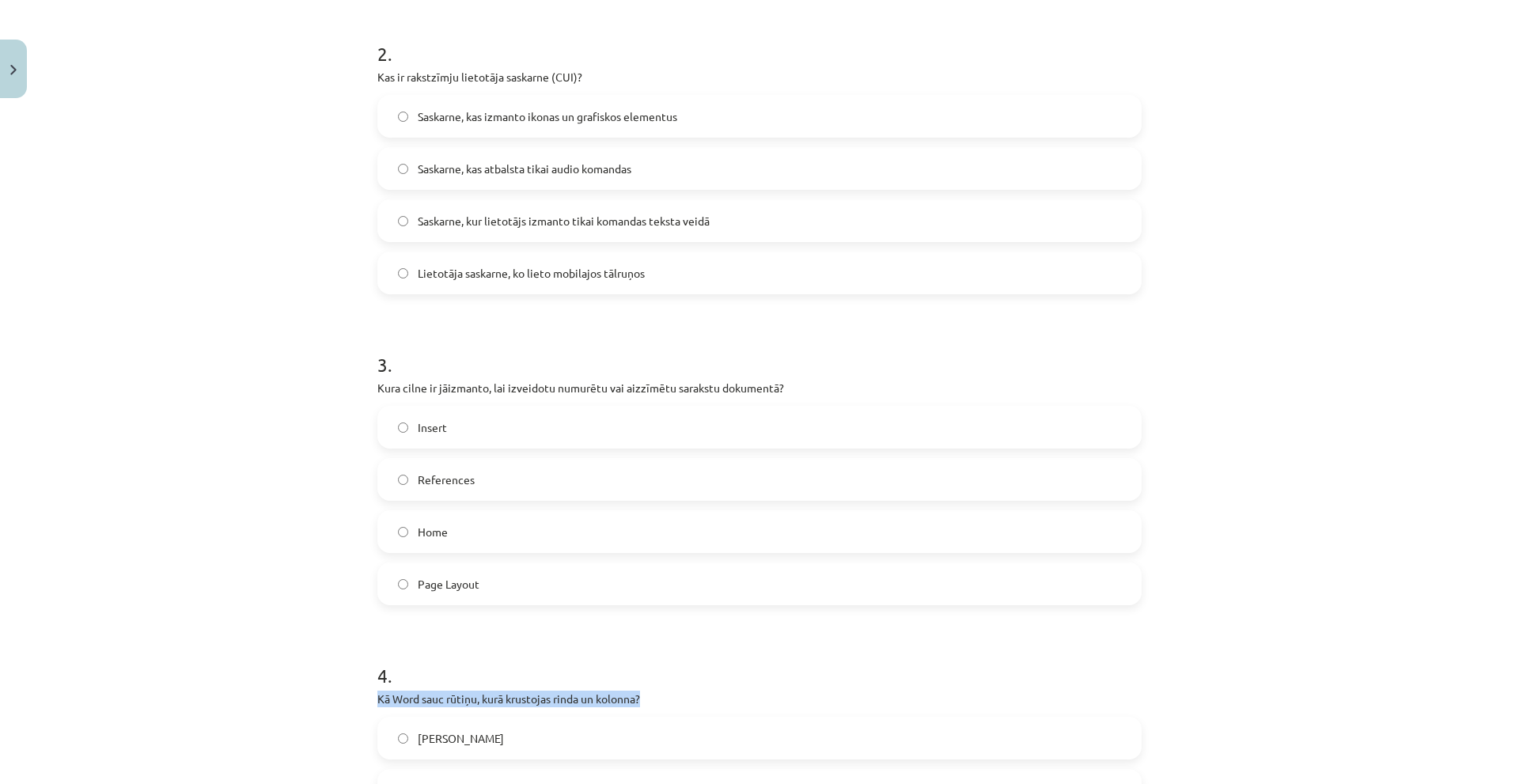
scroll to position [1028, 0]
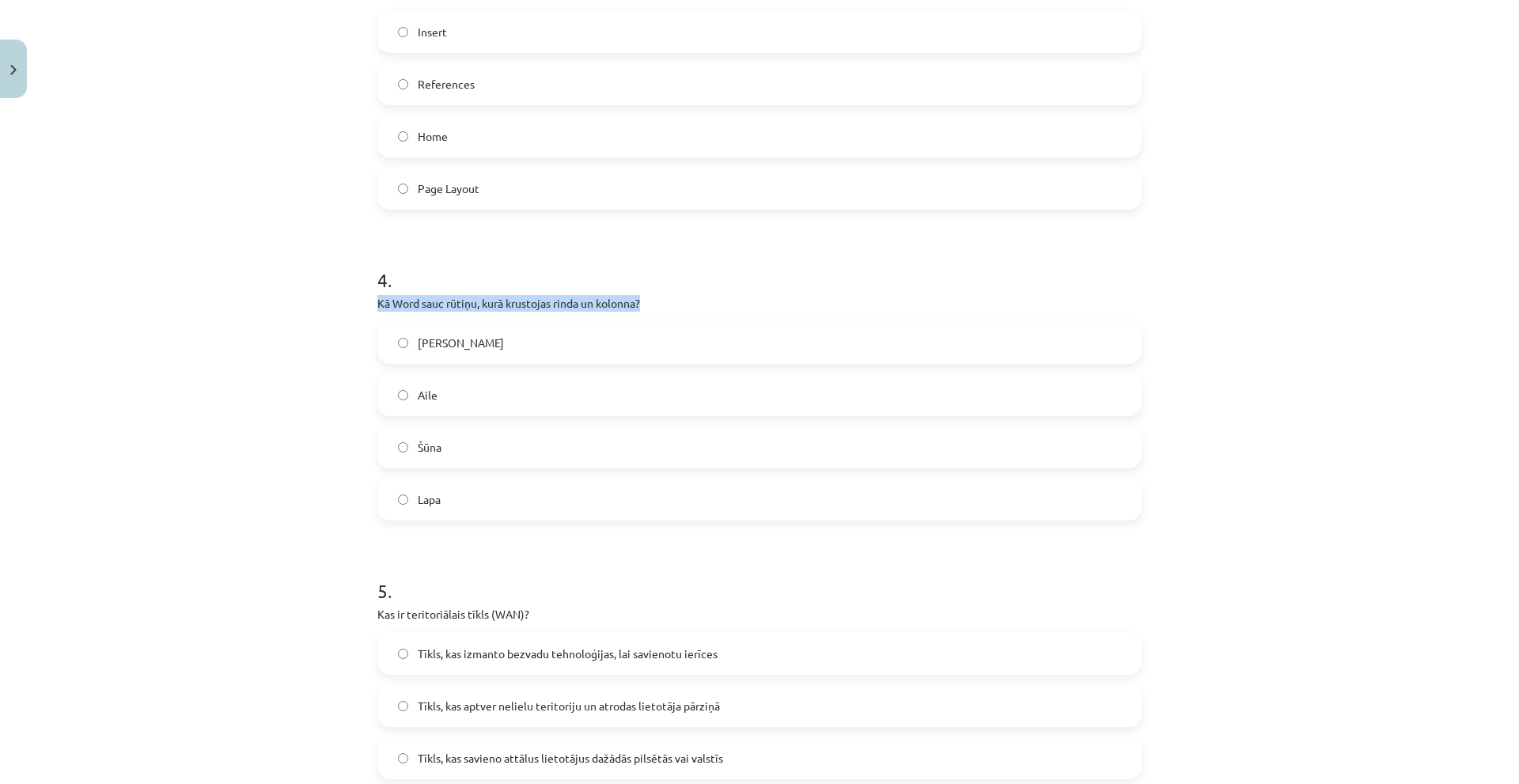
click at [322, 324] on div "Mācību tēma: Datorikas - 10. klases 1. ieskaites mācību materiāls #13 Noslēguma…" at bounding box center [759, 392] width 1519 height 784
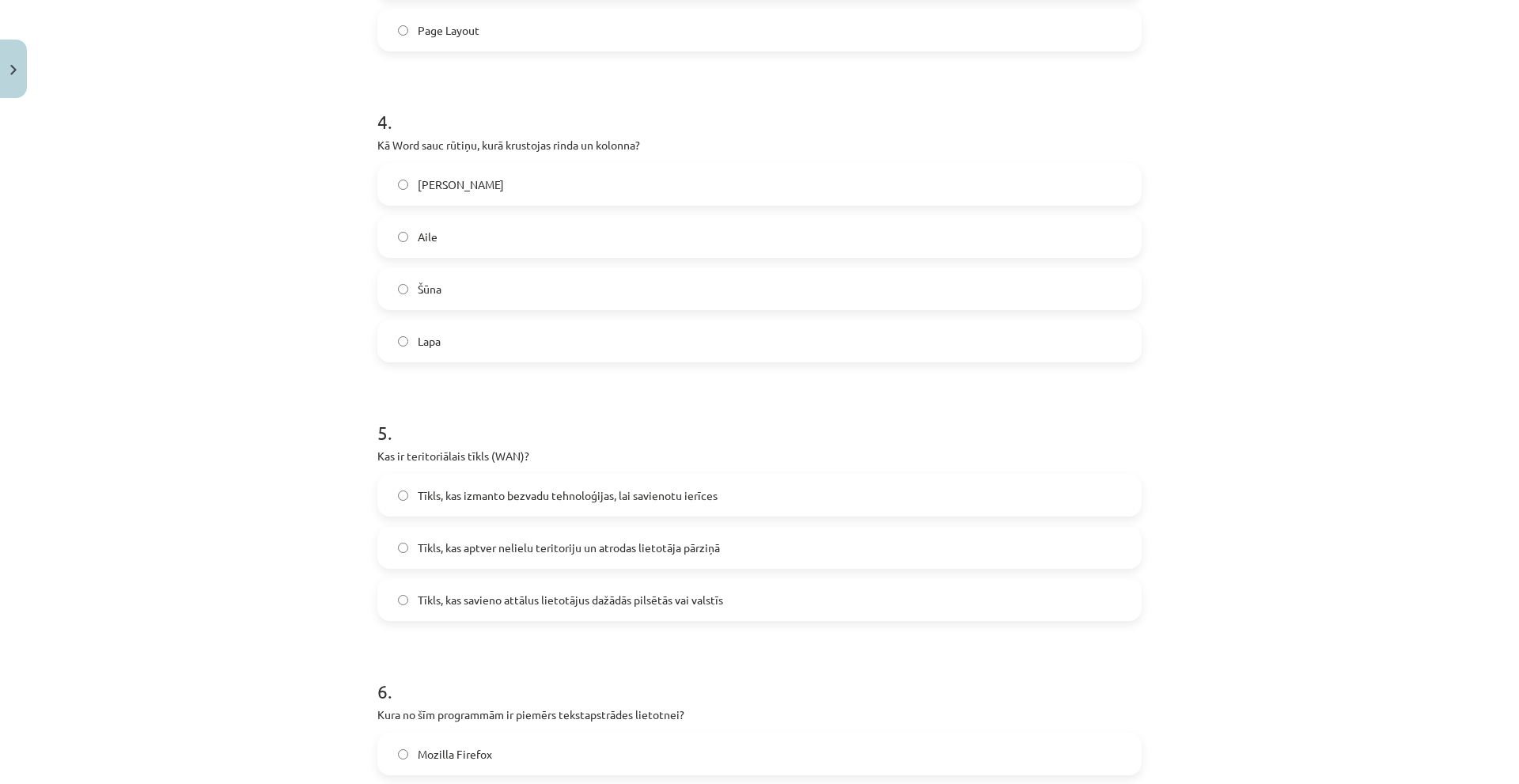
click at [381, 271] on label "Šūna" at bounding box center [759, 288] width 761 height 40
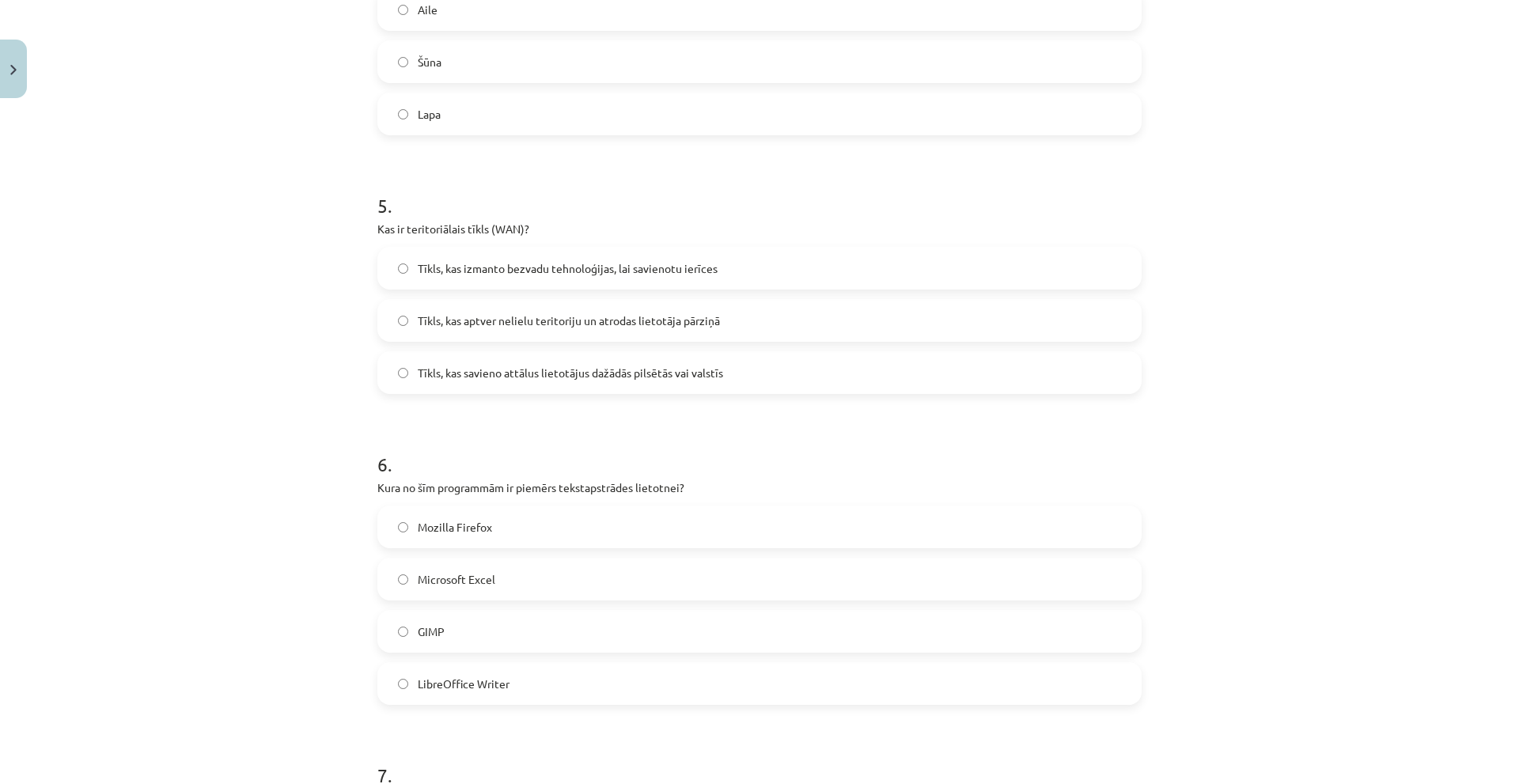
scroll to position [1424, 0]
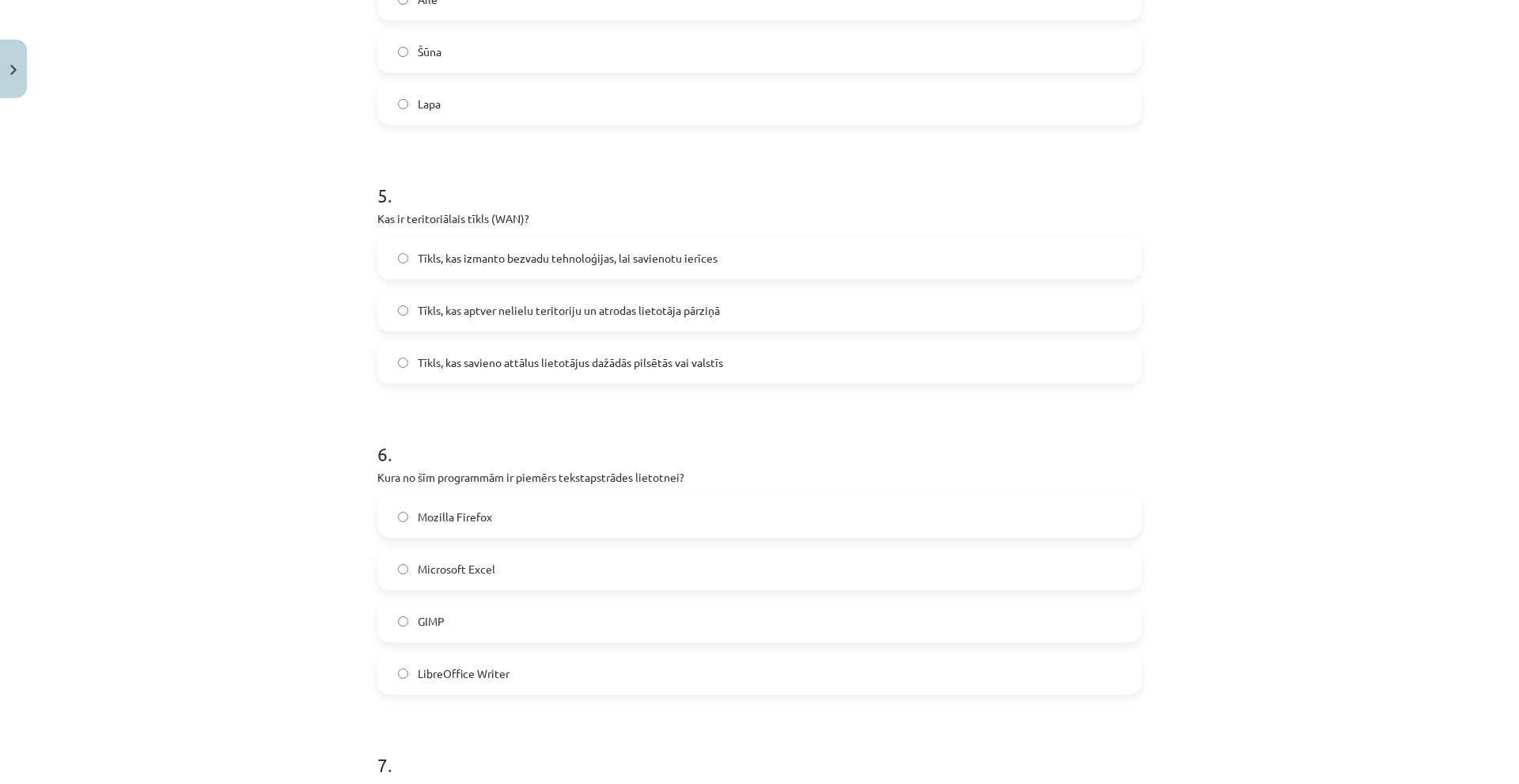
click at [394, 214] on p "Kas ir teritoriālais tīkls (WAN)?" at bounding box center [759, 218] width 764 height 16
copy div "Kas ir teritoriālais tīkls (WAN)?"
click at [148, 192] on div "Mācību tēma: Datorikas - 10. klases 1. ieskaites mācību materiāls #13 Noslēguma…" at bounding box center [759, 392] width 1519 height 784
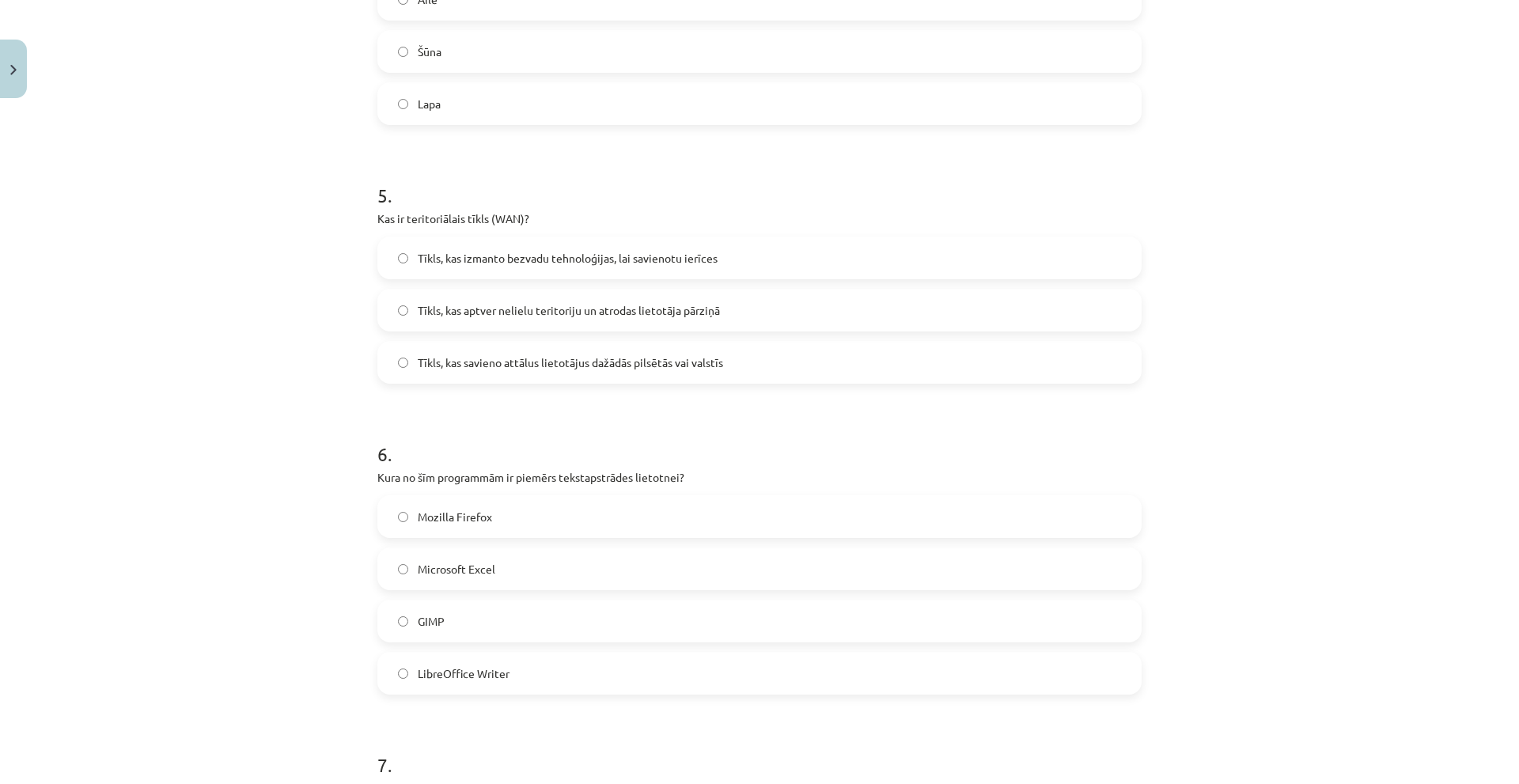
click at [544, 266] on label "Tīkls, kas izmanto bezvadu tehnoloģijas, lai savienotu ierīces" at bounding box center [759, 258] width 761 height 40
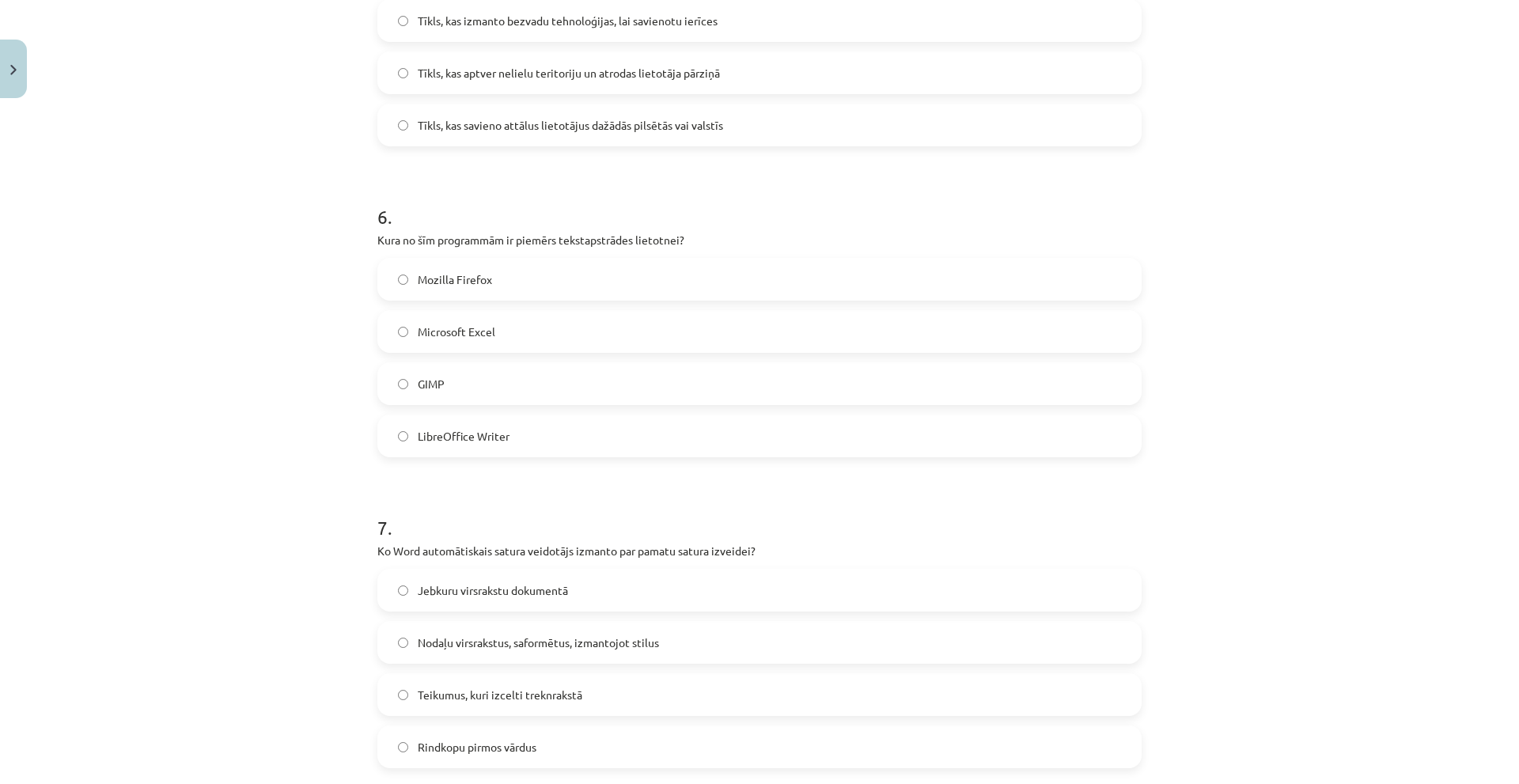
click at [516, 438] on label "LibreOffice Writer" at bounding box center [759, 435] width 761 height 40
click at [1300, 100] on div "Mācību tēma: Datorikas - 10. klases 1. ieskaites mācību materiāls #13 Noslēguma…" at bounding box center [759, 392] width 1519 height 784
drag, startPoint x: 1351, startPoint y: 227, endPoint x: 1292, endPoint y: 226, distance: 59.0
click at [1351, 227] on div "Тема исследования: Информатика - учебный материал для 1-го теста 10-го класса #…" at bounding box center [759, 392] width 1519 height 784
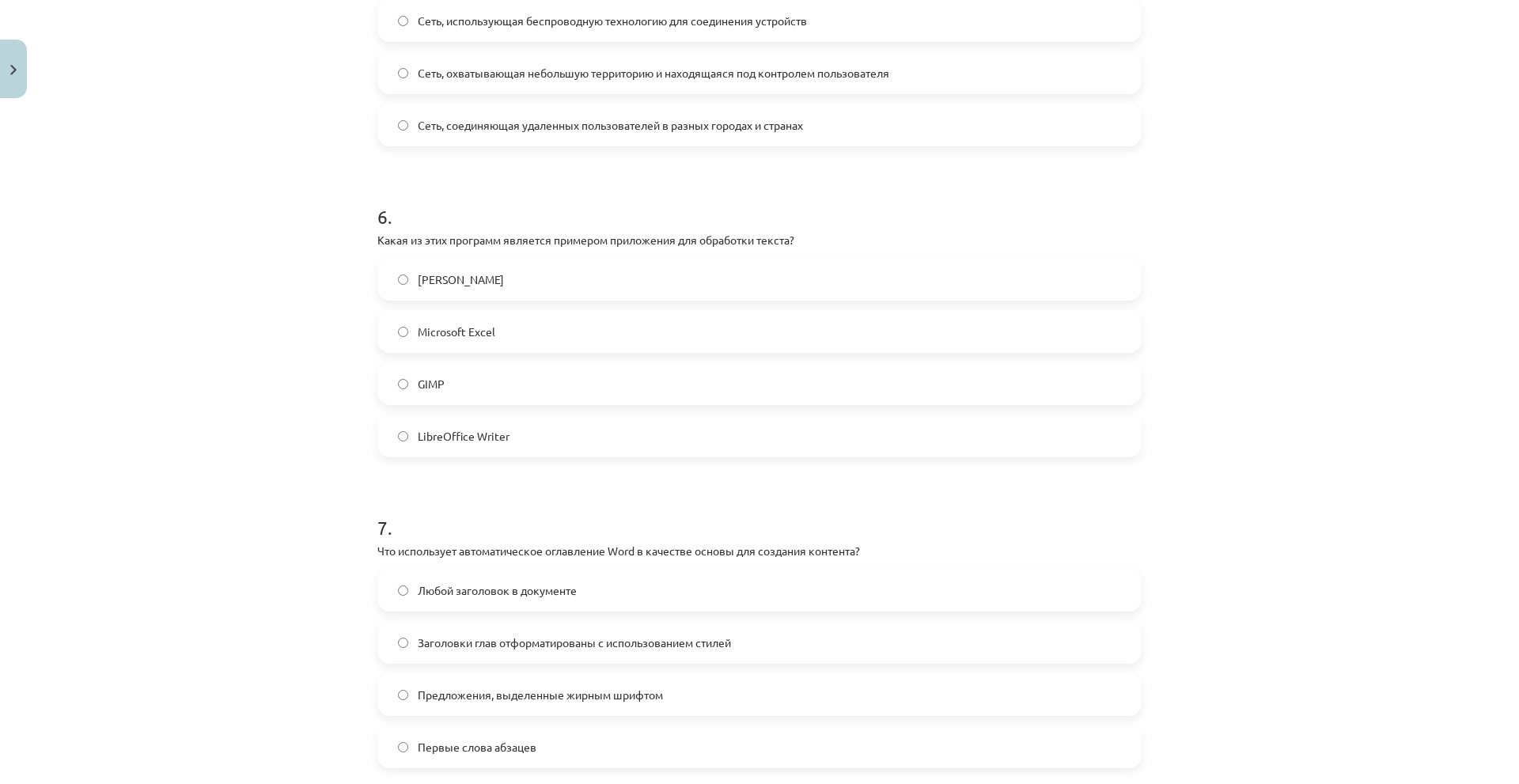
click at [506, 337] on label "Microsoft Excel" at bounding box center [759, 331] width 761 height 40
click at [1392, 106] on div "Тема исследования: Информатика - учебный материал для 1-го теста 10-го класса #…" at bounding box center [759, 392] width 1519 height 784
click at [1305, 200] on div "Mācību tēma: Datorikas - 10. klases 1. ieskaites mācību materiāls #13 Noslēguma…" at bounding box center [759, 392] width 1519 height 784
click at [668, 226] on h1 "6 ." at bounding box center [759, 202] width 764 height 49
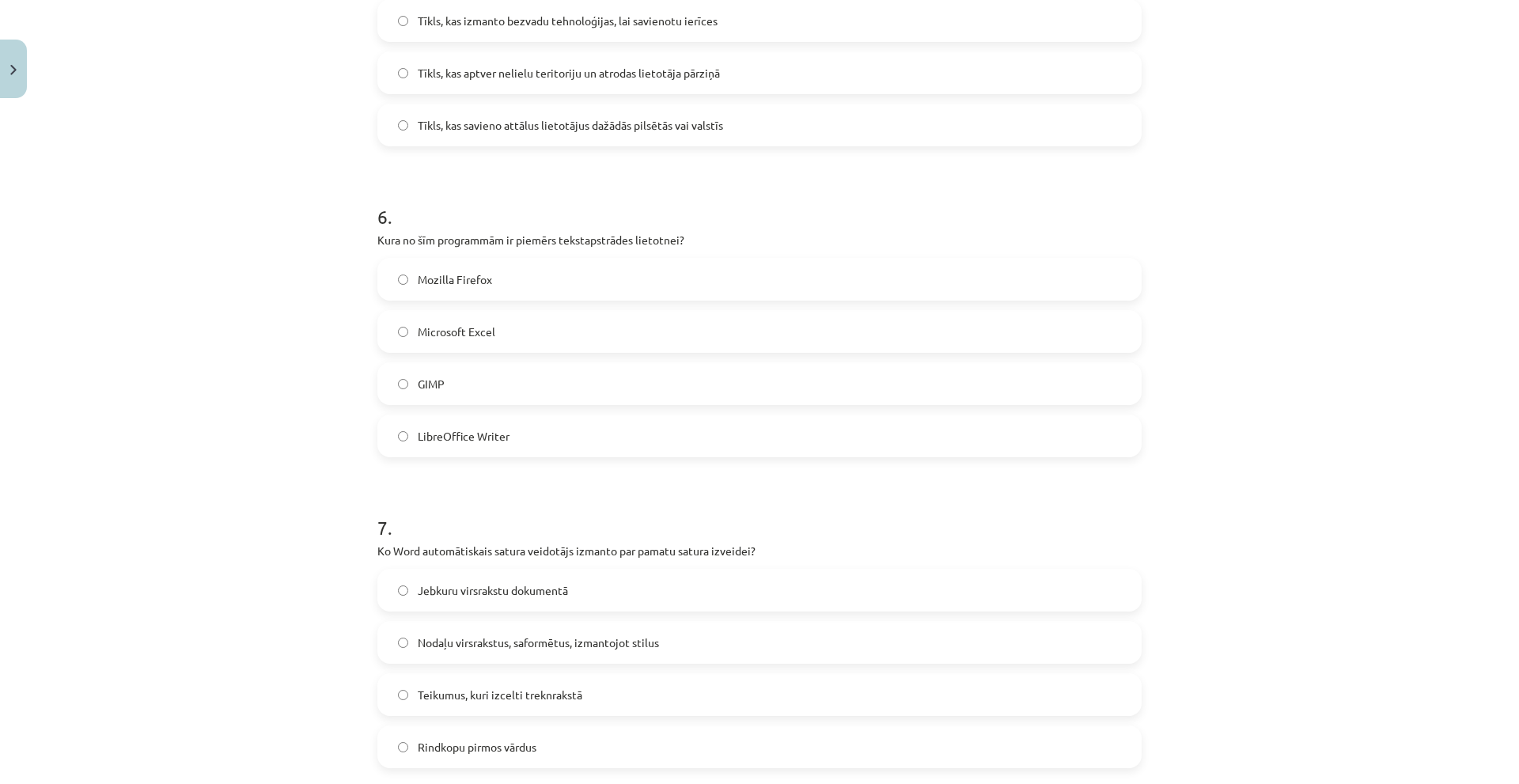
click at [666, 236] on p "Kura no šīm programmām ir piemērs tekstapstrādes lietotnei?" at bounding box center [759, 240] width 764 height 16
click at [665, 236] on p "Kura no šīm programmām ir piemērs tekstapstrādes lietotnei?" at bounding box center [759, 240] width 764 height 16
copy div "Kura no šīm programmām ir piemērs tekstapstrādes lietotnei?"
click at [441, 421] on label "LibreOffice Writer" at bounding box center [759, 435] width 761 height 40
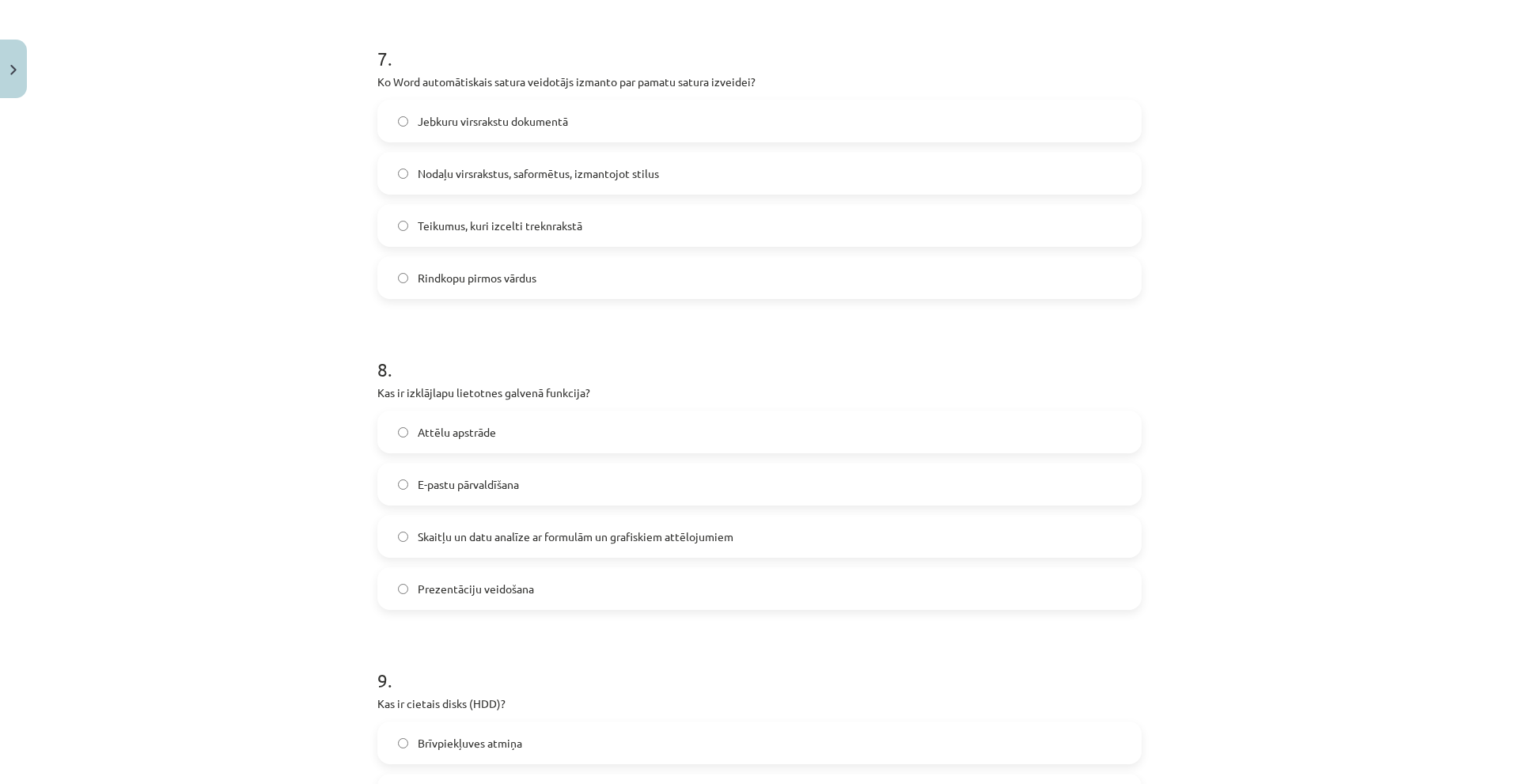
scroll to position [2135, 0]
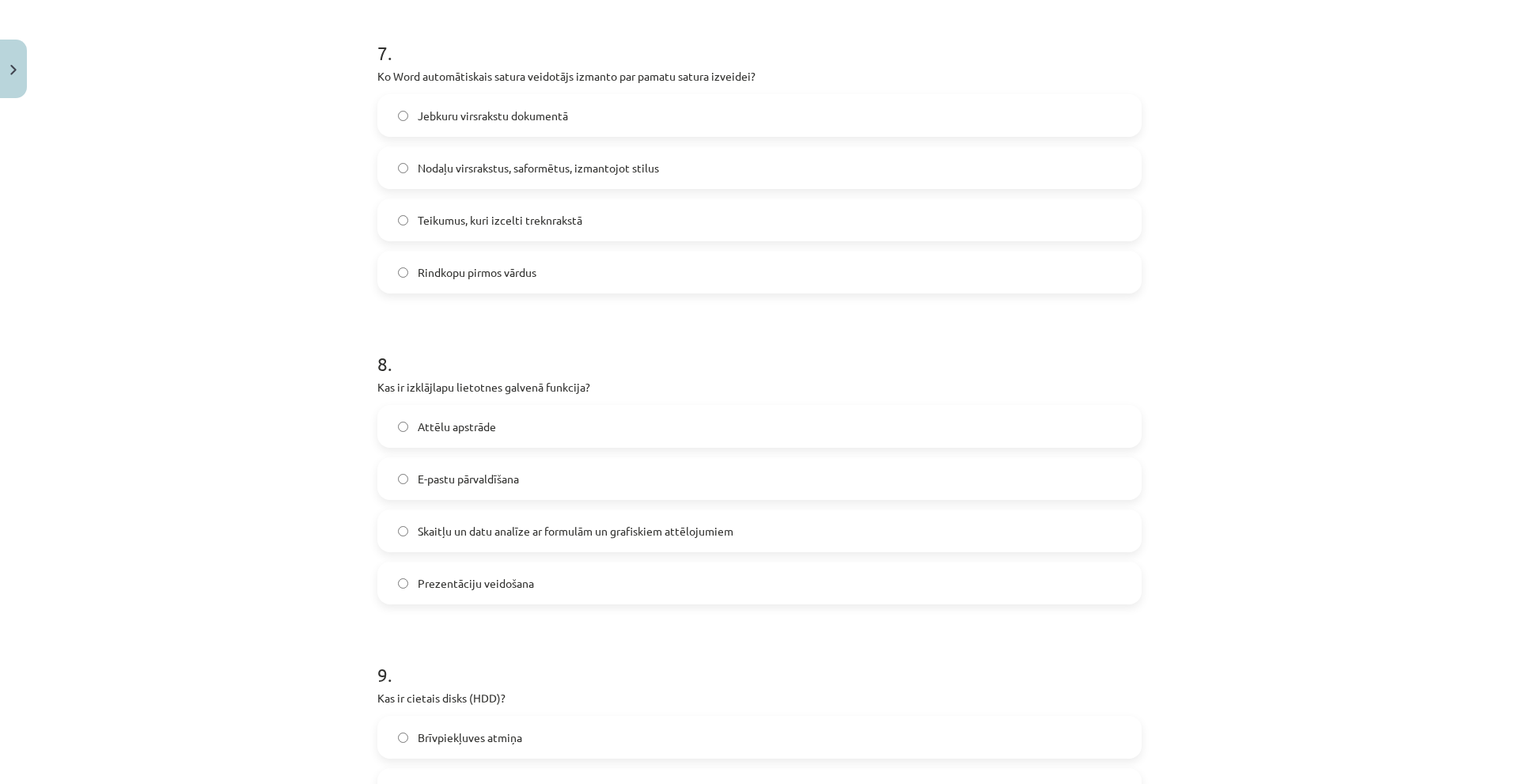
click at [464, 75] on p "Ko Word automātiskais satura veidotājs izmanto par pamatu satura izveidei?" at bounding box center [759, 76] width 764 height 16
click at [446, 121] on span "Jebkuru virsrakstu dokumentā" at bounding box center [492, 116] width 150 height 16
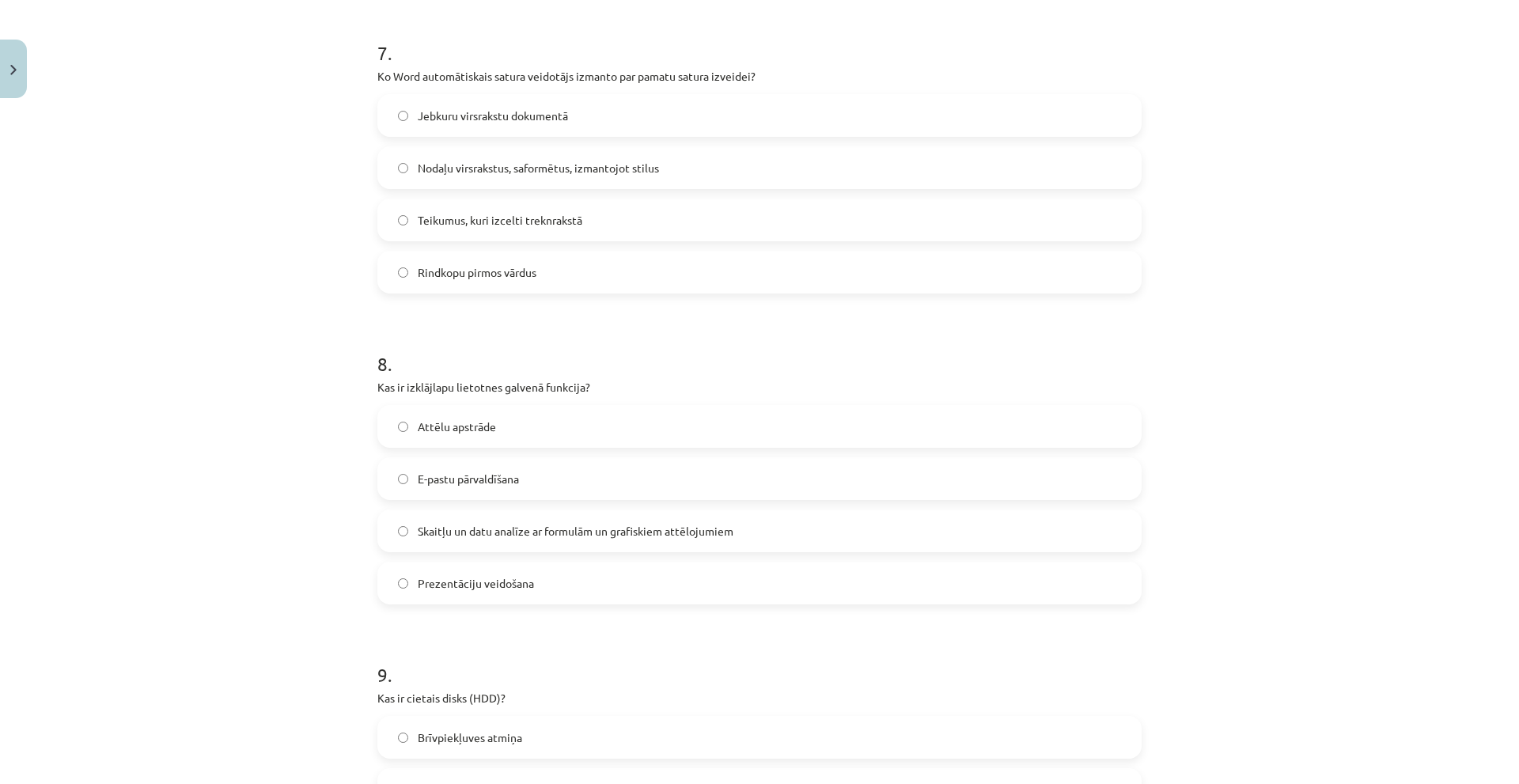
click at [463, 200] on label "Teikumus, kuri izcelti treknrakstā" at bounding box center [759, 219] width 761 height 40
click at [469, 166] on span "Nodaļu virsrakstus, saformētus, izmantojot stilus" at bounding box center [538, 168] width 241 height 16
click at [453, 120] on span "Jebkuru virsrakstu dokumentā" at bounding box center [492, 116] width 150 height 16
click at [434, 346] on h1 "8 ." at bounding box center [759, 350] width 764 height 49
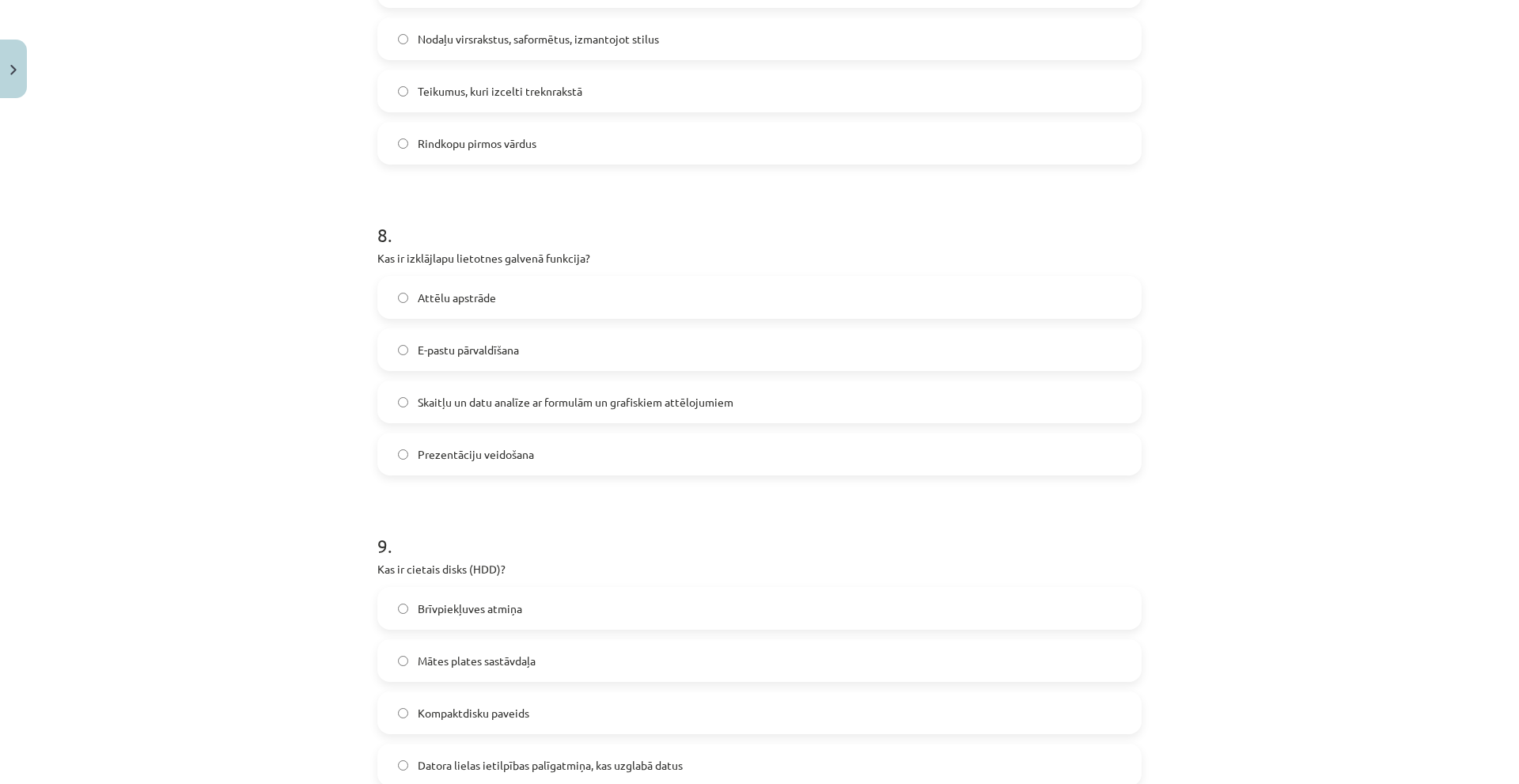
scroll to position [2056, 0]
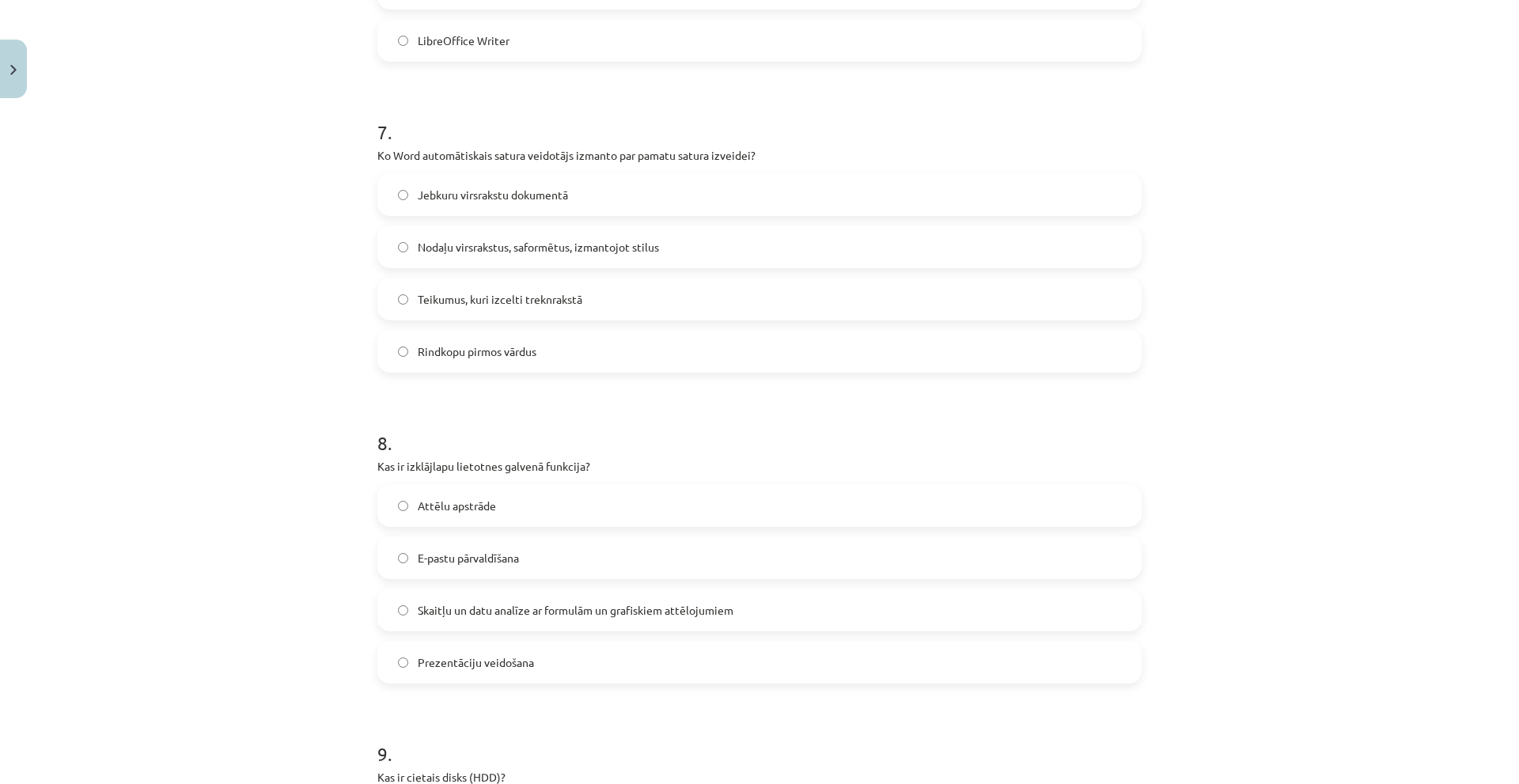
click at [516, 296] on span "Teikumus, kuri izcelti treknrakstā" at bounding box center [500, 299] width 165 height 16
click at [567, 356] on label "Rindkopu pirmos vārdus" at bounding box center [759, 351] width 761 height 40
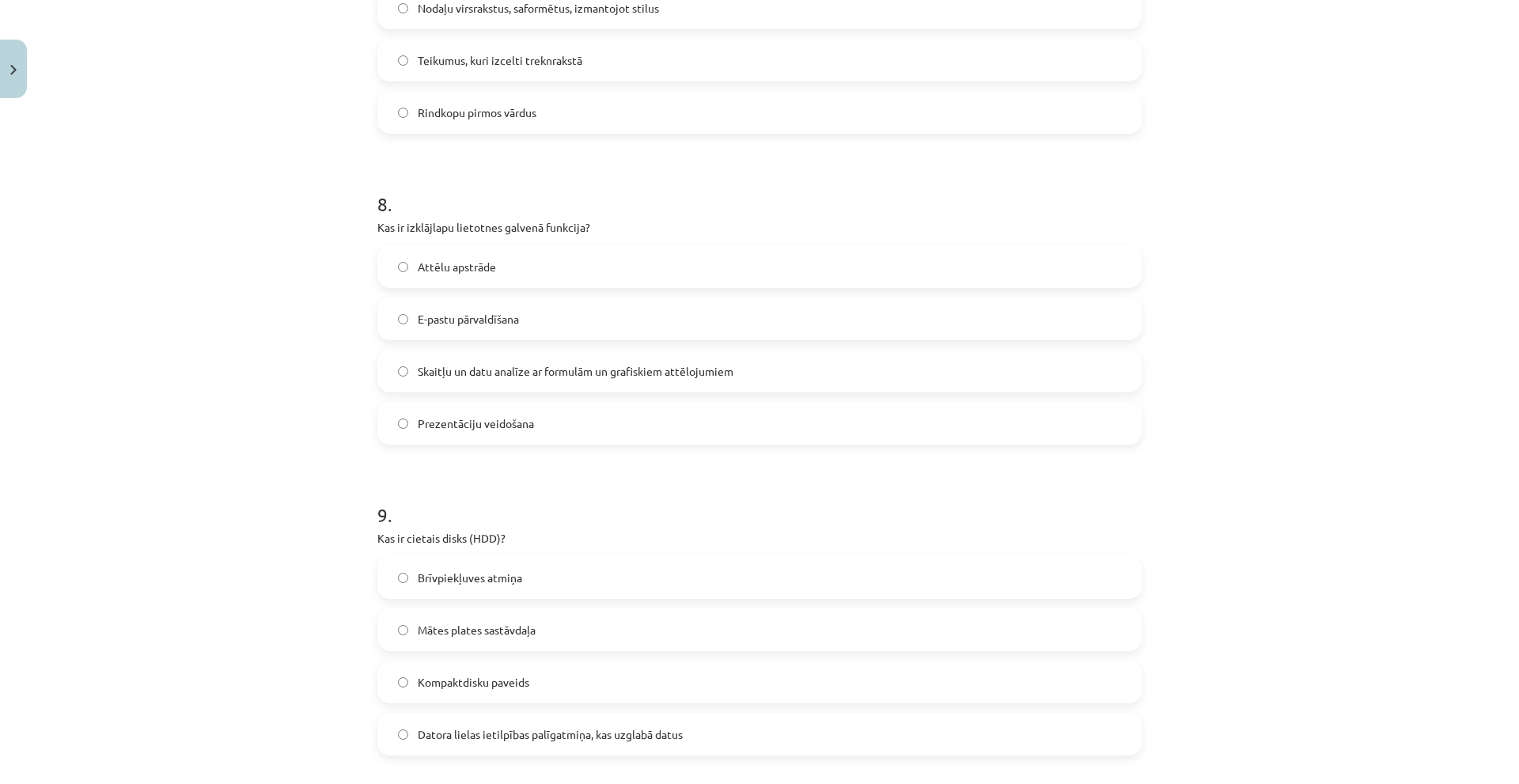
scroll to position [2214, 0]
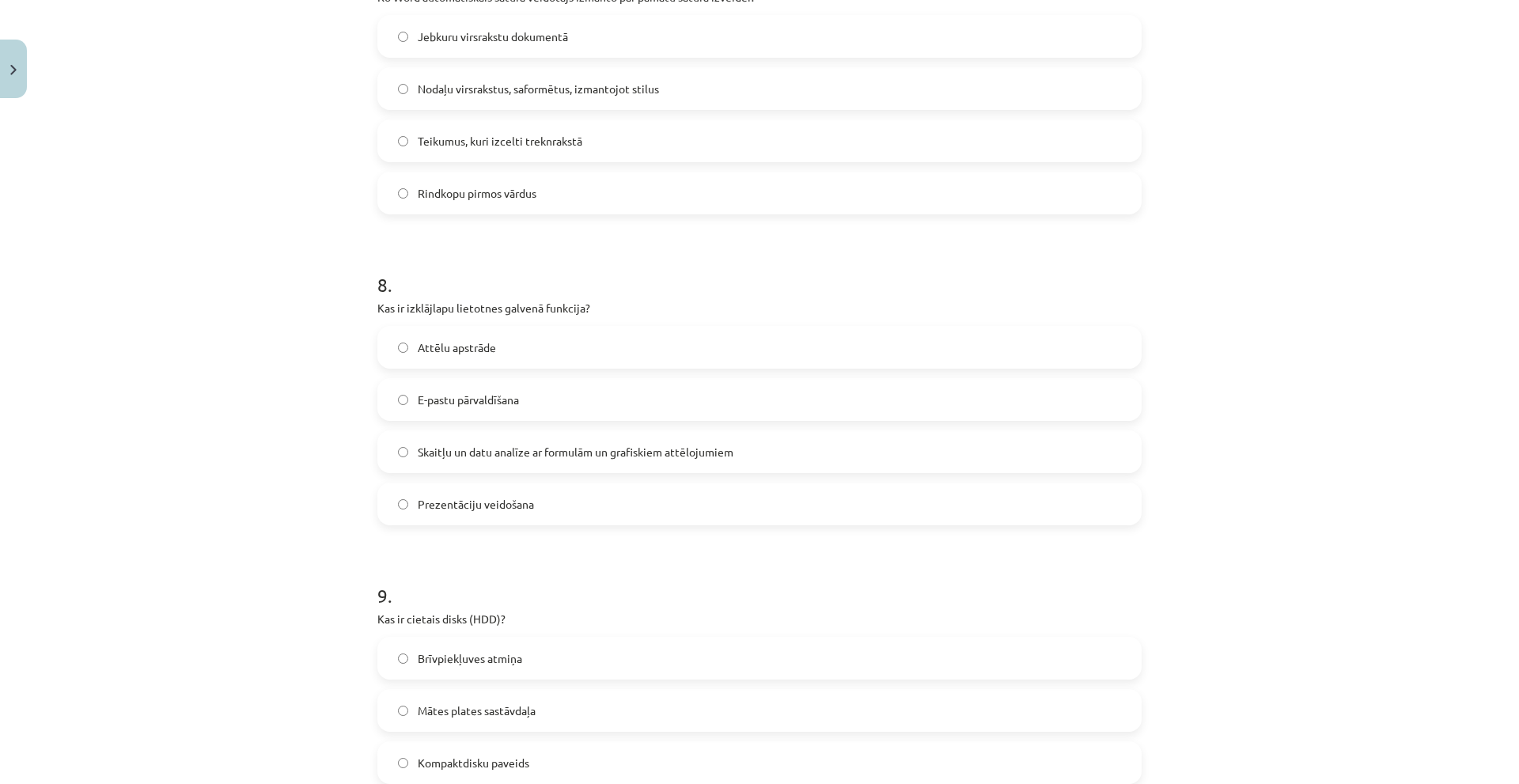
click at [455, 147] on span "Teikumus, kuri izcelti treknrakstā" at bounding box center [500, 141] width 165 height 16
click at [501, 93] on span "Nodaļu virsrakstus, saformētus, izmantojot stilus" at bounding box center [538, 89] width 241 height 16
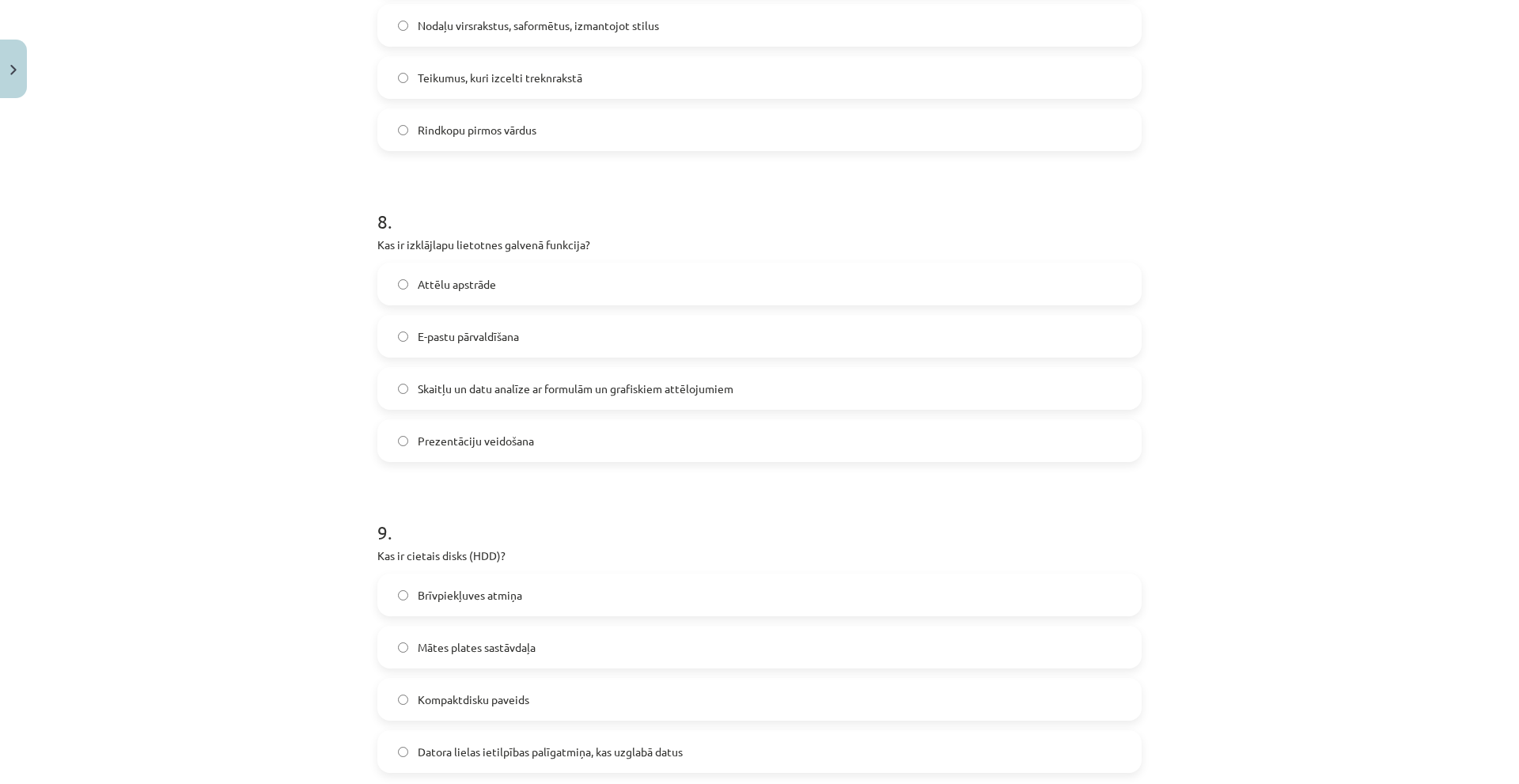
scroll to position [2293, 0]
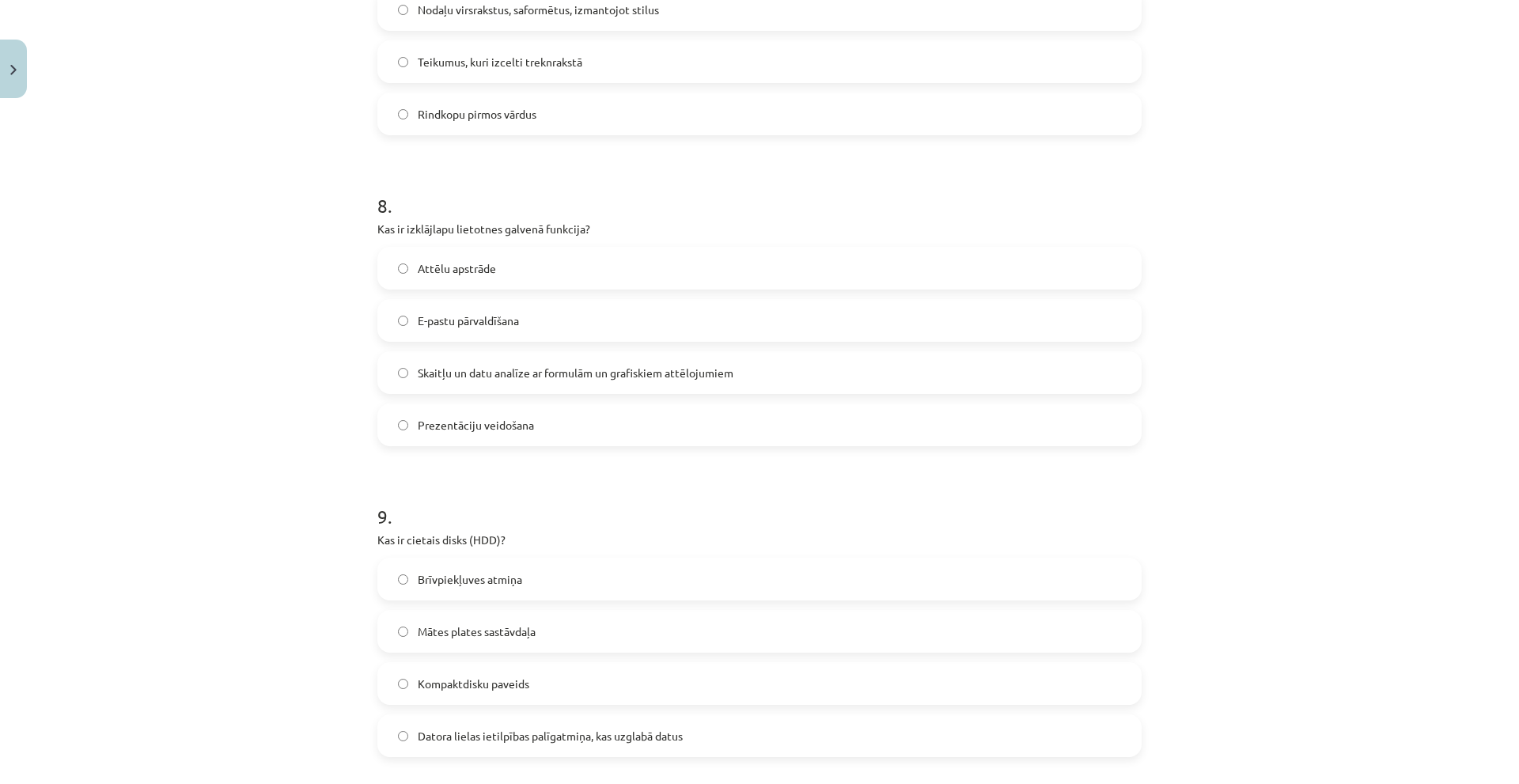
click at [496, 227] on p "Kas ir izklājlapu lietotnes galvenā funkcija?" at bounding box center [759, 229] width 764 height 16
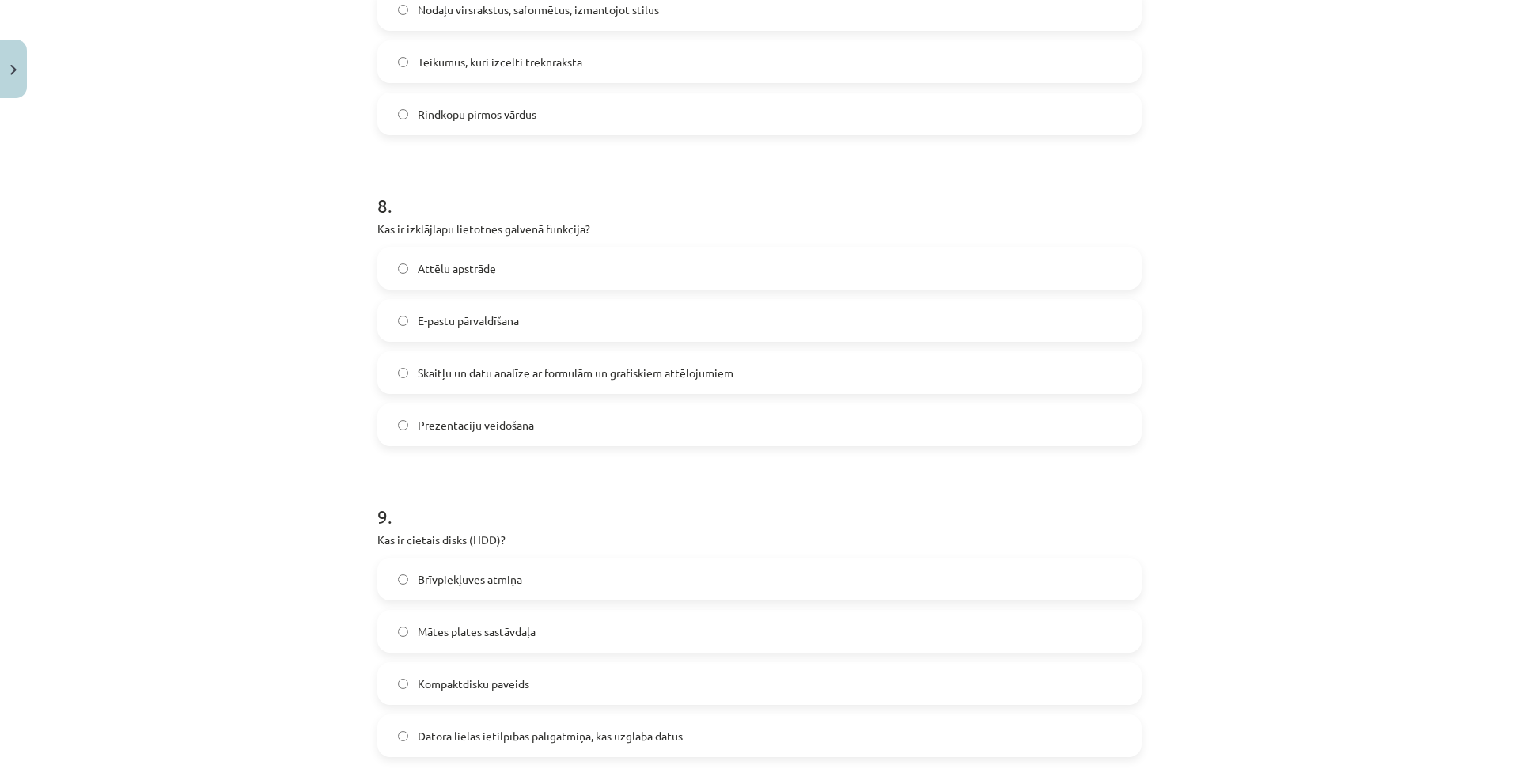
click at [279, 279] on div "Mācību tēma: Datorikas - 10. klases 1. ieskaites mācību materiāls #13 Noslēguma…" at bounding box center [759, 392] width 1519 height 784
click at [441, 369] on span "Skaitļu un datu analīze ar formulām un grafiskiem attēlojumiem" at bounding box center [575, 372] width 316 height 16
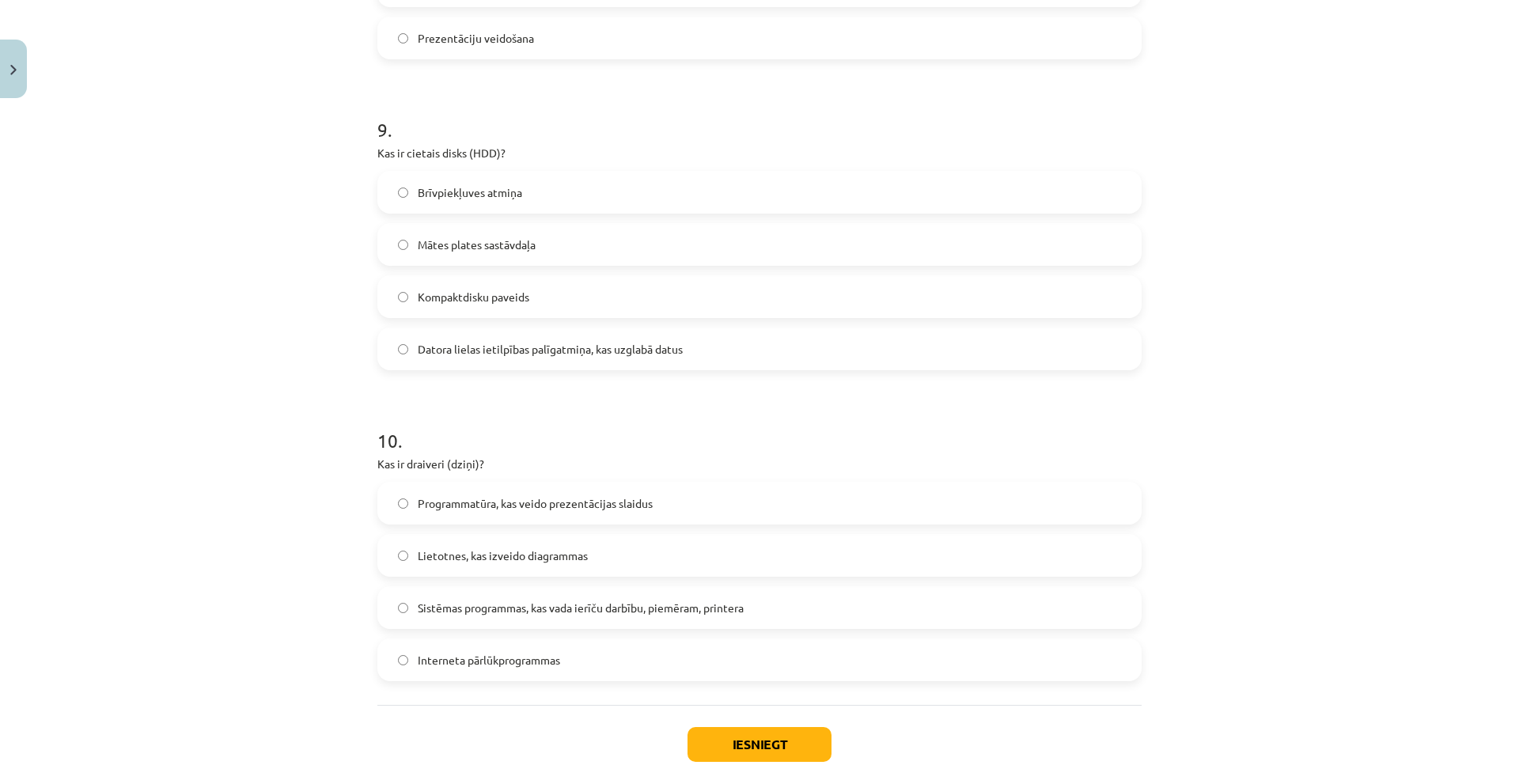
scroll to position [2760, 0]
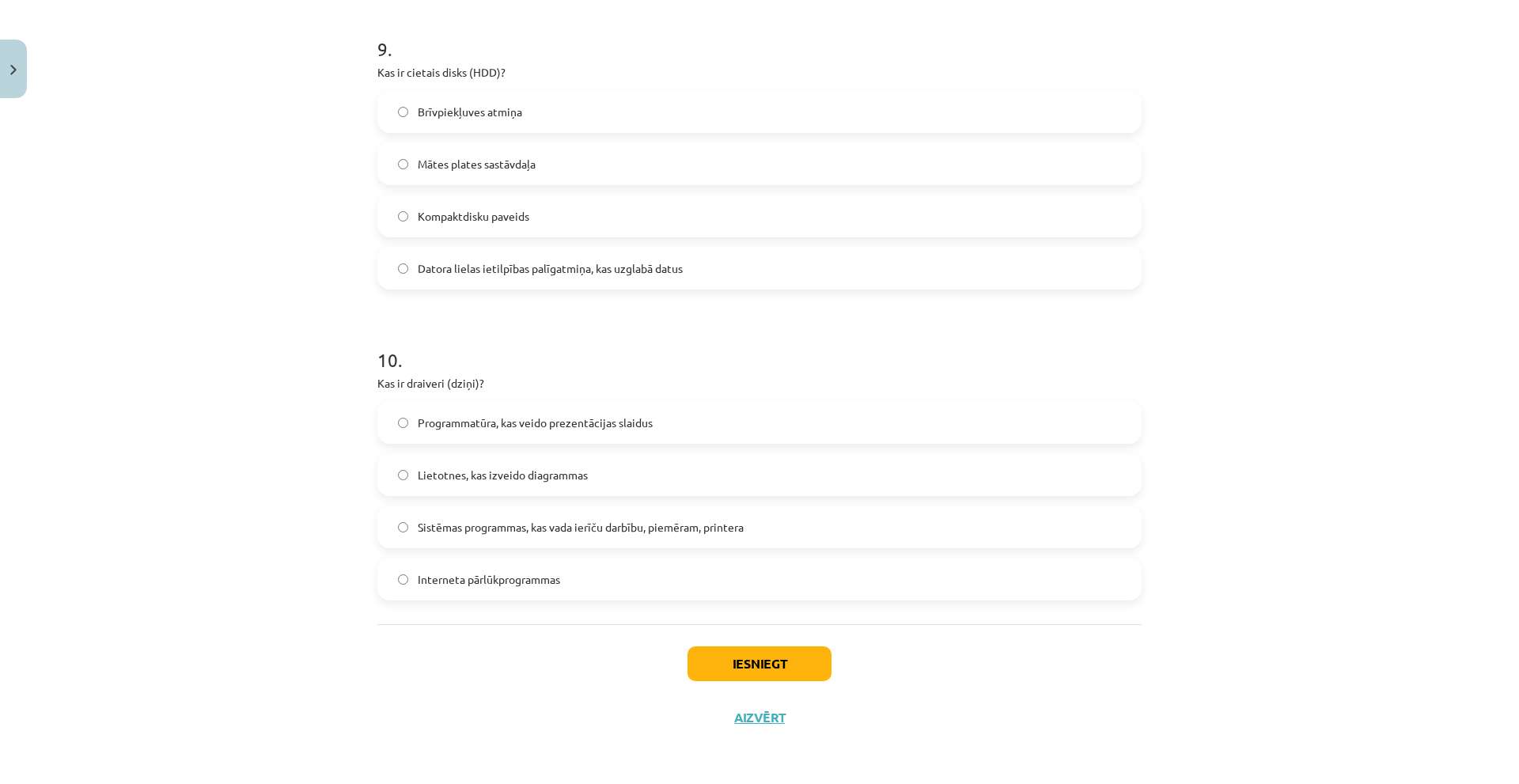
click at [473, 65] on p "Kas ir cietais disks (HDD)?" at bounding box center [759, 73] width 764 height 16
click at [245, 139] on div "Mācību tēma: Datorikas - 10. klases 1. ieskaites mācību materiāls #13 Noslēguma…" at bounding box center [759, 392] width 1519 height 784
click at [406, 275] on label "Datora lielas ietilpības palīgatmiņa, kas uzglabā datus" at bounding box center [759, 268] width 761 height 40
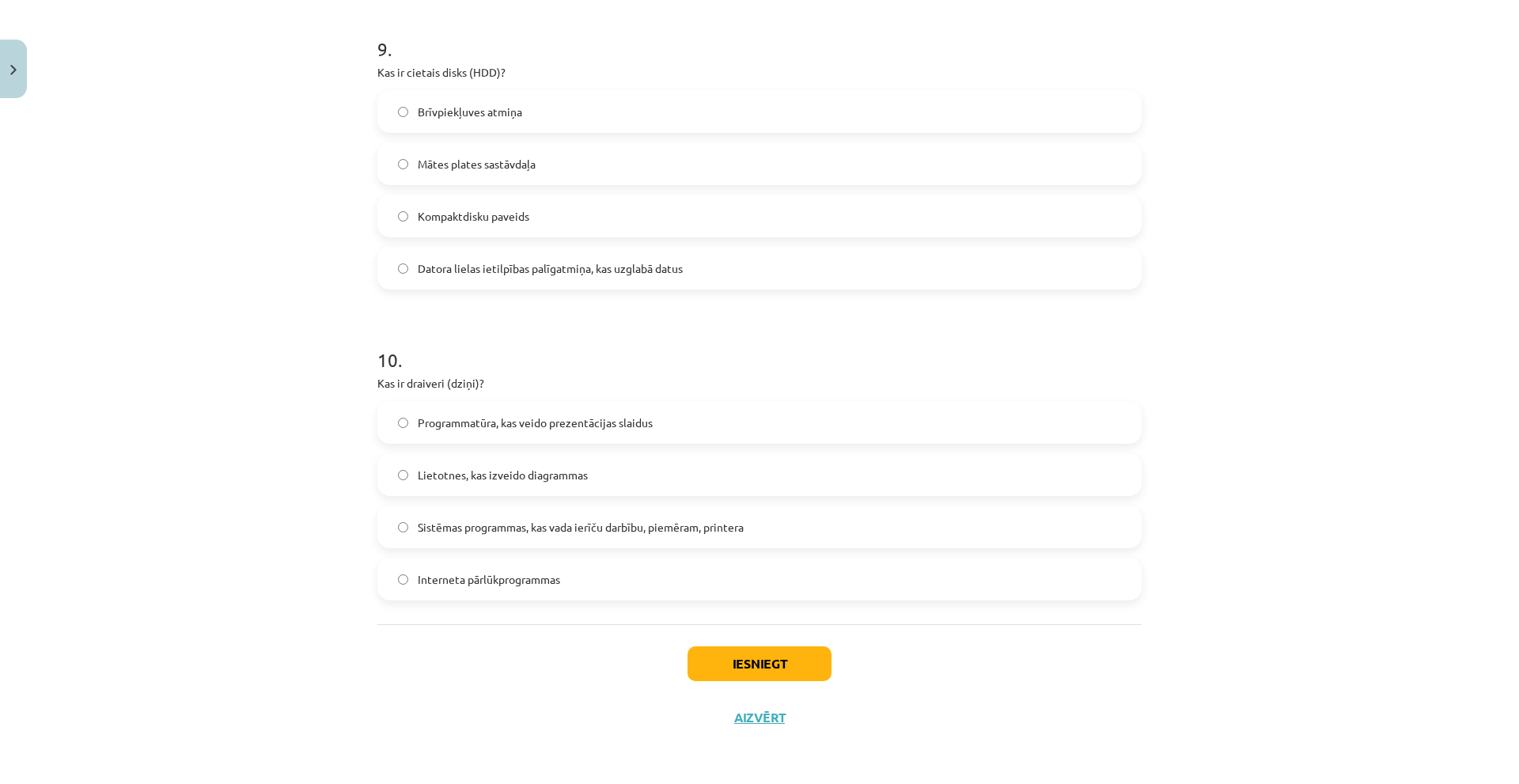
click at [389, 381] on p "Kas ir draiveri (dziņi)?" at bounding box center [759, 383] width 764 height 16
click at [318, 439] on div "Mācību tēma: Datorikas - 10. klases 1. ieskaites mācību materiāls #13 Noslēguma…" at bounding box center [759, 392] width 1519 height 784
click at [606, 426] on span "Programmatūra, kas veido prezentācijas slaidus" at bounding box center [535, 422] width 235 height 16
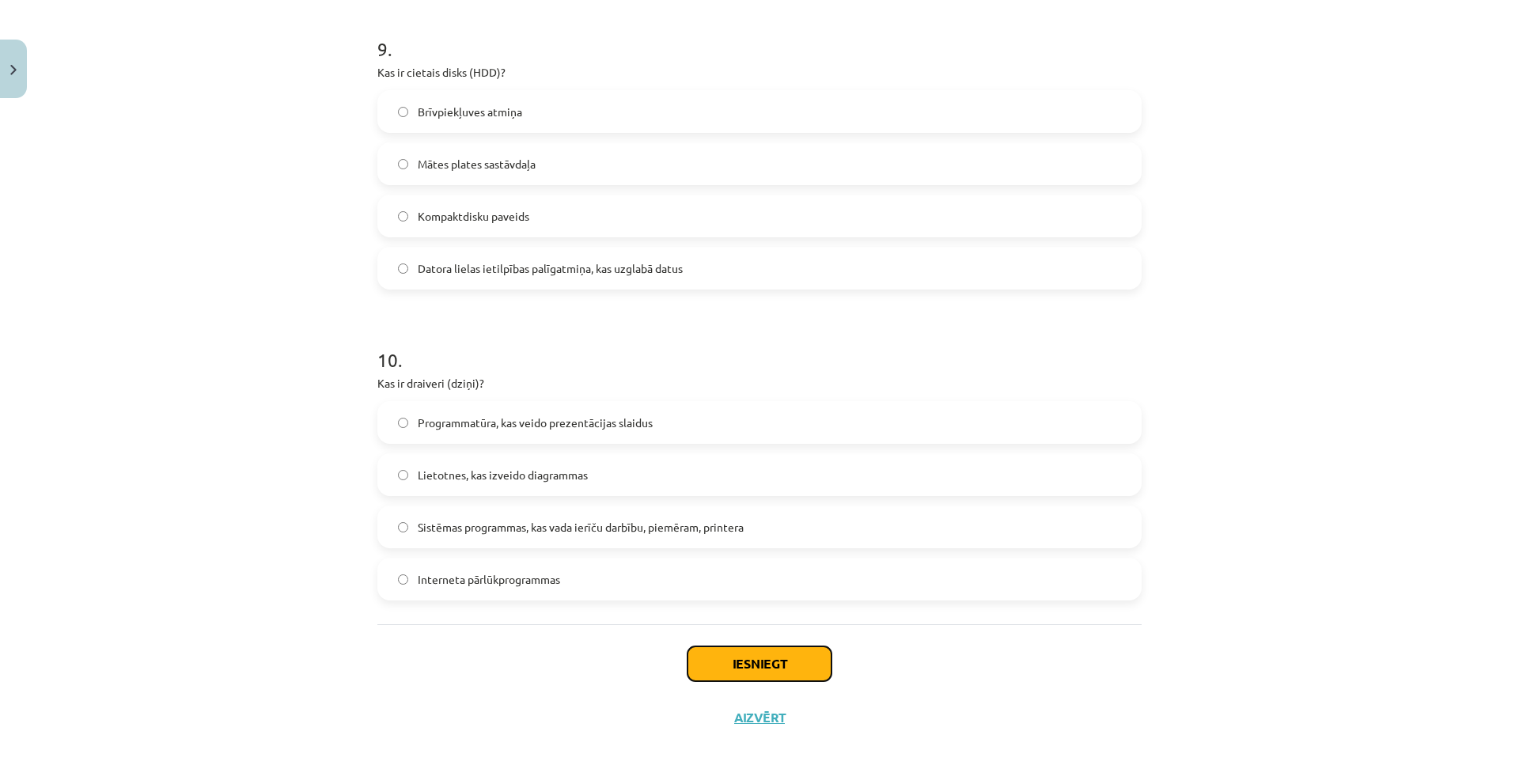
click at [730, 657] on button "Iesniegt" at bounding box center [759, 663] width 144 height 35
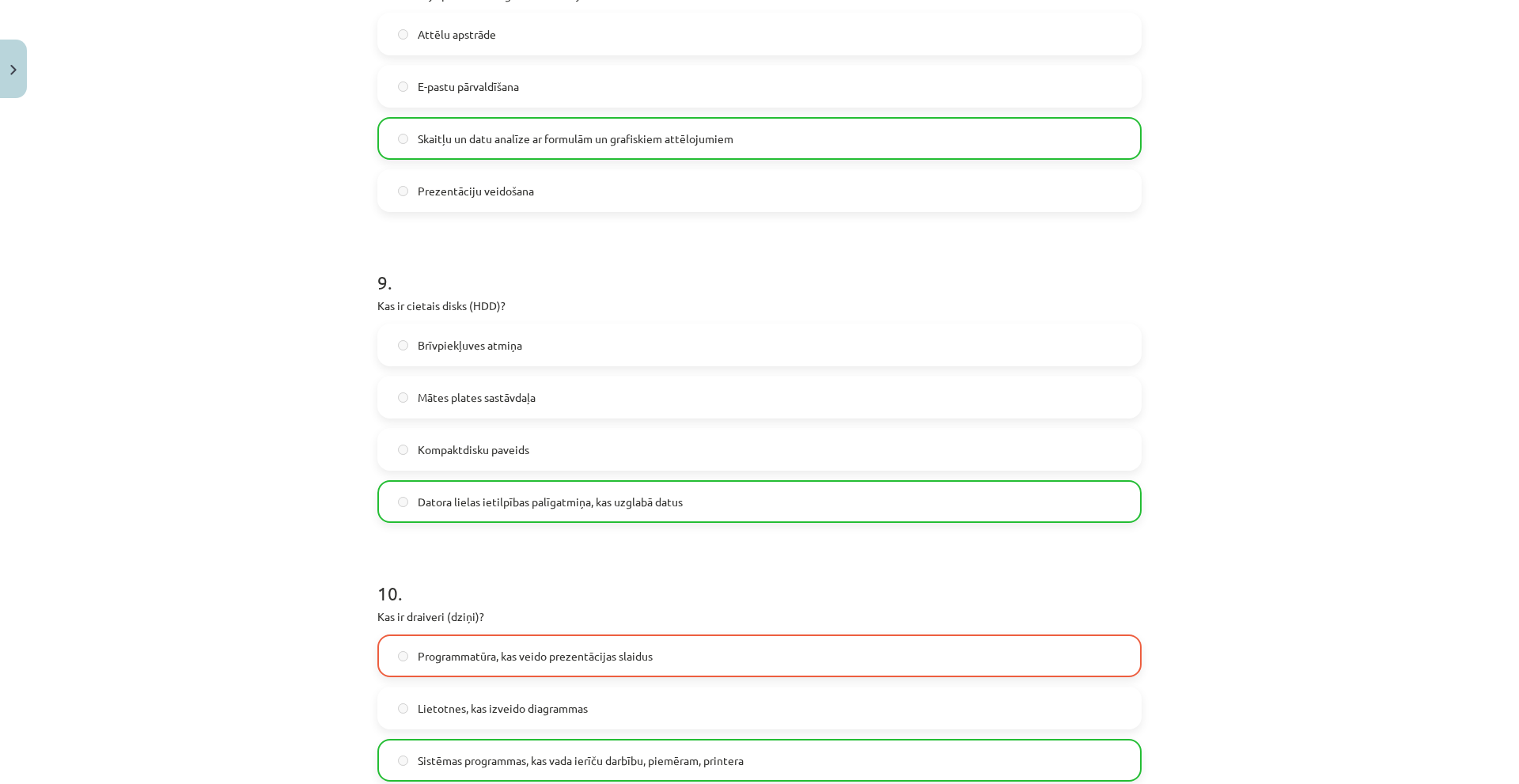
scroll to position [2811, 0]
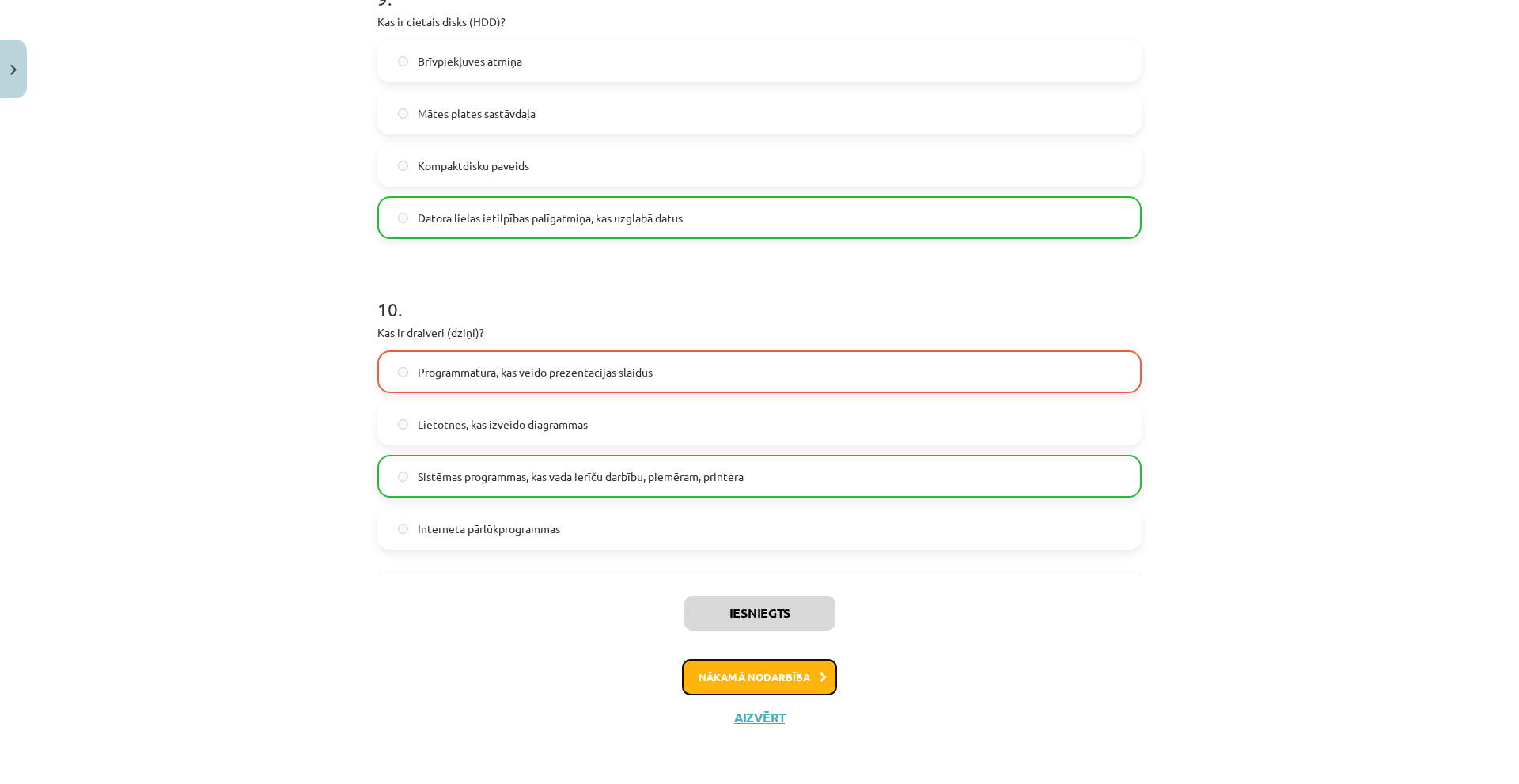
click at [742, 676] on button "Nākamā nodarbība" at bounding box center [759, 676] width 155 height 37
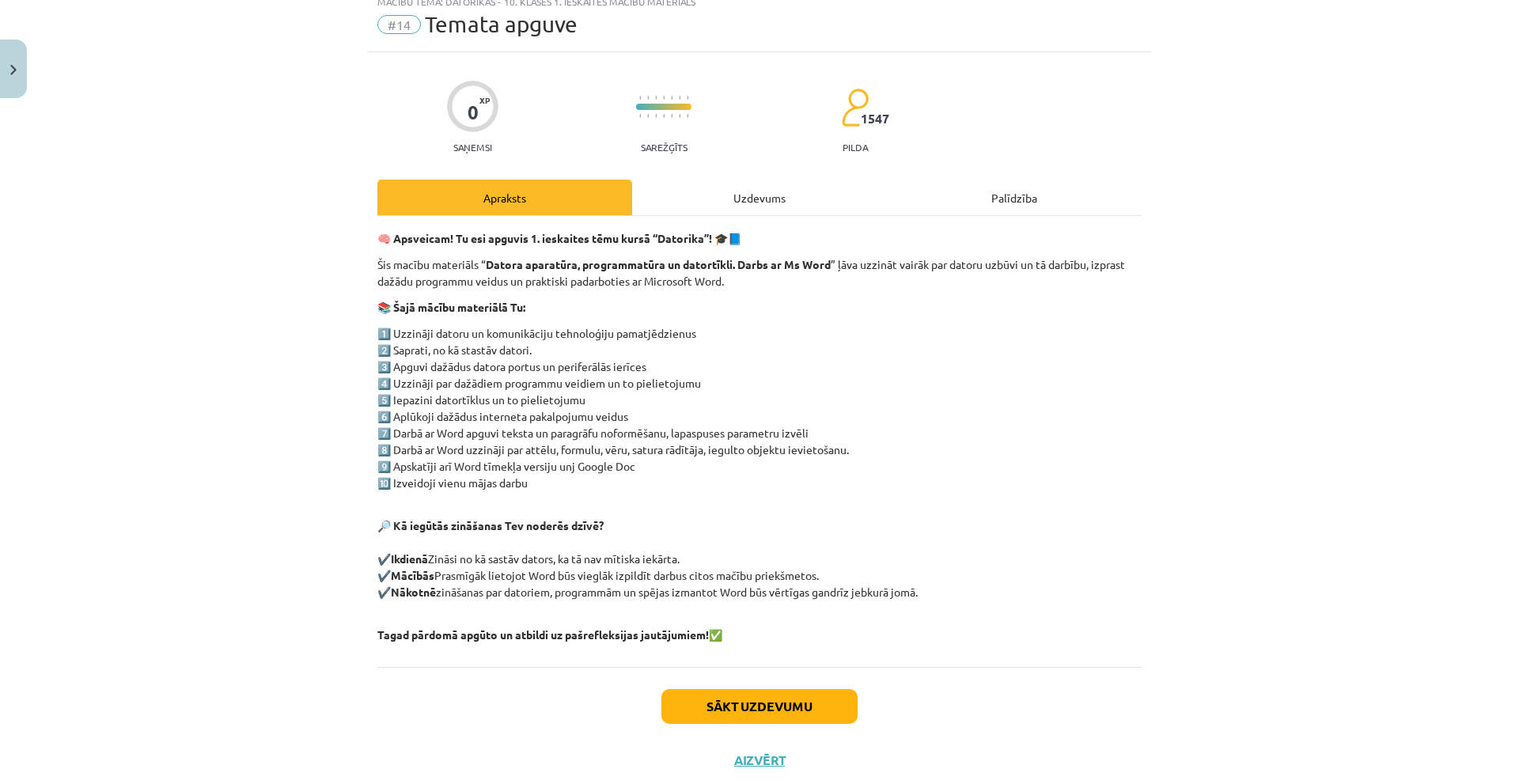
scroll to position [40, 0]
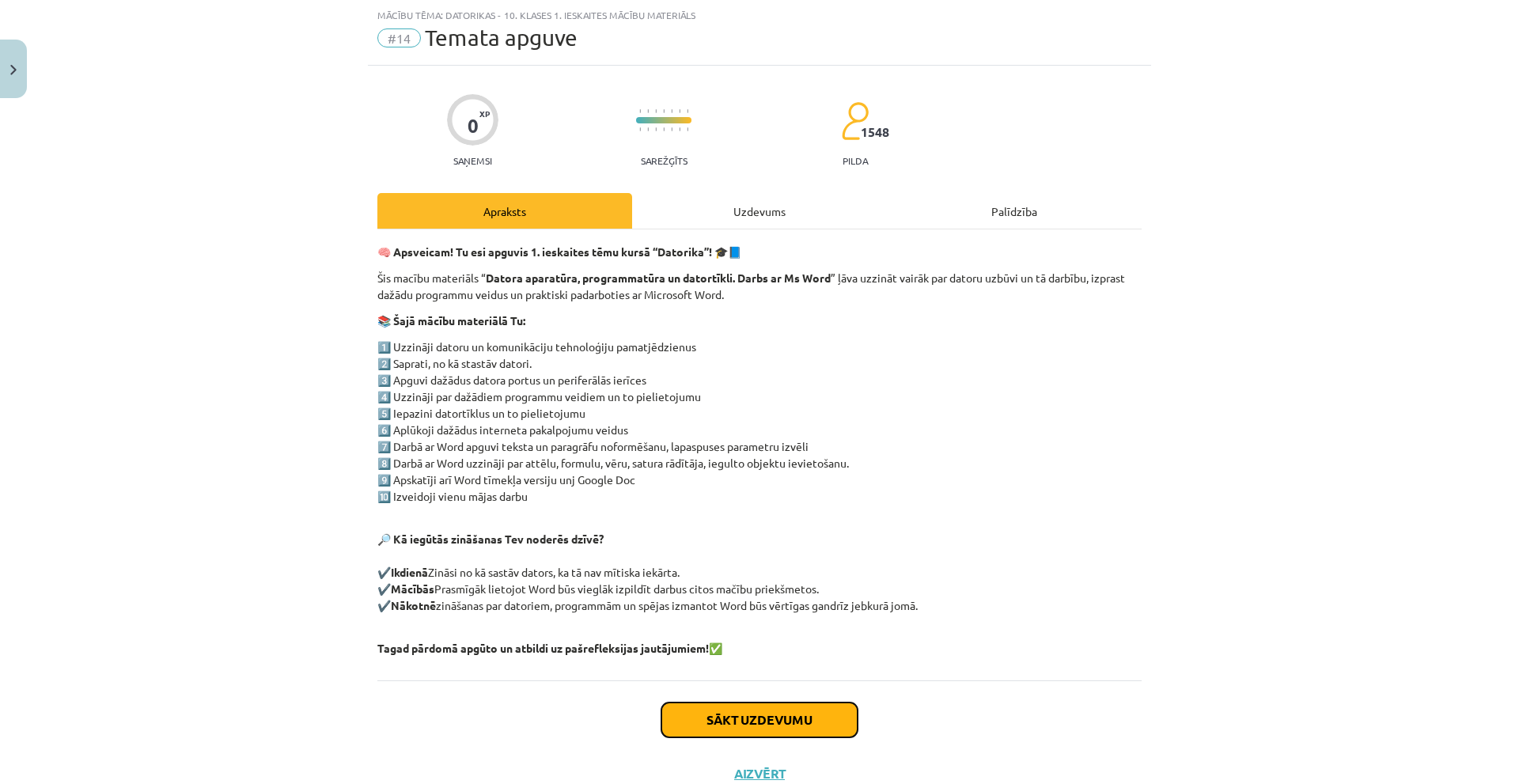
click at [775, 714] on button "Sākt uzdevumu" at bounding box center [759, 720] width 196 height 35
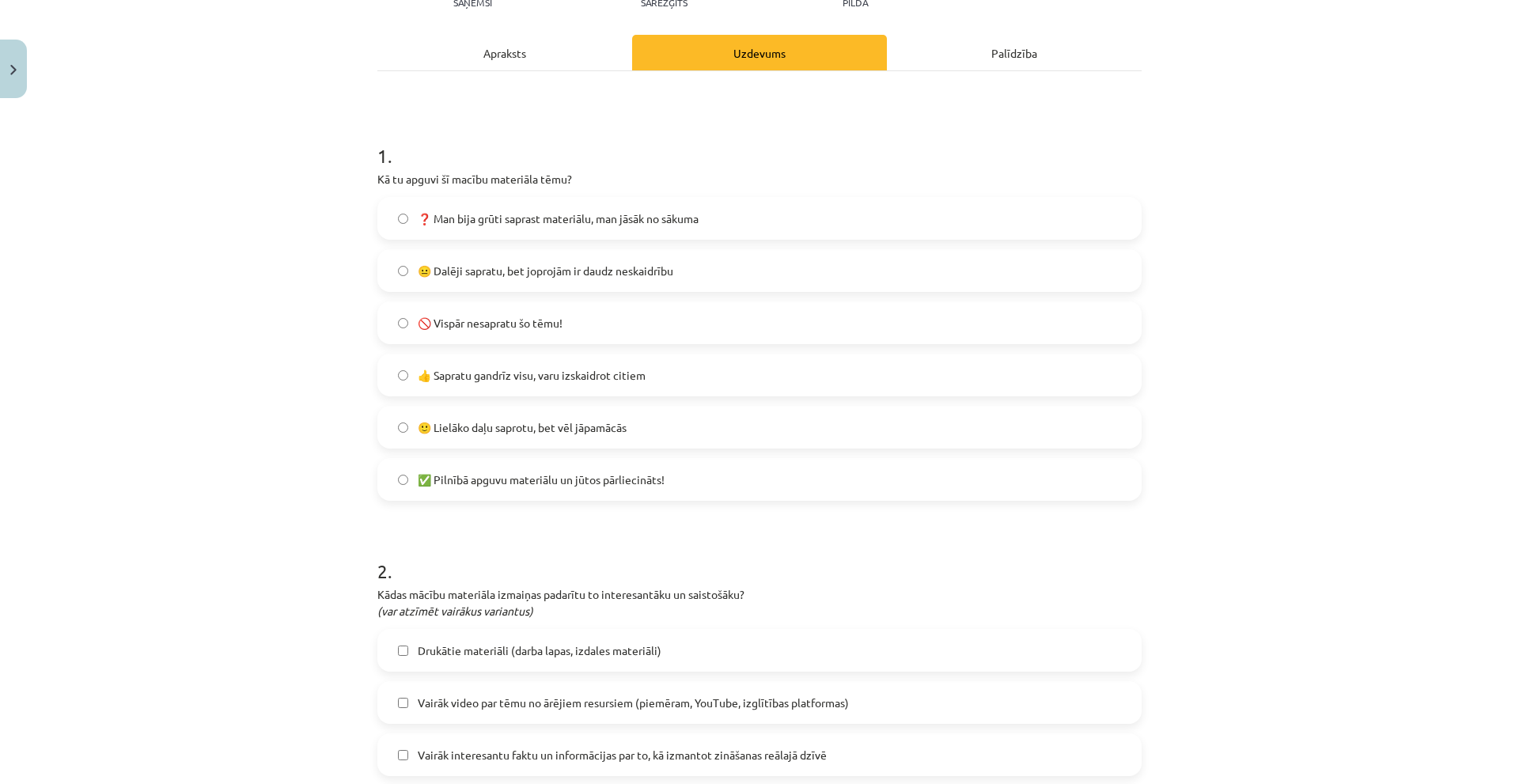
scroll to position [534, 0]
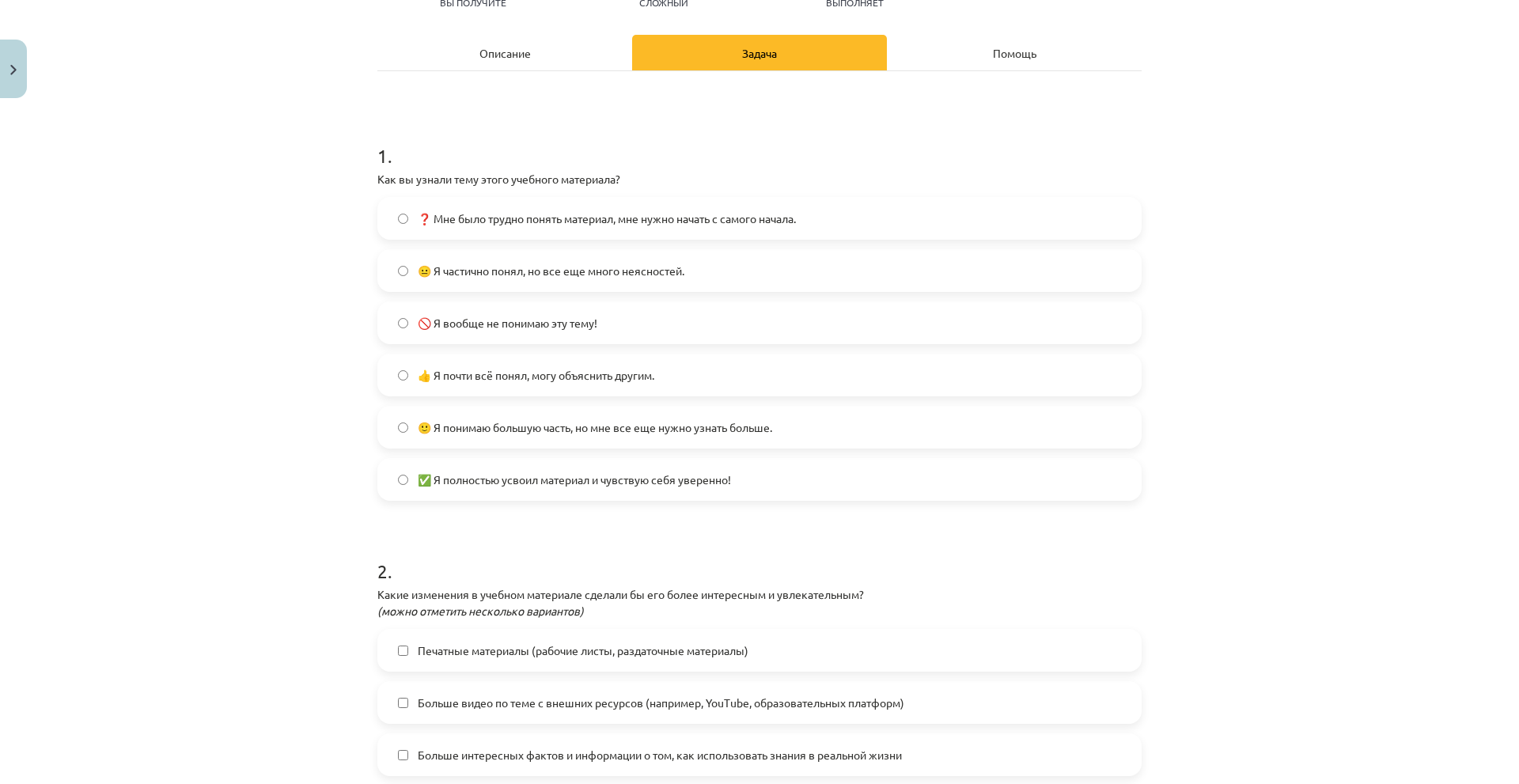
click at [1393, 218] on div "Тема исследования: Информатика - учебный материал для 1-го теста 10-го класса #…" at bounding box center [759, 392] width 1519 height 784
click at [573, 436] on label "🙂 Я понимаю большую часть, но мне все еще нужно узнать больше." at bounding box center [759, 427] width 761 height 40
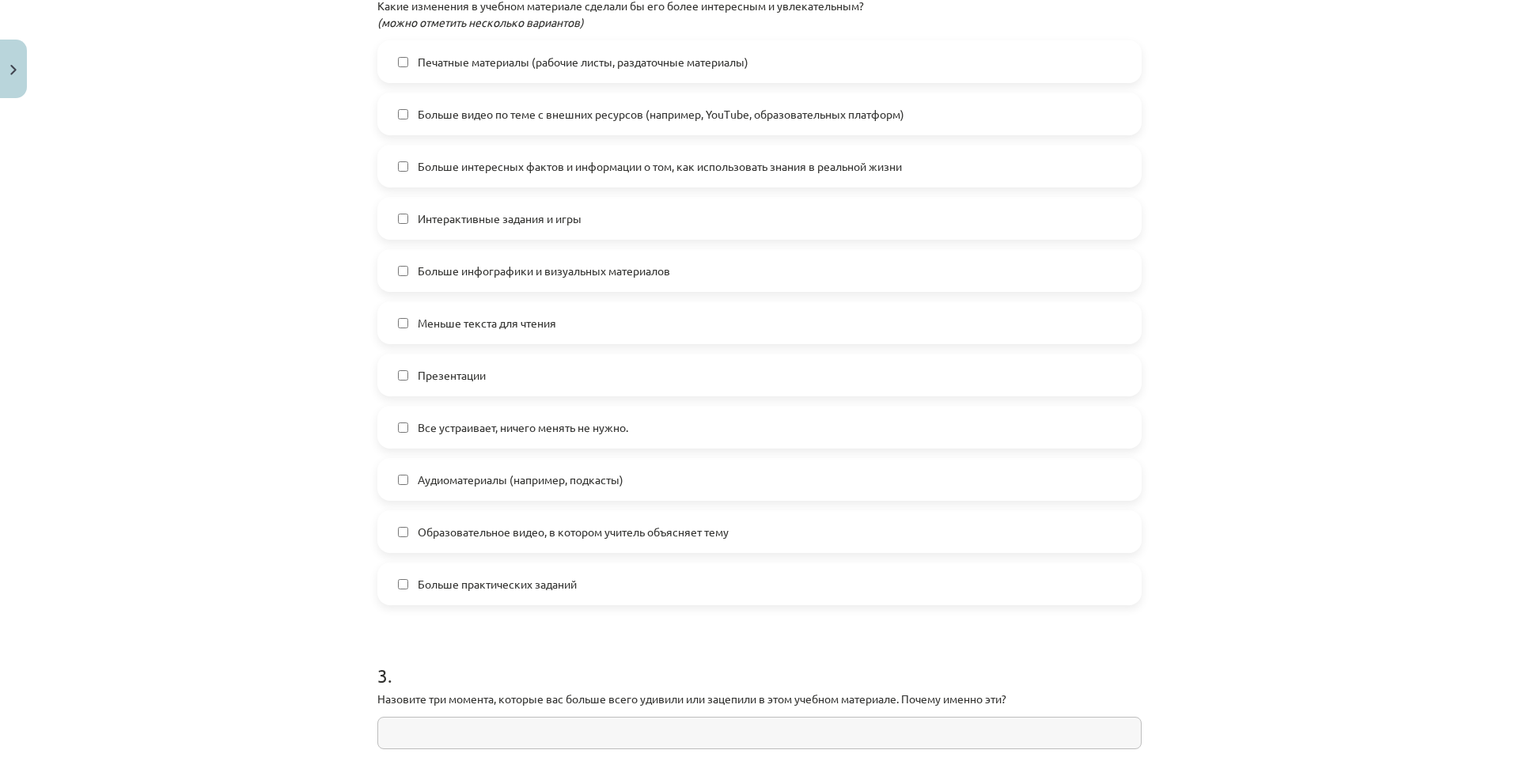
scroll to position [751, 0]
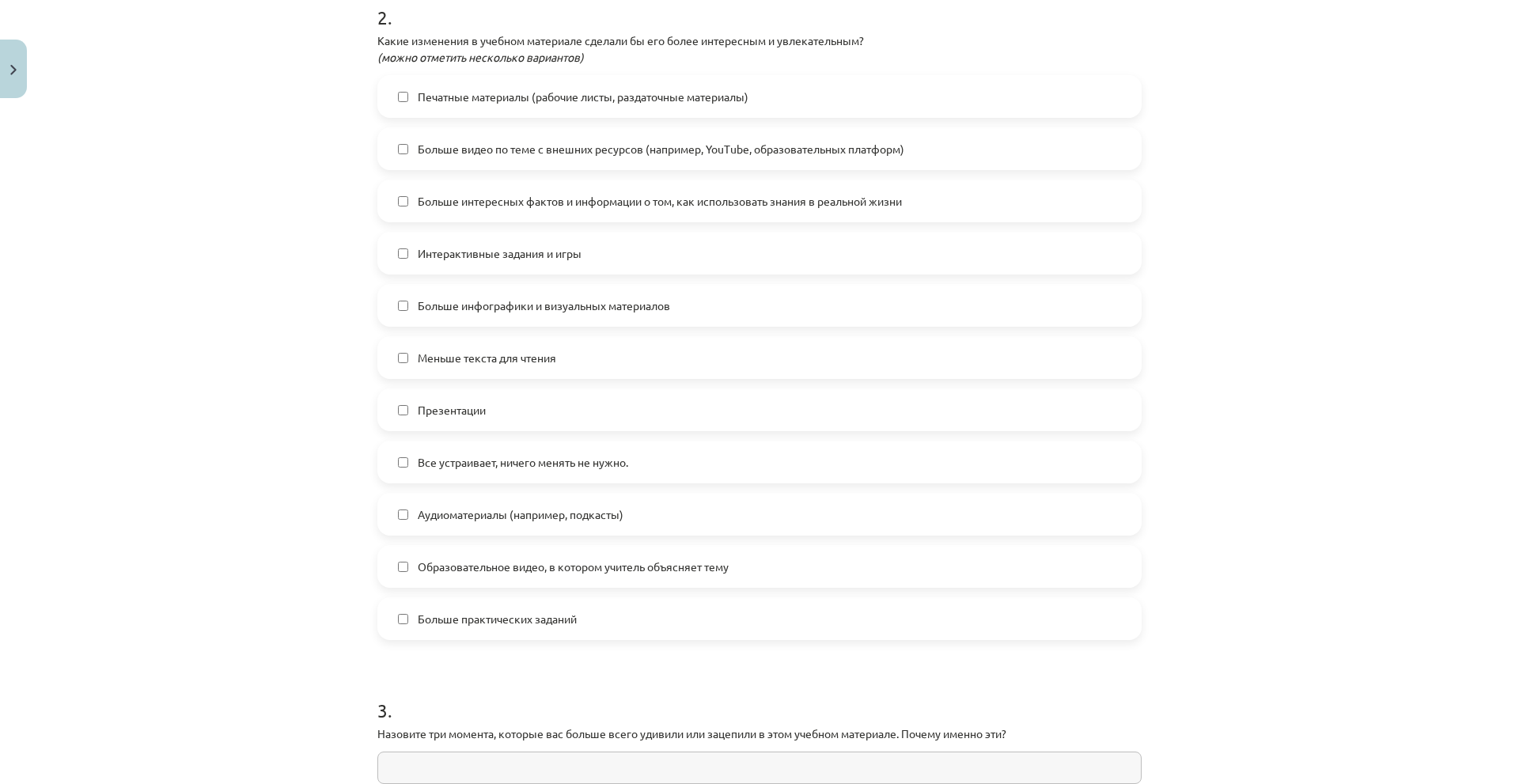
click at [426, 572] on font "Образовательное видео, в котором учитель объясняет тему" at bounding box center [572, 566] width 311 height 14
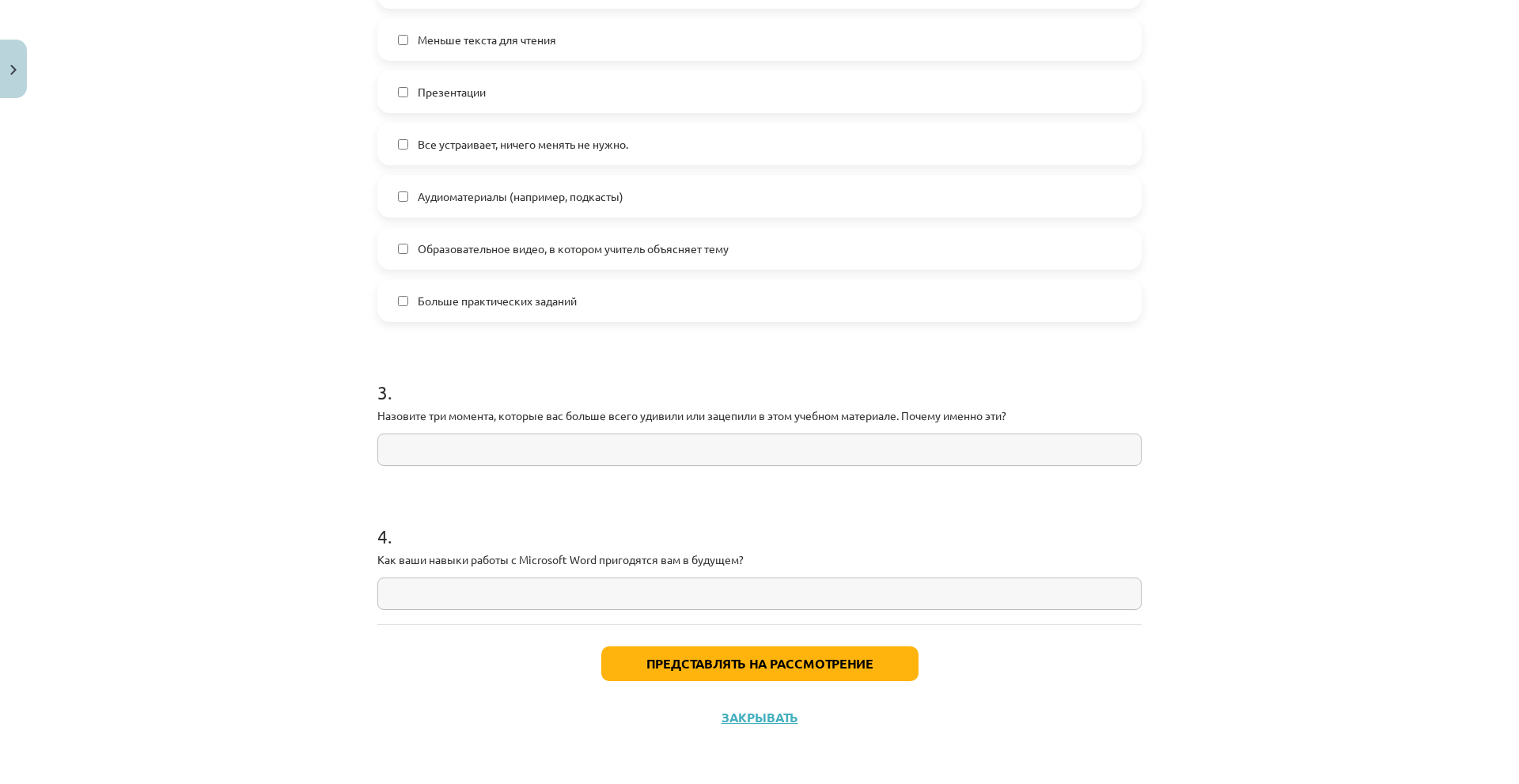
scroll to position [674, 0]
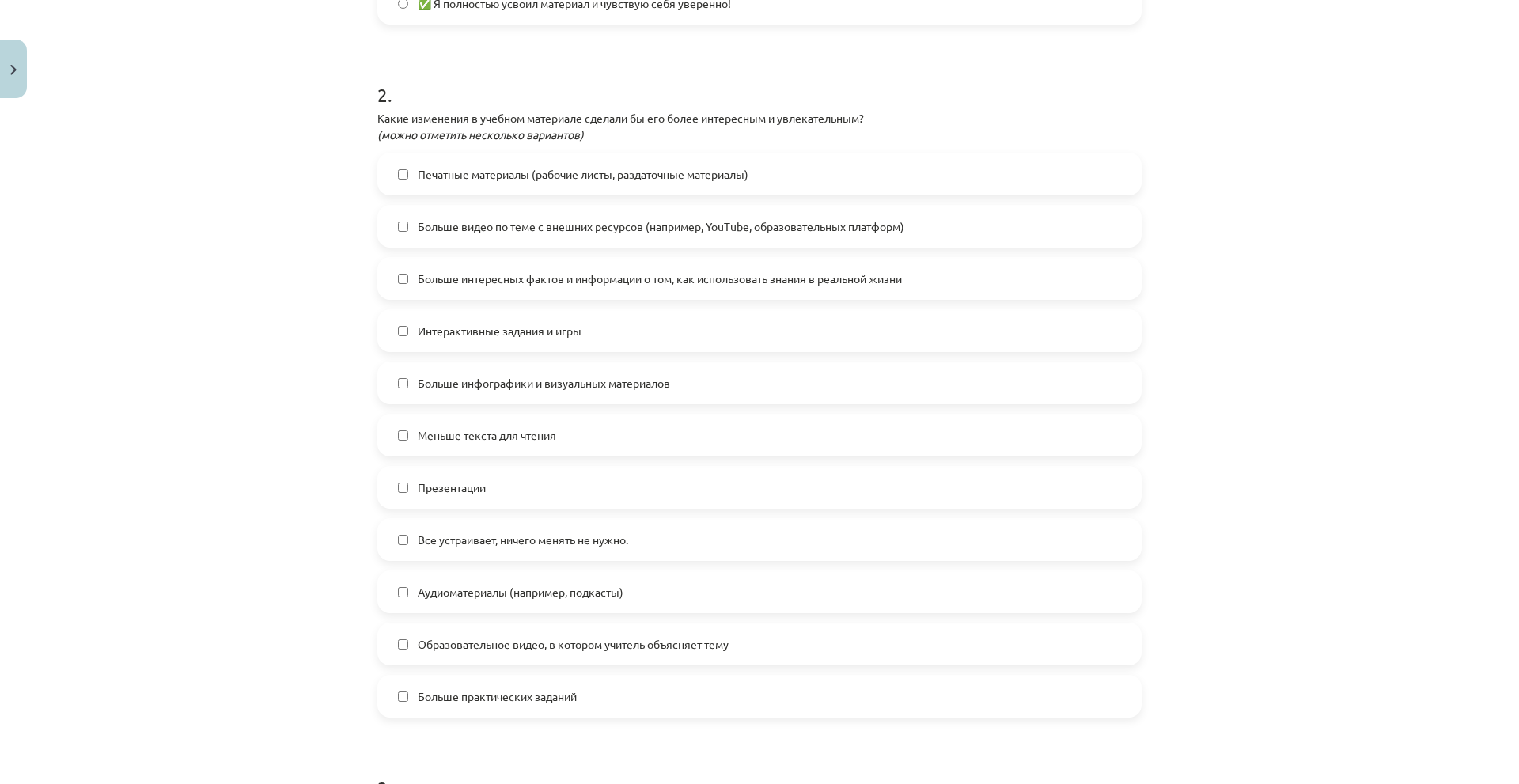
click at [452, 339] on label "Интерактивные задания и игры" at bounding box center [759, 330] width 761 height 40
click at [448, 336] on font "Интерактивные задания и игры" at bounding box center [499, 330] width 164 height 14
click at [493, 281] on font "Больше интересных фактов и информации о том, как использовать знания в реальной…" at bounding box center [660, 278] width 484 height 14
click at [479, 234] on span "Больше видео по теме с внешних ресурсов (например, YouTube, образовательных пла…" at bounding box center [660, 227] width 487 height 16
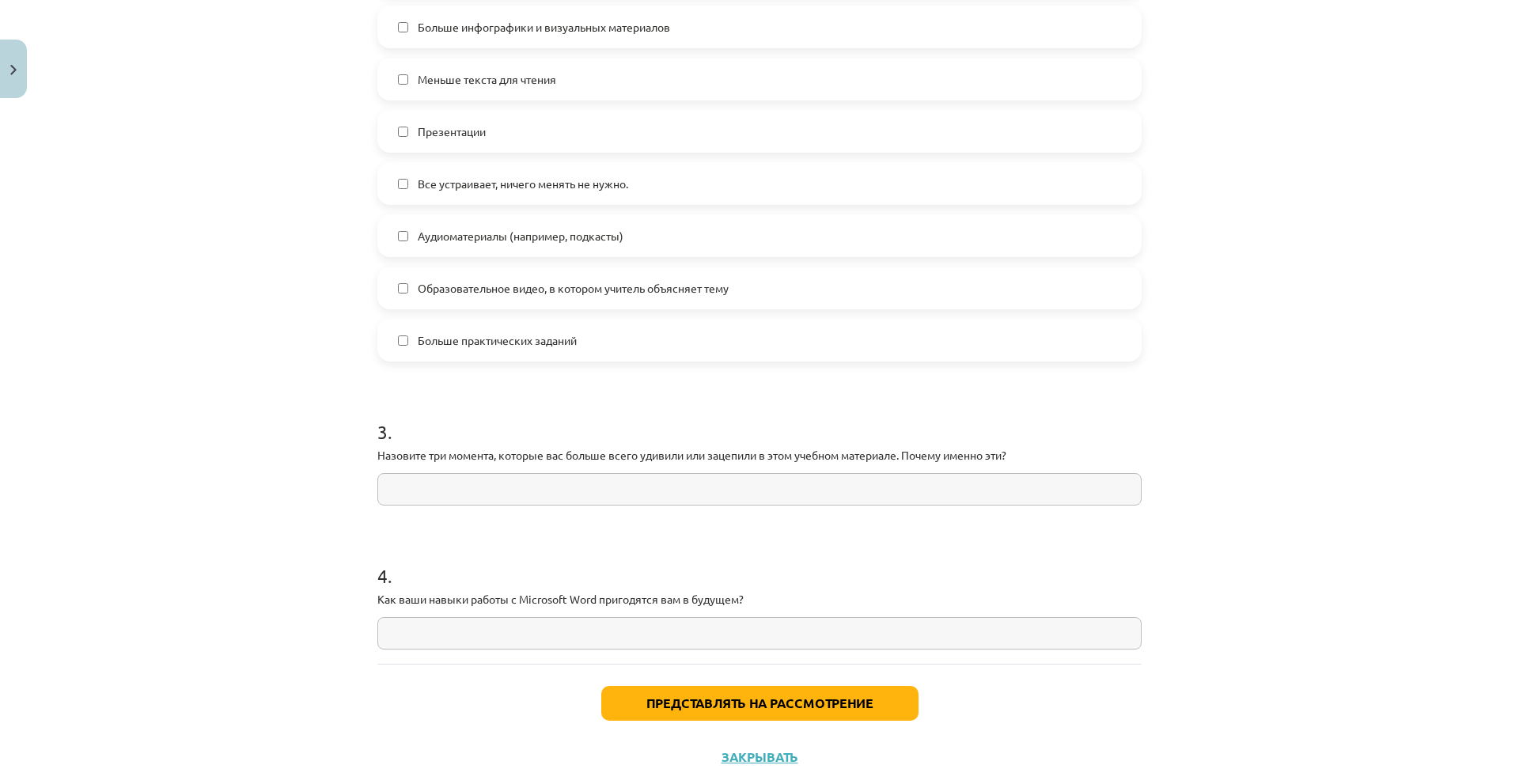
scroll to position [1069, 0]
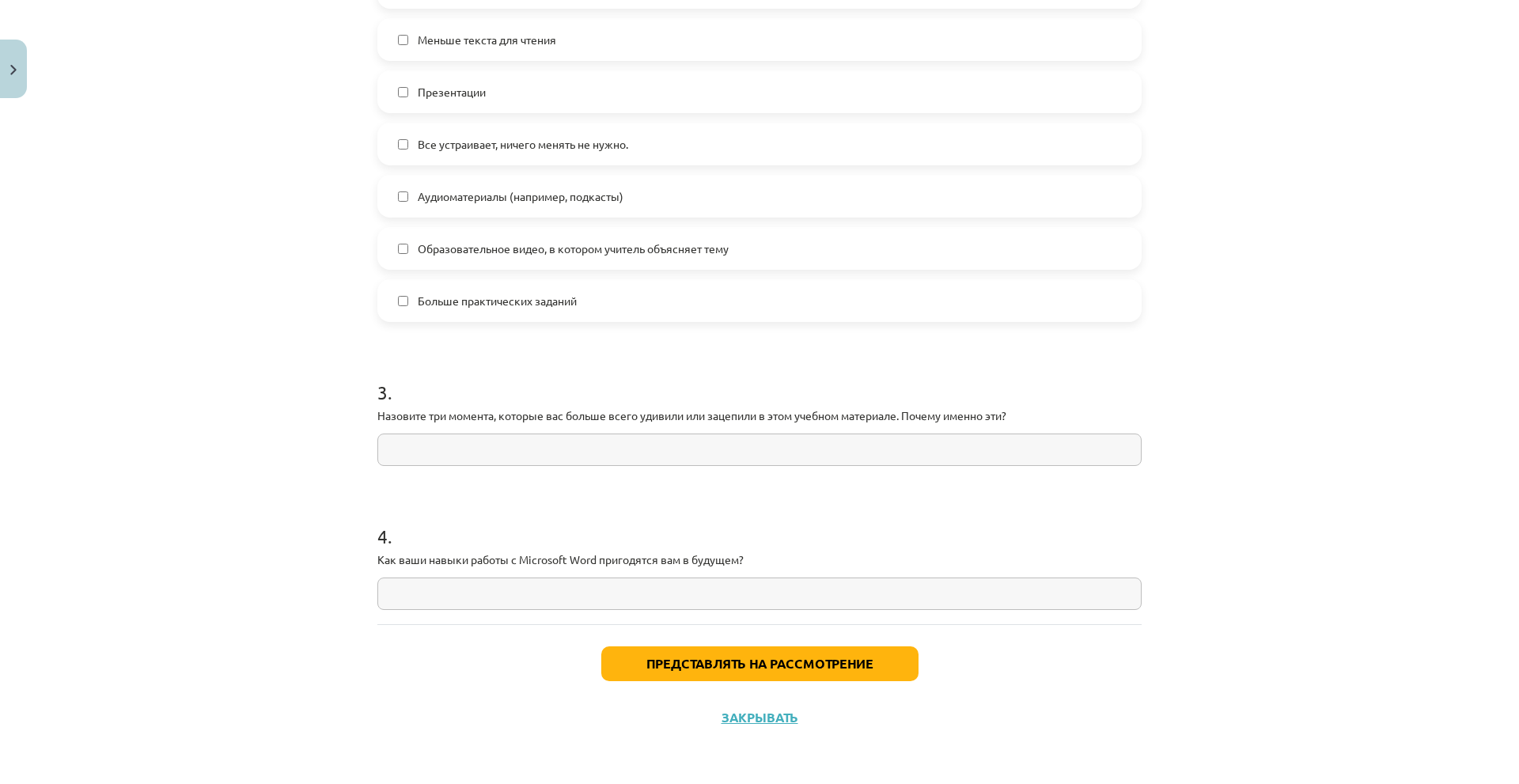
click at [411, 447] on input "text" at bounding box center [759, 450] width 764 height 33
click at [487, 599] on input "text" at bounding box center [759, 593] width 764 height 33
type input "*"
click at [430, 581] on input "******" at bounding box center [759, 593] width 764 height 33
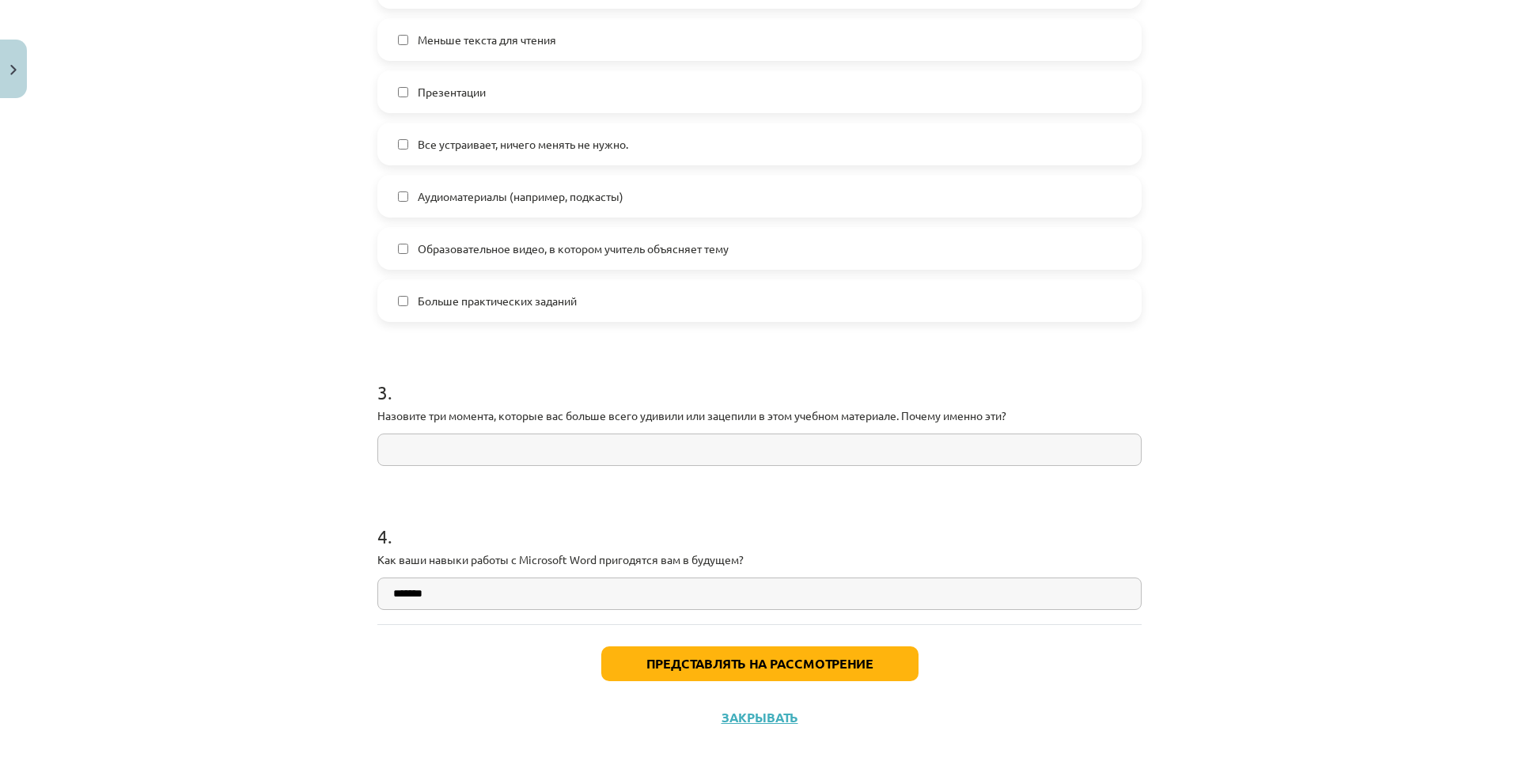
click at [430, 581] on input "******" at bounding box center [759, 593] width 764 height 33
type input "*"
click at [479, 597] on input "**********" at bounding box center [759, 593] width 764 height 33
click at [581, 592] on input "**********" at bounding box center [759, 593] width 764 height 33
type input "**********"
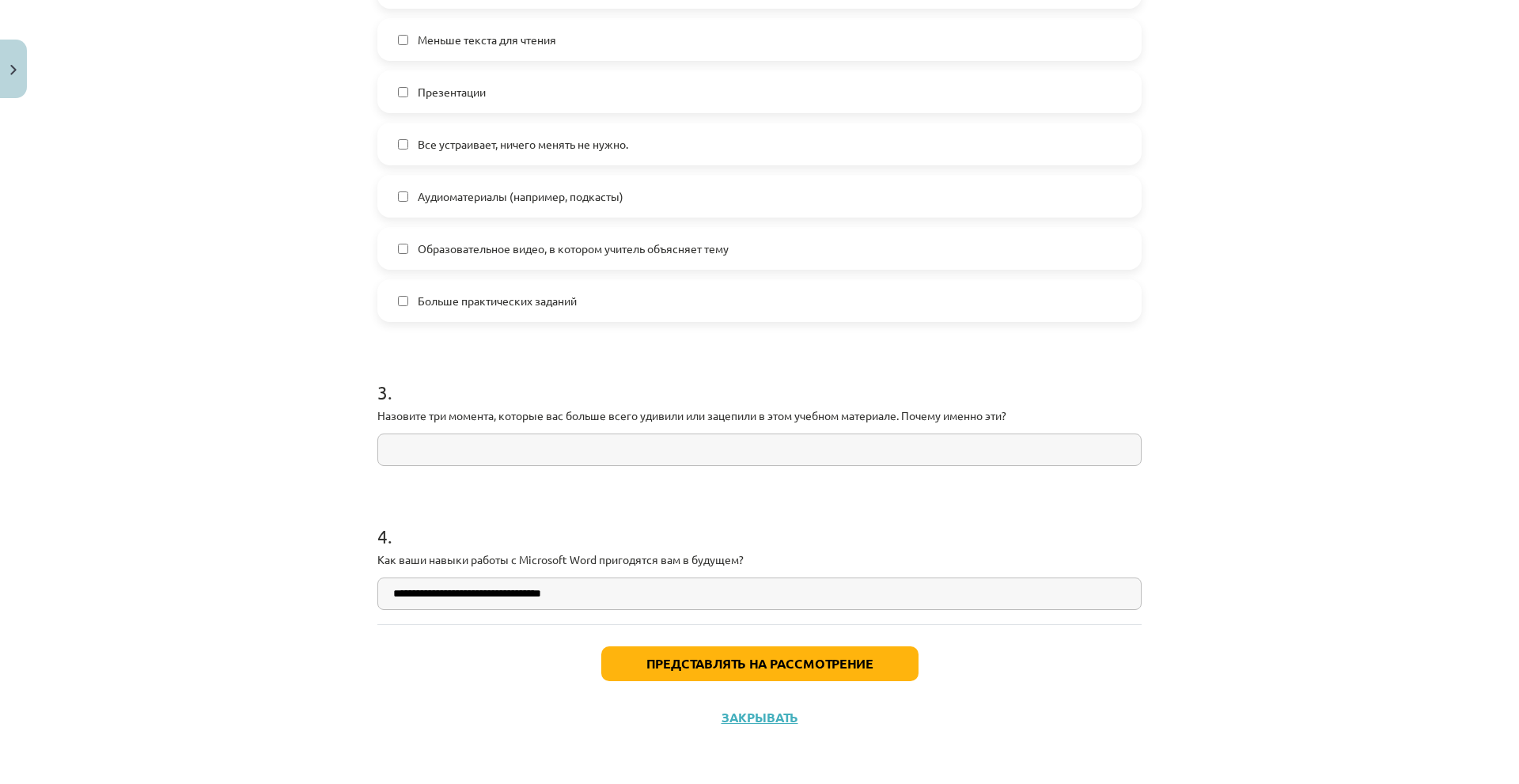
click at [556, 454] on input "text" at bounding box center [759, 450] width 764 height 33
click at [506, 519] on h1 "4 ." at bounding box center [759, 522] width 764 height 49
click at [677, 654] on button "Представлять на рассмотрение" at bounding box center [759, 663] width 317 height 35
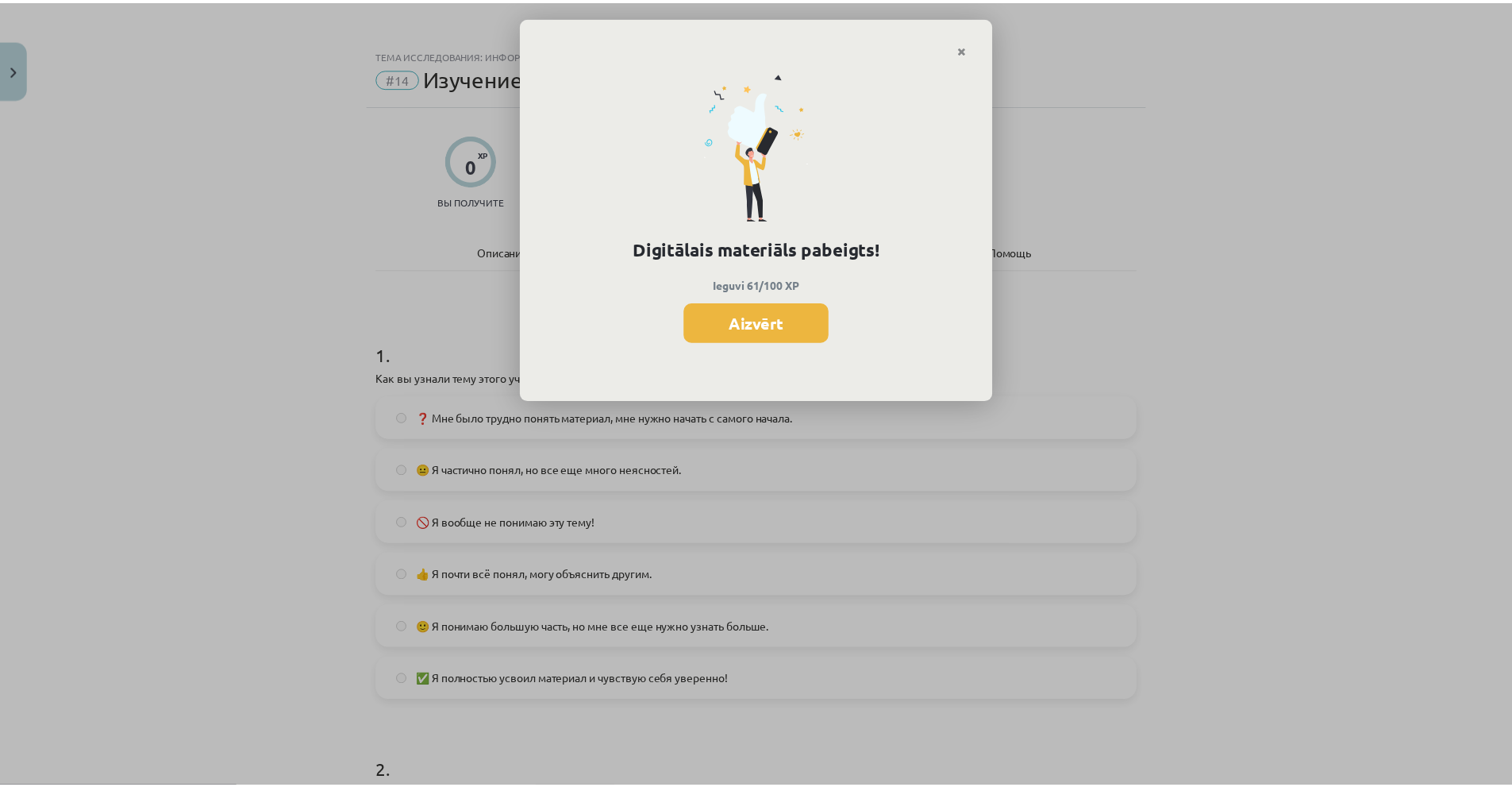
scroll to position [534, 0]
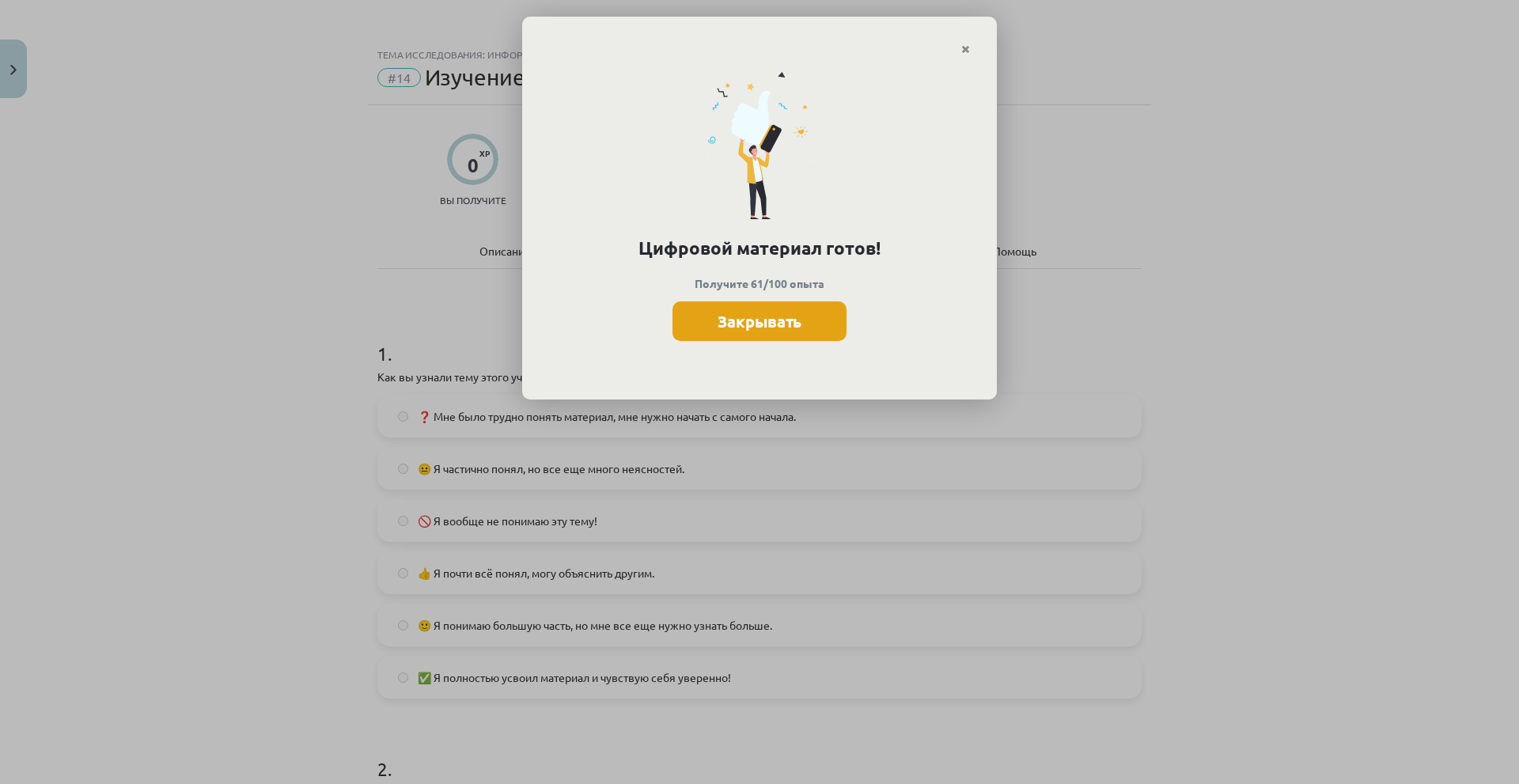
click at [780, 321] on font "Закрывать" at bounding box center [759, 320] width 84 height 20
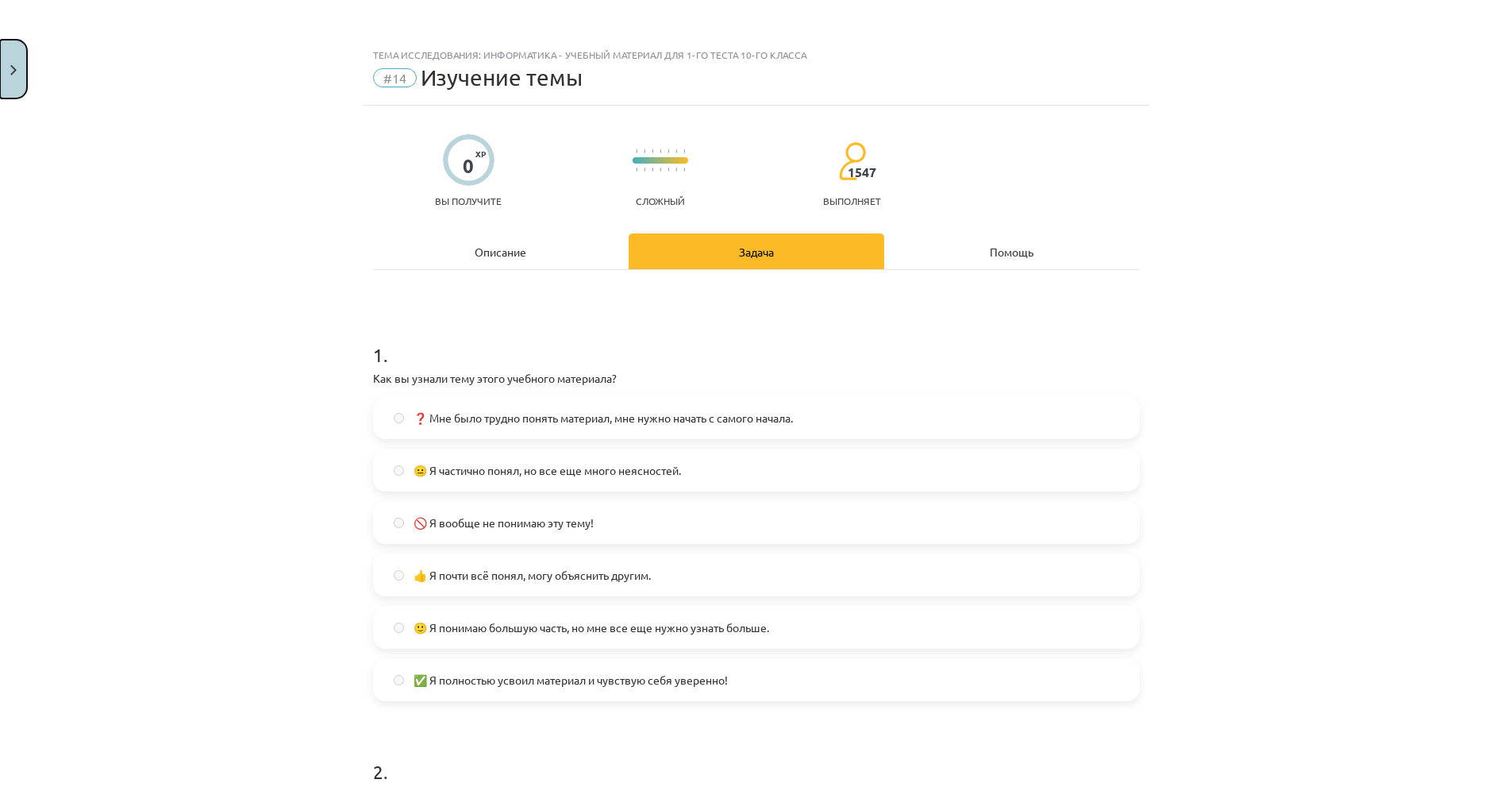
click at [20, 65] on button "Закрывать" at bounding box center [13, 70] width 27 height 59
click at [85, 47] on div "Тема исследования: Информатика - учебный материал для 1-го теста 10-го класса #…" at bounding box center [756, 394] width 1512 height 787
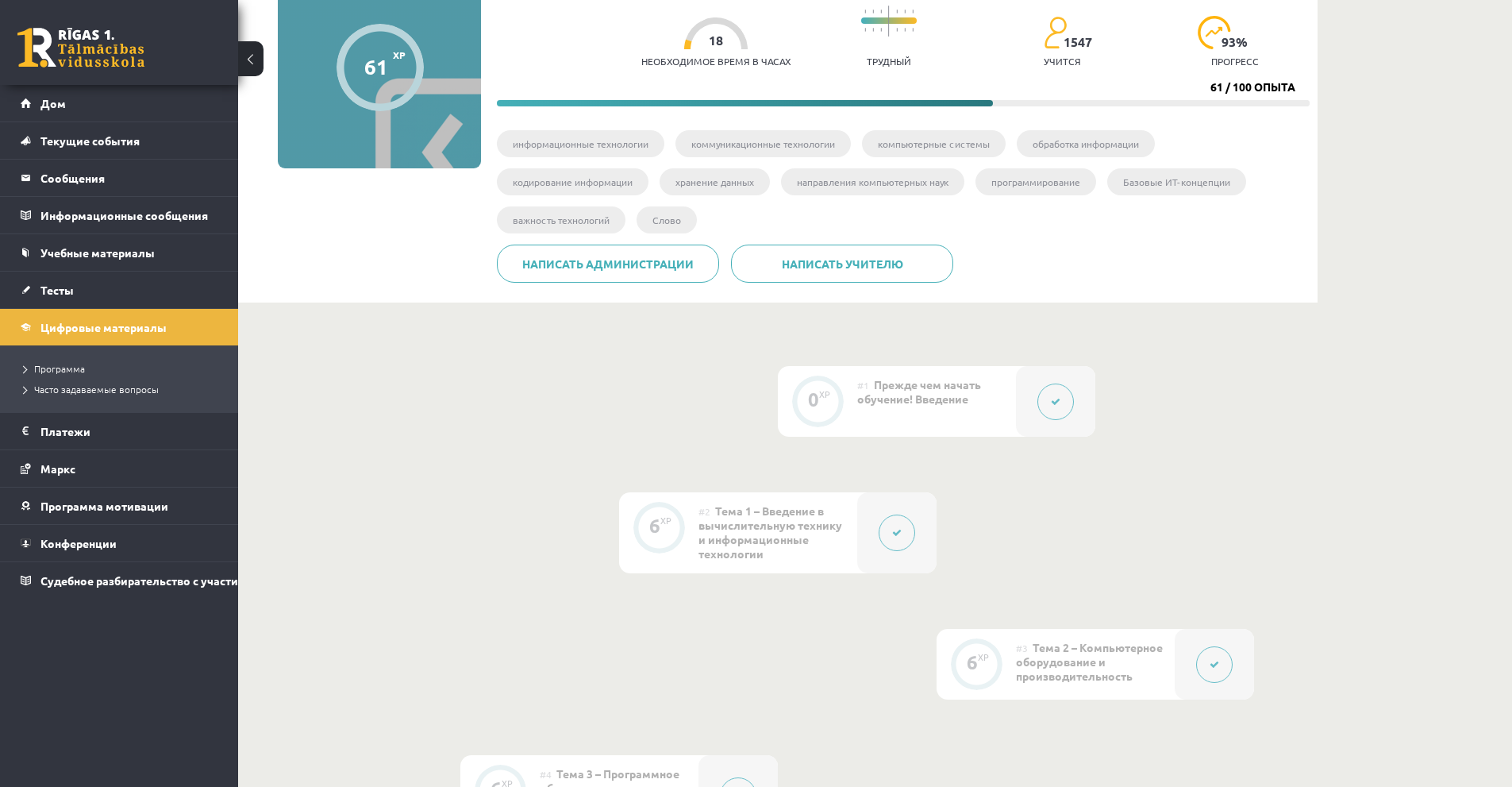
scroll to position [0, 0]
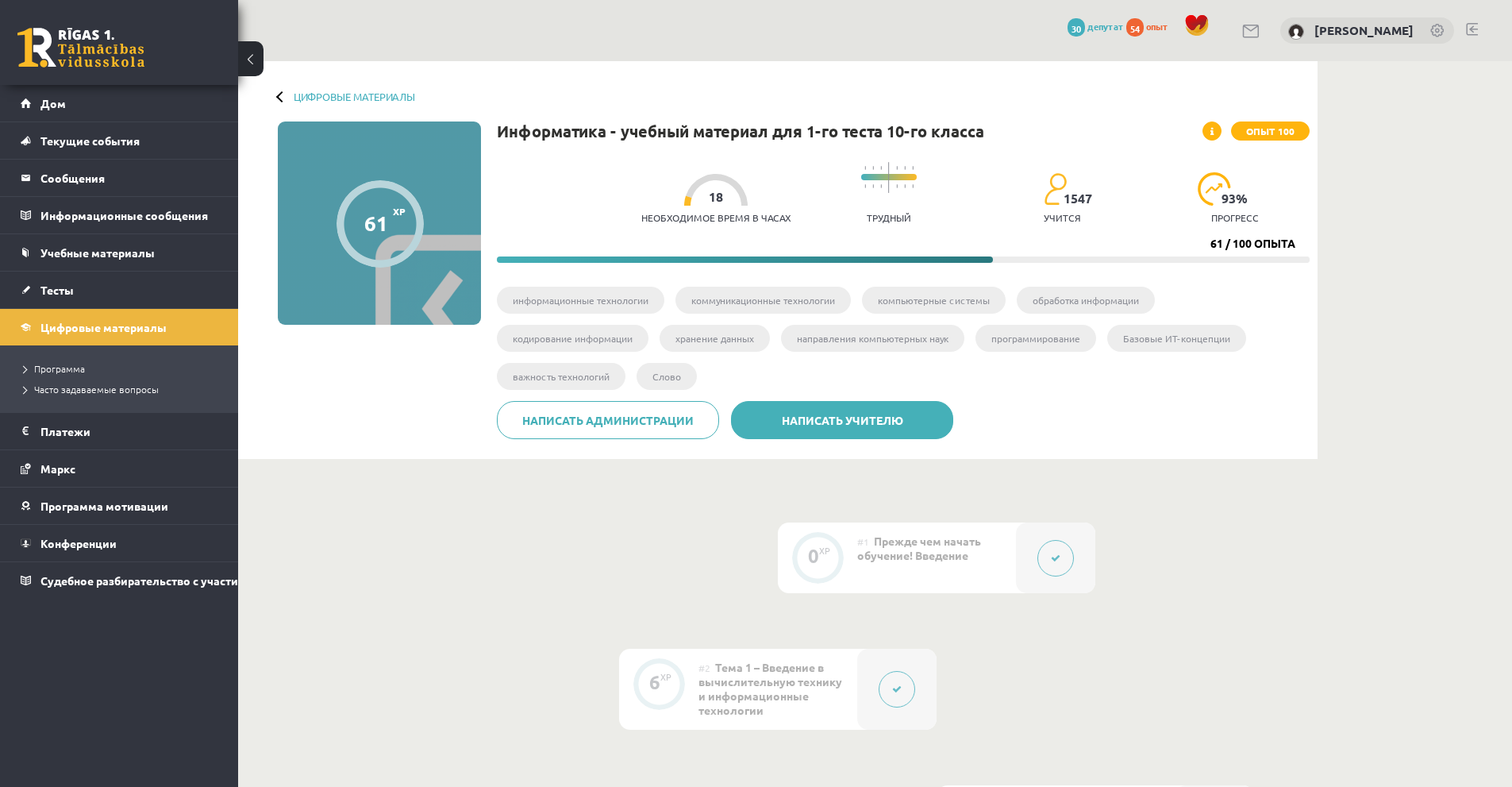
click at [821, 427] on link "Написать учителю" at bounding box center [843, 420] width 223 height 38
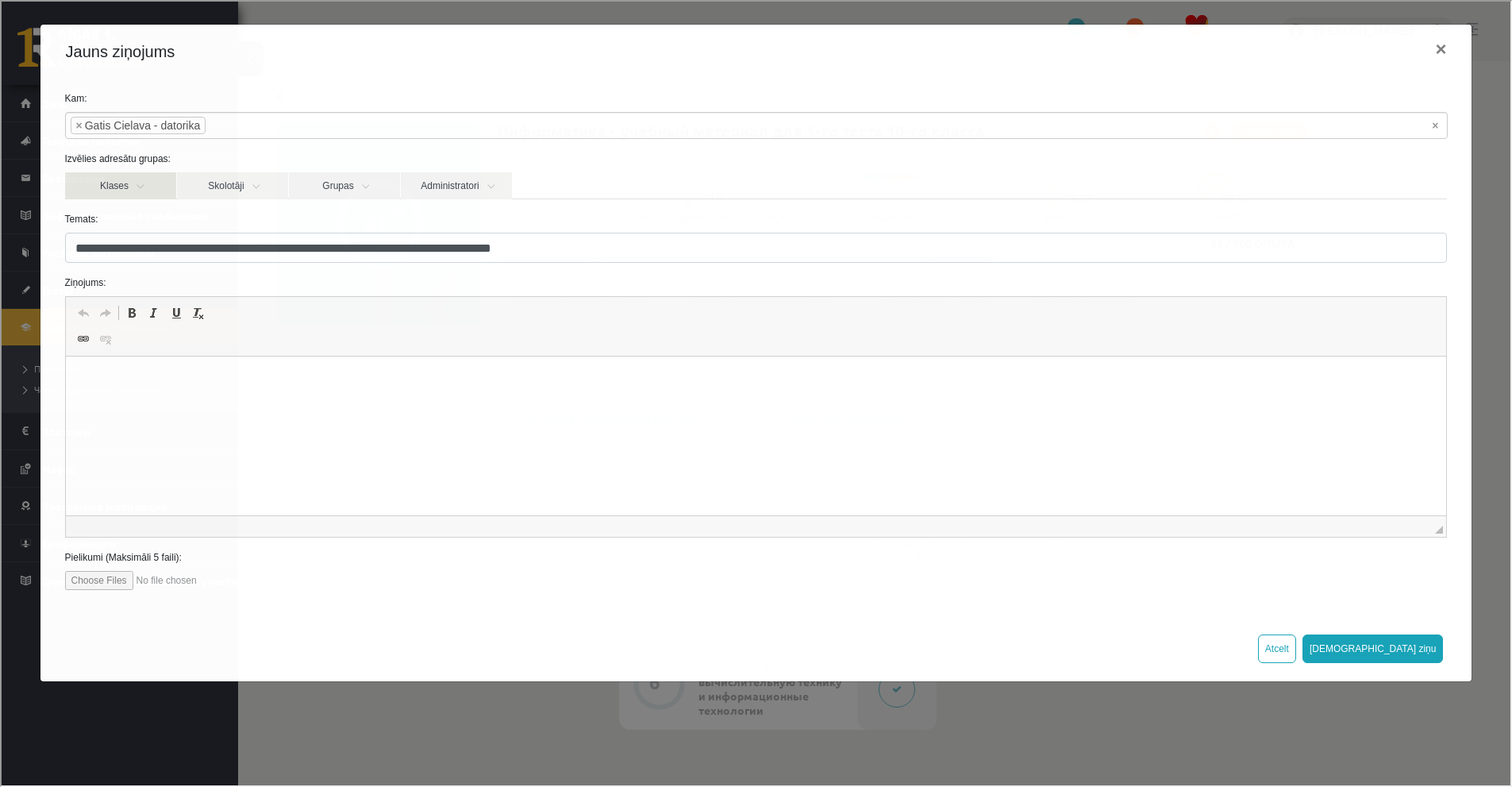
click at [134, 189] on link "Klases" at bounding box center [119, 184] width 111 height 27
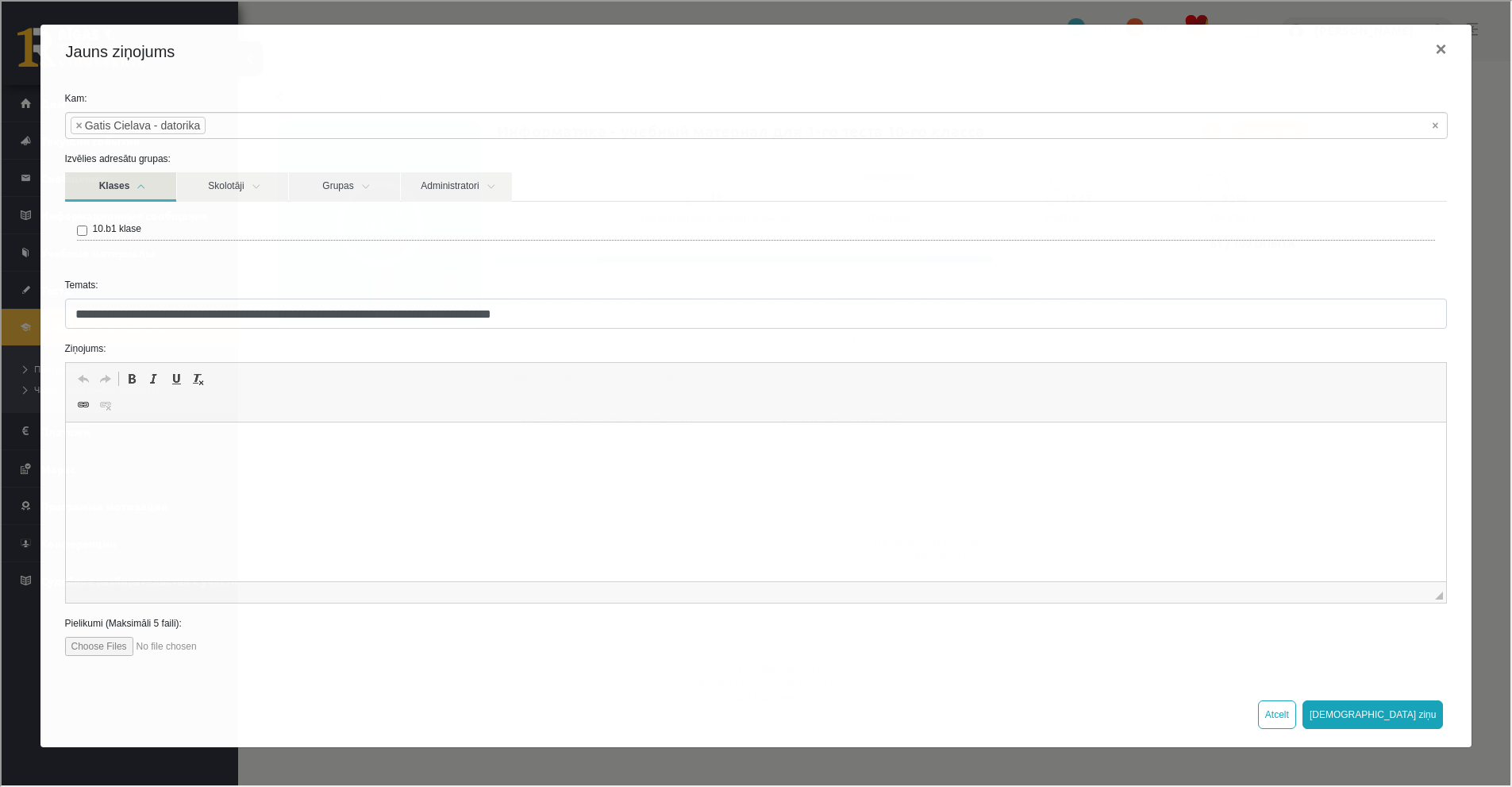
click at [128, 227] on label "10.b1 klase" at bounding box center [115, 227] width 48 height 14
click at [126, 227] on label "10.b1 klase" at bounding box center [115, 227] width 48 height 14
click at [136, 185] on link "Klases" at bounding box center [119, 186] width 111 height 29
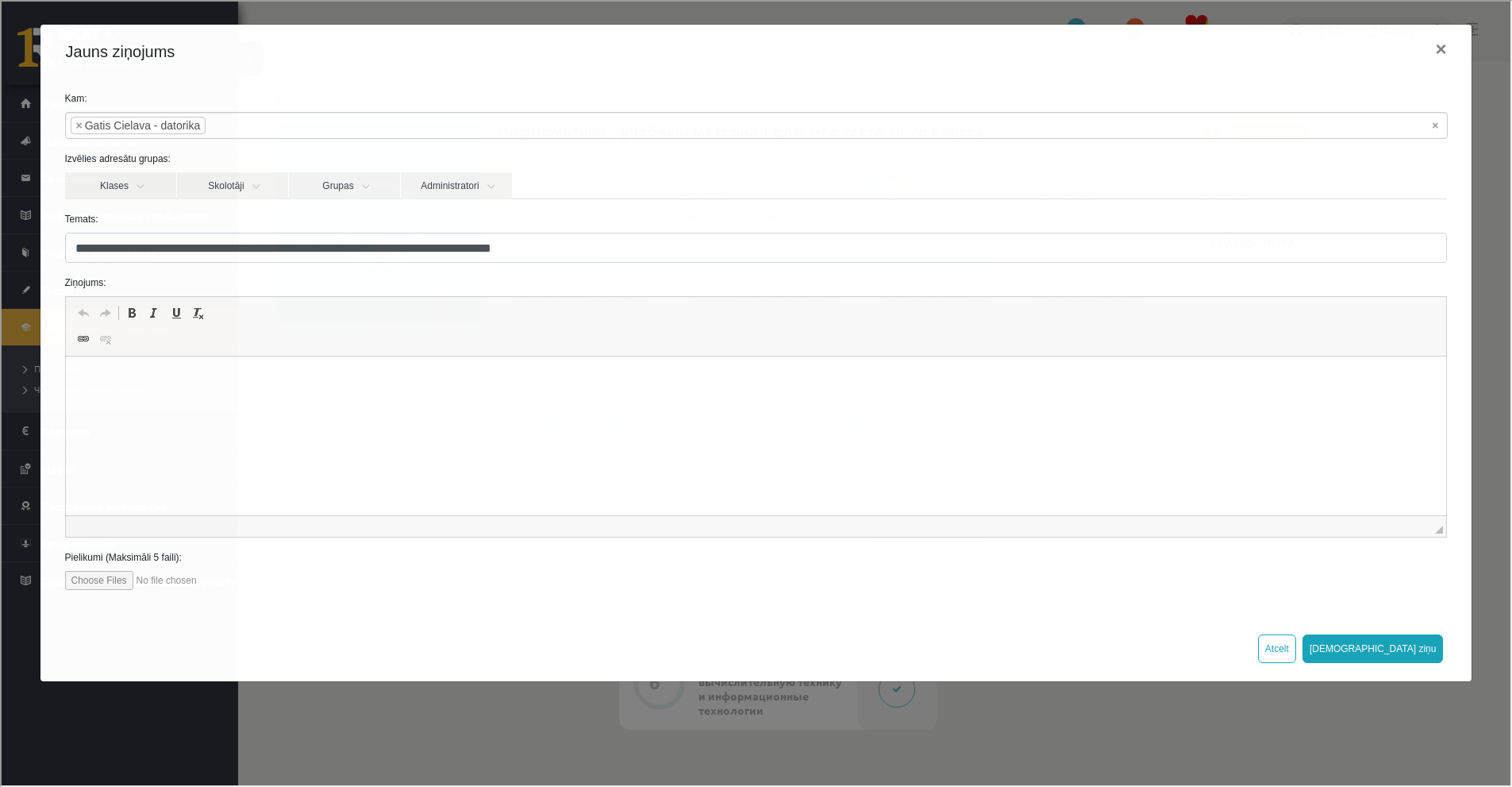
click at [173, 389] on html at bounding box center [756, 380] width 1381 height 48
click at [339, 393] on body "*******" at bounding box center [756, 394] width 1350 height 43
click at [309, 402] on p "**********" at bounding box center [756, 407] width 1350 height 16
click at [106, 384] on p "*******" at bounding box center [756, 380] width 1350 height 16
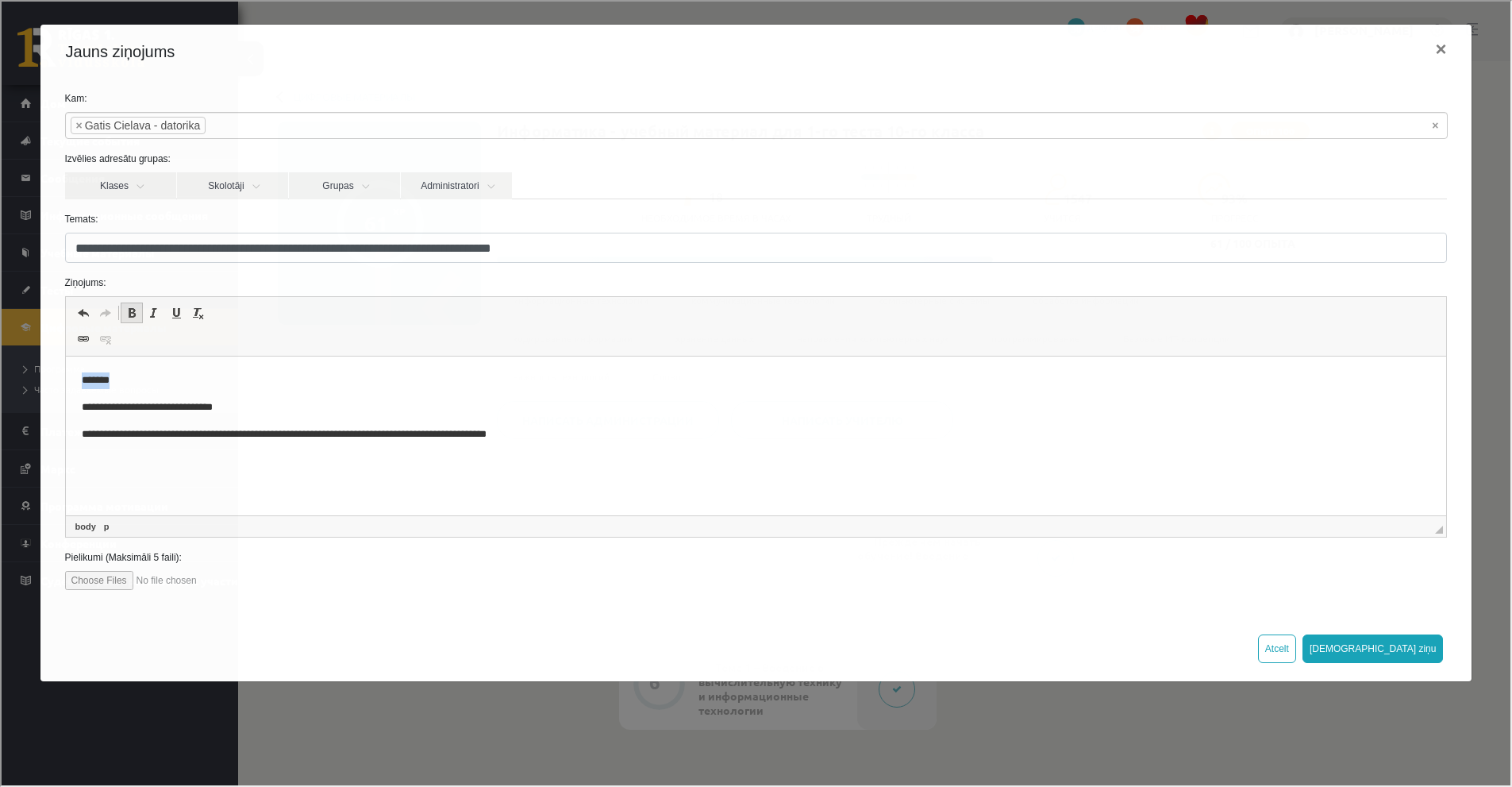
click at [124, 314] on span at bounding box center [130, 312] width 13 height 13
click at [135, 371] on html "**********" at bounding box center [756, 407] width 1381 height 101
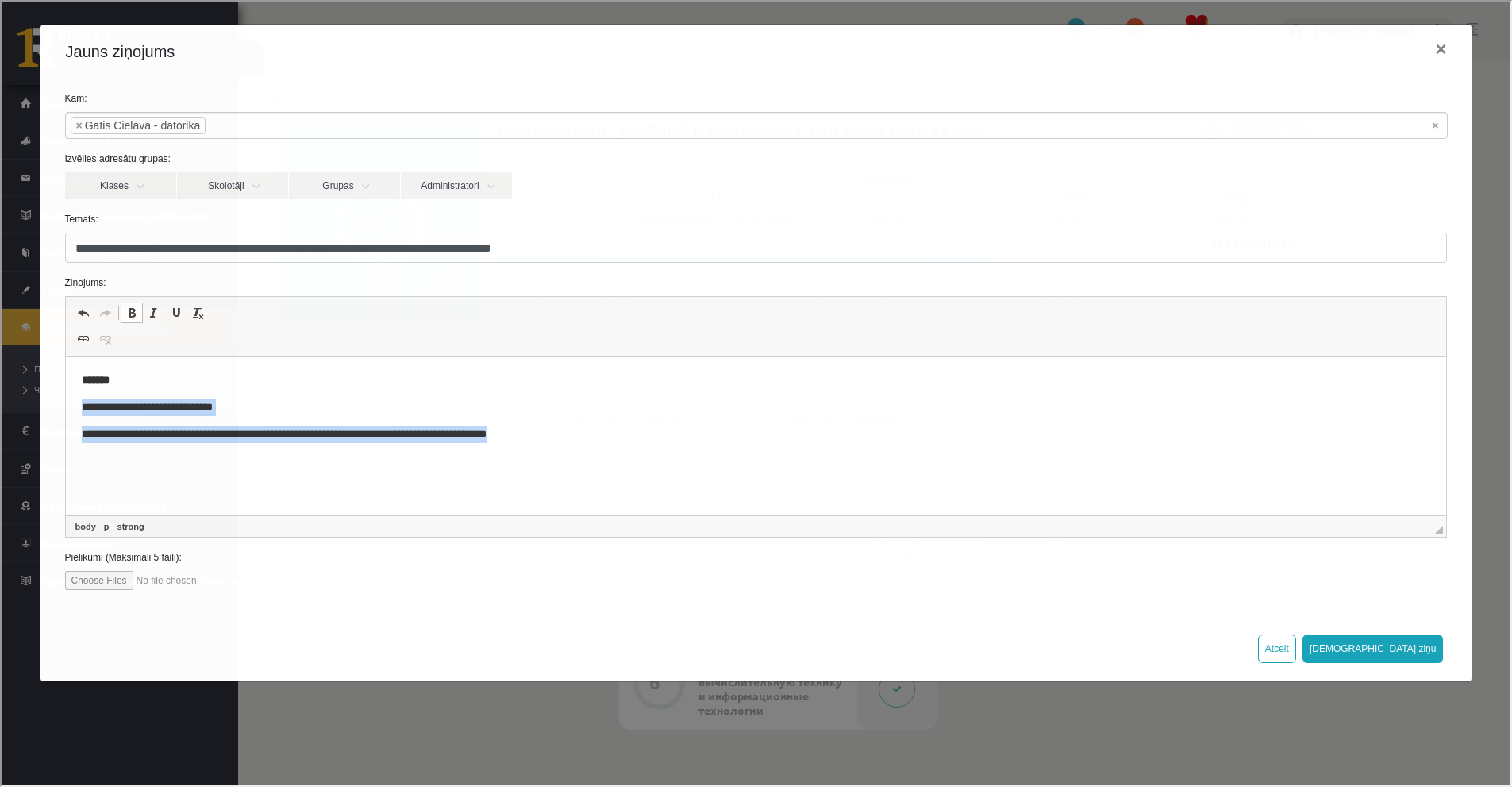
drag, startPoint x: 80, startPoint y: 407, endPoint x: 701, endPoint y: 452, distance: 622.6
click at [703, 454] on html "**********" at bounding box center [756, 407] width 1381 height 101
click at [147, 310] on span at bounding box center [153, 312] width 13 height 13
click at [169, 374] on p "*******" at bounding box center [756, 380] width 1350 height 16
drag, startPoint x: 80, startPoint y: 403, endPoint x: 642, endPoint y: 437, distance: 563.0
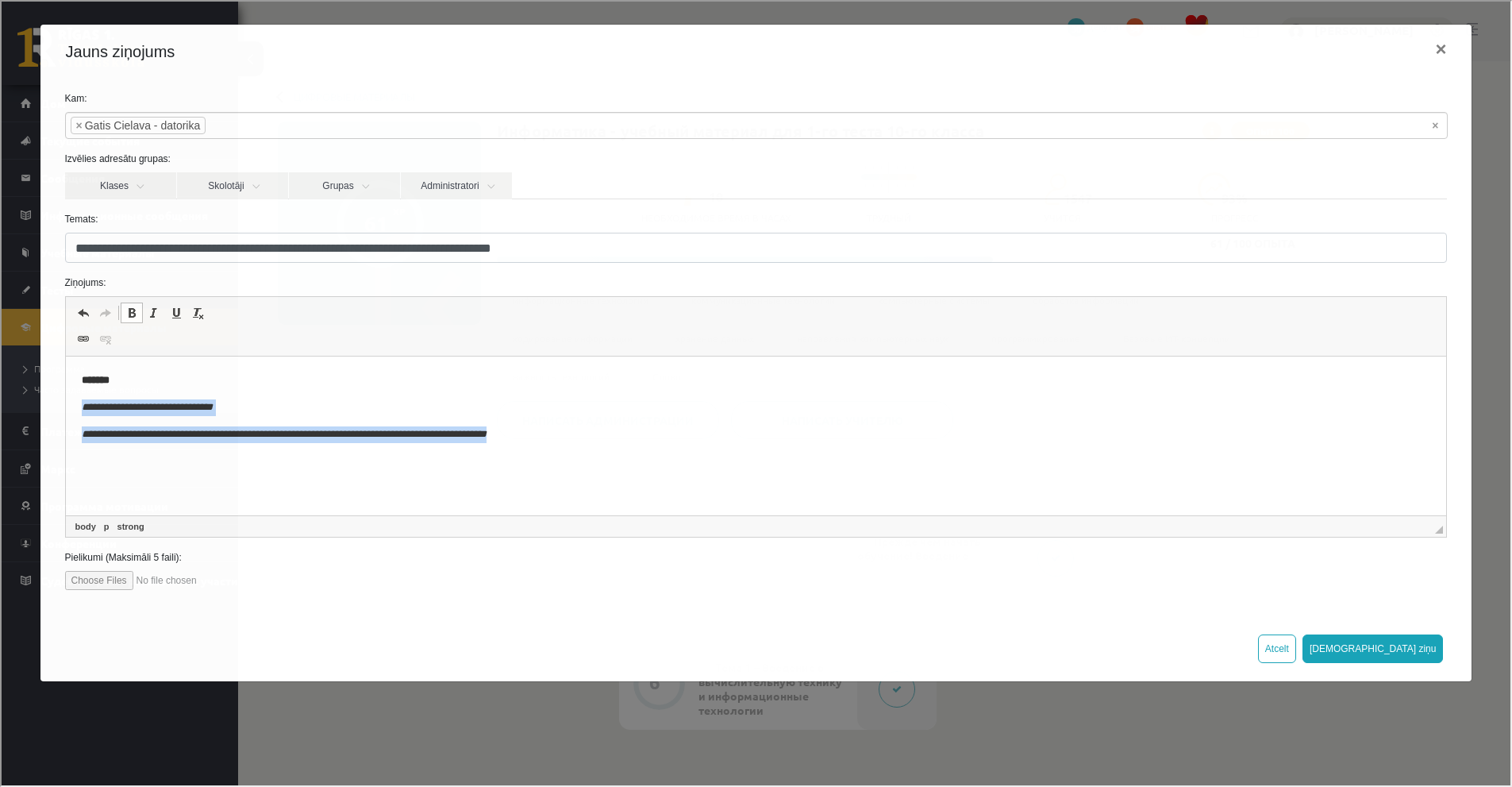
click at [642, 437] on body "**********" at bounding box center [756, 407] width 1350 height 70
click at [149, 314] on span at bounding box center [153, 312] width 13 height 13
click at [188, 389] on body "**********" at bounding box center [756, 407] width 1350 height 70
drag, startPoint x: 77, startPoint y: 436, endPoint x: 677, endPoint y: 431, distance: 600.0
click at [677, 431] on html "**********" at bounding box center [756, 407] width 1381 height 101
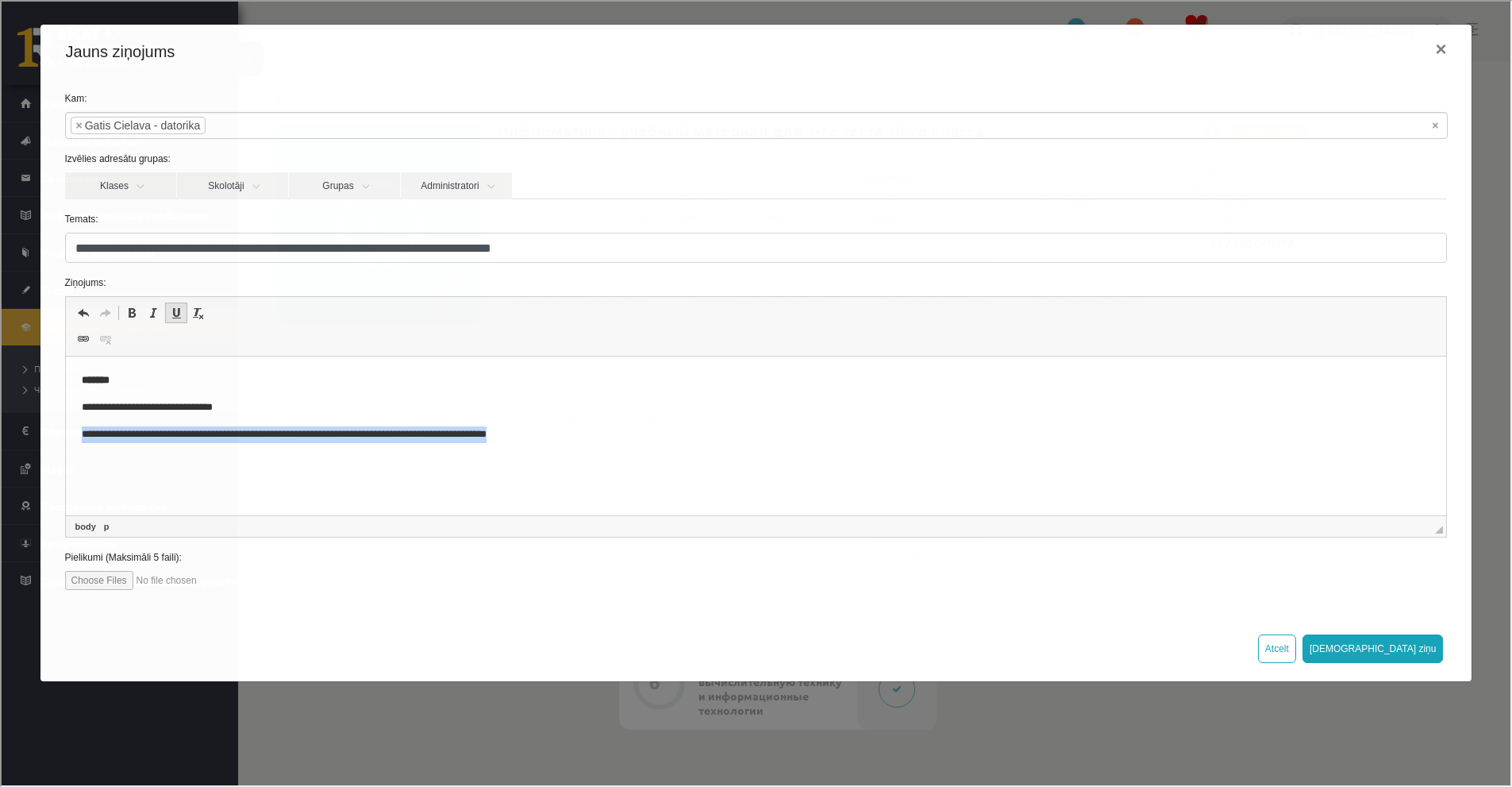
click at [169, 313] on span at bounding box center [175, 312] width 13 height 13
click at [178, 394] on body "**********" at bounding box center [756, 407] width 1350 height 70
drag, startPoint x: 241, startPoint y: 438, endPoint x: 595, endPoint y: 434, distance: 354.0
click at [486, 436] on u "**********" at bounding box center [283, 434] width 405 height 11
click at [623, 432] on p "**********" at bounding box center [756, 434] width 1350 height 16
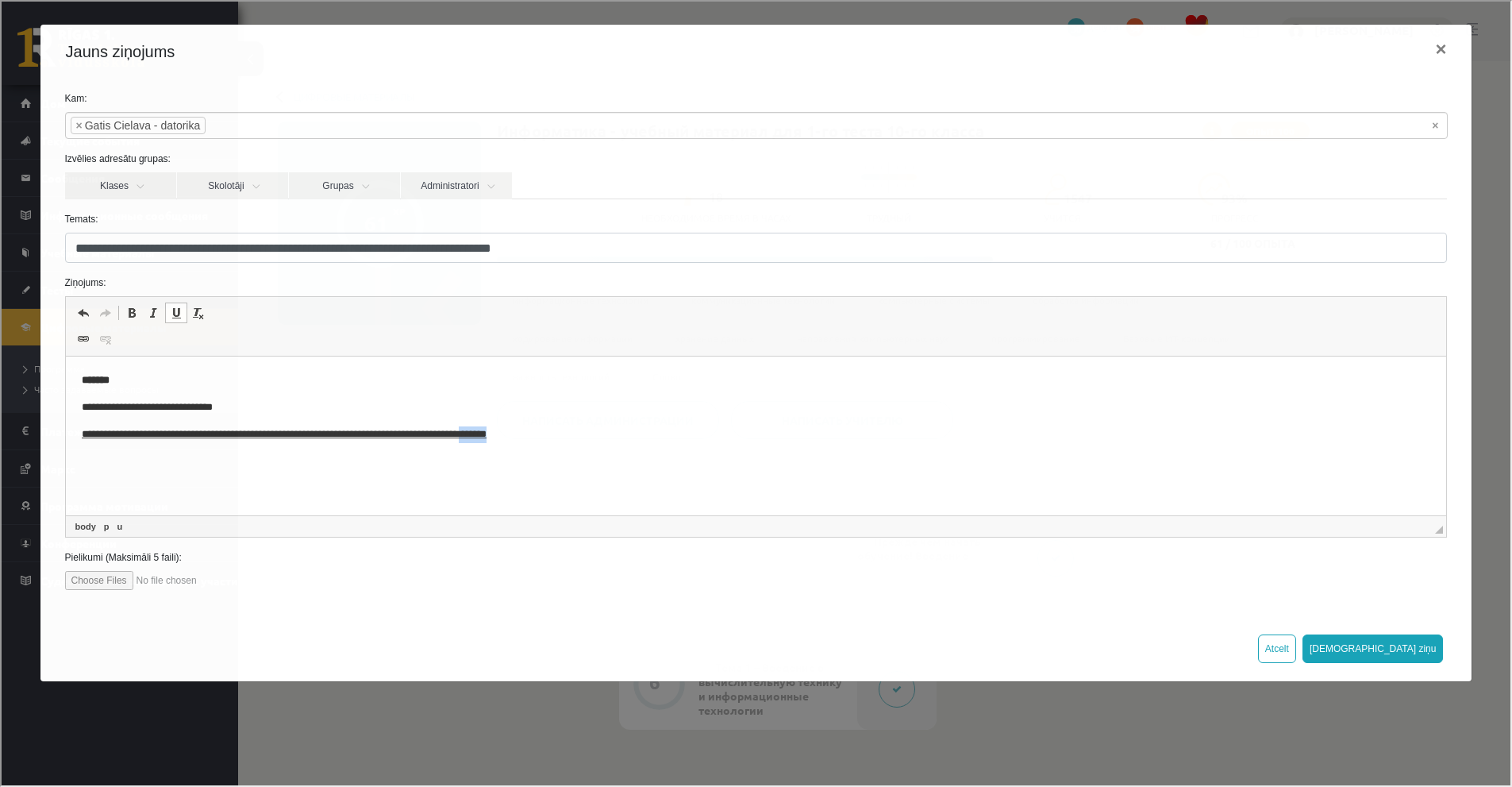
click at [623, 432] on p "**********" at bounding box center [756, 434] width 1350 height 16
click at [179, 316] on span at bounding box center [175, 312] width 13 height 13
click at [186, 381] on p "*******" at bounding box center [756, 380] width 1350 height 16
click at [1429, 653] on button "[DEMOGRAPHIC_DATA] ziņu" at bounding box center [1371, 646] width 142 height 29
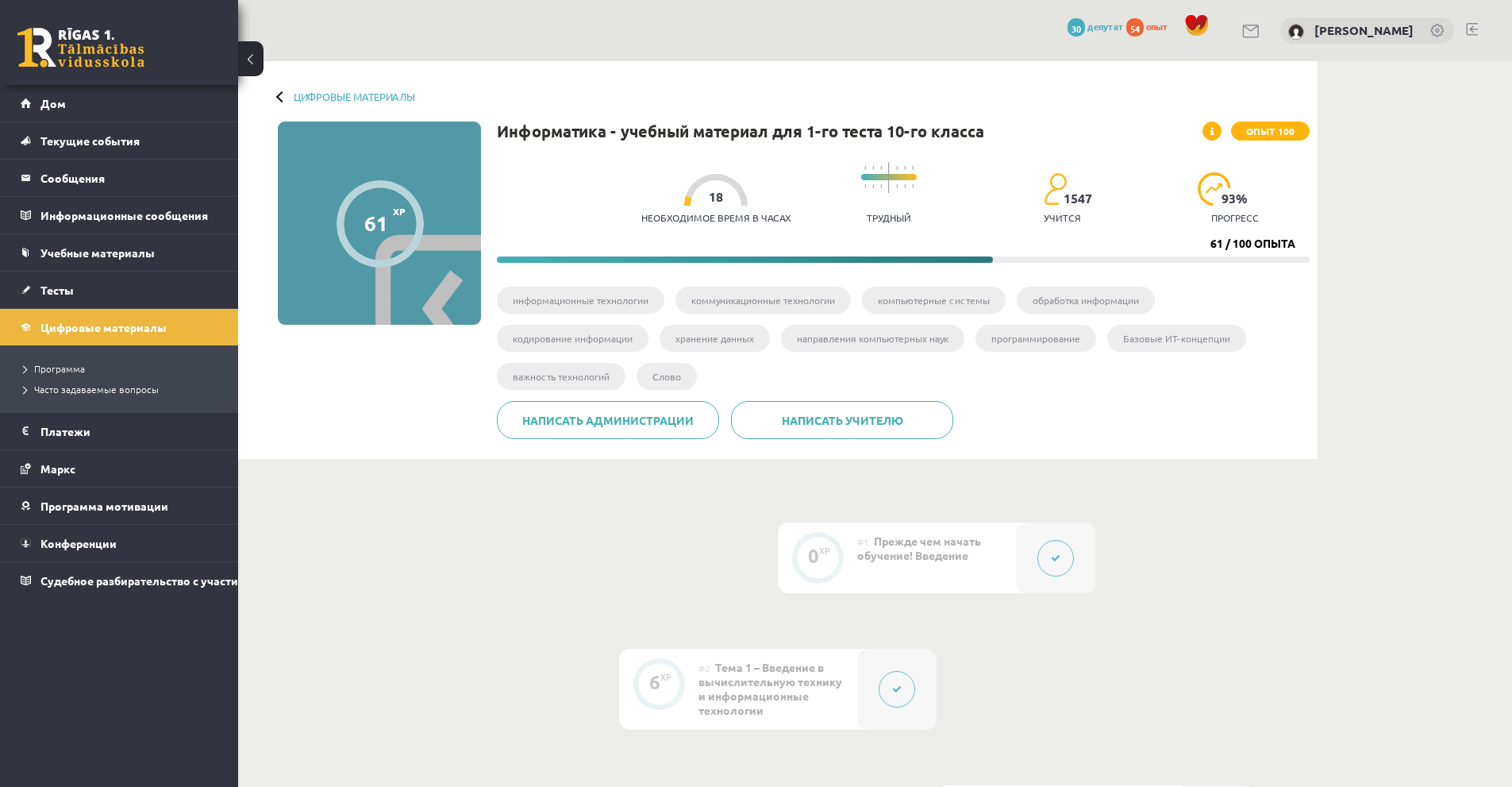
click at [72, 44] on link at bounding box center [80, 47] width 127 height 40
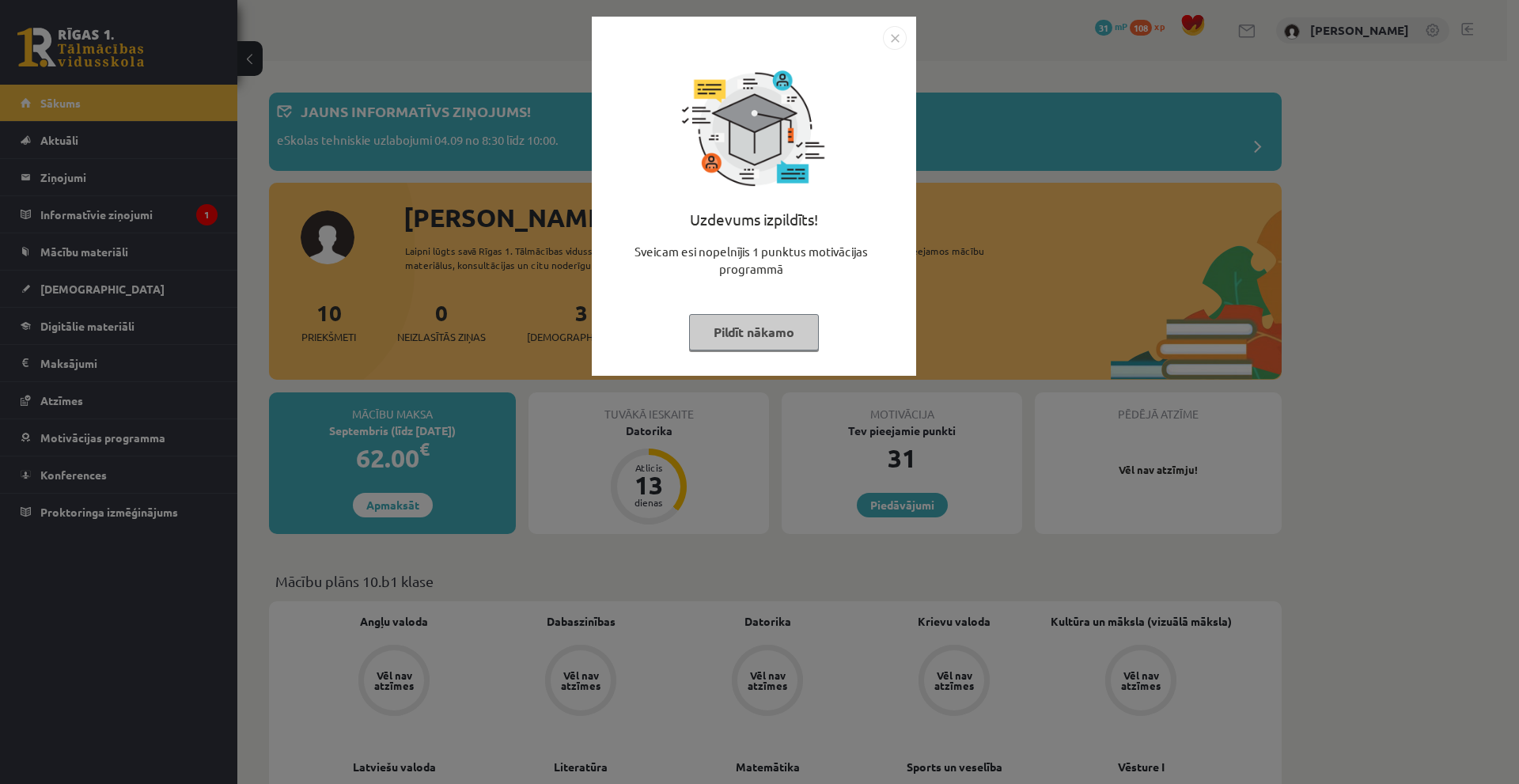
click at [759, 342] on button "Pildīt nākamo" at bounding box center [753, 332] width 130 height 37
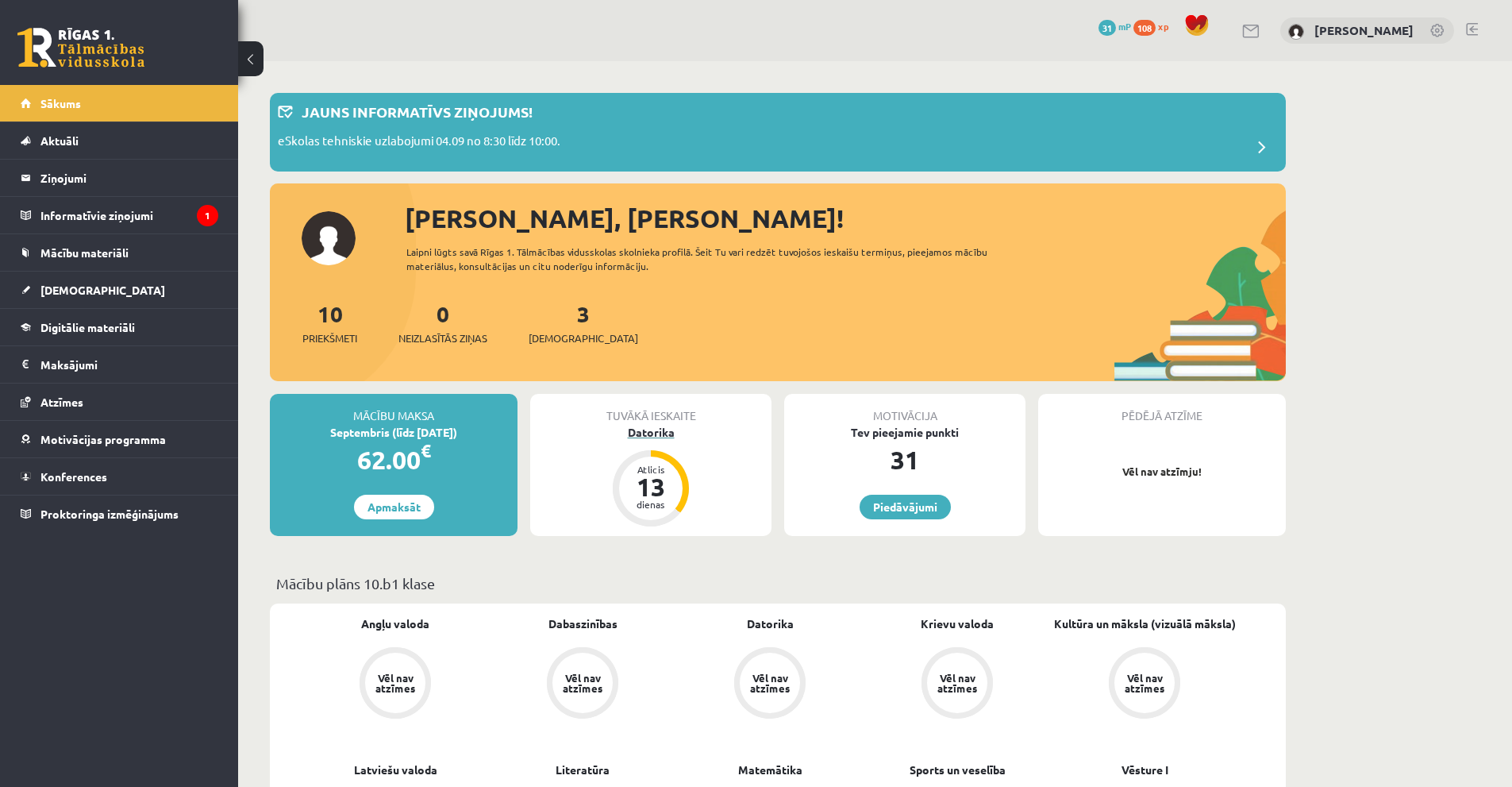
click at [659, 438] on div "Datorika" at bounding box center [650, 432] width 241 height 16
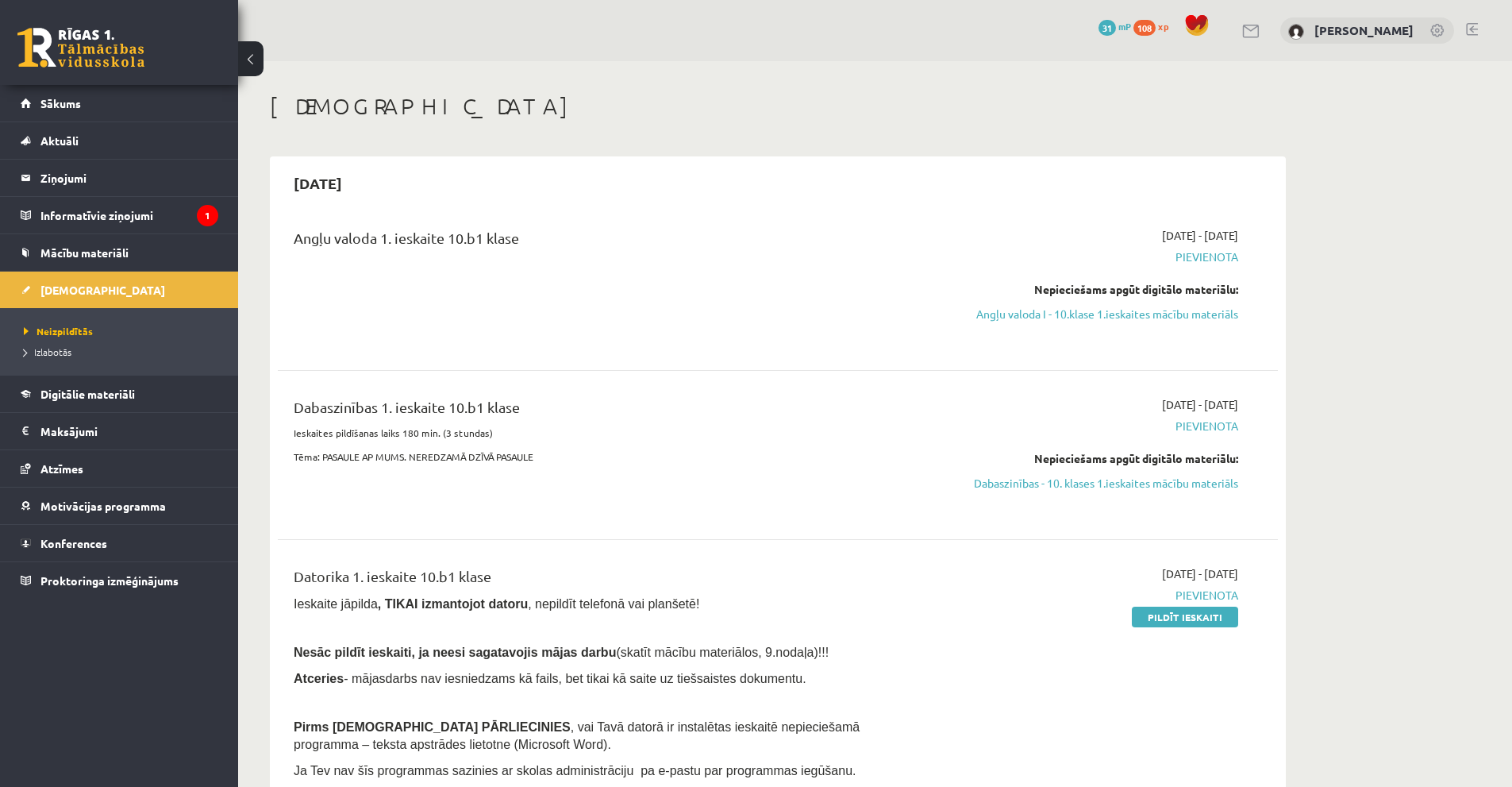
click at [93, 56] on link at bounding box center [80, 47] width 127 height 40
